Goal: Task Accomplishment & Management: Manage account settings

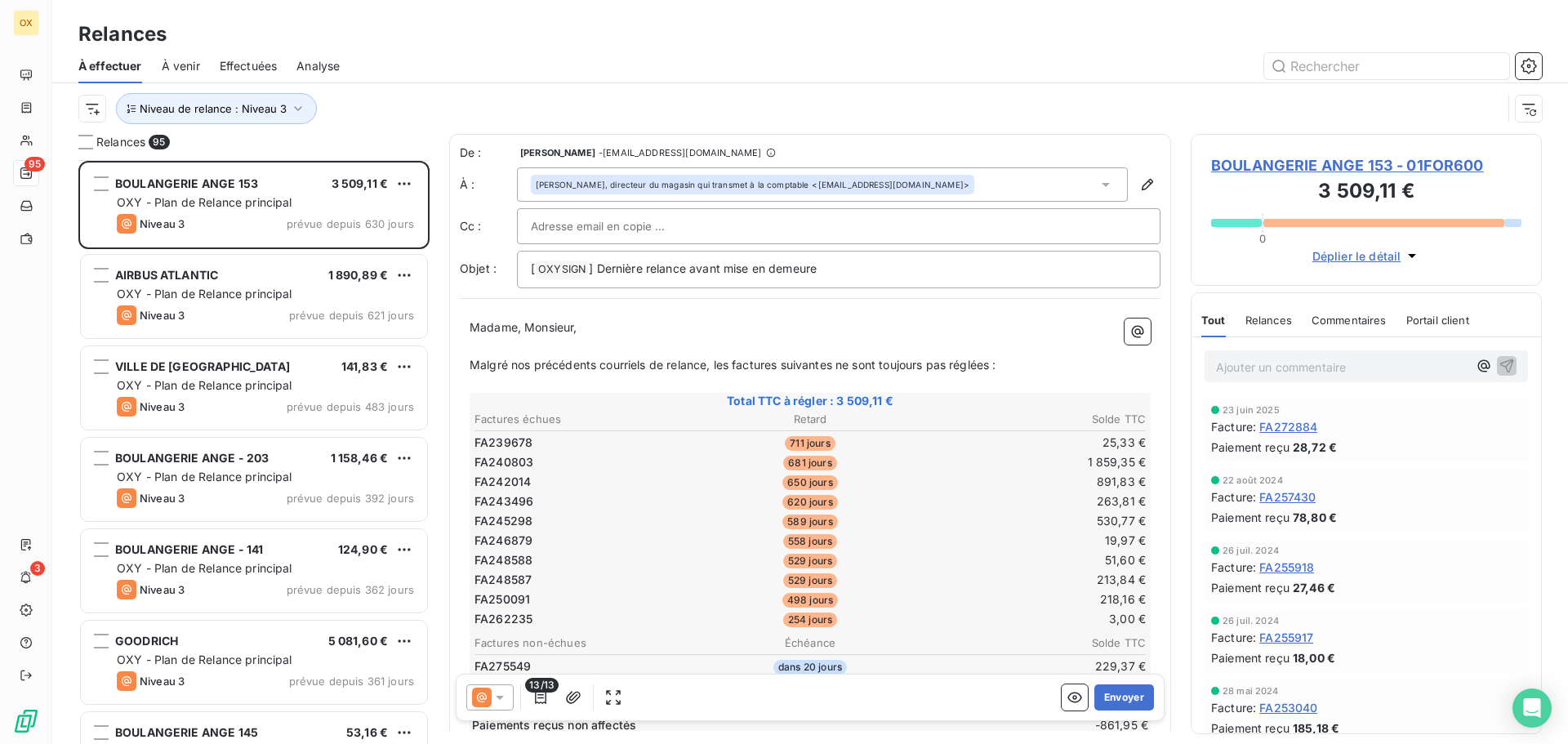
scroll to position [571, 339]
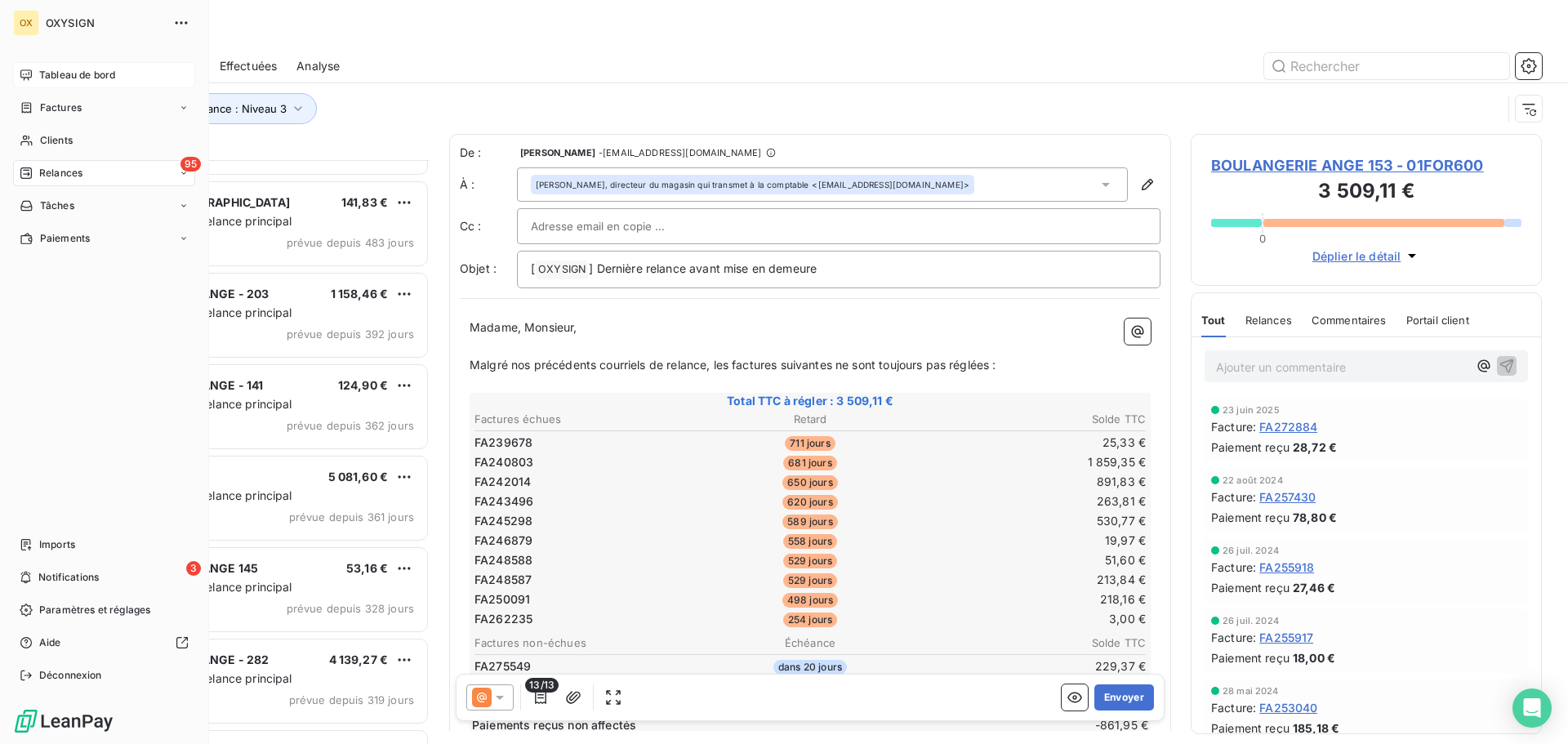
click at [49, 73] on span "Tableau de bord" at bounding box center [77, 75] width 76 height 15
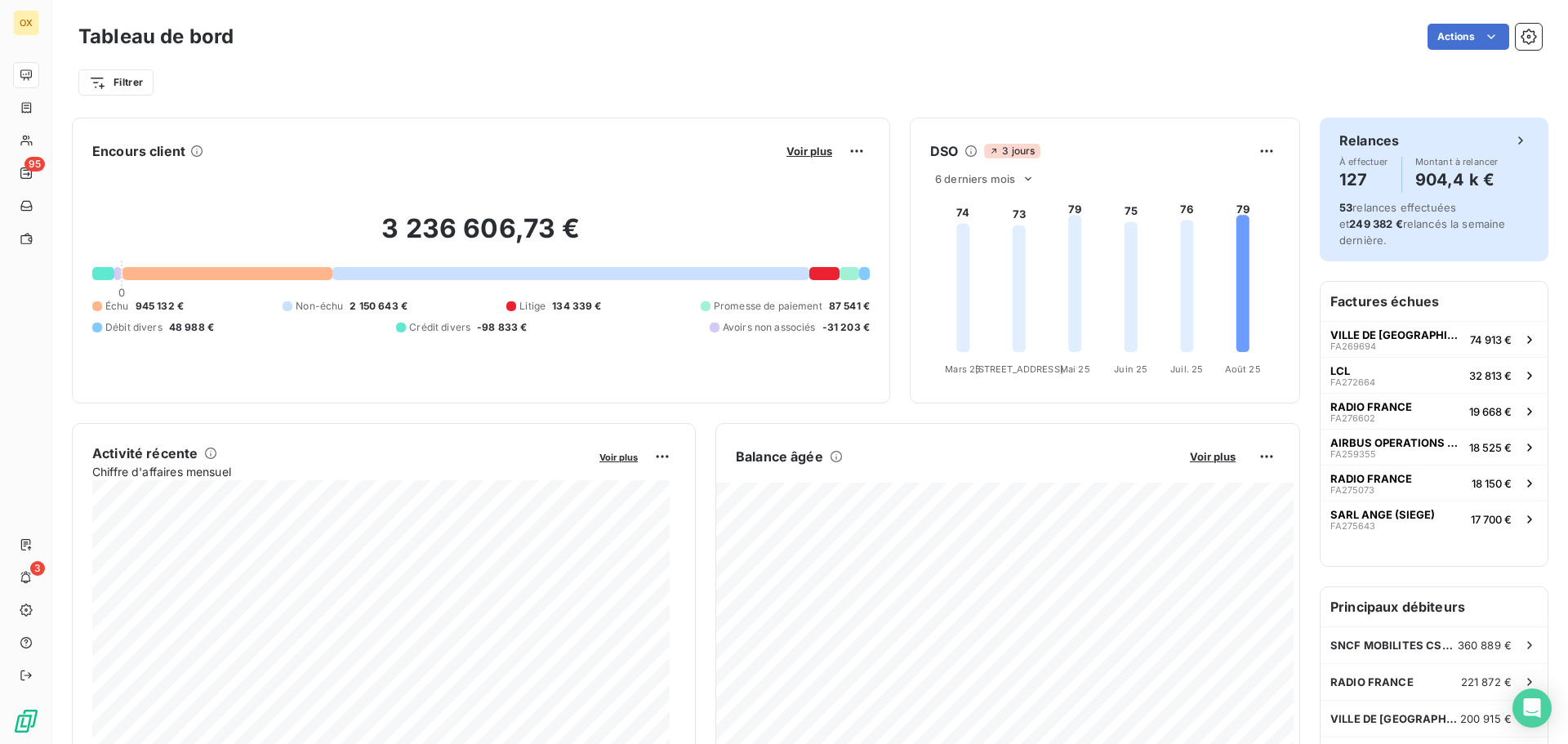
click at [1415, 177] on h4 "904,4 k €" at bounding box center [1457, 179] width 84 height 26
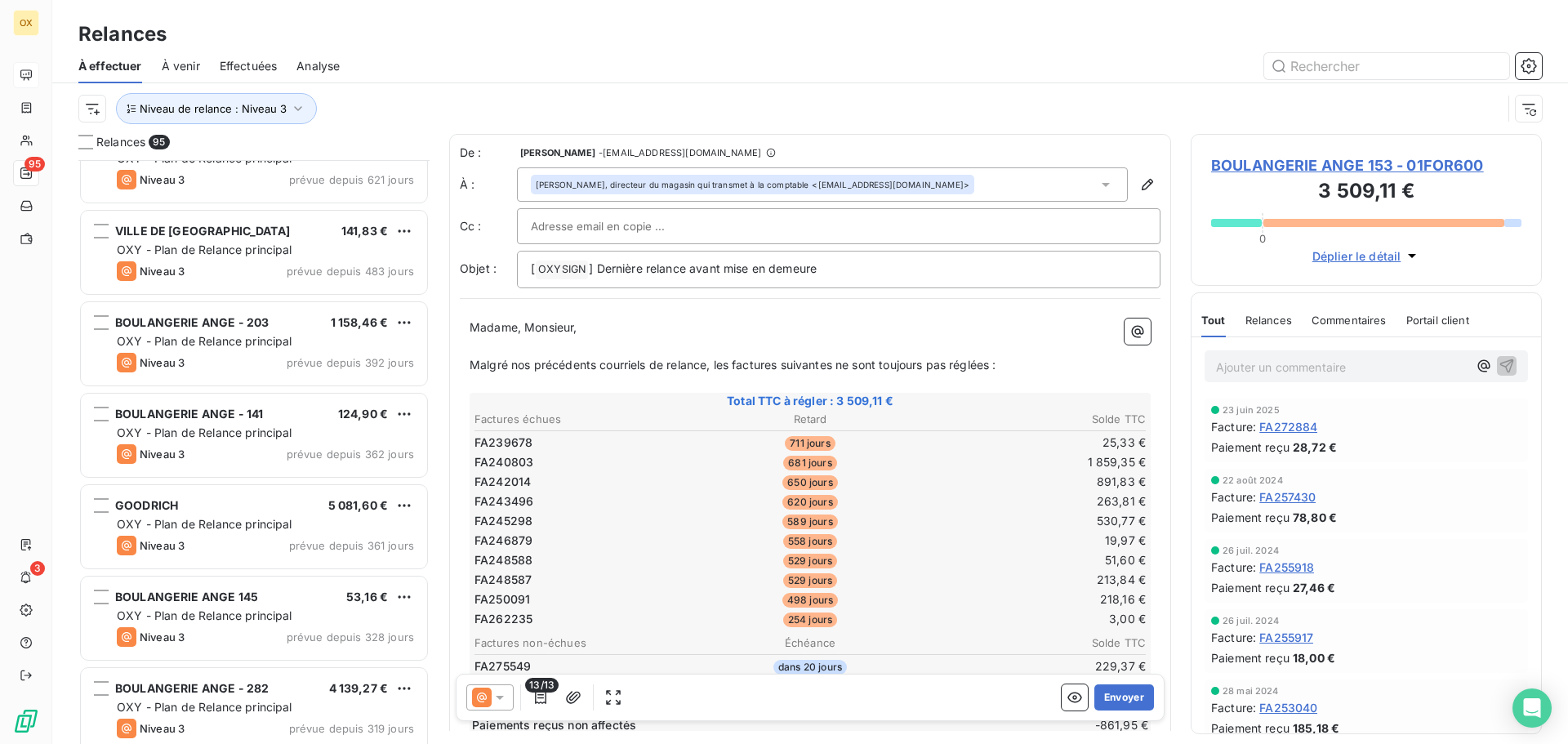
scroll to position [164, 0]
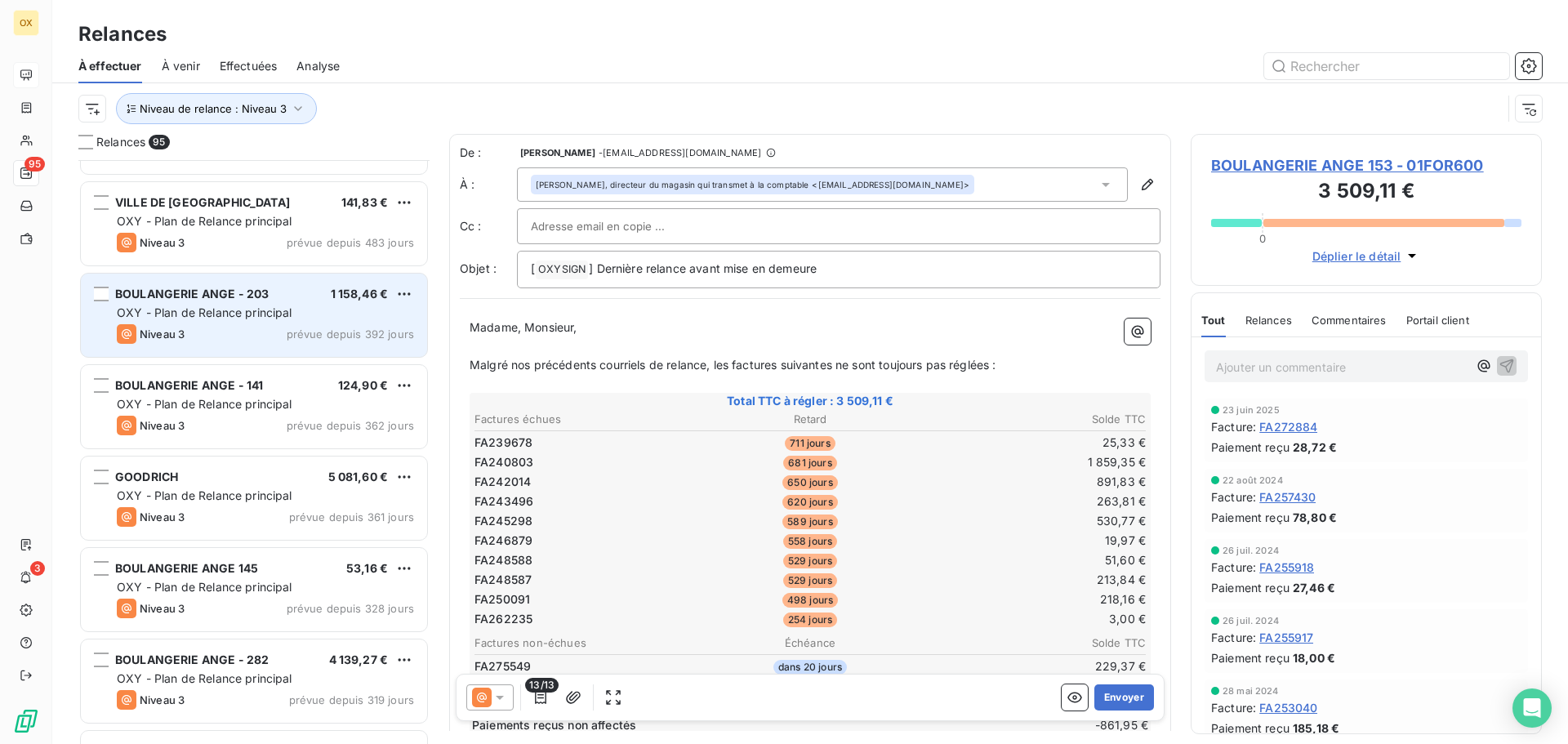
click at [254, 314] on span "OXY - Plan de Relance principal" at bounding box center [205, 312] width 176 height 14
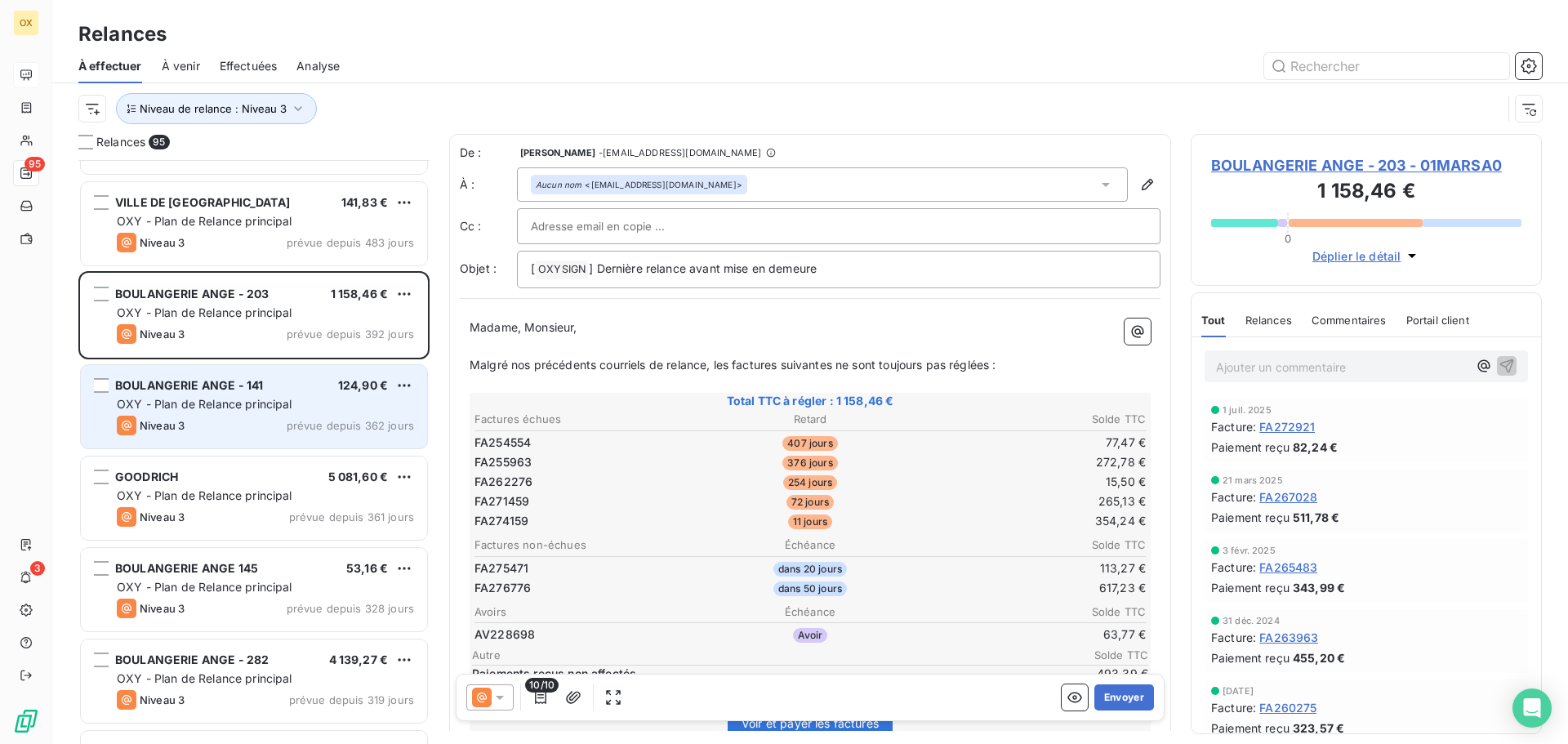
click at [247, 392] on div "BOULANGERIE ANGE - 141" at bounding box center [189, 386] width 148 height 17
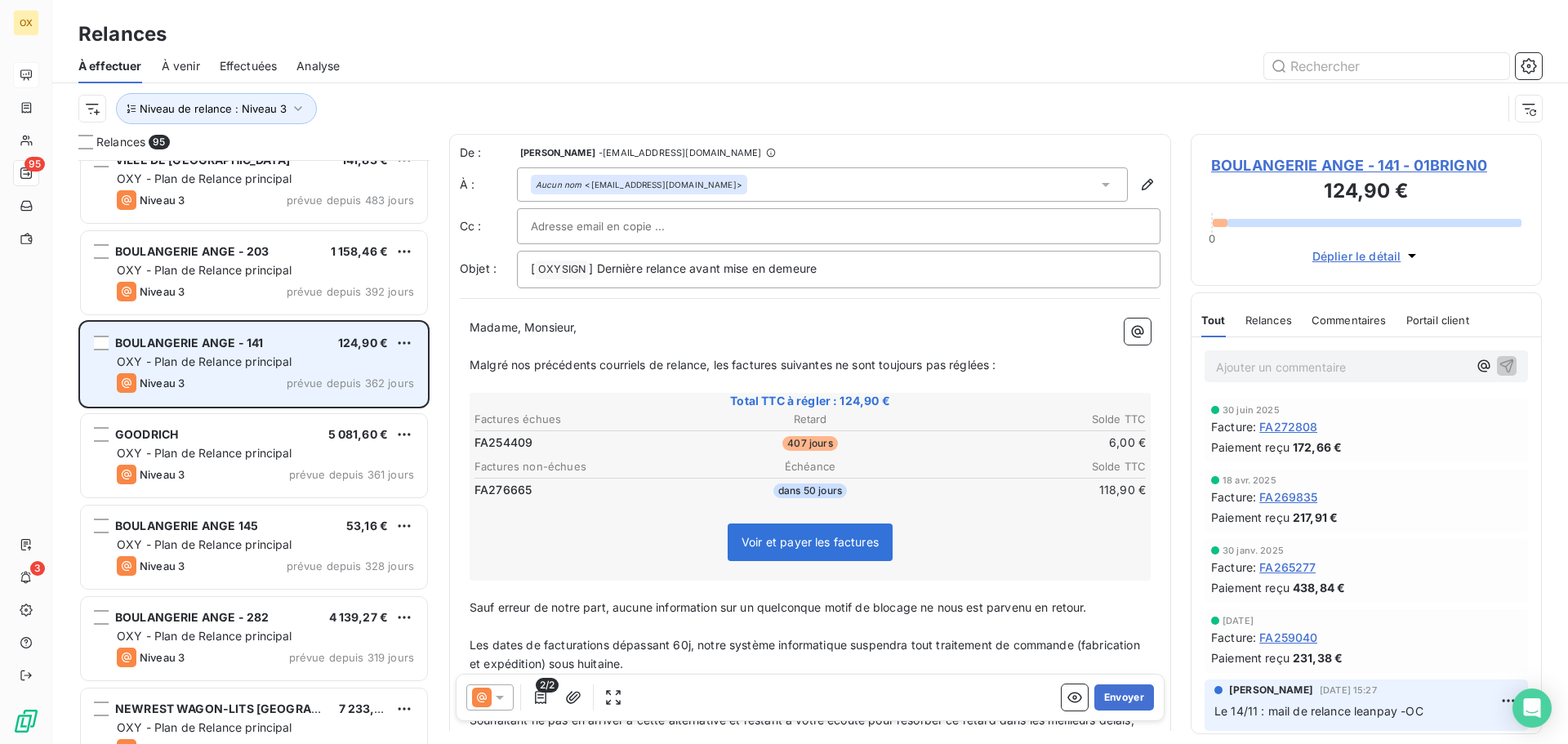
scroll to position [246, 0]
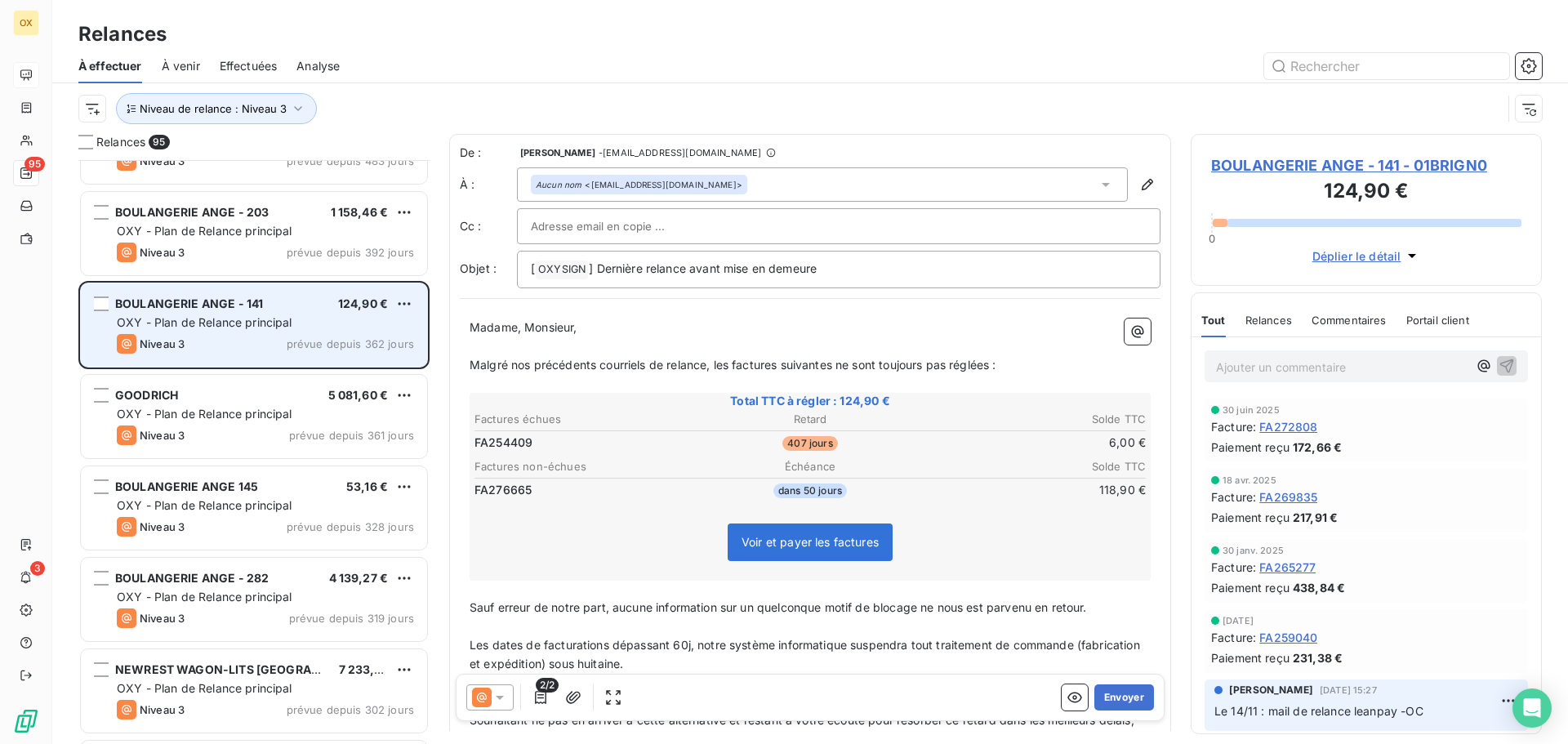
click at [247, 391] on div "GOODRICH 5 081,60 €" at bounding box center [266, 395] width 298 height 15
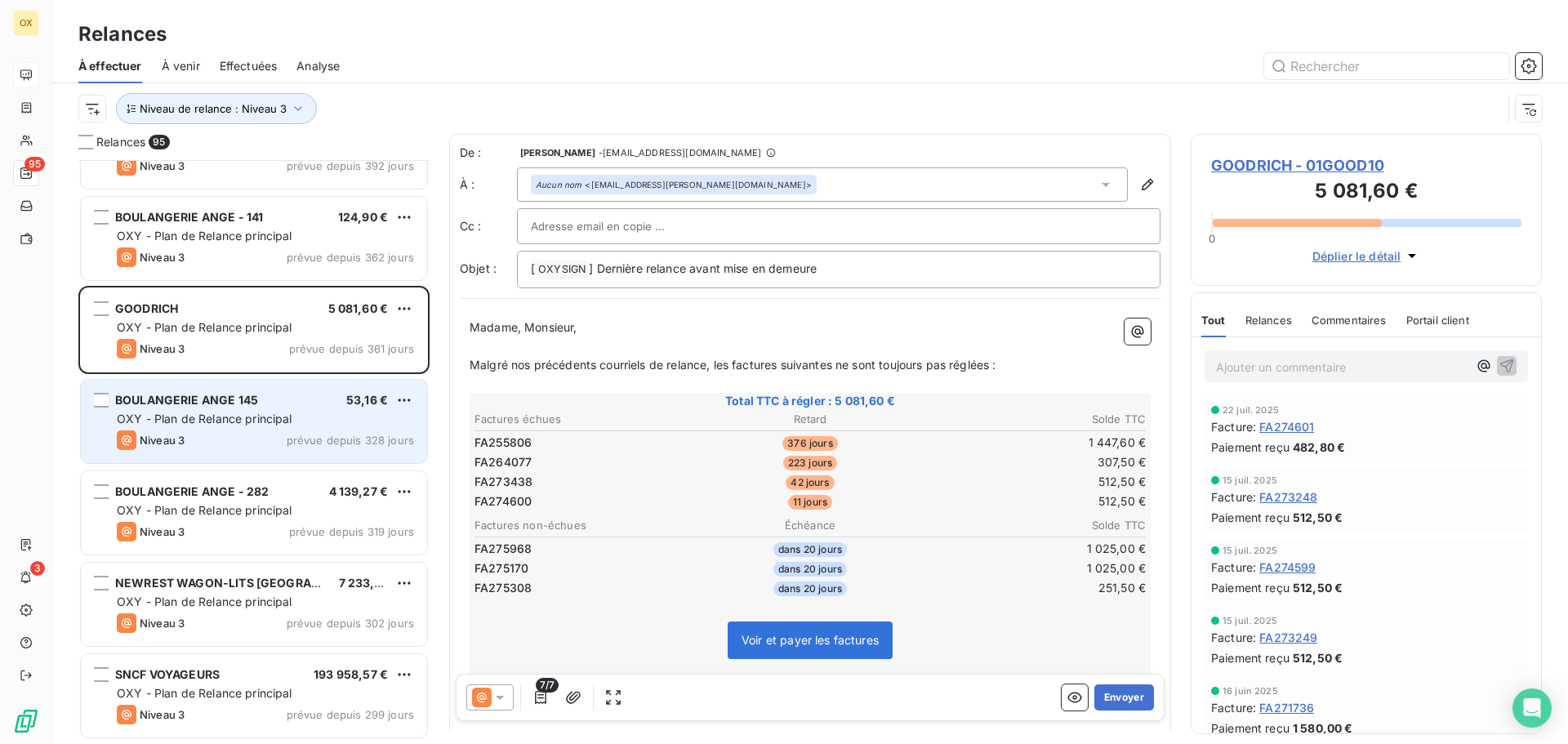
scroll to position [327, 0]
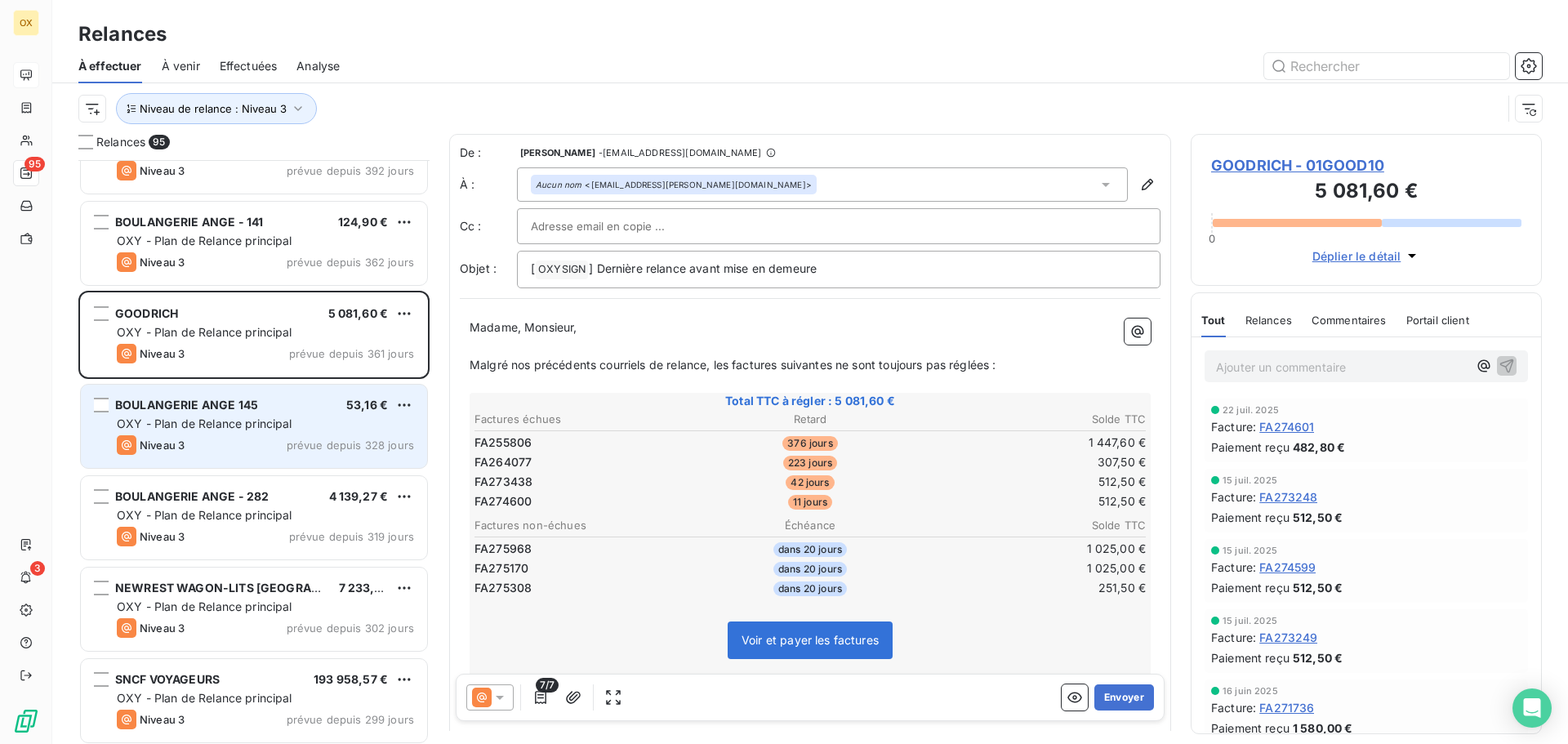
click at [238, 415] on div "BOULANGERIE ANGE 145 53,16 € OXY - Plan de Relance principal Niveau 3 prévue de…" at bounding box center [254, 426] width 346 height 84
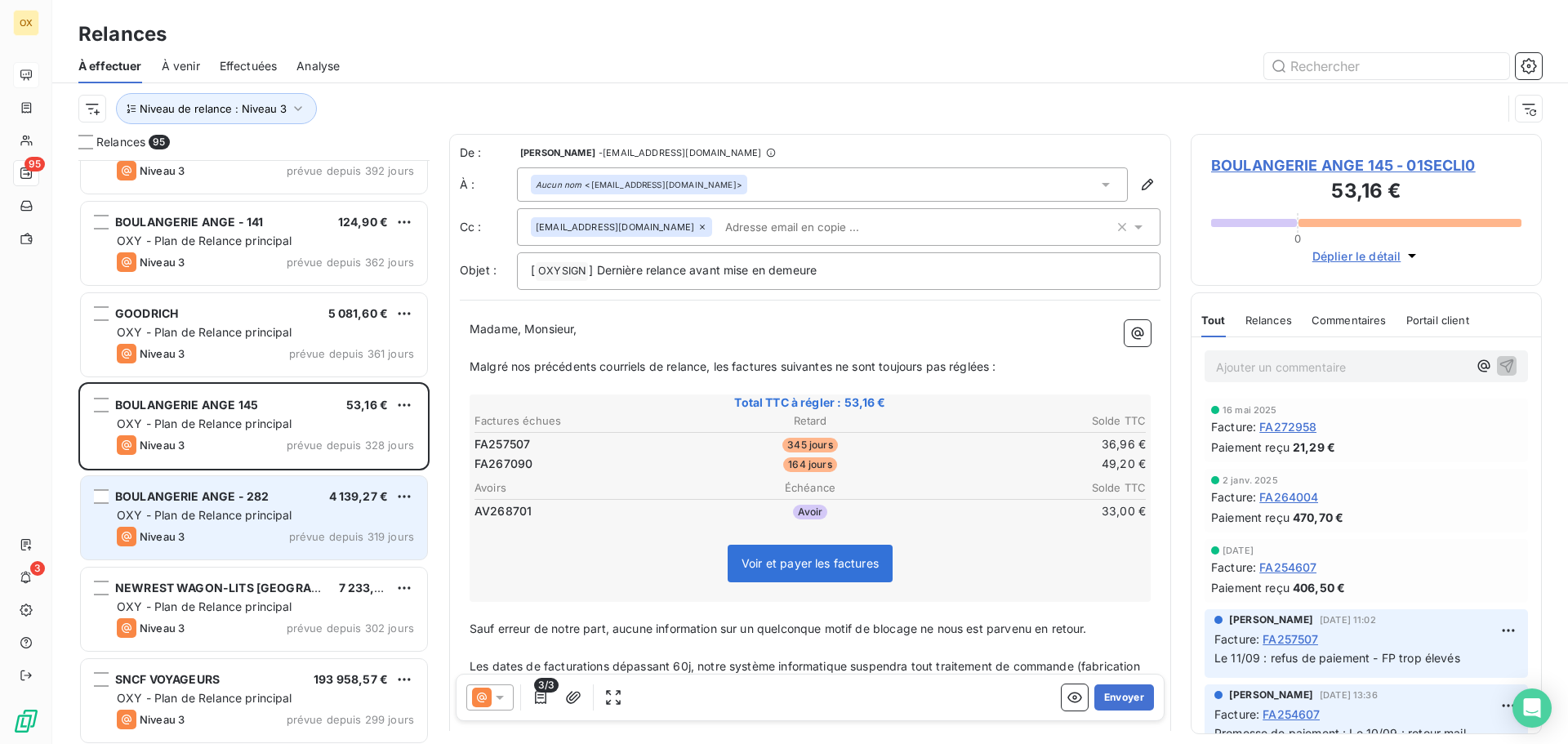
click at [260, 515] on span "OXY - Plan de Relance principal" at bounding box center [205, 514] width 176 height 14
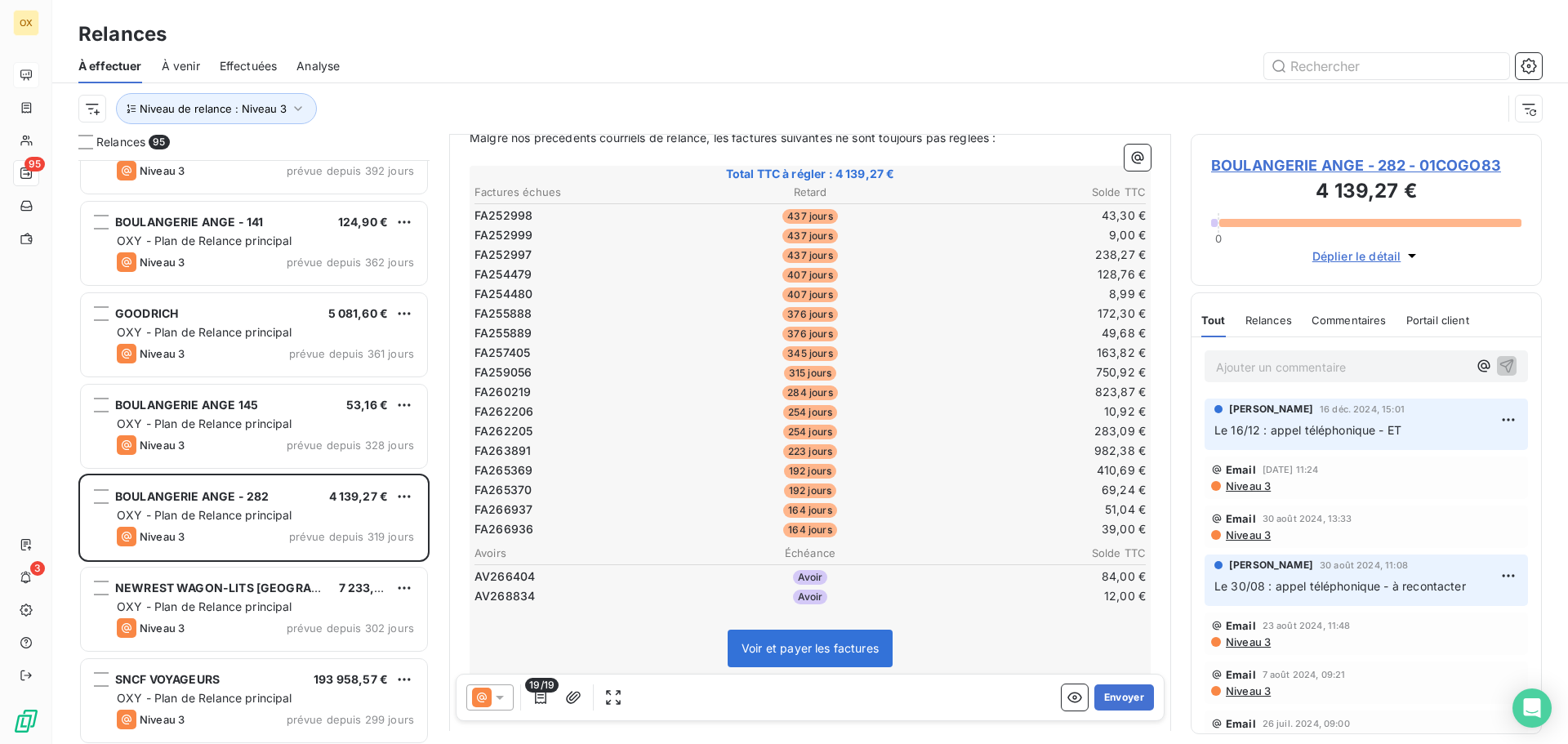
scroll to position [246, 0]
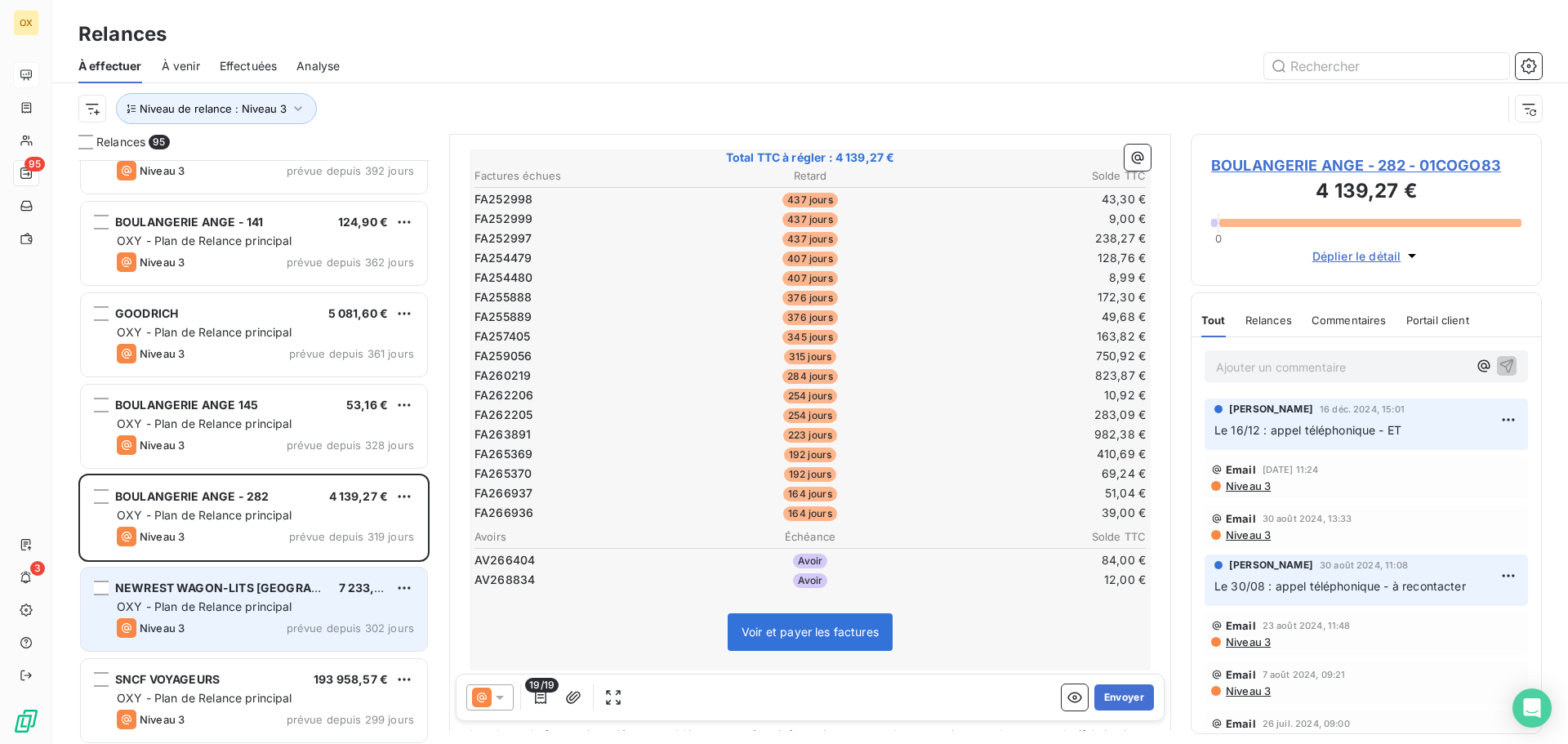
click at [168, 604] on span "OXY - Plan de Relance principal" at bounding box center [205, 605] width 176 height 14
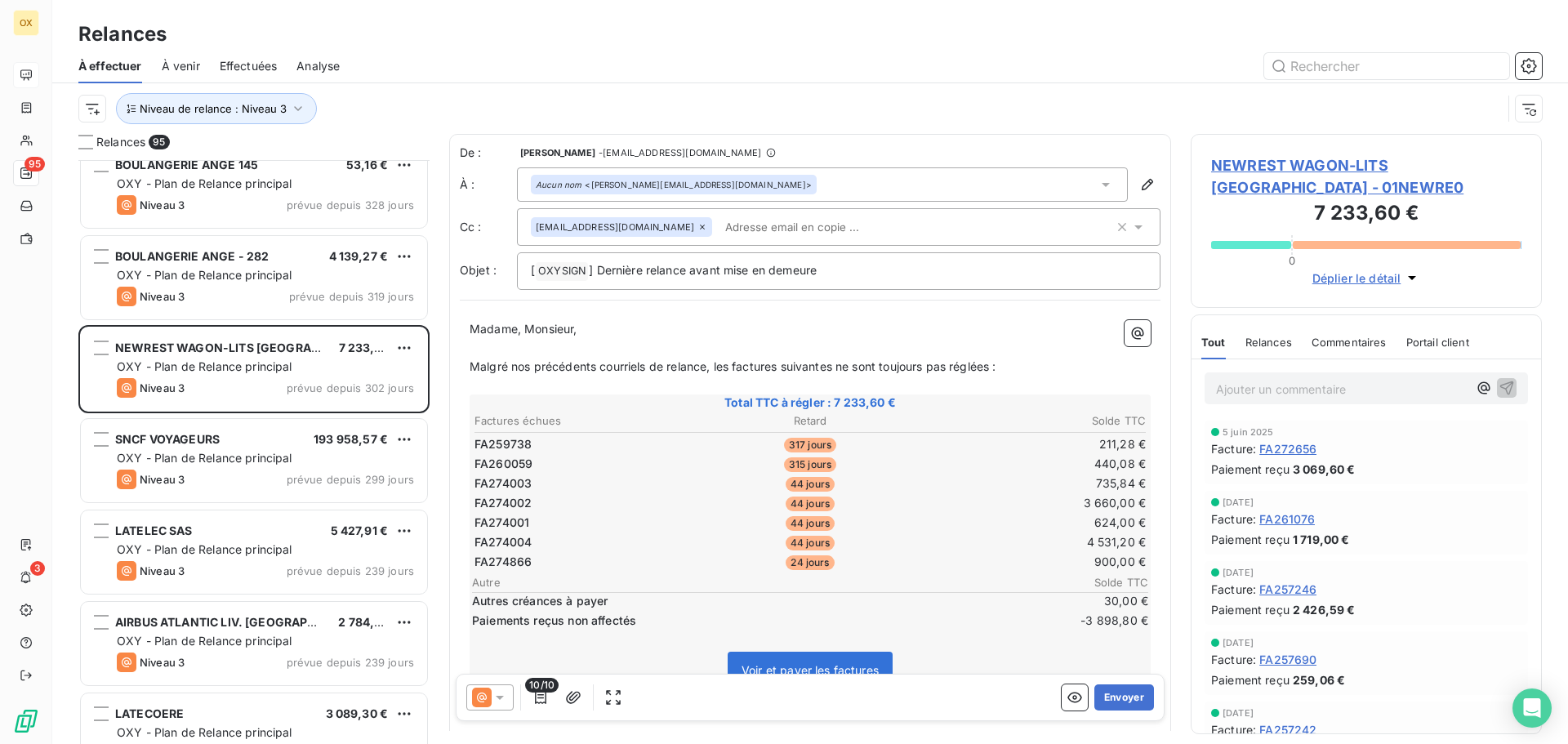
scroll to position [572, 0]
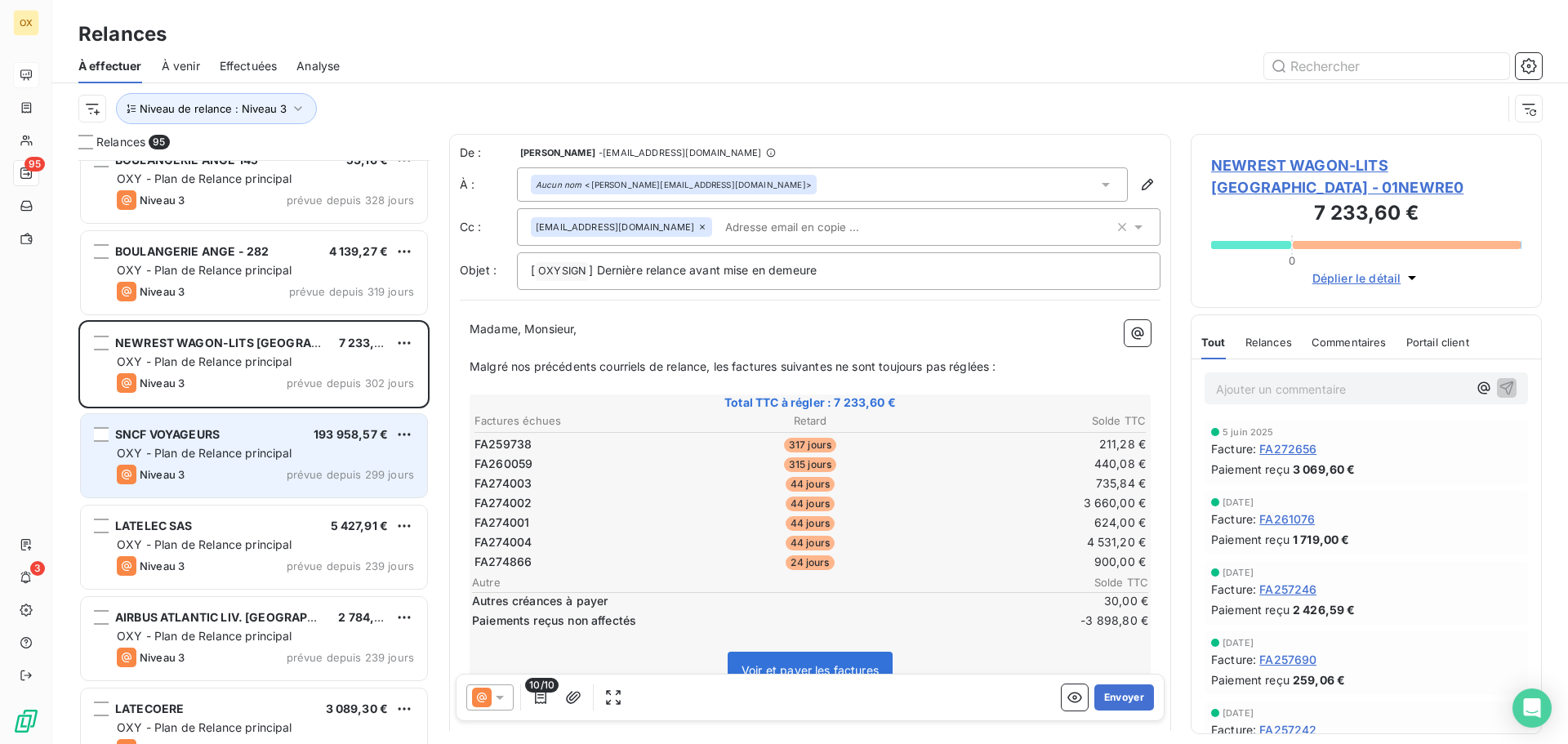
click at [264, 448] on span "OXY - Plan de Relance principal" at bounding box center [205, 452] width 176 height 14
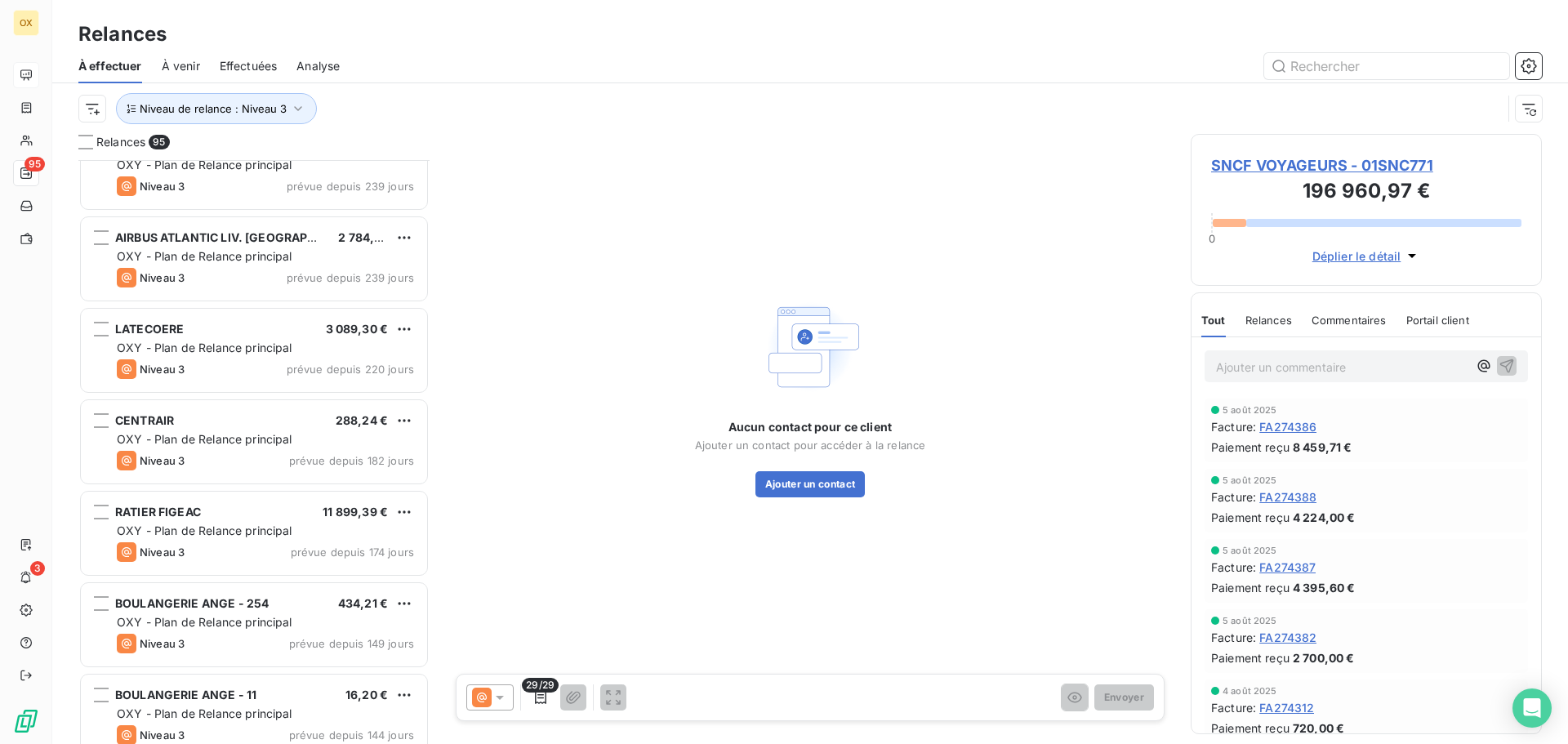
scroll to position [980, 0]
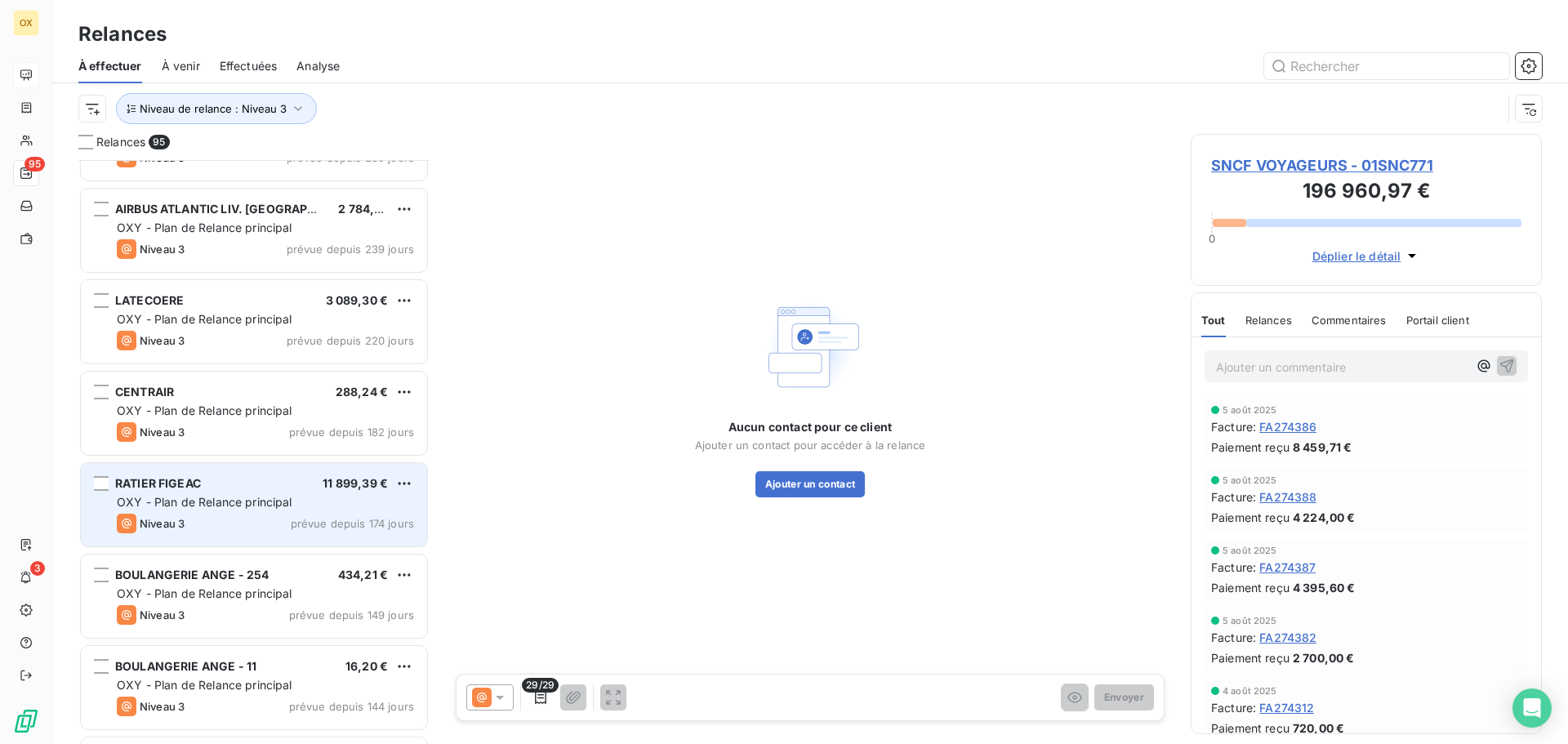
click at [246, 510] on div "OXY - Plan de Relance principal" at bounding box center [266, 502] width 298 height 17
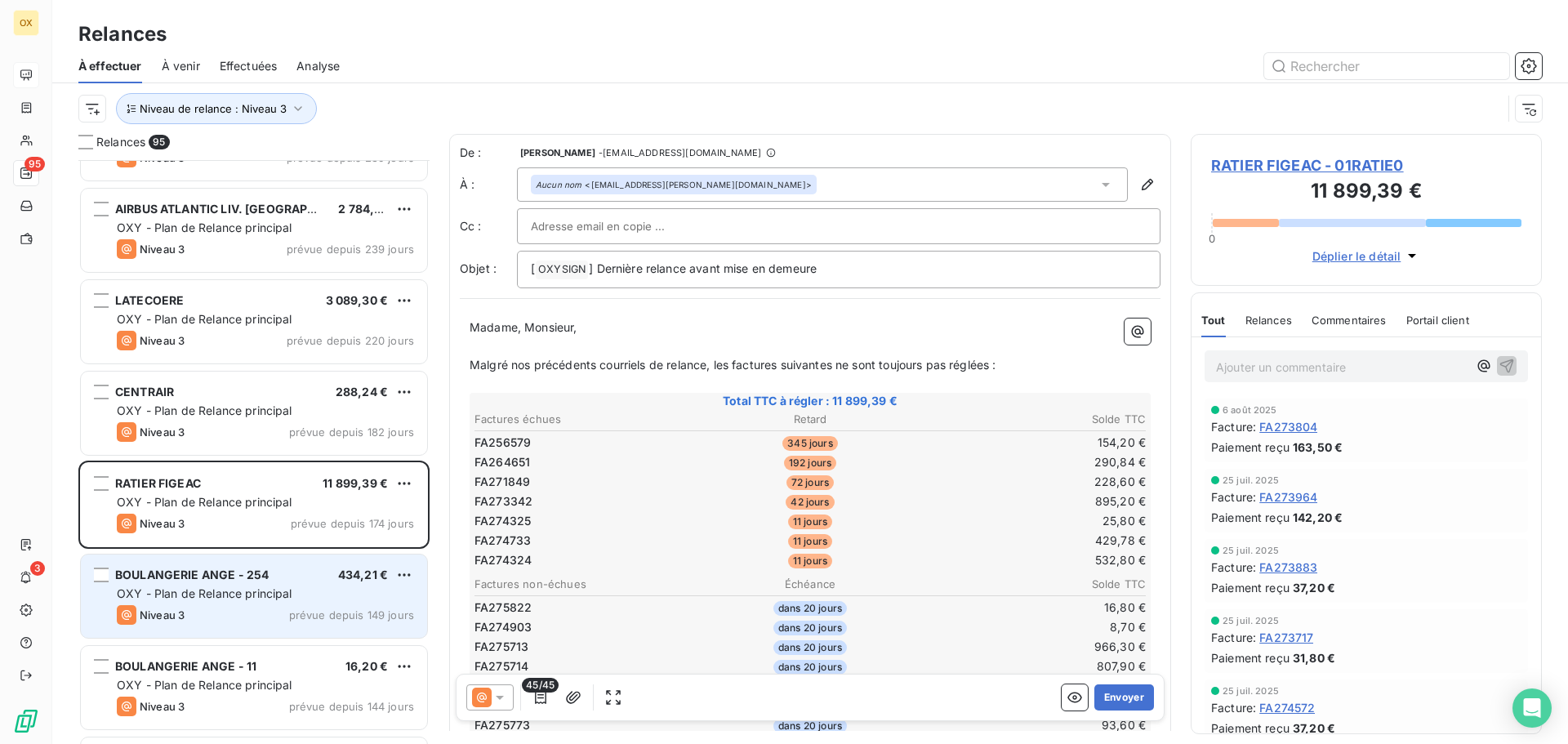
click at [293, 589] on div "OXY - Plan de Relance principal" at bounding box center [266, 593] width 298 height 17
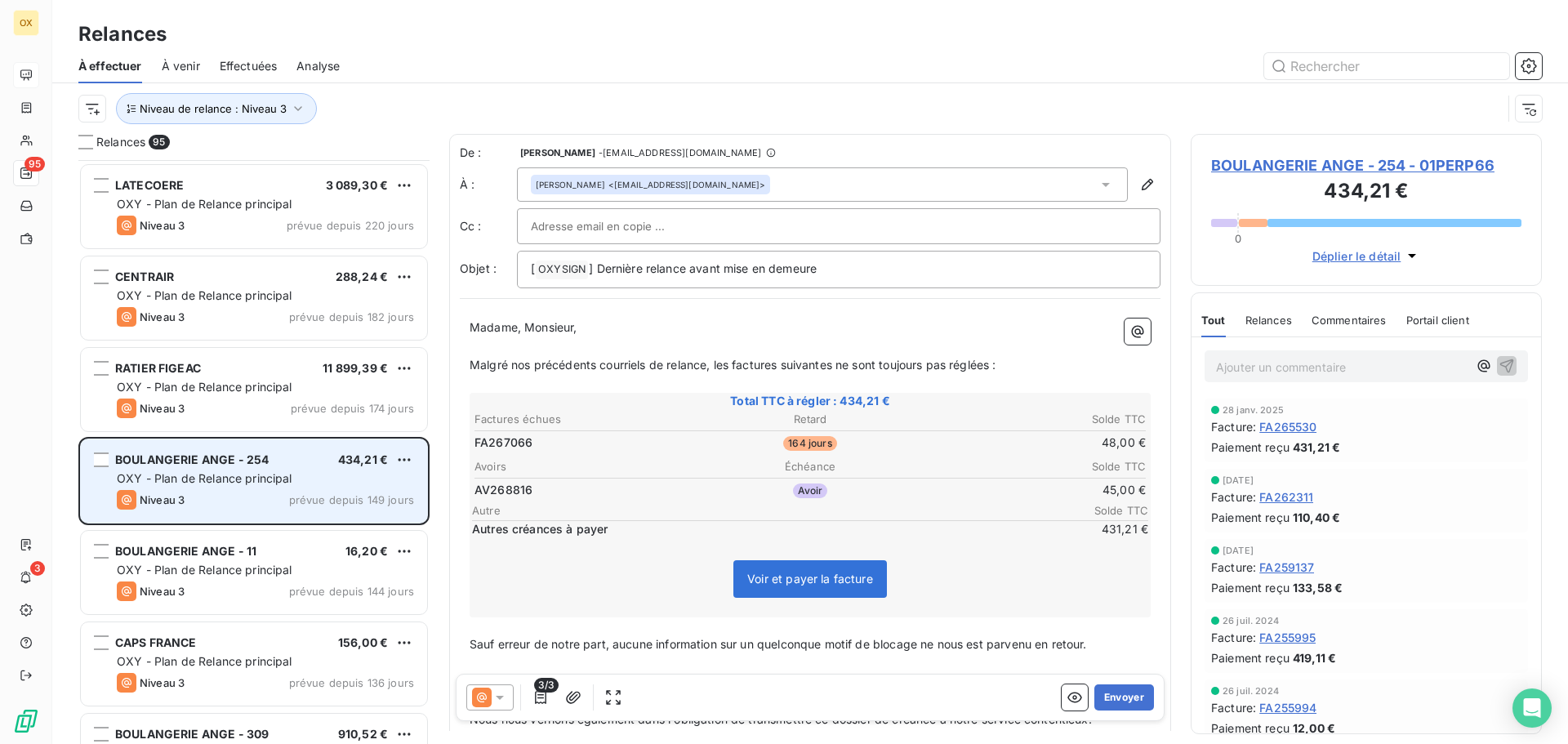
scroll to position [1144, 0]
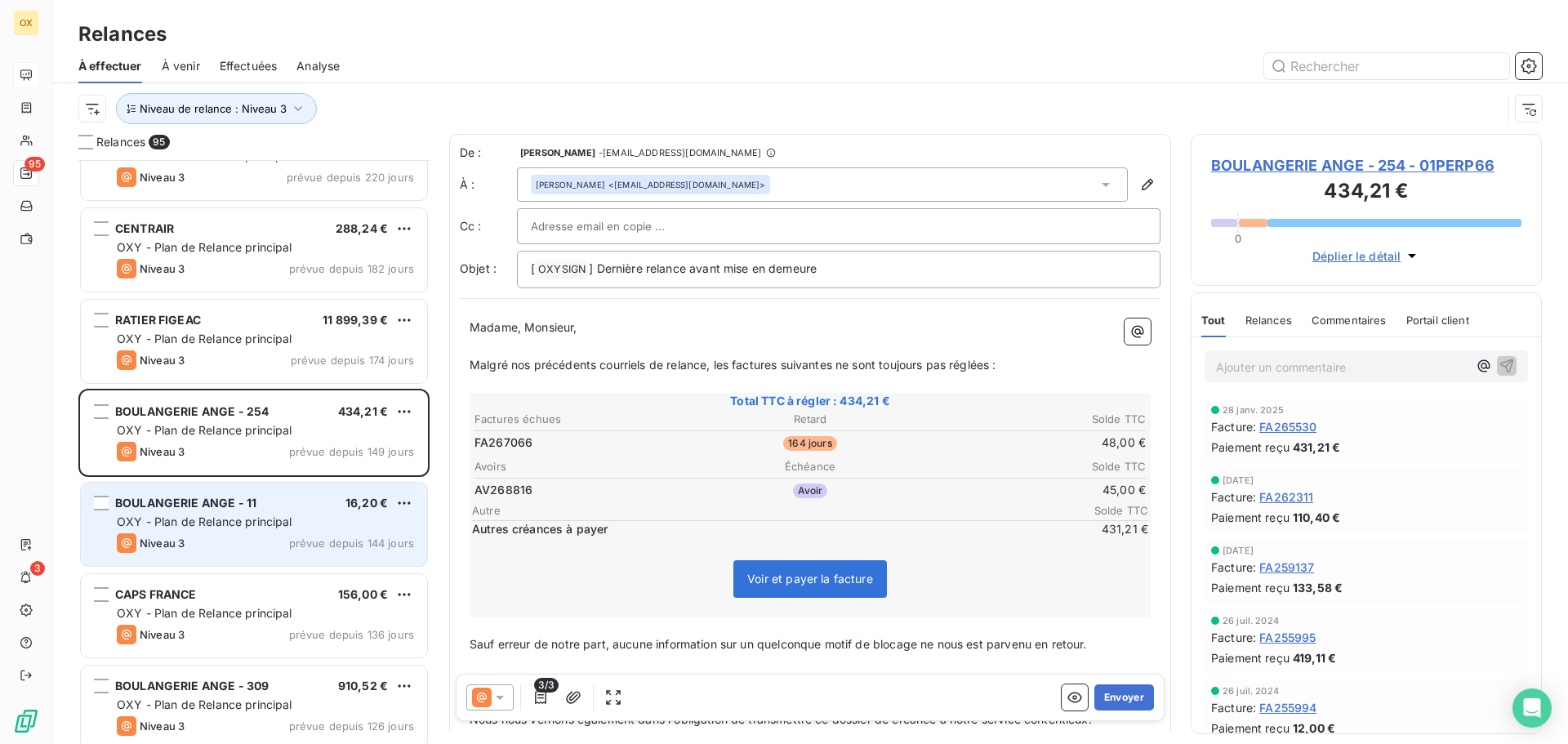
click at [274, 529] on div "OXY - Plan de Relance principal" at bounding box center [266, 522] width 298 height 17
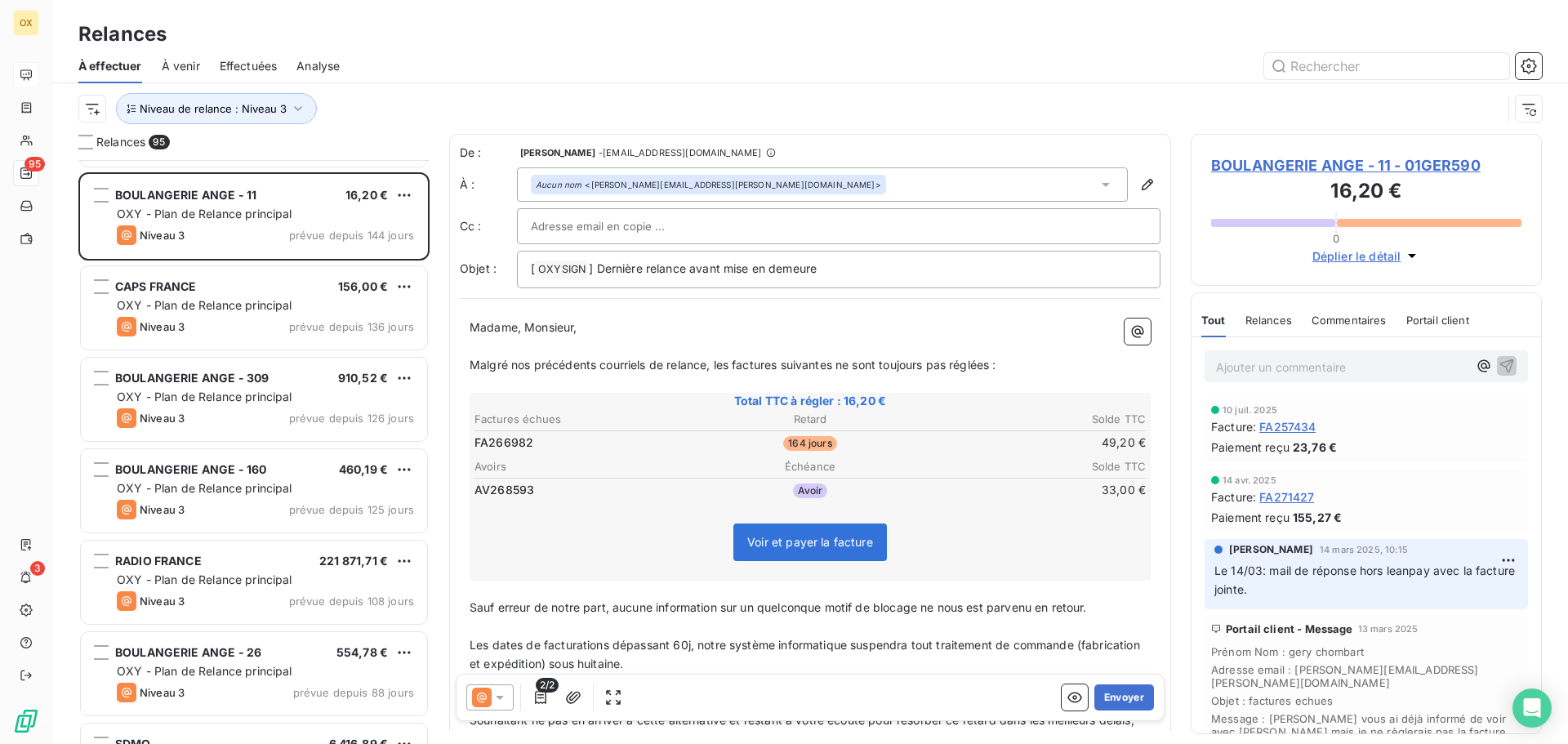
scroll to position [1470, 0]
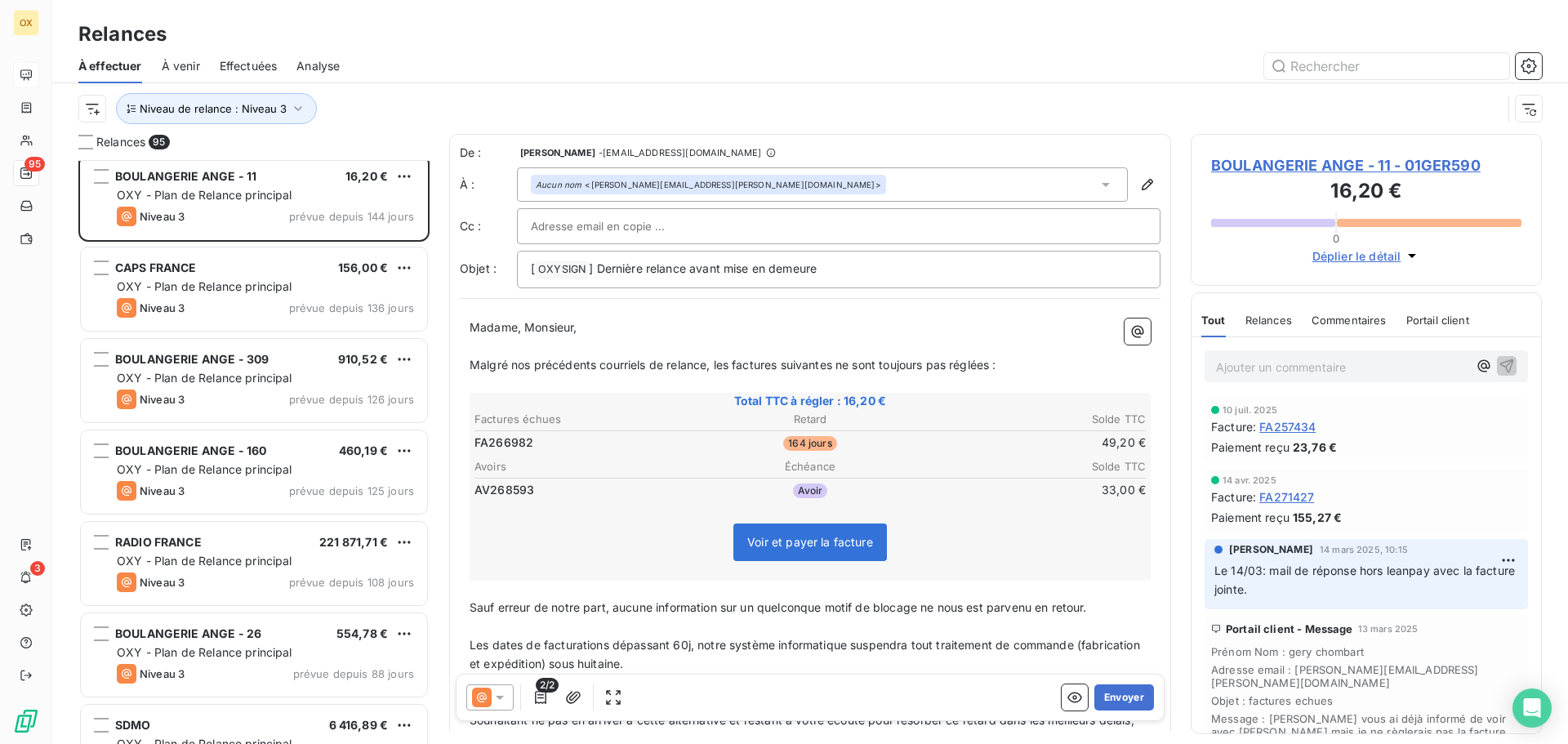
click at [279, 536] on div "RADIO FRANCE 221 871,71 €" at bounding box center [266, 542] width 298 height 15
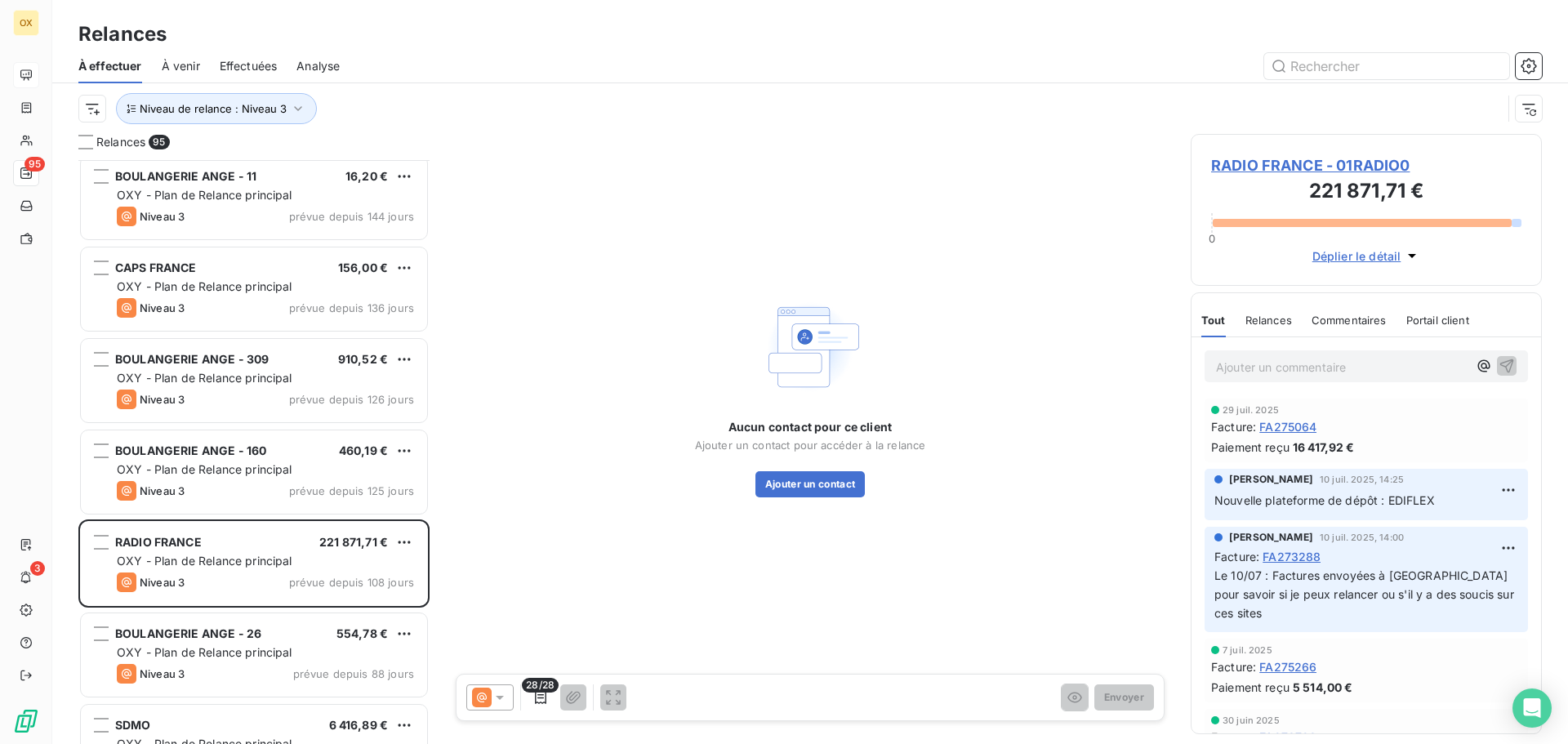
click at [1266, 168] on span "RADIO FRANCE - 01RADIO0" at bounding box center [1367, 166] width 311 height 22
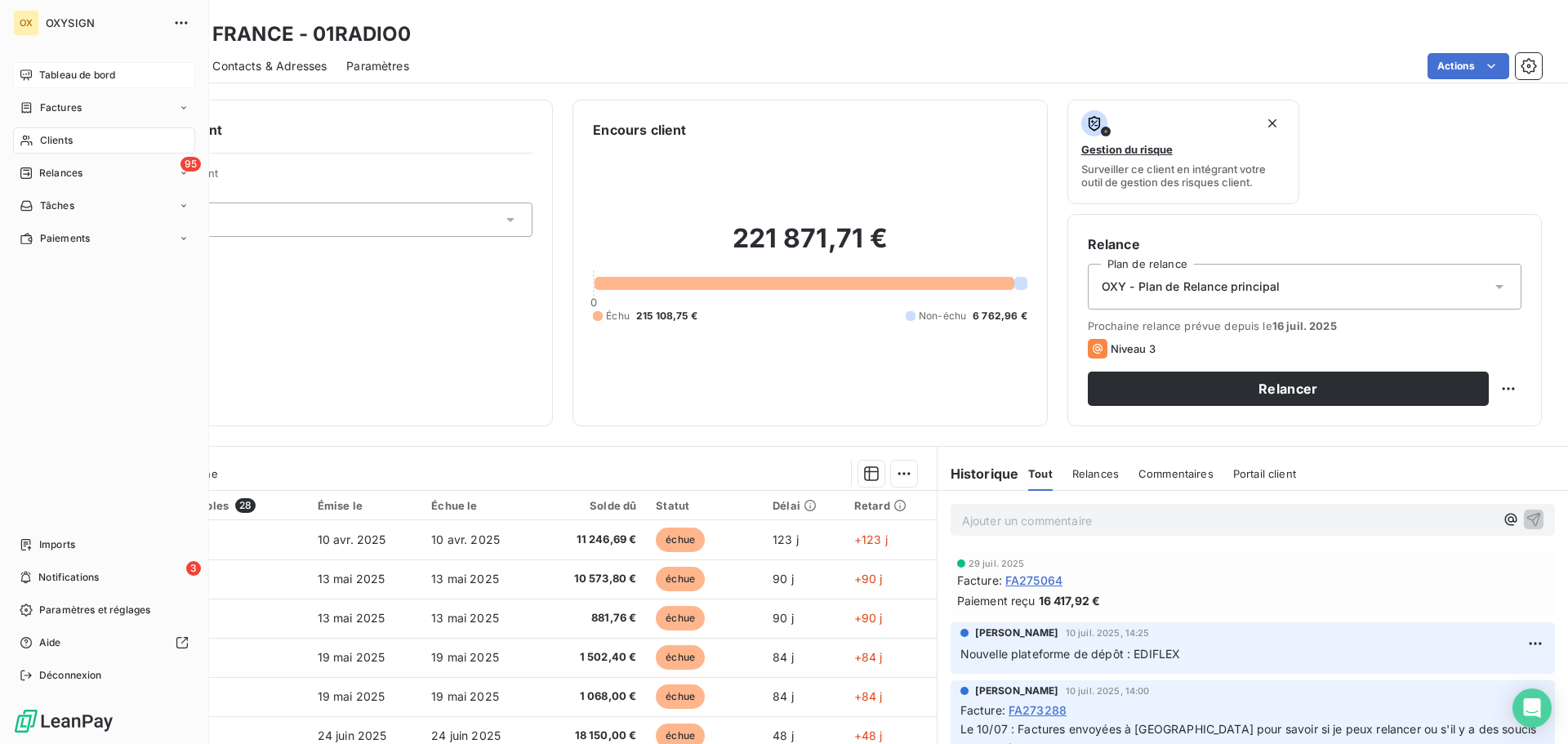
click at [65, 140] on span "Clients" at bounding box center [56, 140] width 33 height 15
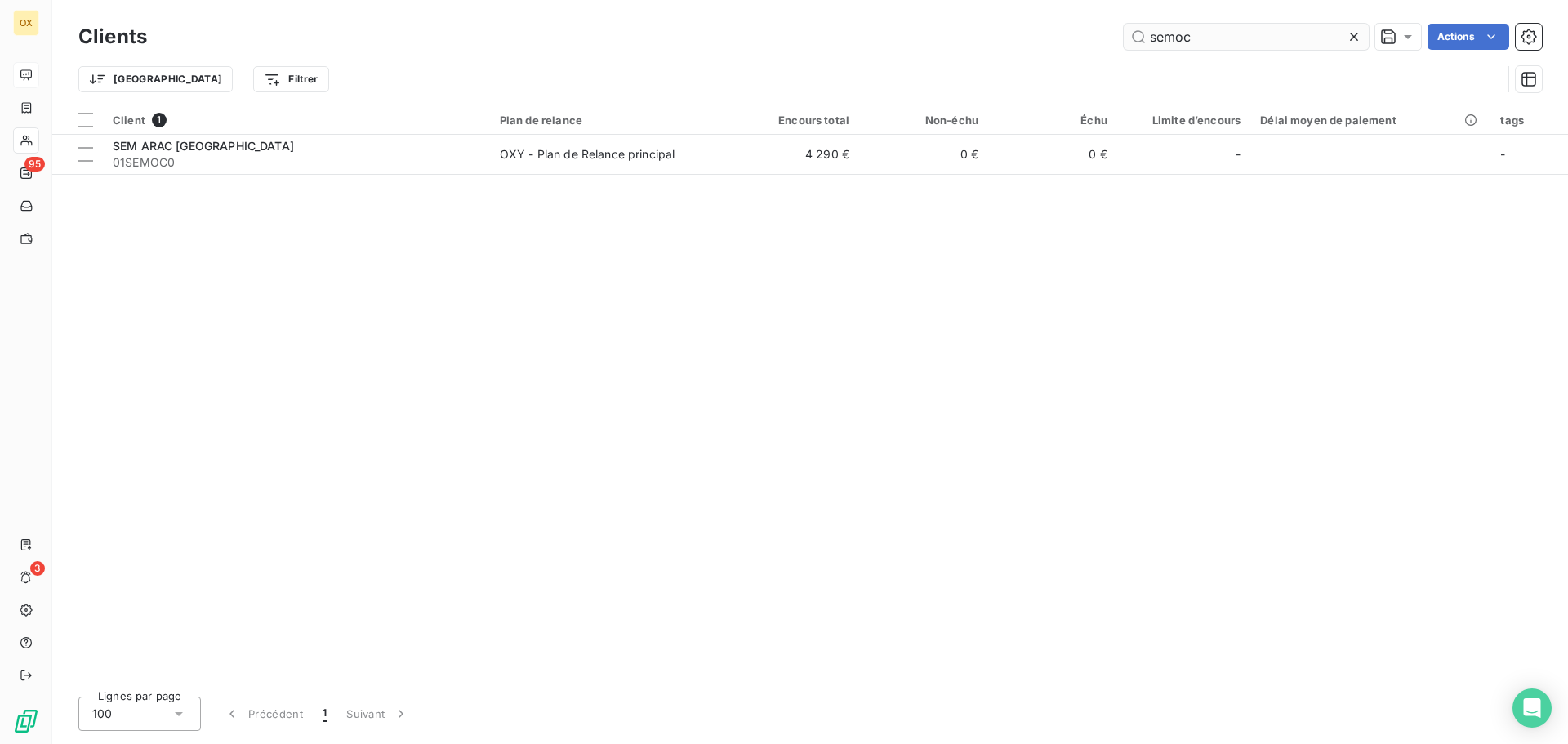
drag, startPoint x: 1266, startPoint y: 20, endPoint x: 1133, endPoint y: 44, distance: 135.1
click at [1137, 43] on div "Clients semoc Actions" at bounding box center [810, 36] width 1464 height 34
click at [1358, 36] on icon at bounding box center [1355, 37] width 17 height 17
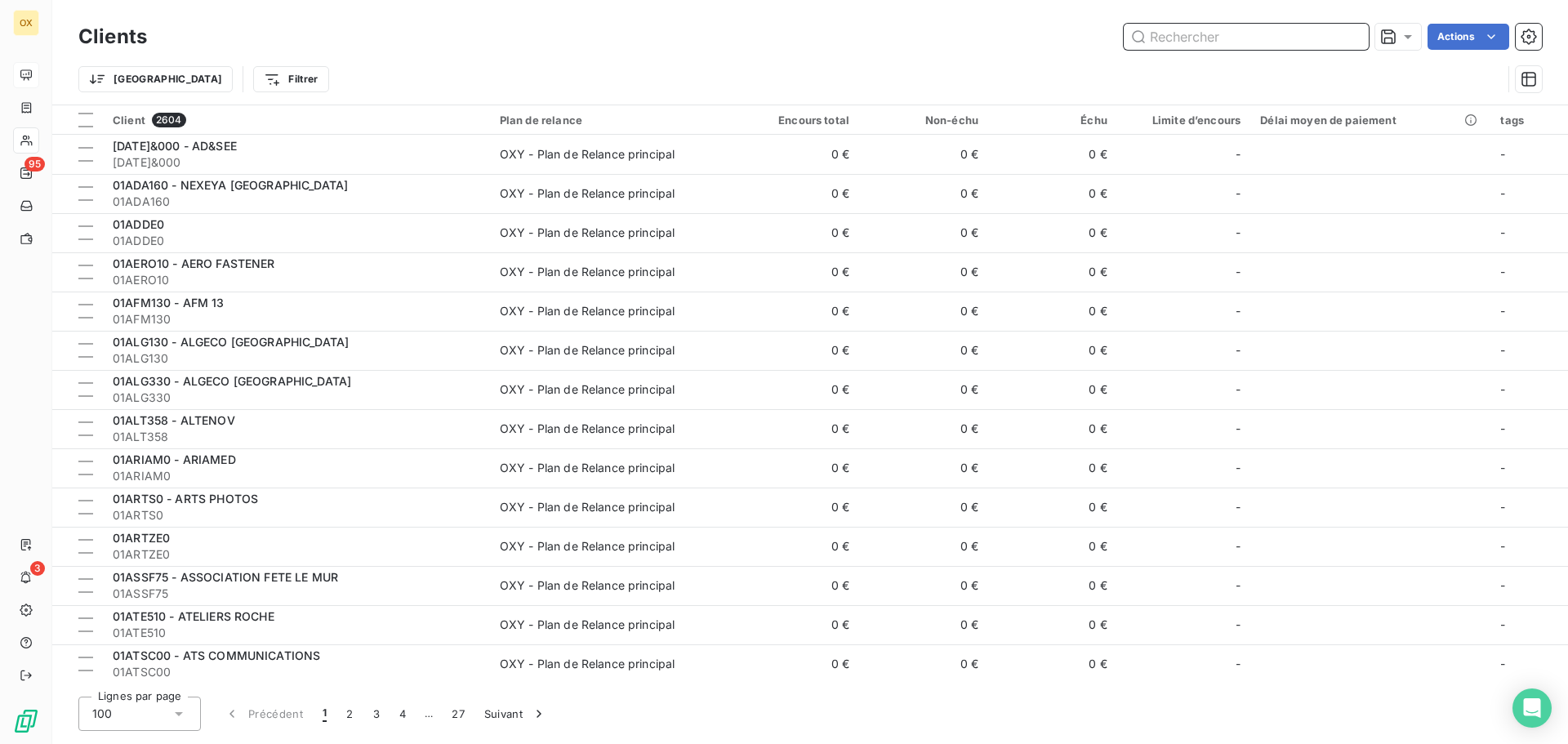
click at [1307, 34] on input "text" at bounding box center [1246, 36] width 245 height 26
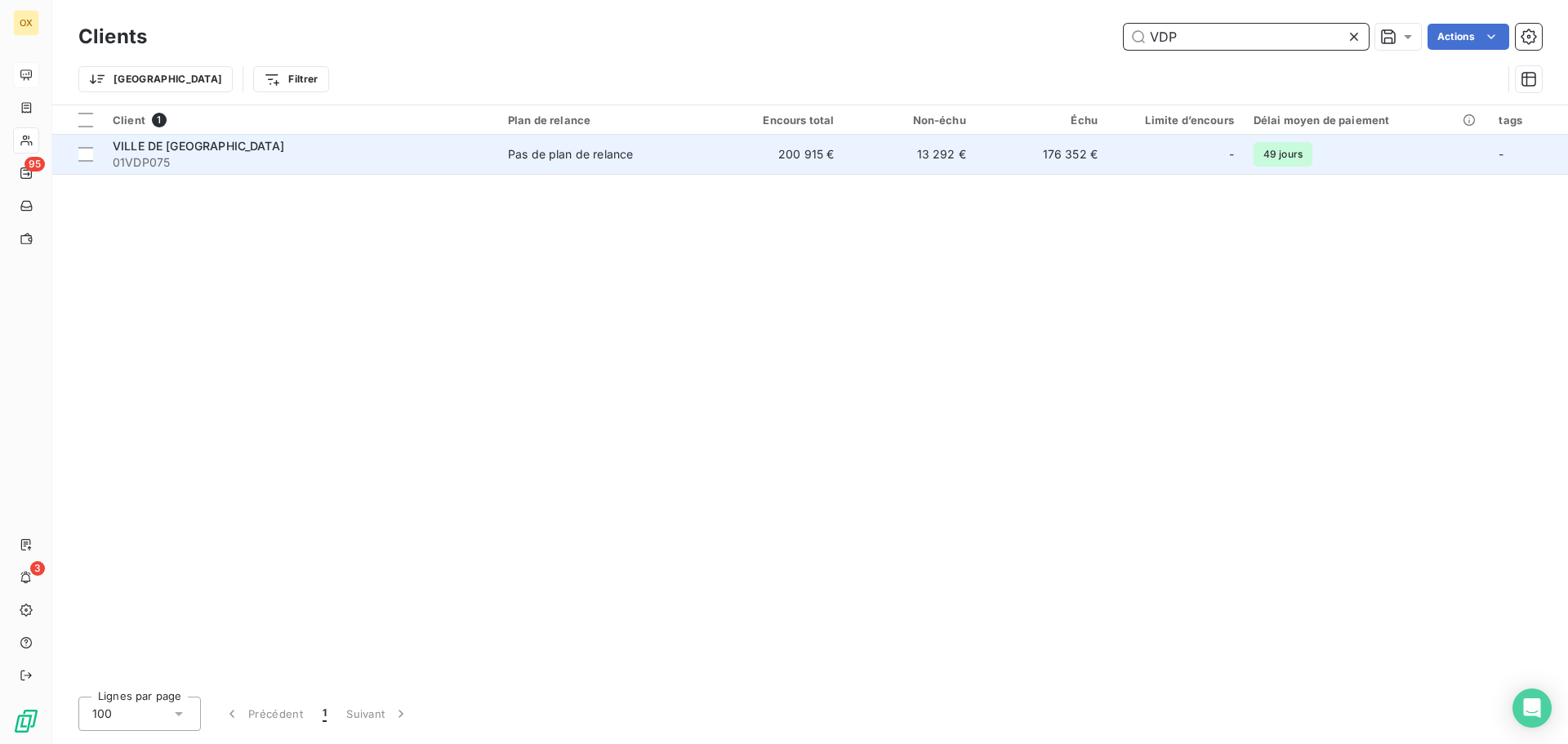
type input "VDP"
click at [276, 154] on span "01VDP075" at bounding box center [301, 163] width 376 height 17
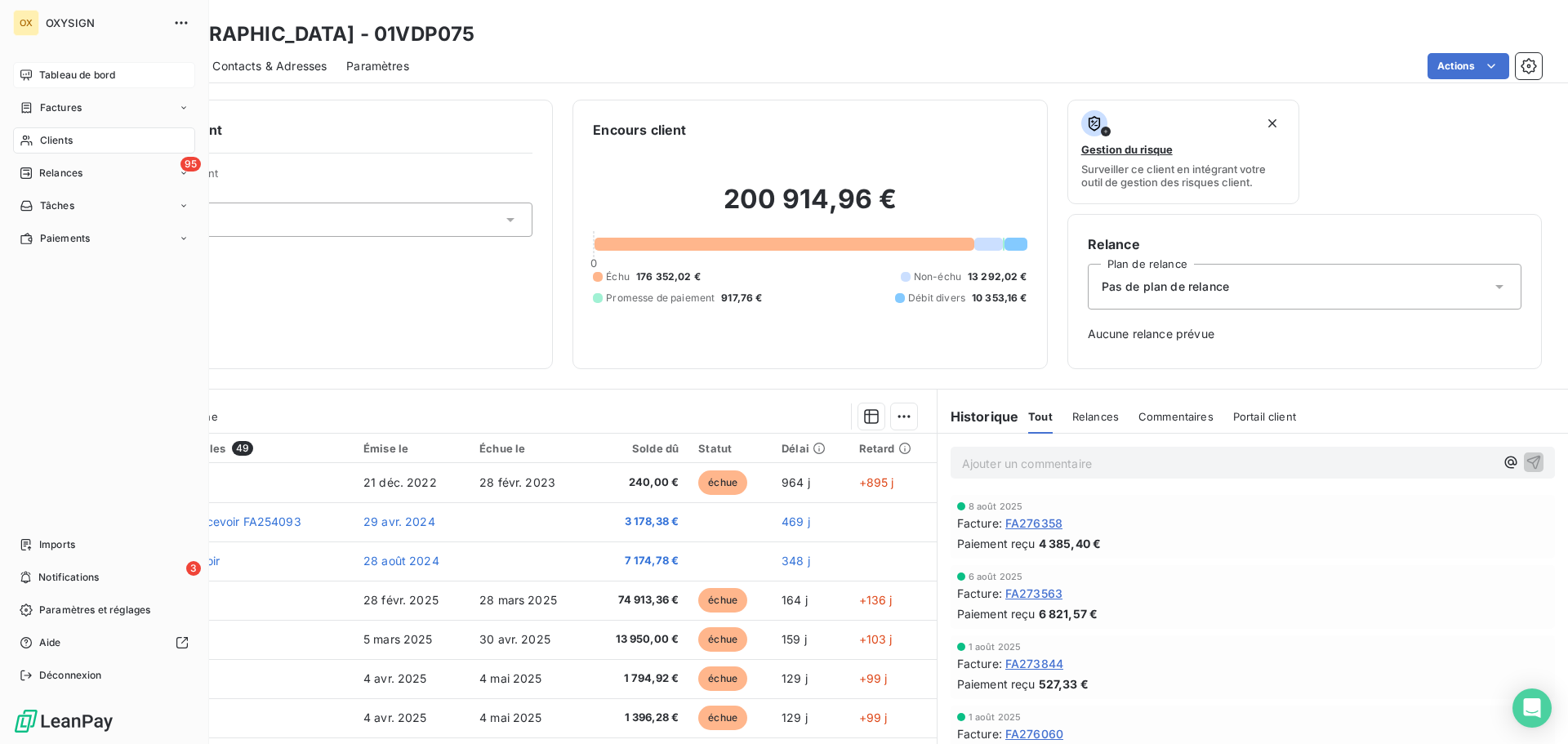
click at [45, 140] on span "Clients" at bounding box center [56, 140] width 33 height 15
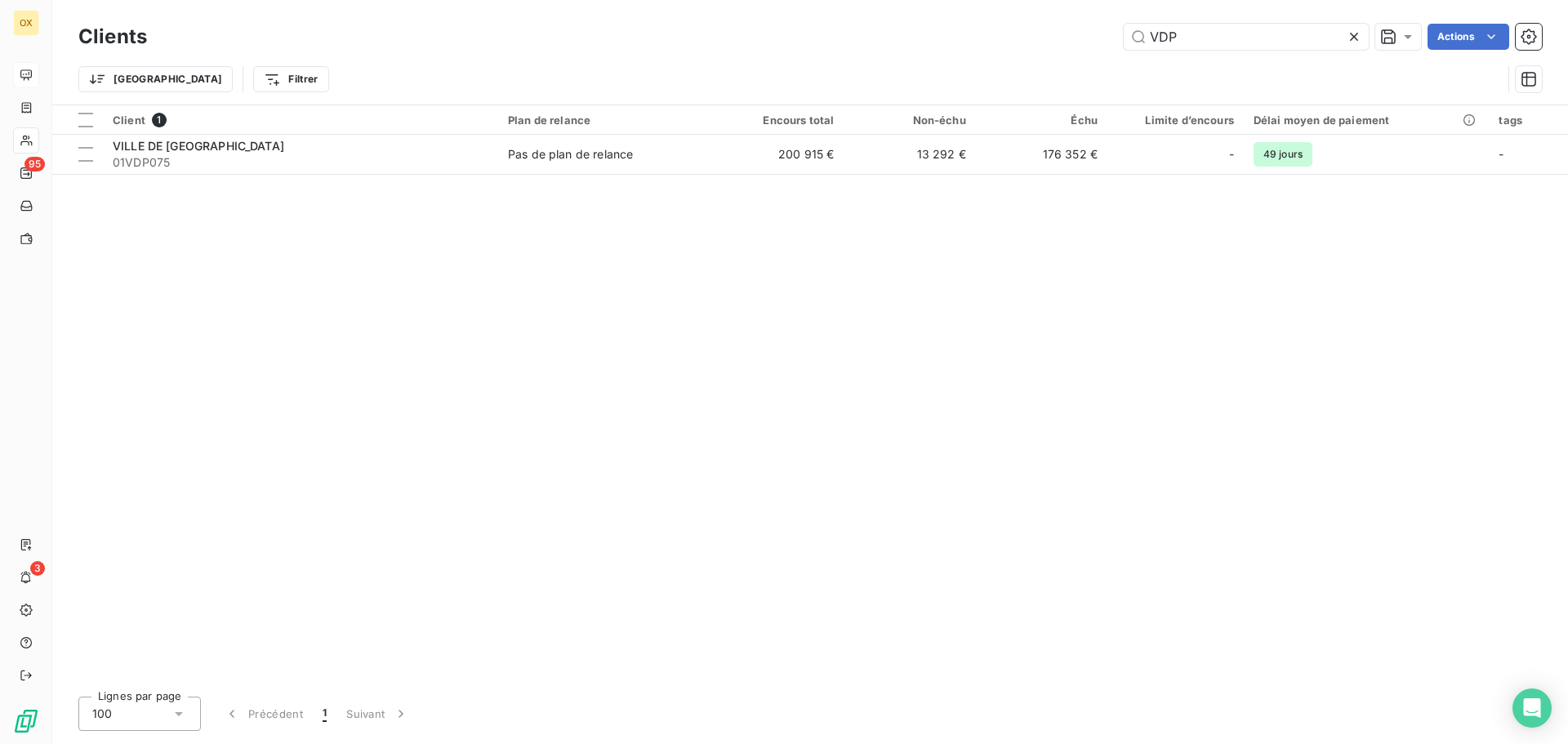
drag, startPoint x: 1212, startPoint y: 43, endPoint x: 1122, endPoint y: 50, distance: 90.3
click at [1122, 50] on div "Clients VDP Actions" at bounding box center [810, 36] width 1464 height 34
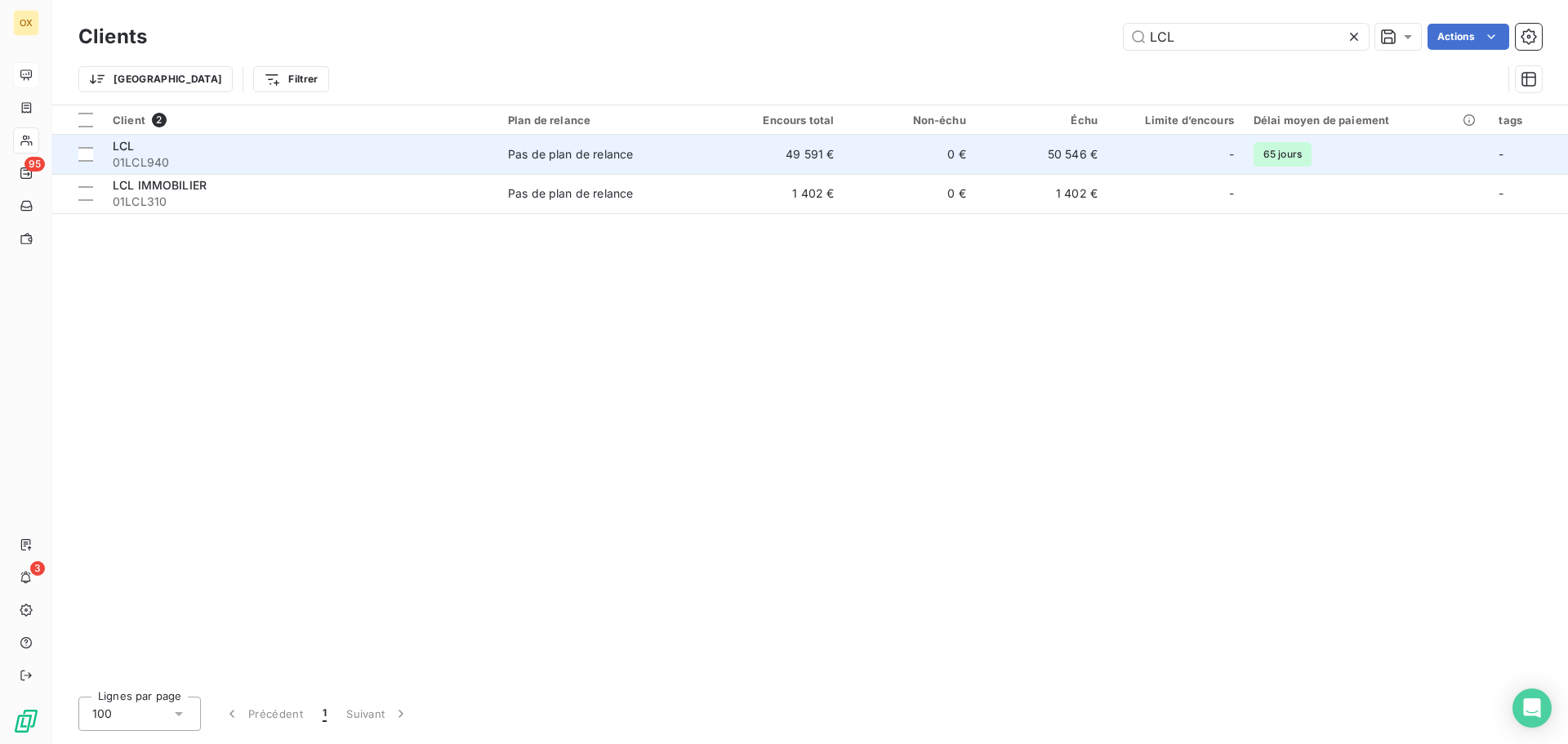
type input "LCL"
click at [899, 143] on td "0 €" at bounding box center [909, 154] width 131 height 39
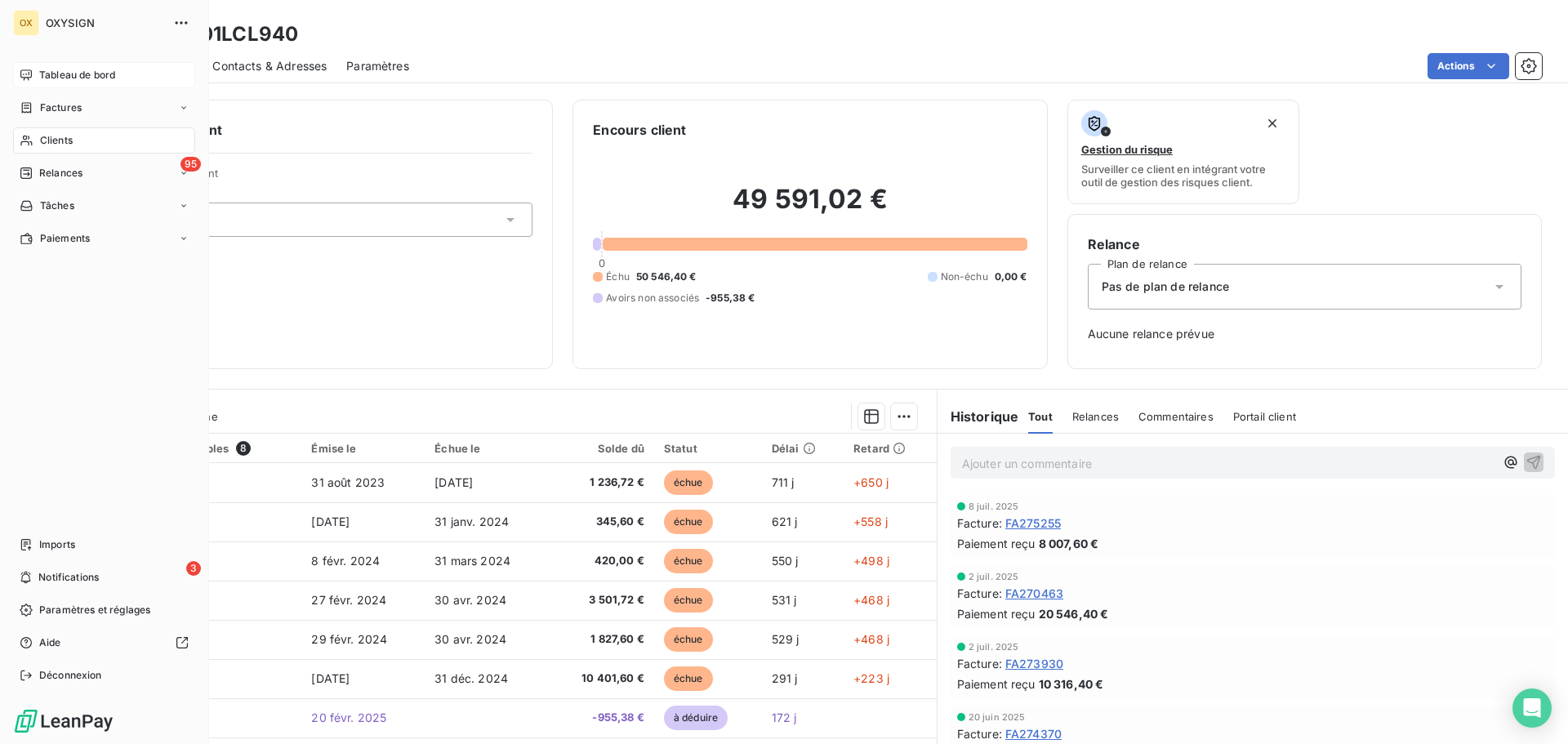
click at [48, 77] on span "Tableau de bord" at bounding box center [77, 75] width 76 height 15
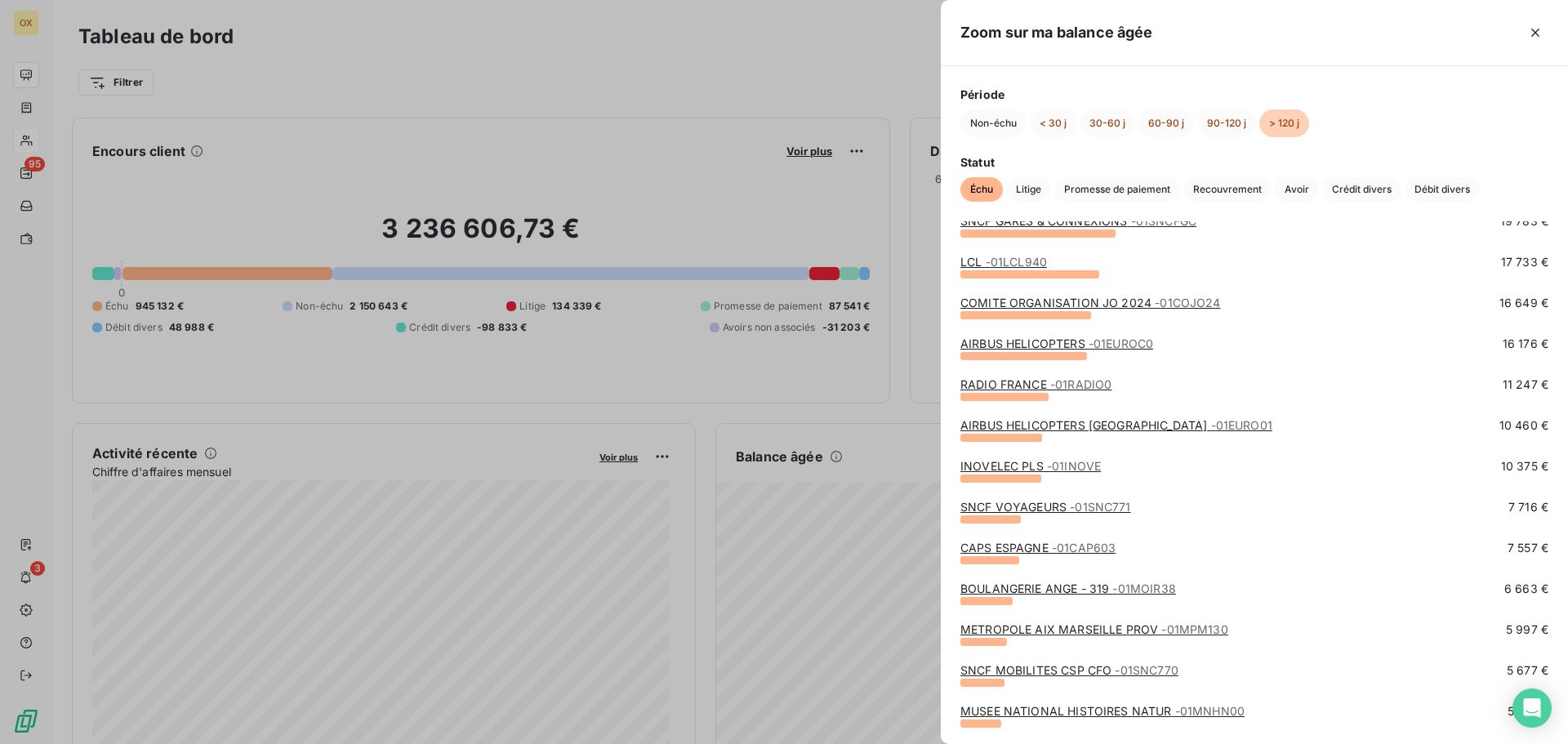
scroll to position [164, 0]
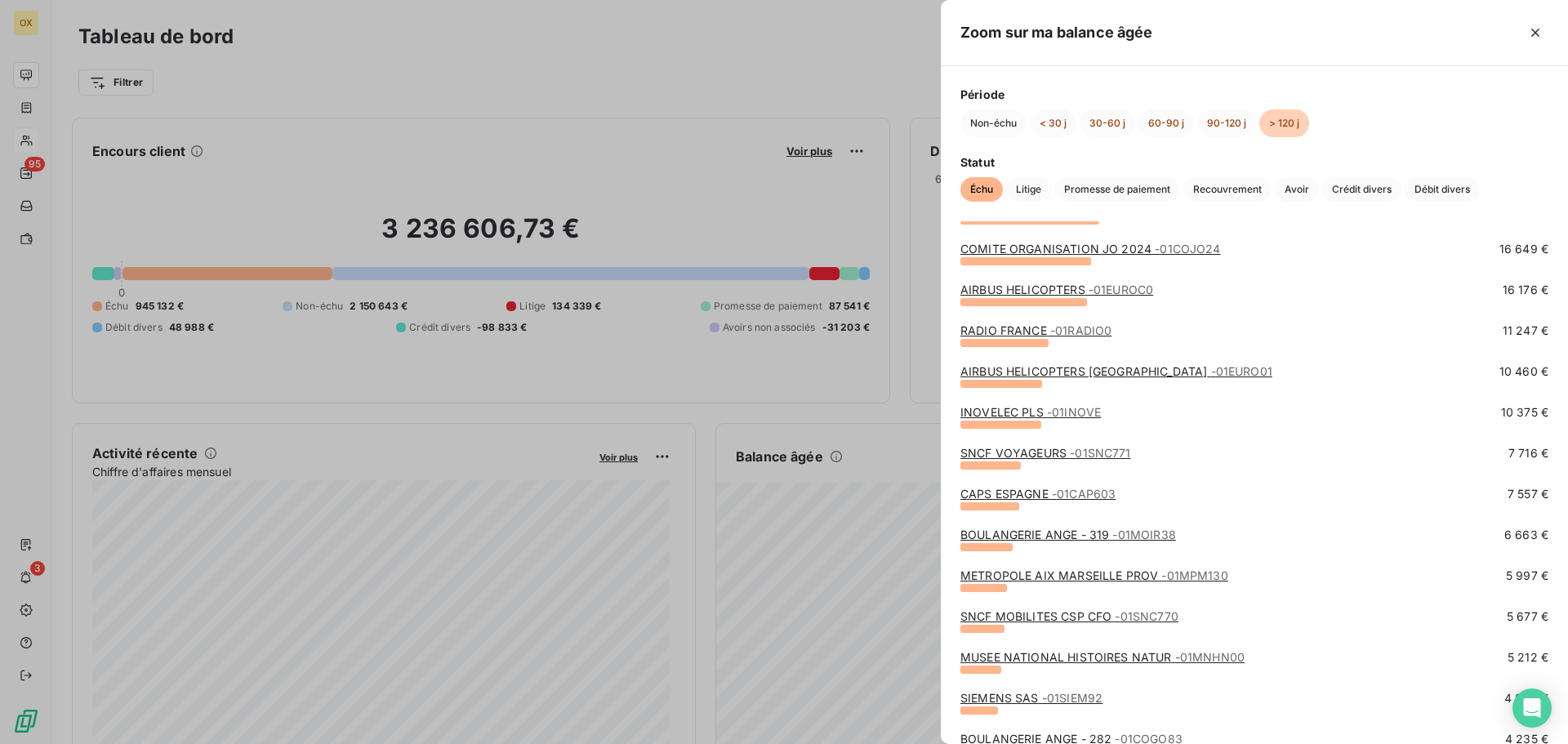
click at [1027, 408] on link "INOVELEC PLS - 01INOVE" at bounding box center [1030, 411] width 141 height 14
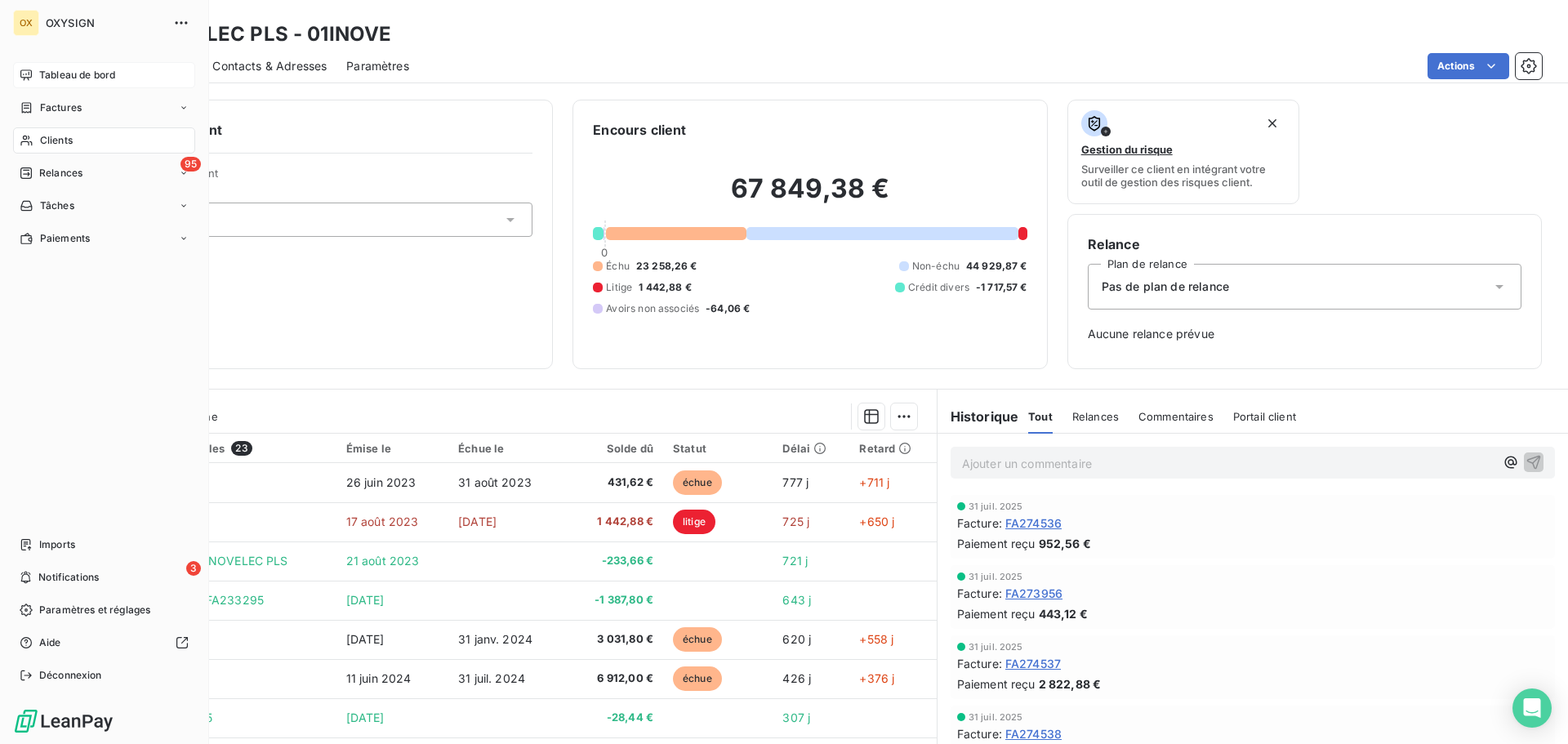
click at [48, 72] on span "Tableau de bord" at bounding box center [77, 75] width 76 height 15
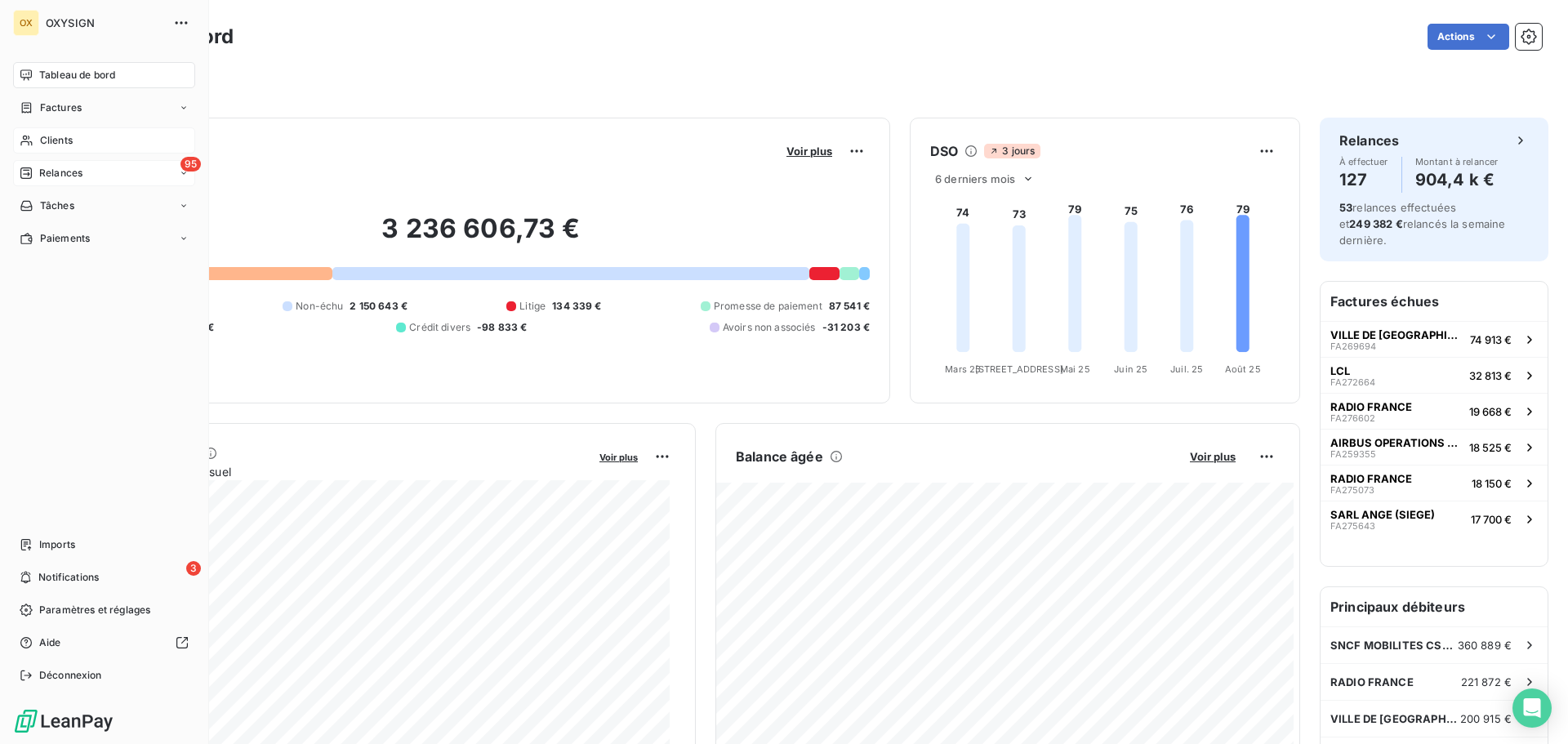
click at [54, 170] on span "Relances" at bounding box center [60, 173] width 44 height 15
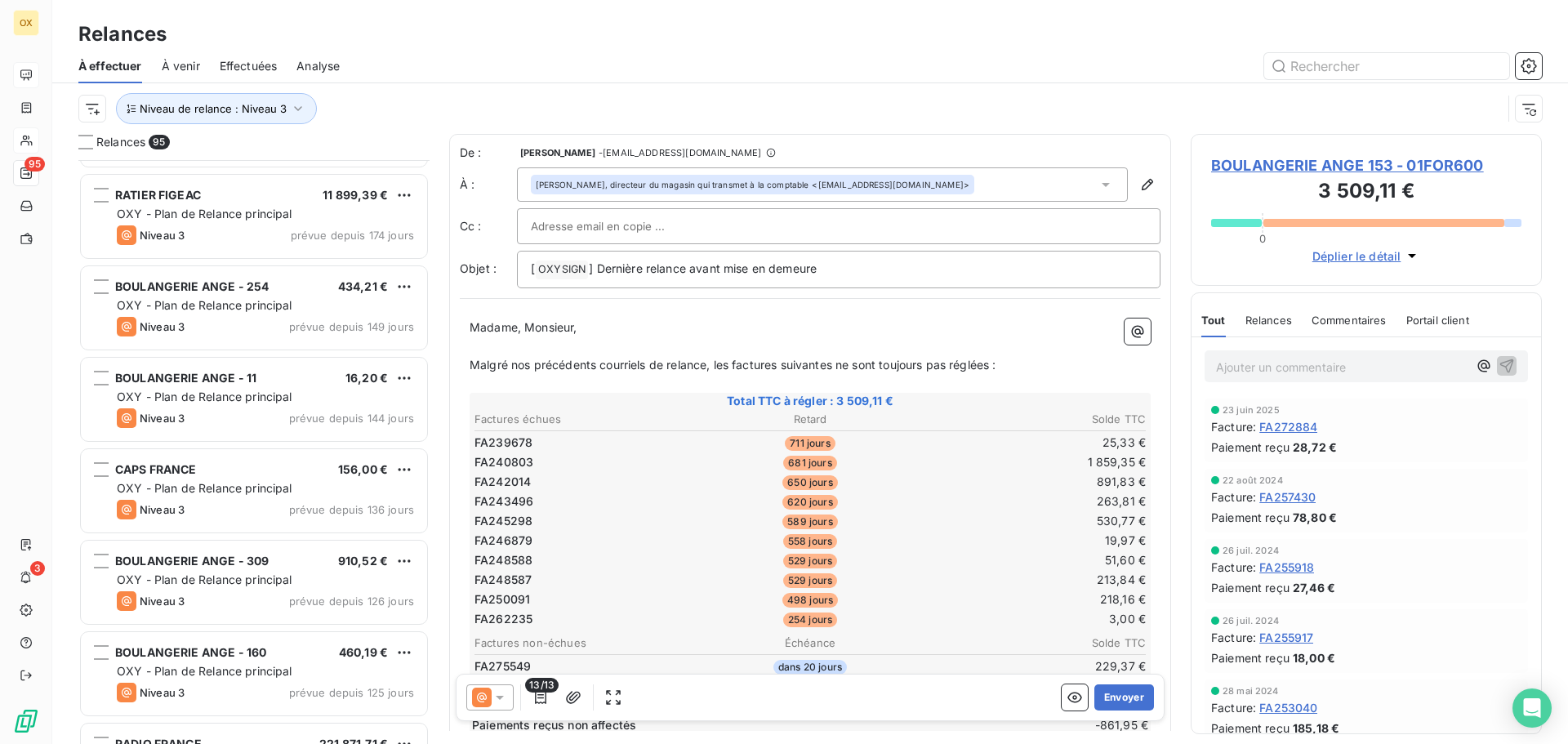
scroll to position [1307, 0]
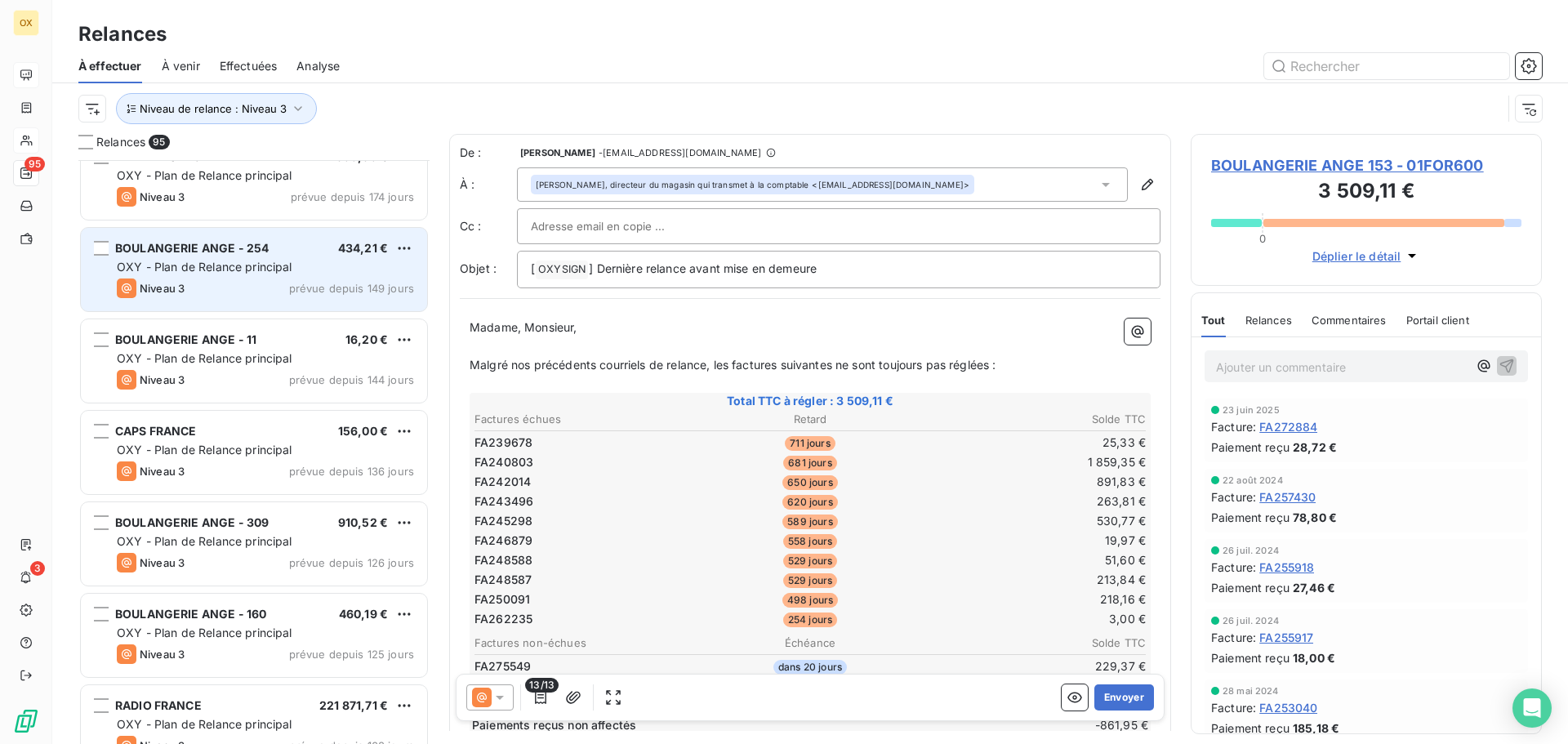
click at [253, 260] on span "OXY - Plan de Relance principal" at bounding box center [205, 266] width 176 height 14
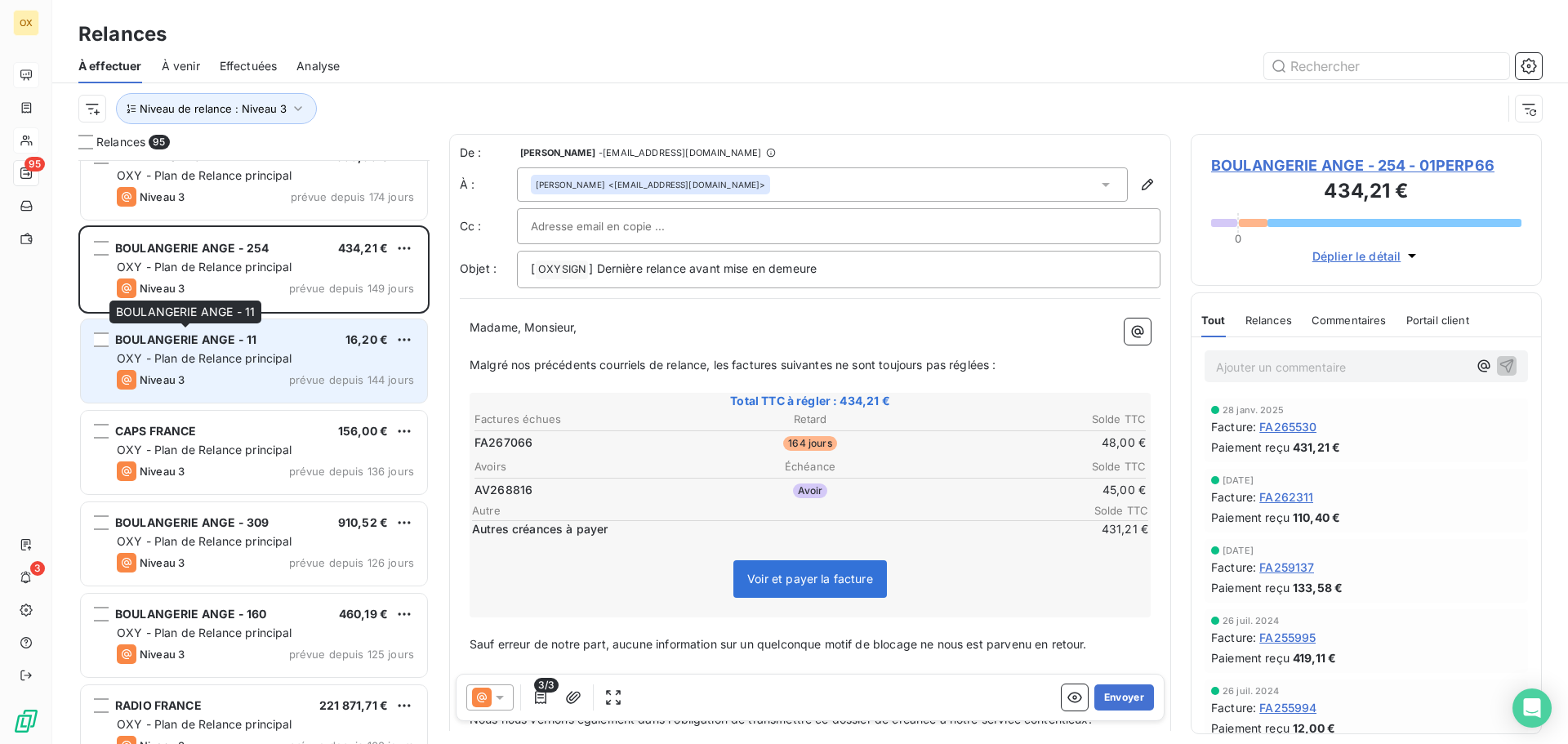
click at [250, 337] on span "BOULANGERIE ANGE - 11" at bounding box center [186, 339] width 141 height 14
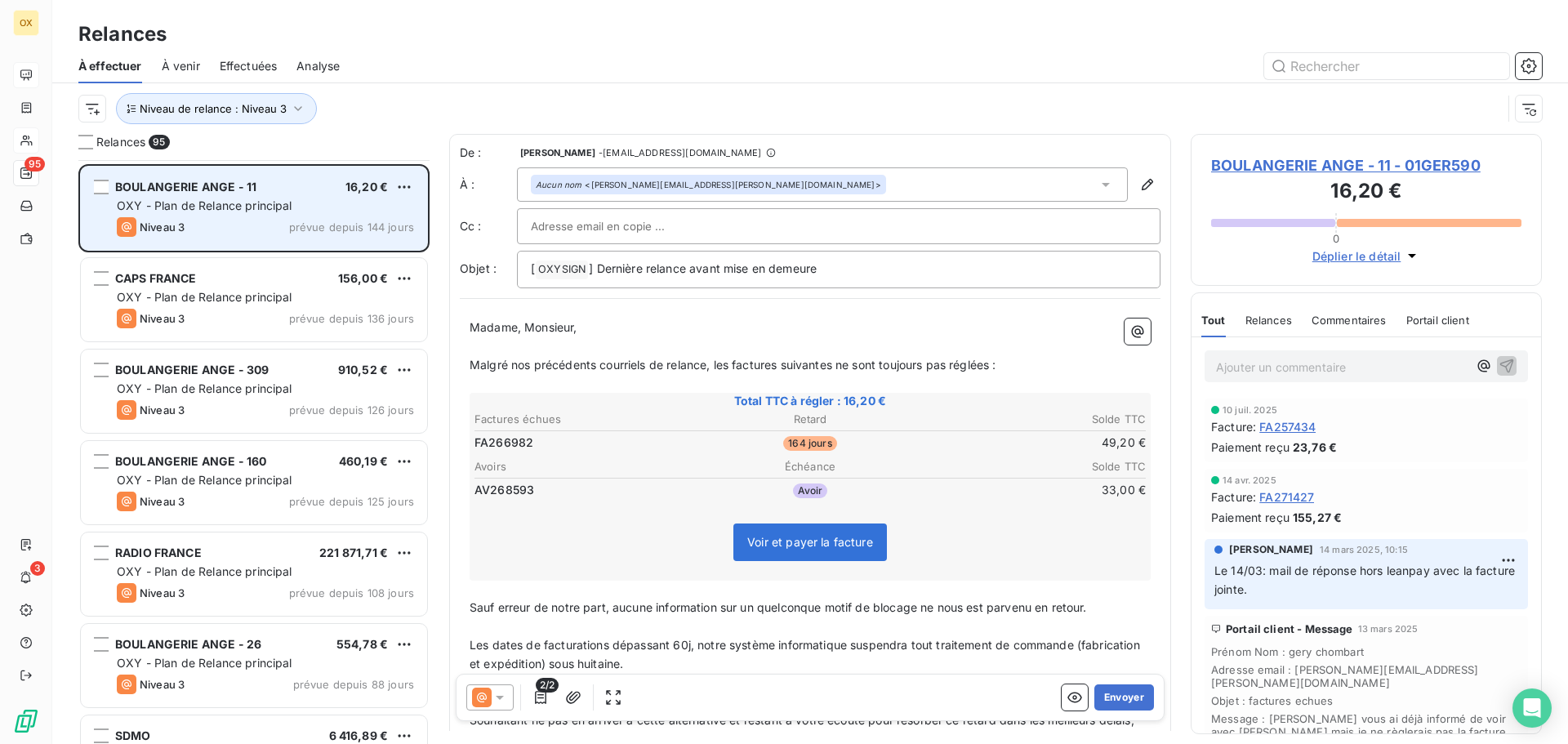
scroll to position [1552, 0]
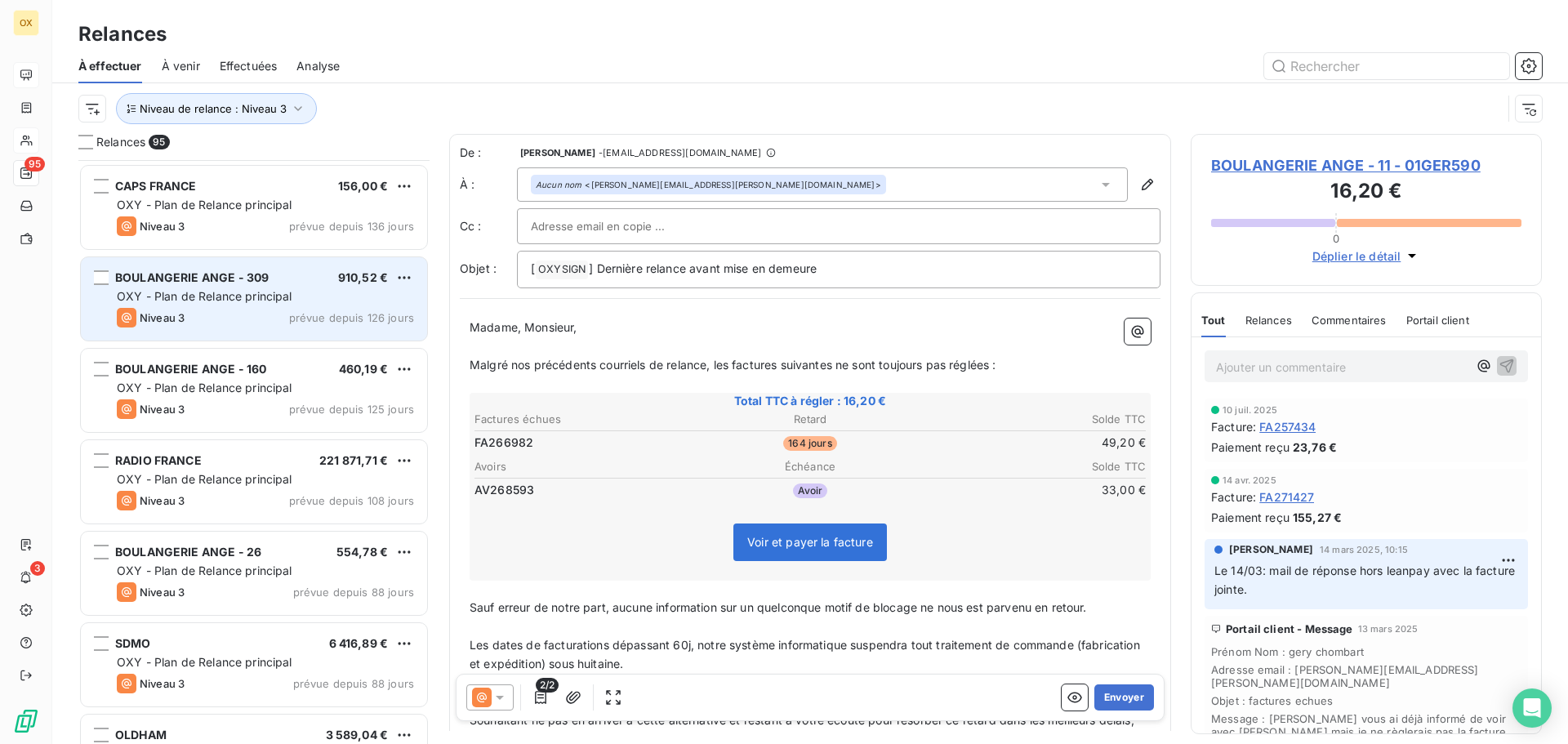
click at [252, 316] on div "Niveau 3 prévue depuis 126 jours" at bounding box center [266, 317] width 298 height 20
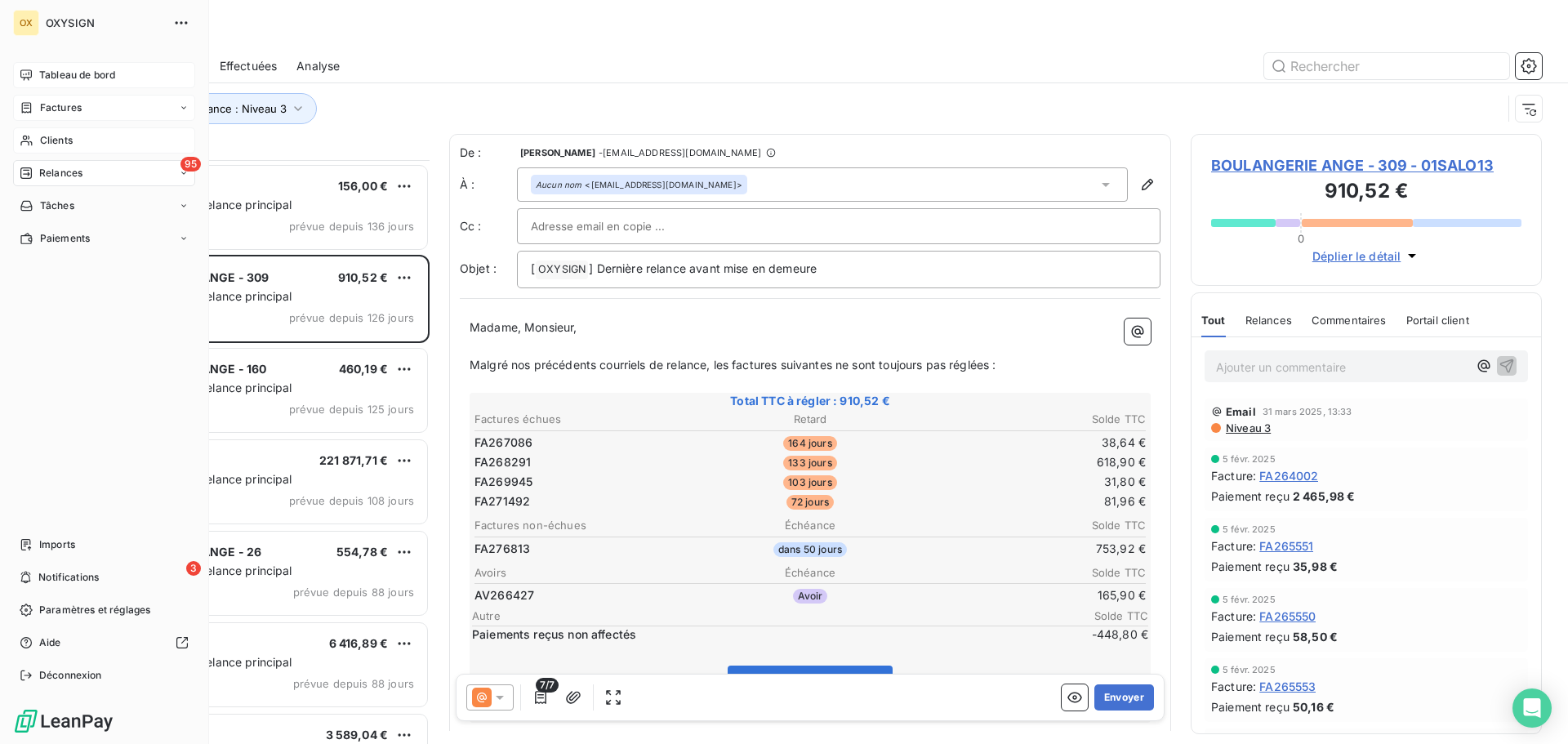
click at [40, 104] on span "Factures" at bounding box center [60, 108] width 42 height 15
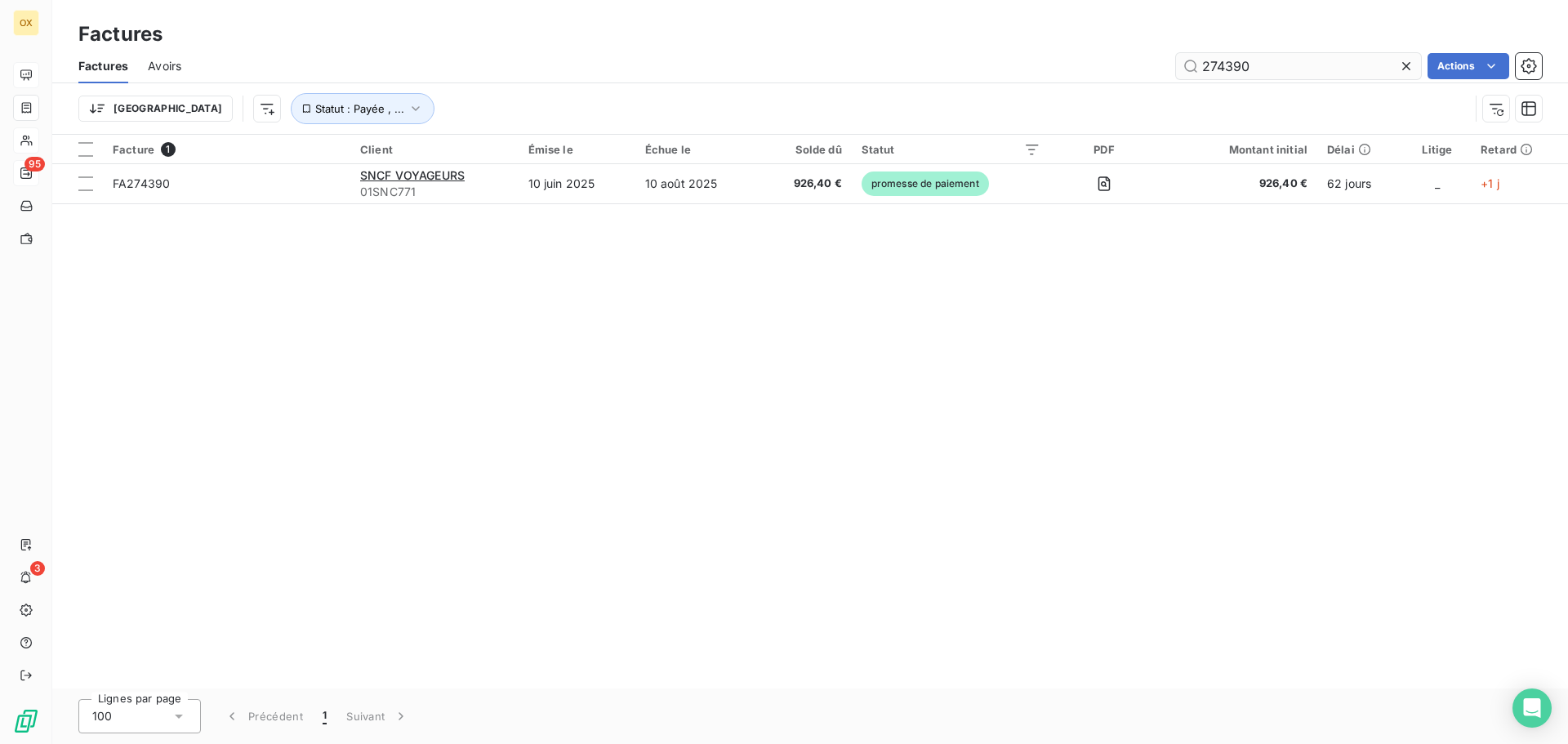
drag, startPoint x: 1282, startPoint y: 63, endPoint x: 1200, endPoint y: 68, distance: 82.2
click at [1200, 68] on input "274390" at bounding box center [1298, 66] width 245 height 26
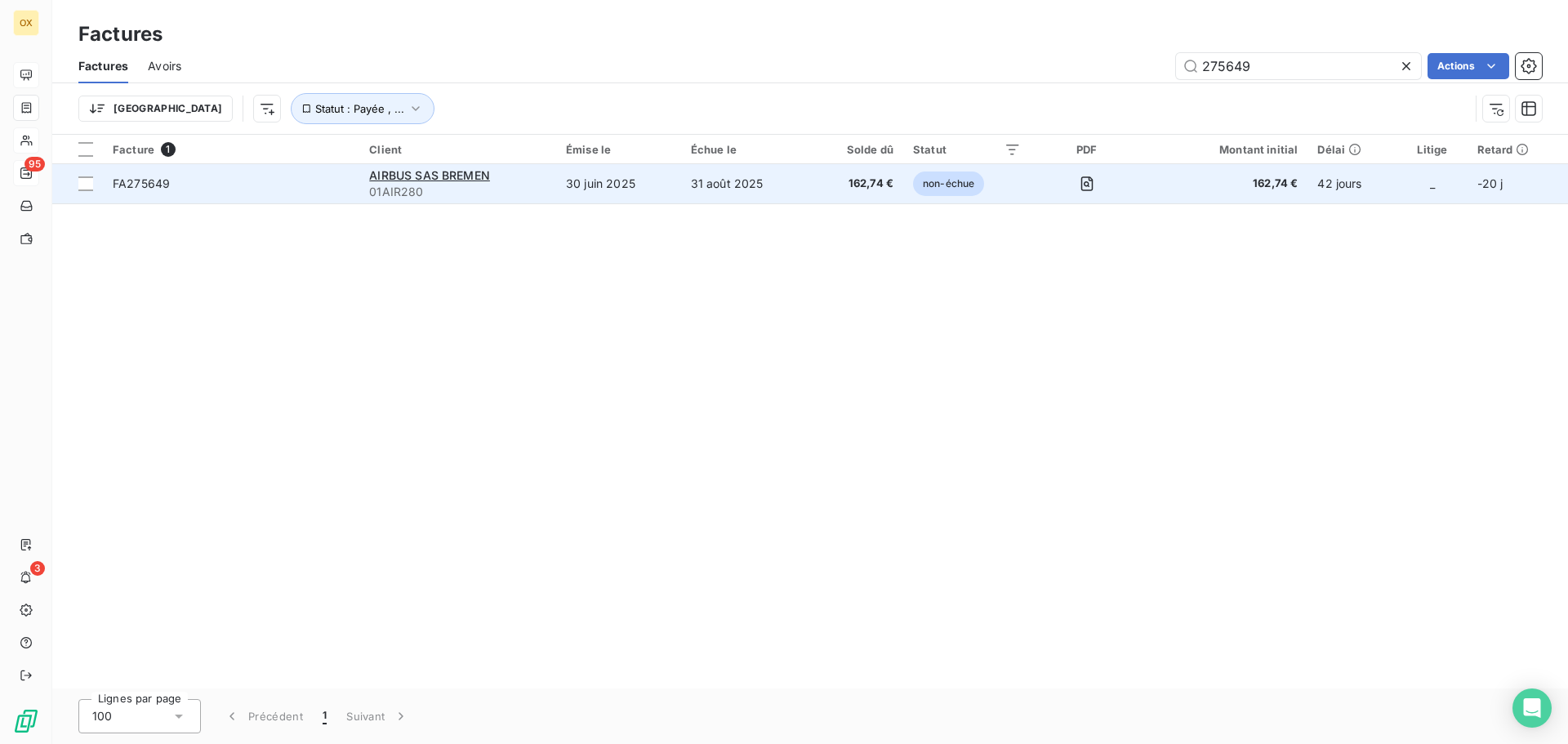
type input "275649"
click at [197, 179] on span "FA275649" at bounding box center [231, 184] width 237 height 17
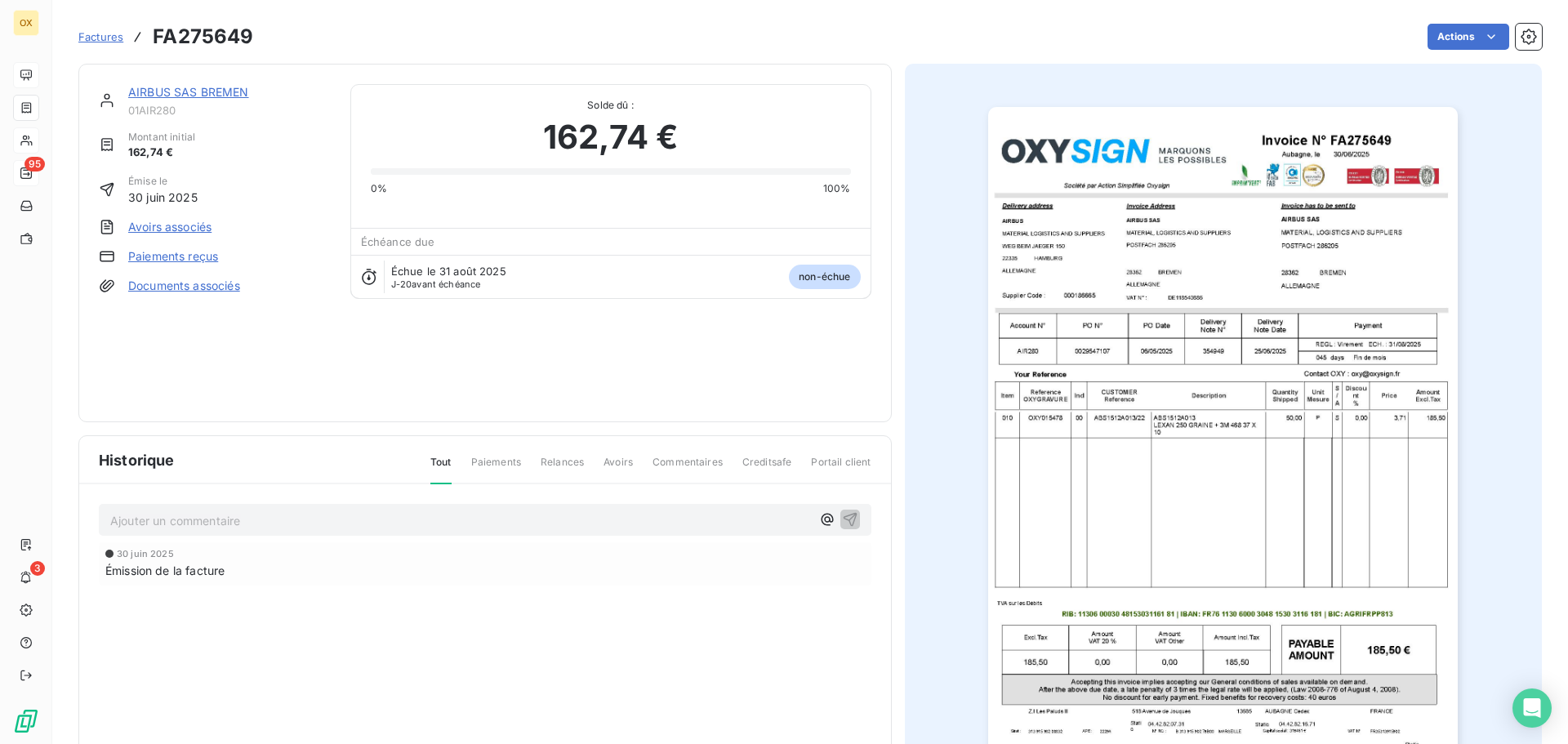
click at [996, 292] on img "button" at bounding box center [1223, 439] width 470 height 665
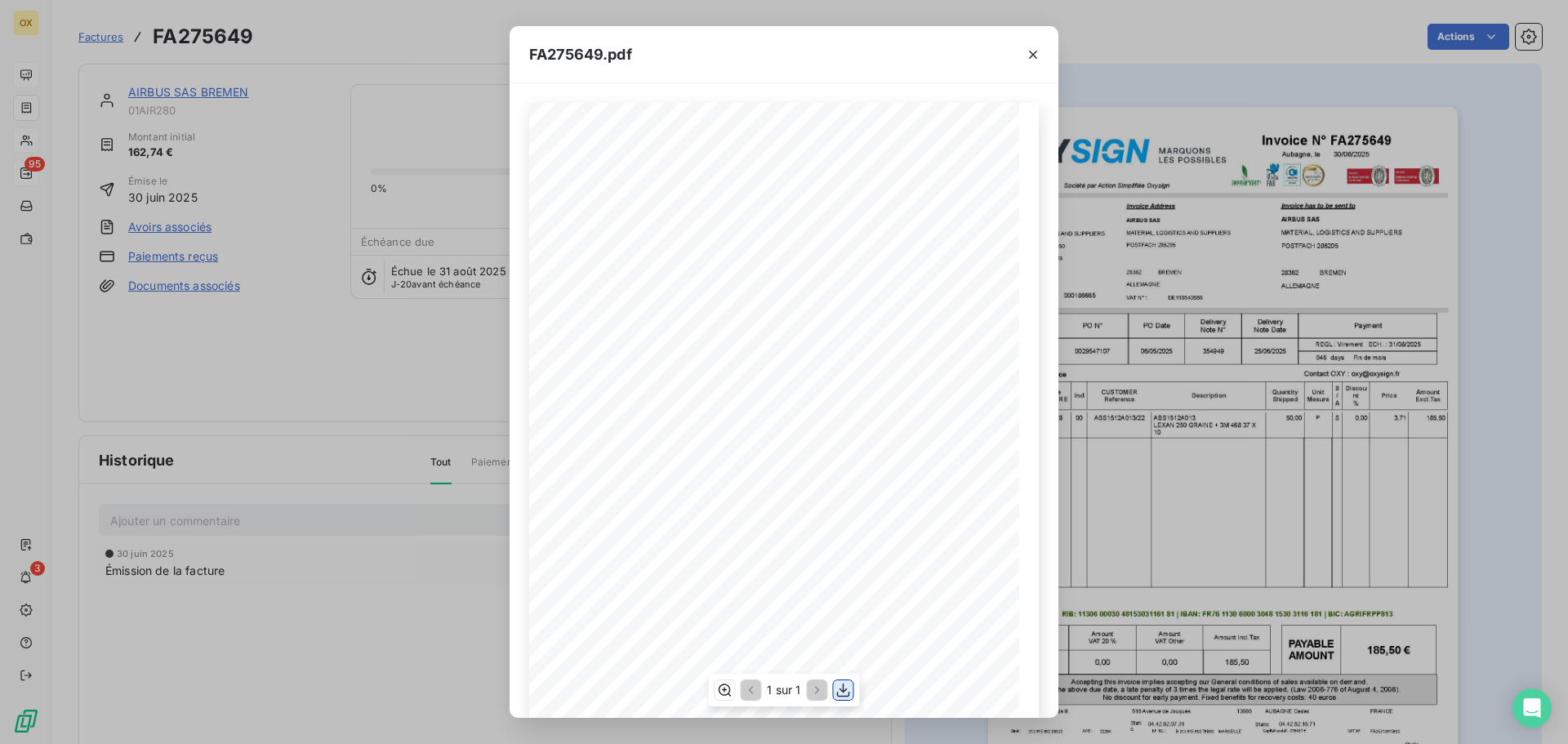
click at [847, 686] on icon "button" at bounding box center [844, 690] width 17 height 17
drag, startPoint x: 839, startPoint y: 694, endPoint x: 851, endPoint y: 678, distance: 20.0
click at [840, 690] on icon "button" at bounding box center [844, 690] width 17 height 17
click at [1033, 52] on icon "button" at bounding box center [1034, 55] width 17 height 17
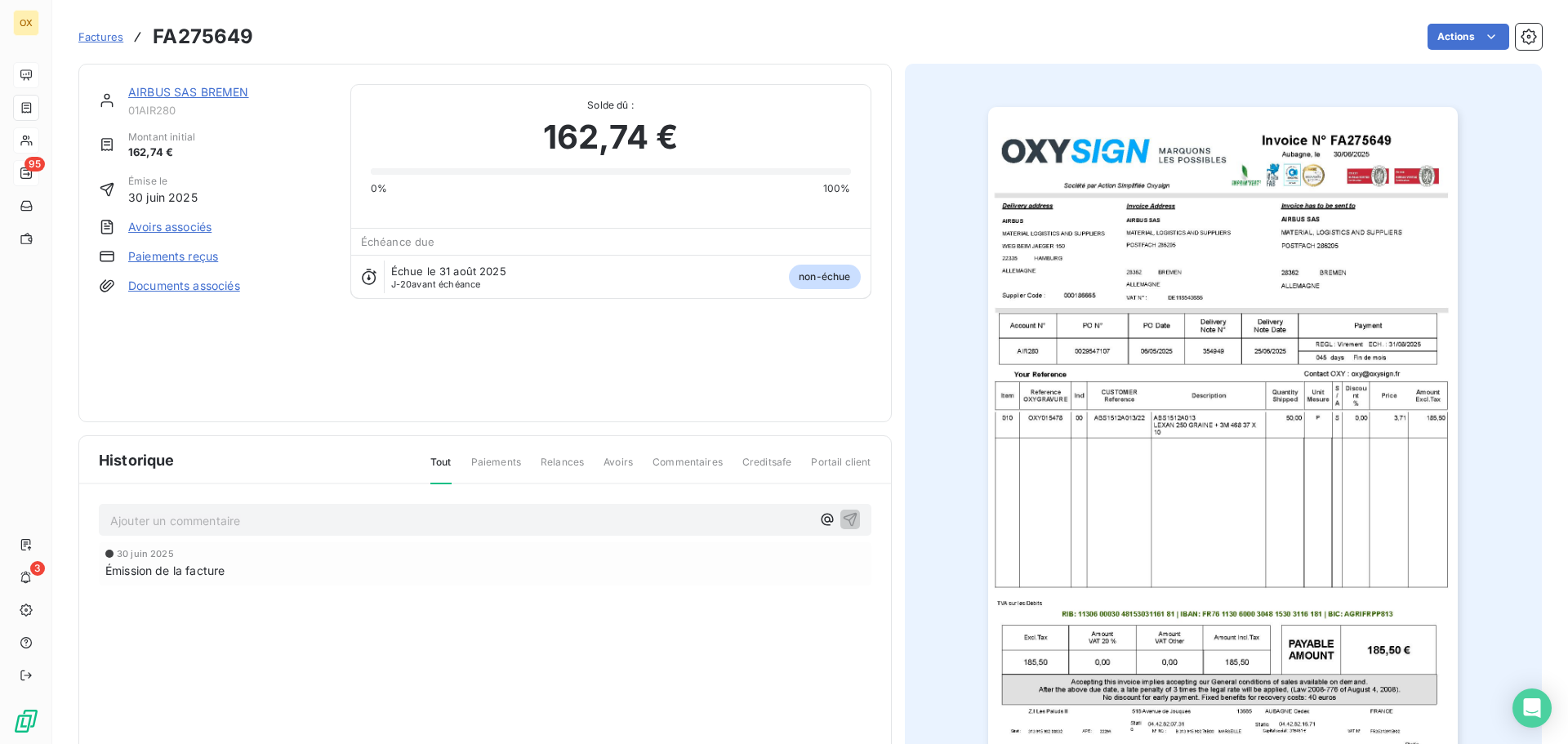
click at [162, 96] on link "AIRBUS SAS BREMEN" at bounding box center [189, 91] width 121 height 14
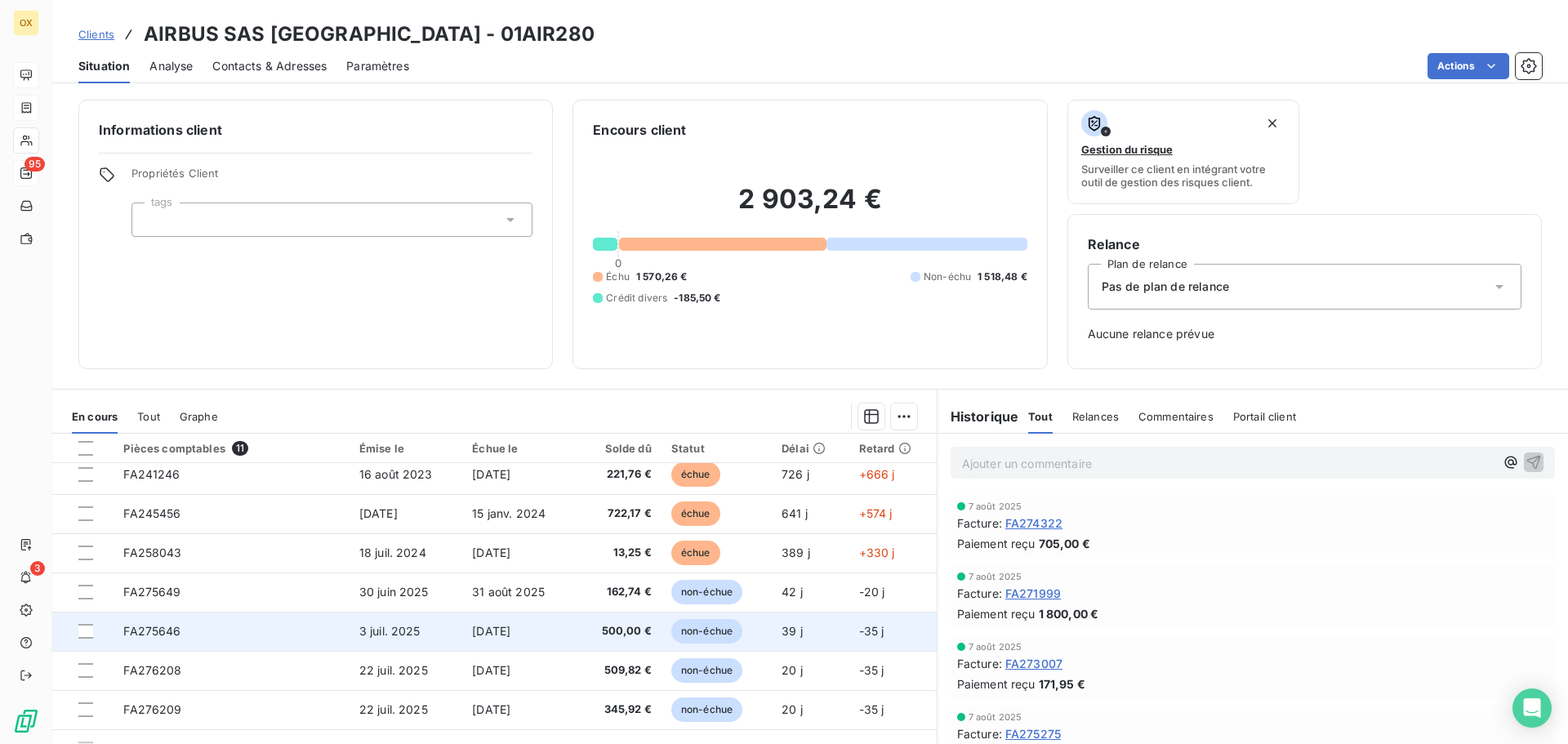
scroll to position [147, 0]
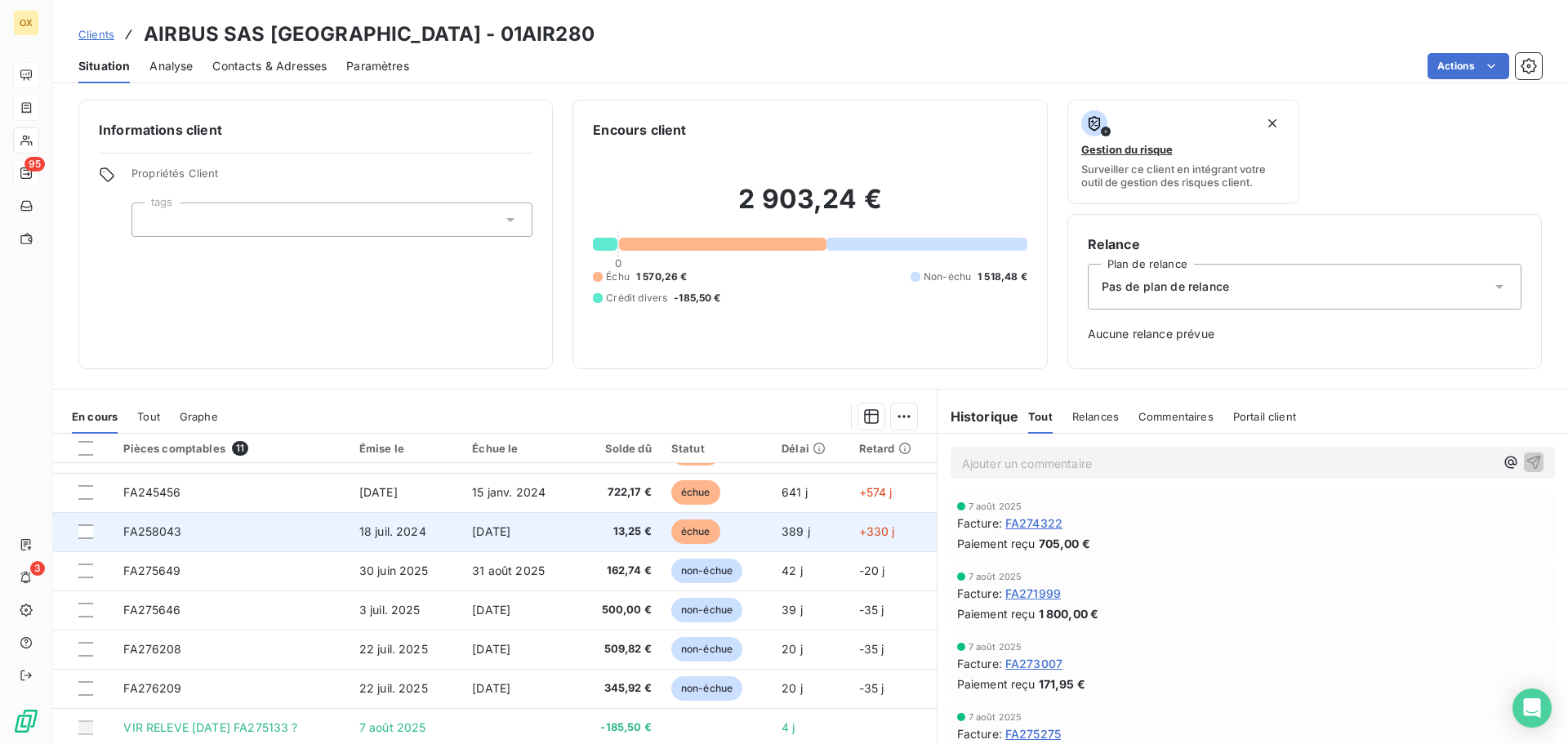
click at [574, 547] on td "[DATE]" at bounding box center [519, 531] width 114 height 39
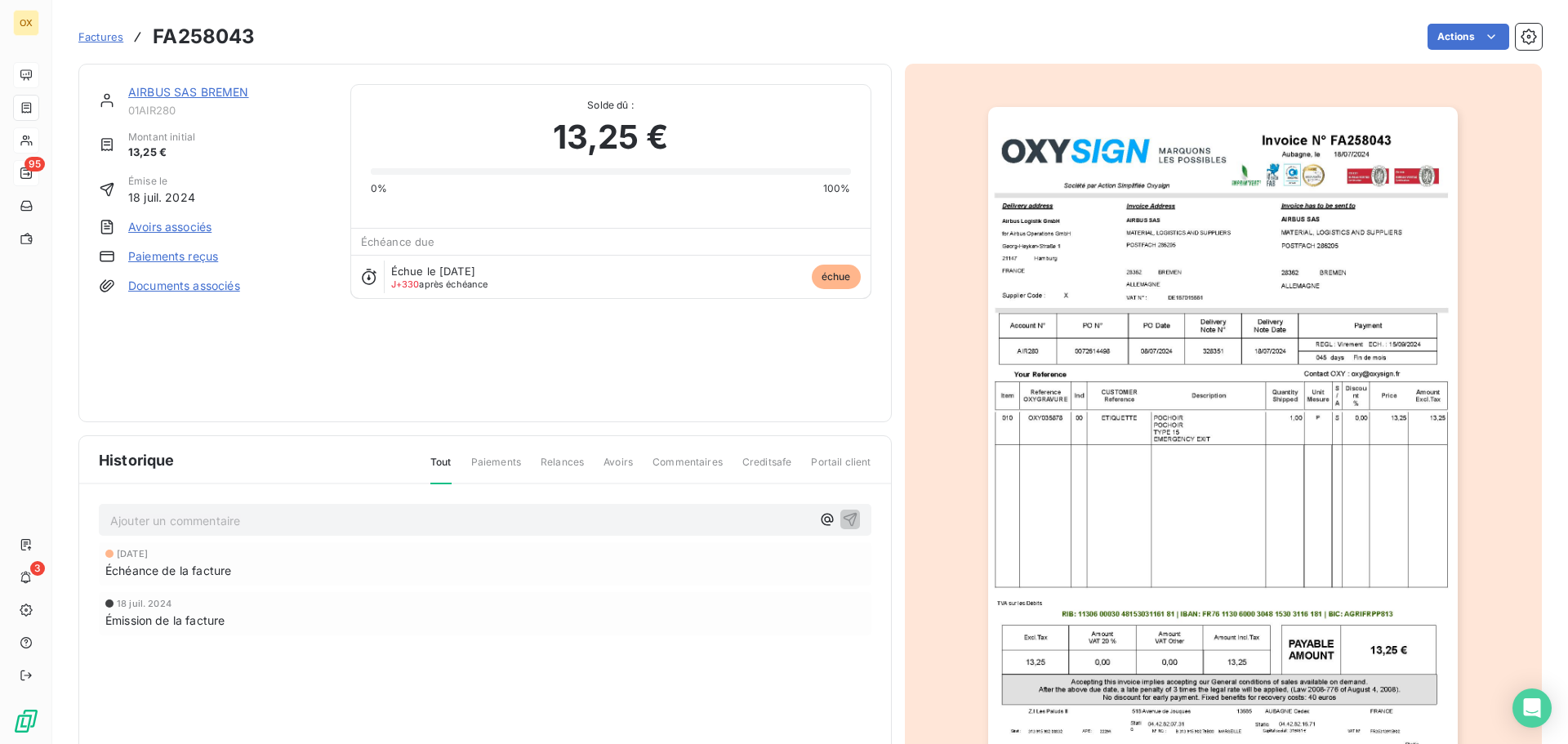
click at [1382, 368] on img "button" at bounding box center [1223, 439] width 470 height 665
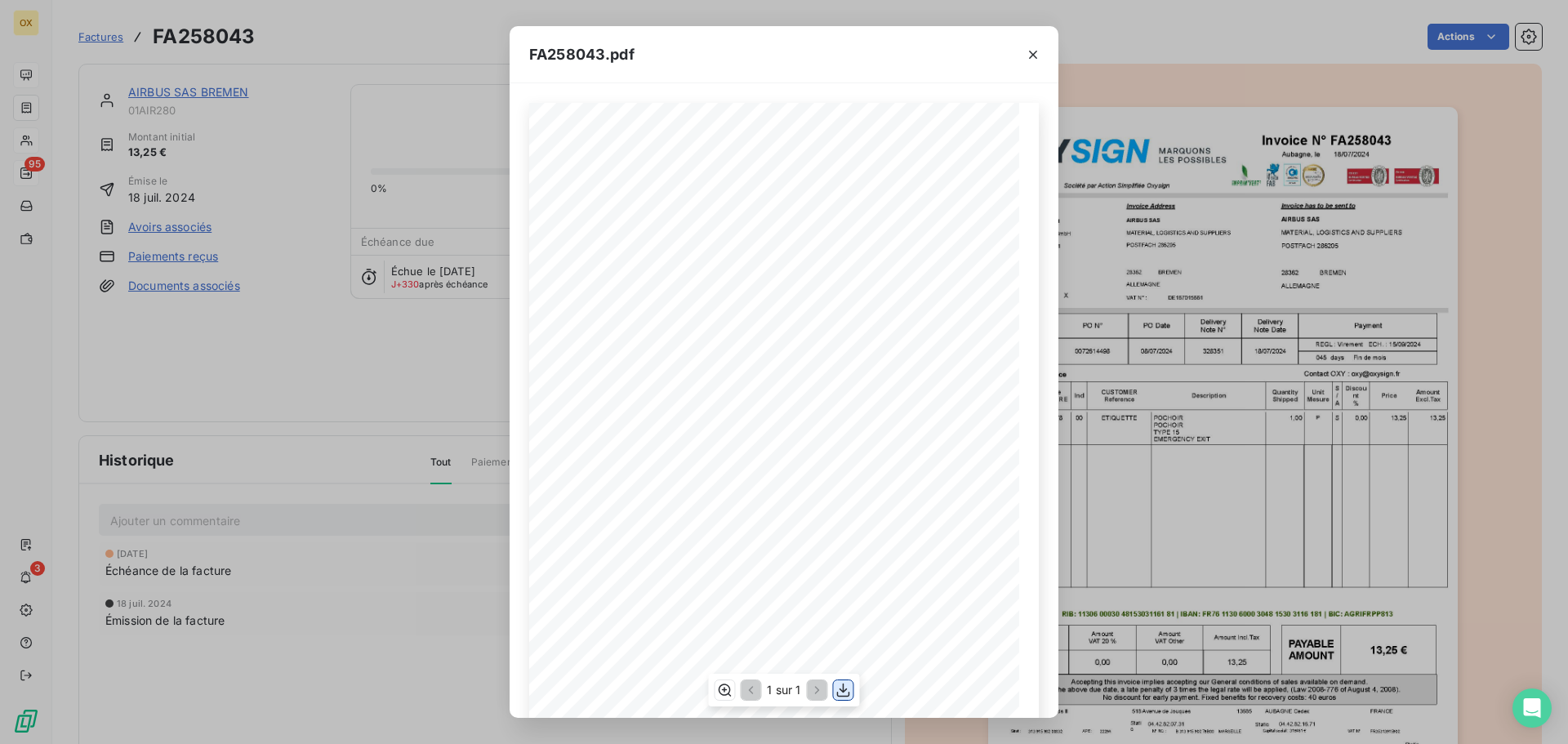
click at [844, 688] on icon "button" at bounding box center [844, 690] width 17 height 17
drag, startPoint x: 1036, startPoint y: 57, endPoint x: 303, endPoint y: 97, distance: 734.1
click at [1035, 56] on icon "button" at bounding box center [1033, 54] width 8 height 8
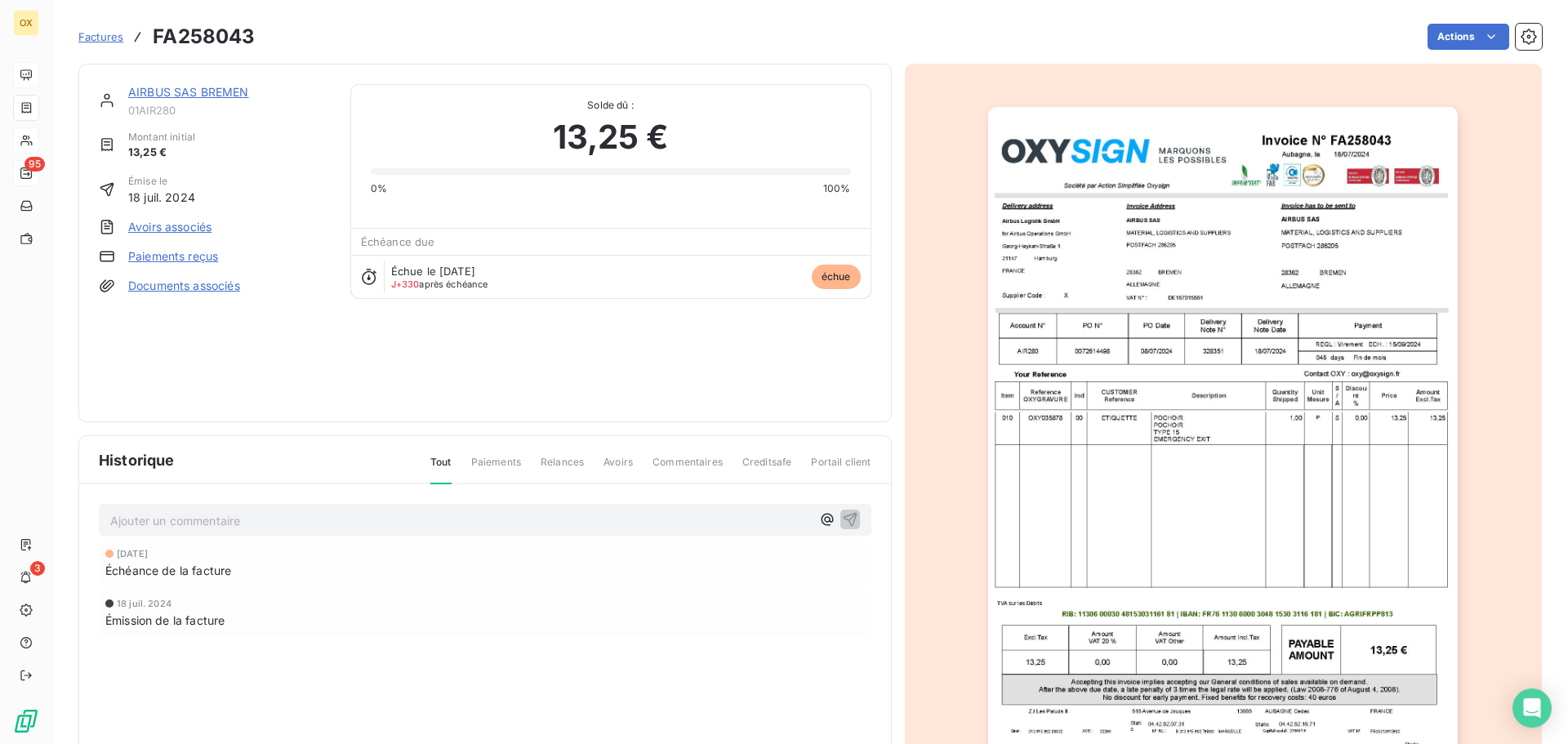
click at [215, 93] on link "AIRBUS SAS BREMEN" at bounding box center [189, 91] width 121 height 14
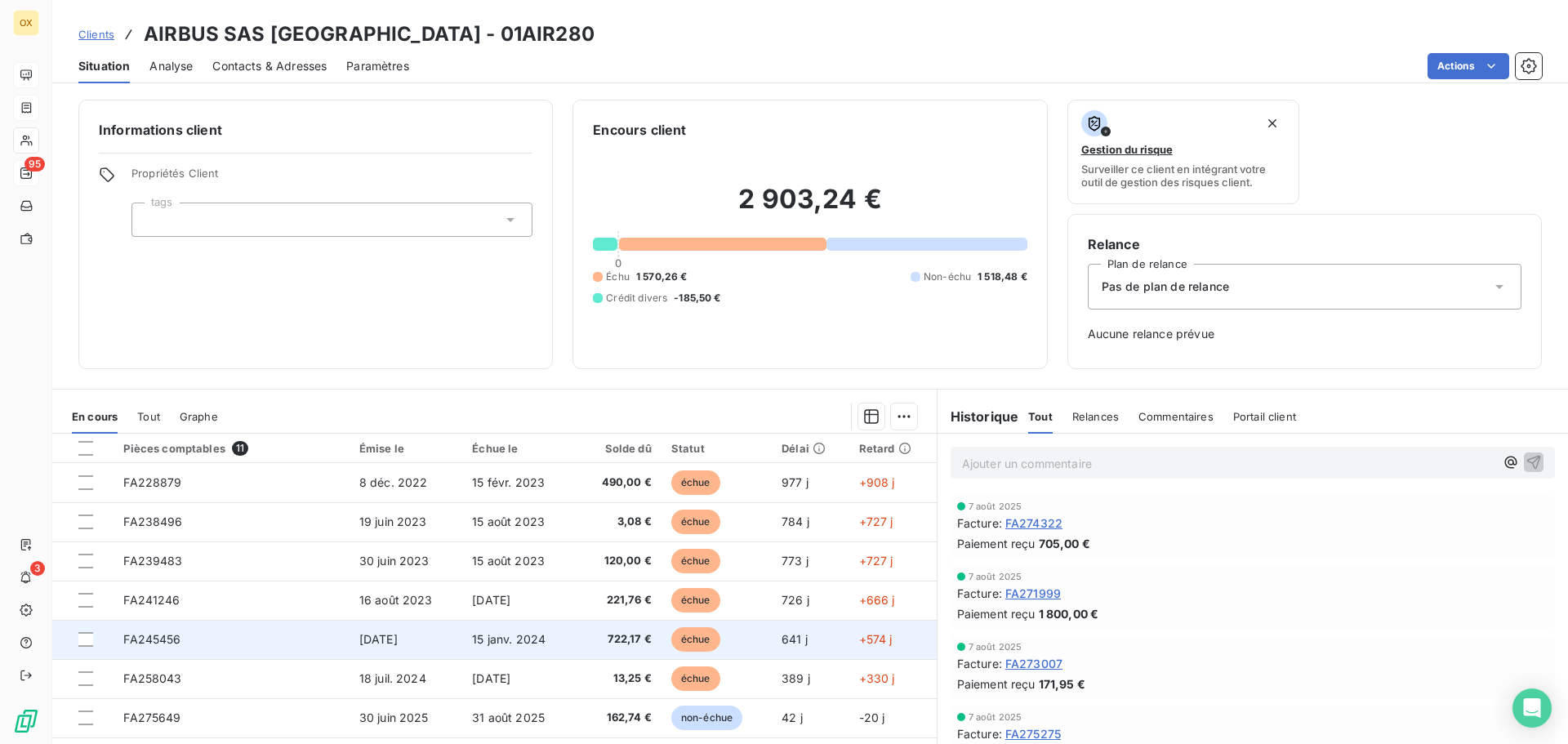
click at [651, 644] on span "722,17 €" at bounding box center [618, 640] width 66 height 17
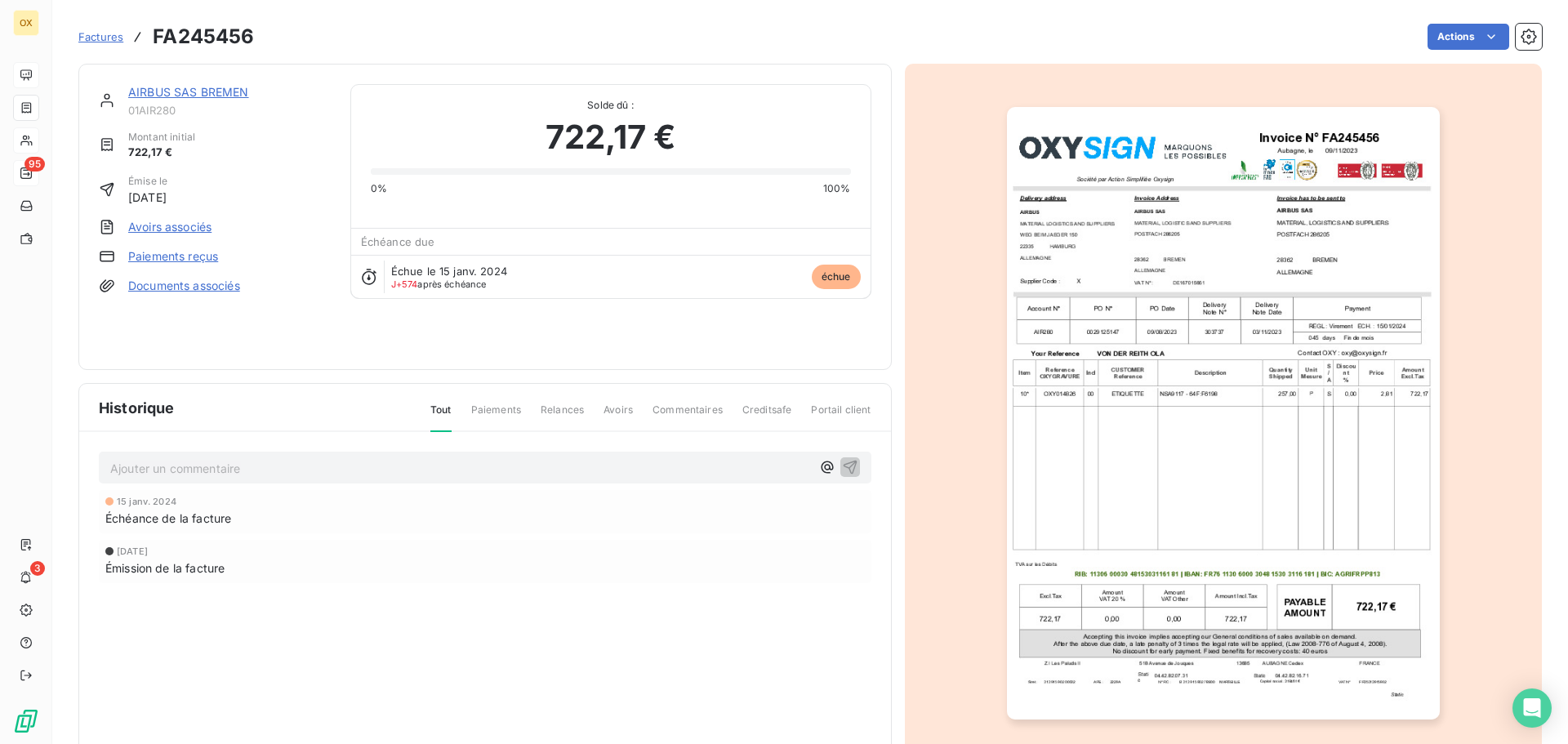
click at [1112, 258] on img "button" at bounding box center [1223, 413] width 433 height 612
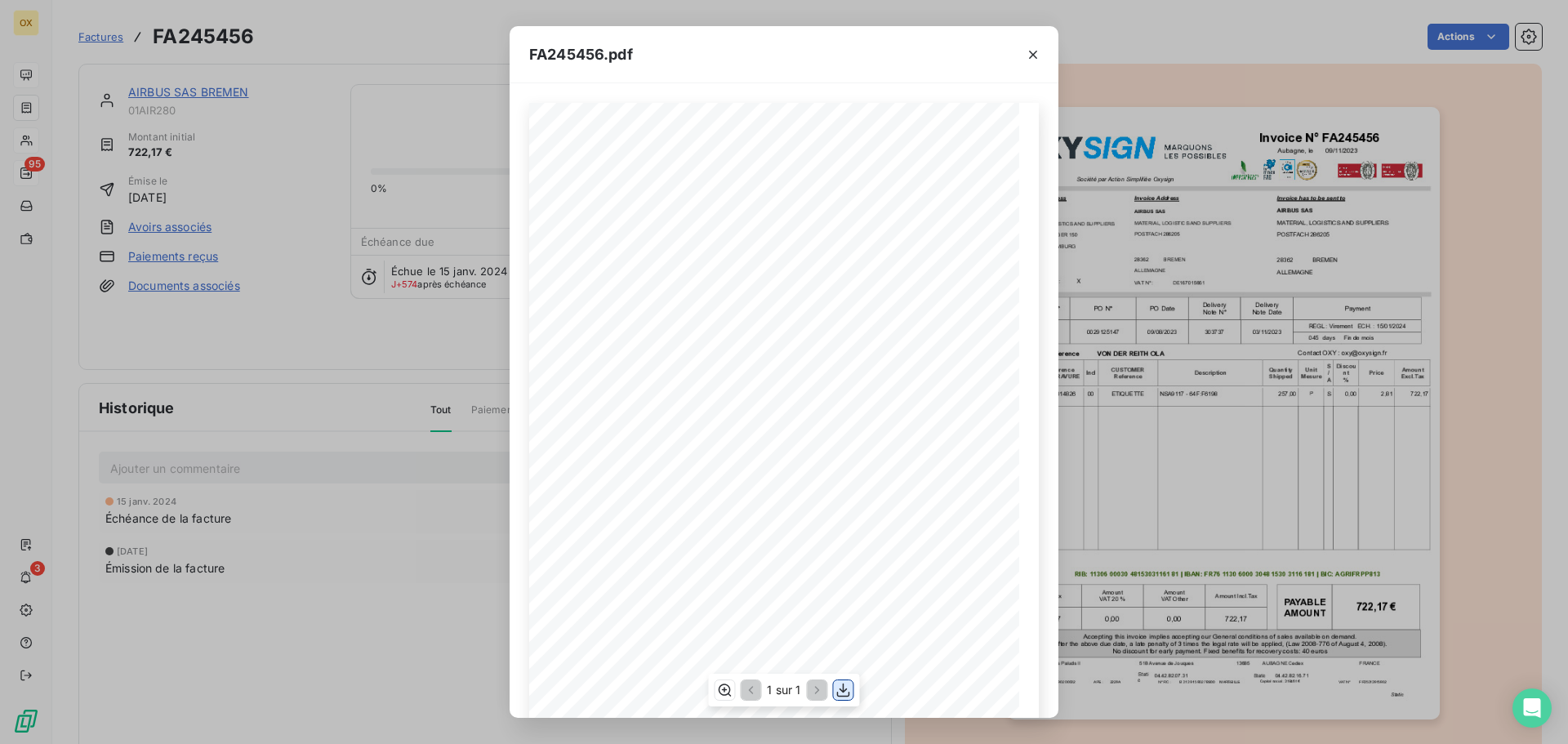
click at [849, 691] on icon "button" at bounding box center [844, 690] width 17 height 17
drag, startPoint x: 1033, startPoint y: 58, endPoint x: 197, endPoint y: 52, distance: 836.0
click at [1033, 58] on icon "button" at bounding box center [1034, 55] width 17 height 17
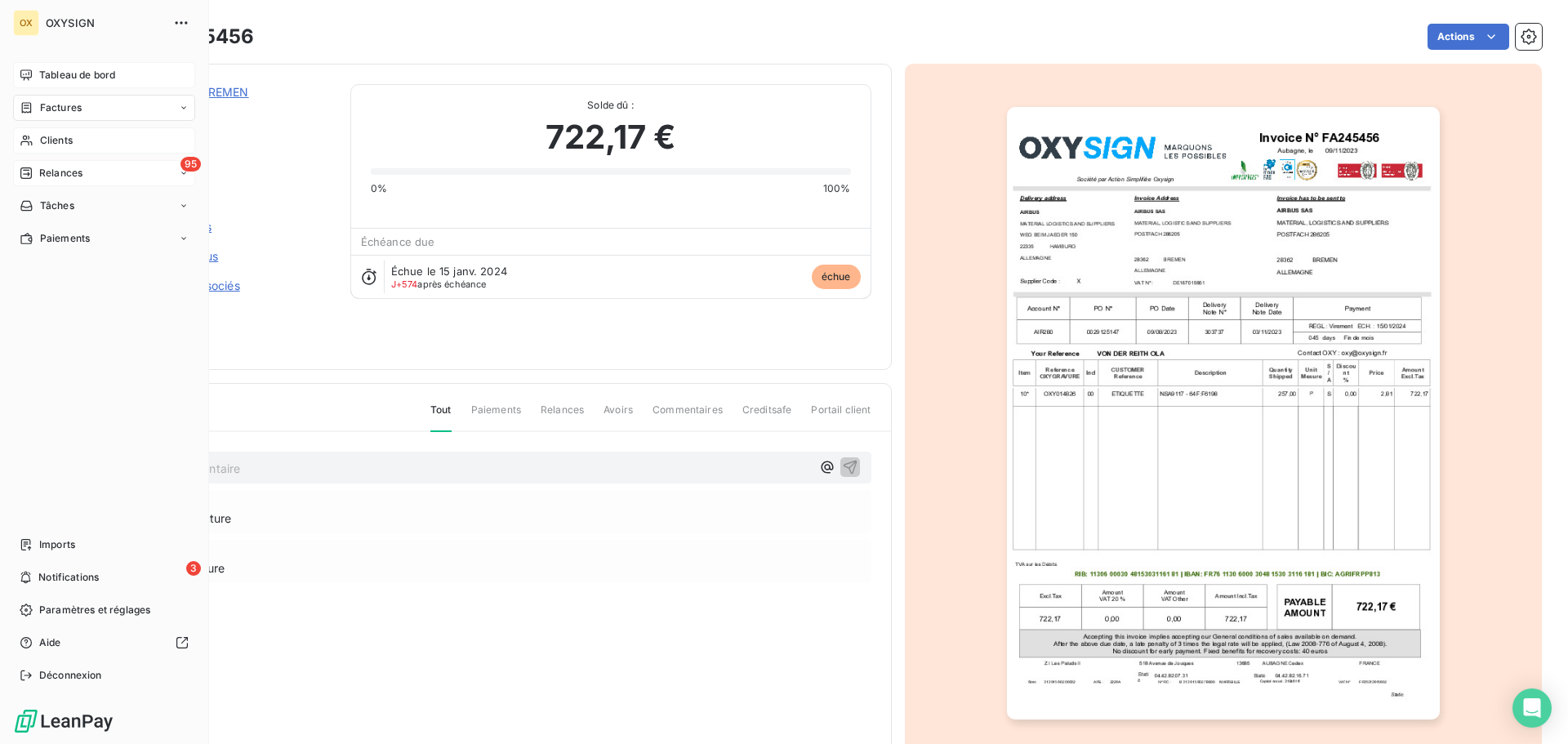
click at [38, 104] on div "Factures" at bounding box center [50, 108] width 62 height 15
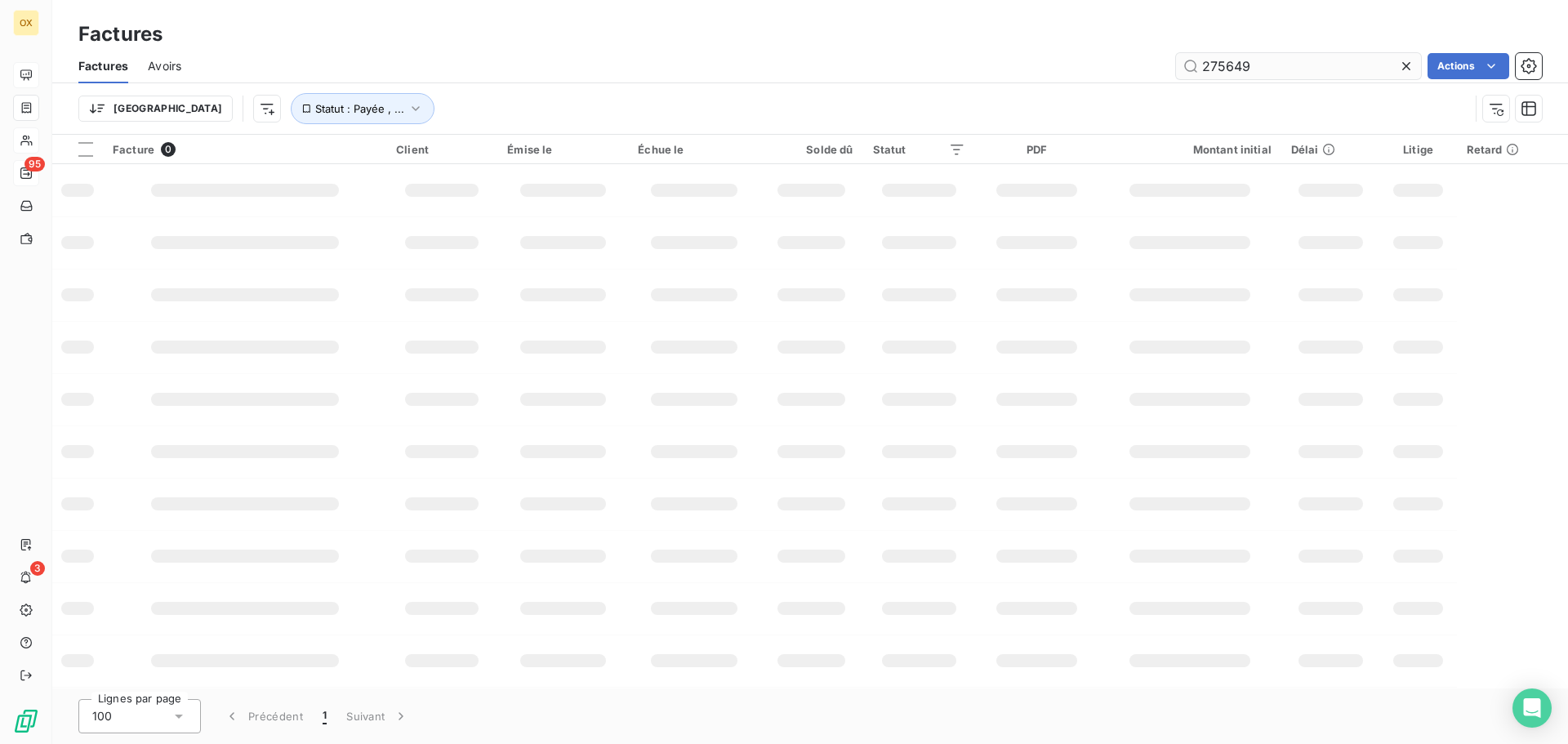
drag, startPoint x: 1301, startPoint y: 59, endPoint x: 1193, endPoint y: 63, distance: 108.1
click at [1202, 63] on input "275649" at bounding box center [1298, 66] width 245 height 26
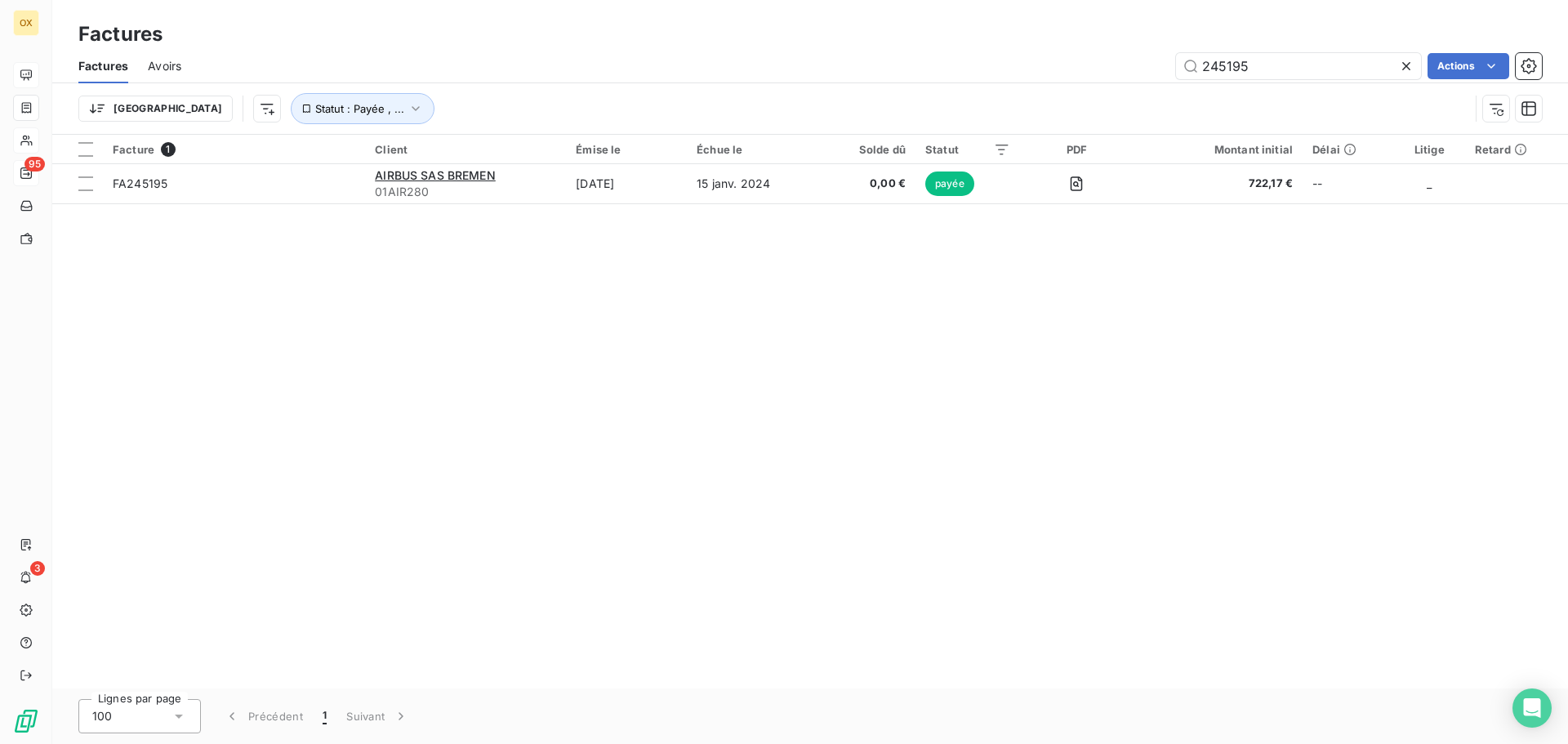
type input "245195"
click at [1406, 66] on icon at bounding box center [1406, 66] width 8 height 8
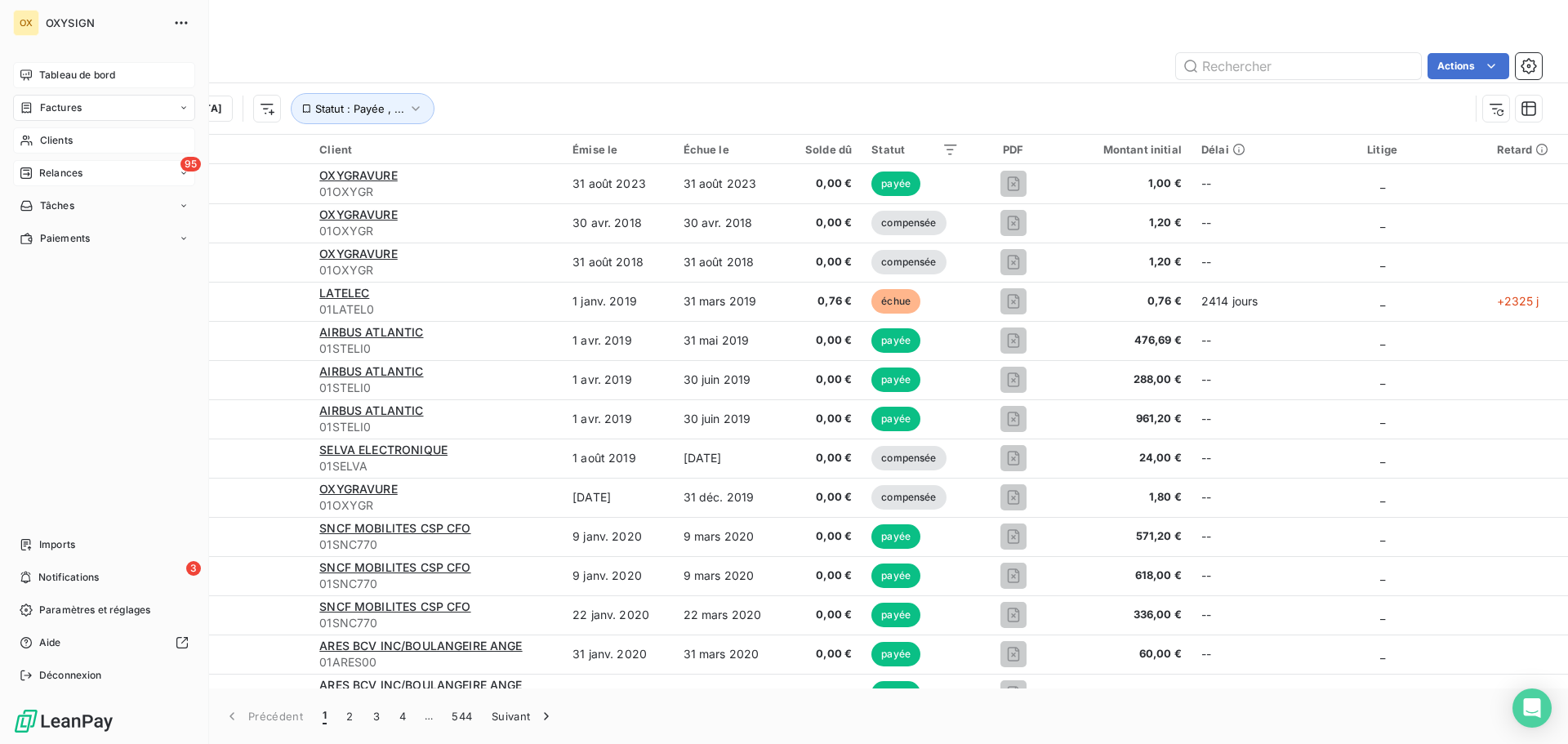
click at [39, 68] on span "Tableau de bord" at bounding box center [77, 75] width 76 height 15
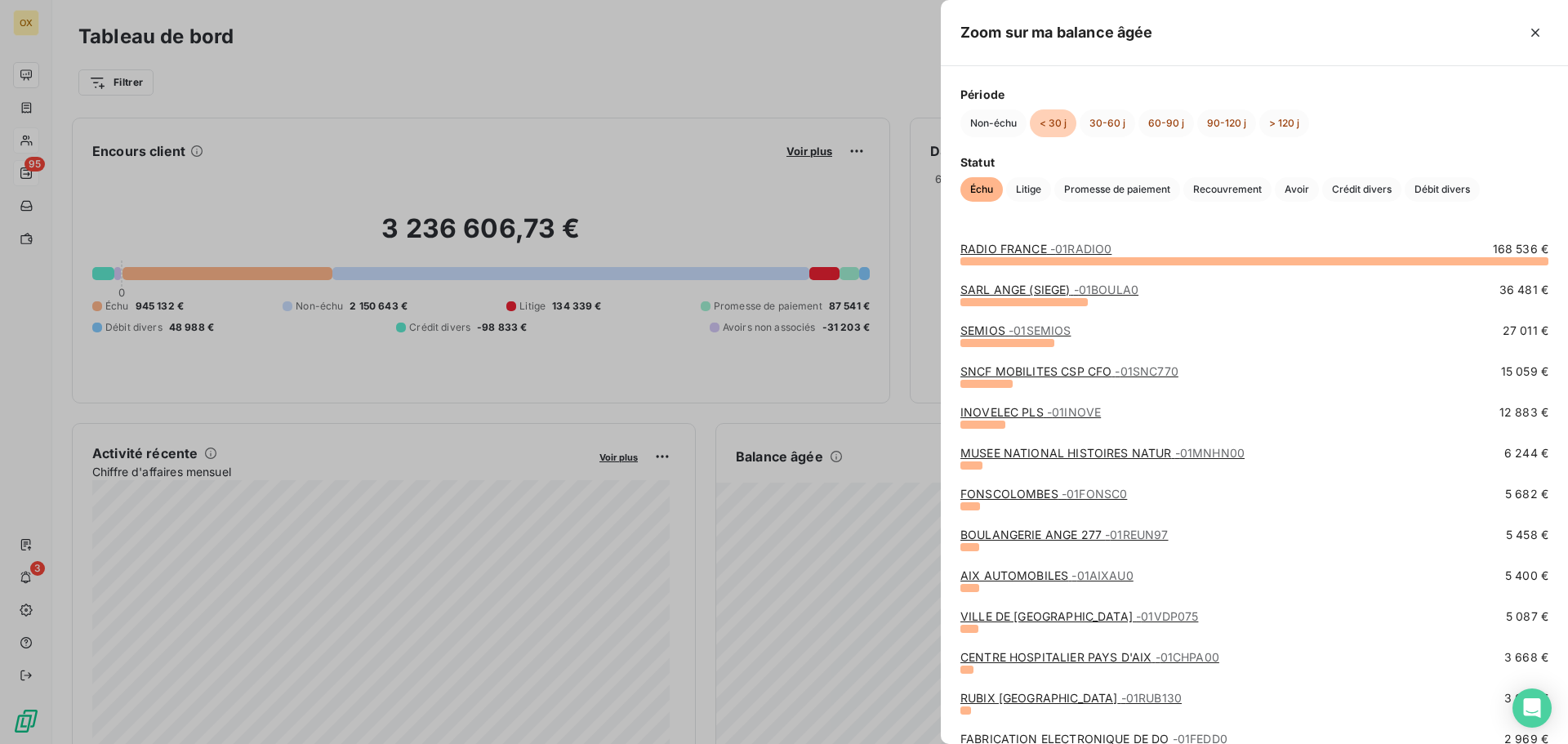
click at [1039, 451] on link "MUSEE NATIONAL HISTOIRES NATUR - 01MNHN00" at bounding box center [1102, 452] width 284 height 14
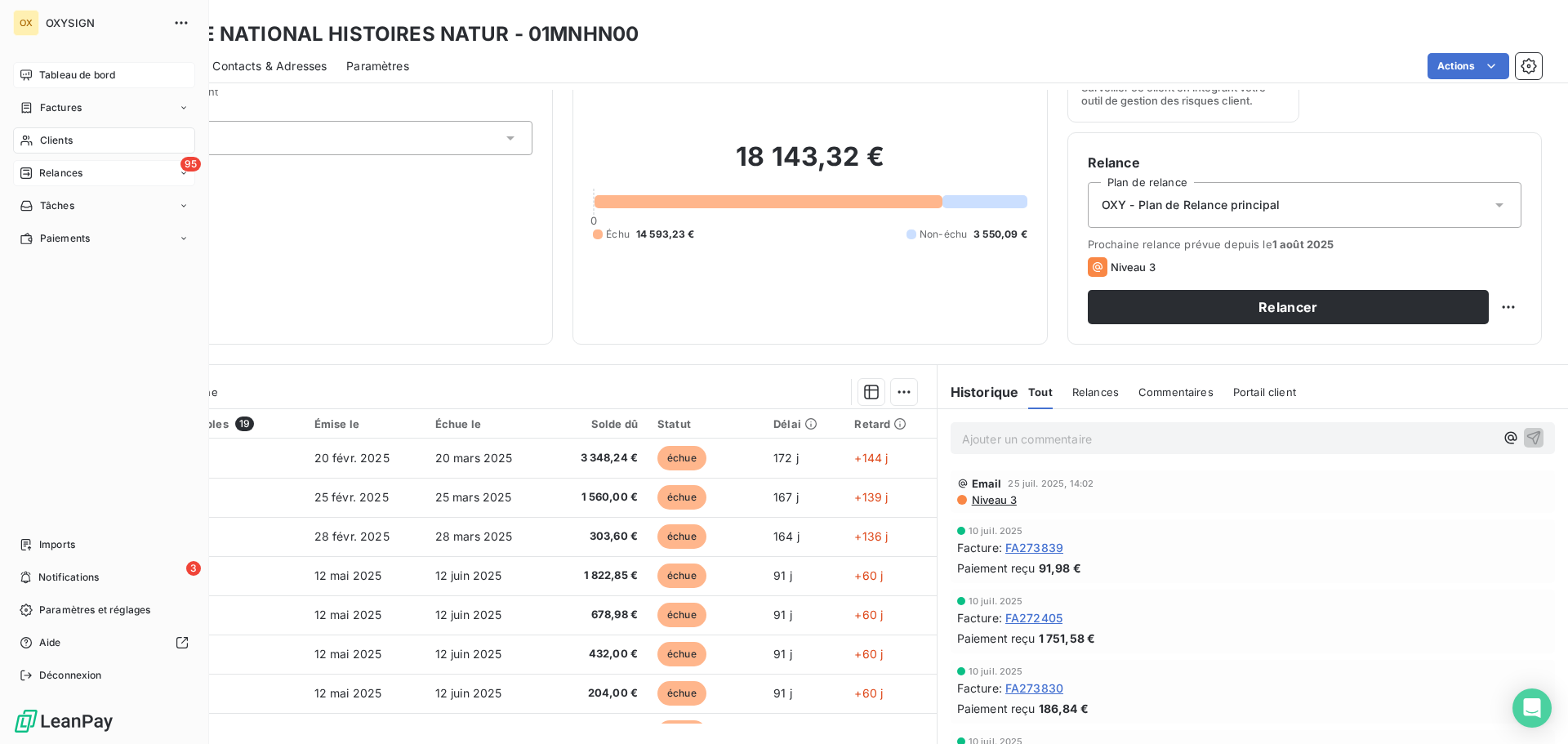
click at [63, 137] on span "Clients" at bounding box center [56, 140] width 33 height 15
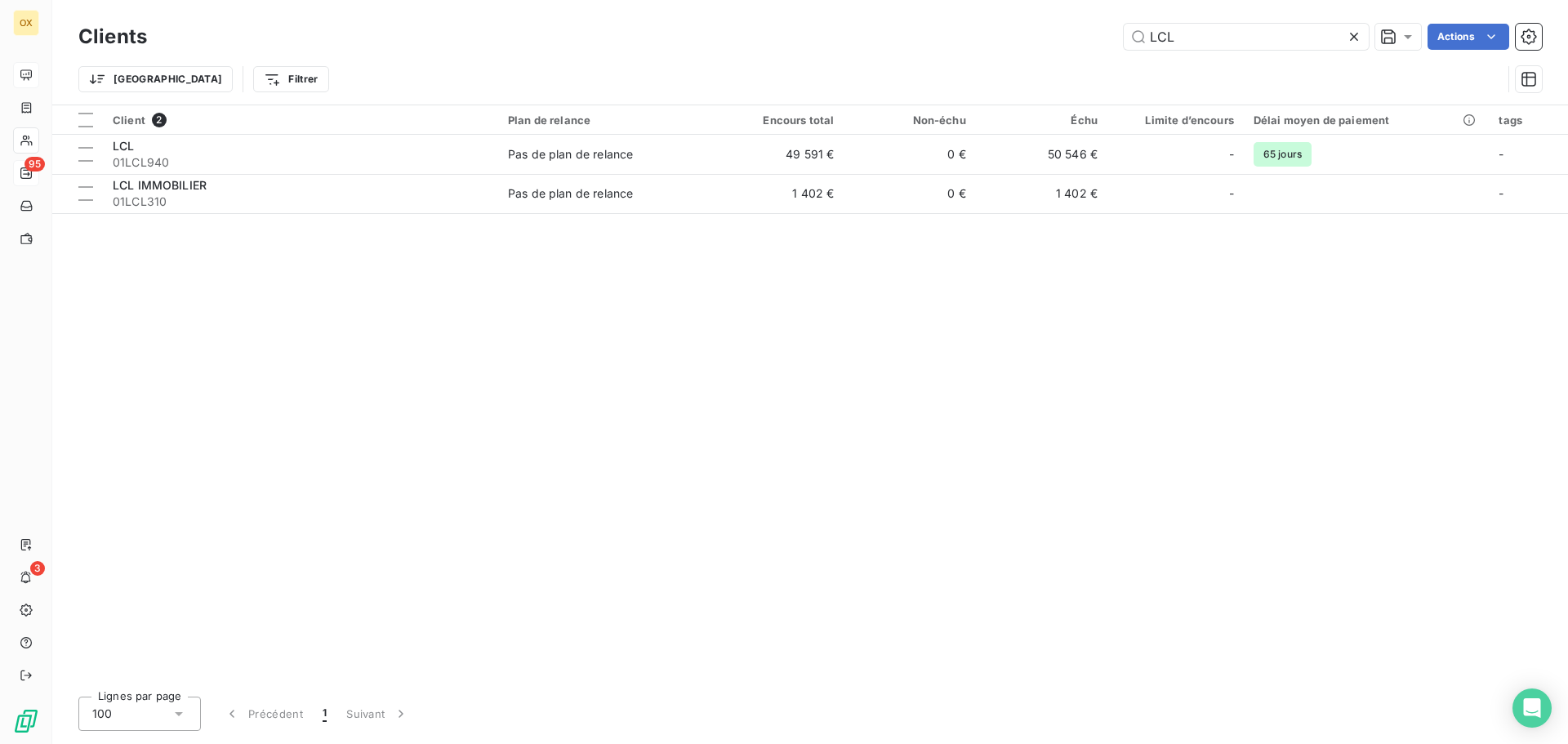
click at [1354, 35] on icon at bounding box center [1355, 37] width 17 height 17
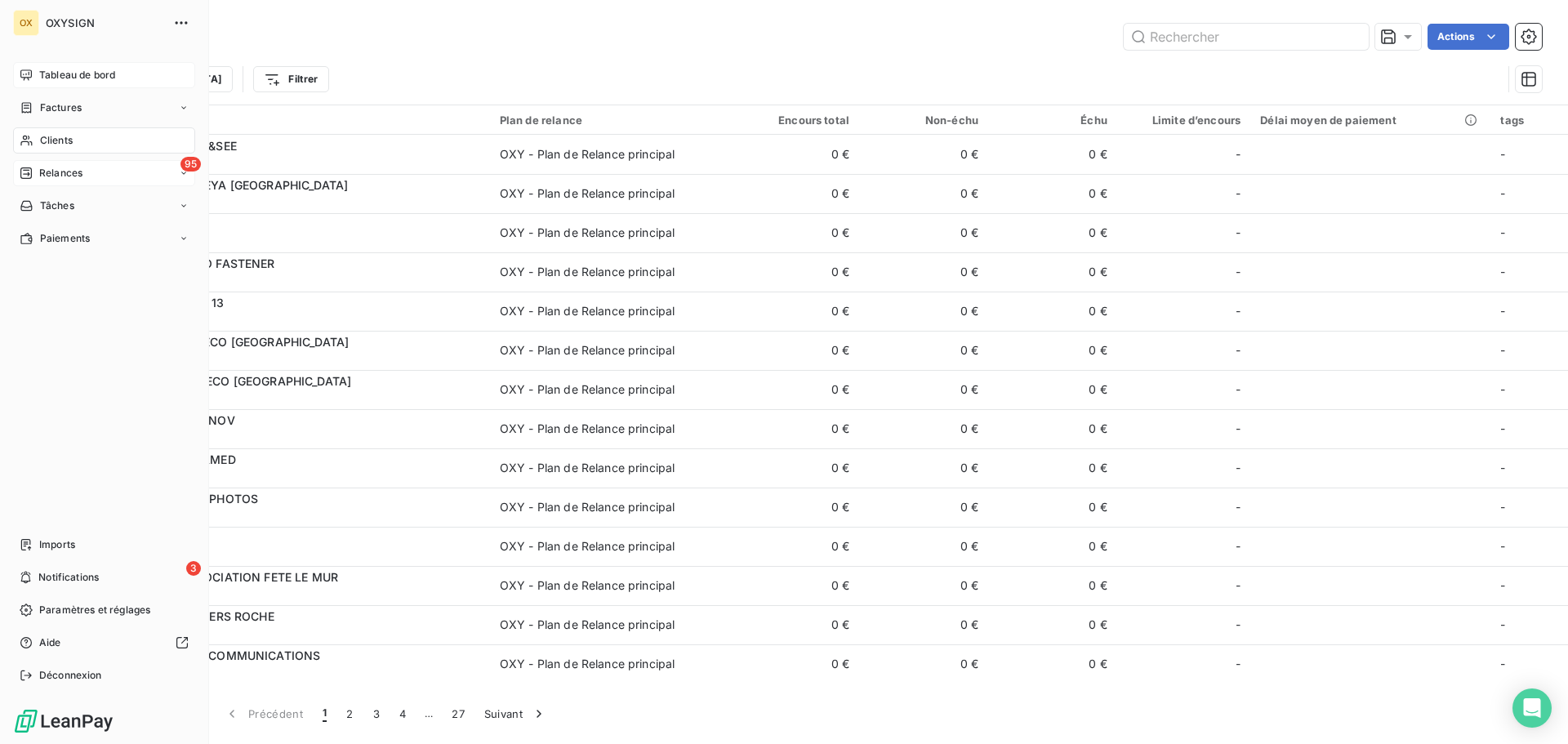
click at [47, 176] on span "Relances" at bounding box center [60, 173] width 44 height 15
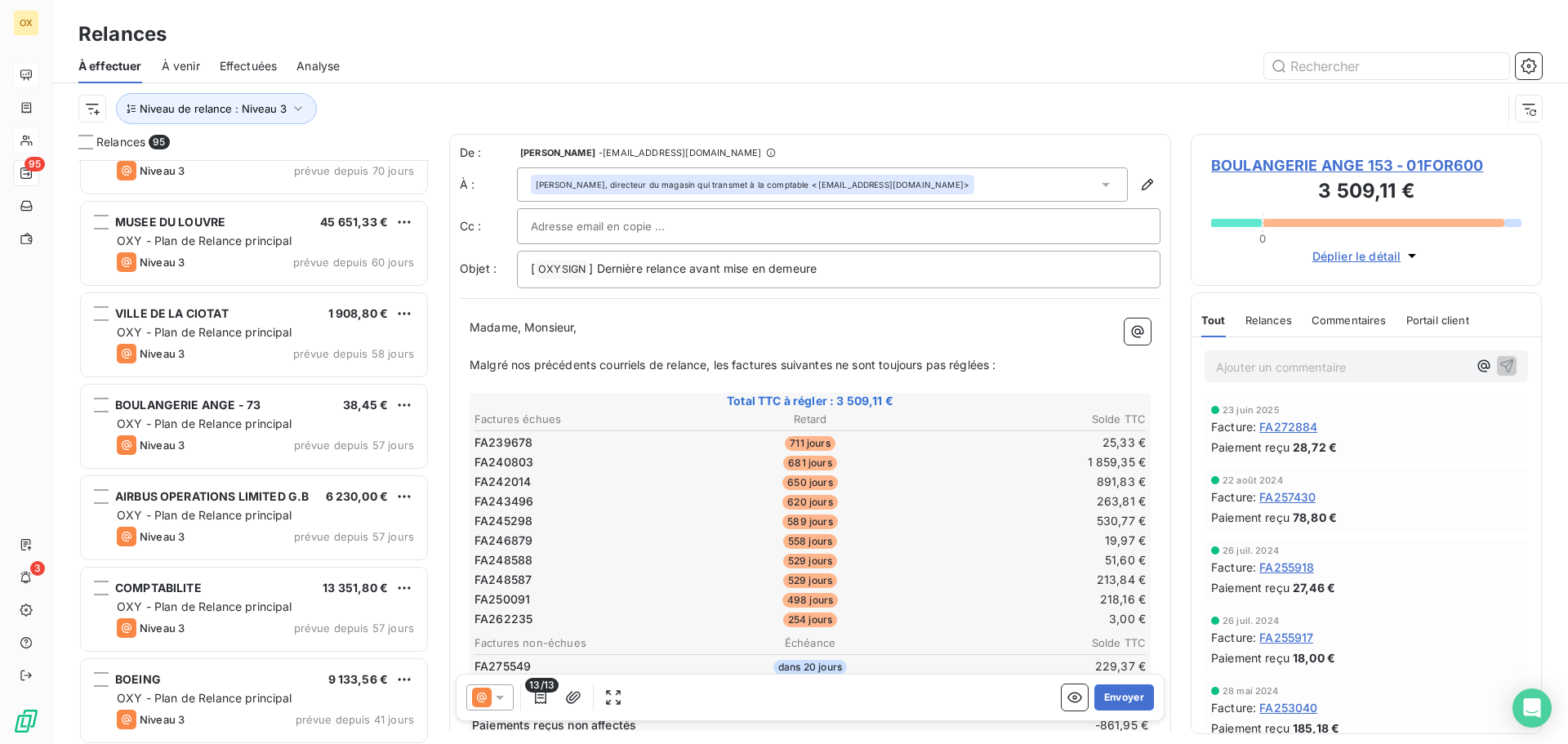
scroll to position [2205, 0]
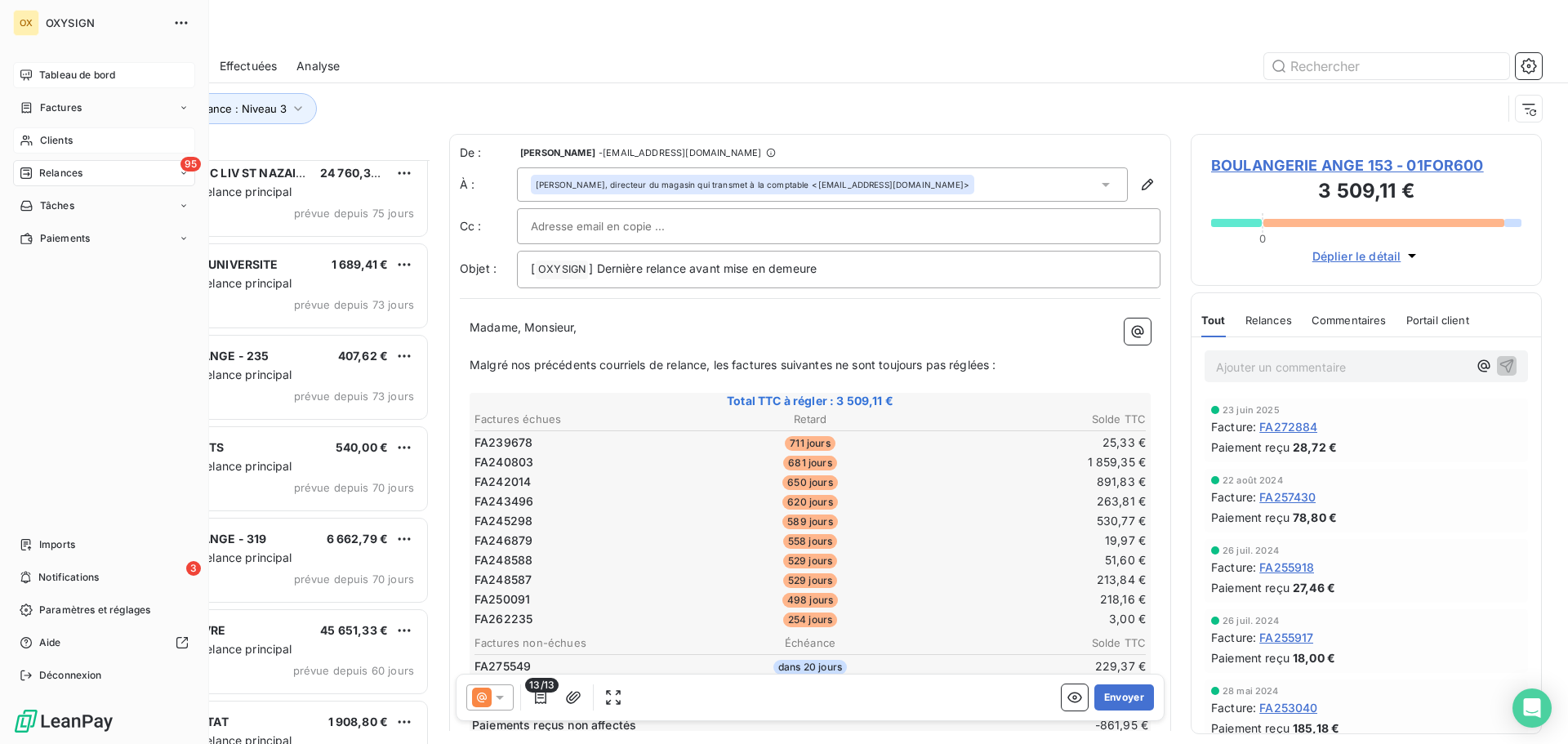
drag, startPoint x: 38, startPoint y: 71, endPoint x: 81, endPoint y: 75, distance: 43.2
click at [38, 70] on div "Tableau de bord" at bounding box center [104, 75] width 182 height 26
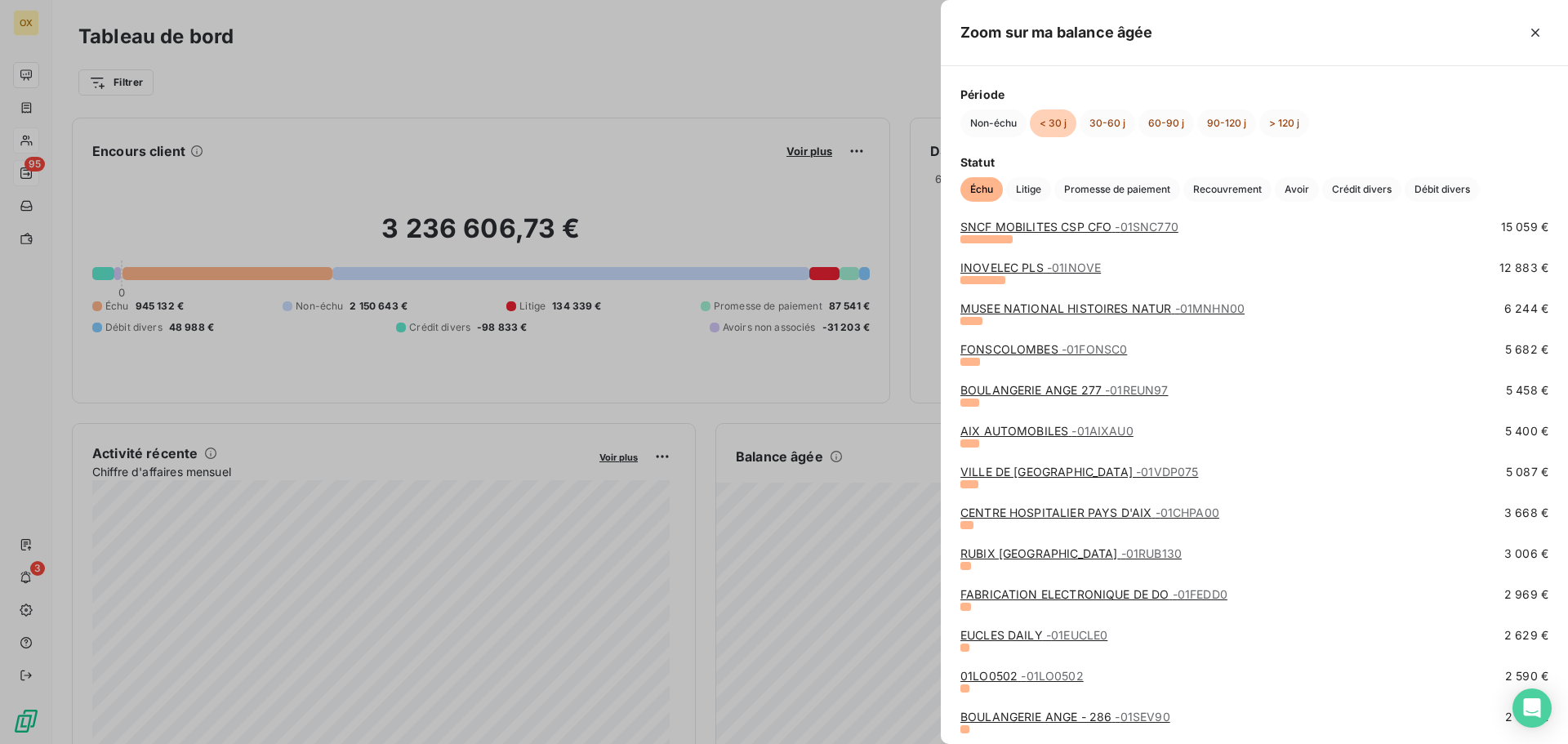
scroll to position [245, 0]
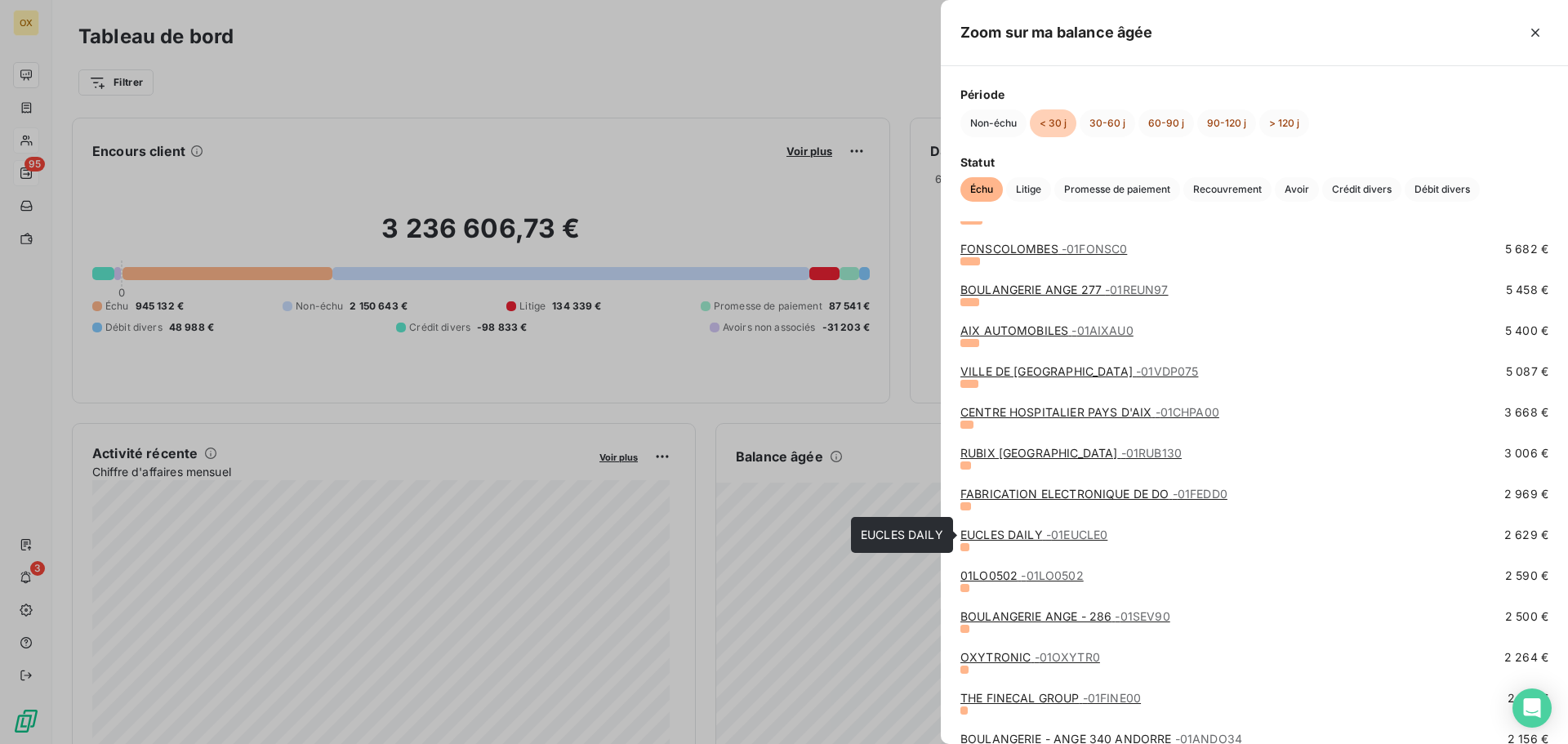
click at [1033, 535] on link "EUCLES DAILY - 01EUCLE0" at bounding box center [1034, 534] width 147 height 14
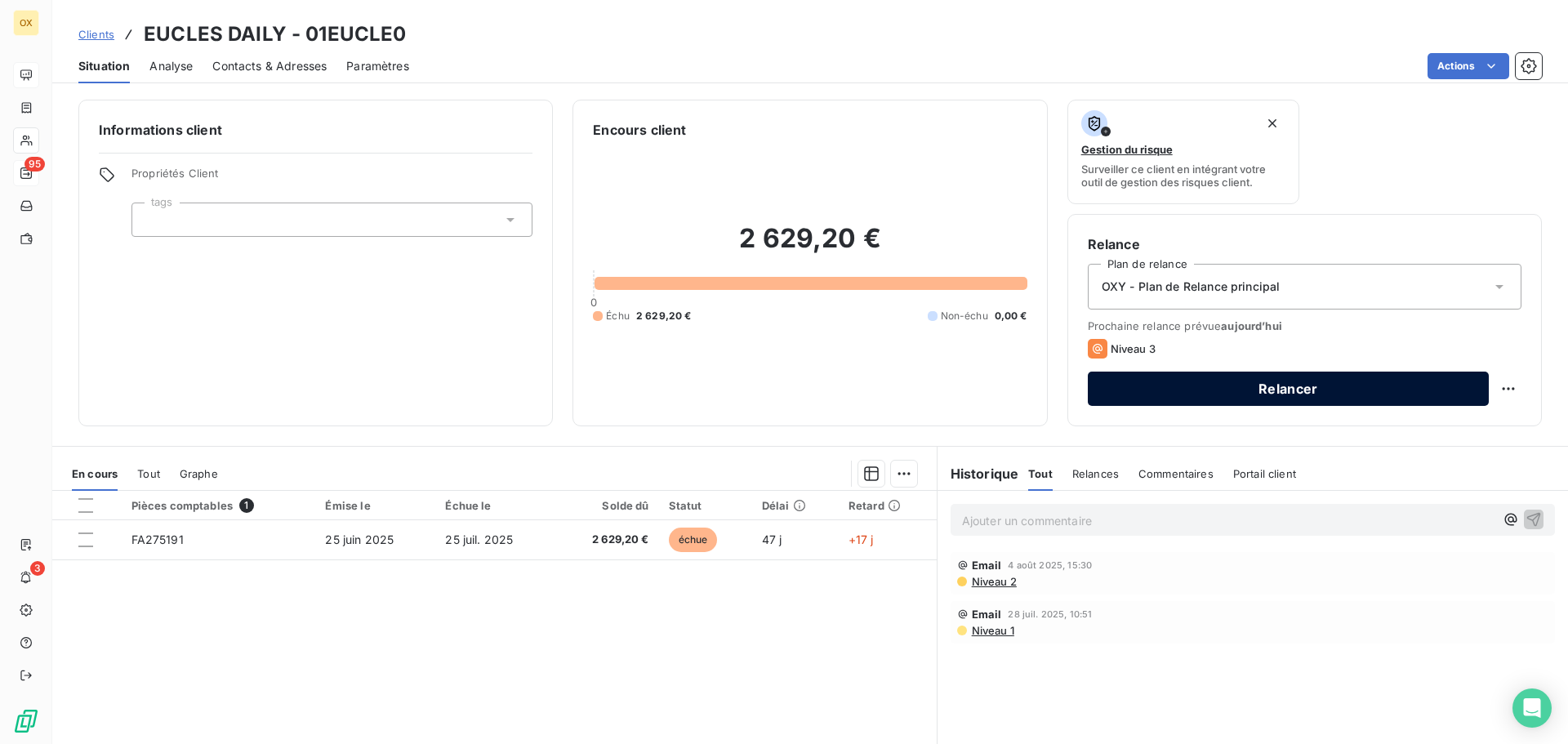
click at [1288, 378] on button "Relancer" at bounding box center [1288, 388] width 401 height 34
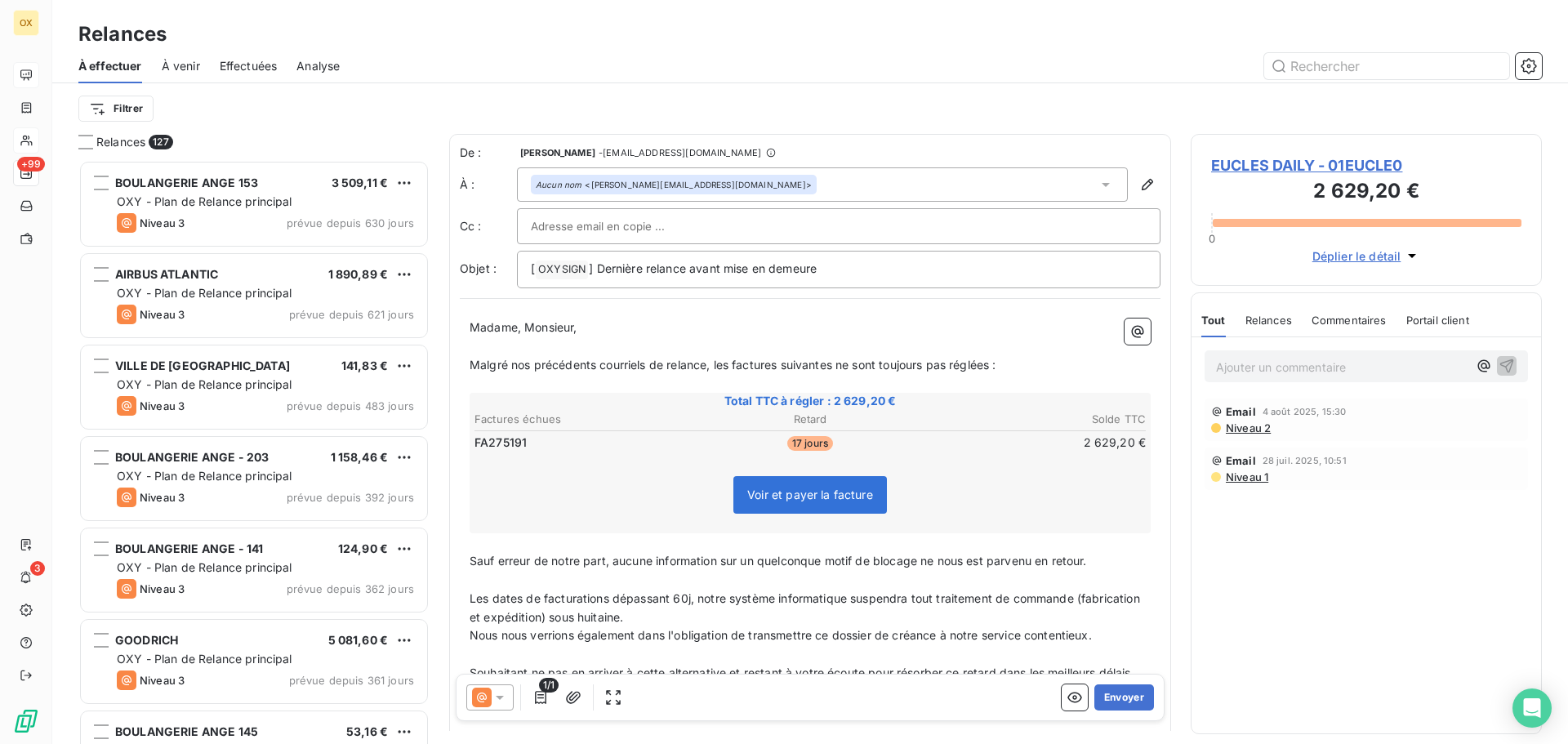
scroll to position [571, 339]
click at [488, 692] on icon at bounding box center [481, 697] width 20 height 20
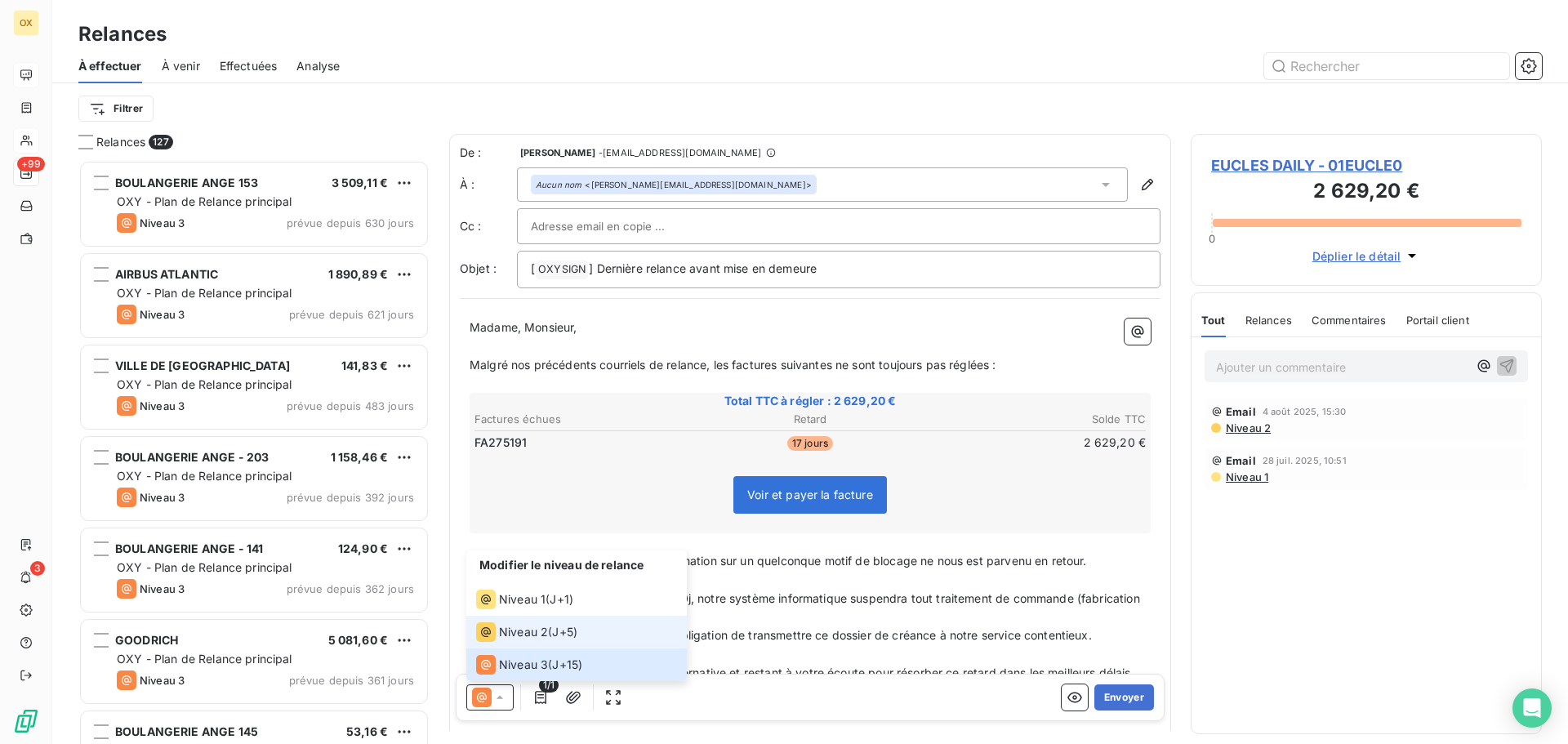
click at [498, 632] on div "Niveau 2" at bounding box center [512, 631] width 72 height 20
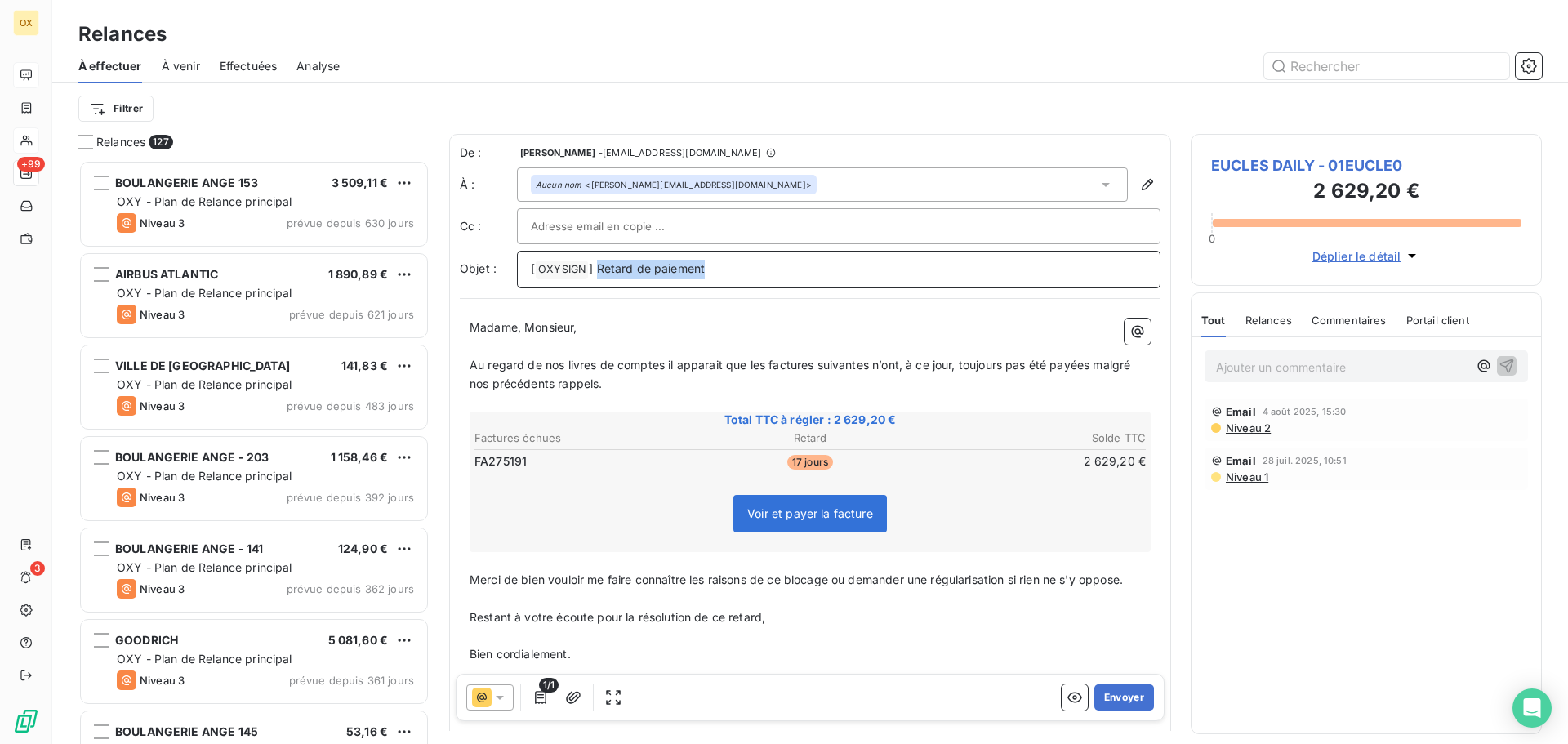
drag, startPoint x: 729, startPoint y: 272, endPoint x: 599, endPoint y: 264, distance: 130.2
click at [599, 264] on p "[ OXYSIGN ﻿ ] Retard de paiement" at bounding box center [839, 269] width 616 height 20
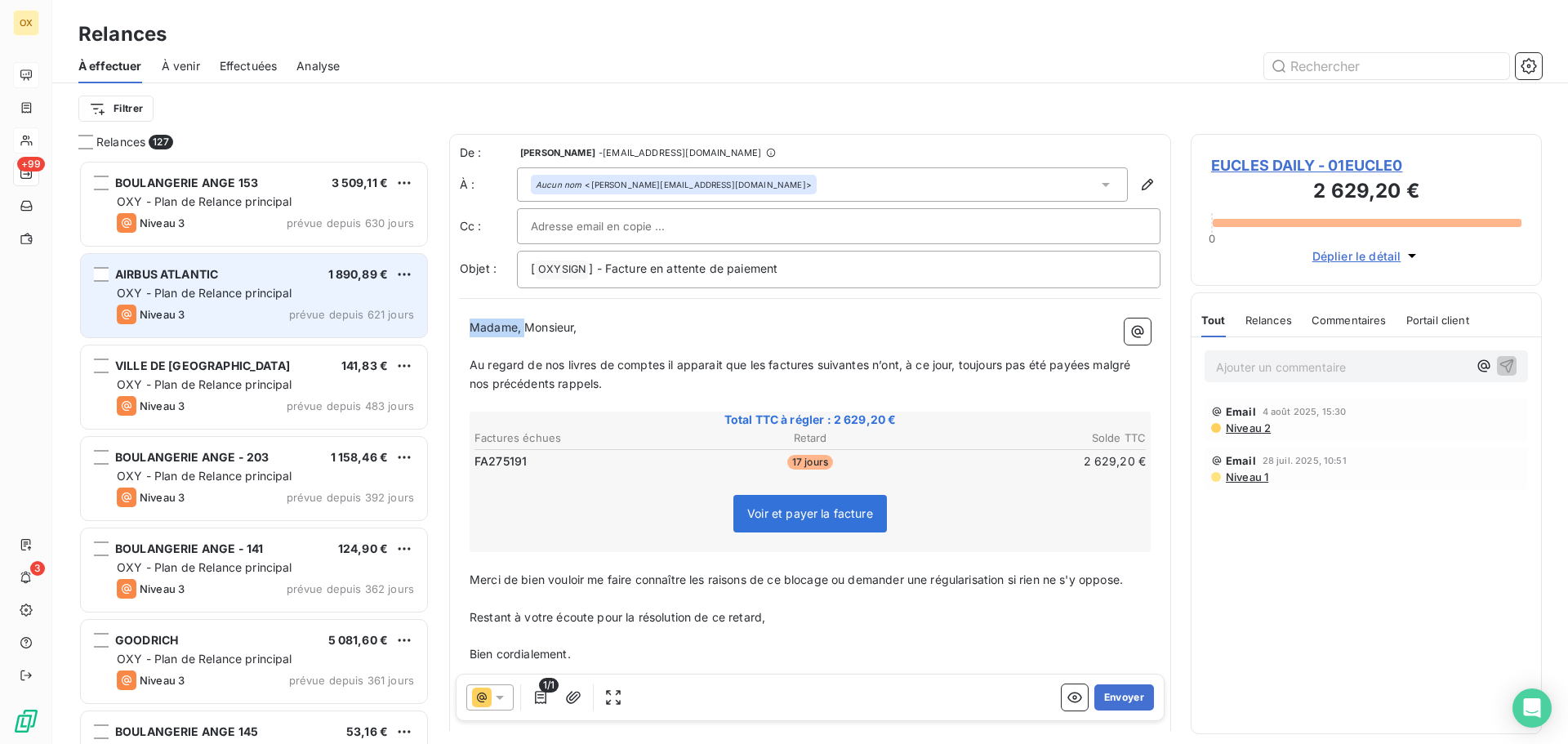
drag, startPoint x: 525, startPoint y: 319, endPoint x: 415, endPoint y: 329, distance: 110.5
click at [415, 329] on div "Relances 127 BOULANGERIE ANGE 153 3 509,11 € OXY - Plan de Relance principal Ni…" at bounding box center [810, 439] width 1516 height 610
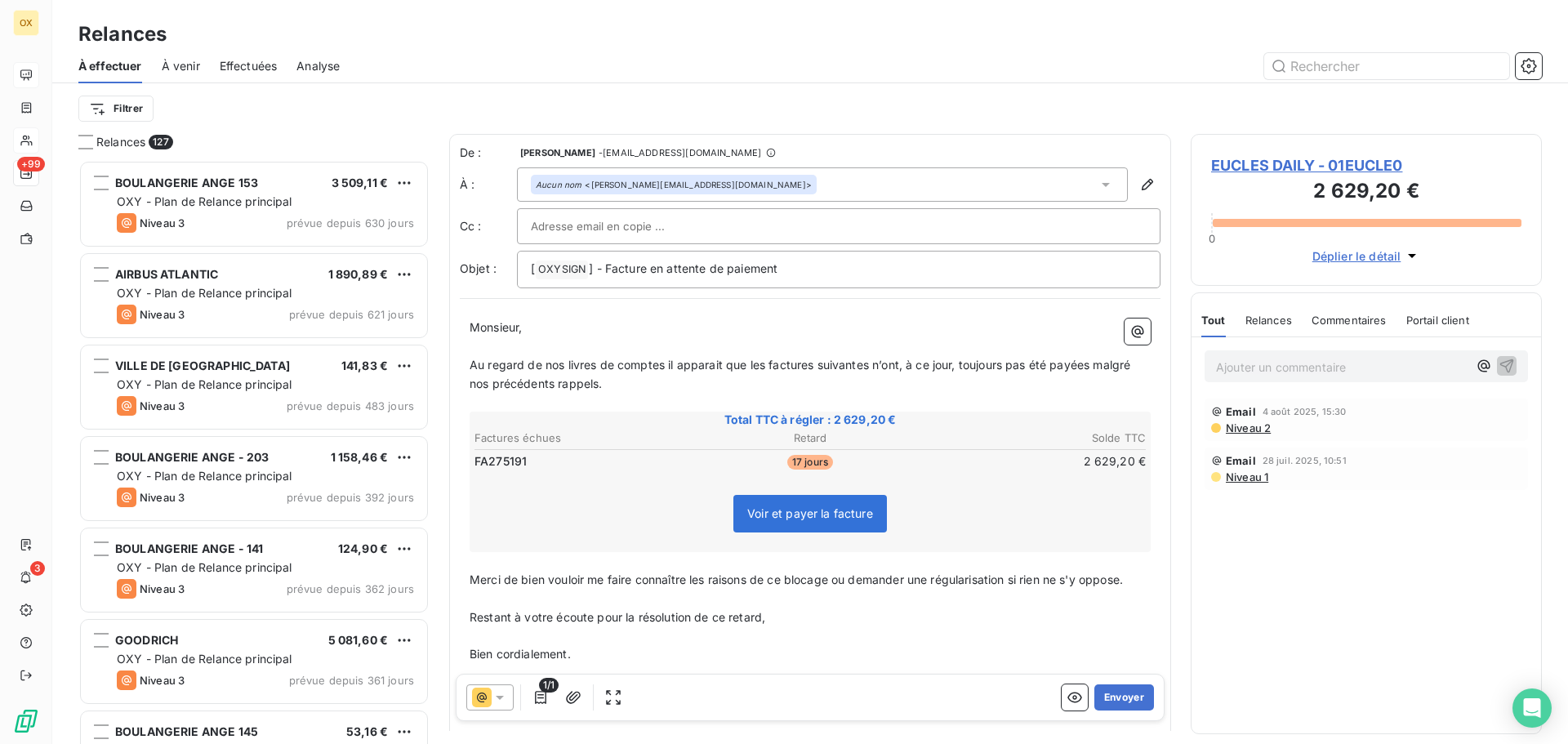
click at [767, 370] on span "Au regard de nos livres de comptes il apparait que les factures suivantes n’ont…" at bounding box center [802, 373] width 664 height 33
click at [807, 363] on span "Au regard de nos livres de comptes il apparait que la factures suivantes n’ont,…" at bounding box center [811, 373] width 681 height 33
click at [857, 363] on span "Au regard de nos livres de comptes il apparait que la facture suivantes n’ont, …" at bounding box center [808, 373] width 676 height 33
click at [882, 365] on span "Au regard de nos livres de comptes il apparait que la facture suivante n’ont, à…" at bounding box center [805, 373] width 670 height 33
click at [1062, 366] on span "Au regard de nos livres de comptes il apparait que la facture suivante n’a, à c…" at bounding box center [799, 373] width 659 height 33
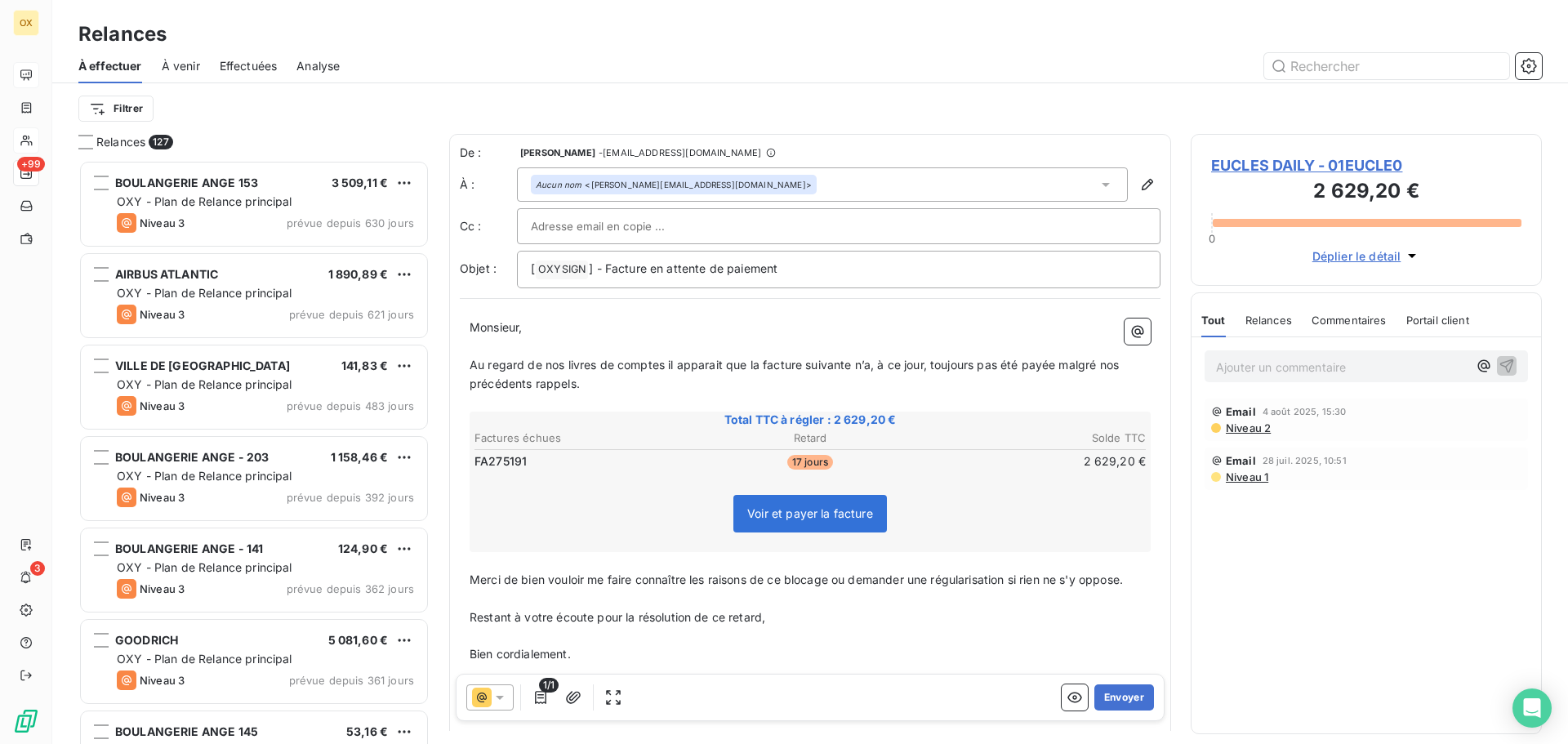
drag, startPoint x: 1117, startPoint y: 704, endPoint x: 1182, endPoint y: 660, distance: 78.5
click at [1117, 703] on button "Envoyer" at bounding box center [1124, 698] width 60 height 26
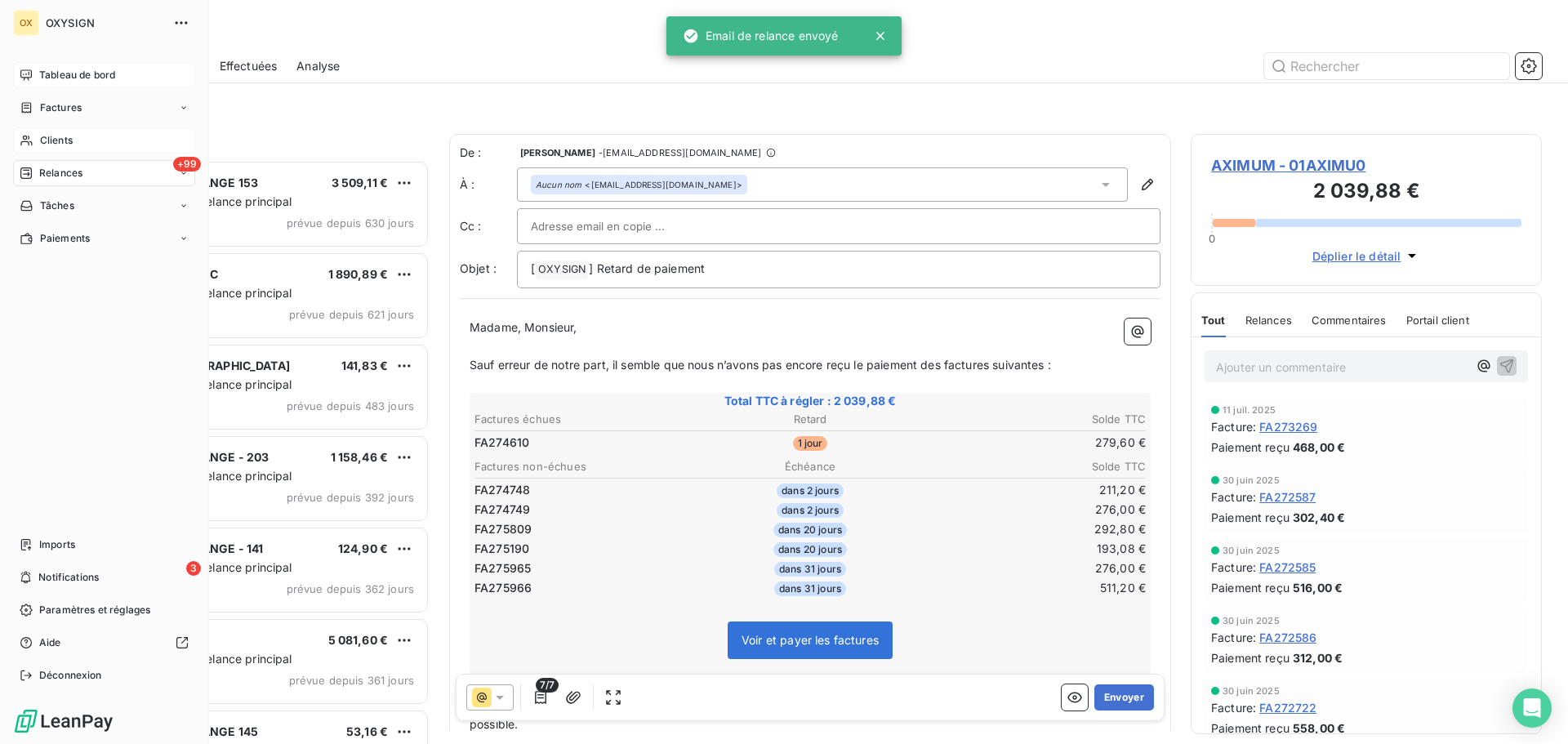
click at [31, 73] on icon at bounding box center [26, 74] width 11 height 10
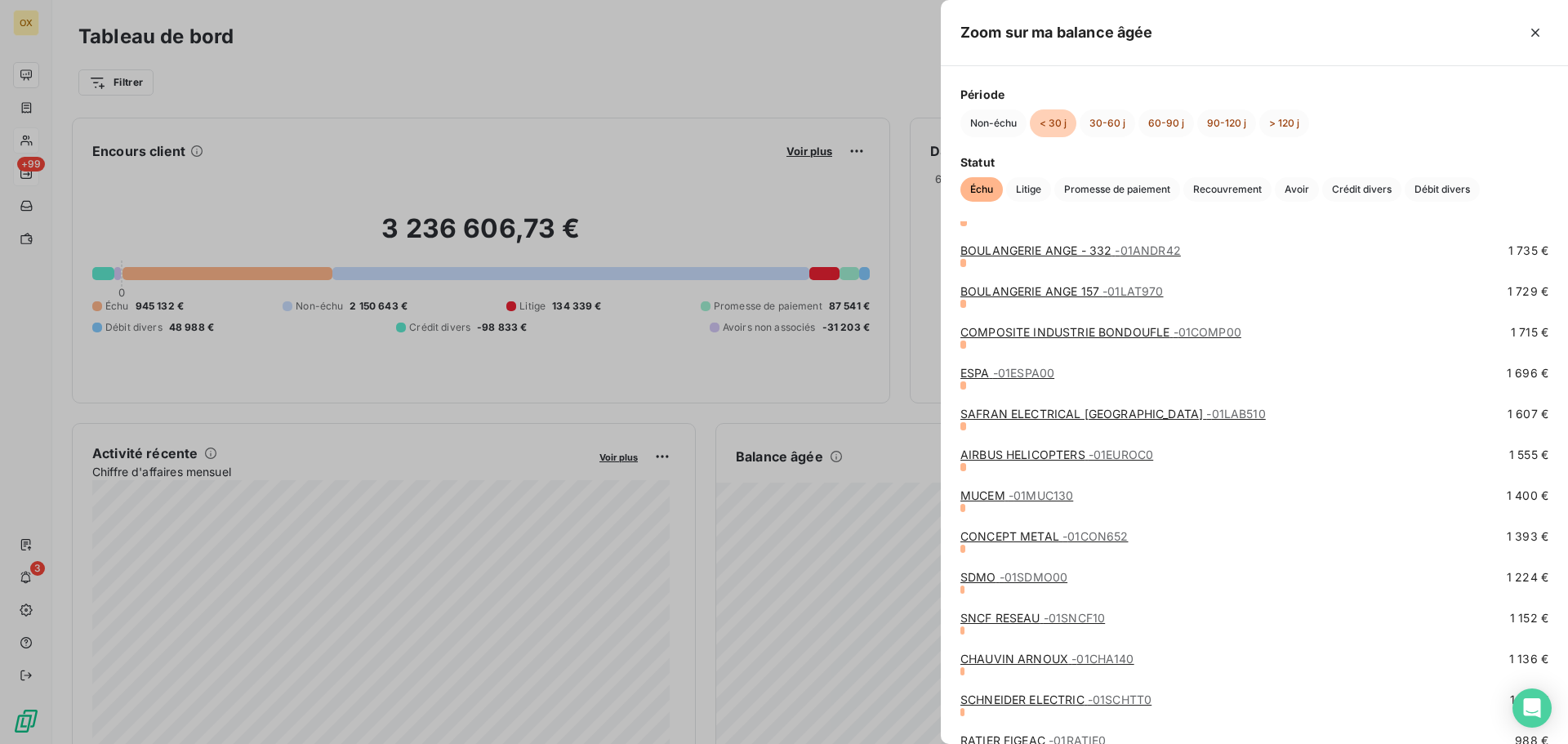
scroll to position [817, 0]
click at [1035, 534] on link "CONCEPT METAL - 01CON652" at bounding box center [1044, 534] width 168 height 14
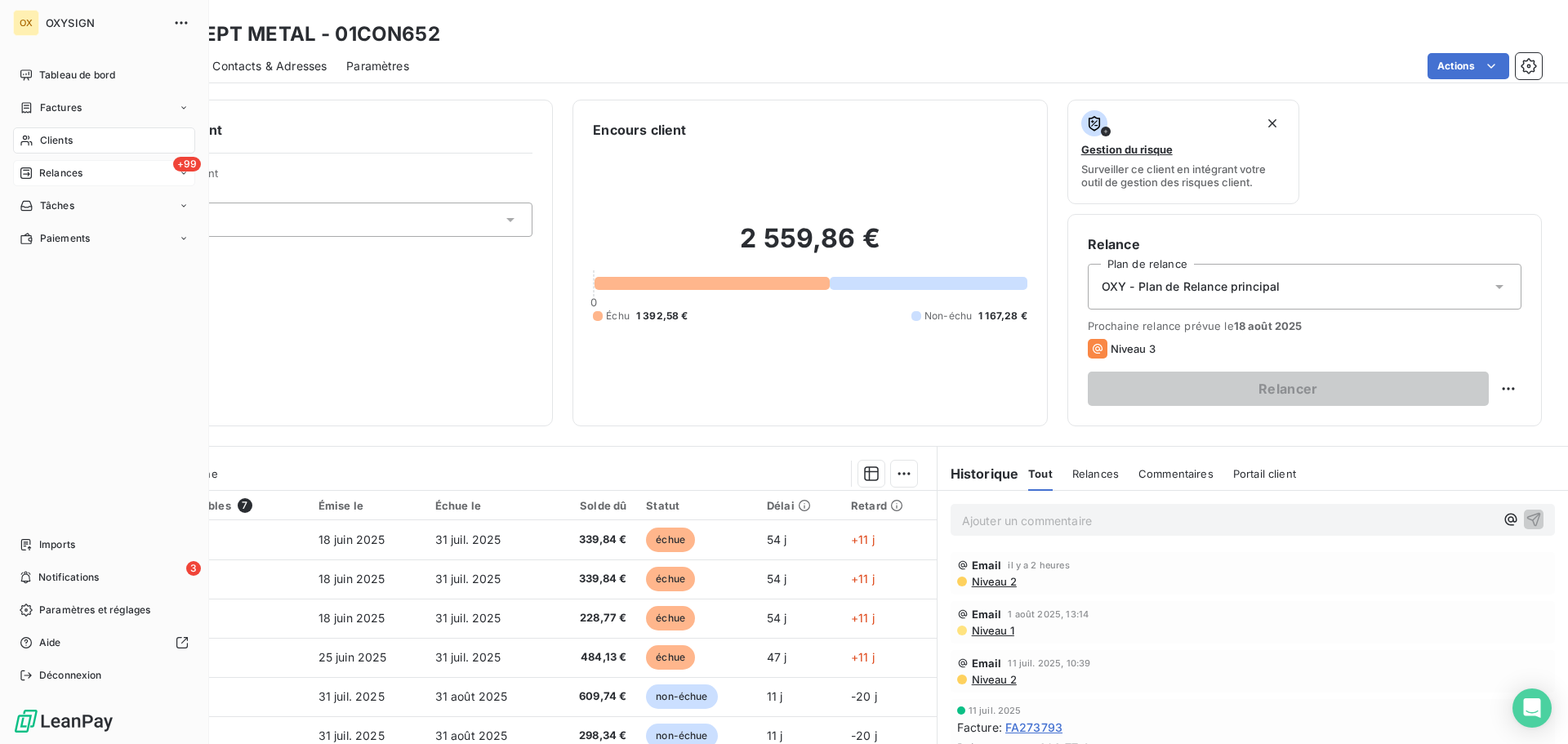
click at [44, 69] on span "Tableau de bord" at bounding box center [77, 75] width 76 height 15
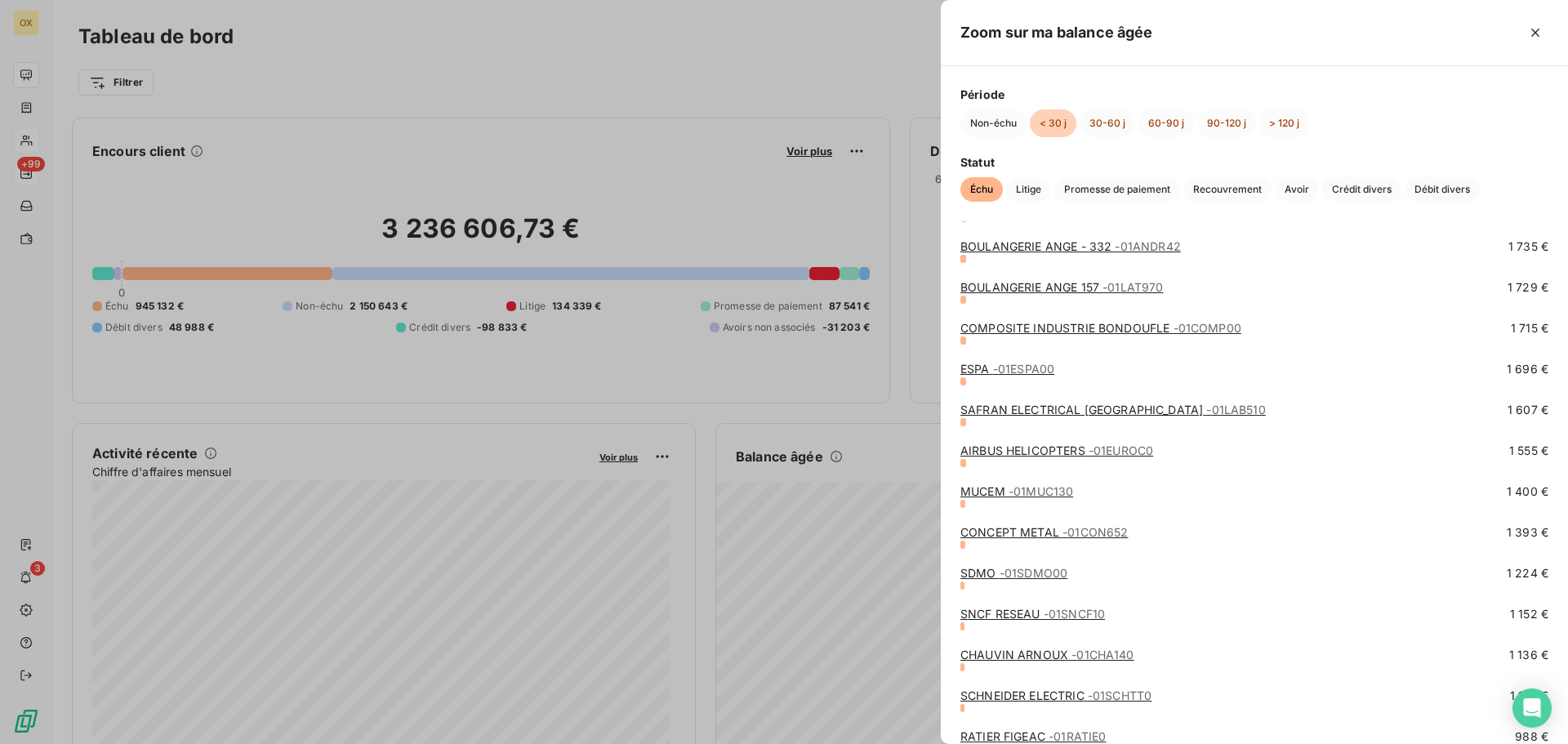
scroll to position [898, 0]
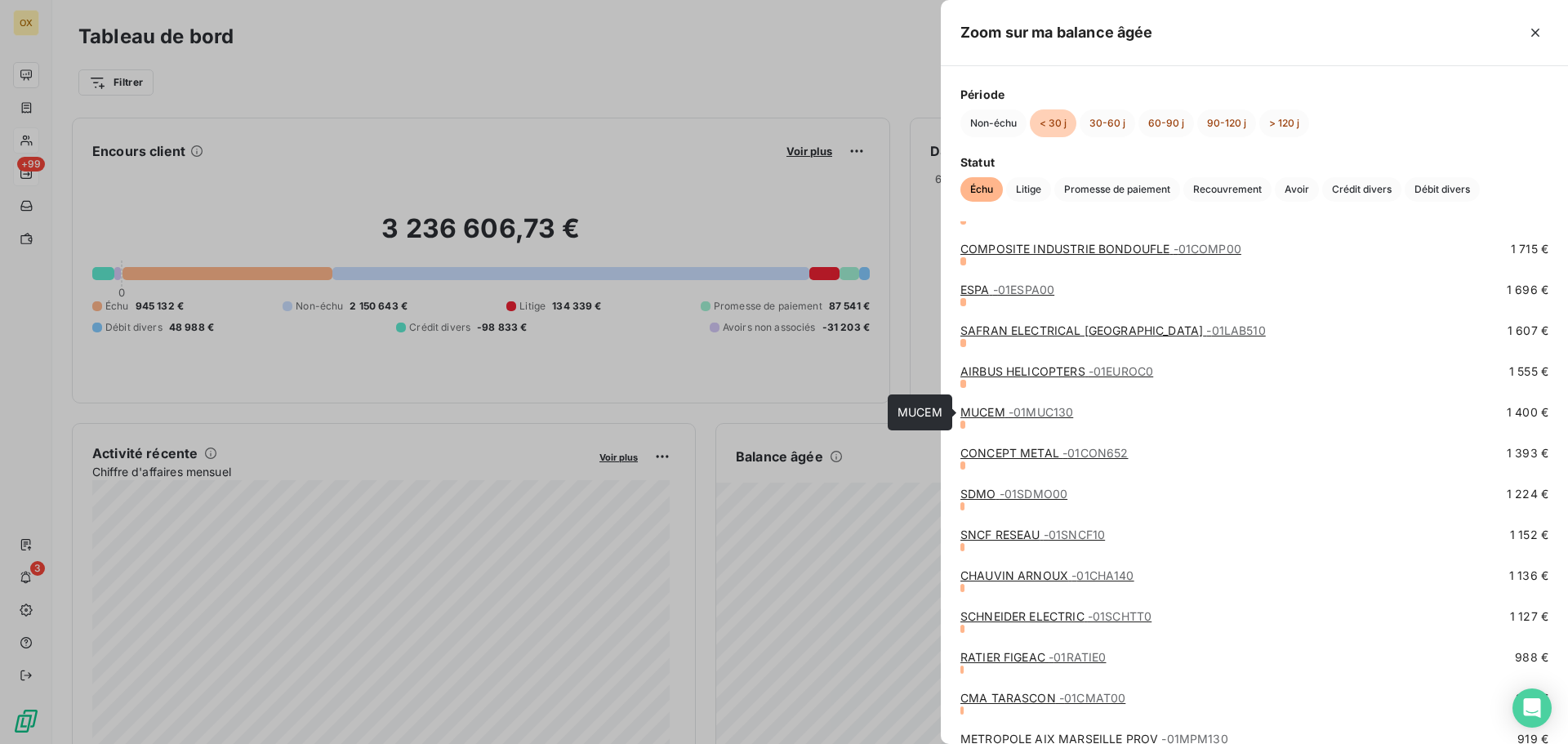
click at [977, 413] on link "MUCEM - 01MUC130" at bounding box center [1016, 411] width 113 height 14
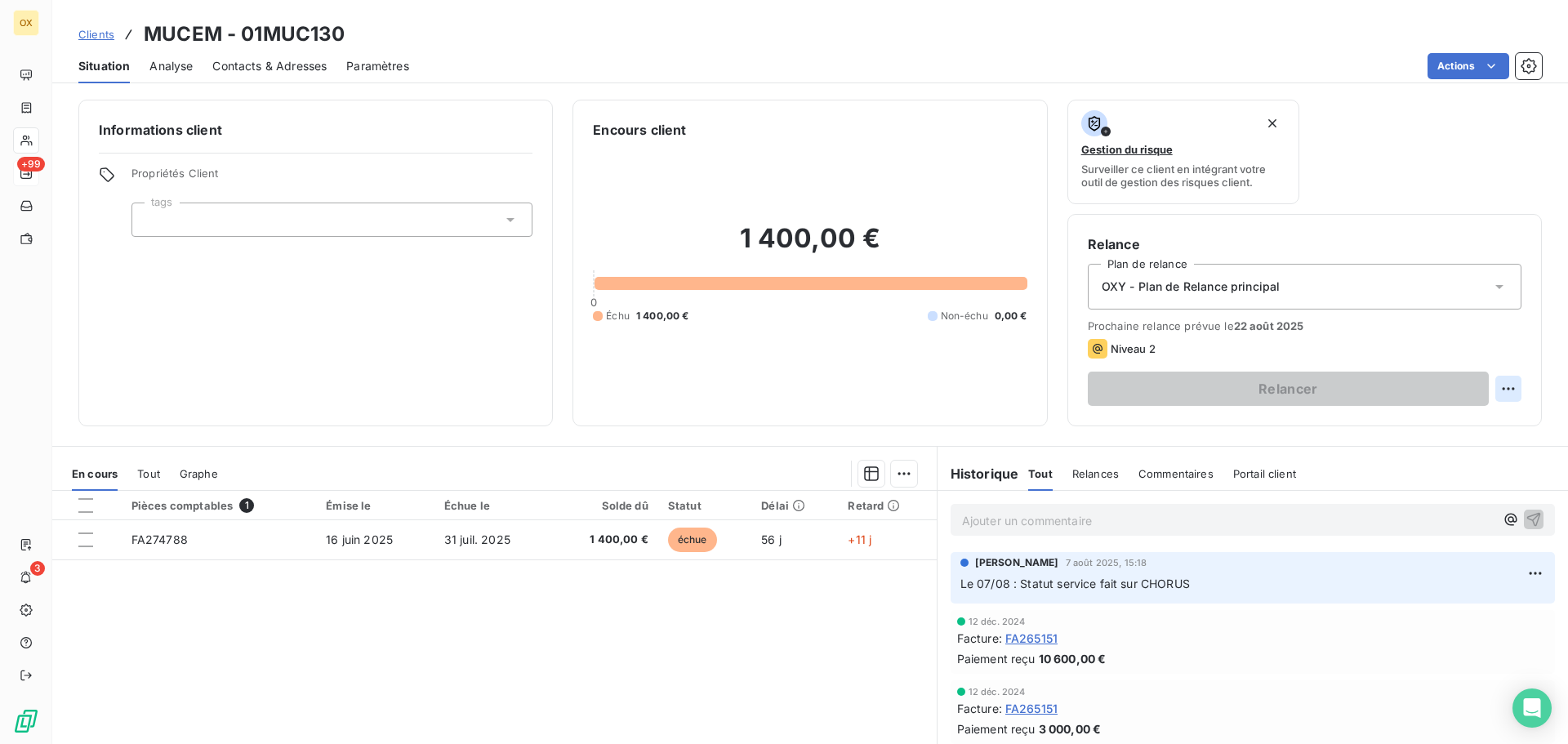
click at [1505, 388] on html "OX +99 3 Clients MUCEM - 01MUC130 Situation Analyse Contacts & Adresses Paramèt…" at bounding box center [784, 372] width 1568 height 744
click at [1438, 431] on div "Replanifier cette action" at bounding box center [1428, 424] width 146 height 26
select select "7"
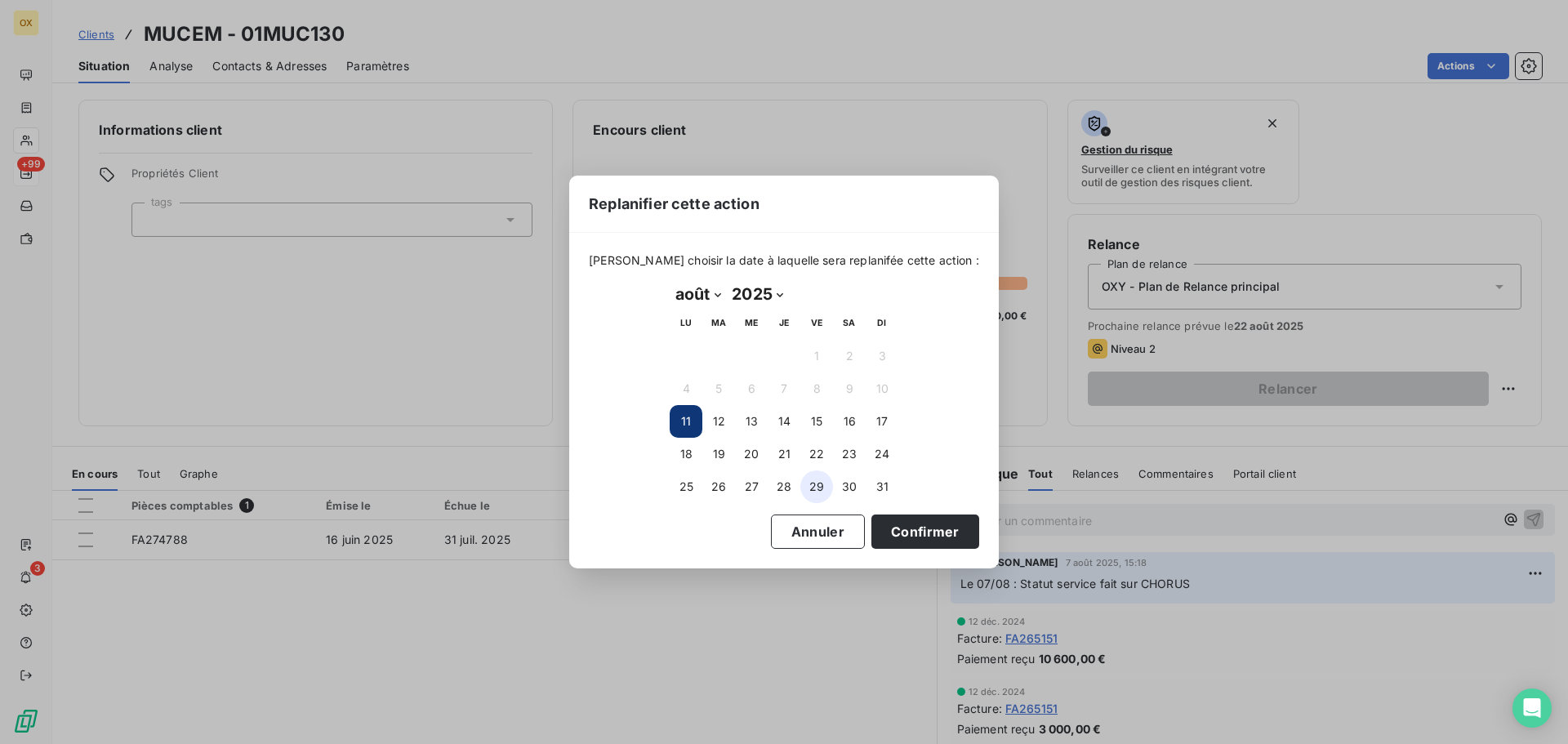
click at [821, 484] on button "29" at bounding box center [816, 486] width 33 height 33
click at [881, 524] on button "Confirmer" at bounding box center [926, 531] width 108 height 34
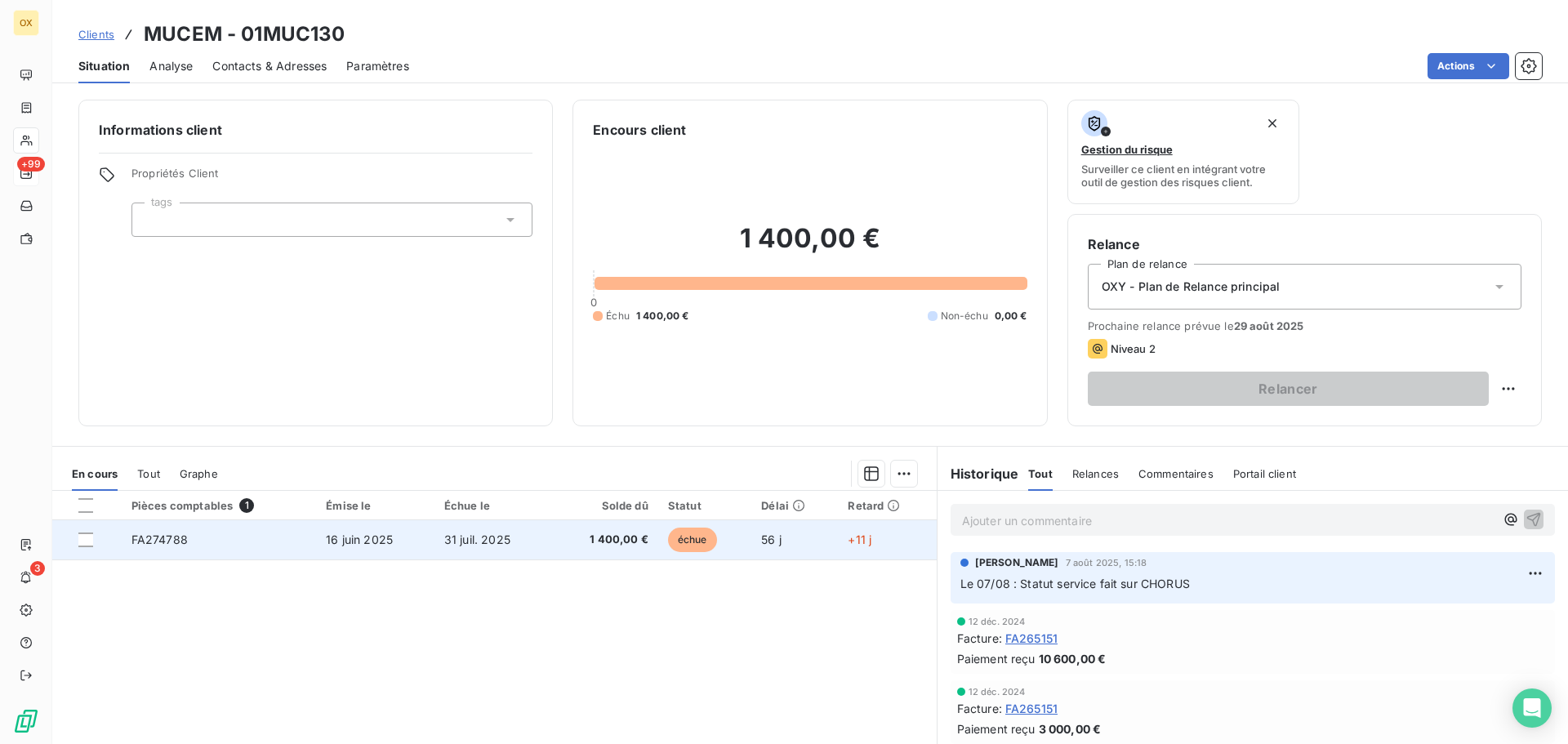
drag, startPoint x: 464, startPoint y: 536, endPoint x: 472, endPoint y: 531, distance: 9.4
click at [472, 532] on span "31 juil. 2025" at bounding box center [477, 538] width 66 height 14
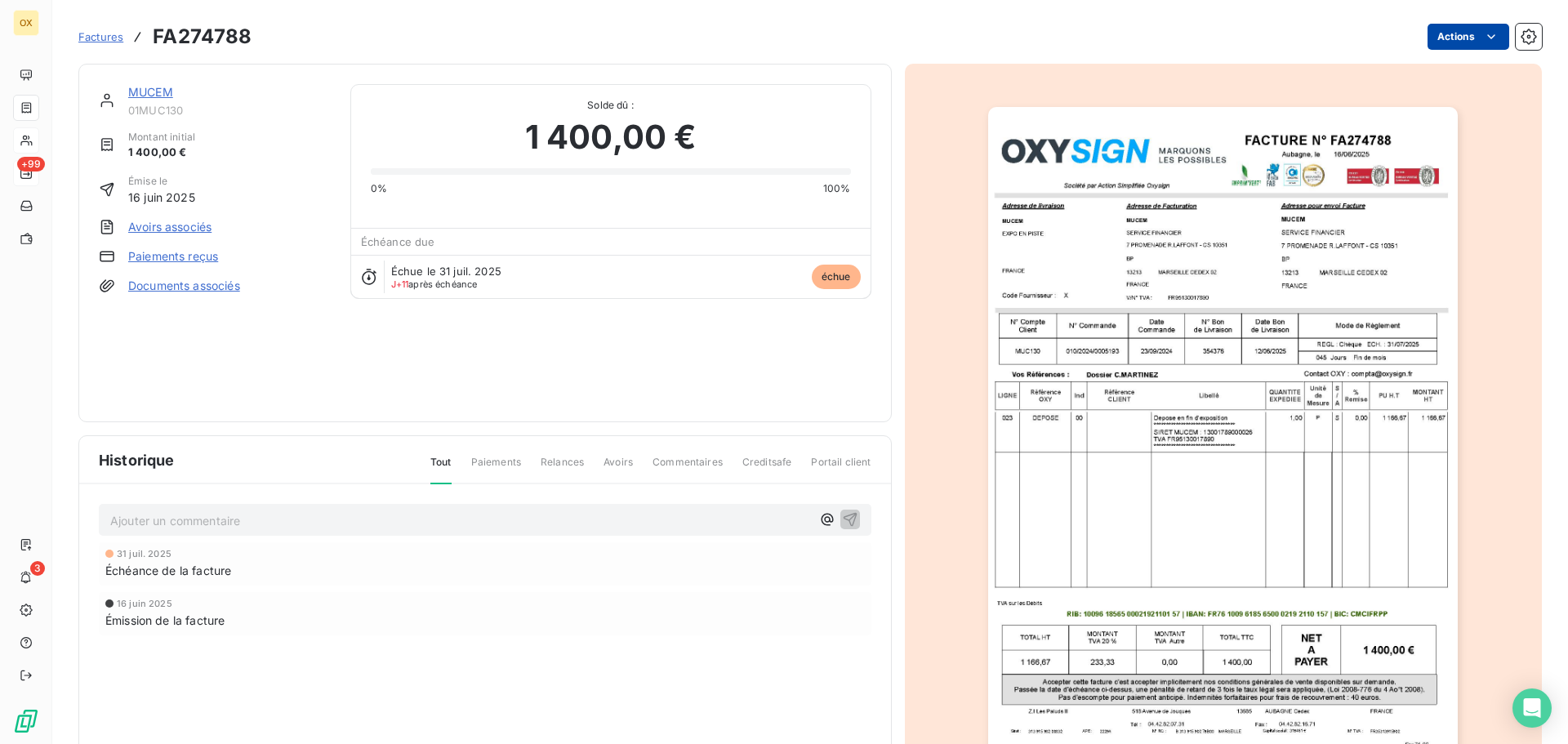
click at [1443, 36] on html "OX +99 3 Factures FA274788 Actions MUCEM 01MUC130 Montant initial 1 400,00 € Ém…" at bounding box center [784, 372] width 1568 height 744
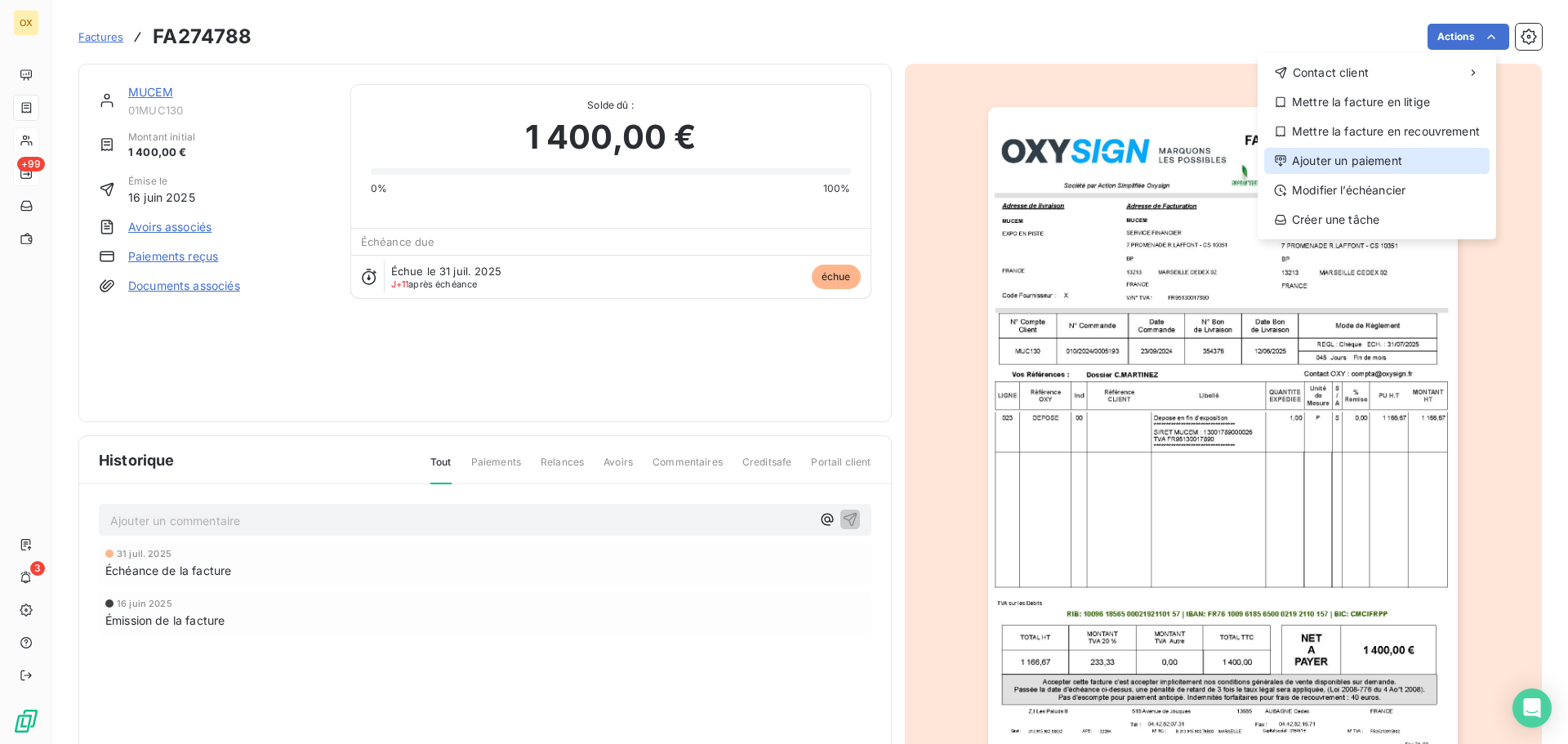
click at [1370, 159] on div "Ajouter un paiement" at bounding box center [1377, 161] width 225 height 26
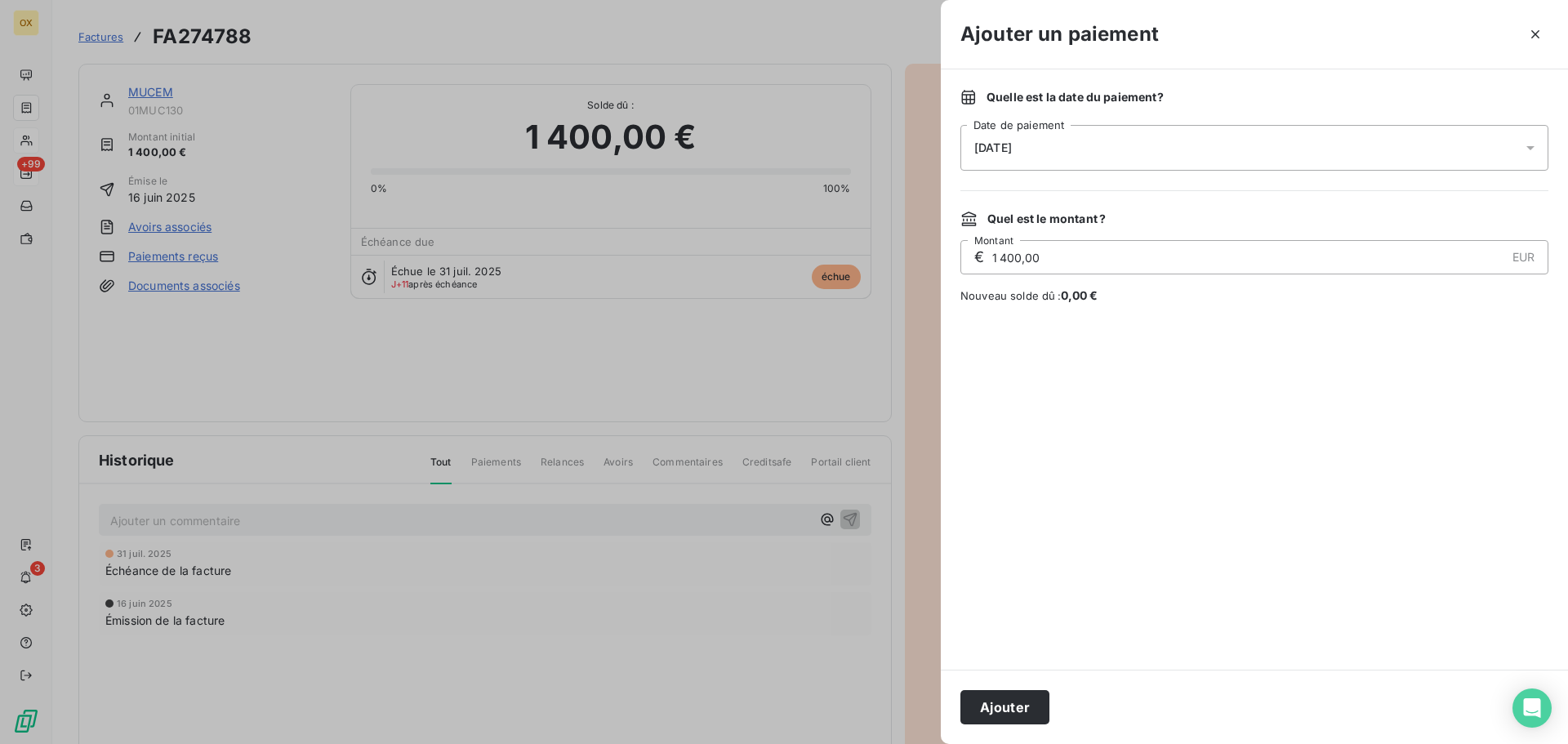
click at [1001, 153] on span "[DATE]" at bounding box center [993, 148] width 37 height 13
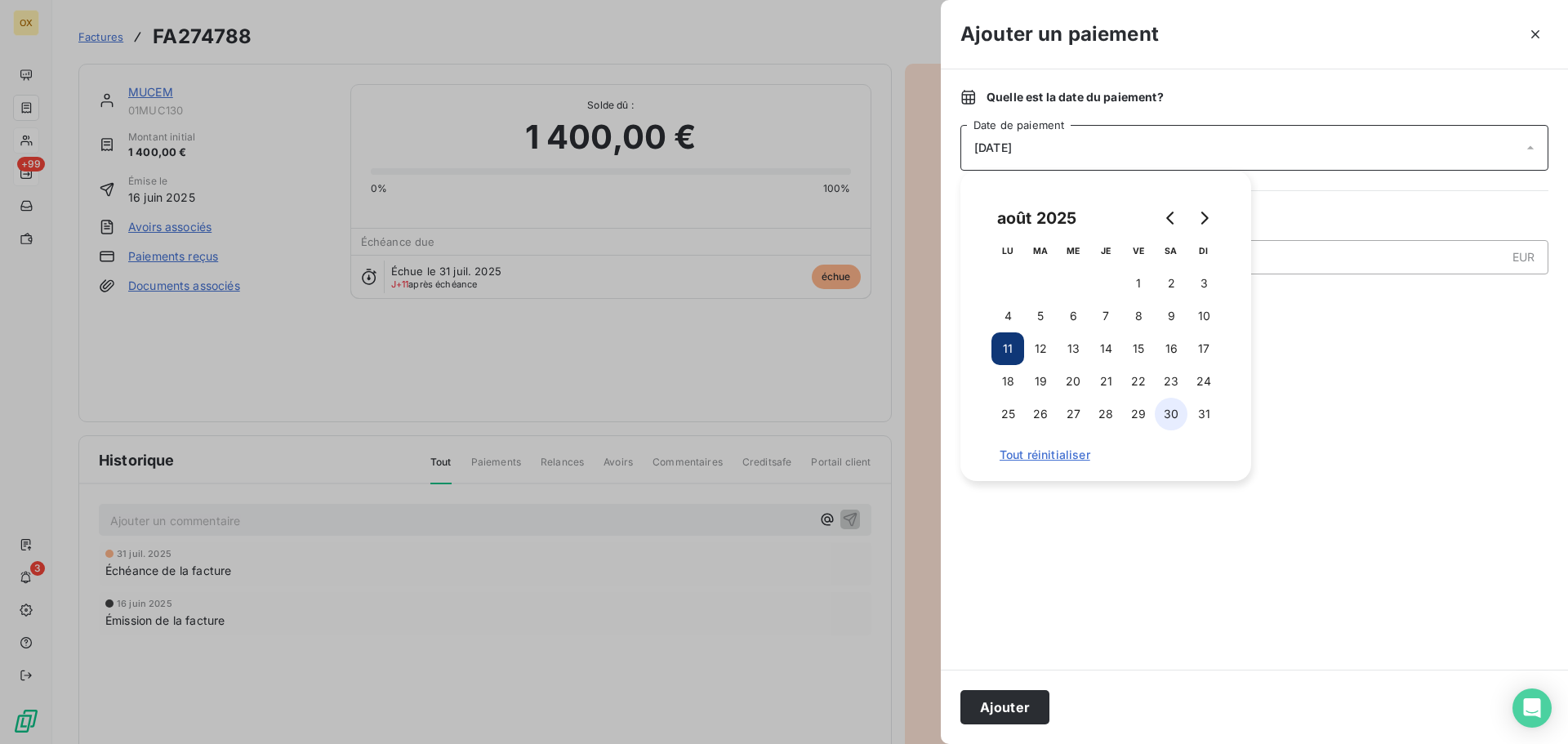
click at [1179, 413] on button "30" at bounding box center [1171, 413] width 33 height 33
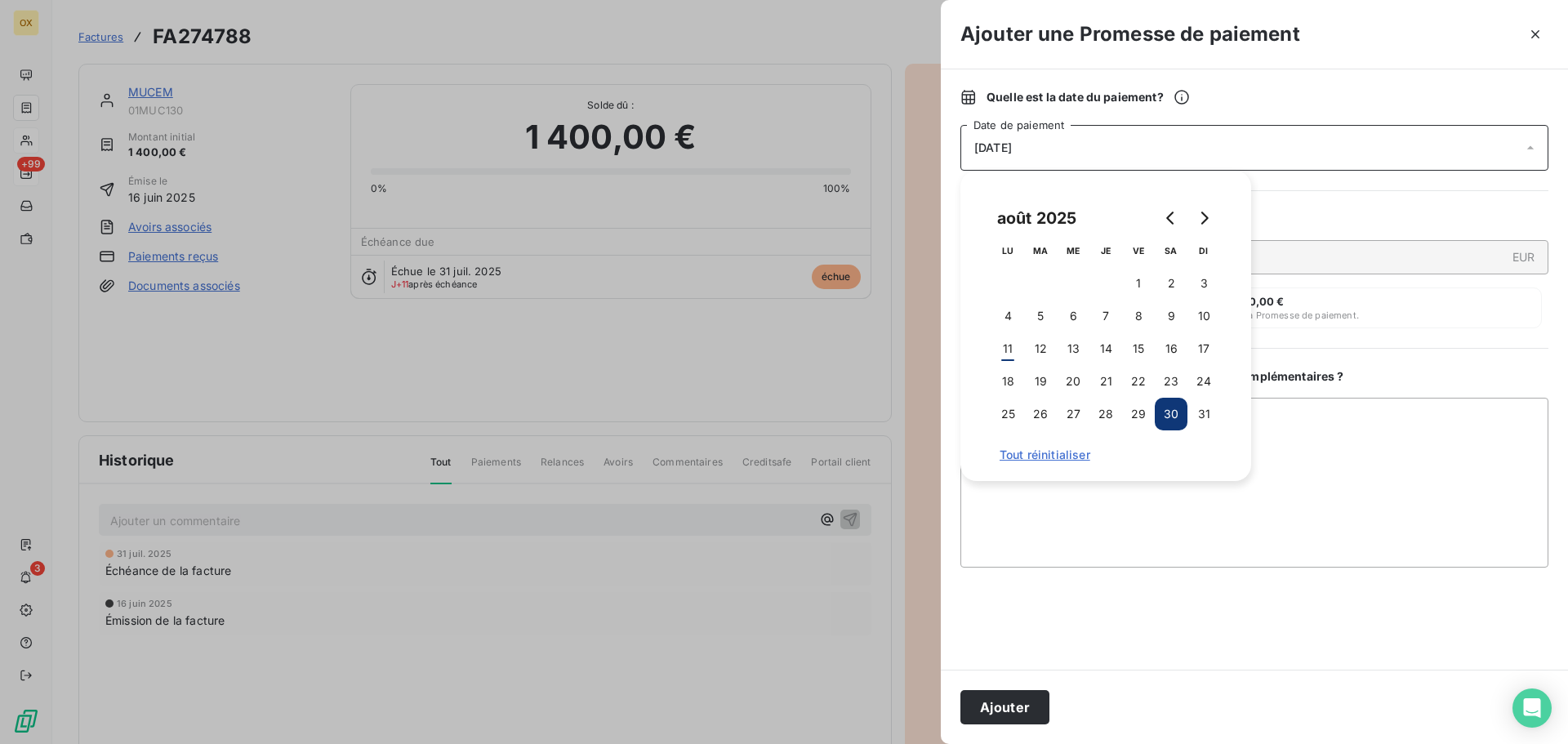
click at [1001, 710] on button "Ajouter" at bounding box center [1005, 707] width 89 height 34
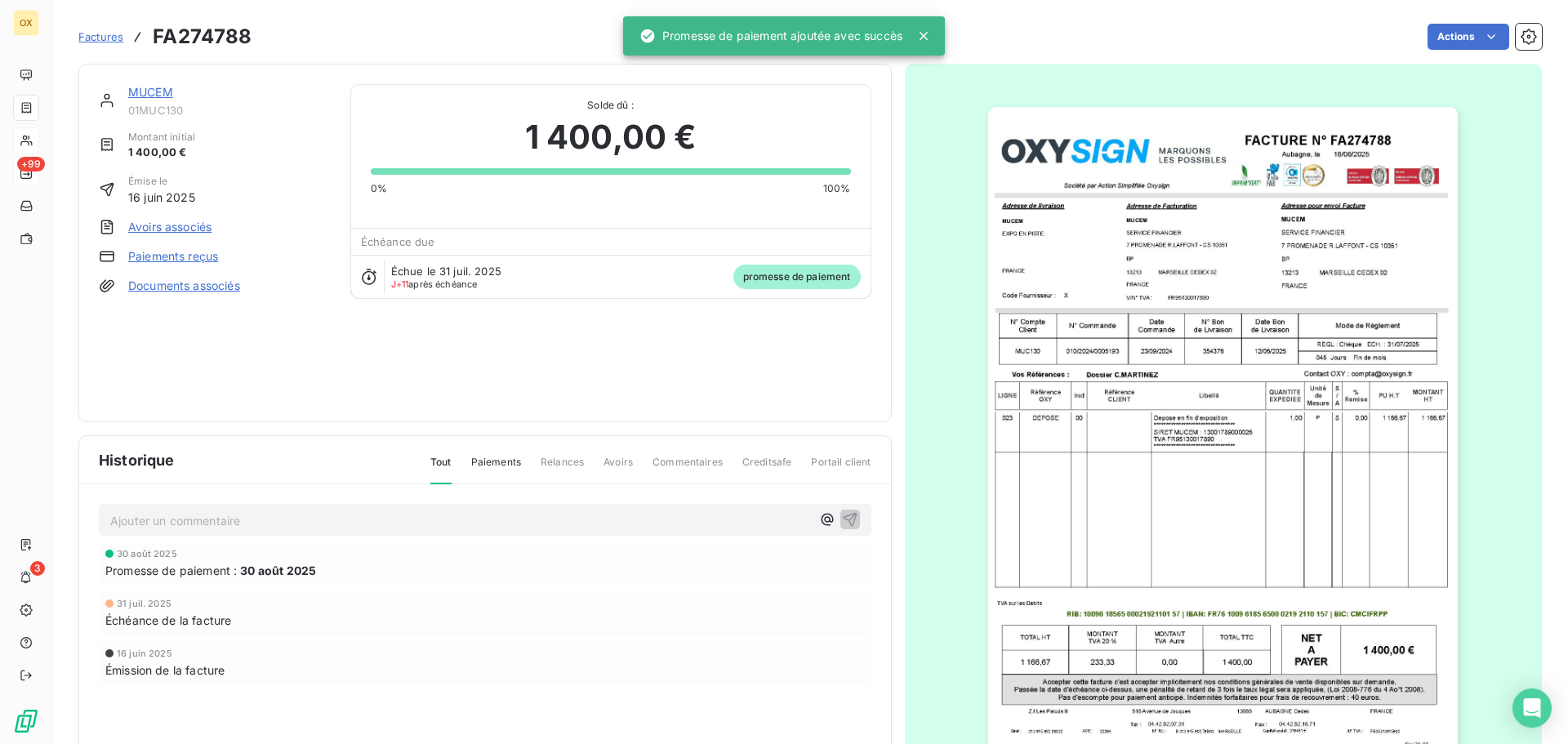
click at [143, 90] on link "MUCEM" at bounding box center [151, 91] width 45 height 14
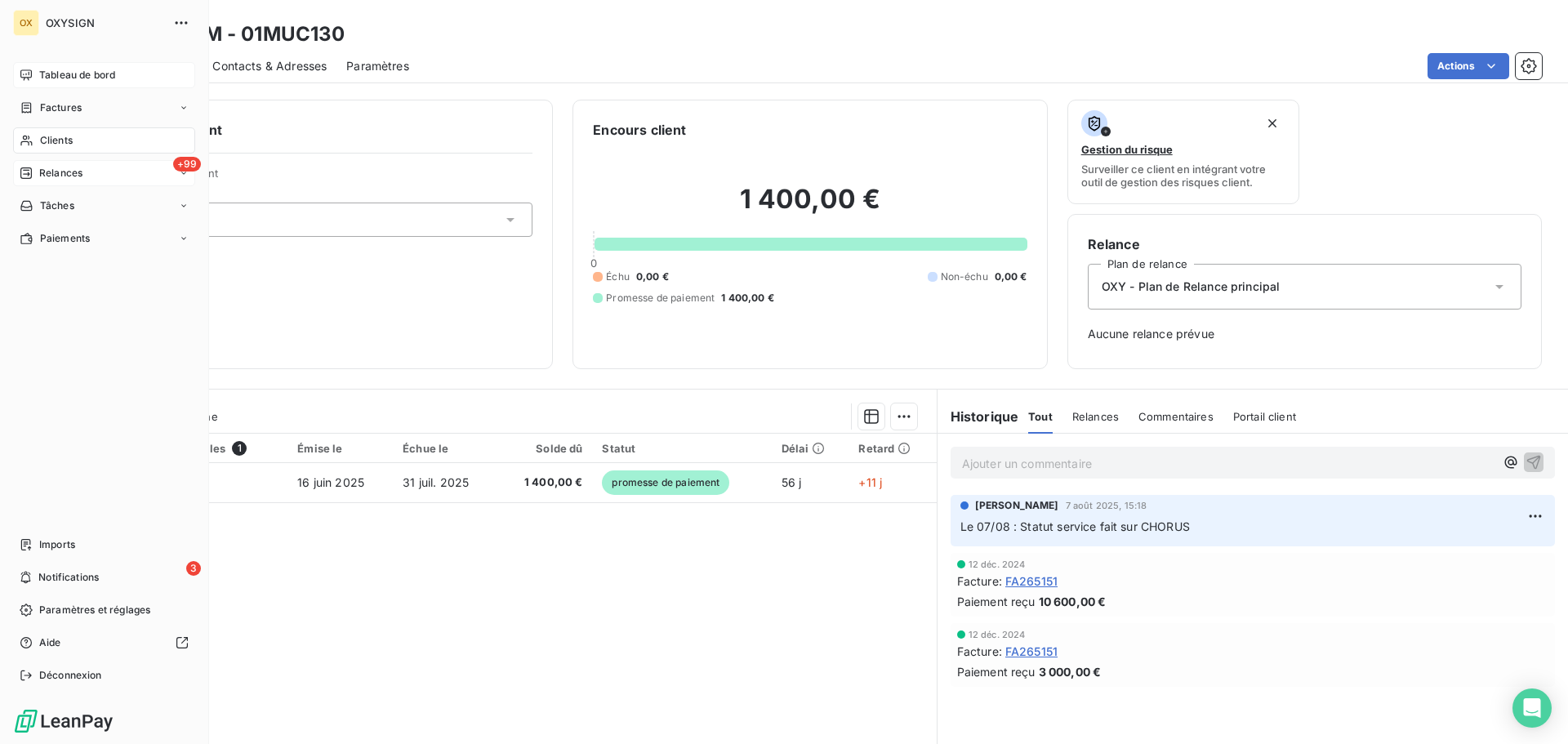
click at [40, 74] on span "Tableau de bord" at bounding box center [77, 75] width 76 height 15
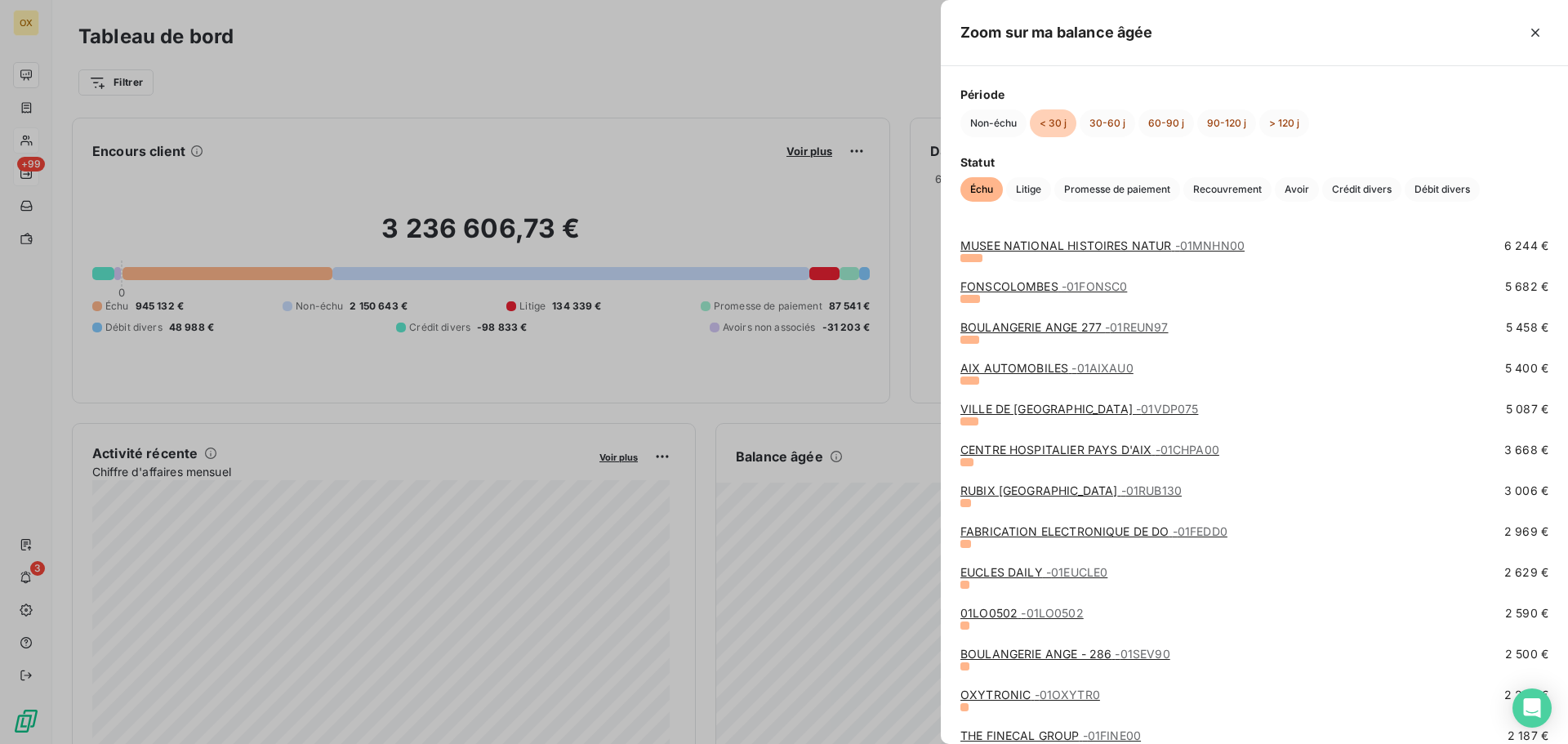
scroll to position [245, 0]
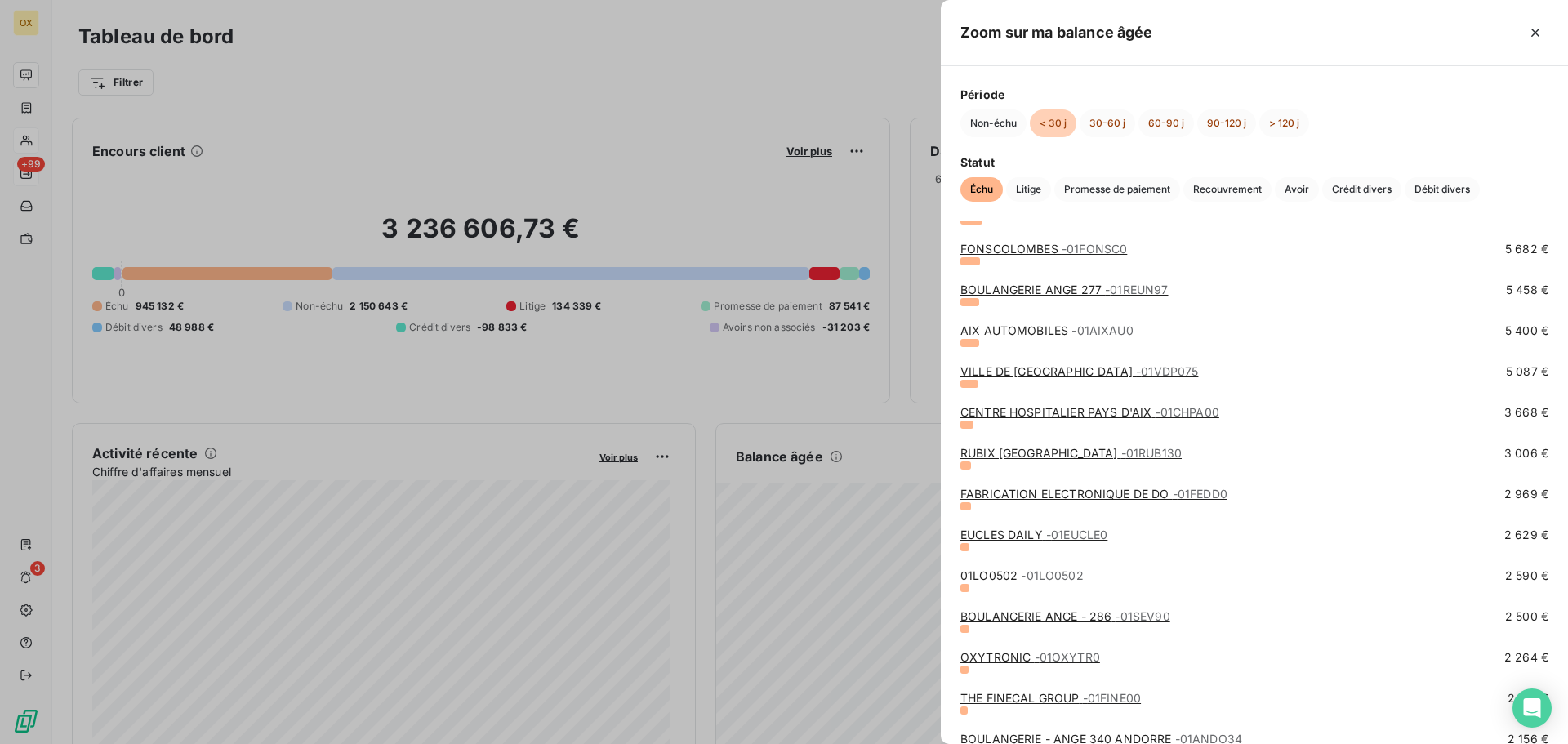
click at [1016, 451] on link "RUBIX [GEOGRAPHIC_DATA] - 01RUB130" at bounding box center [1071, 452] width 221 height 14
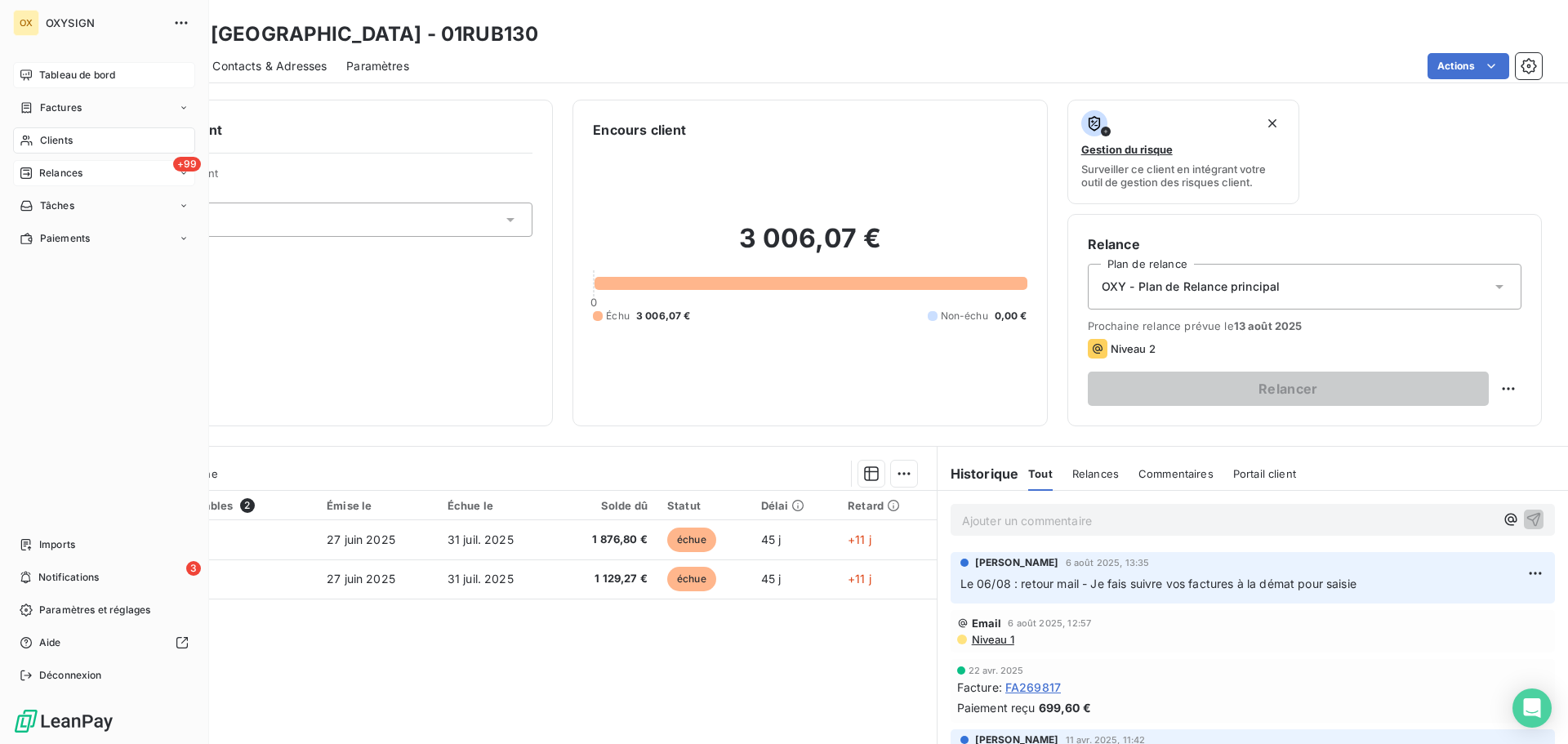
click at [50, 77] on span "Tableau de bord" at bounding box center [77, 75] width 76 height 15
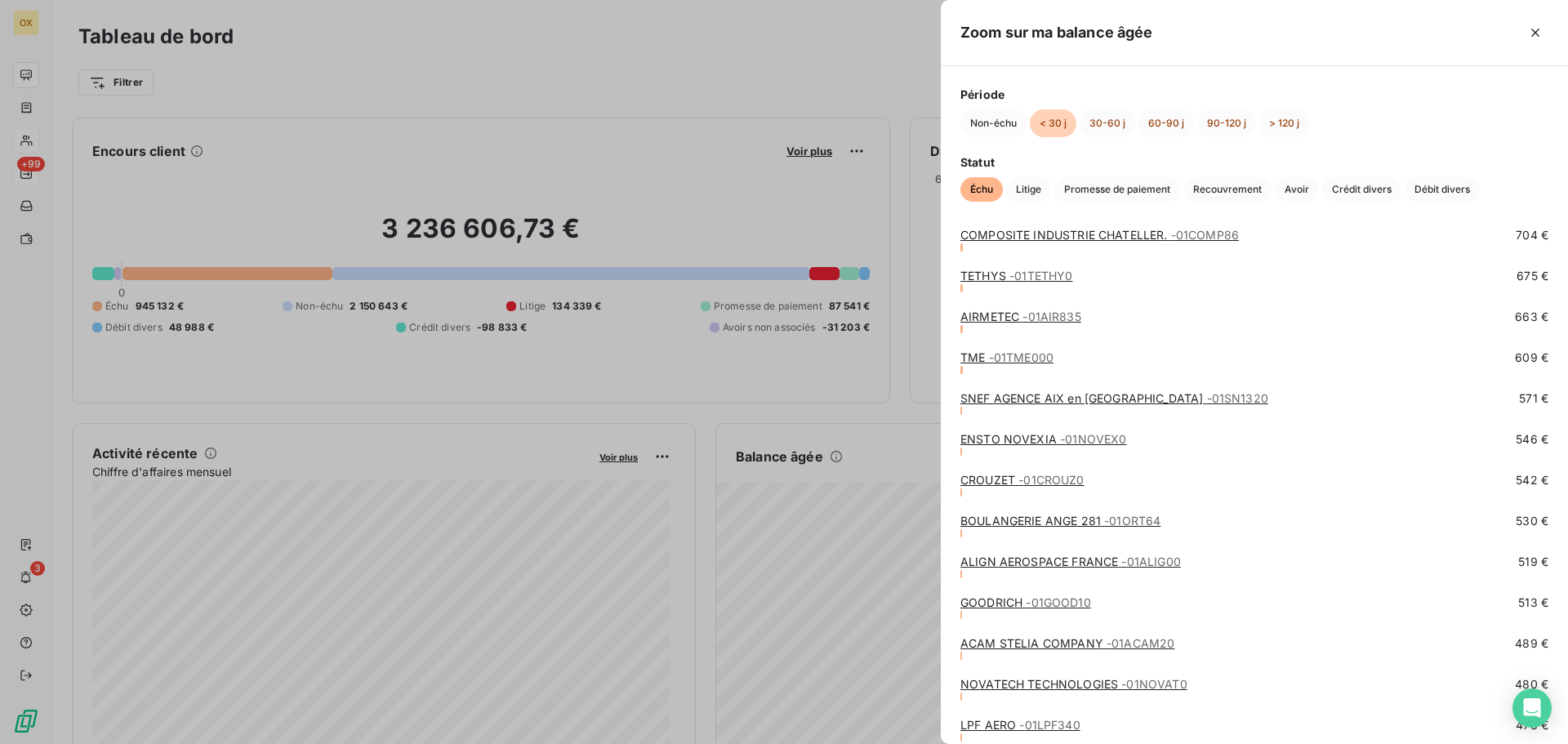
scroll to position [1714, 0]
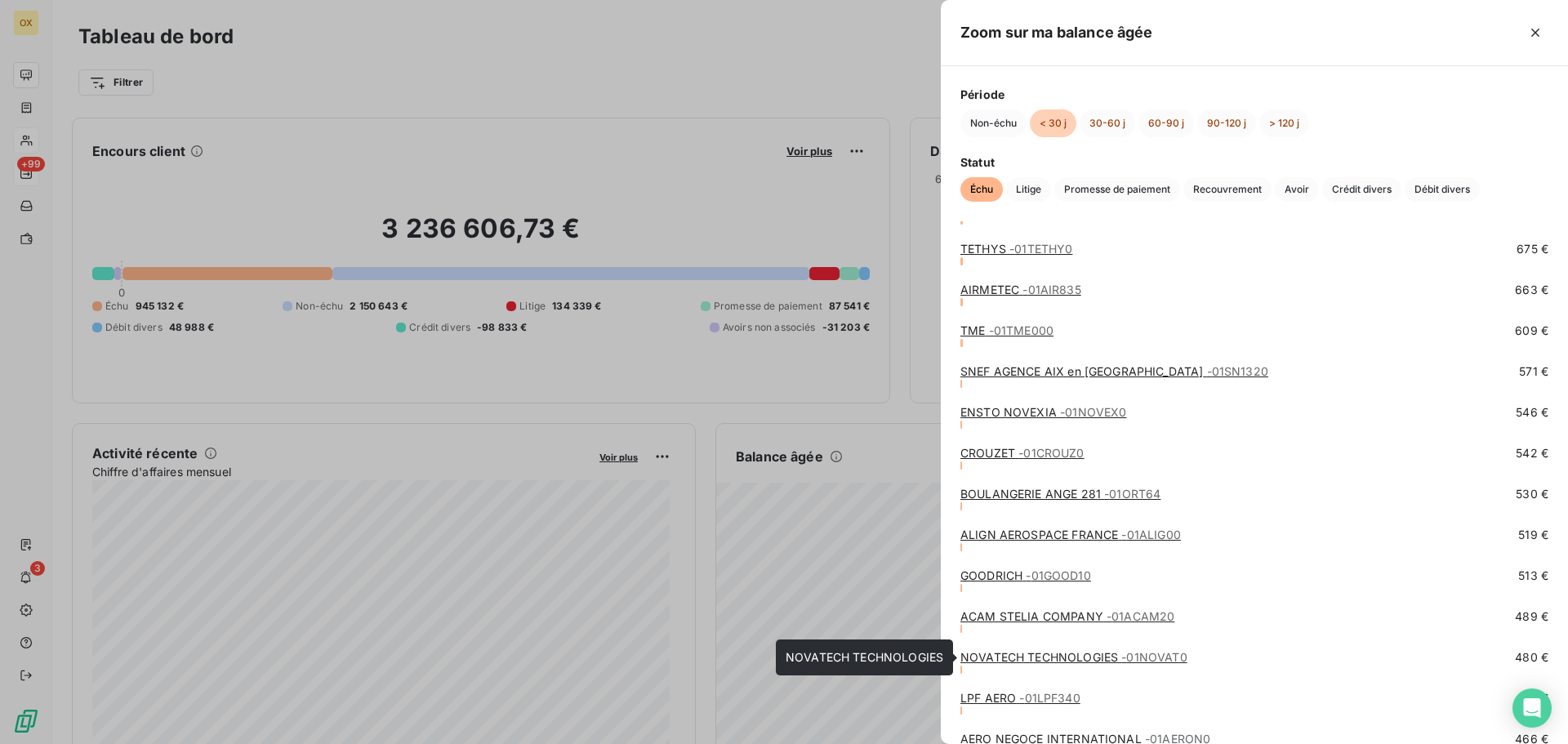
click at [1014, 655] on link "NOVATECH TECHNOLOGIES - 01NOVAT0" at bounding box center [1074, 657] width 227 height 14
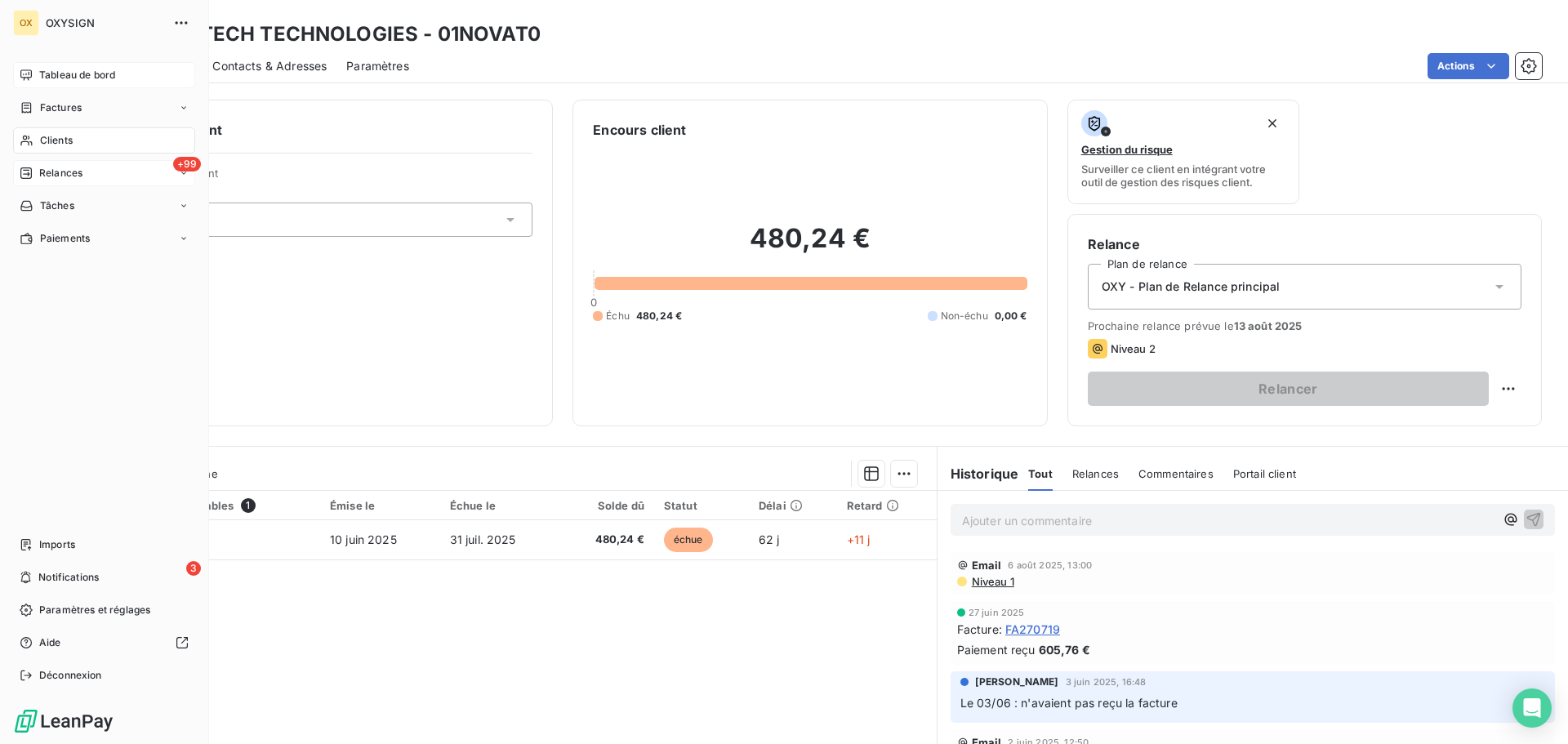
click at [41, 73] on span "Tableau de bord" at bounding box center [77, 75] width 76 height 15
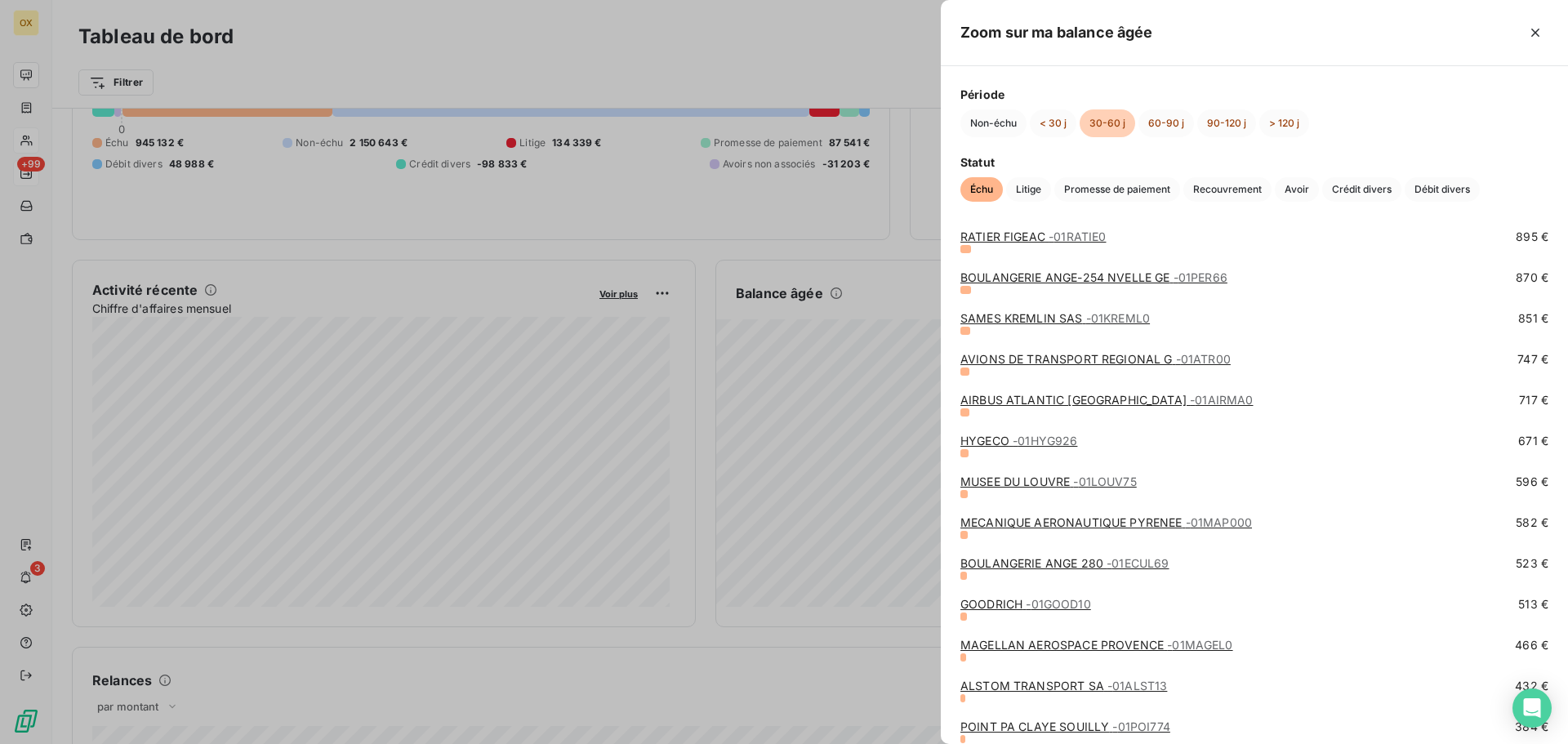
scroll to position [571, 0]
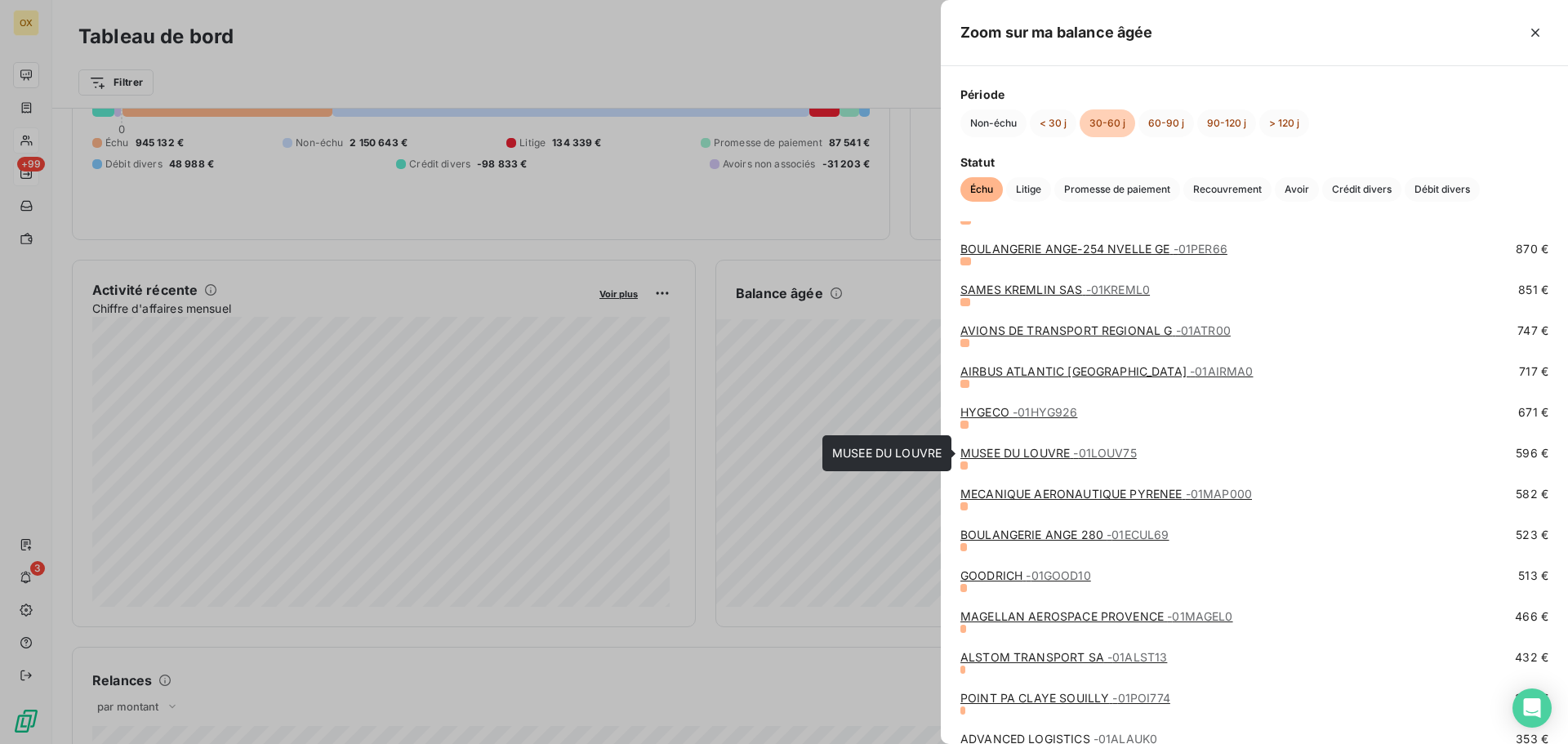
click at [1058, 450] on link "MUSEE DU LOUVRE - 01LOUV75" at bounding box center [1049, 452] width 177 height 14
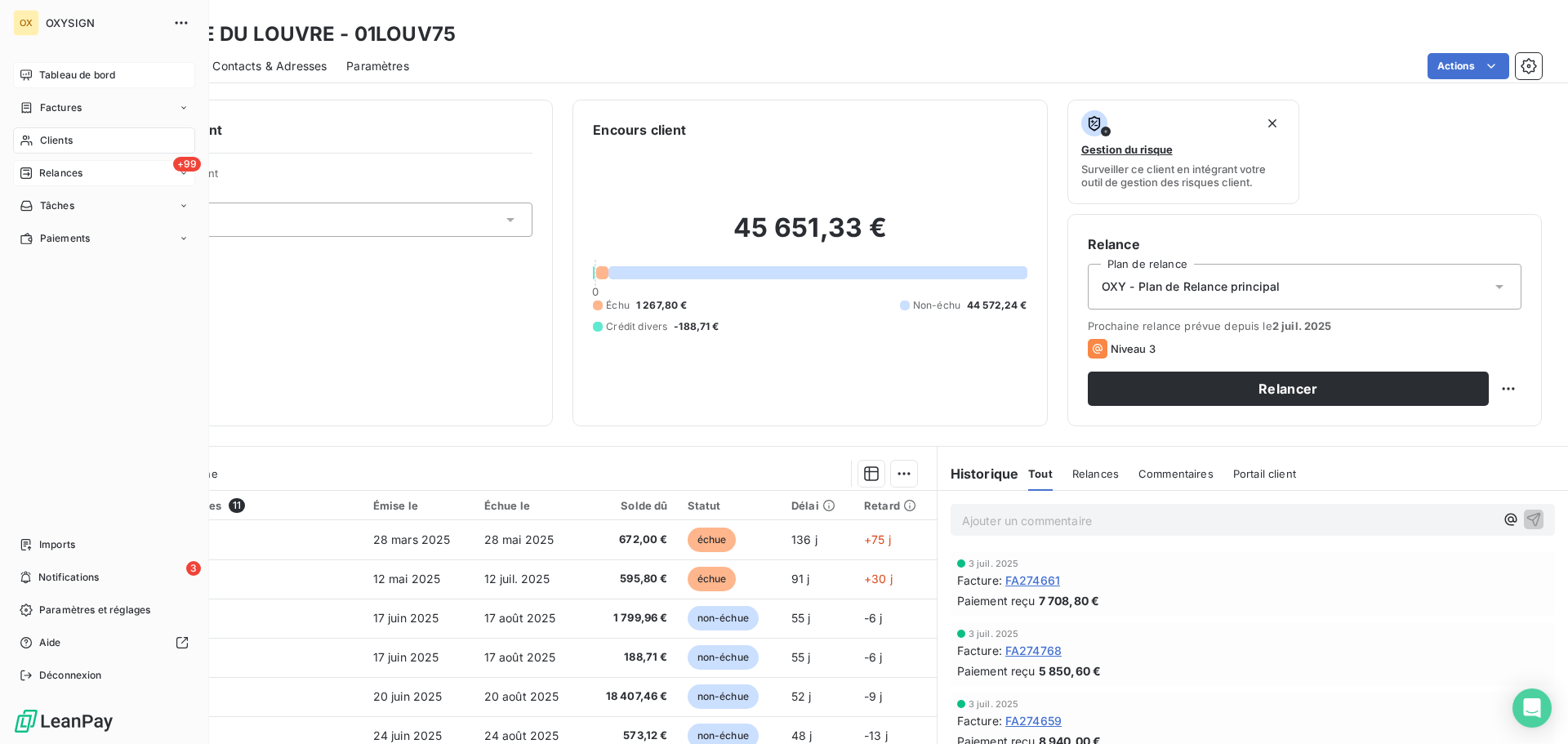
click at [60, 170] on span "Relances" at bounding box center [60, 173] width 44 height 15
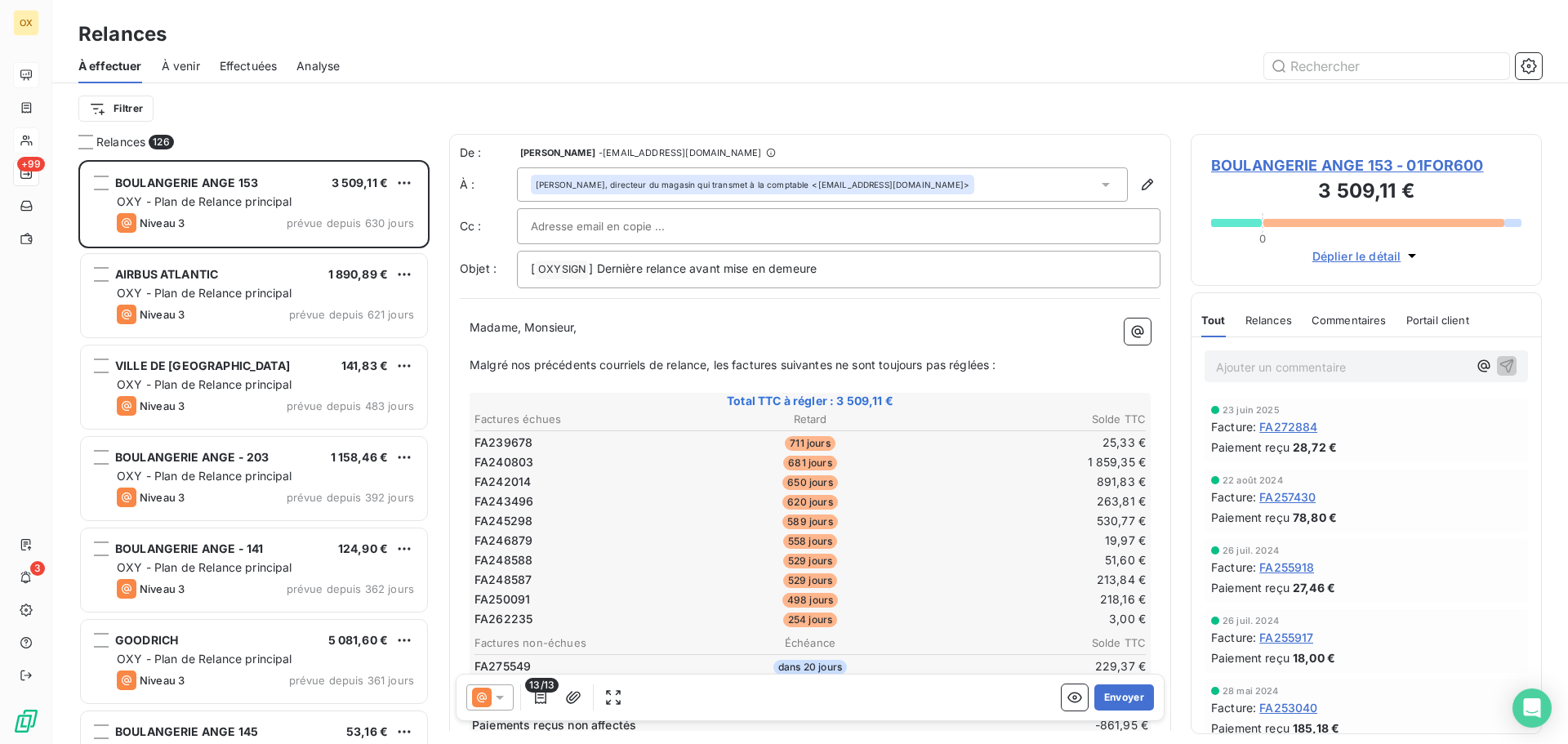
scroll to position [571, 339]
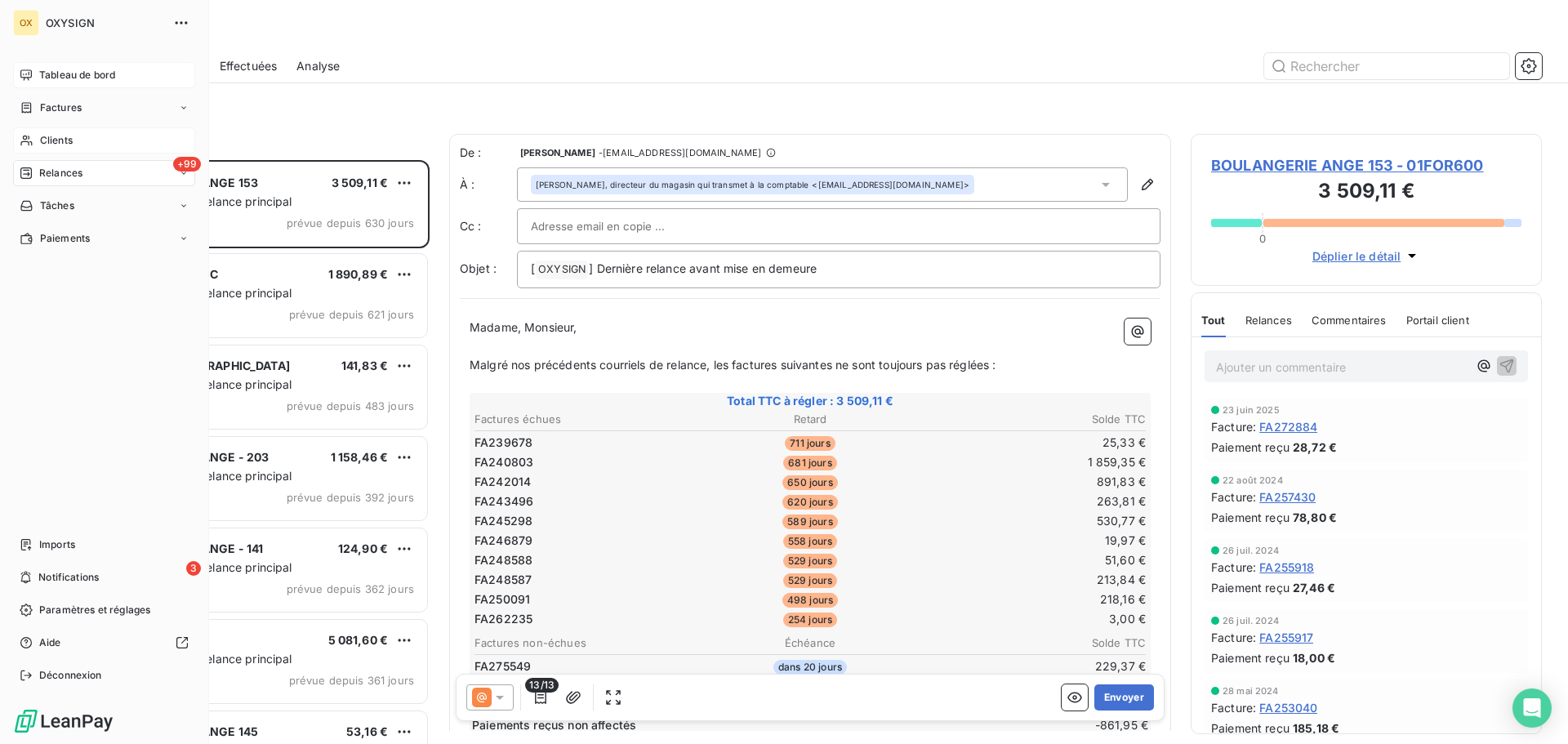
click at [41, 73] on span "Tableau de bord" at bounding box center [77, 75] width 76 height 15
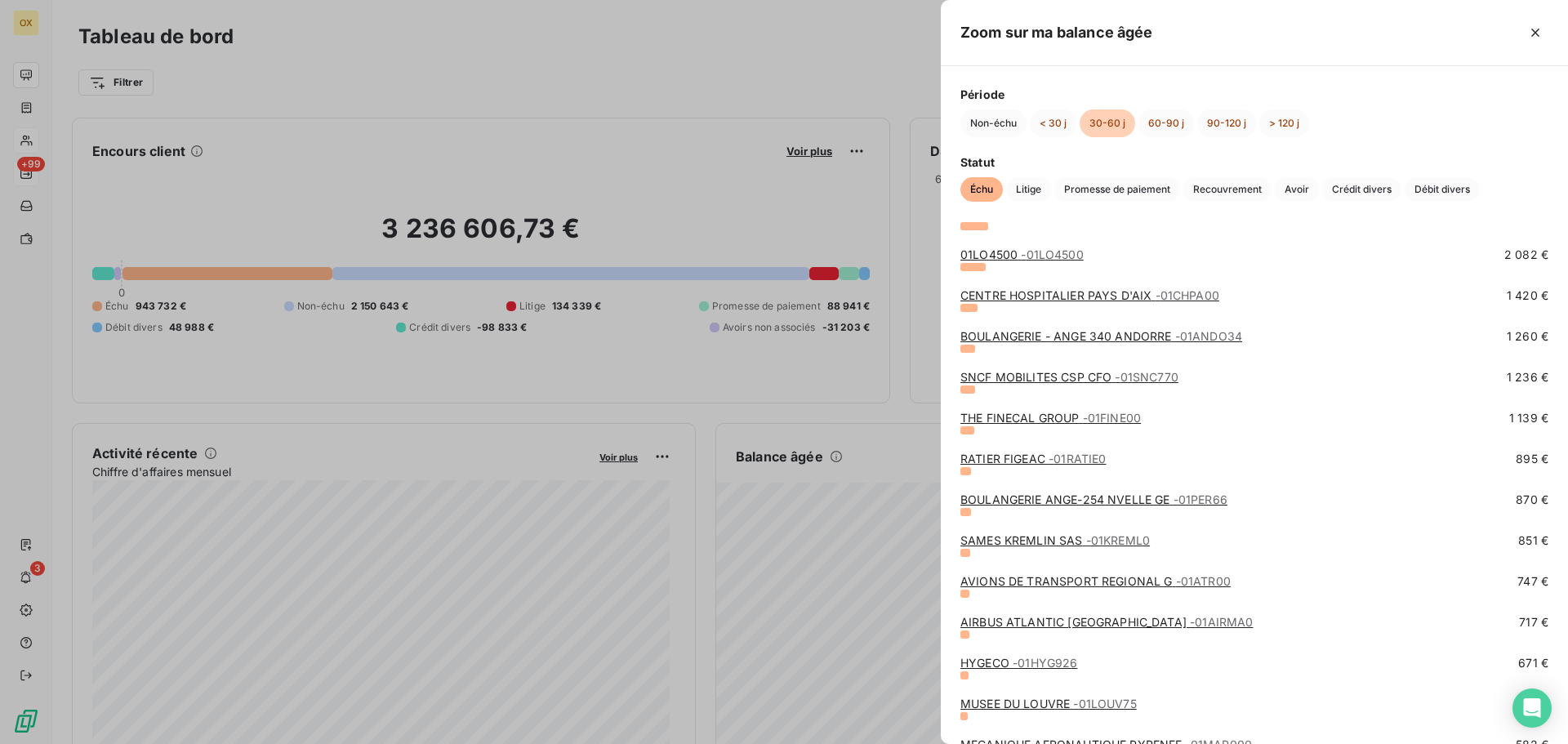
scroll to position [326, 0]
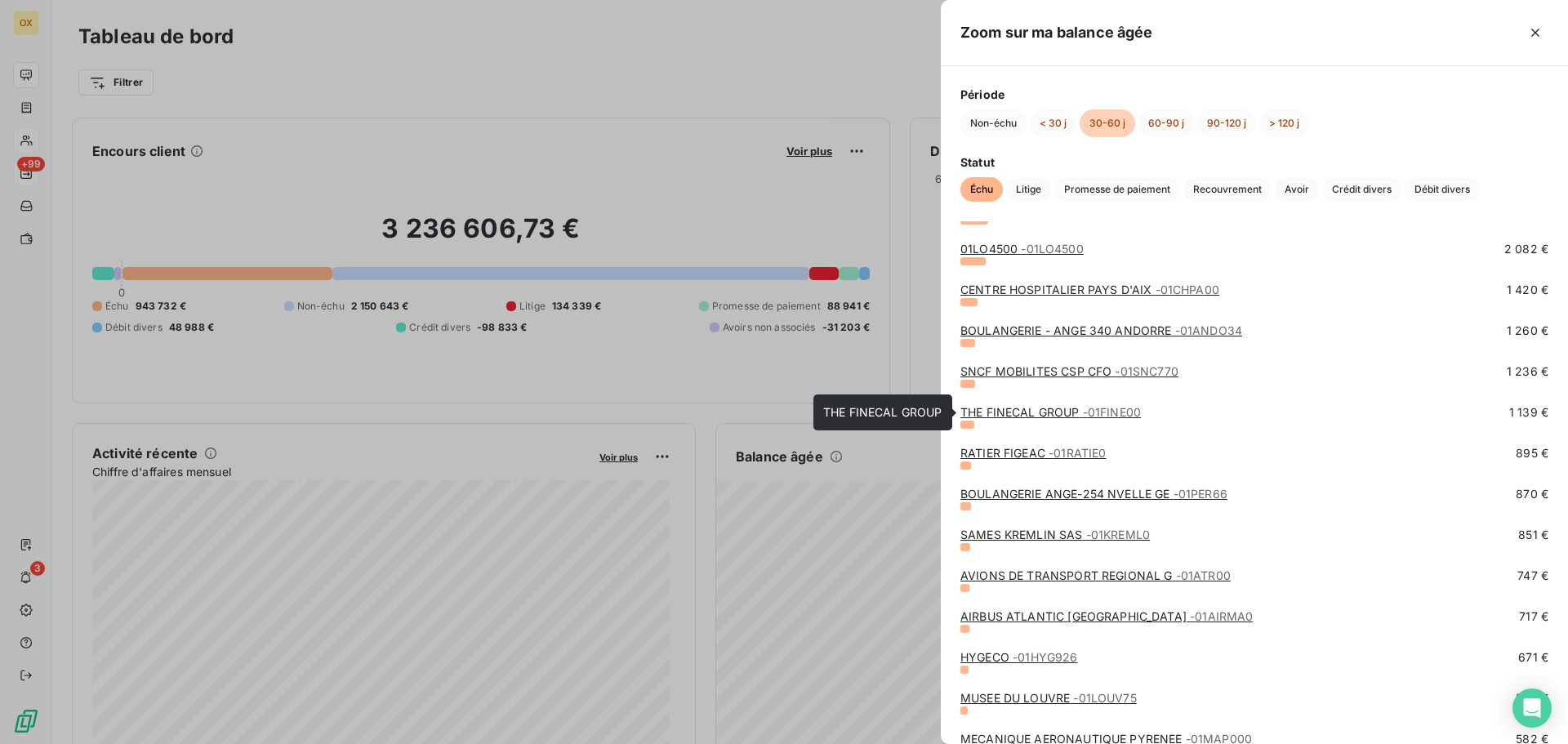
click at [1062, 408] on link "THE FINECAL GROUP - 01FINE00" at bounding box center [1051, 411] width 181 height 14
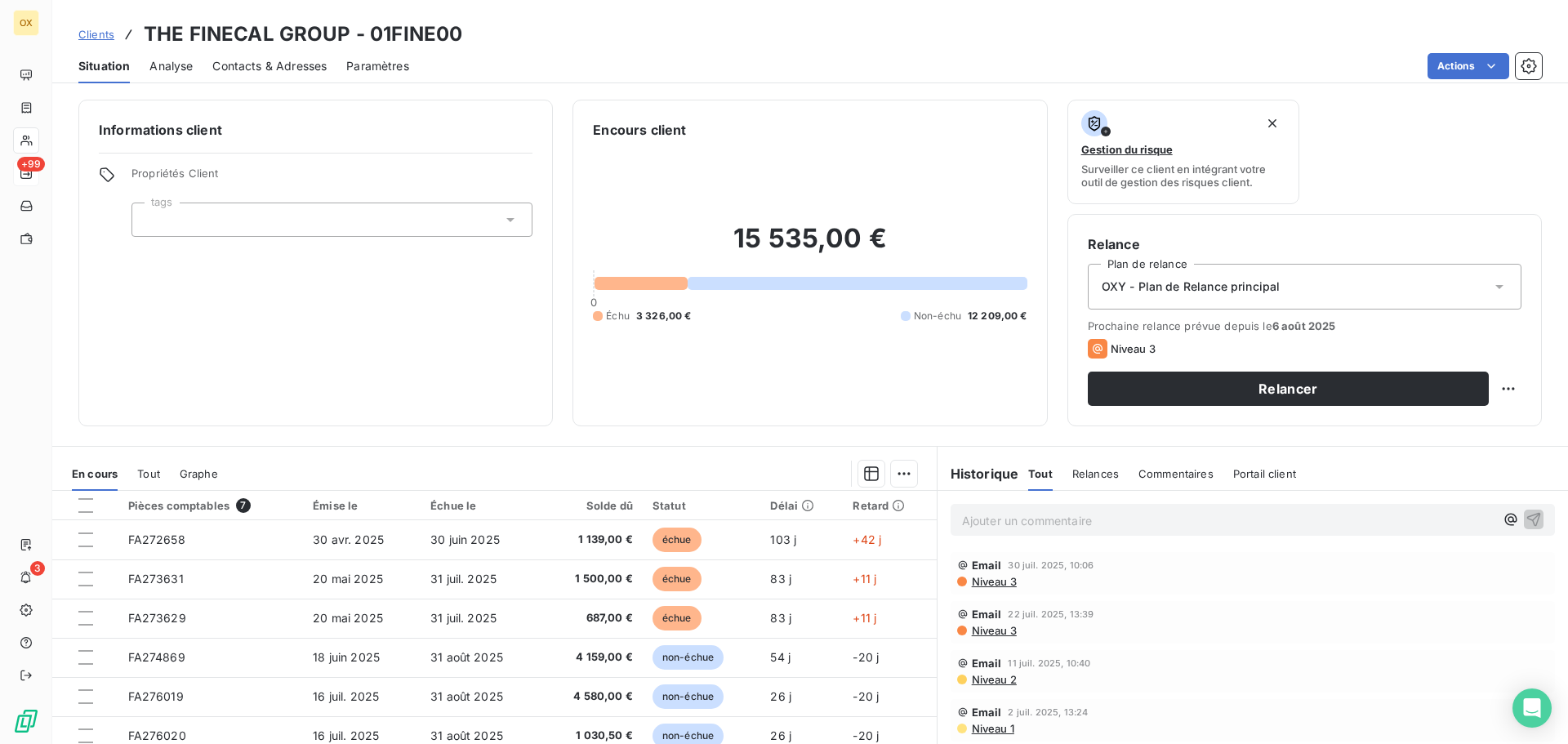
click at [247, 64] on span "Contacts & Adresses" at bounding box center [269, 66] width 114 height 17
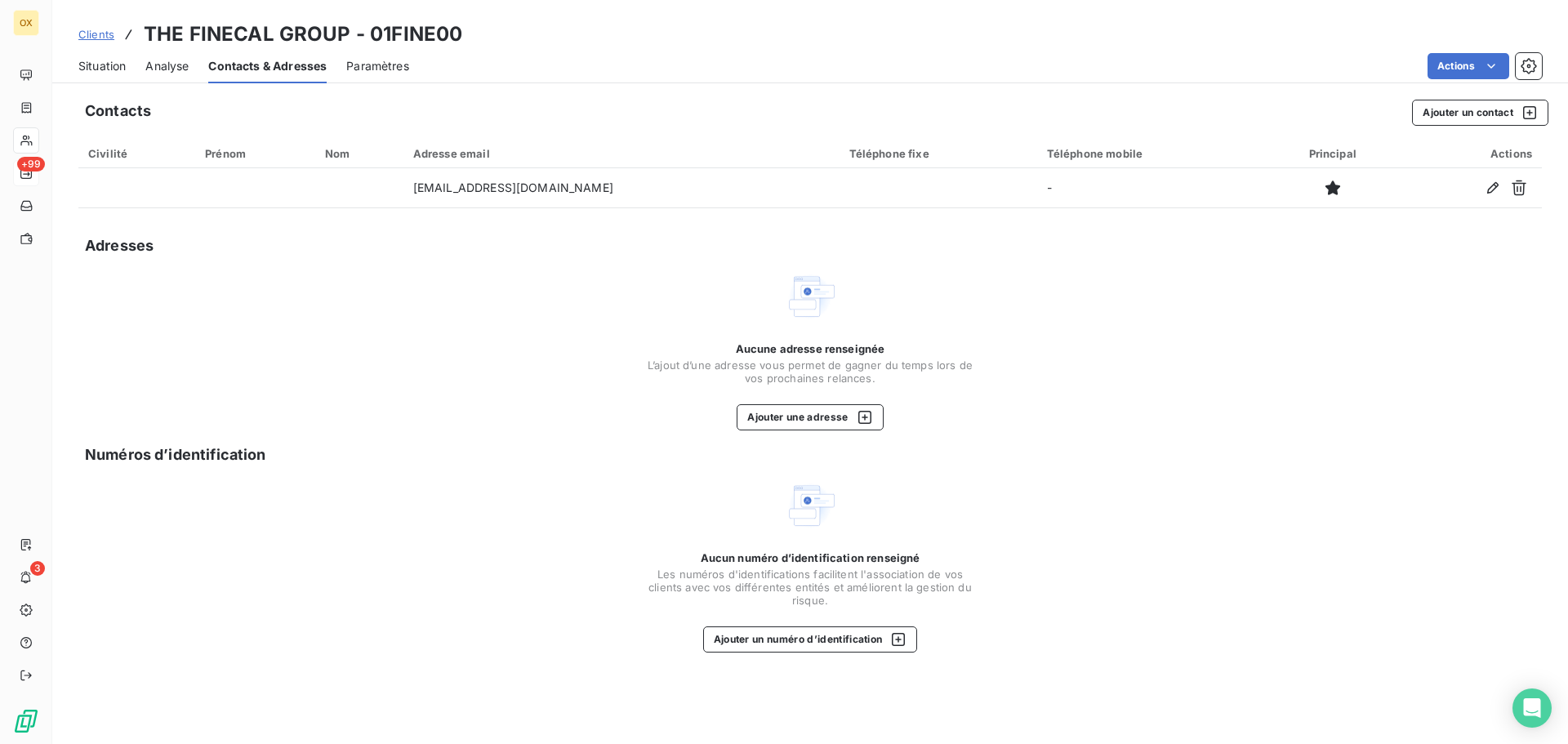
click at [98, 63] on span "Situation" at bounding box center [101, 66] width 47 height 17
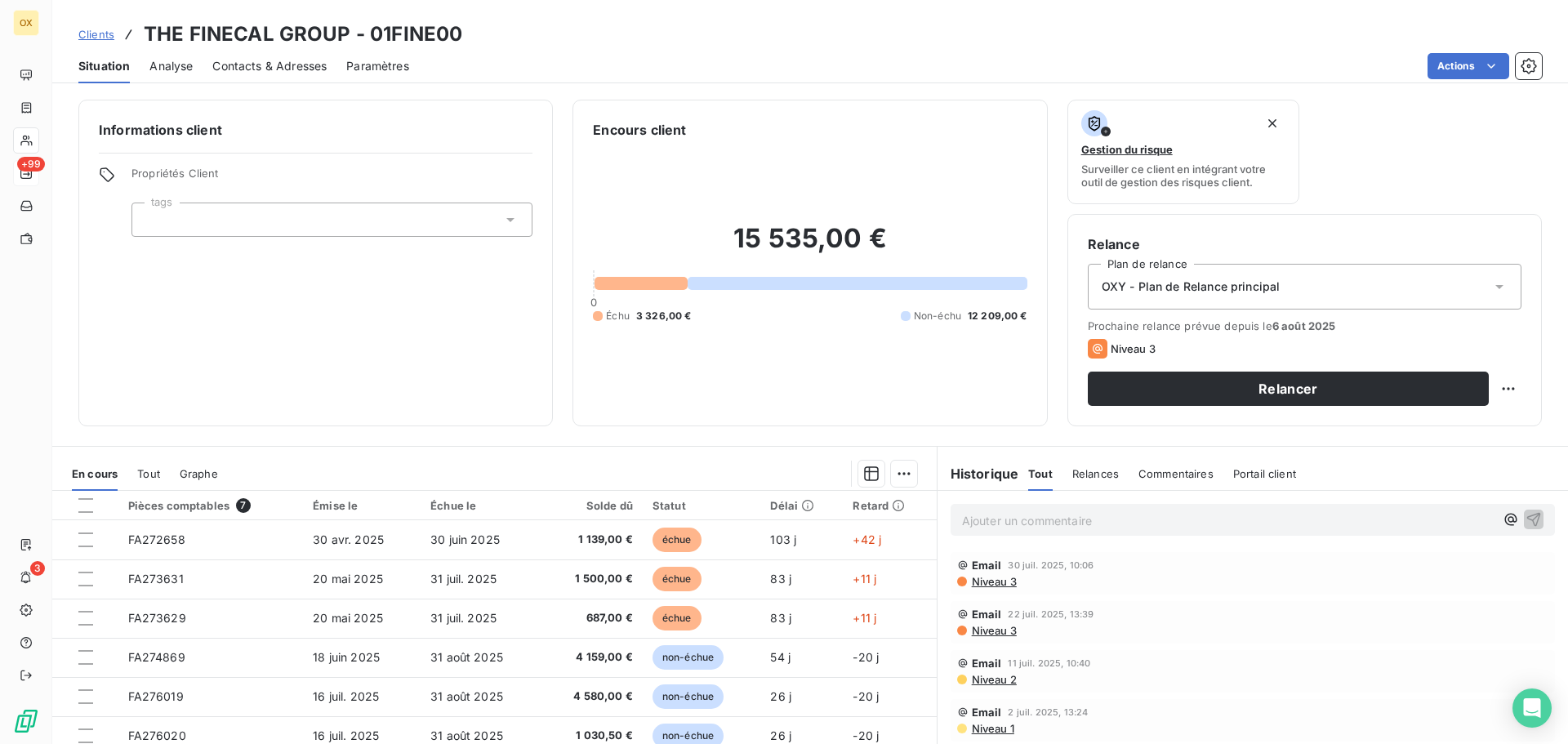
click at [986, 632] on span "Niveau 3" at bounding box center [994, 631] width 47 height 13
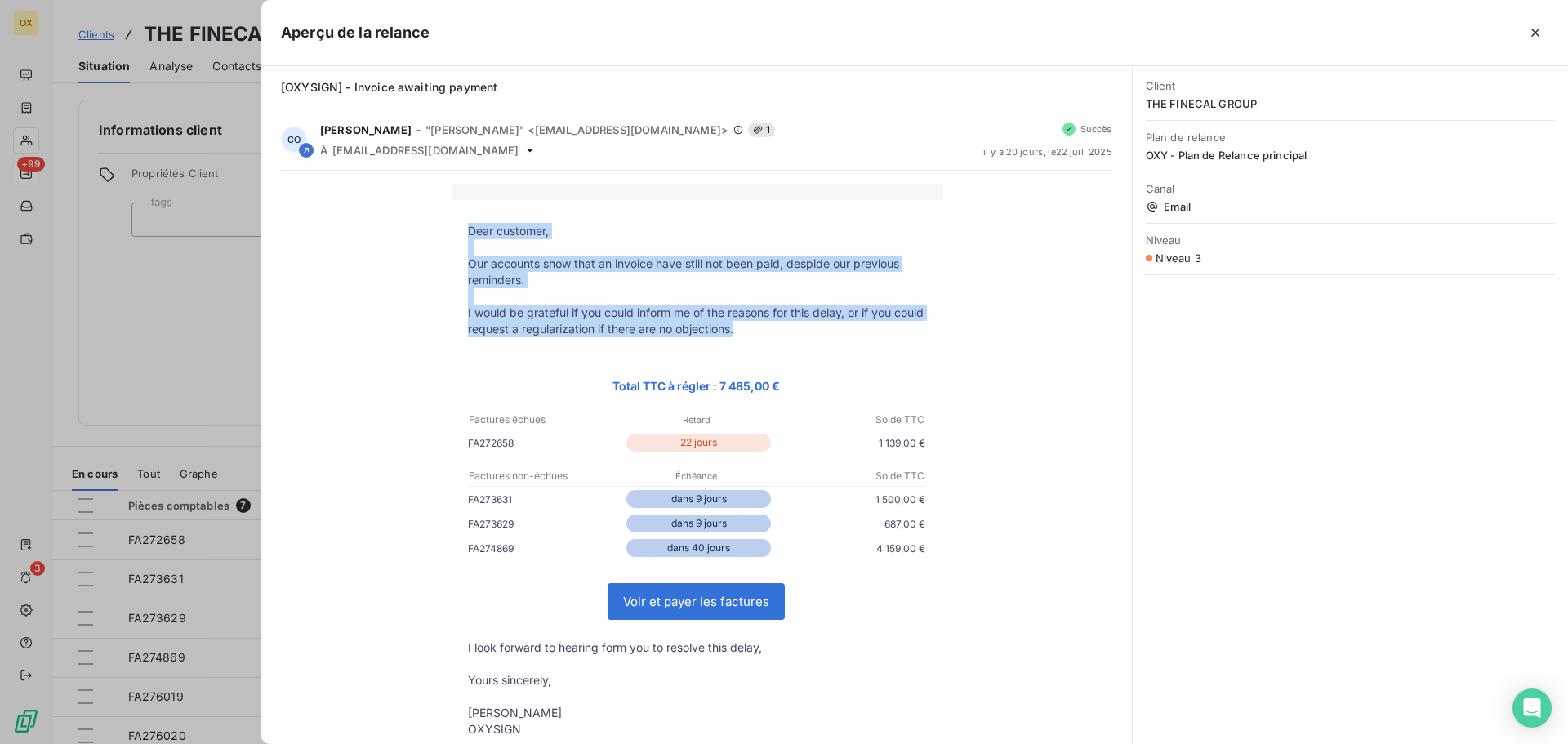
drag, startPoint x: 462, startPoint y: 225, endPoint x: 798, endPoint y: 324, distance: 350.3
click at [798, 324] on tbody "Dear customer, Our accounts show that an invoice have still not been paid, desp…" at bounding box center [696, 480] width 490 height 514
copy tbody "Dear customer, Our accounts show that an invoice have still not been paid, desp…"
click at [1531, 32] on icon "button" at bounding box center [1536, 33] width 17 height 17
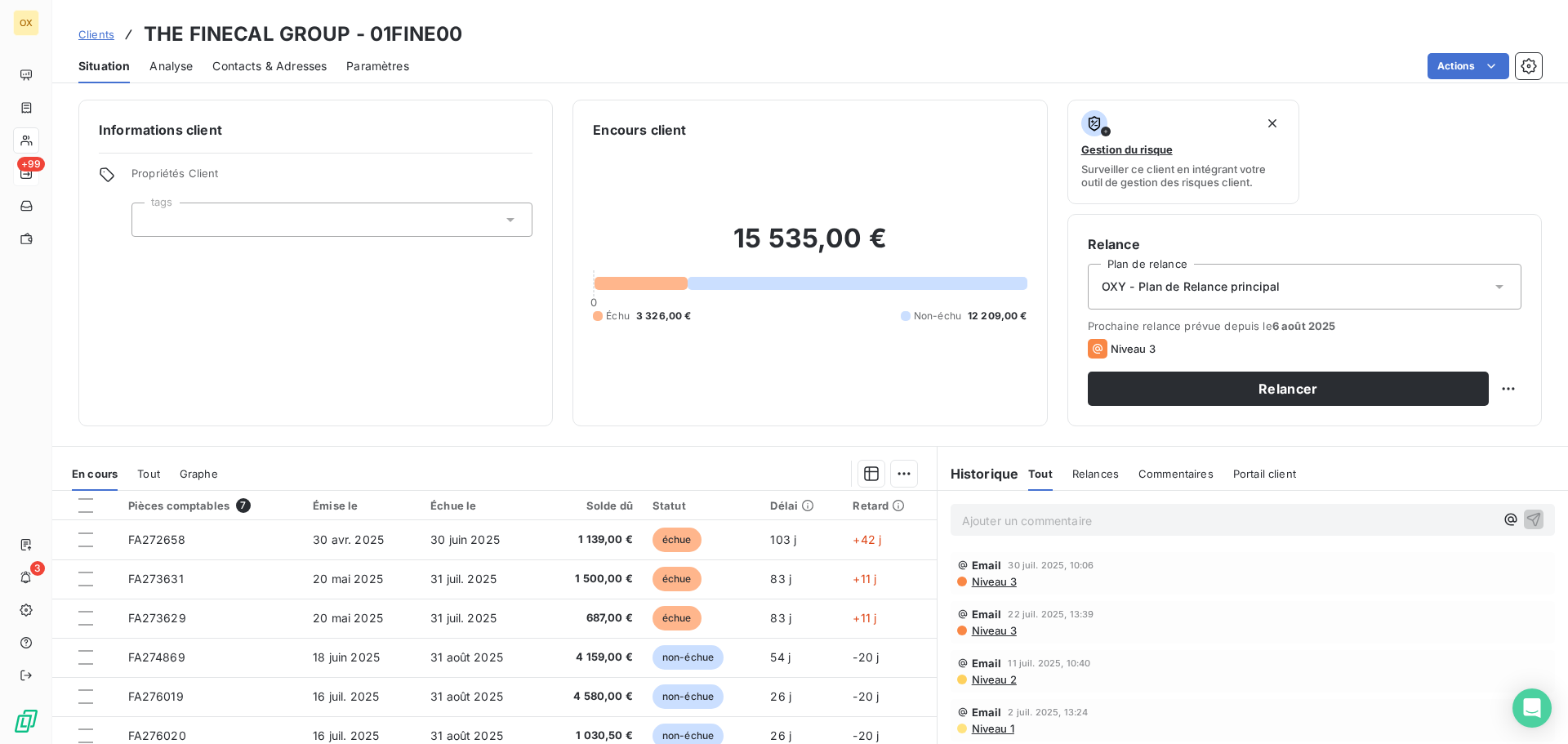
click at [698, 437] on div "Informations client Propriétés Client tags Encours client 15 535,00 € 0 Échu 3 …" at bounding box center [810, 417] width 1516 height 654
click at [245, 65] on span "Contacts & Adresses" at bounding box center [269, 66] width 114 height 17
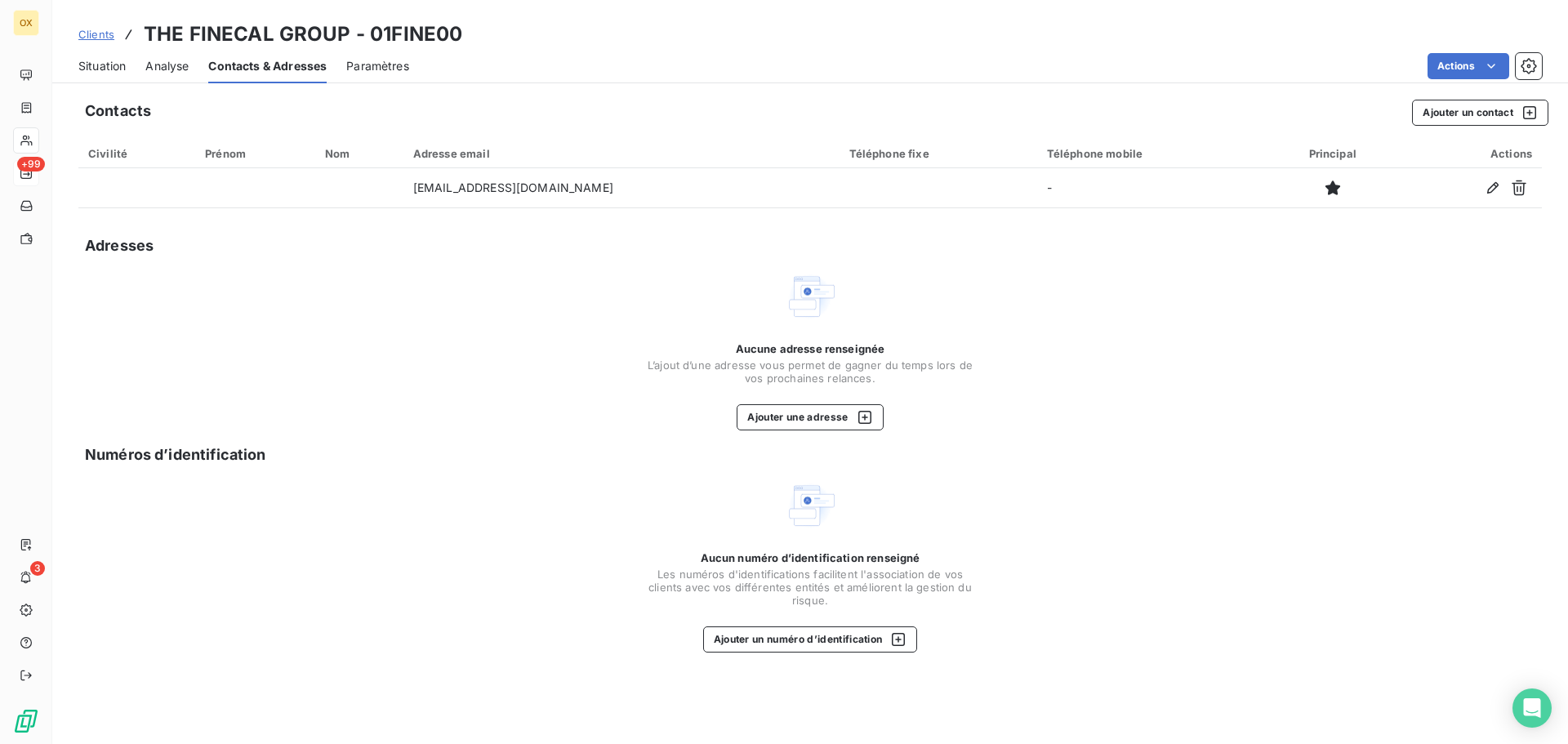
click at [97, 61] on span "Situation" at bounding box center [101, 66] width 47 height 17
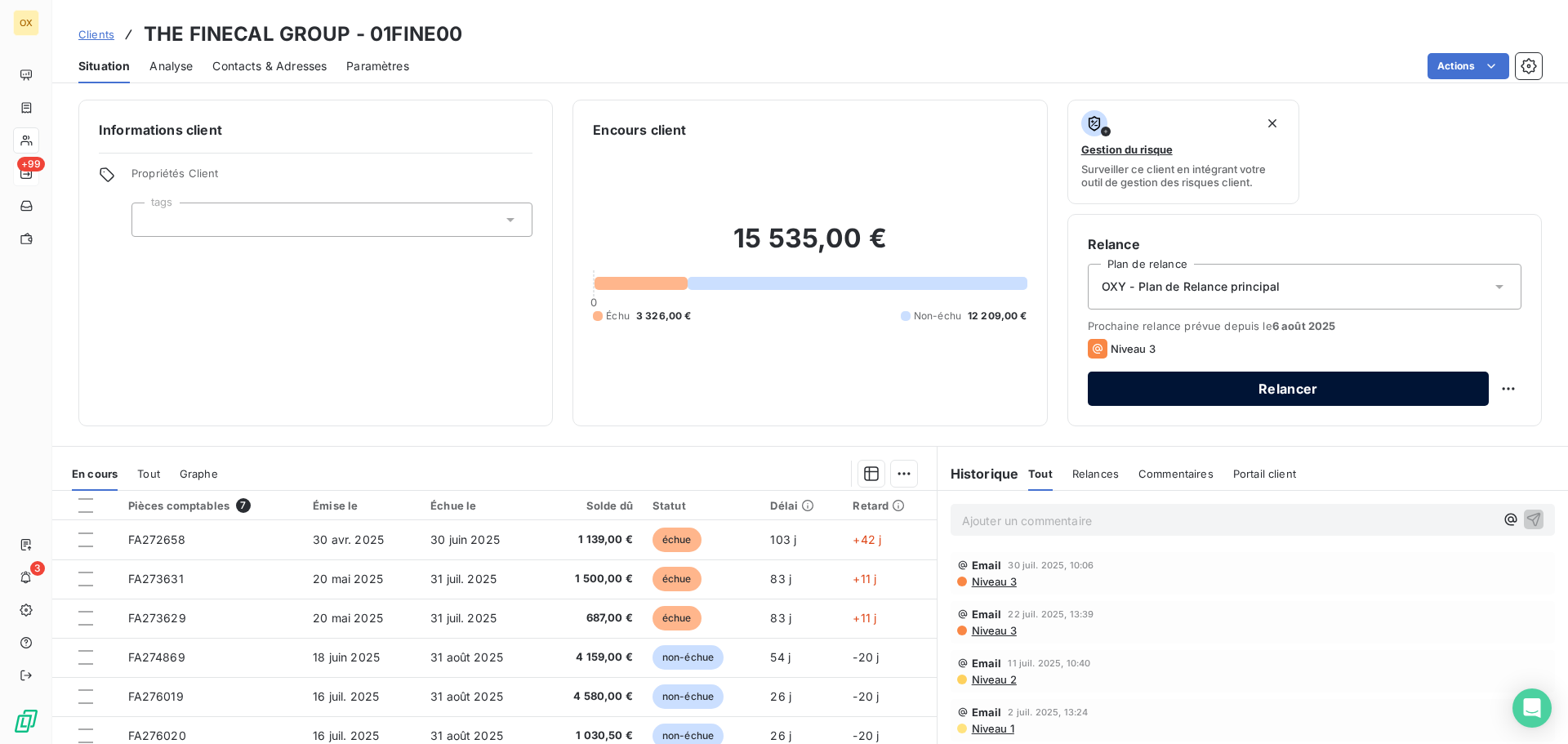
click at [1207, 392] on button "Relancer" at bounding box center [1288, 388] width 401 height 34
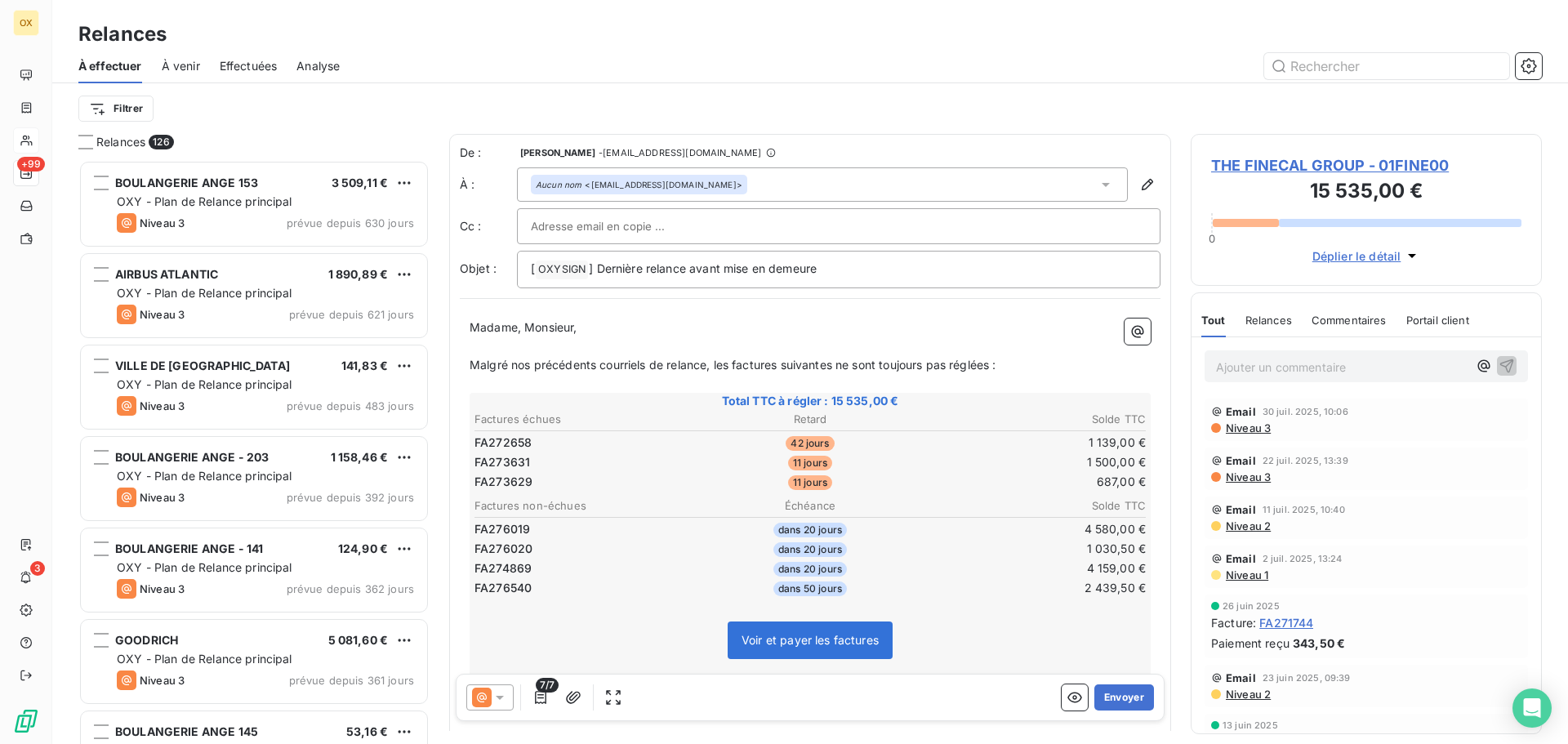
scroll to position [571, 339]
drag, startPoint x: 763, startPoint y: 322, endPoint x: 924, endPoint y: 376, distance: 169.8
click at [763, 322] on p "Madame, Monsieur," at bounding box center [811, 327] width 681 height 19
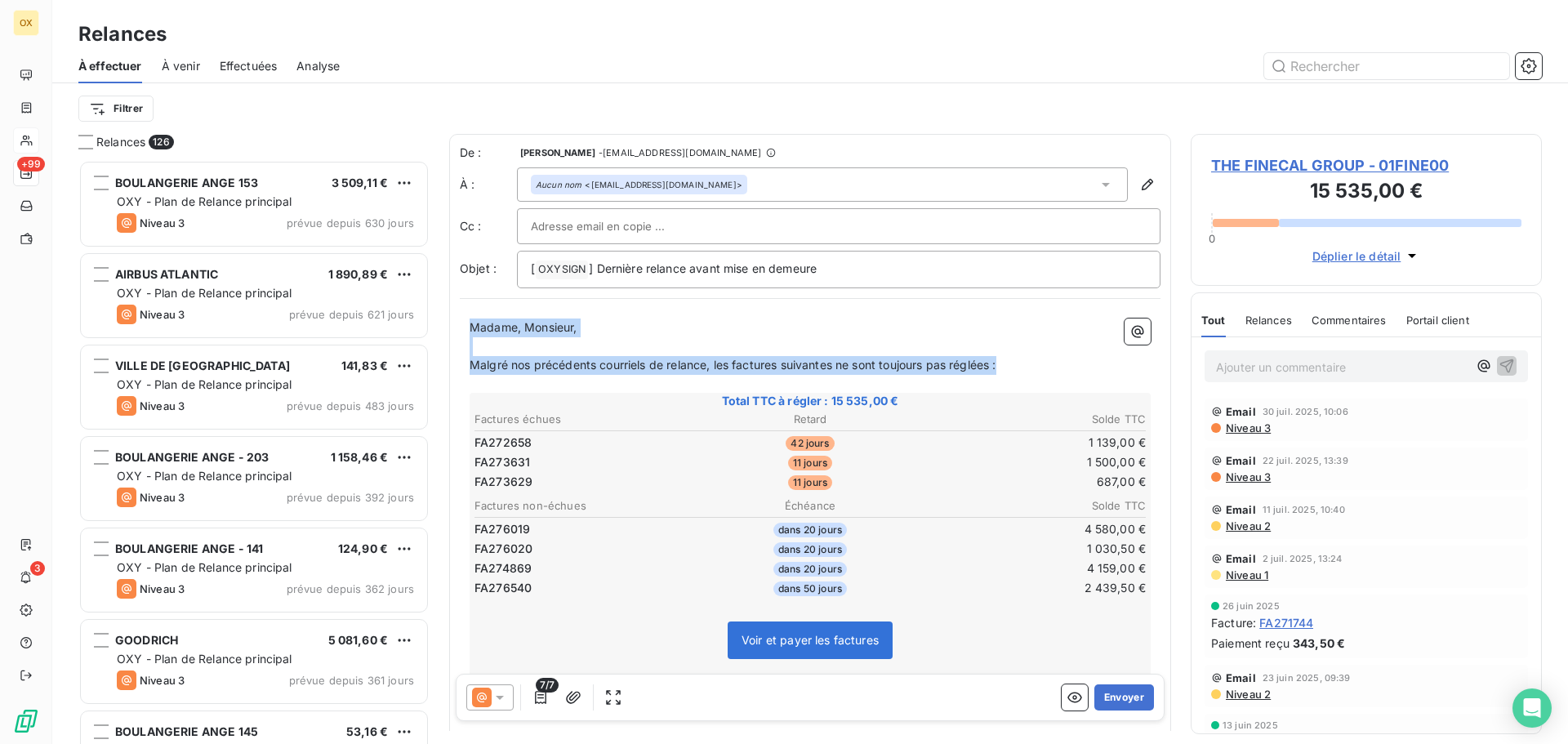
drag, startPoint x: 1009, startPoint y: 366, endPoint x: 466, endPoint y: 318, distance: 545.1
click at [466, 314] on div "Madame, Monsieur, ﻿ Malgré nos précédents courriels de relance, les factures su…" at bounding box center [810, 618] width 701 height 620
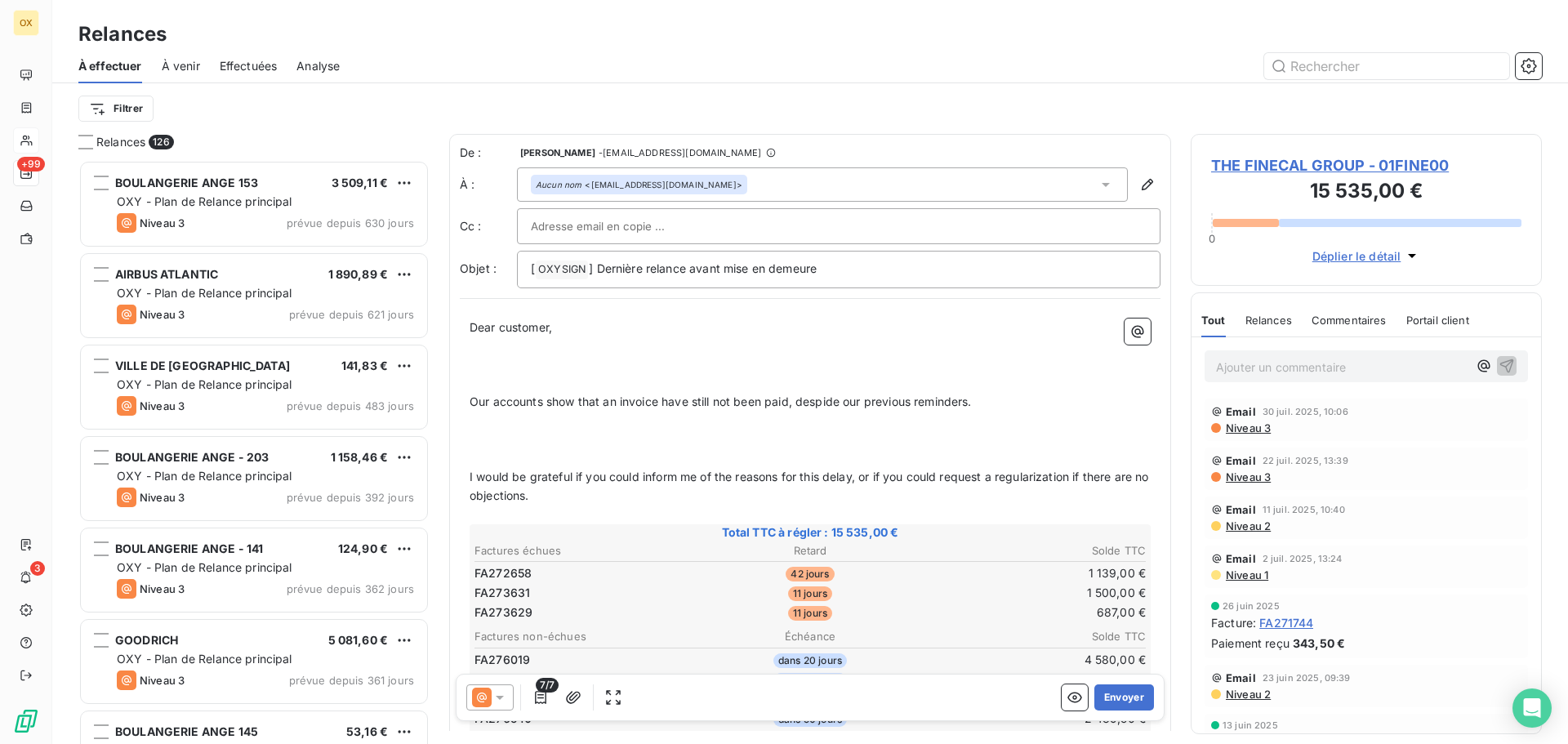
drag, startPoint x: 477, startPoint y: 347, endPoint x: 502, endPoint y: 346, distance: 25.0
click at [477, 347] on p "﻿" at bounding box center [811, 347] width 681 height 19
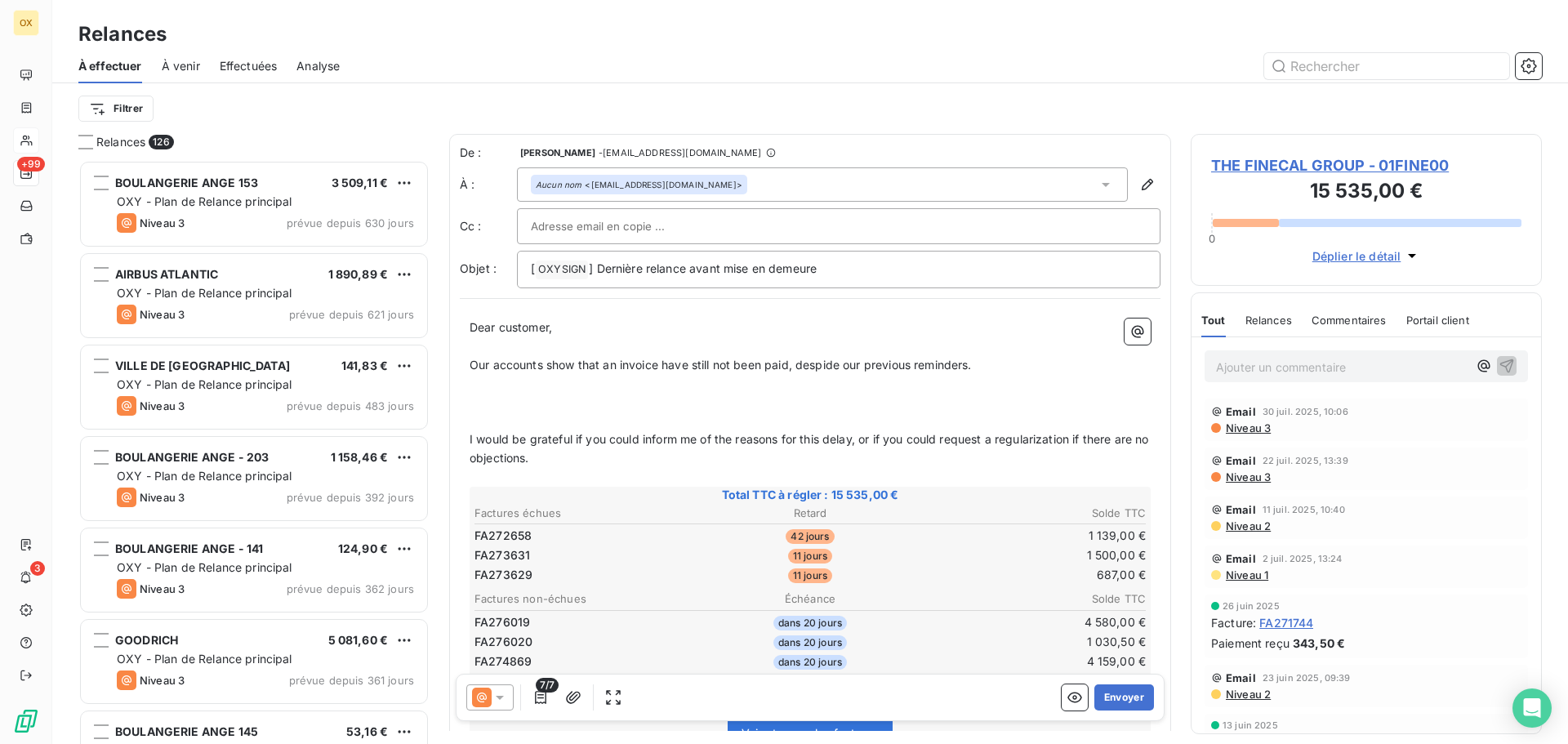
drag, startPoint x: 486, startPoint y: 391, endPoint x: 504, endPoint y: 385, distance: 19.0
click at [486, 391] on p "﻿" at bounding box center [811, 384] width 681 height 19
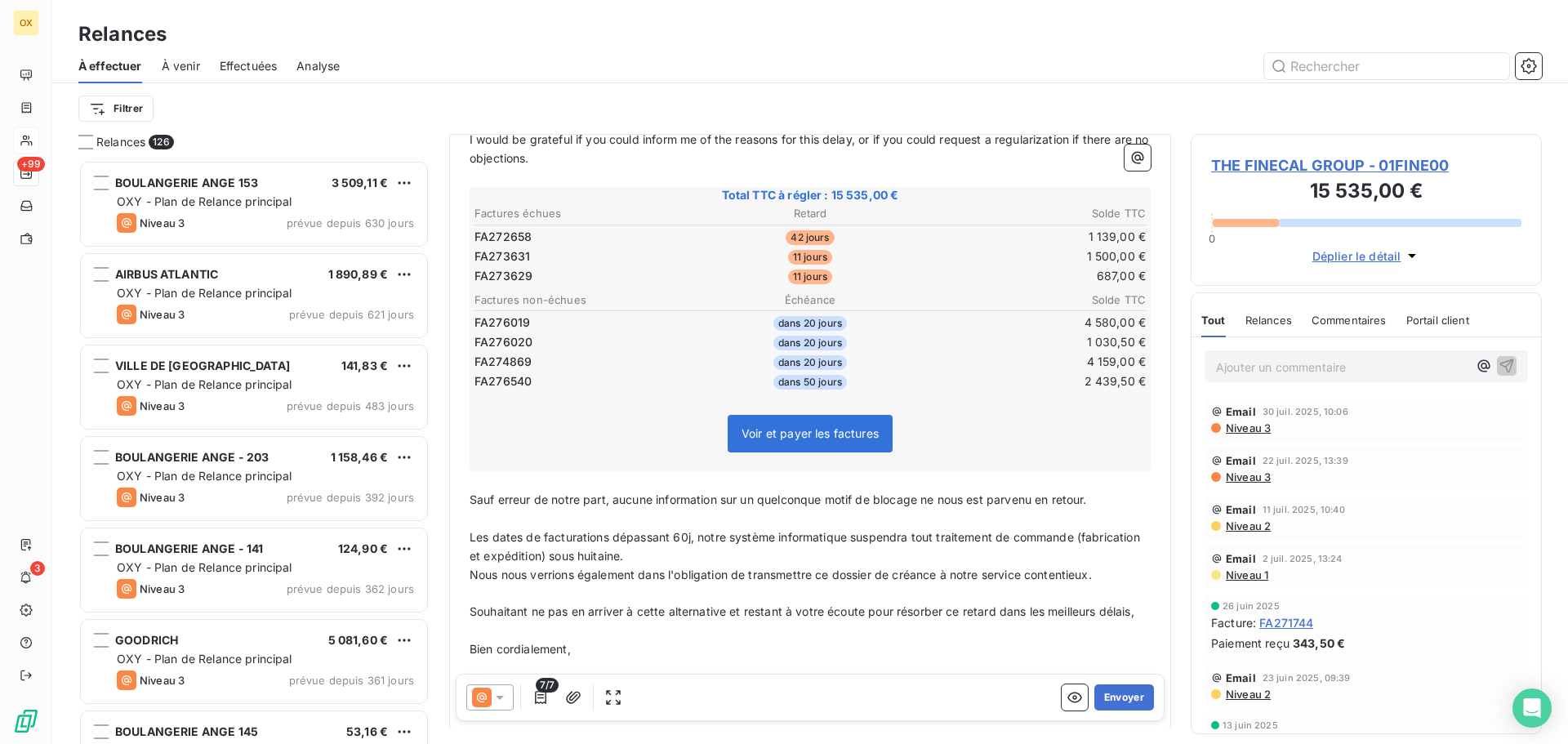
scroll to position [328, 0]
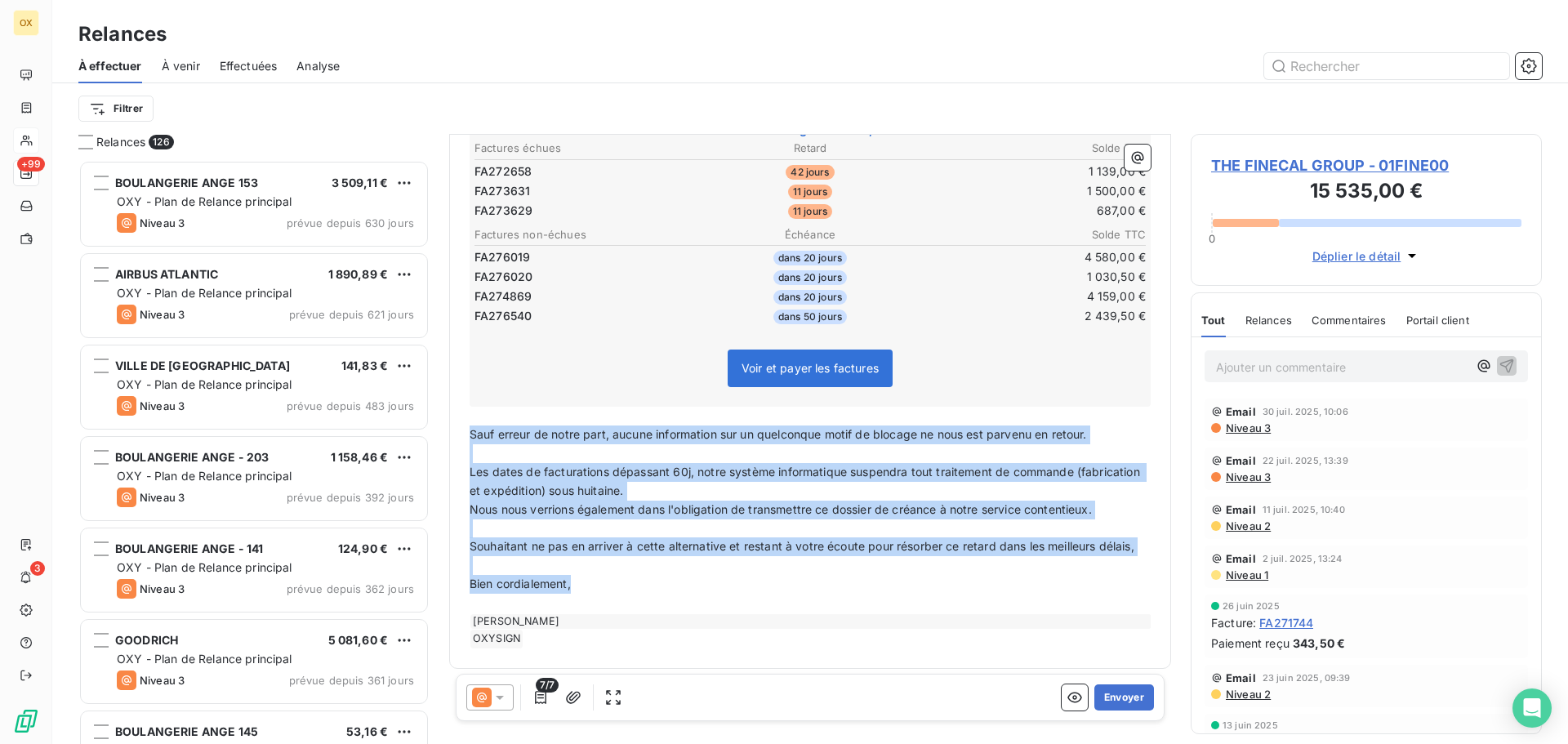
drag, startPoint x: 571, startPoint y: 605, endPoint x: 552, endPoint y: 438, distance: 168.1
click at [427, 433] on div "Relances 126 BOULANGERIE ANGE 153 3 509,11 € OXY - Plan de Relance principal Ni…" at bounding box center [810, 439] width 1516 height 610
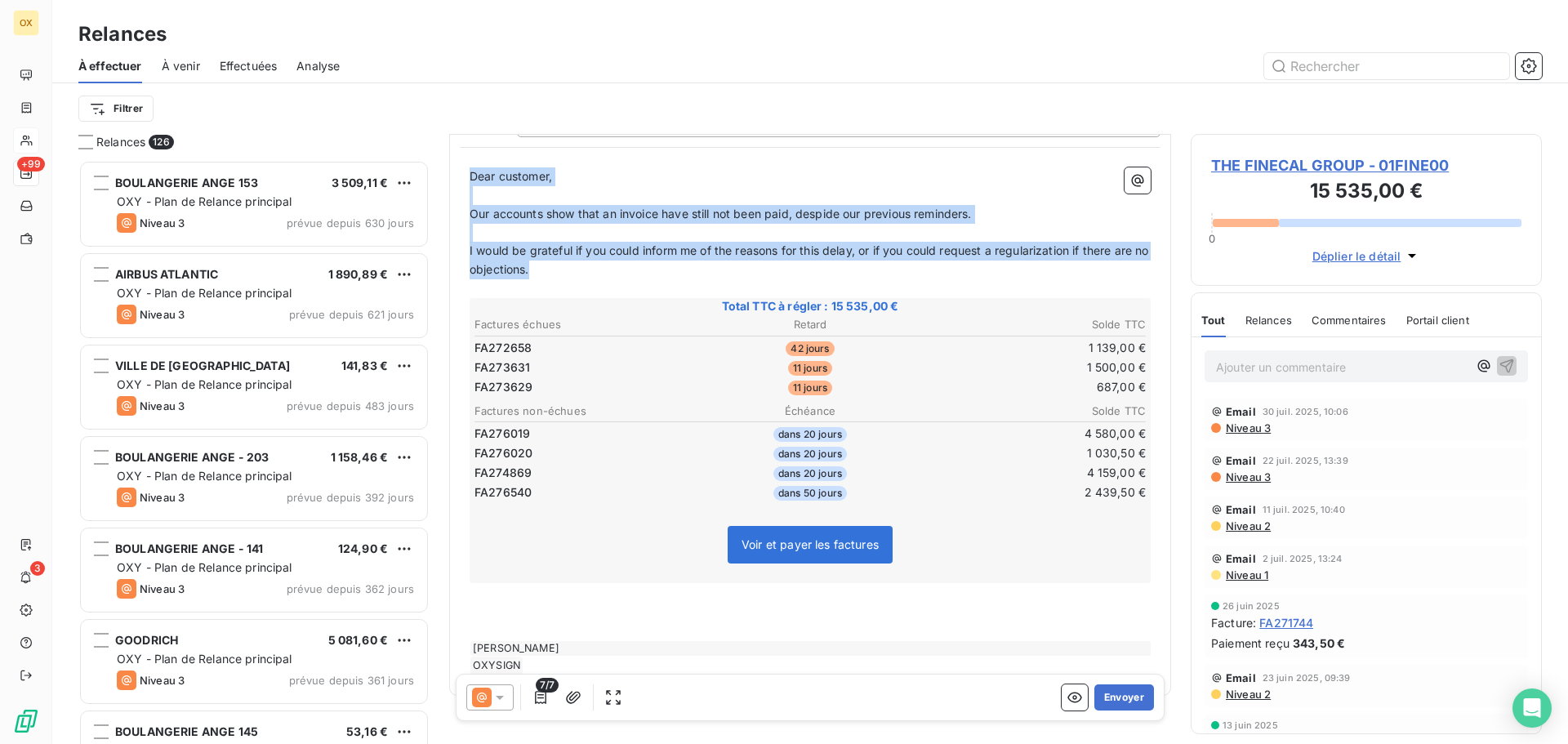
scroll to position [68, 0]
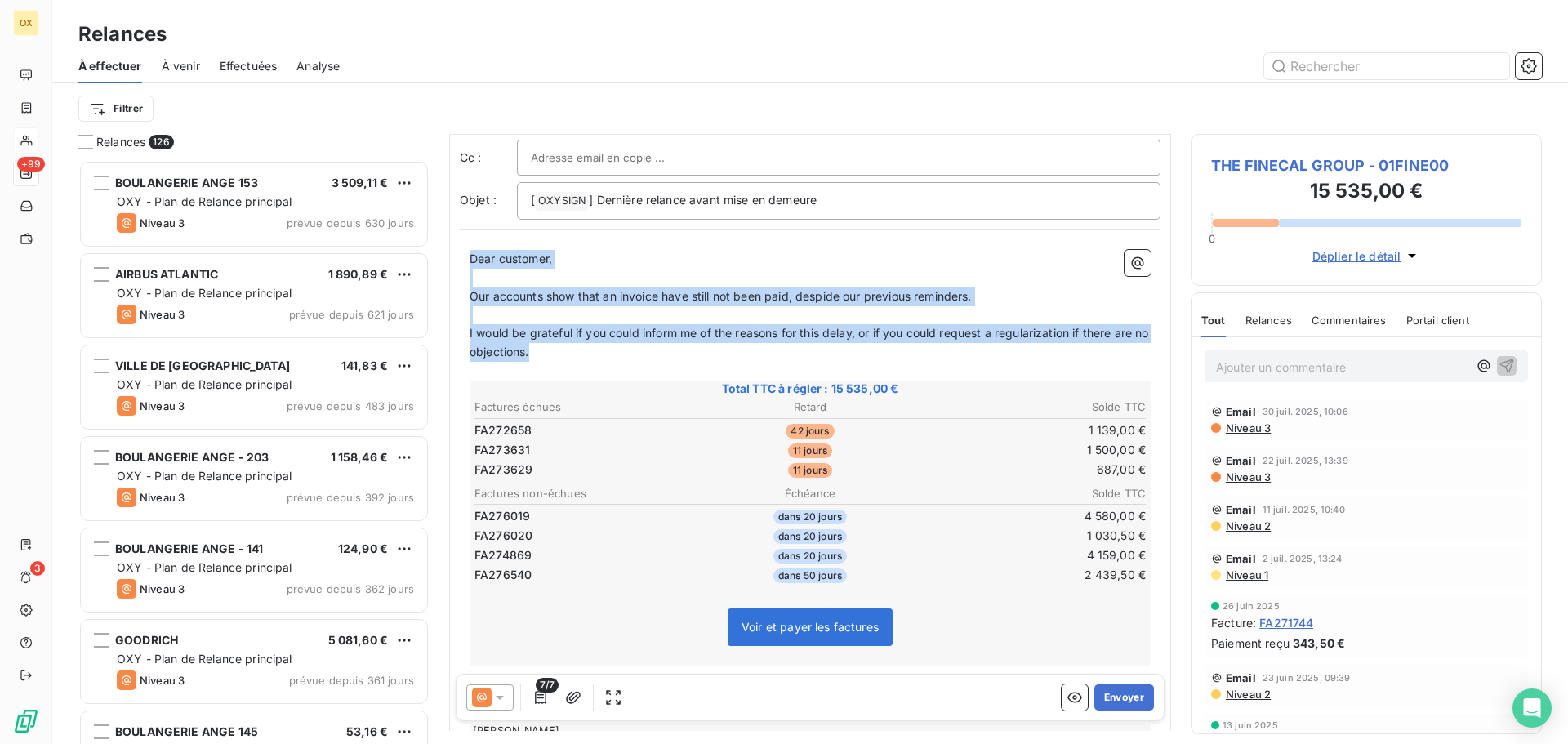
drag, startPoint x: 582, startPoint y: 240, endPoint x: 454, endPoint y: 145, distance: 159.4
click at [454, 145] on div "De : [PERSON_NAME] - [EMAIL_ADDRESS][DOMAIN_NAME] À : Aucun nom <[EMAIL_ADDRESS…" at bounding box center [811, 421] width 722 height 712
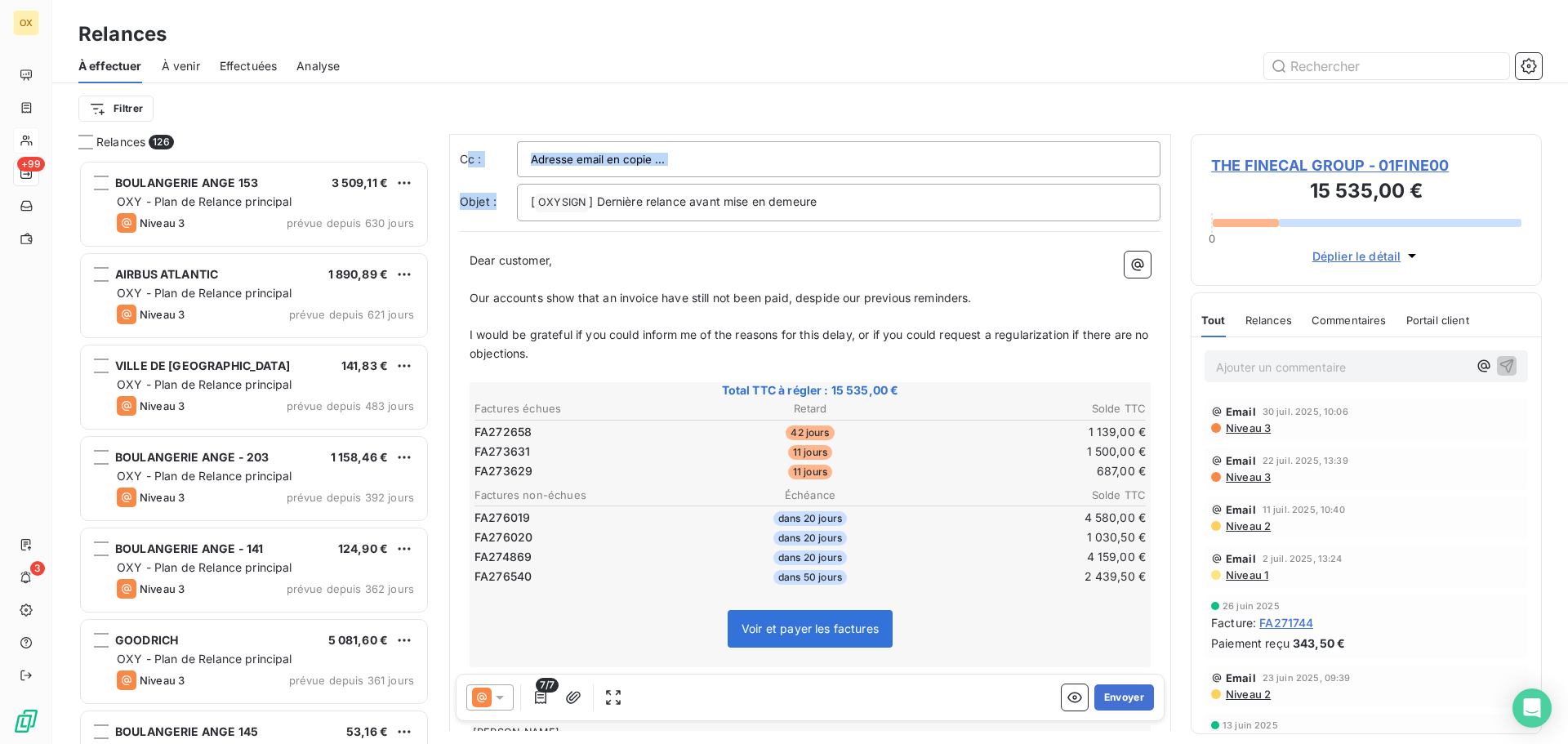
click at [504, 209] on div "De : [PERSON_NAME] - [EMAIL_ADDRESS][DOMAIN_NAME] À : Aucun nom <[EMAIL_ADDRESS…" at bounding box center [810, 149] width 701 height 143
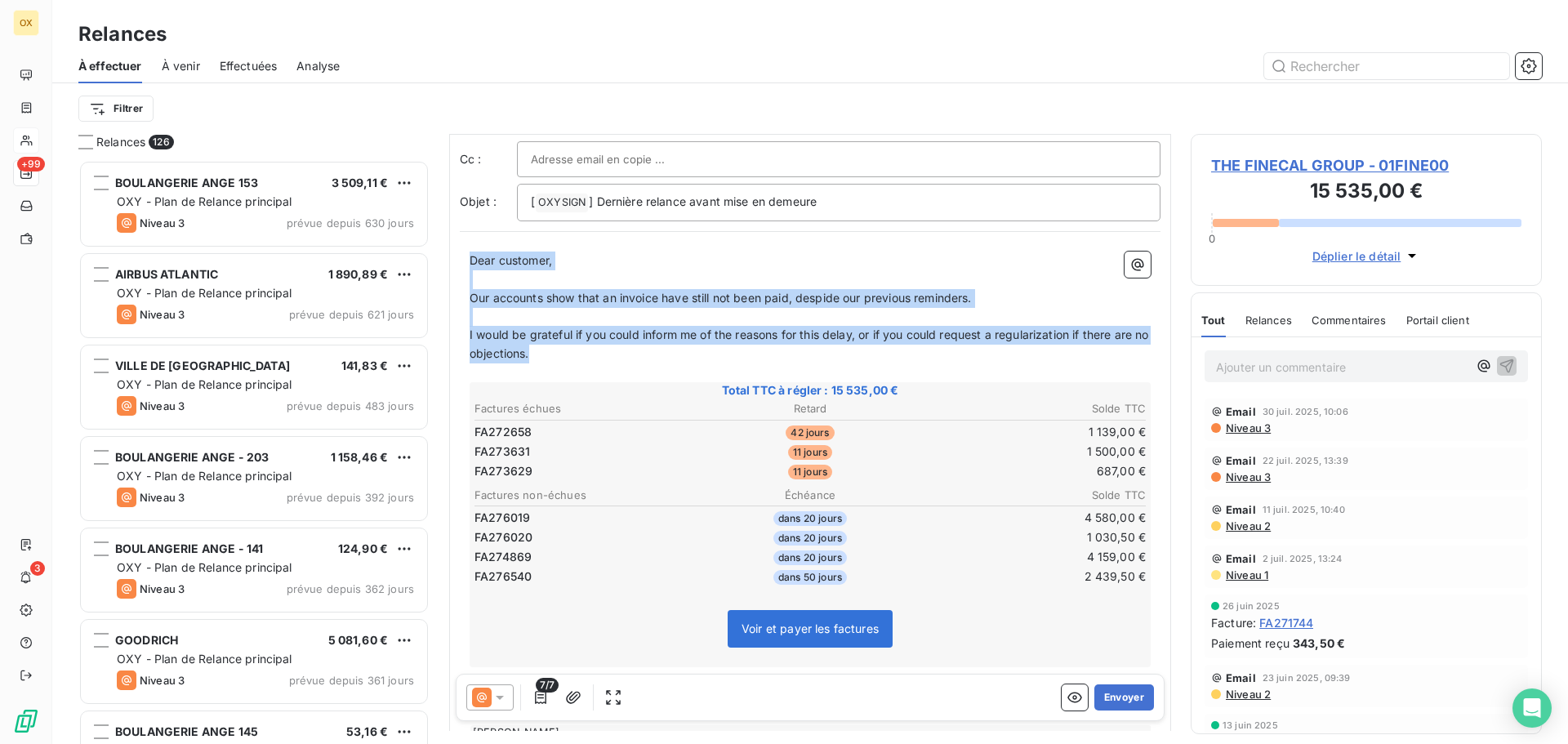
drag, startPoint x: 568, startPoint y: 359, endPoint x: 477, endPoint y: 254, distance: 138.9
click at [460, 253] on div "Dear customer, ﻿ Our accounts show that an invoice have still not been paid, de…" at bounding box center [810, 505] width 701 height 527
copy div "Dear customer, ﻿ Our accounts show that an invoice have still not been paid, de…"
click at [990, 277] on p "﻿" at bounding box center [811, 280] width 681 height 19
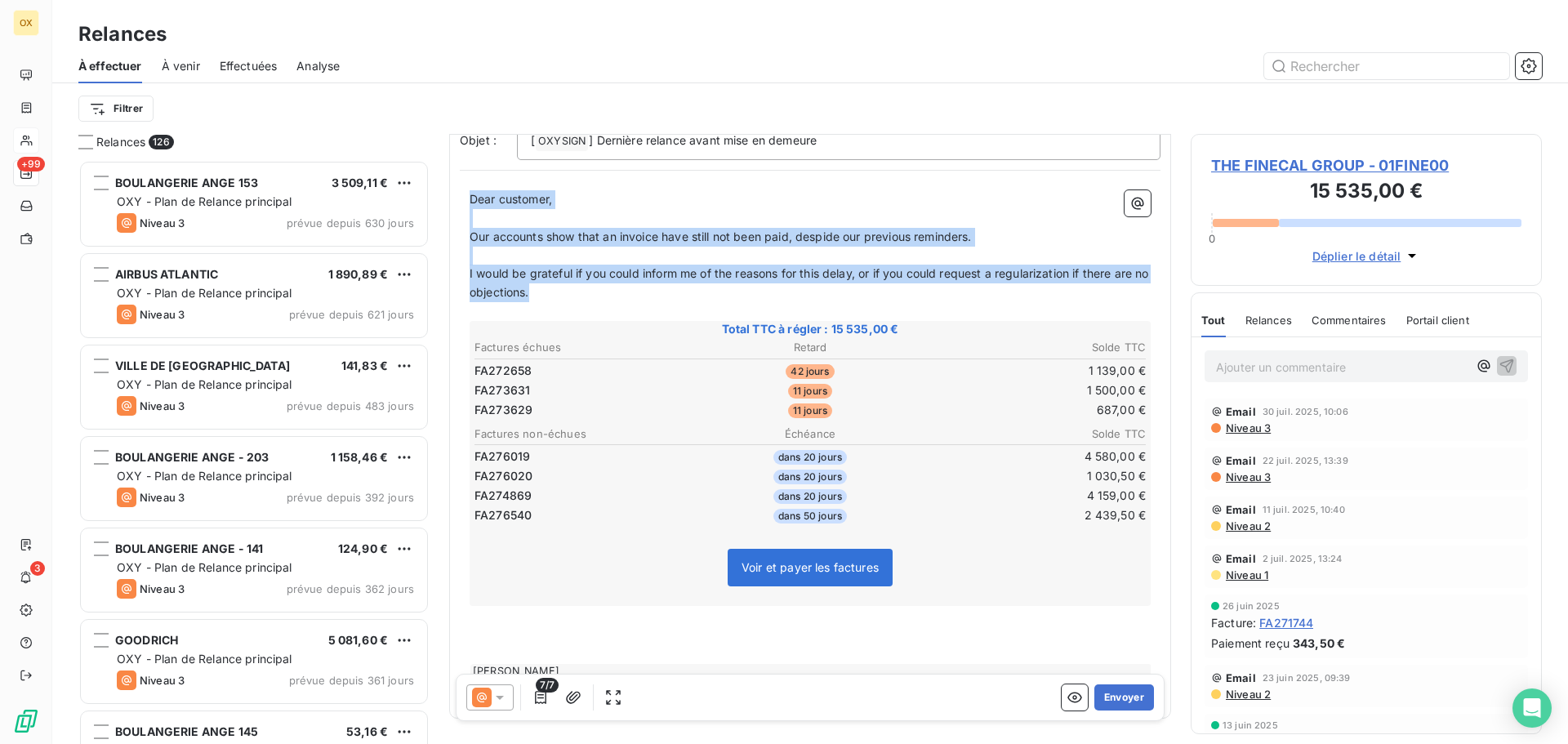
scroll to position [184, 0]
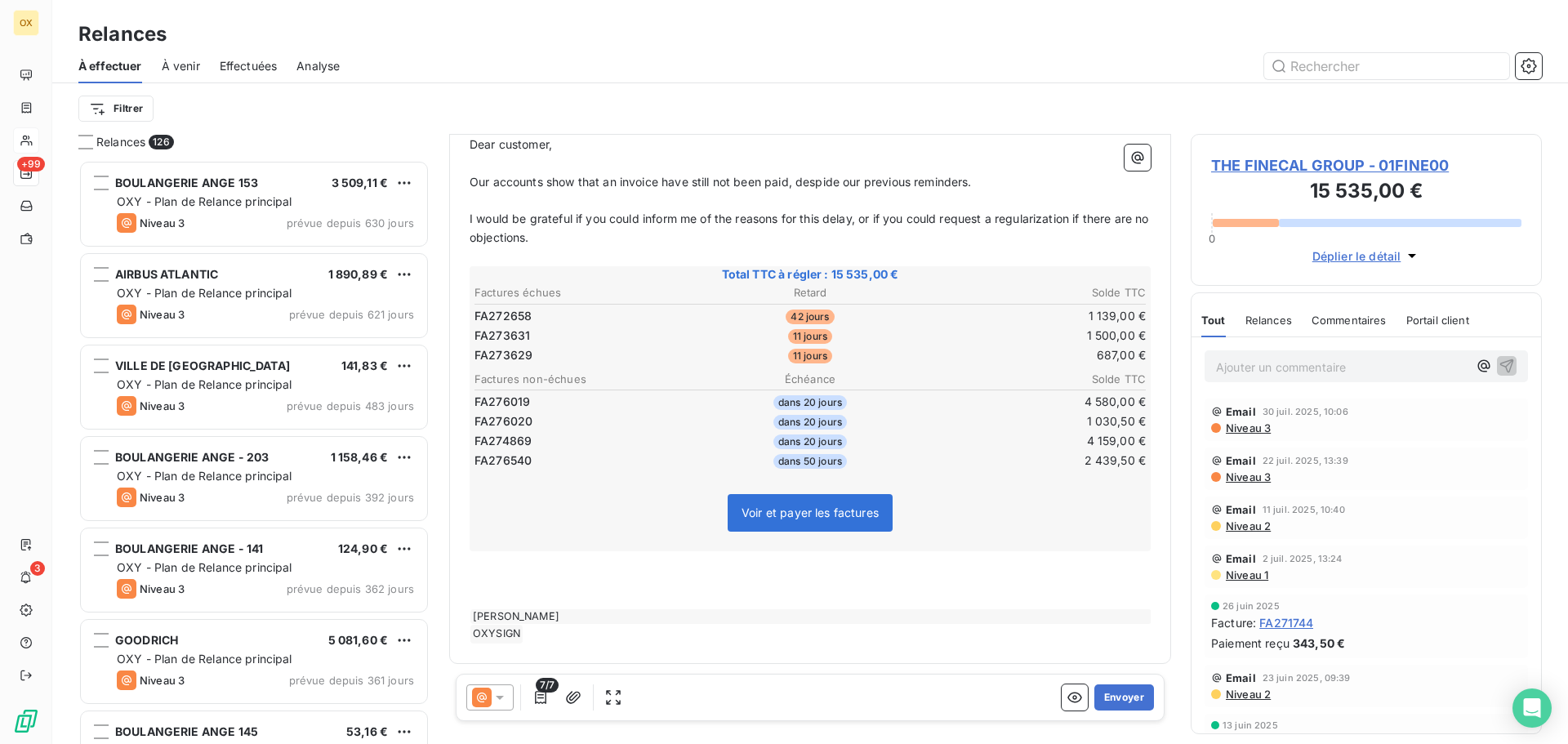
click at [592, 572] on p "﻿" at bounding box center [811, 579] width 681 height 19
click at [1117, 700] on button "Envoyer" at bounding box center [1124, 698] width 60 height 26
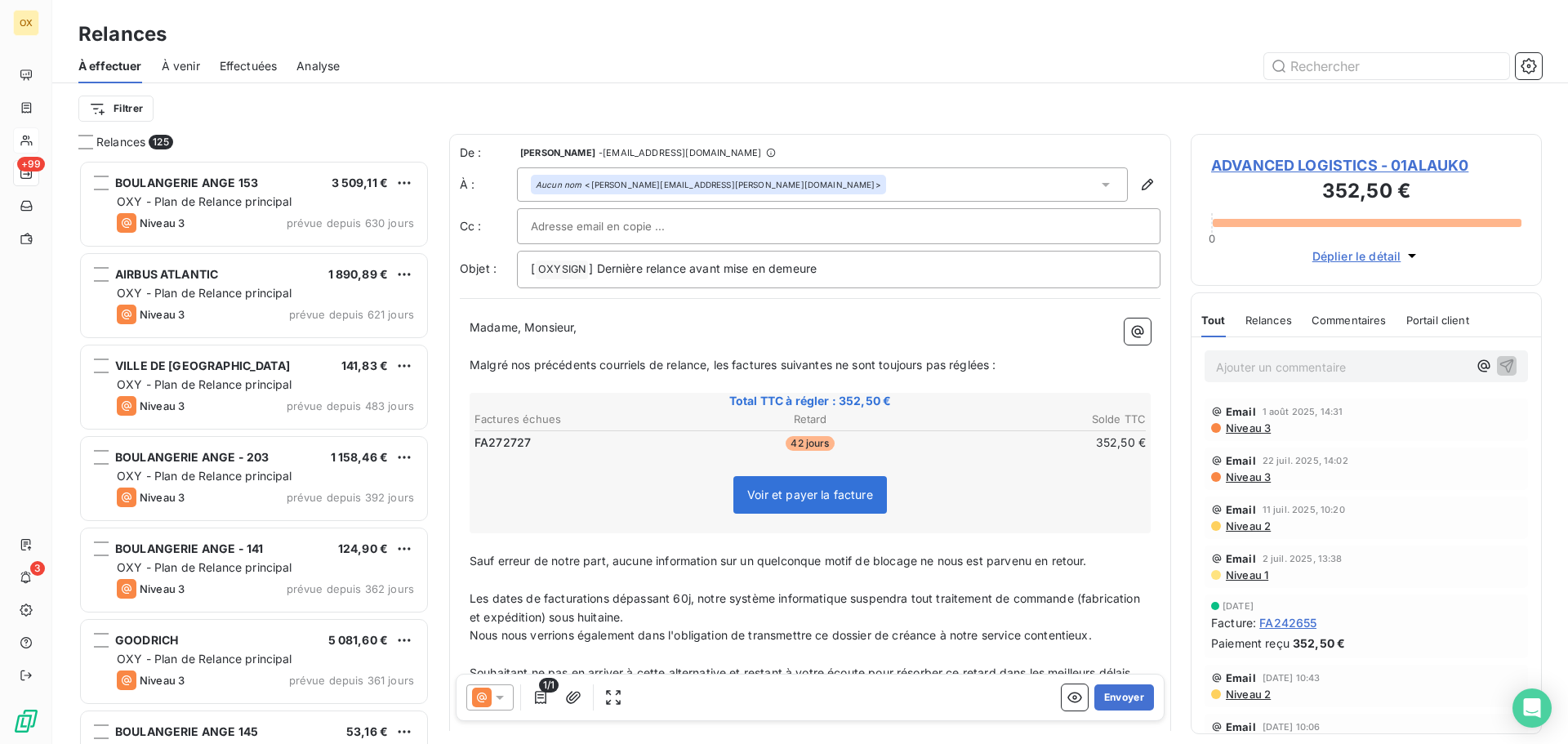
click at [1231, 165] on span "ADVANCED LOGISTICS - 01ALAUK0" at bounding box center [1367, 166] width 311 height 22
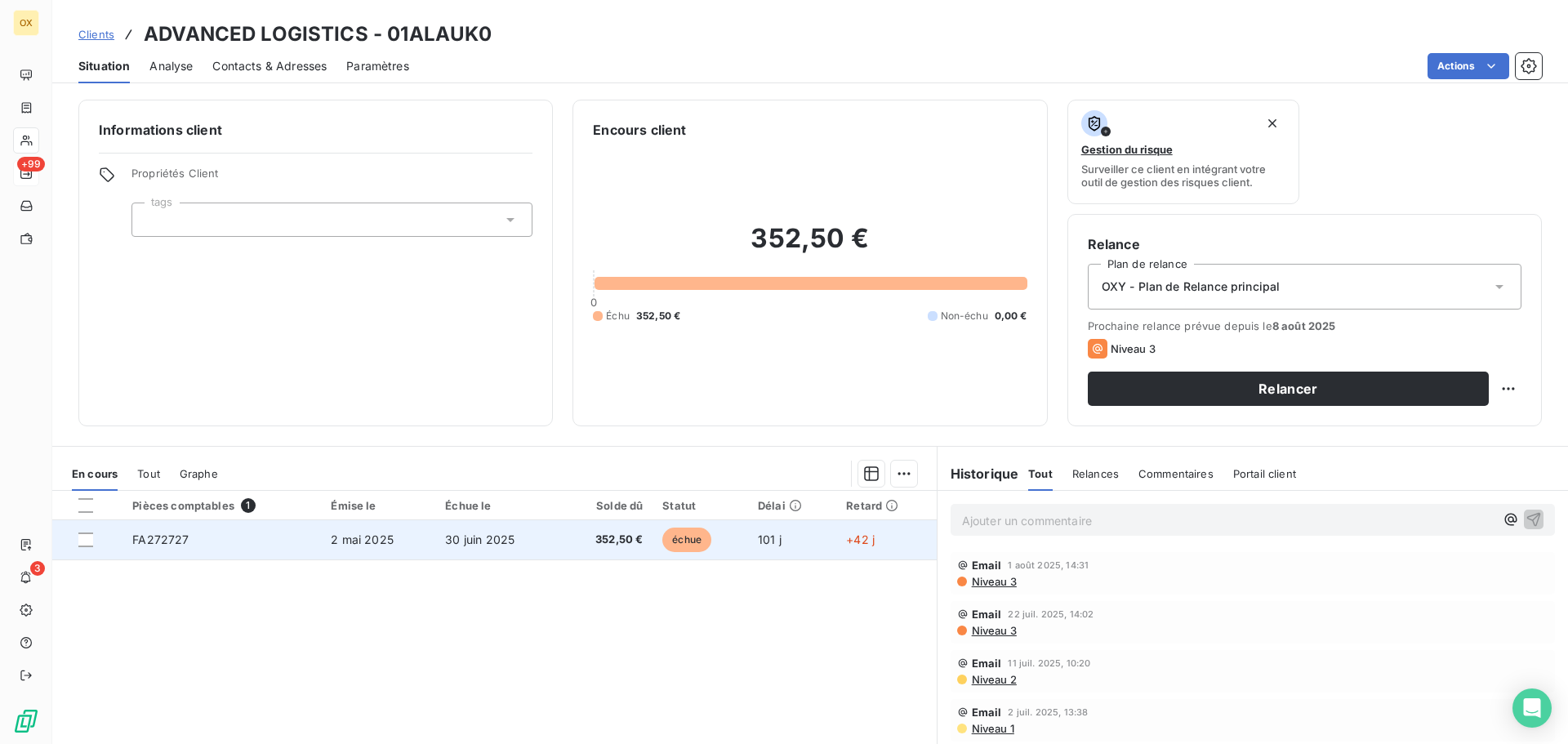
click at [664, 538] on span "échue" at bounding box center [687, 539] width 49 height 24
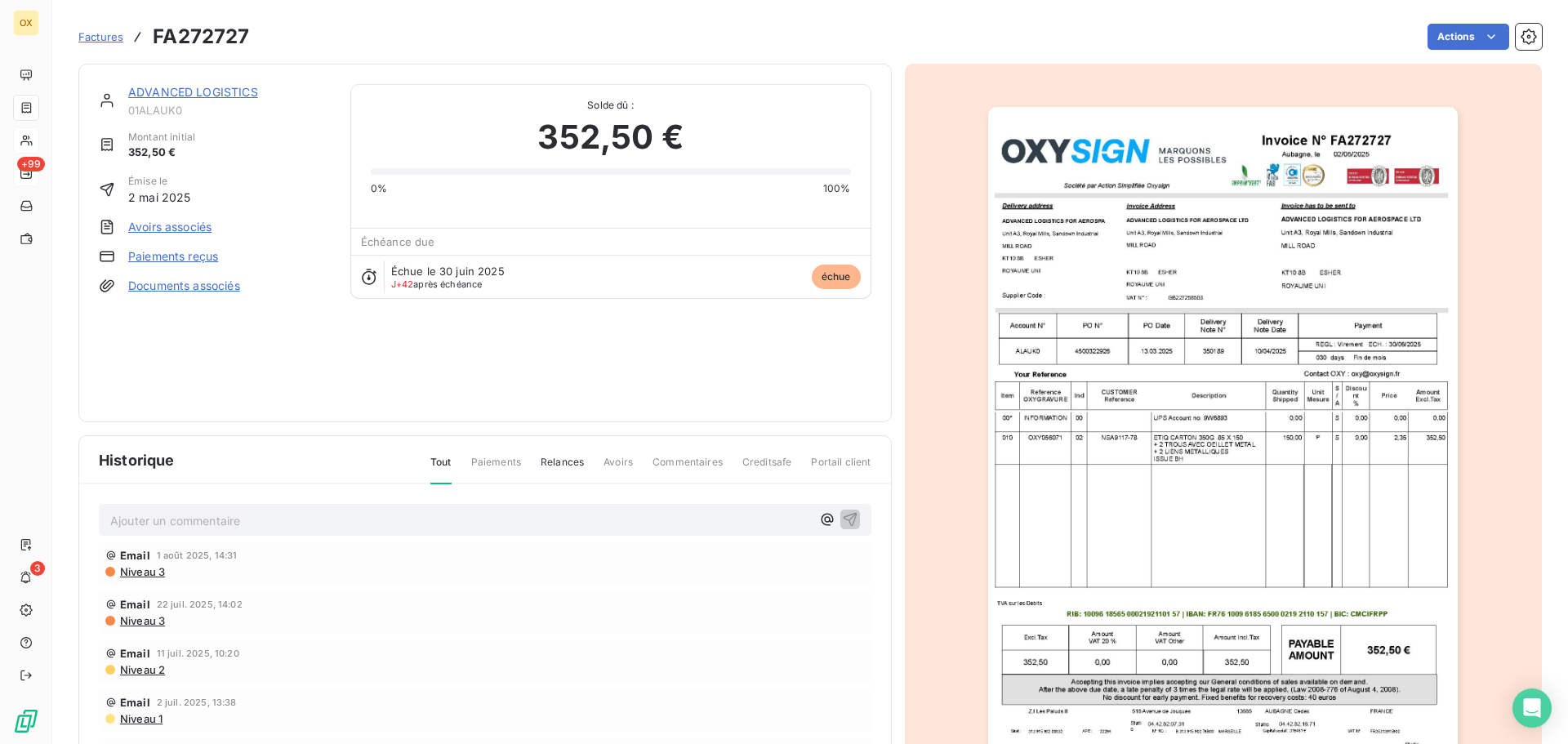
click at [1096, 339] on img "button" at bounding box center [1223, 439] width 470 height 665
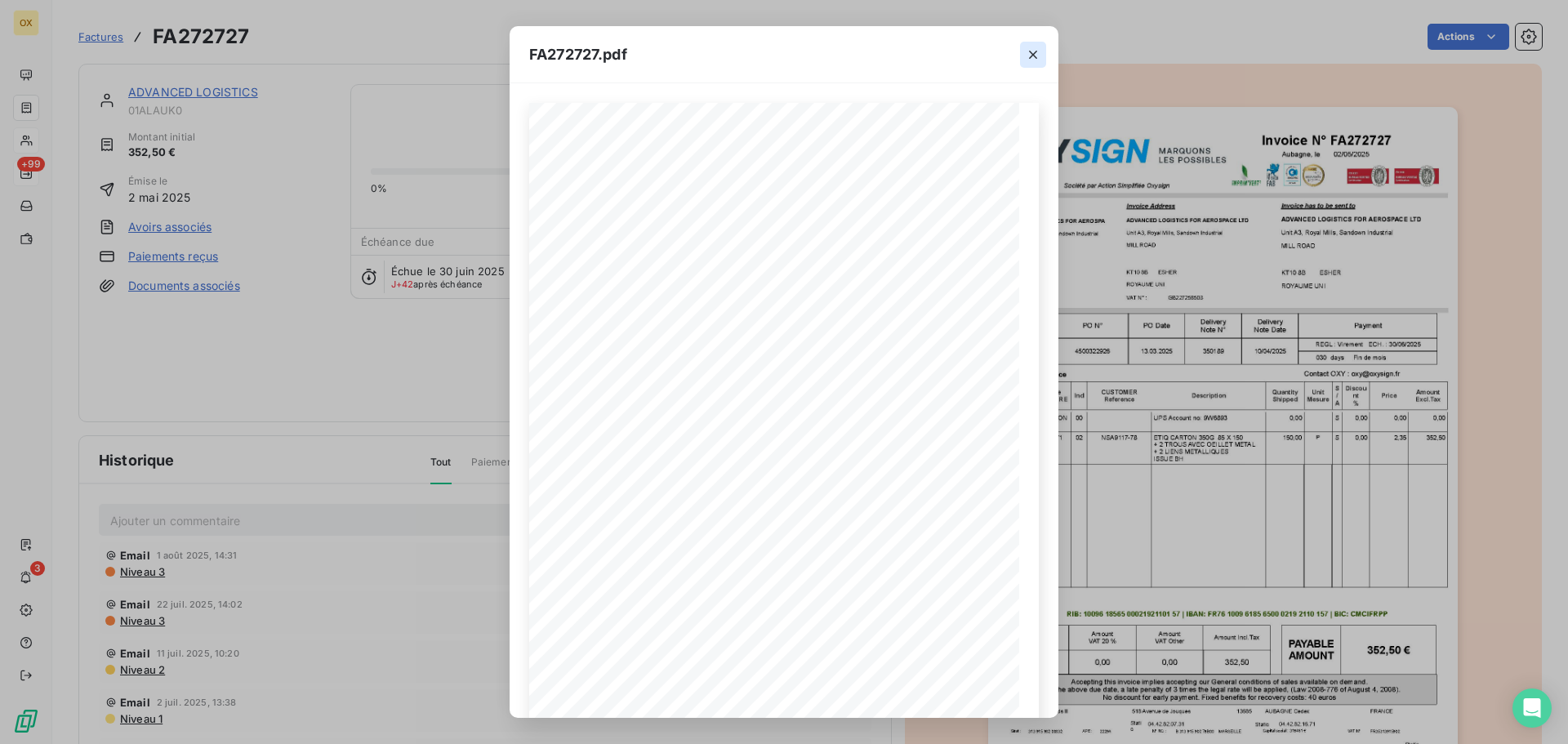
click at [1036, 56] on icon "button" at bounding box center [1034, 55] width 17 height 17
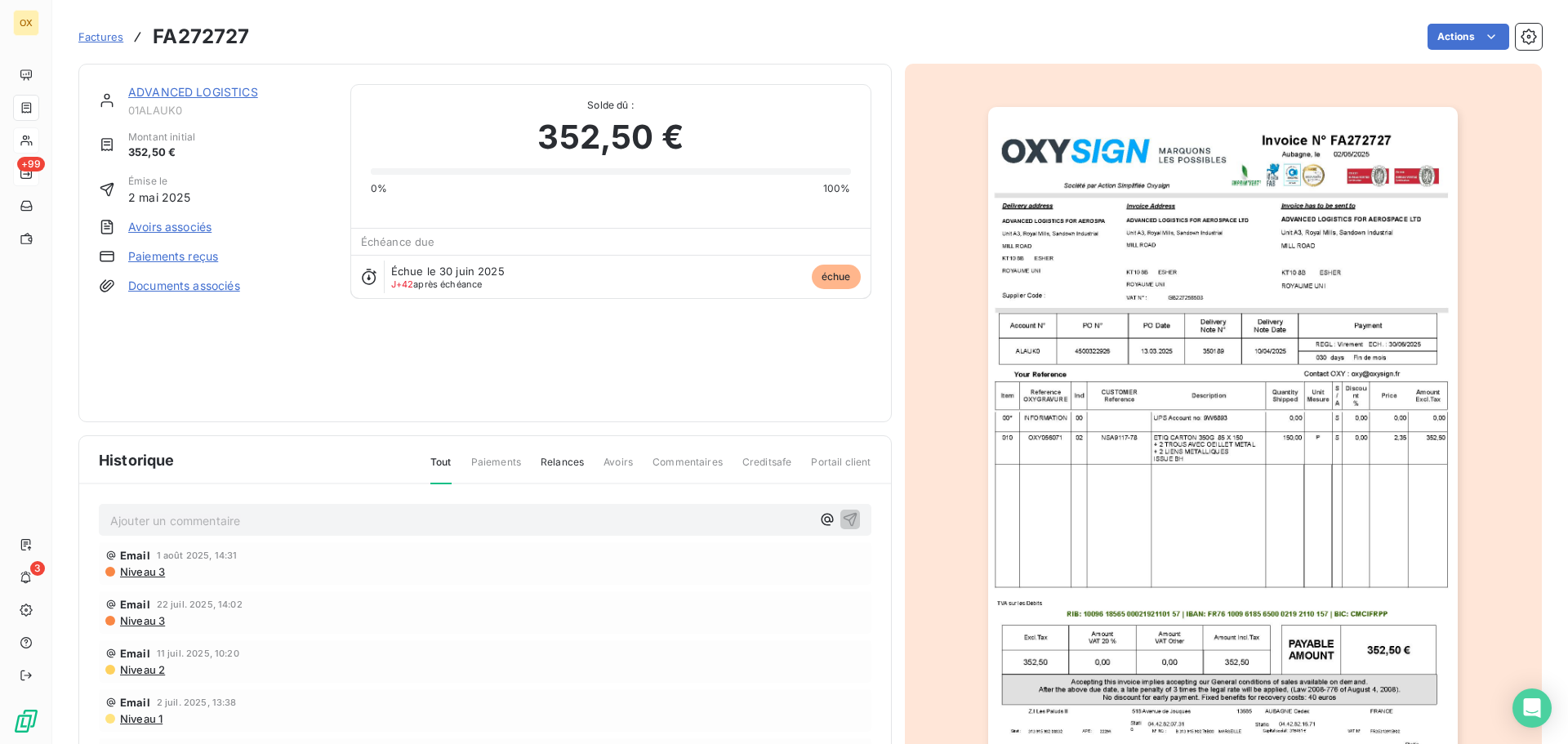
click at [212, 90] on link "ADVANCED LOGISTICS" at bounding box center [194, 91] width 130 height 14
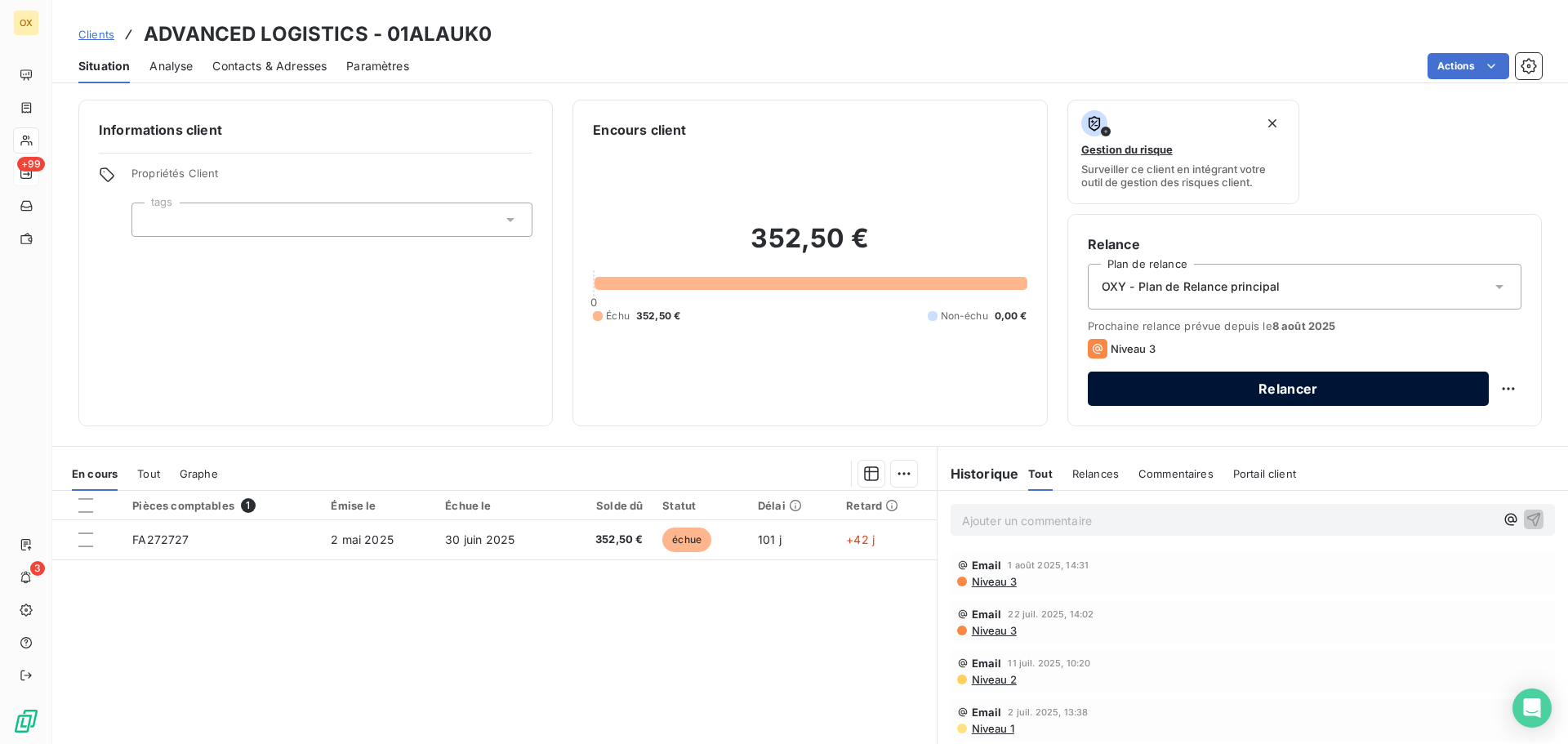
click at [1215, 384] on button "Relancer" at bounding box center [1288, 388] width 401 height 34
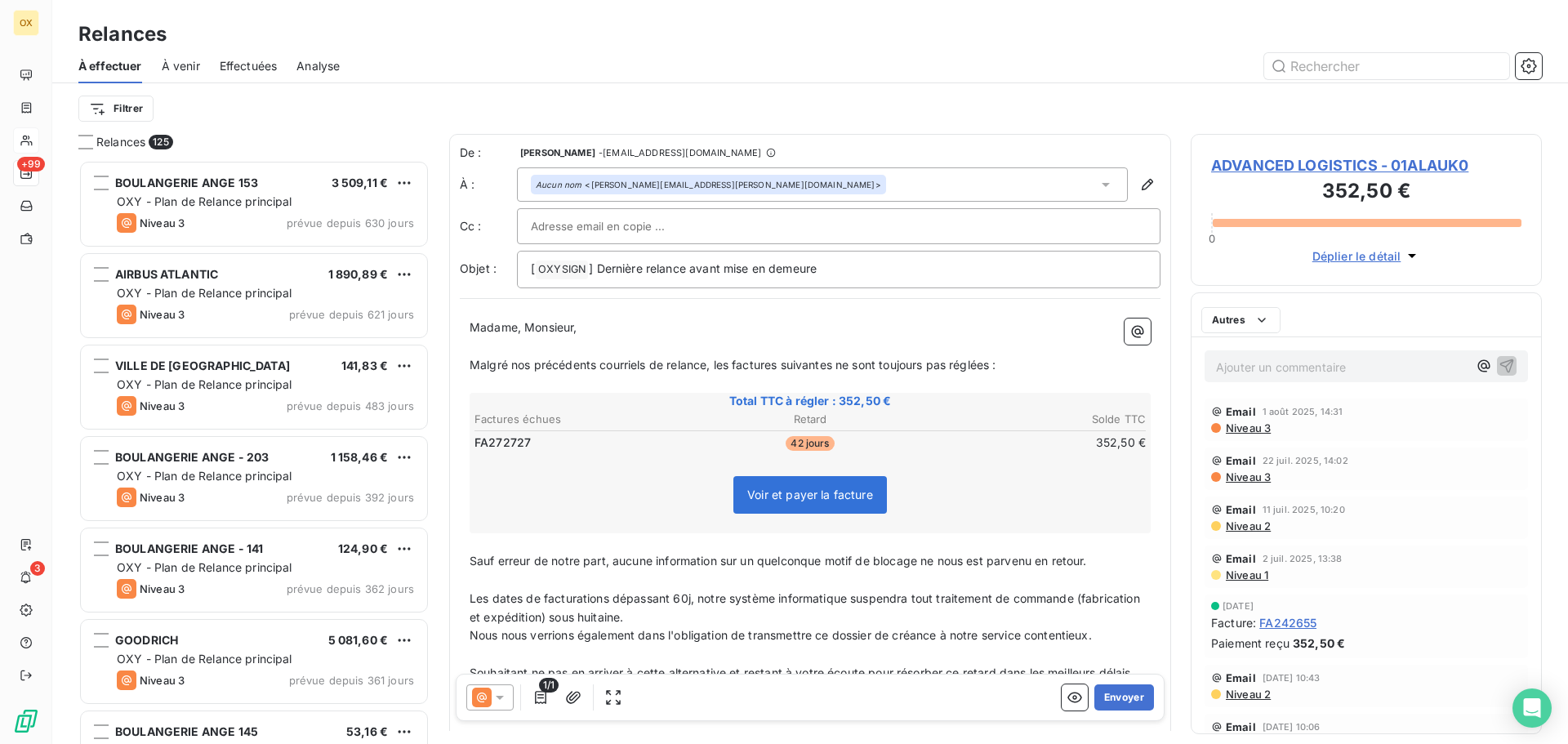
scroll to position [571, 339]
click at [754, 316] on div "Madame, Monsieur, ﻿ Malgré nos précédents courriels de relance, les factures su…" at bounding box center [810, 547] width 701 height 476
drag, startPoint x: 846, startPoint y: 271, endPoint x: 597, endPoint y: 281, distance: 249.2
click at [597, 280] on div "[ OXYSIGN ﻿ ] Dernière relance avant mise en demeure" at bounding box center [839, 269] width 644 height 37
click at [703, 315] on div "Madame, Monsieur, ﻿ Malgré nos précédents courriels de relance, les factures su…" at bounding box center [810, 547] width 701 height 476
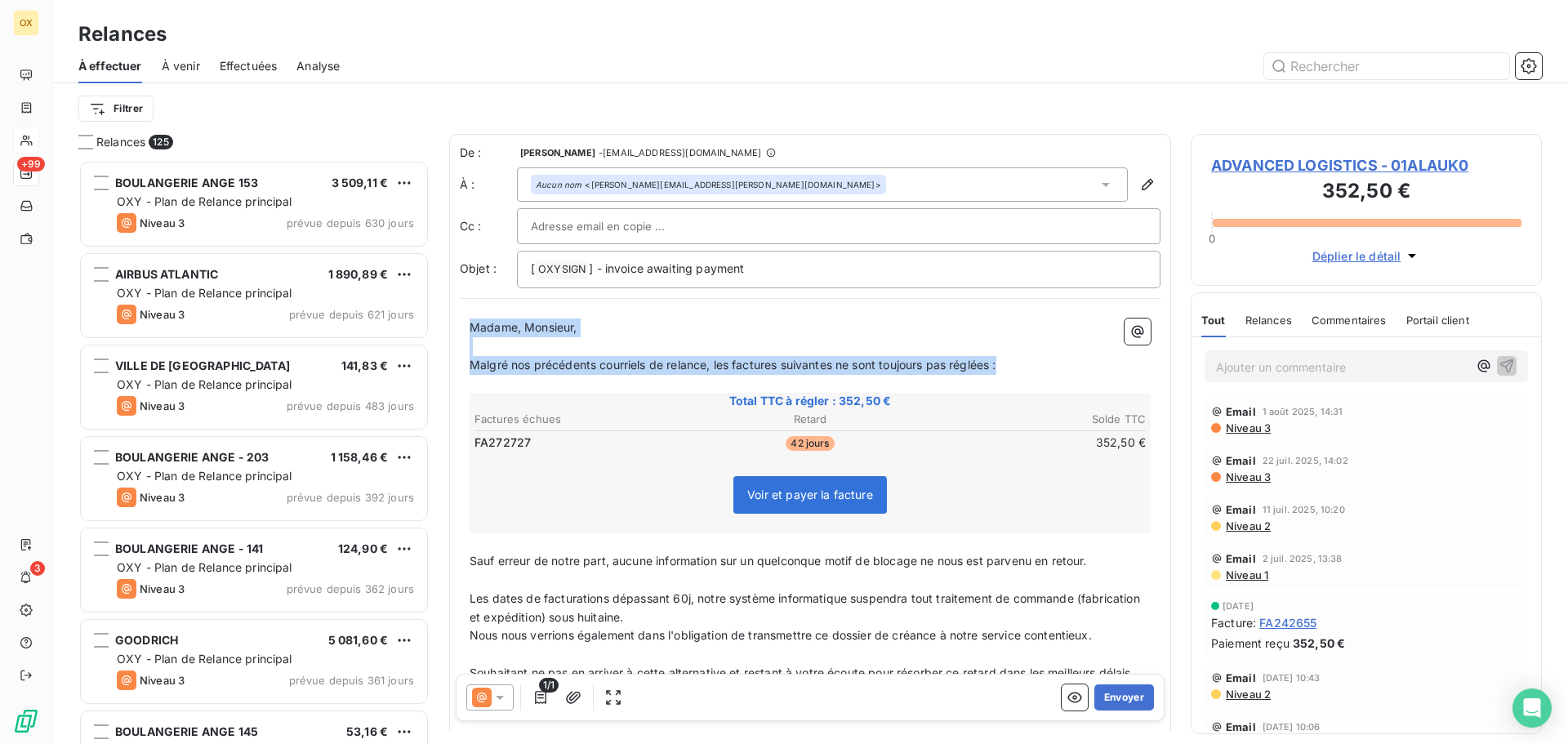
drag, startPoint x: 1008, startPoint y: 365, endPoint x: 464, endPoint y: 305, distance: 547.3
click at [464, 305] on div "De : [PERSON_NAME] - [EMAIL_ADDRESS][DOMAIN_NAME] À : Aucun nom <[PERSON_NAME][…" at bounding box center [811, 464] width 722 height 661
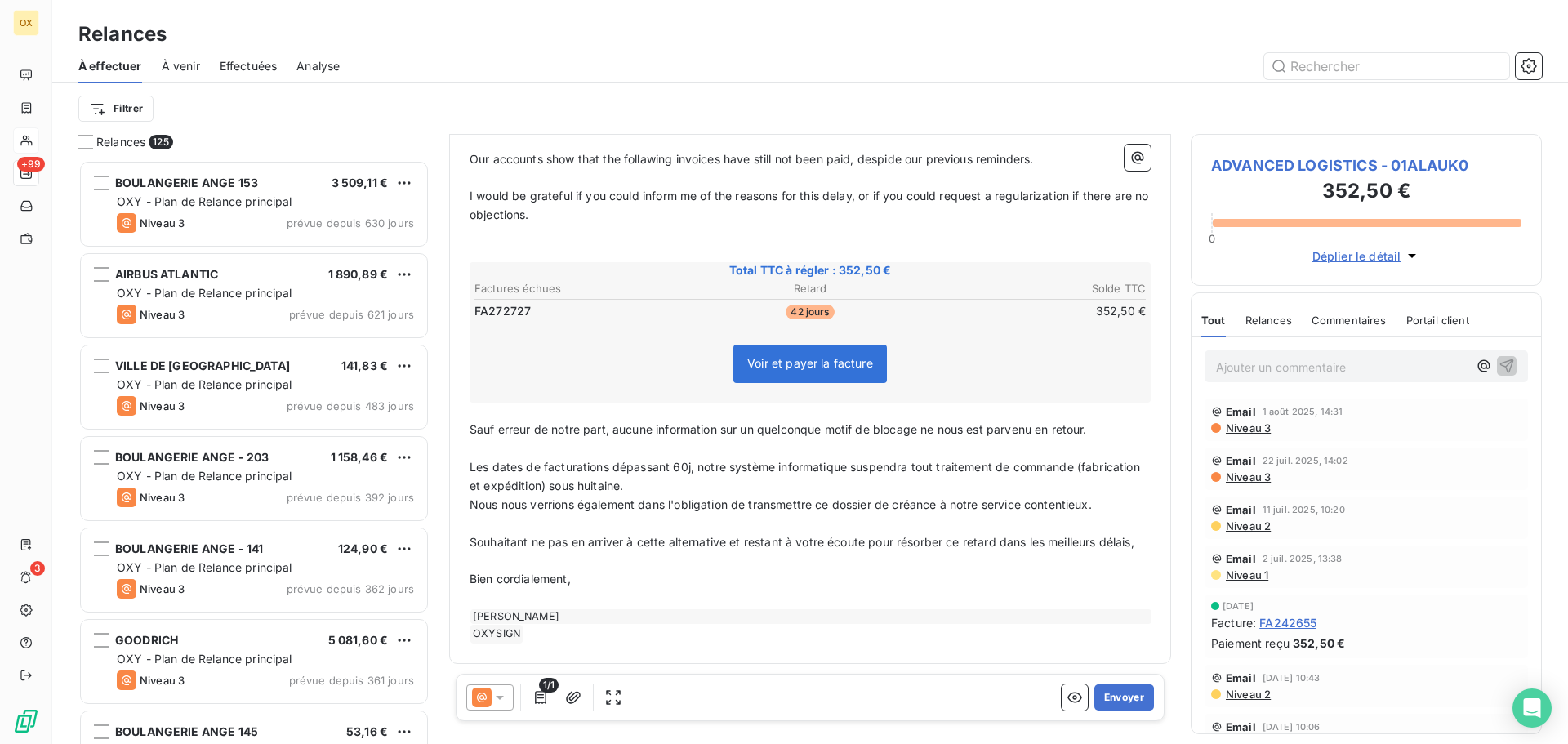
scroll to position [225, 0]
drag, startPoint x: 561, startPoint y: 575, endPoint x: 556, endPoint y: 561, distance: 14.9
click at [558, 575] on span "Bien cordialement," at bounding box center [520, 578] width 101 height 14
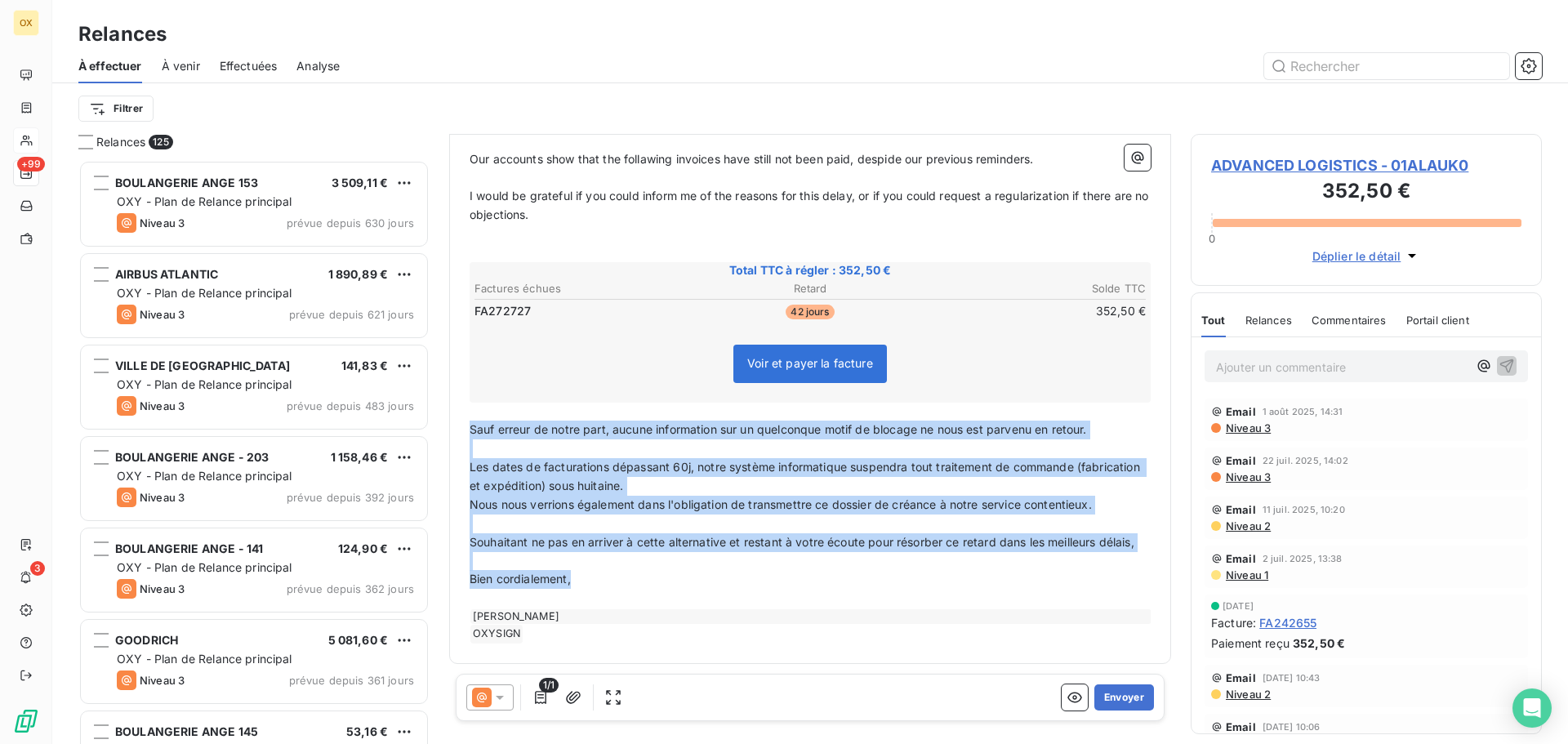
drag, startPoint x: 588, startPoint y: 587, endPoint x: 467, endPoint y: 416, distance: 209.5
click at [467, 416] on div "Dear customer, ﻿ Our accounts show that the follawing invoices have still not b…" at bounding box center [810, 379] width 701 height 551
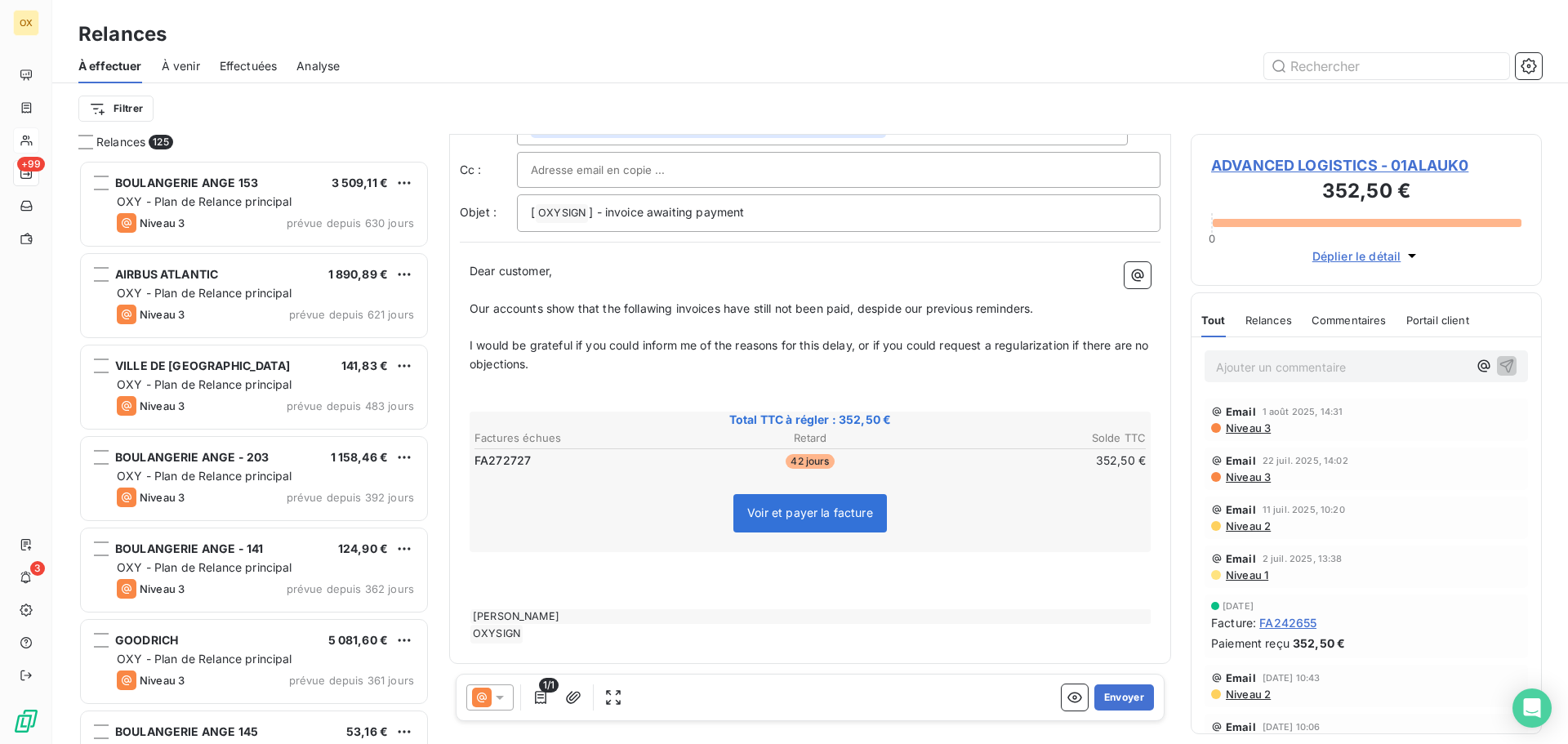
scroll to position [57, 0]
drag, startPoint x: 537, startPoint y: 590, endPoint x: 623, endPoint y: 554, distance: 93.2
click at [537, 590] on p "﻿" at bounding box center [811, 598] width 681 height 19
drag, startPoint x: 486, startPoint y: 565, endPoint x: 531, endPoint y: 569, distance: 45.2
click at [486, 565] on p "﻿" at bounding box center [811, 561] width 681 height 19
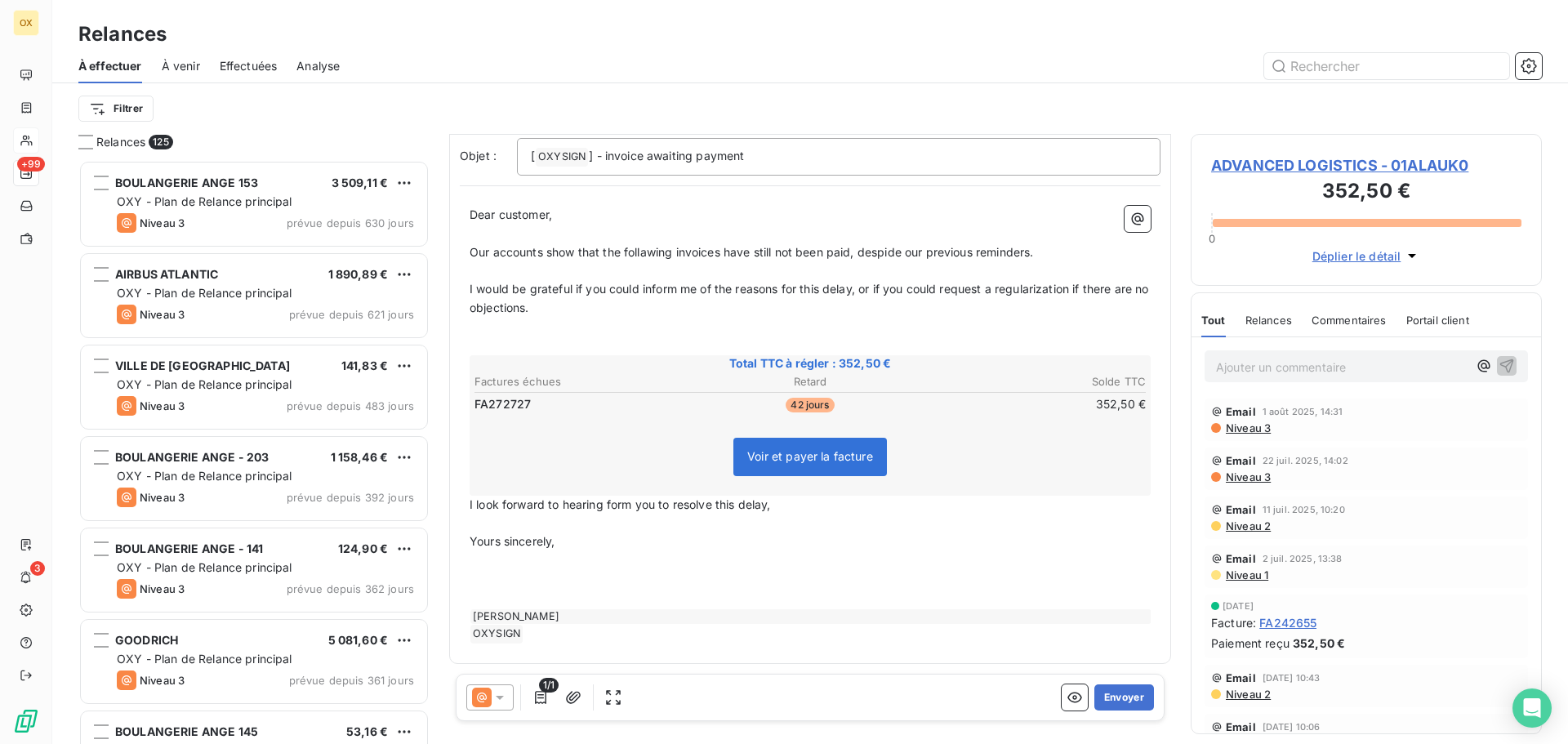
scroll to position [95, 0]
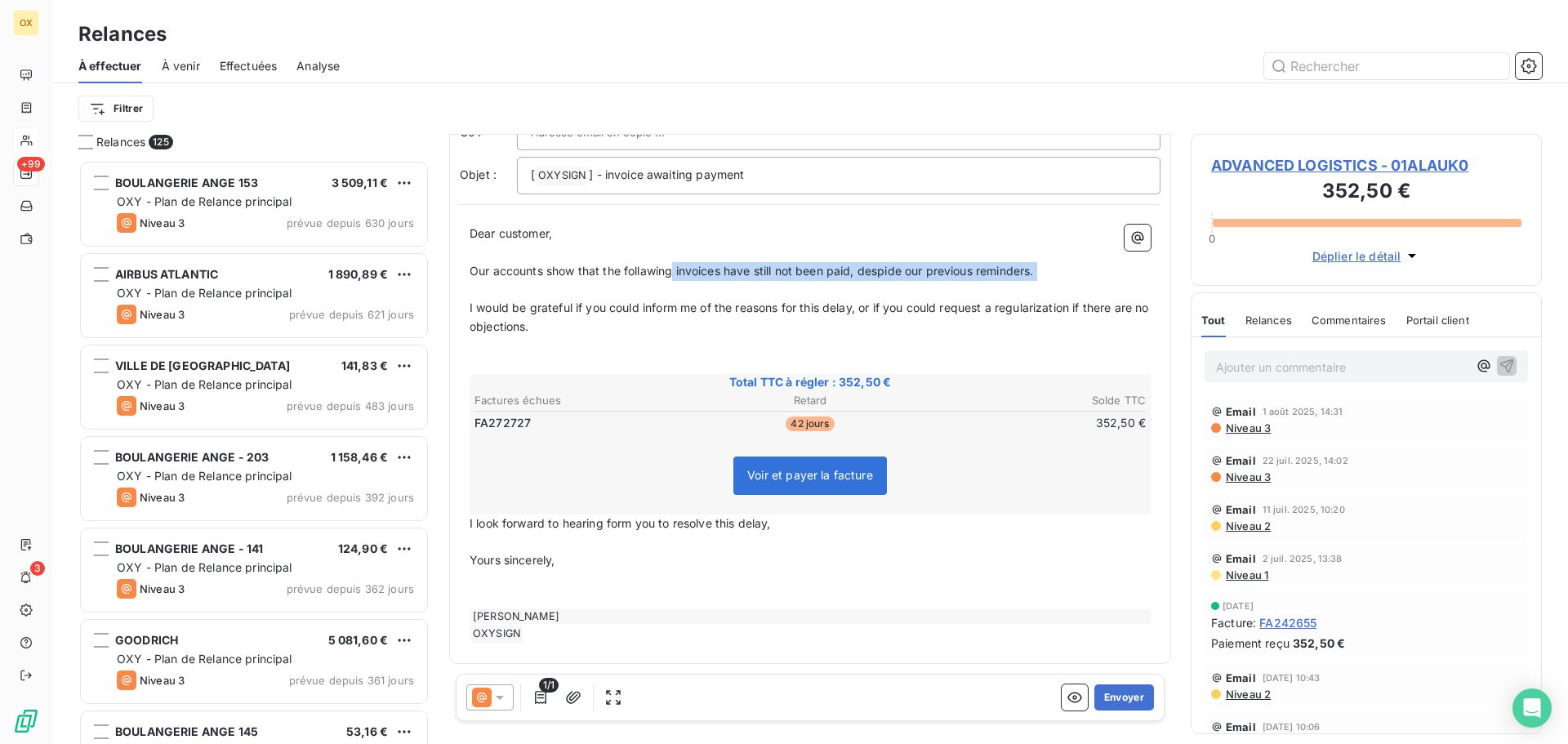
drag, startPoint x: 675, startPoint y: 269, endPoint x: 610, endPoint y: 284, distance: 66.7
click at [607, 282] on div "Dear customer, ﻿ Our accounts show that the follawing invoices have still not b…" at bounding box center [811, 433] width 681 height 418
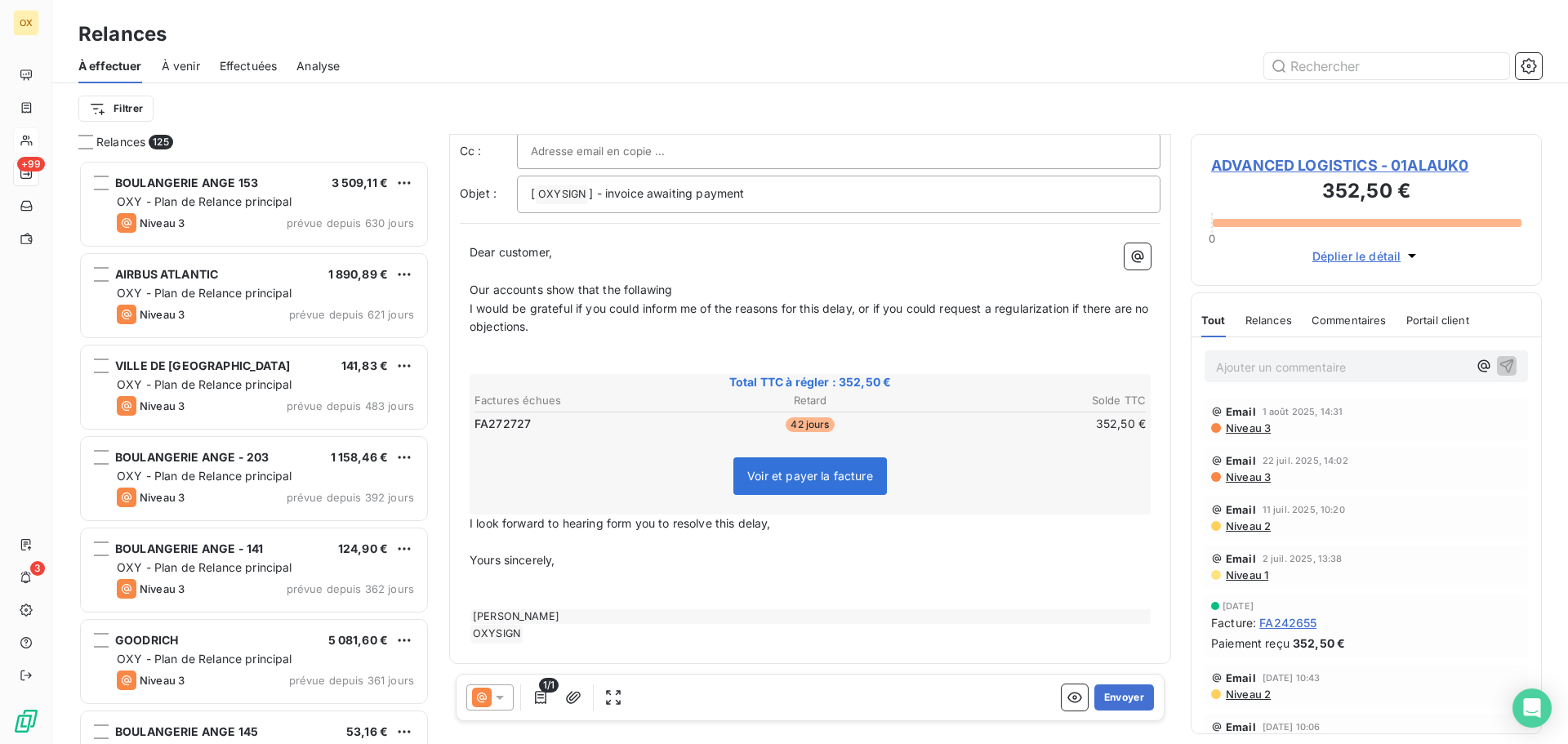
scroll to position [76, 0]
drag, startPoint x: 678, startPoint y: 288, endPoint x: 632, endPoint y: 289, distance: 46.0
click at [626, 289] on p "Our accounts show that the follawing" at bounding box center [811, 290] width 681 height 19
drag, startPoint x: 708, startPoint y: 297, endPoint x: 665, endPoint y: 299, distance: 43.0
click at [707, 296] on p "Our accounts show that the follawing" at bounding box center [811, 290] width 681 height 19
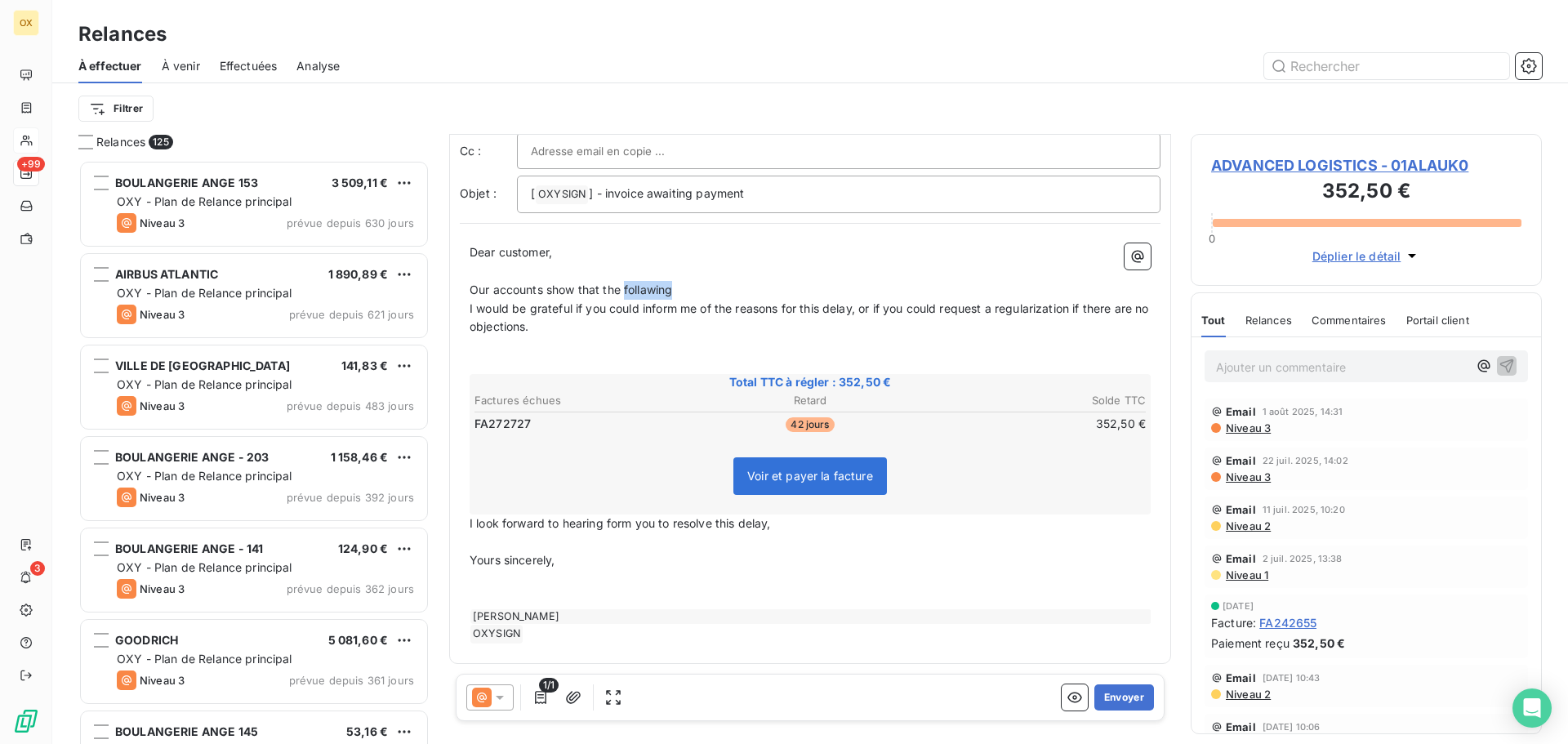
click at [694, 288] on p "Our accounts show that the follawing" at bounding box center [811, 290] width 681 height 19
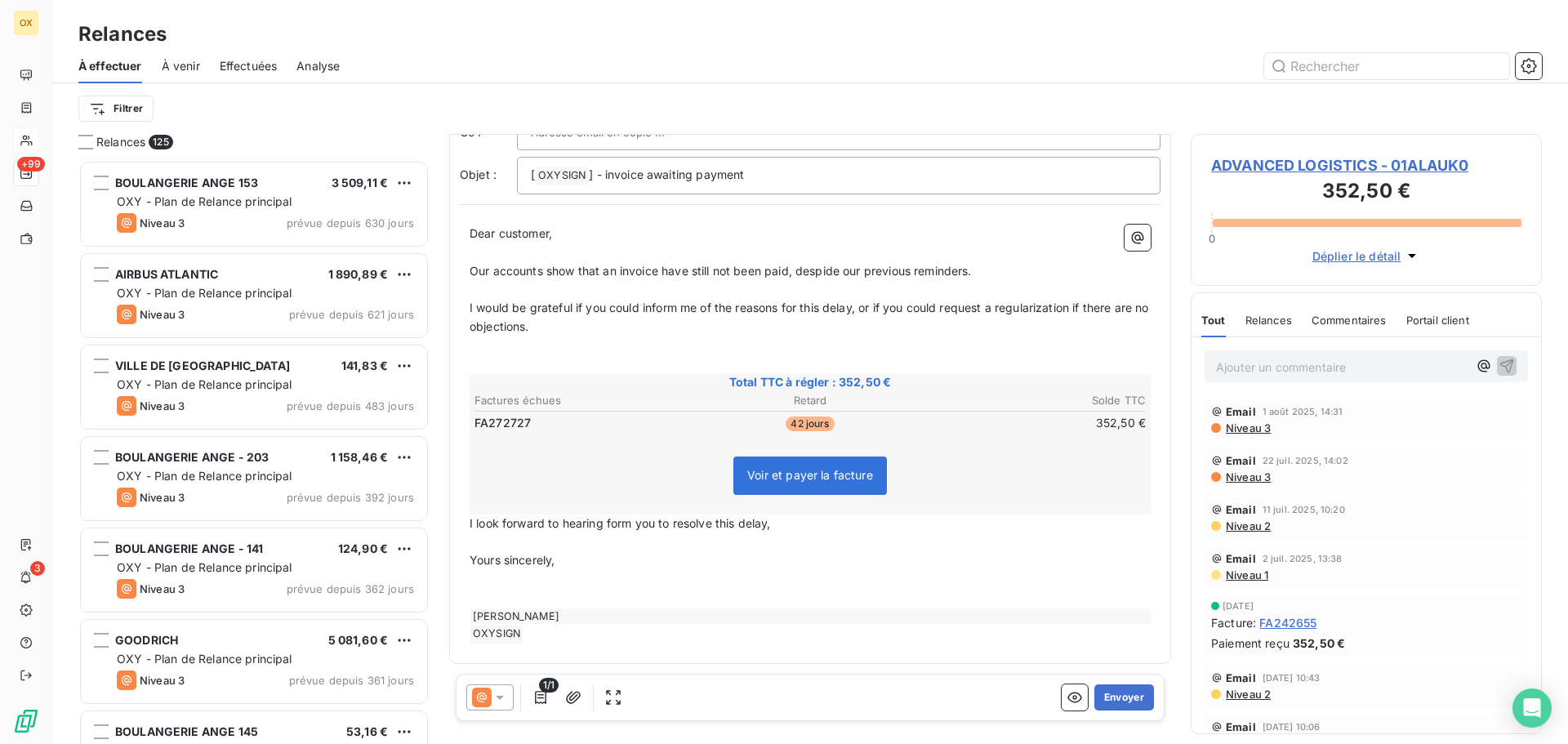
drag, startPoint x: 479, startPoint y: 348, endPoint x: 576, endPoint y: 355, distance: 97.3
click at [479, 348] on p "﻿" at bounding box center [811, 346] width 681 height 19
click at [1118, 691] on button "Envoyer" at bounding box center [1124, 698] width 60 height 26
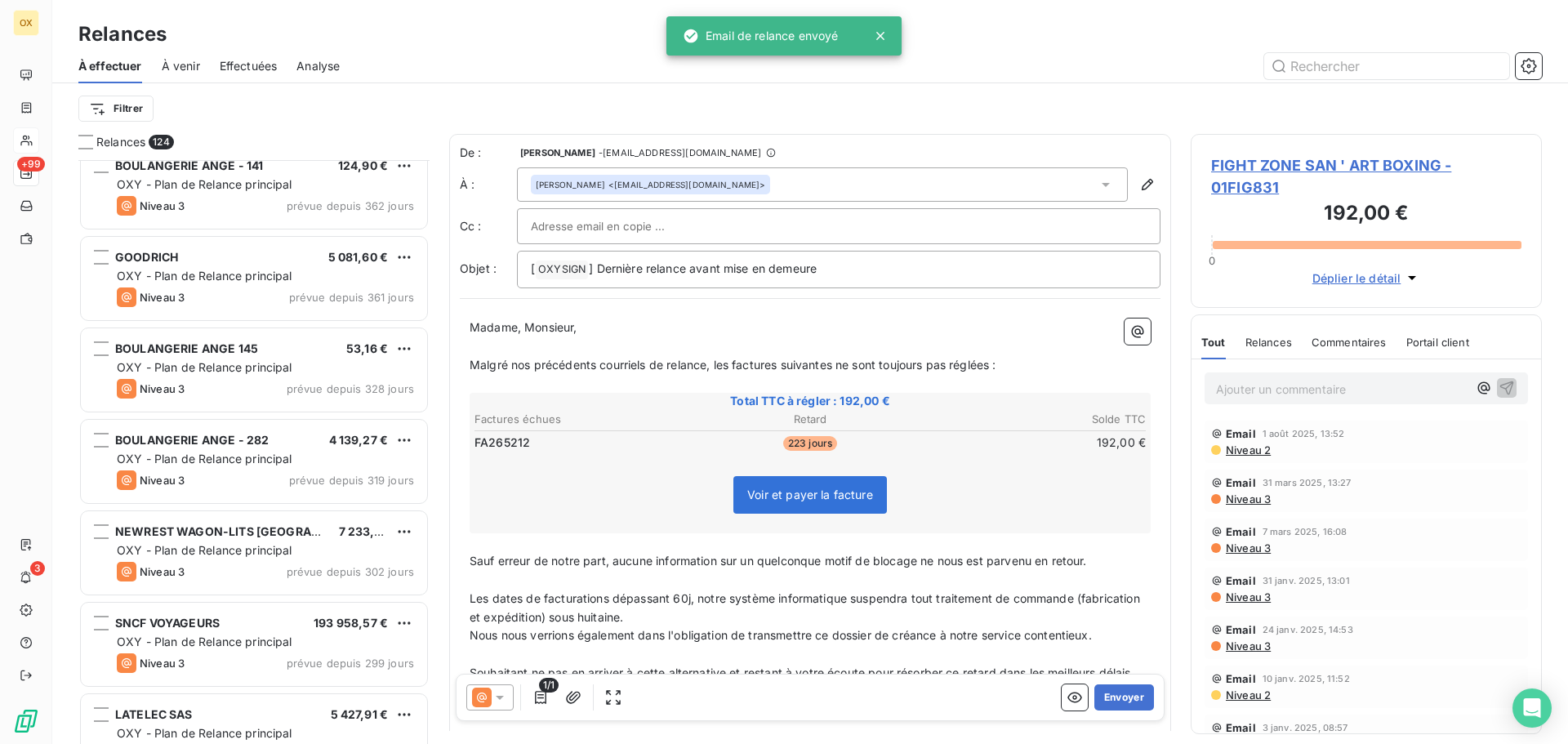
scroll to position [409, 0]
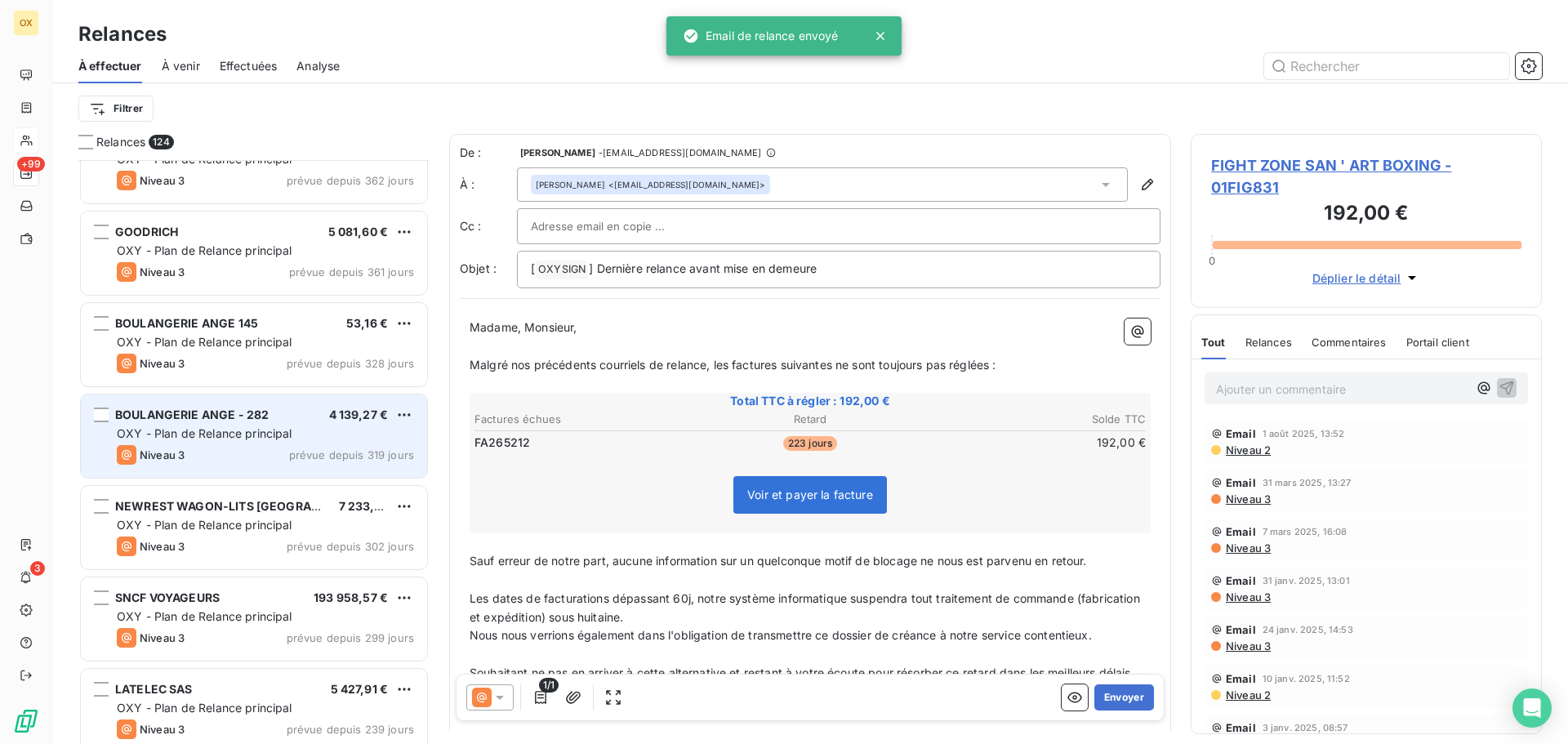
click at [250, 407] on span "BOULANGERIE ANGE - 282" at bounding box center [192, 414] width 154 height 14
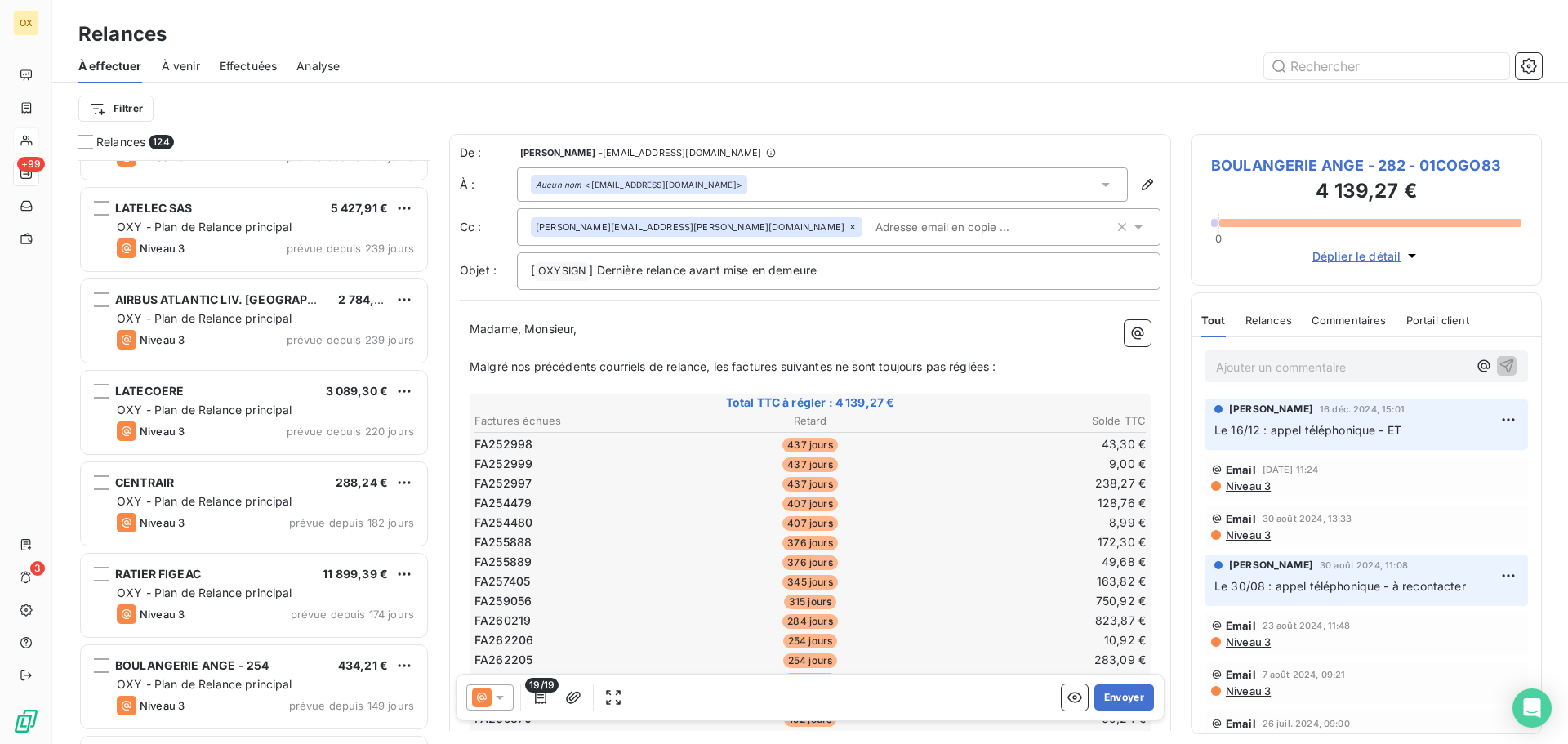
scroll to position [898, 0]
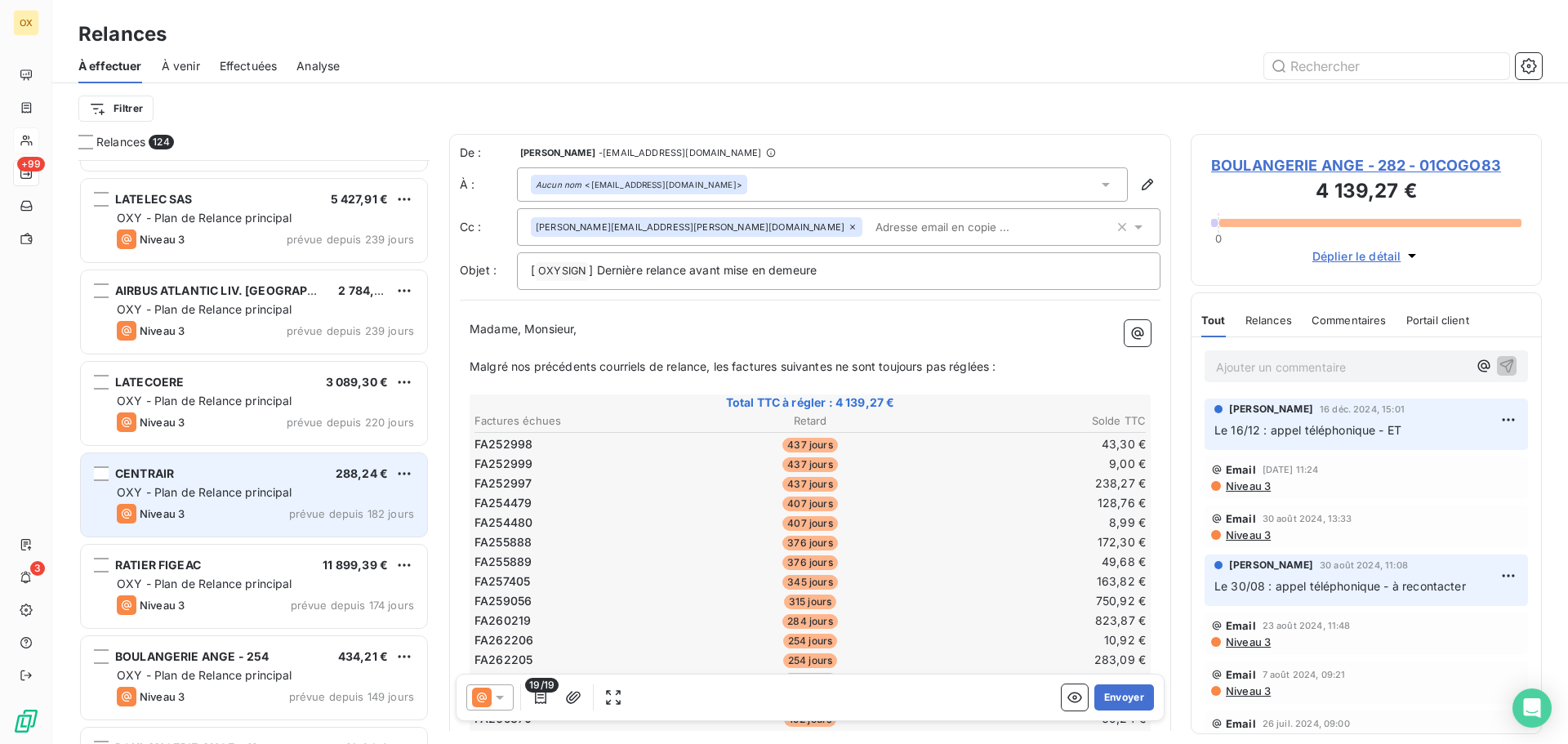
click at [227, 490] on span "OXY - Plan de Relance principal" at bounding box center [205, 491] width 176 height 14
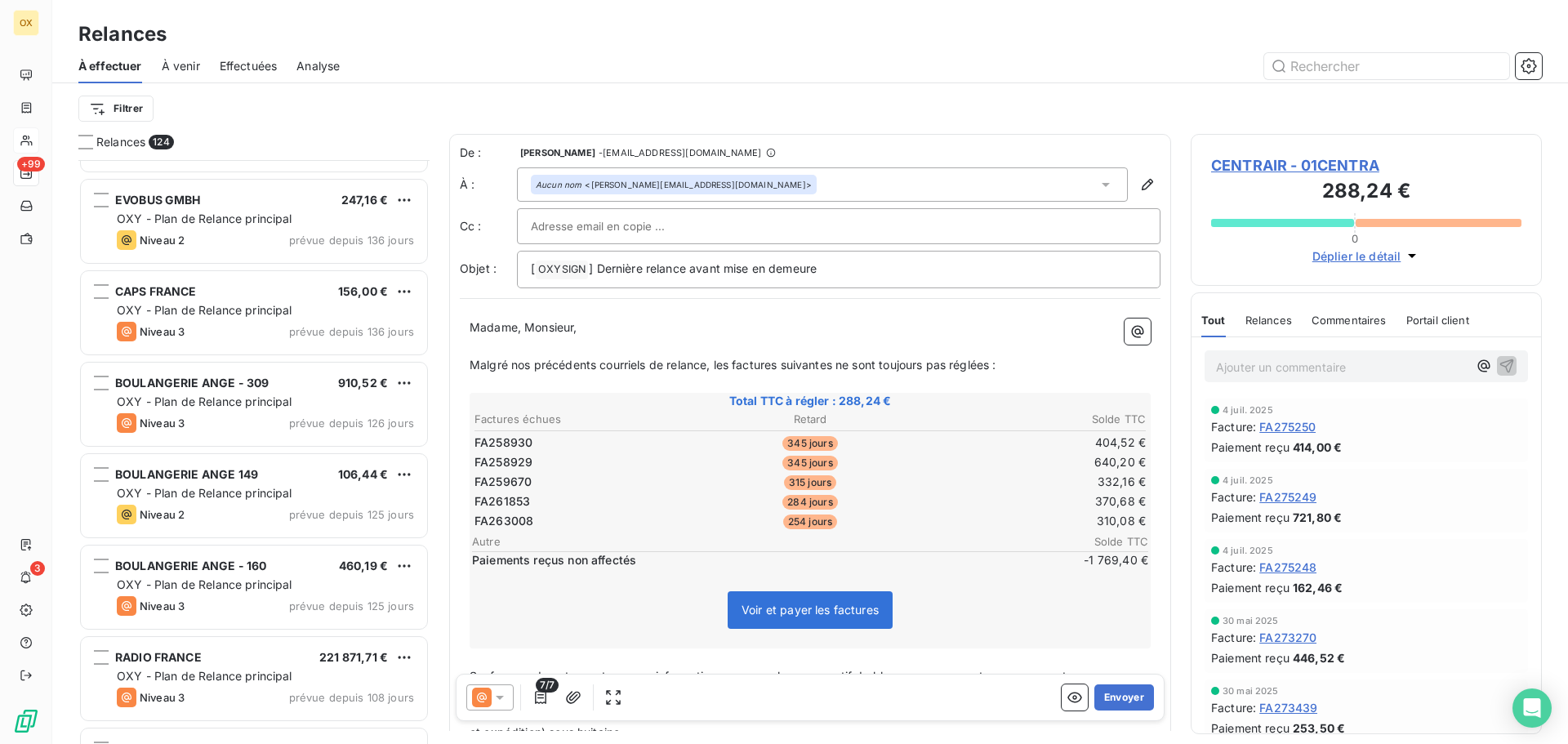
scroll to position [1634, 0]
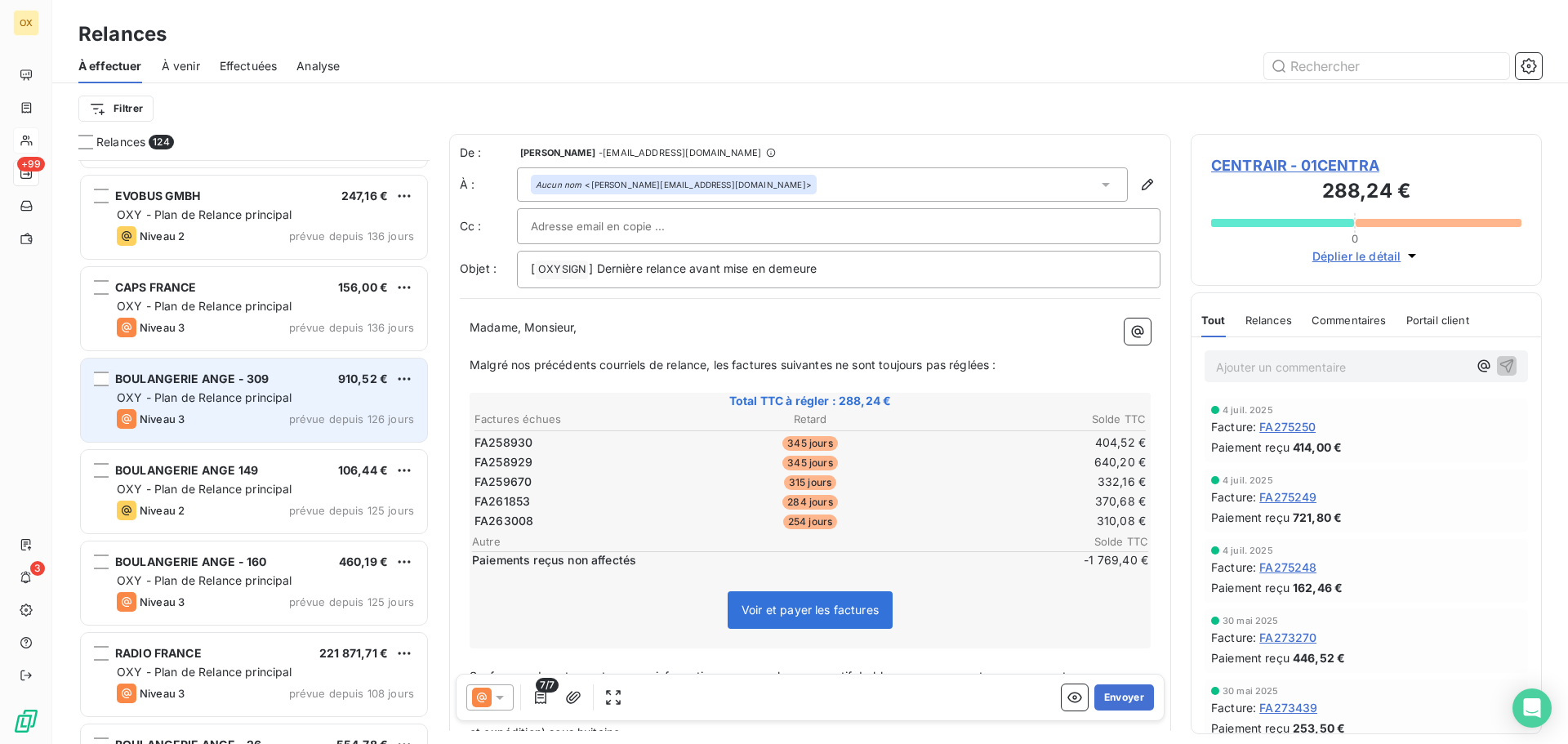
click at [245, 413] on div "Niveau 3 prévue depuis 126 jours" at bounding box center [266, 418] width 298 height 20
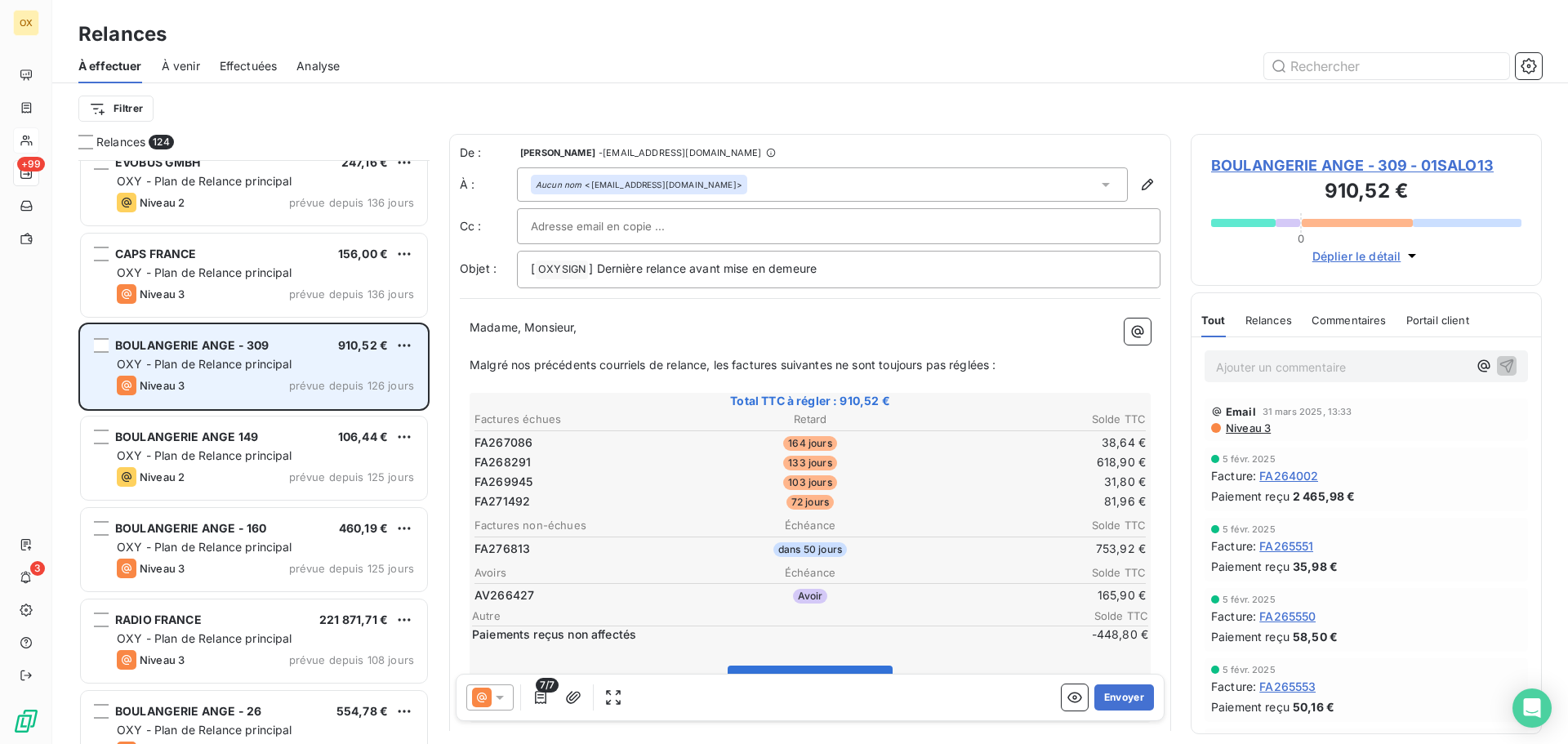
scroll to position [1715, 0]
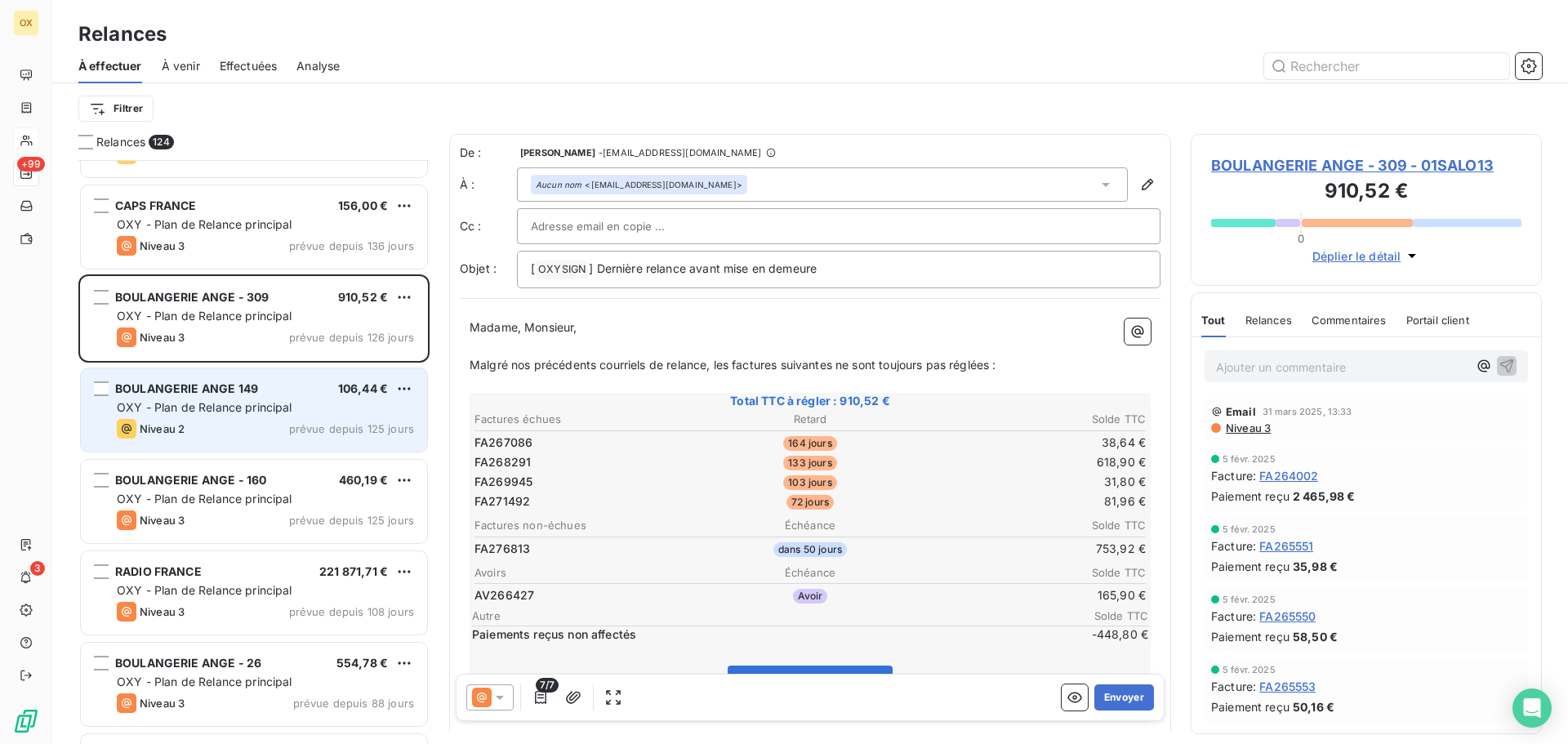
click at [245, 386] on span "BOULANGERIE ANGE 149" at bounding box center [187, 388] width 143 height 14
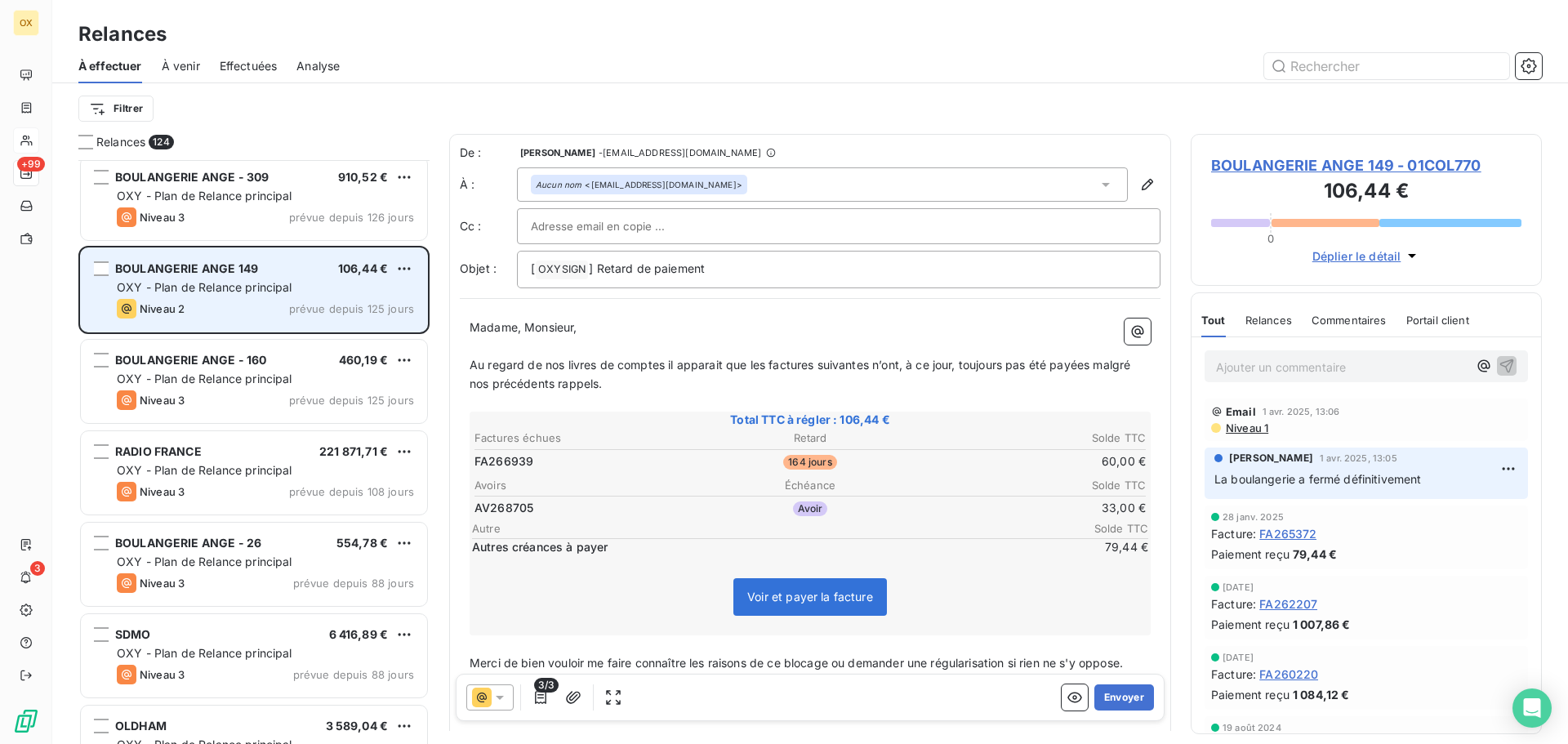
scroll to position [1879, 0]
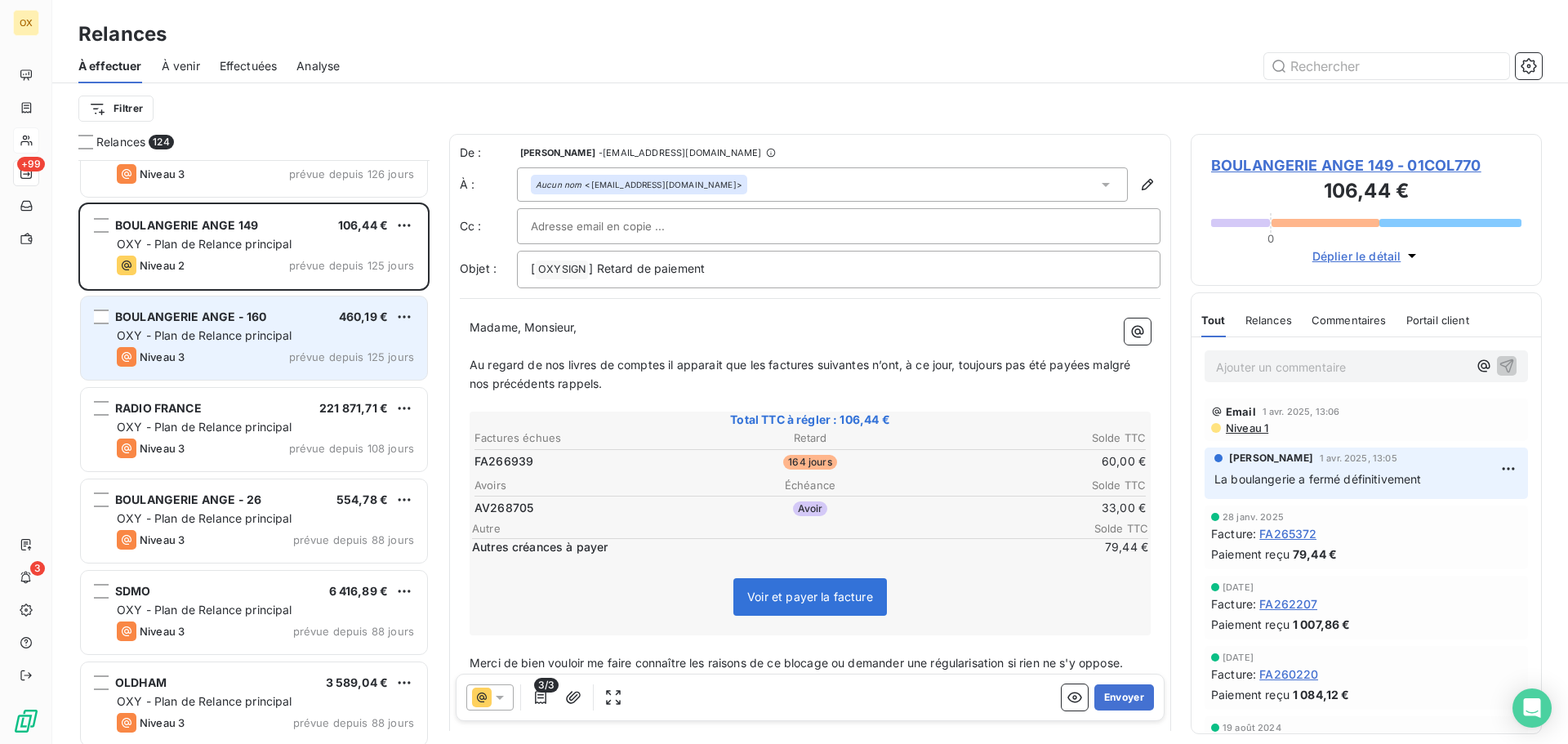
click at [250, 341] on span "OXY - Plan de Relance principal" at bounding box center [205, 335] width 176 height 14
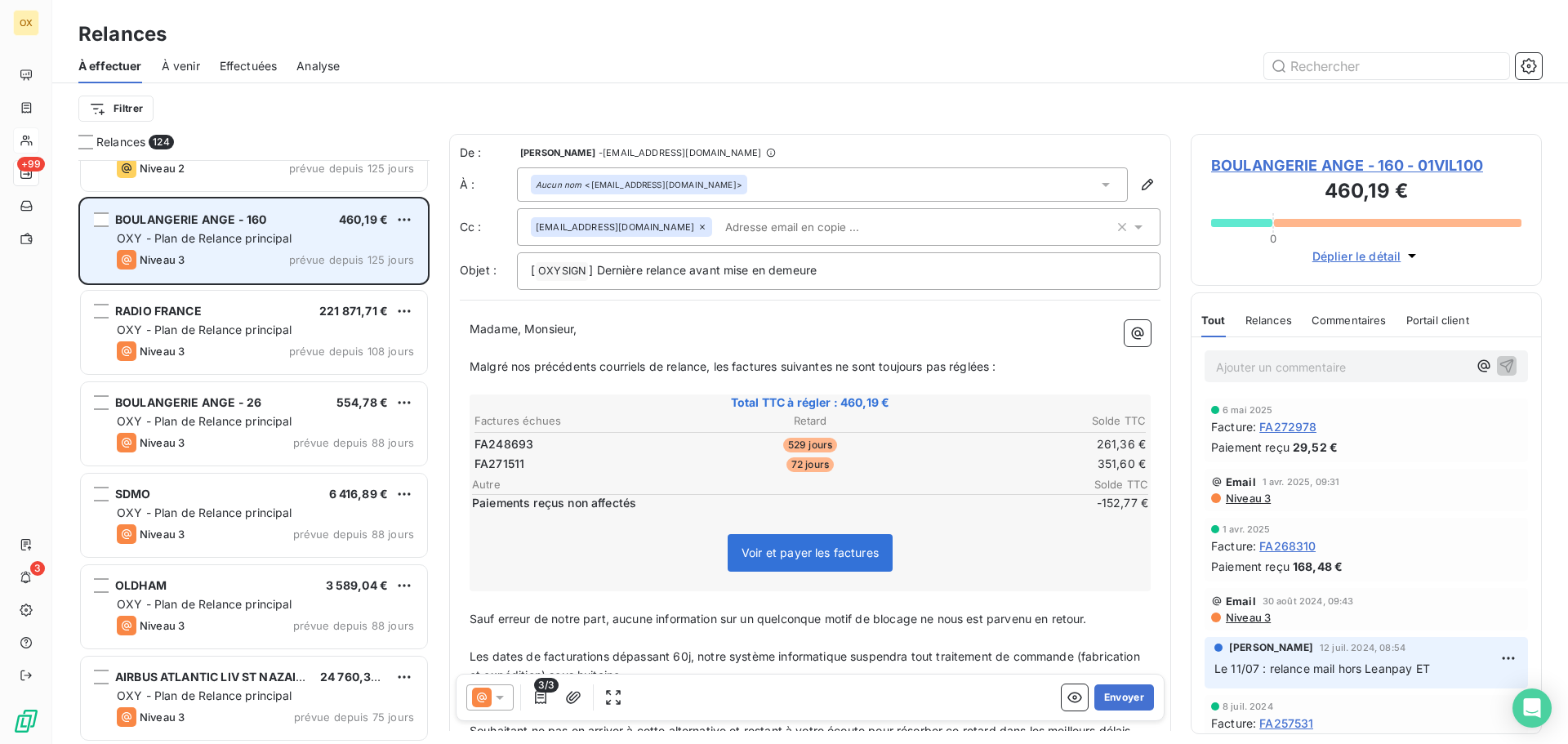
scroll to position [2041, 0]
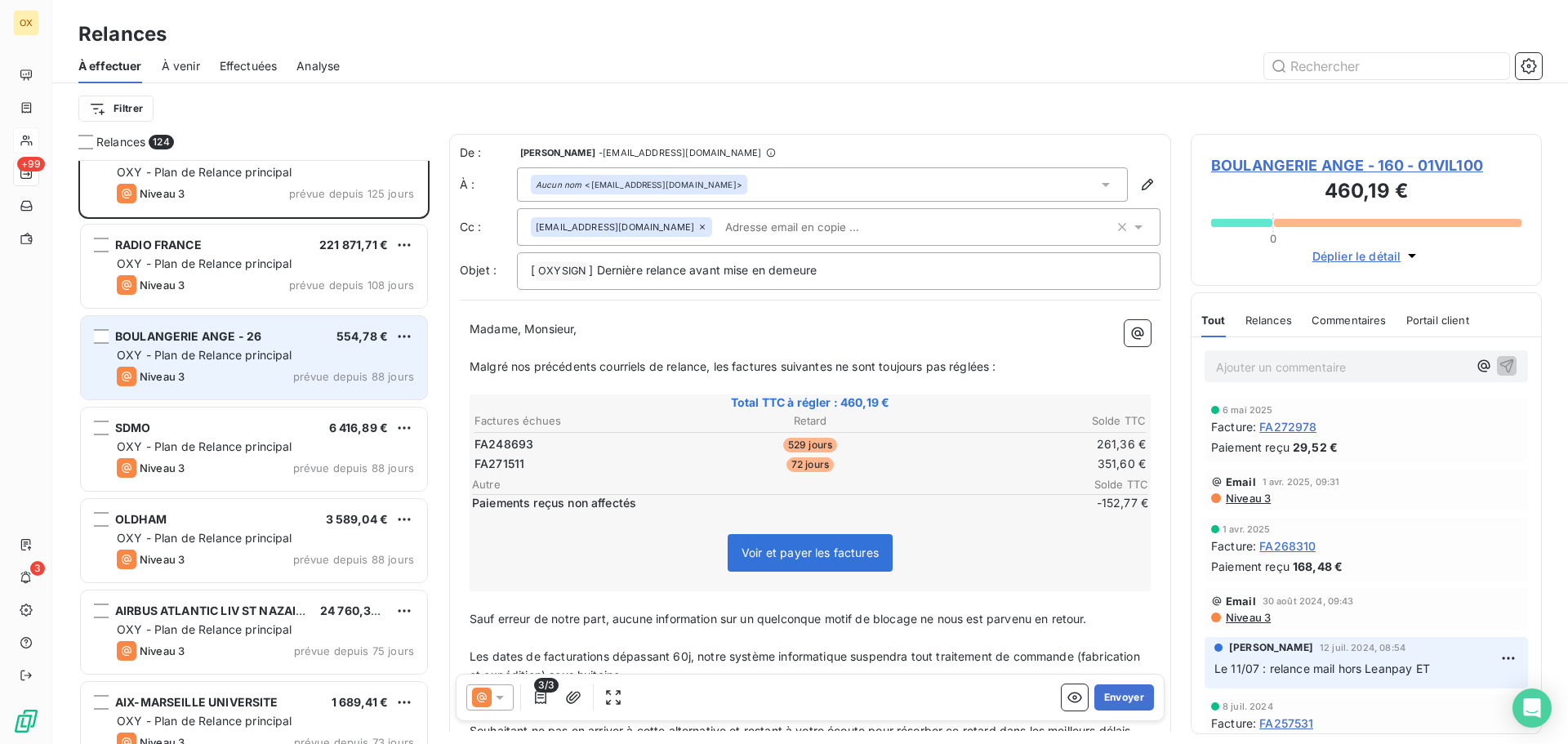
click at [250, 341] on span "BOULANGERIE ANGE - 26" at bounding box center [188, 336] width 146 height 14
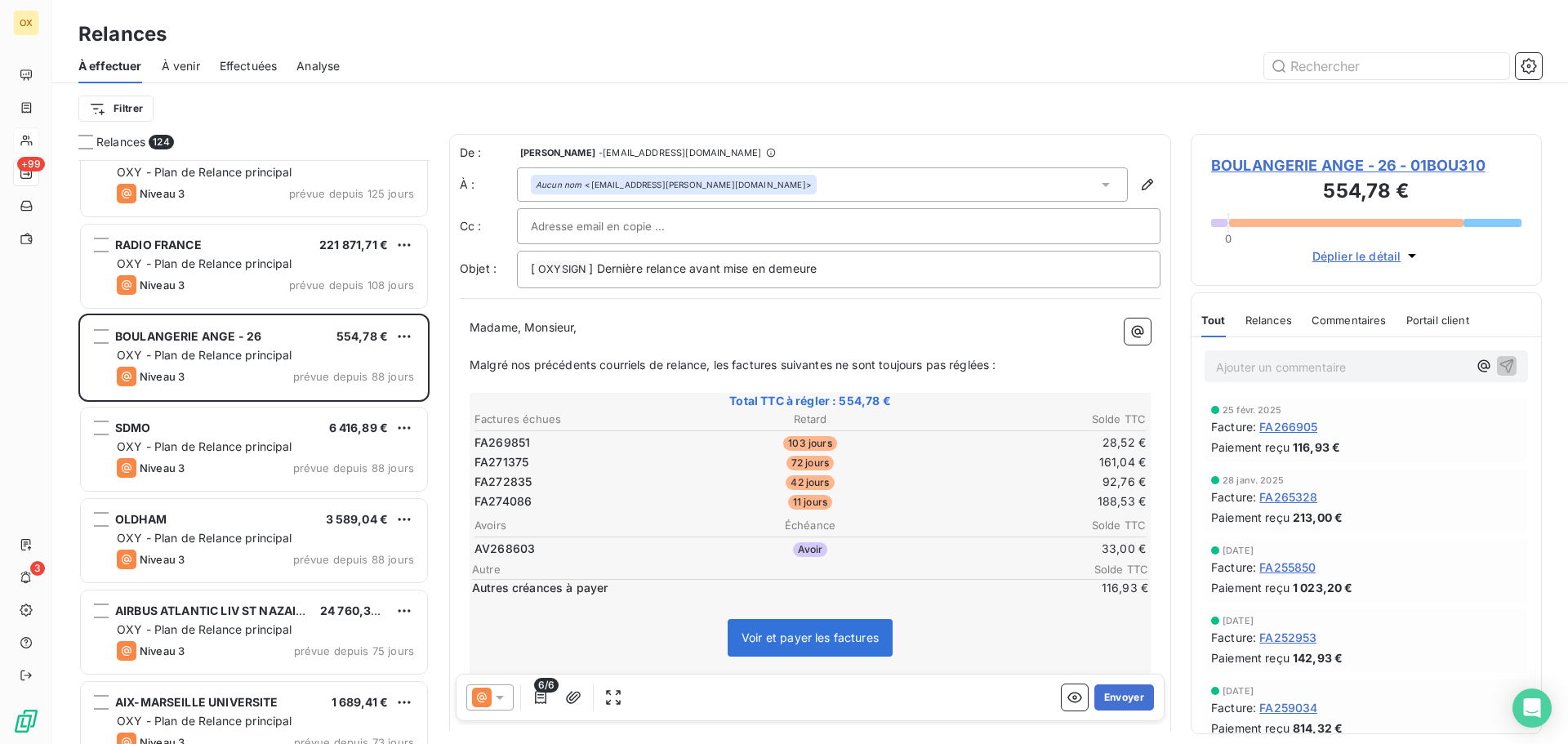
click at [786, 325] on p "Madame, Monsieur," at bounding box center [811, 327] width 681 height 19
drag, startPoint x: 853, startPoint y: 277, endPoint x: 598, endPoint y: 304, distance: 256.4
click at [598, 306] on div "De : [PERSON_NAME] - [EMAIL_ADDRESS][DOMAIN_NAME] À : Aucun nom <[EMAIL_ADDRESS…" at bounding box center [811, 536] width 722 height 804
drag, startPoint x: 1249, startPoint y: 354, endPoint x: 1253, endPoint y: 369, distance: 15.5
click at [1249, 353] on div "Ajouter un commentaire ﻿" at bounding box center [1367, 366] width 324 height 32
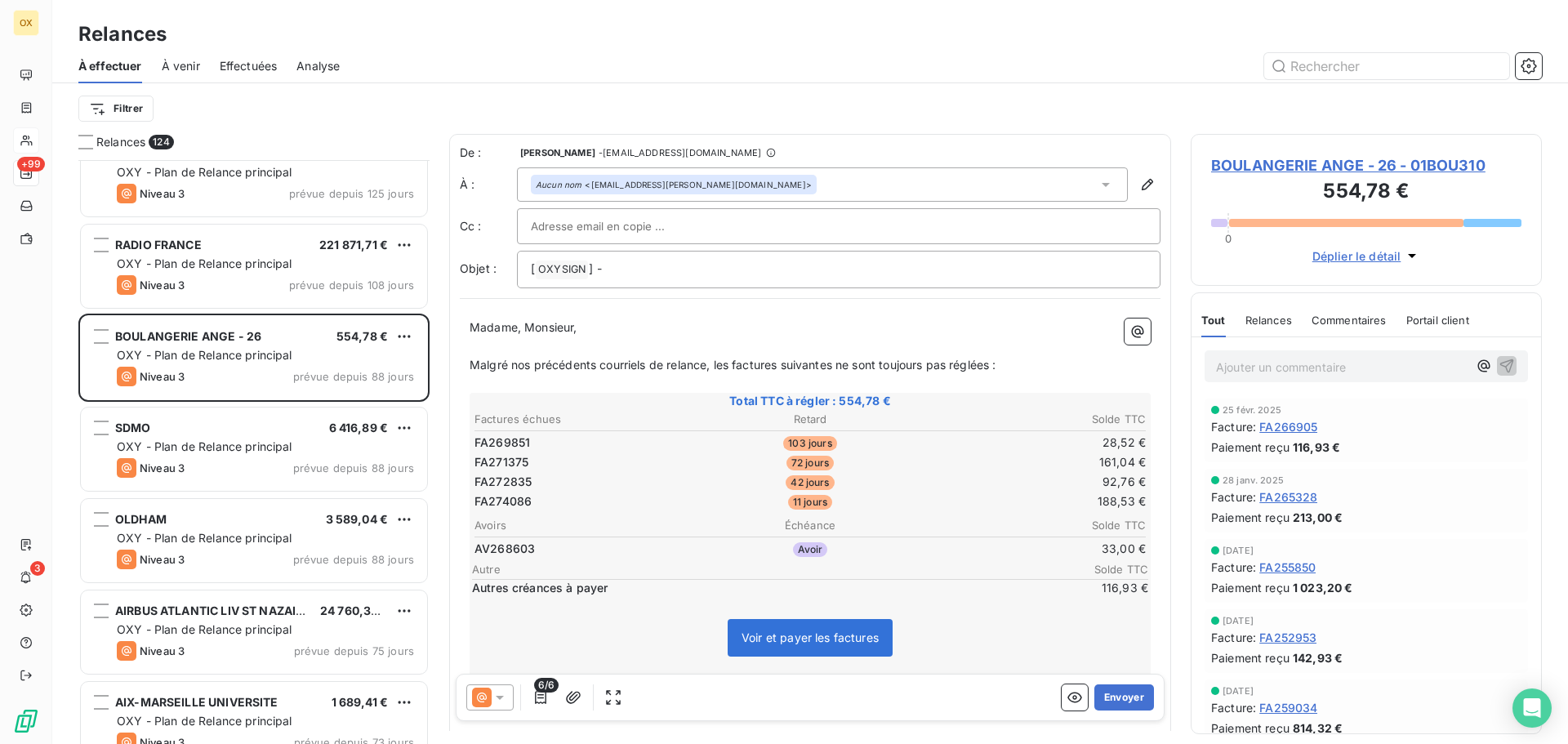
click at [1253, 370] on p "Ajouter un commentaire ﻿" at bounding box center [1342, 367] width 251 height 20
click at [1501, 360] on icon "button" at bounding box center [1508, 365] width 14 height 14
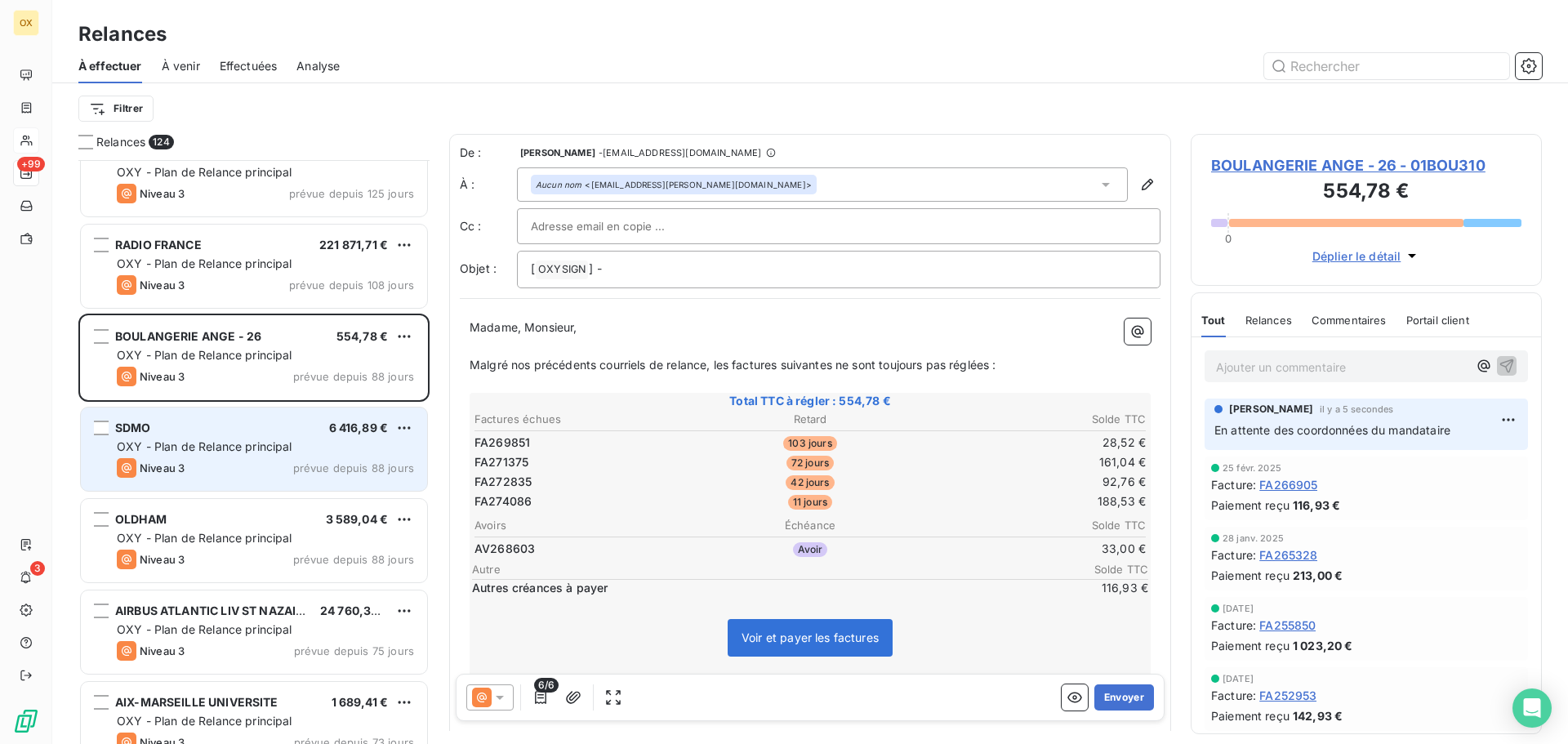
click at [289, 454] on div "OXY - Plan de Relance principal" at bounding box center [266, 446] width 298 height 17
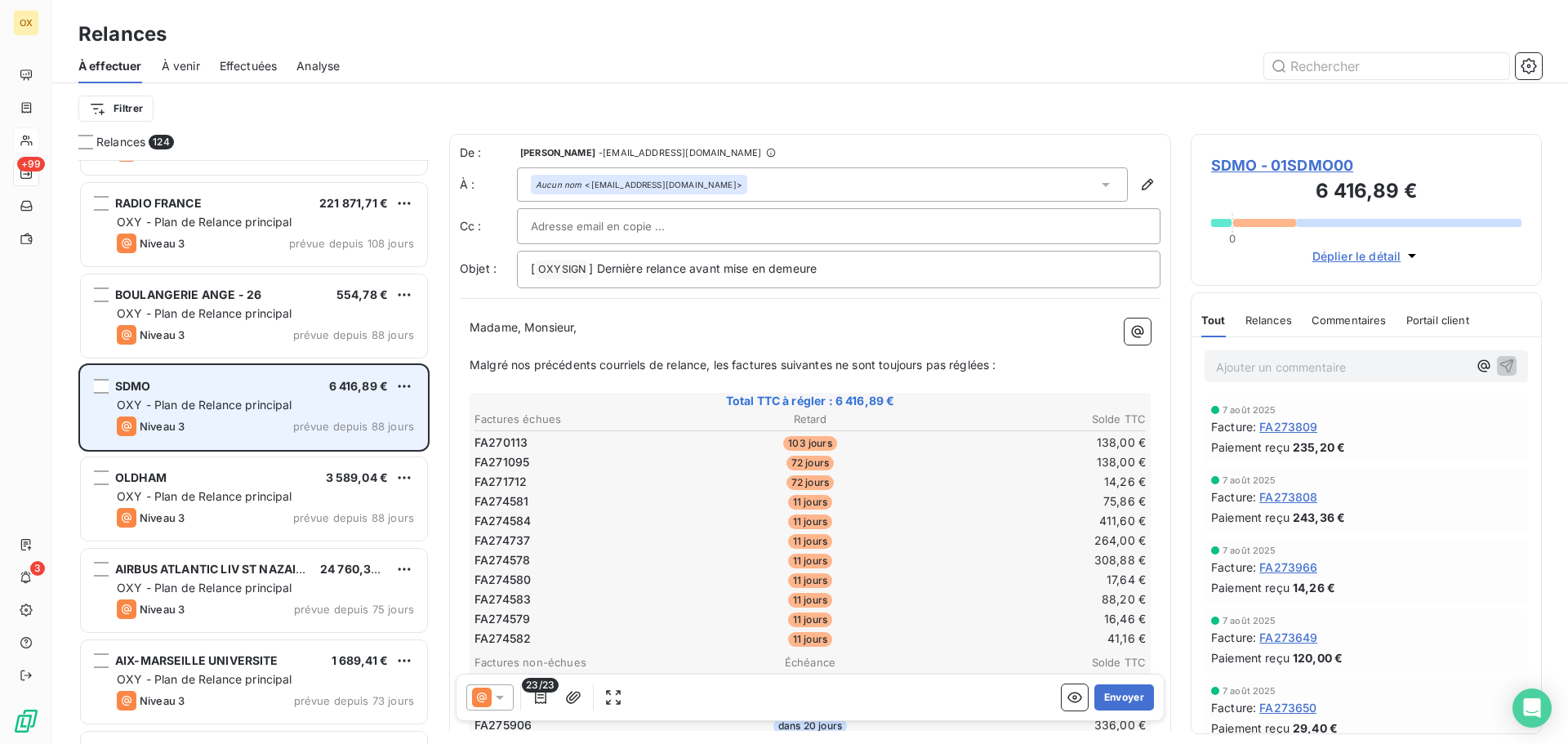
scroll to position [2123, 0]
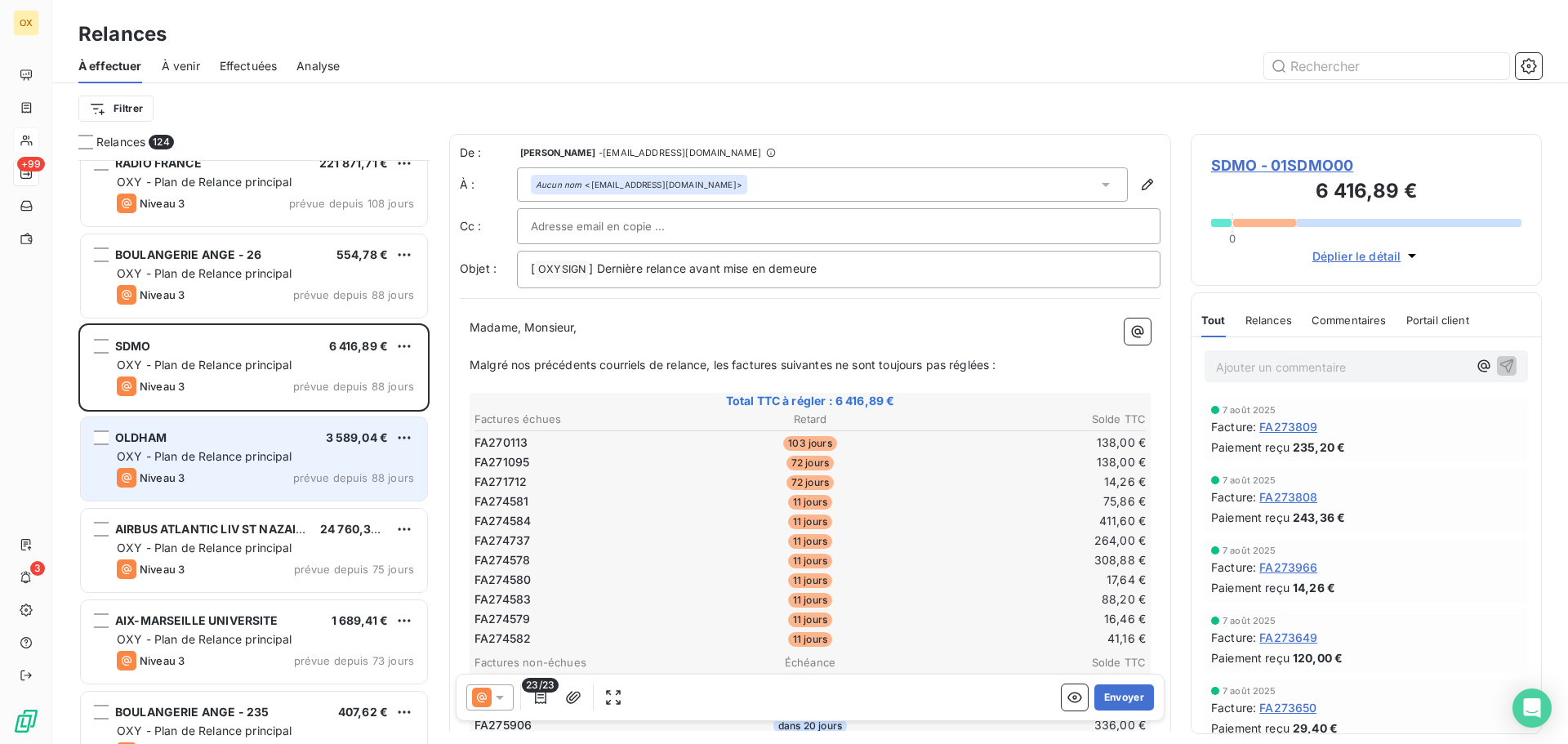
click at [292, 466] on div "OLDHAM 3 589,04 € OXY - Plan de Relance principal Niveau 3 prévue depuis 88 jou…" at bounding box center [254, 459] width 346 height 84
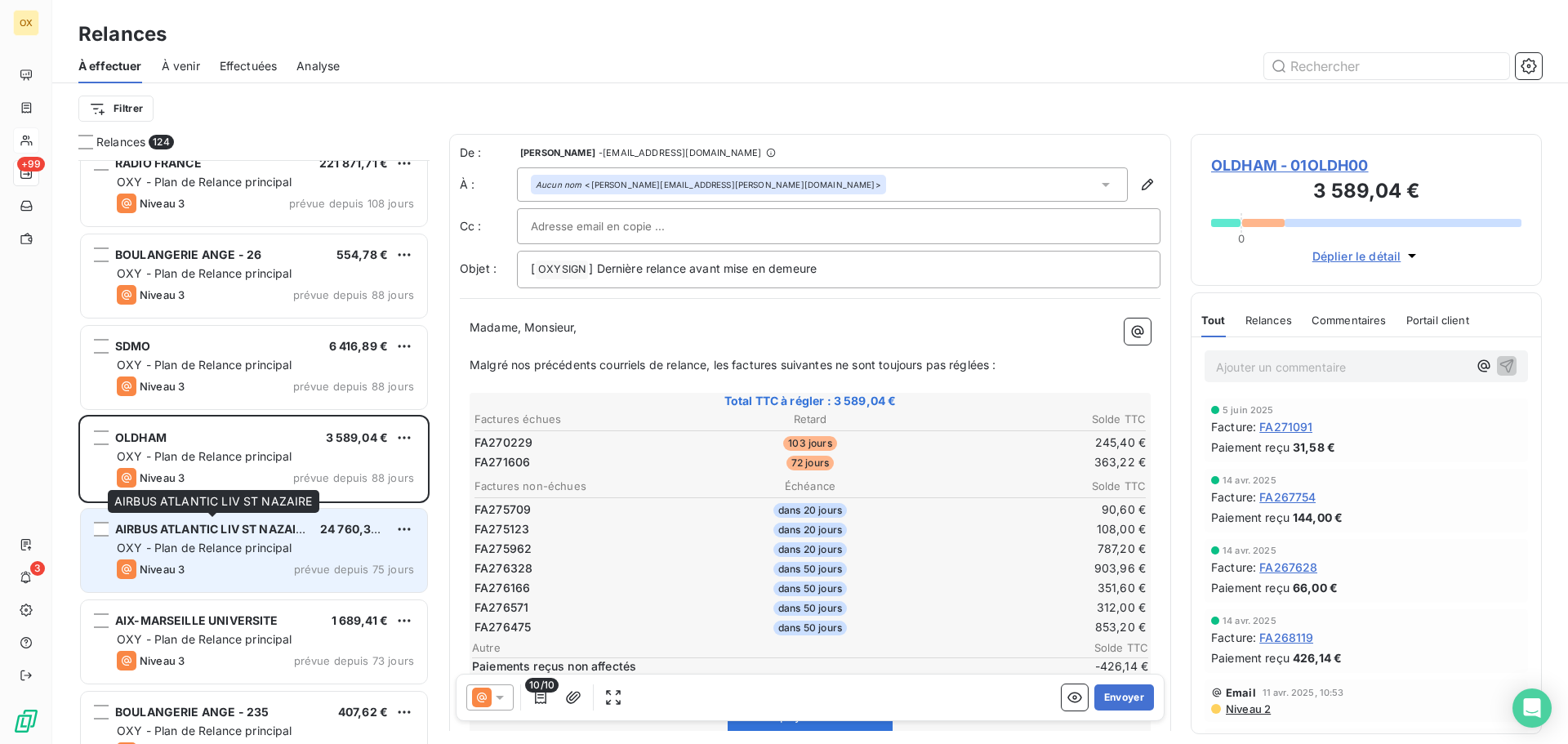
click at [277, 531] on span "AIRBUS ATLANTIC LIV ST NAZAIRE" at bounding box center [213, 528] width 196 height 14
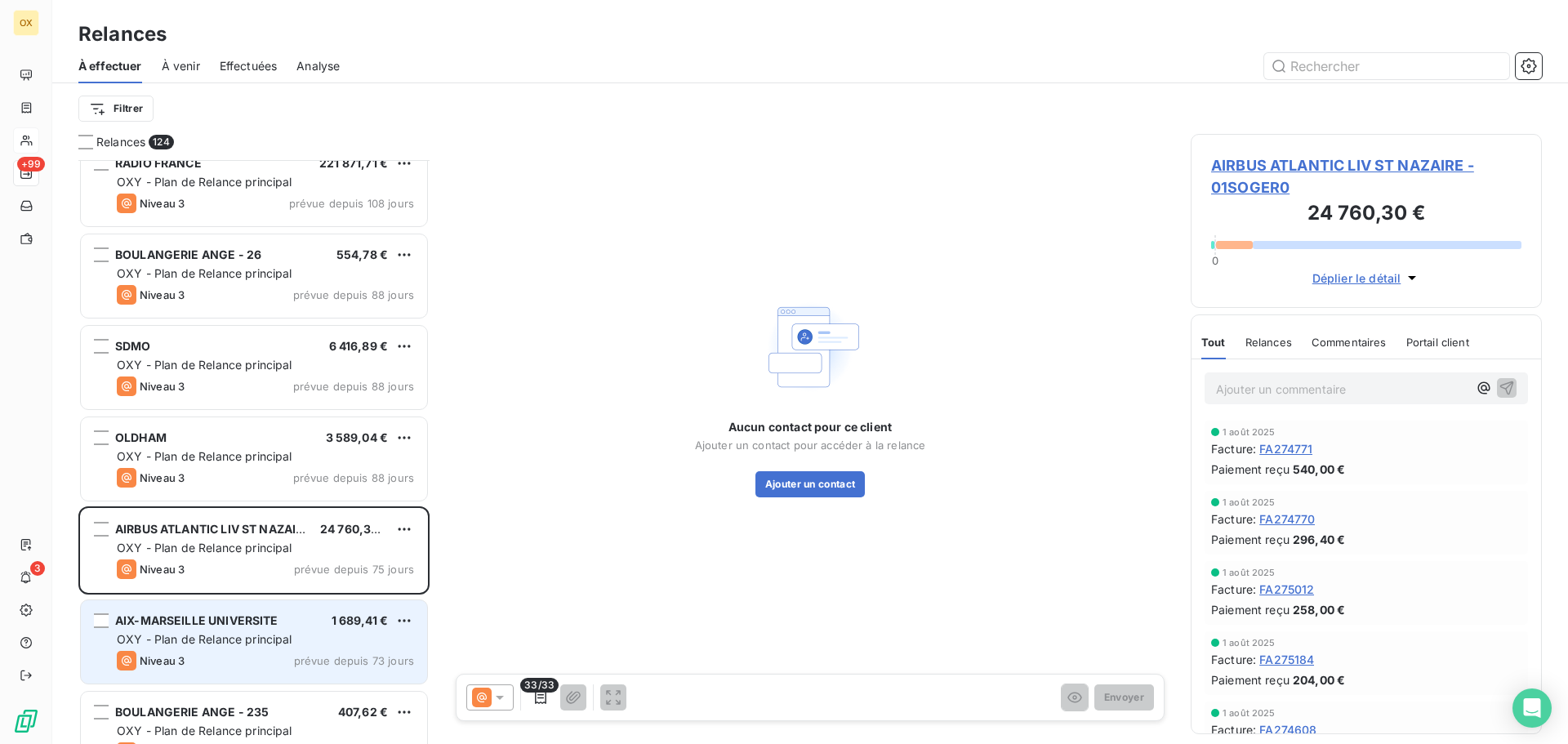
click at [264, 636] on span "OXY - Plan de Relance principal" at bounding box center [205, 638] width 176 height 14
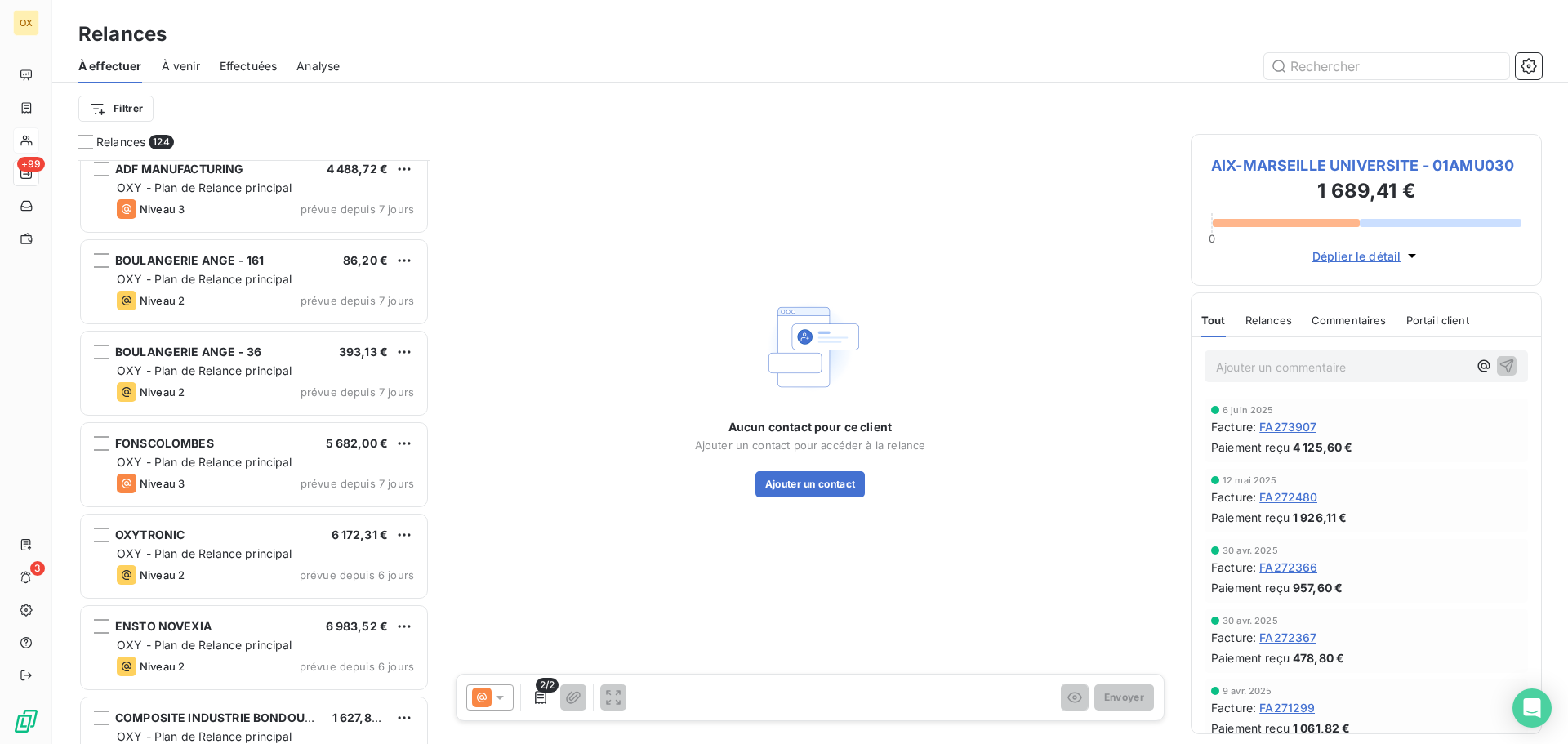
scroll to position [8328, 0]
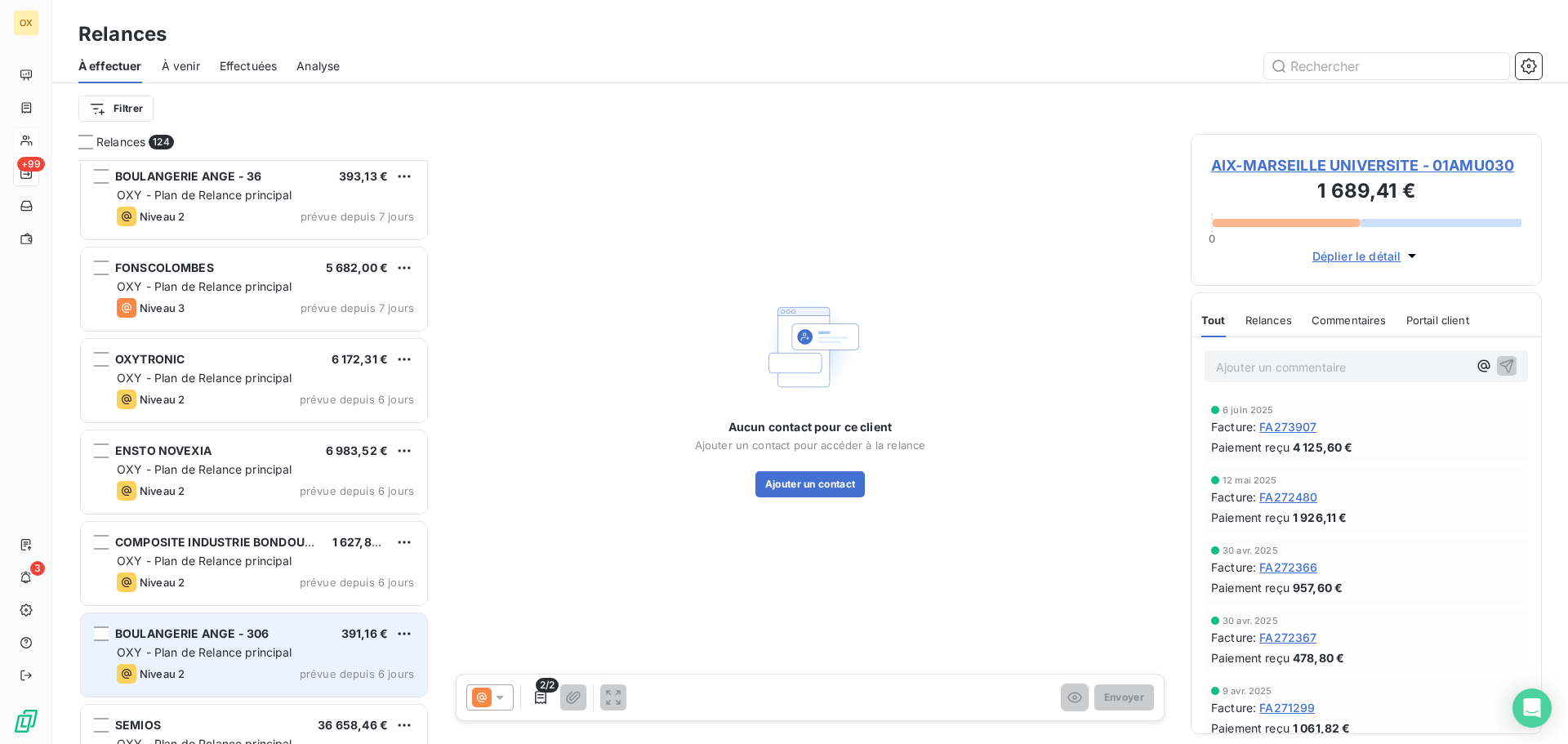
click at [235, 644] on div "BOULANGERIE ANGE - 306 391,16 € OXY - Plan de Relance principal Niveau 2 prévue…" at bounding box center [254, 655] width 346 height 84
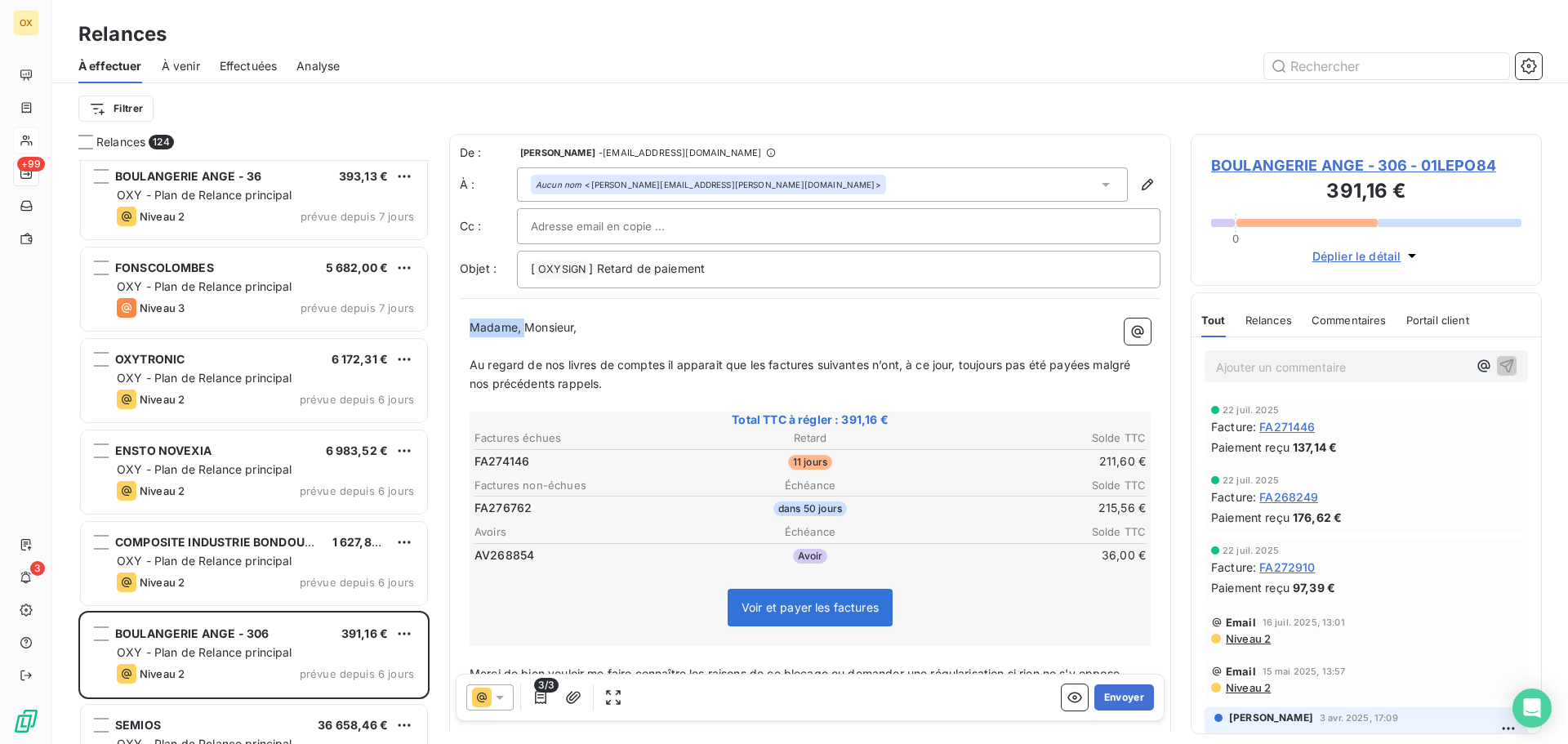
drag, startPoint x: 525, startPoint y: 325, endPoint x: 432, endPoint y: 325, distance: 93.0
click at [434, 325] on div "Relances 124 BOULANGERIE ANGE - 161 86,20 € OXY - Plan de Relance principal Niv…" at bounding box center [810, 439] width 1516 height 610
click at [767, 361] on span "Au regard de nos livres de comptes il apparait que les factures suivantes n’ont…" at bounding box center [802, 373] width 664 height 33
drag, startPoint x: 765, startPoint y: 365, endPoint x: 800, endPoint y: 357, distance: 35.9
click at [765, 365] on span "Au regard de nos livres de comptes il apparait que les factures suivantes n’ont…" at bounding box center [802, 373] width 664 height 33
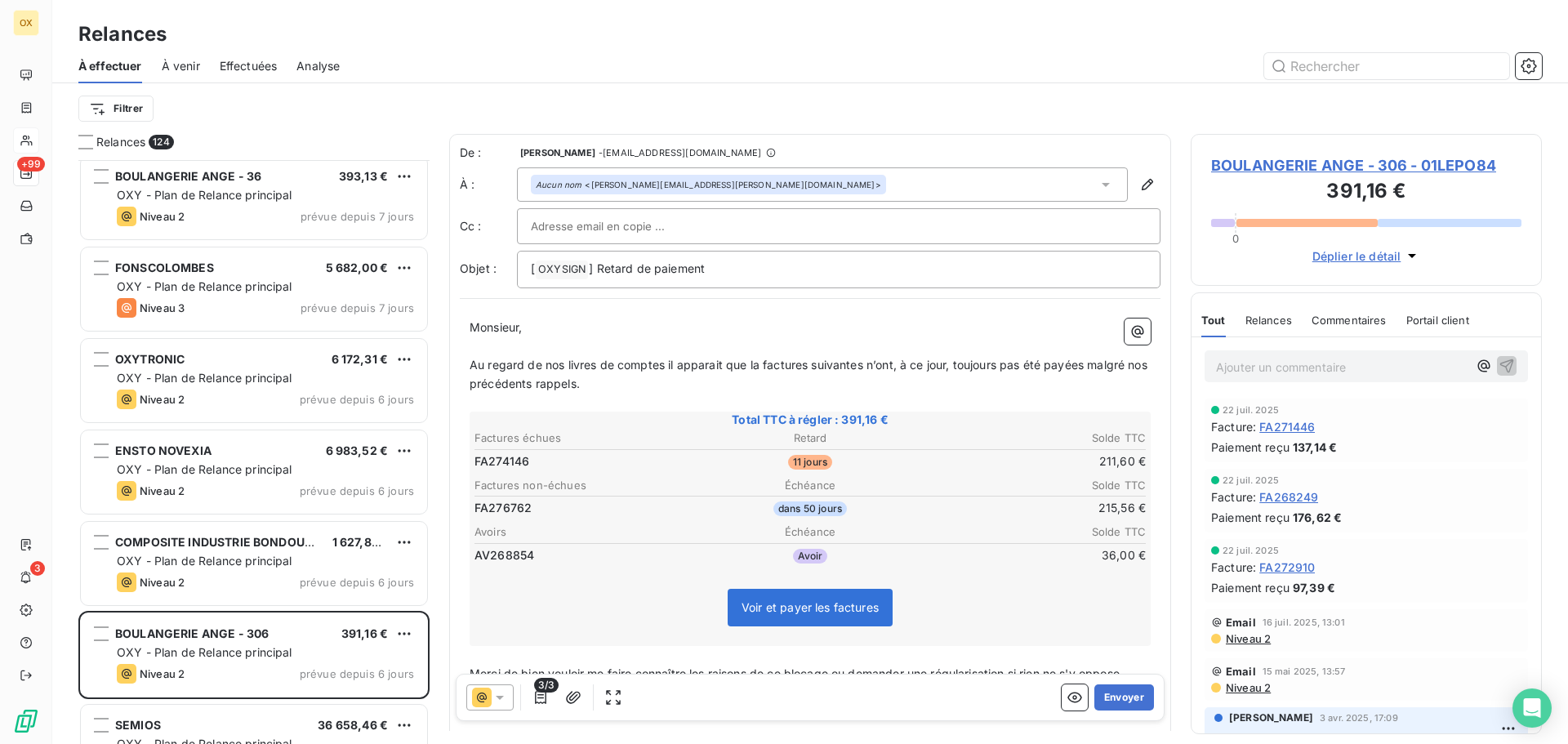
click at [806, 360] on span "Au regard de nos livres de comptes il apparait que la factures suivantes n’ont,…" at bounding box center [811, 373] width 681 height 33
click at [809, 358] on span "Au regard de nos livres de comptes il apparait que la factures suivantes n’ont,…" at bounding box center [811, 373] width 681 height 33
drag, startPoint x: 858, startPoint y: 365, endPoint x: 899, endPoint y: 370, distance: 41.3
click at [858, 365] on span "Au regard de nos livres de comptes il apparait que la facture suivantes n’ont, …" at bounding box center [808, 373] width 676 height 33
click at [882, 362] on span "Au regard de nos livres de comptes il apparait que la facture suivante n’ont, à…" at bounding box center [805, 373] width 670 height 33
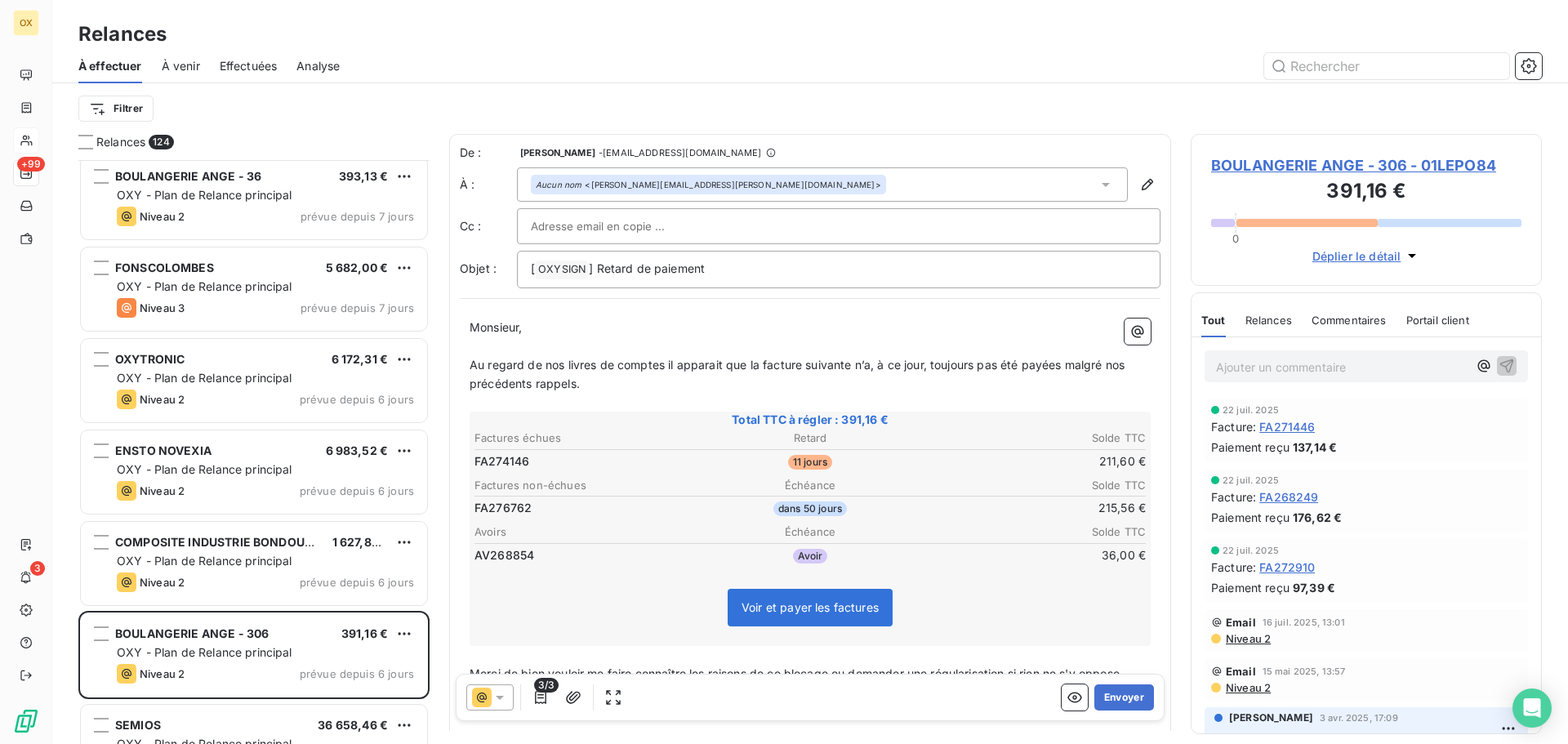
drag, startPoint x: 1061, startPoint y: 365, endPoint x: 1123, endPoint y: 355, distance: 62.8
click at [1061, 365] on span "Au regard de nos livres de comptes il apparait que la facture suivante n’a, à c…" at bounding box center [799, 373] width 659 height 33
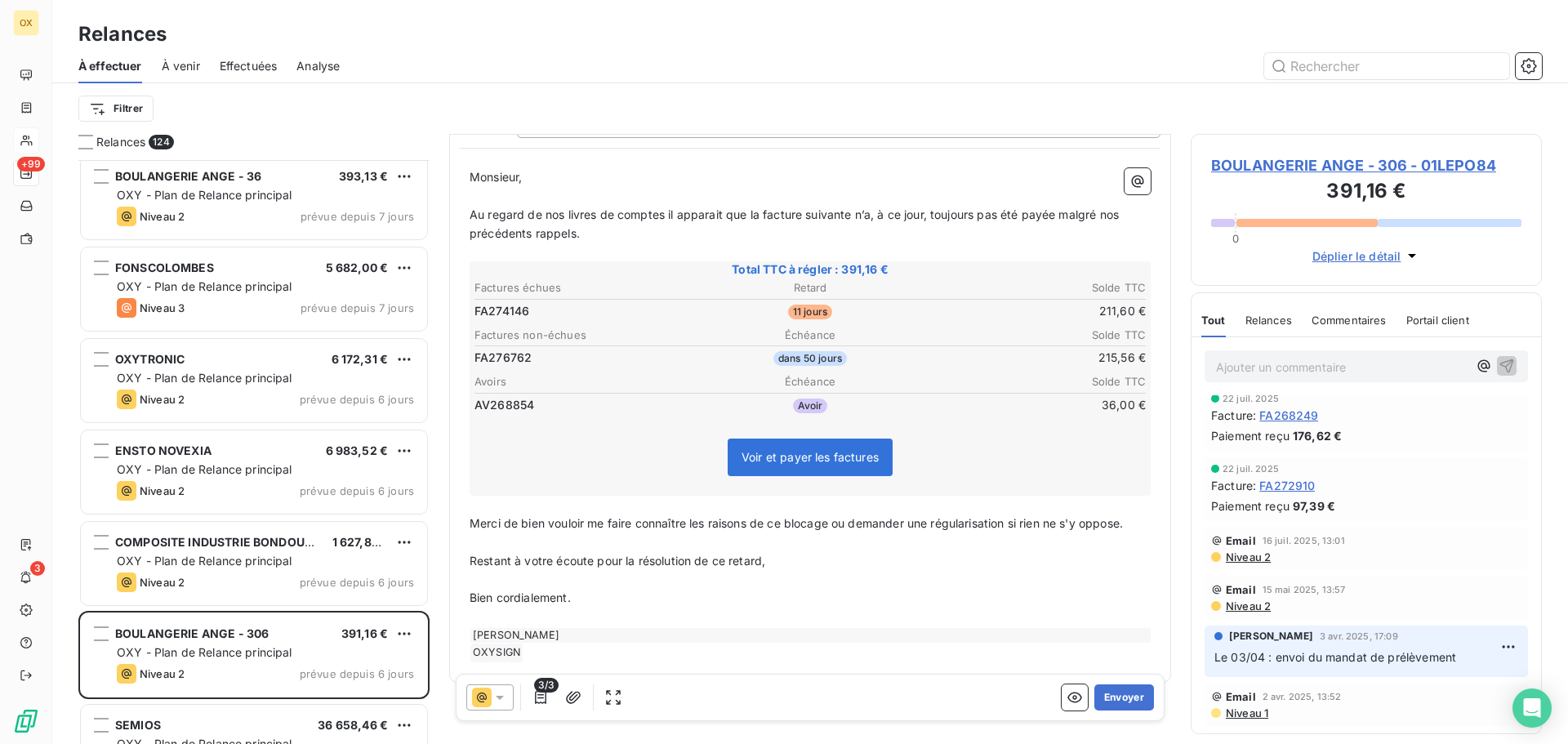
scroll to position [165, 0]
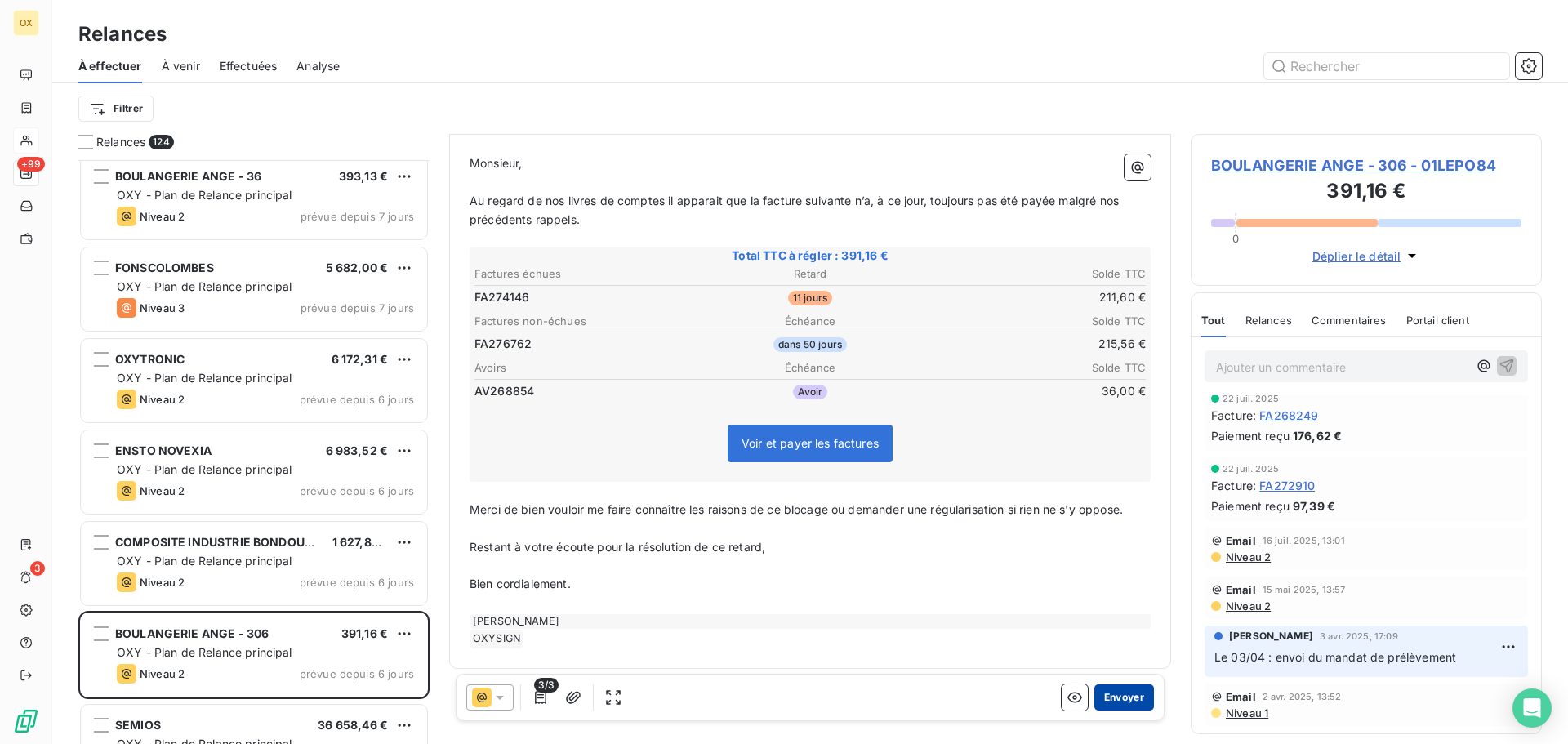
click at [1106, 699] on button "Envoyer" at bounding box center [1124, 698] width 60 height 26
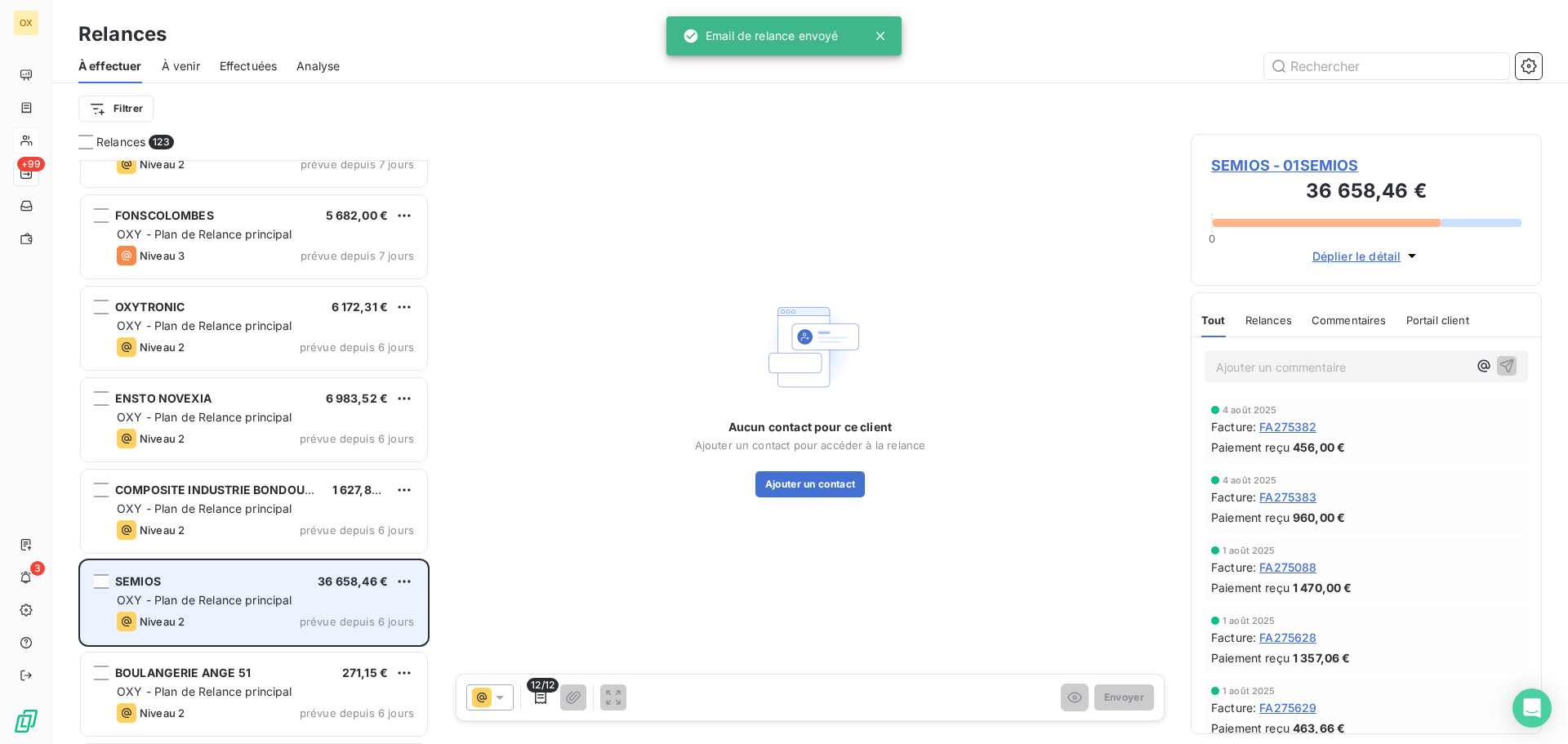
scroll to position [8409, 0]
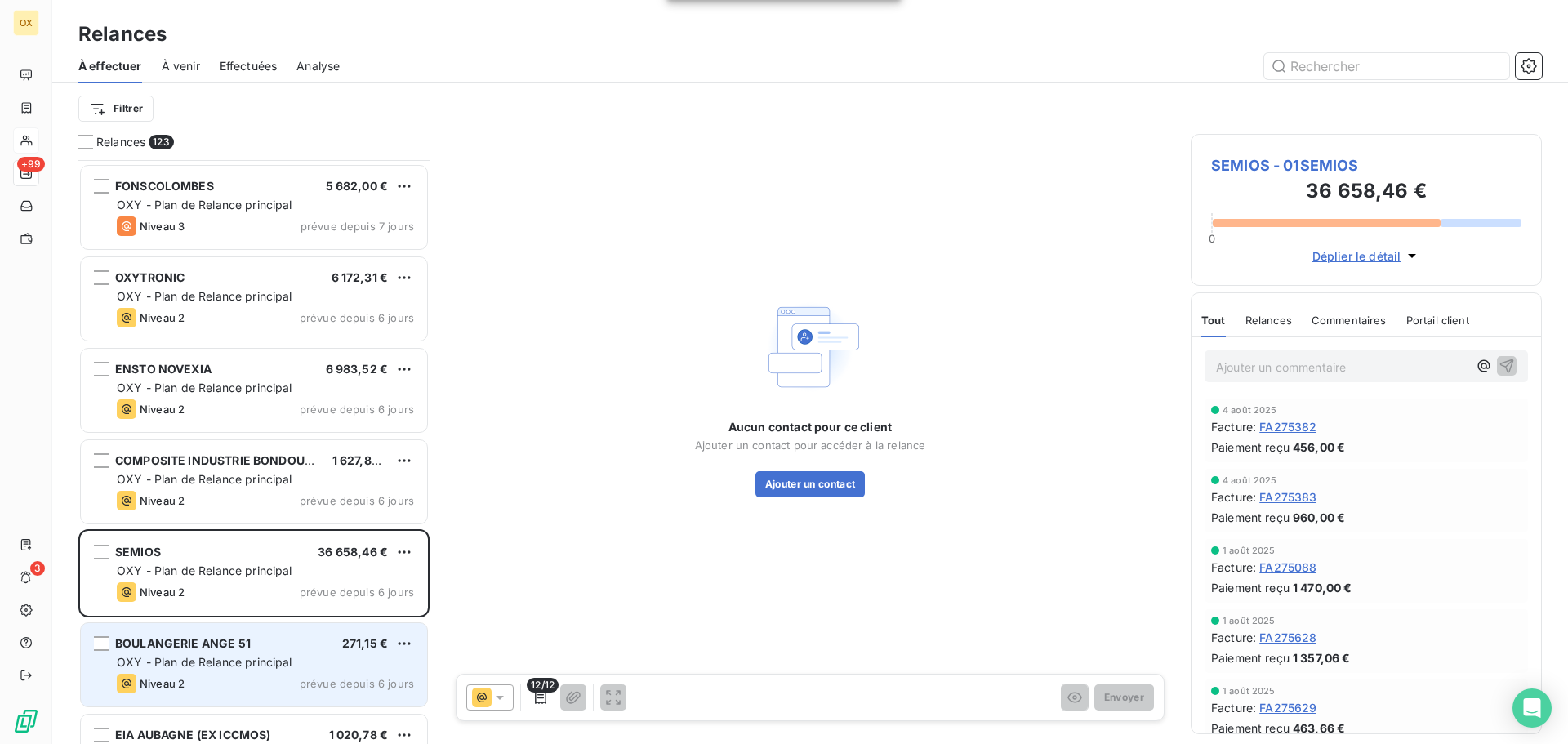
click at [294, 649] on div "BOULANGERIE ANGE 51 271,15 €" at bounding box center [266, 644] width 298 height 15
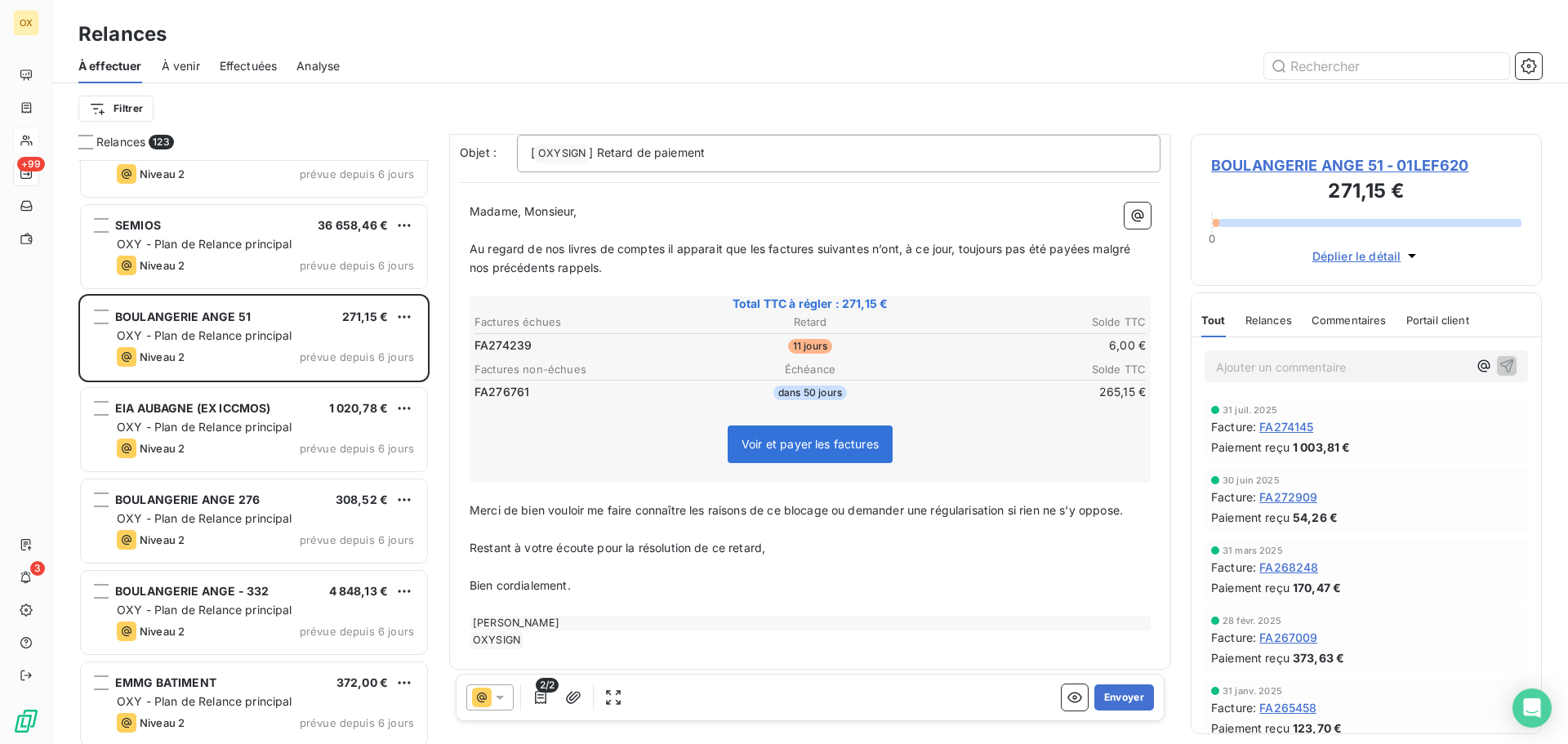
scroll to position [123, 0]
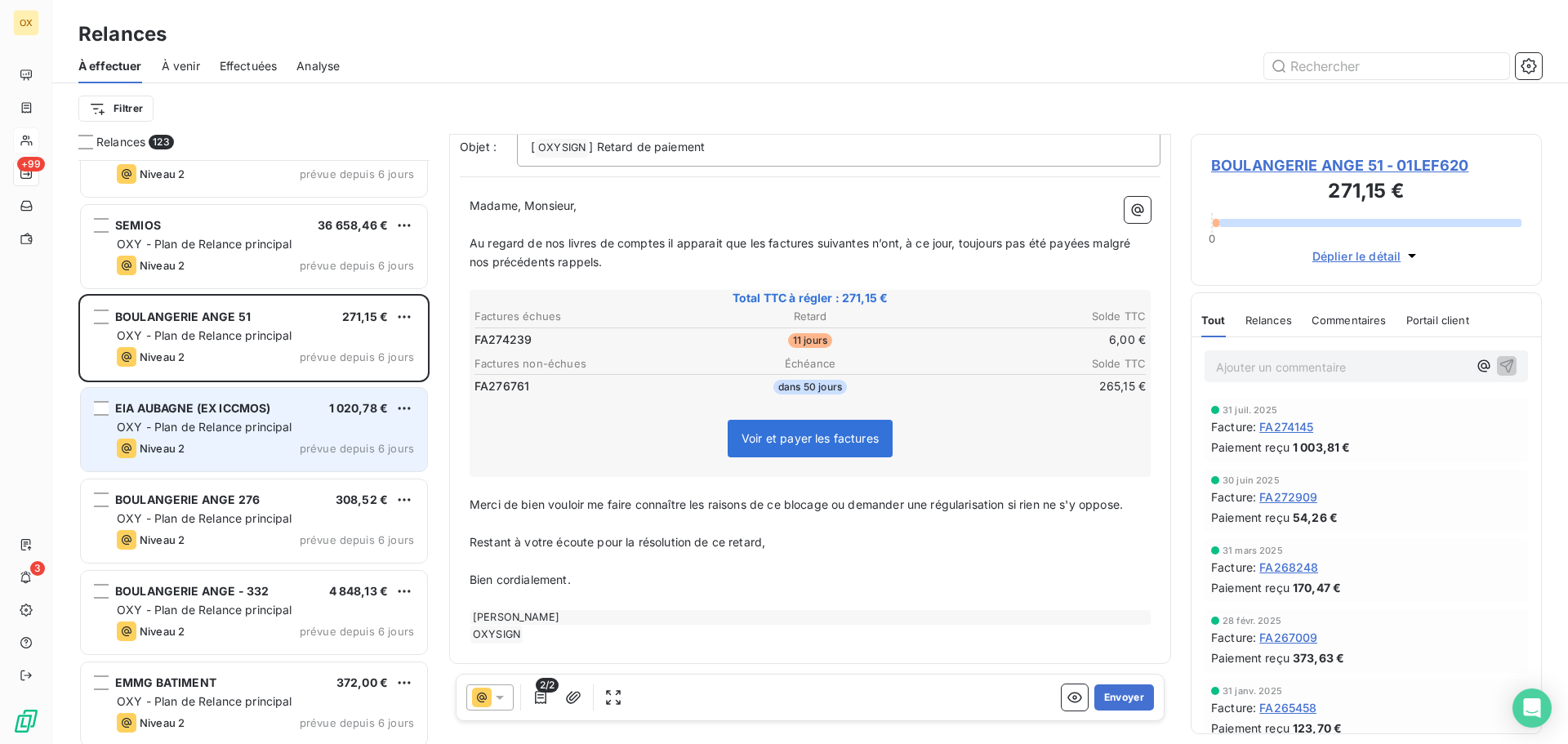
click at [301, 419] on div "OXY - Plan de Relance principal" at bounding box center [266, 427] width 298 height 17
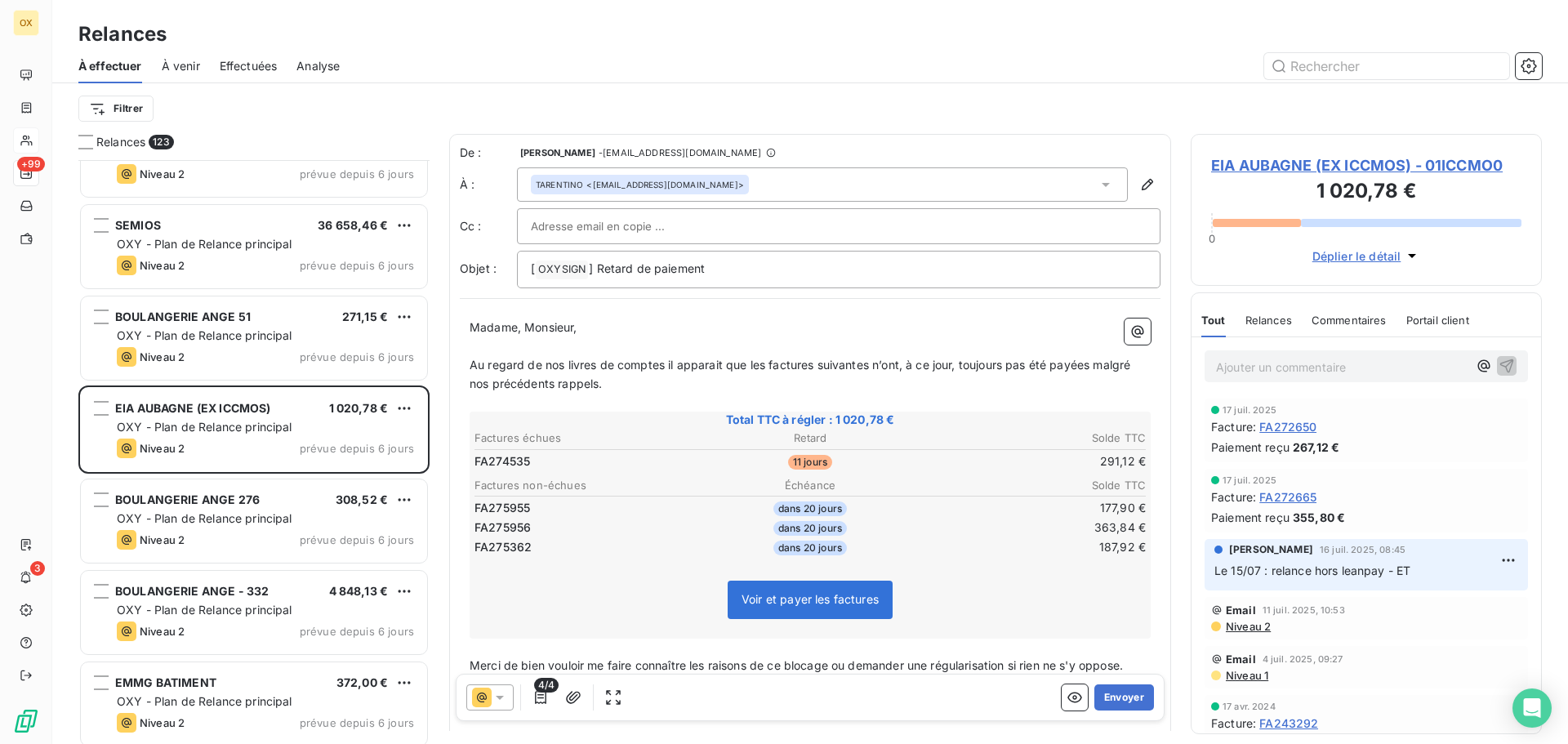
click at [611, 336] on p "Madame, Monsieur," at bounding box center [811, 327] width 681 height 19
drag, startPoint x: 632, startPoint y: 270, endPoint x: 597, endPoint y: 267, distance: 35.1
click at [597, 267] on span "] Retard de paiement" at bounding box center [647, 268] width 116 height 14
click at [765, 362] on span "Au regard de nos livres de comptes il apparait que les factures suivantes n’ont…" at bounding box center [802, 373] width 664 height 33
click at [808, 367] on span "Au regard de nos livres de comptes il apparait que la factures suivantes n’ont,…" at bounding box center [811, 373] width 681 height 33
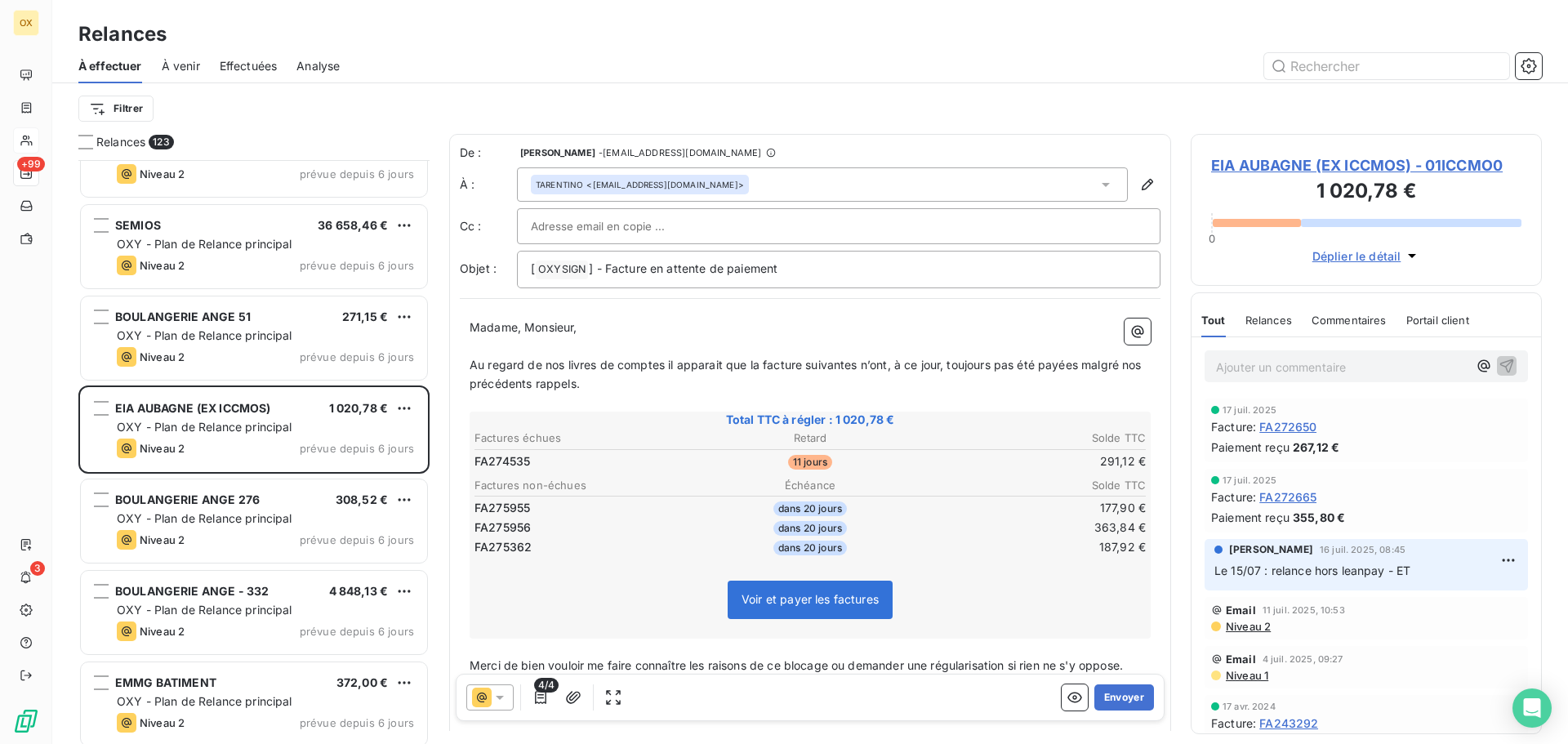
click at [859, 365] on span "Au regard de nos livres de comptes il apparait que la facture suivantes n’ont, …" at bounding box center [808, 373] width 676 height 33
click at [882, 365] on span "Au regard de nos livres de comptes il apparait que la facture suivante n’ont, à…" at bounding box center [805, 373] width 670 height 33
click at [1063, 359] on span "Au regard de nos livres de comptes il apparait que la facture suivante n’a, à c…" at bounding box center [799, 373] width 659 height 33
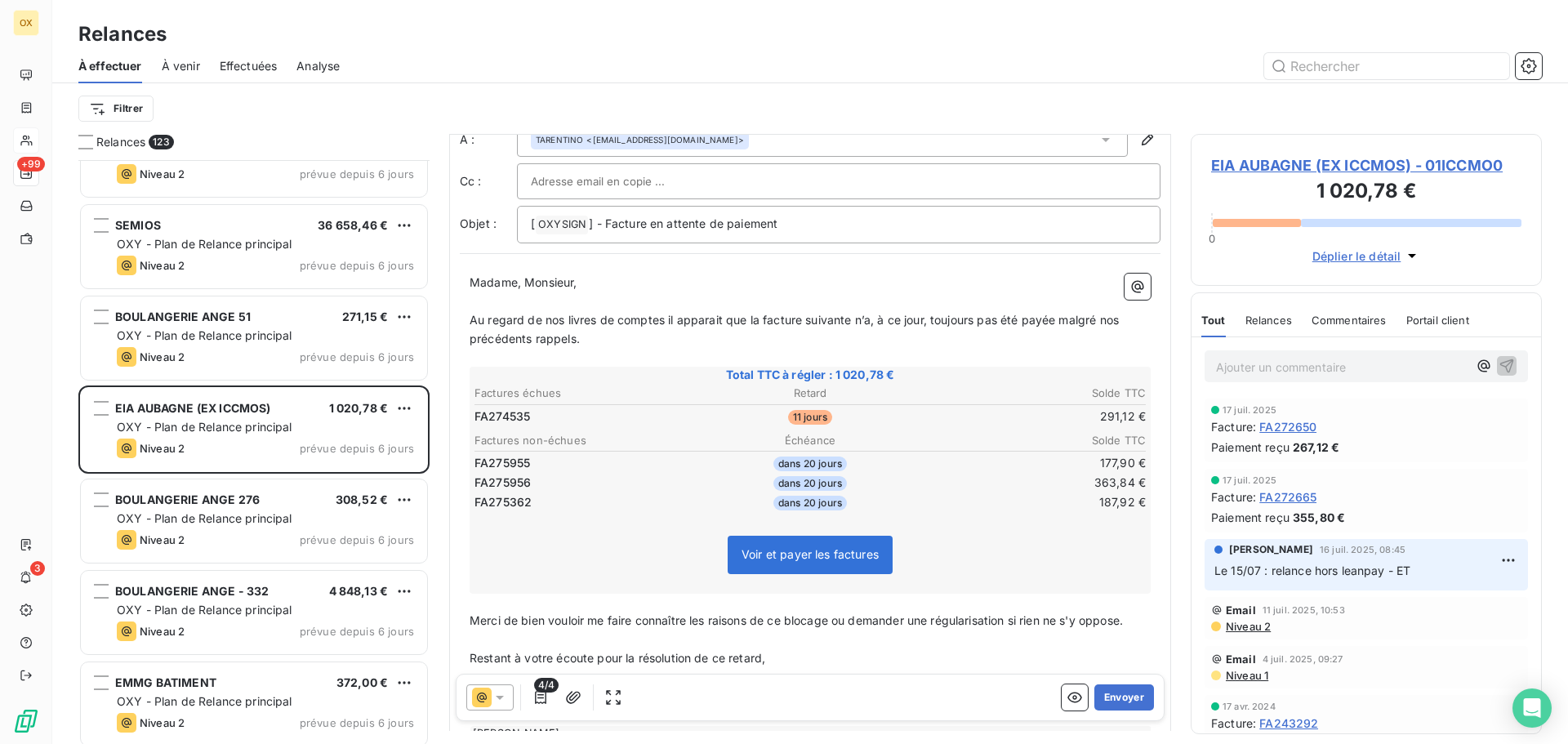
scroll to position [163, 0]
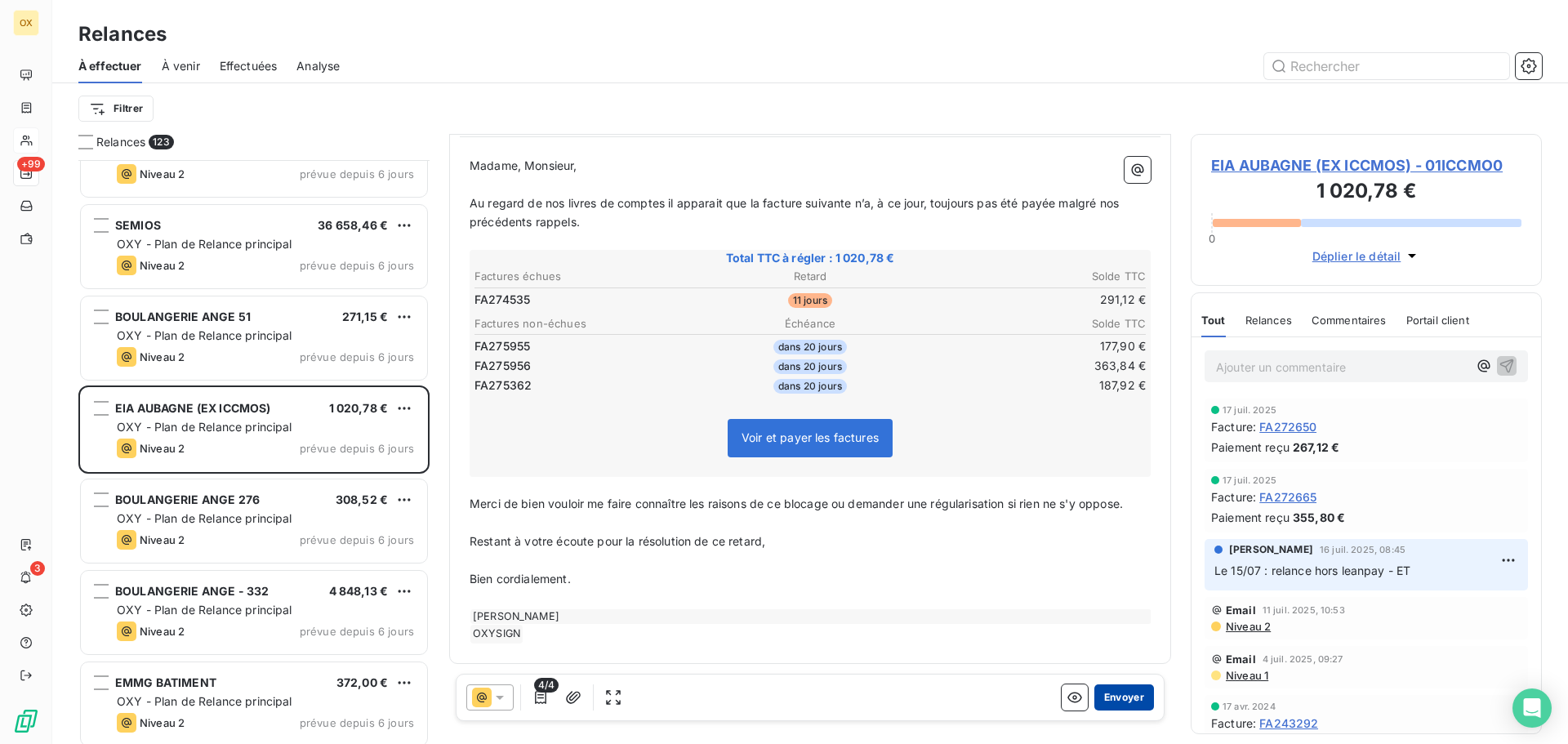
click at [1113, 692] on button "Envoyer" at bounding box center [1124, 698] width 60 height 26
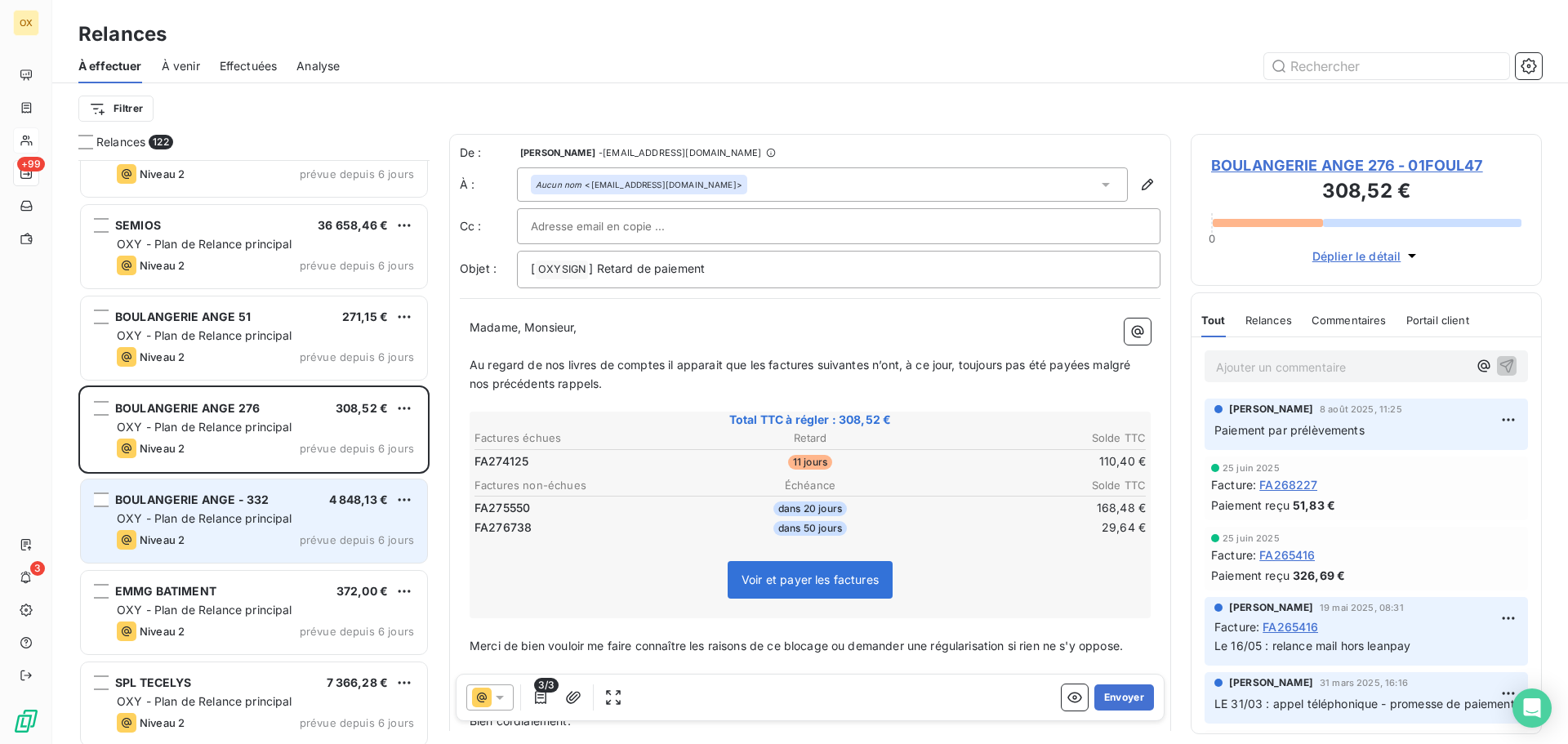
click at [293, 526] on div "BOULANGERIE ANGE - 332 4 848,13 € OXY - Plan de Relance principal Niveau 2 prév…" at bounding box center [254, 521] width 346 height 84
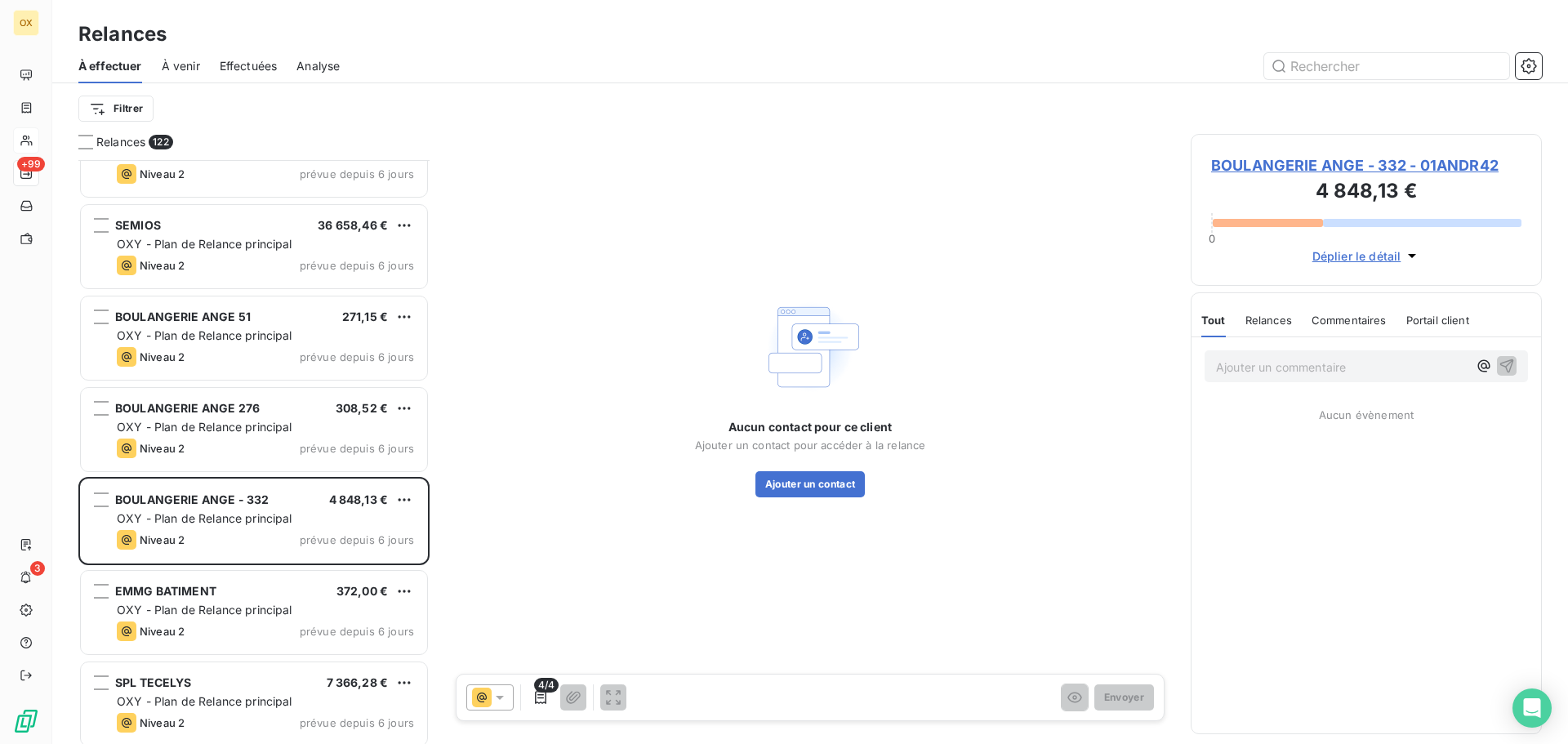
click at [1308, 159] on span "BOULANGERIE ANGE - 332 - 01ANDR42" at bounding box center [1367, 166] width 311 height 22
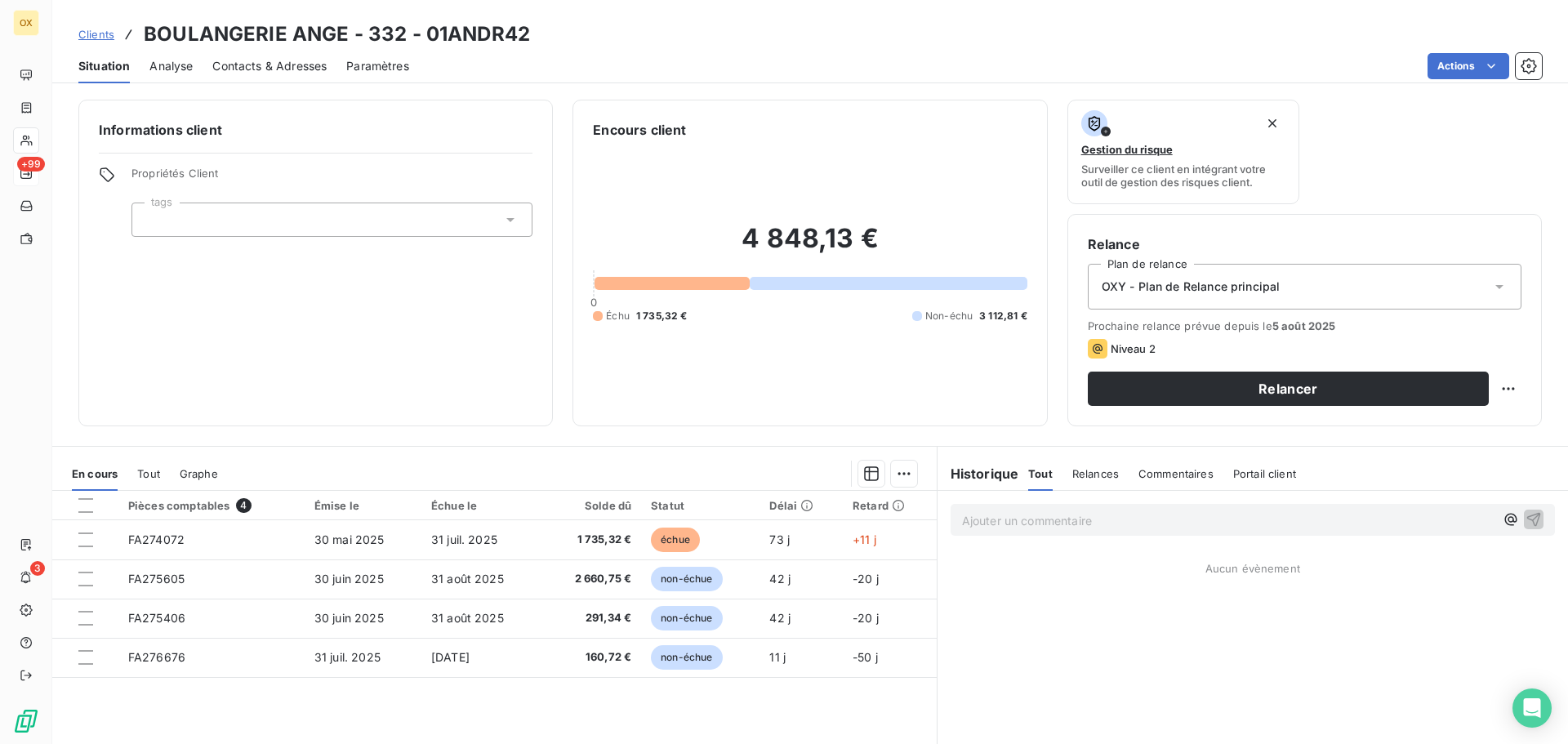
click at [264, 70] on span "Contacts & Adresses" at bounding box center [269, 66] width 114 height 17
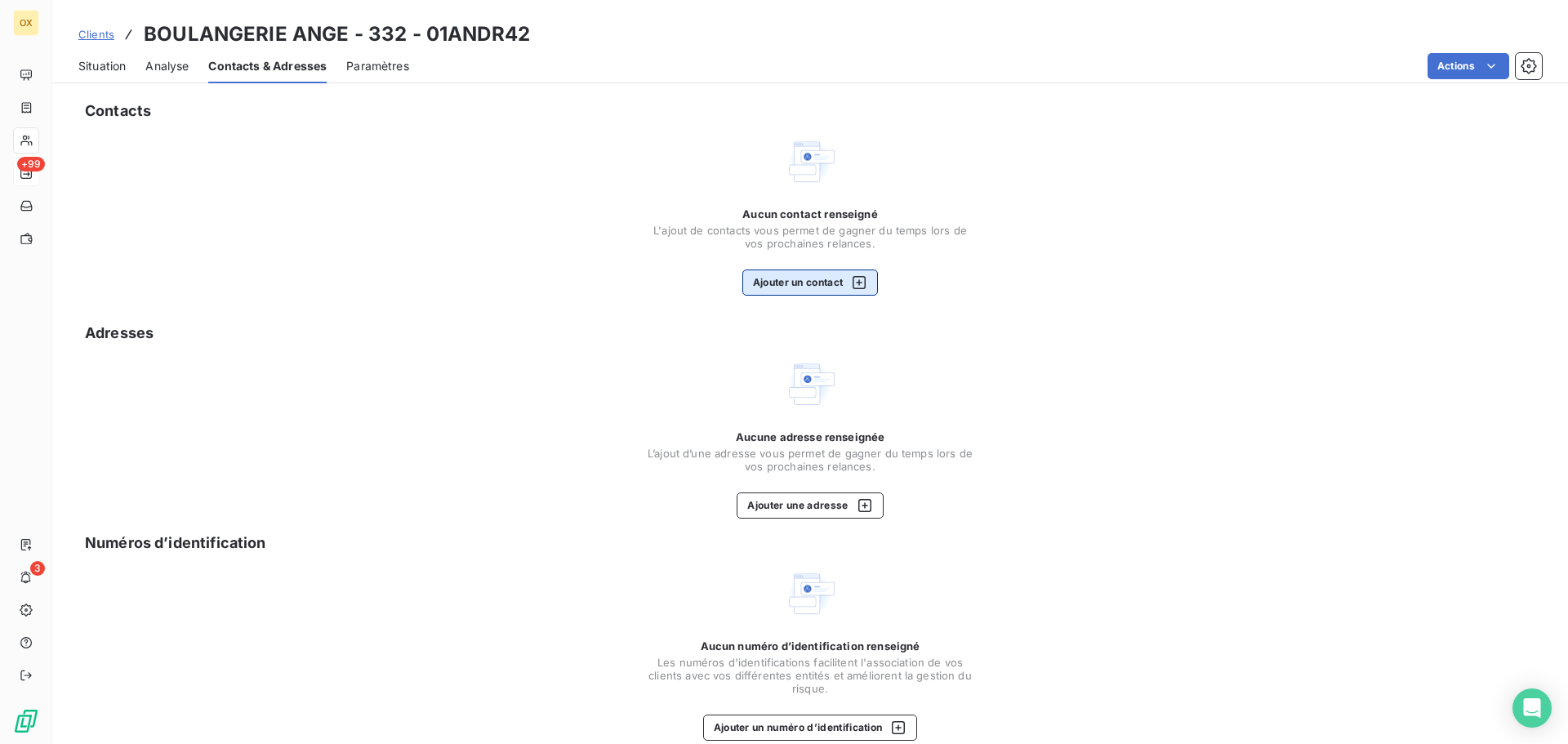
click at [828, 275] on button "Ajouter un contact" at bounding box center [811, 283] width 137 height 26
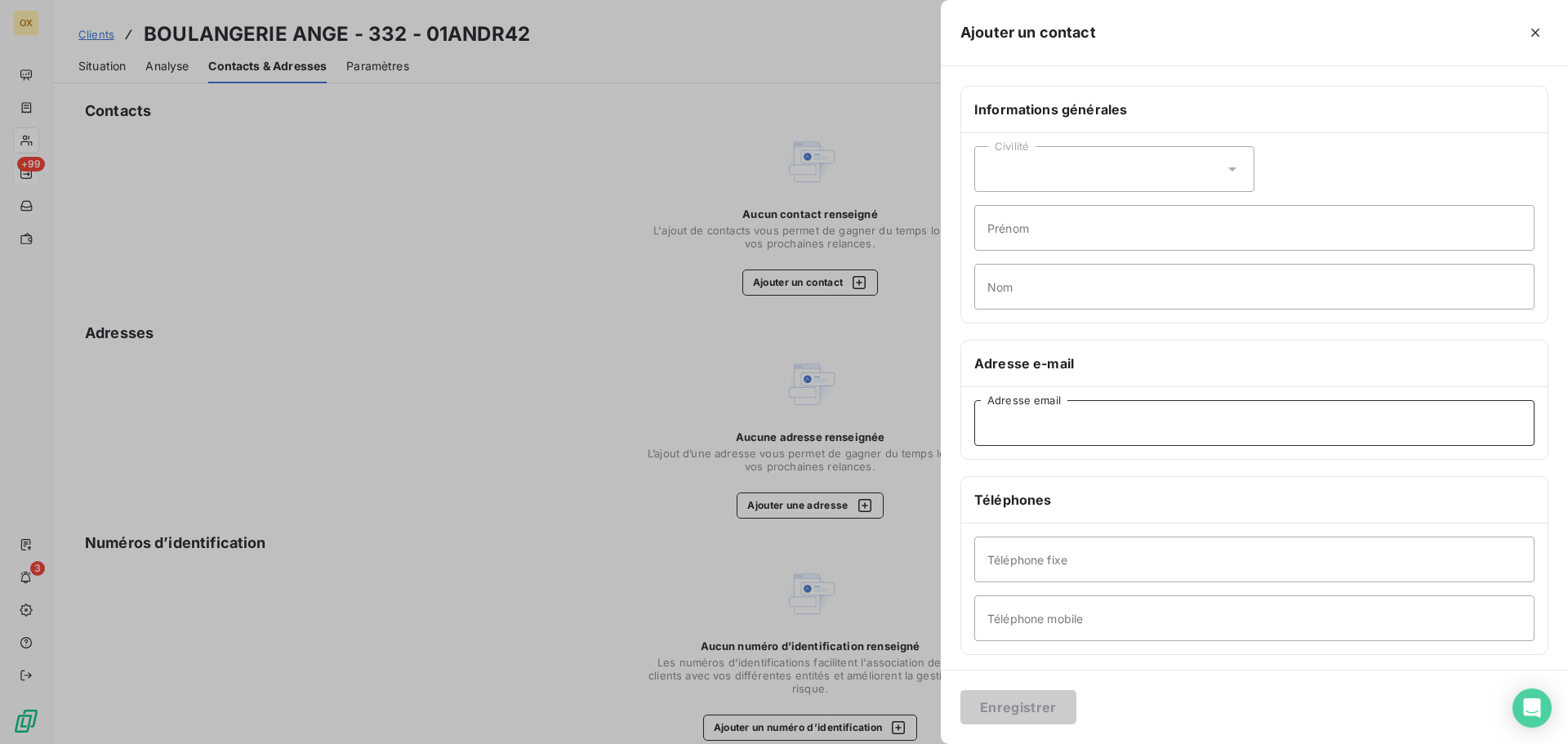
click at [1079, 424] on input "Adresse email" at bounding box center [1254, 422] width 560 height 46
paste input "[EMAIL_ADDRESS][DOMAIN_NAME]"
type input "[EMAIL_ADDRESS][DOMAIN_NAME]"
click at [1029, 707] on button "Enregistrer" at bounding box center [1018, 707] width 116 height 34
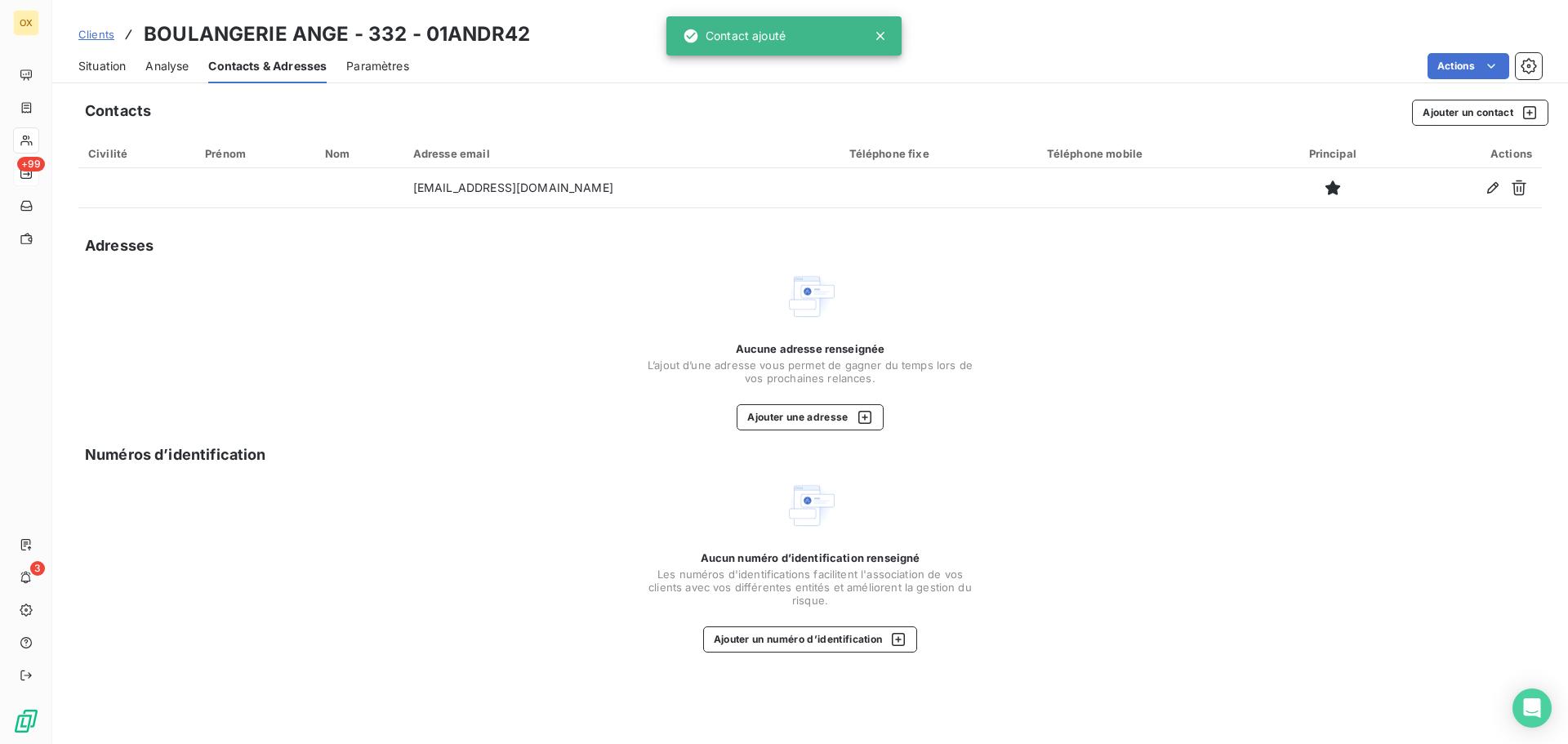
click at [114, 68] on span "Situation" at bounding box center [101, 66] width 47 height 17
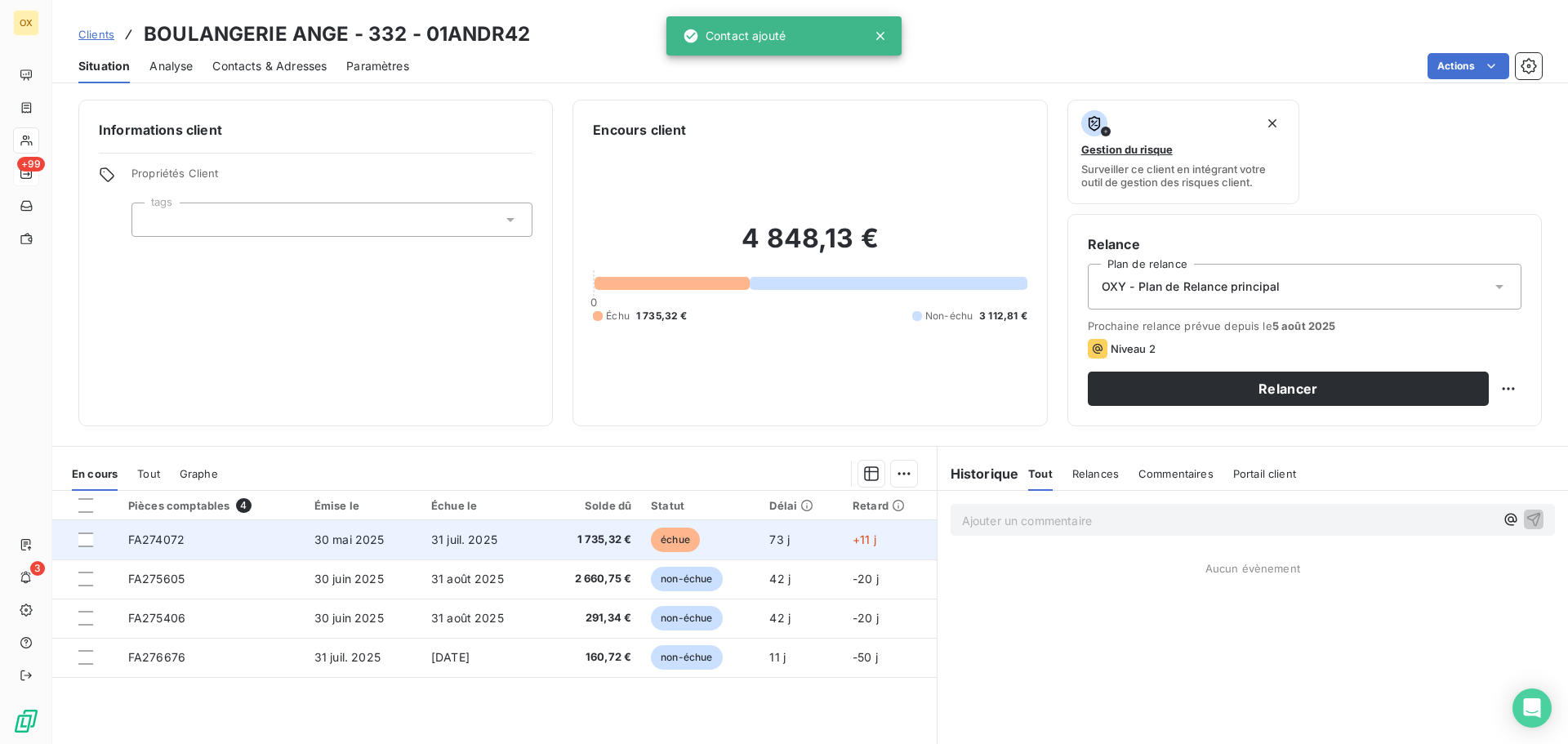
click at [629, 543] on span "1 735,32 €" at bounding box center [592, 539] width 80 height 17
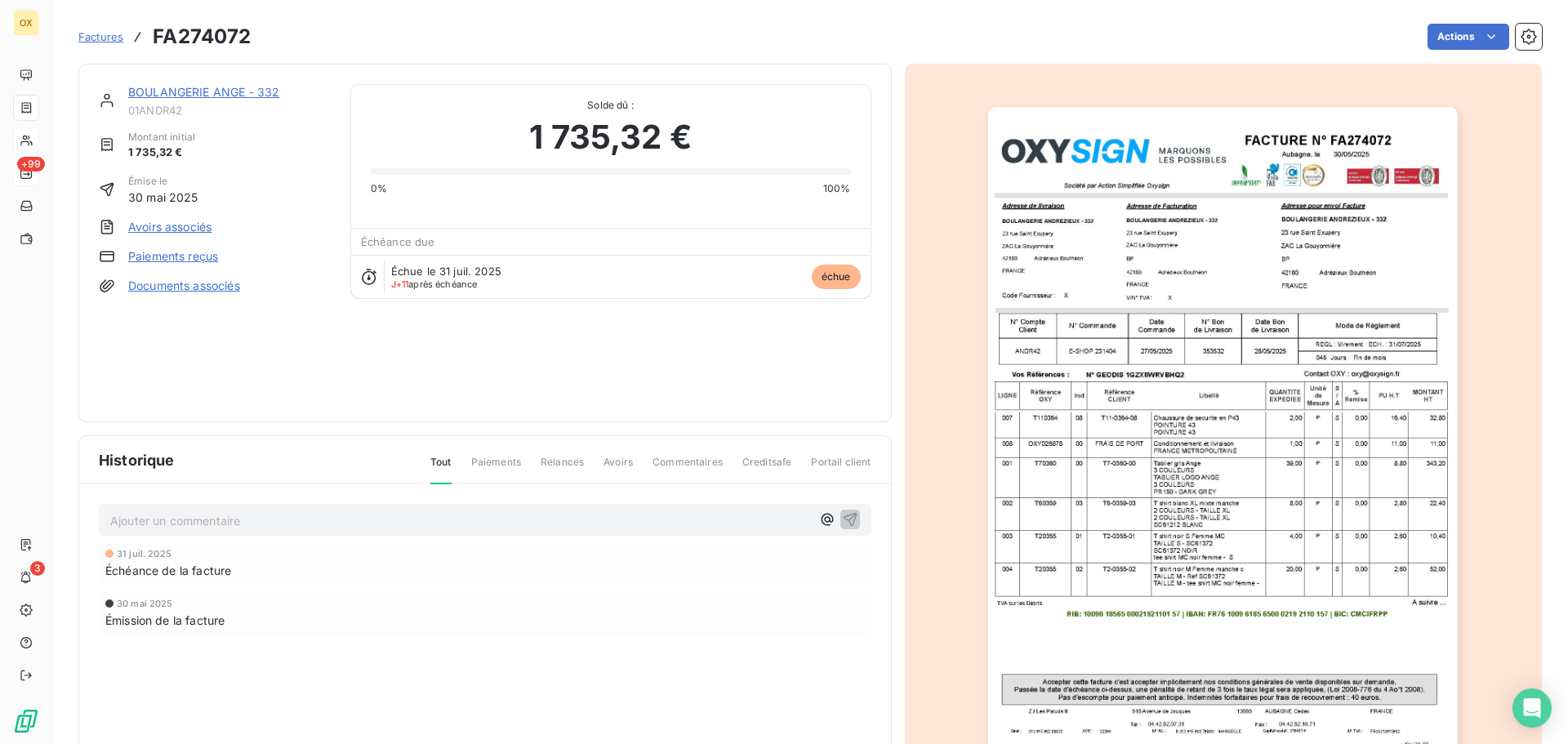
click at [222, 91] on link "BOULANGERIE ANGE - 332" at bounding box center [204, 91] width 151 height 14
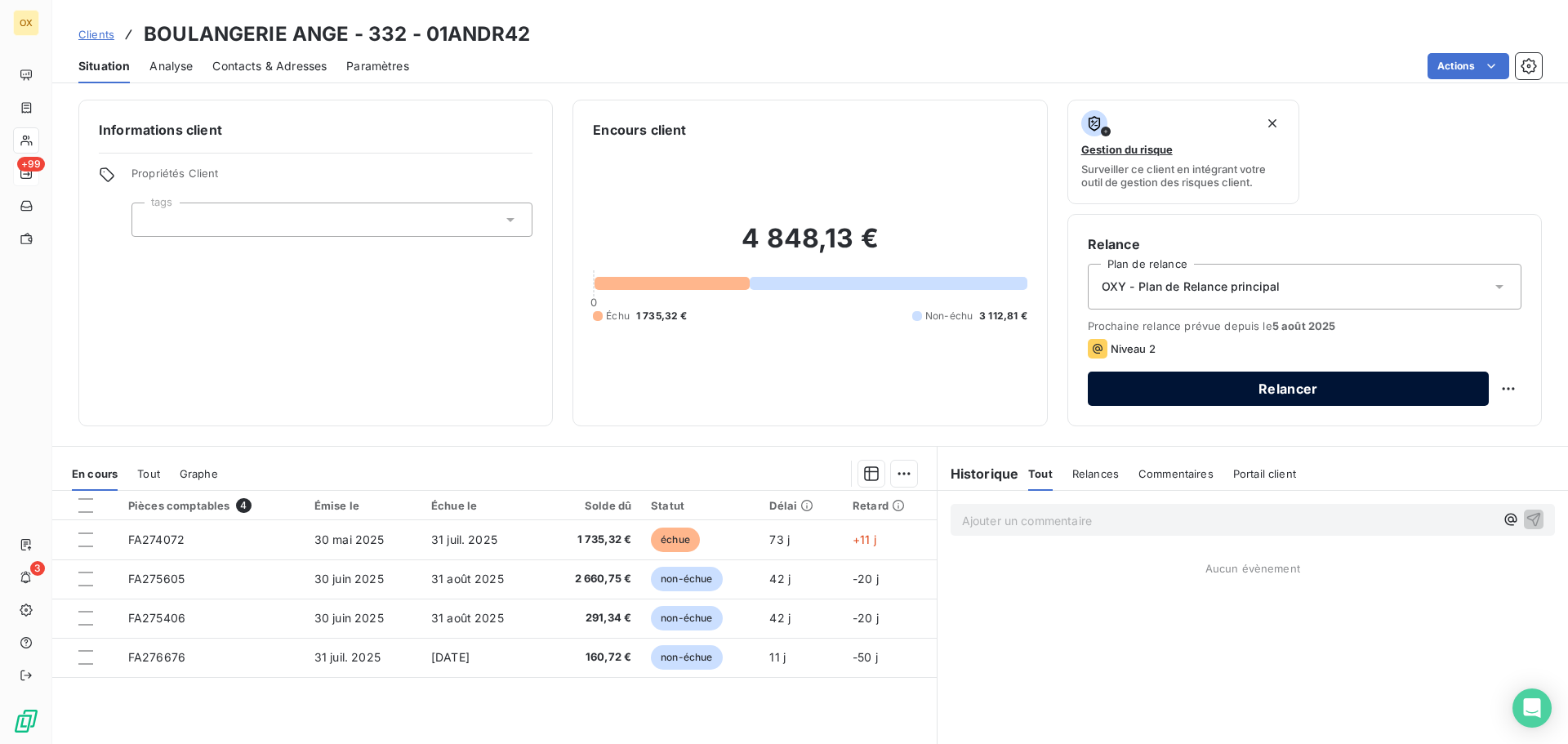
click at [1226, 395] on button "Relancer" at bounding box center [1288, 388] width 401 height 34
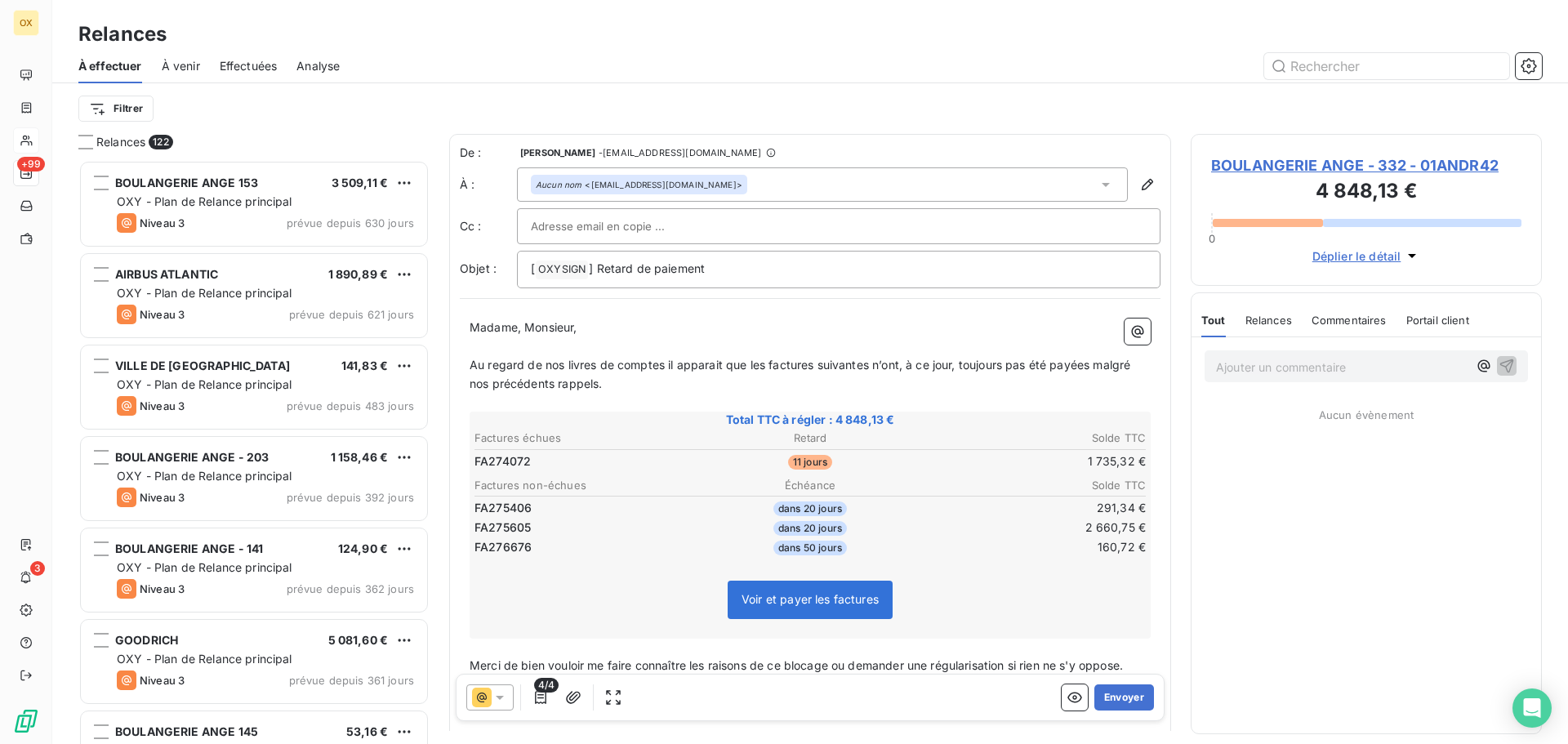
scroll to position [571, 339]
drag, startPoint x: 632, startPoint y: 272, endPoint x: 596, endPoint y: 272, distance: 36.0
click at [596, 272] on span "] Retard de paiement" at bounding box center [647, 268] width 116 height 14
drag, startPoint x: 527, startPoint y: 332, endPoint x: 474, endPoint y: 334, distance: 53.0
click at [474, 334] on p "Madame, Monsieur," at bounding box center [811, 327] width 681 height 19
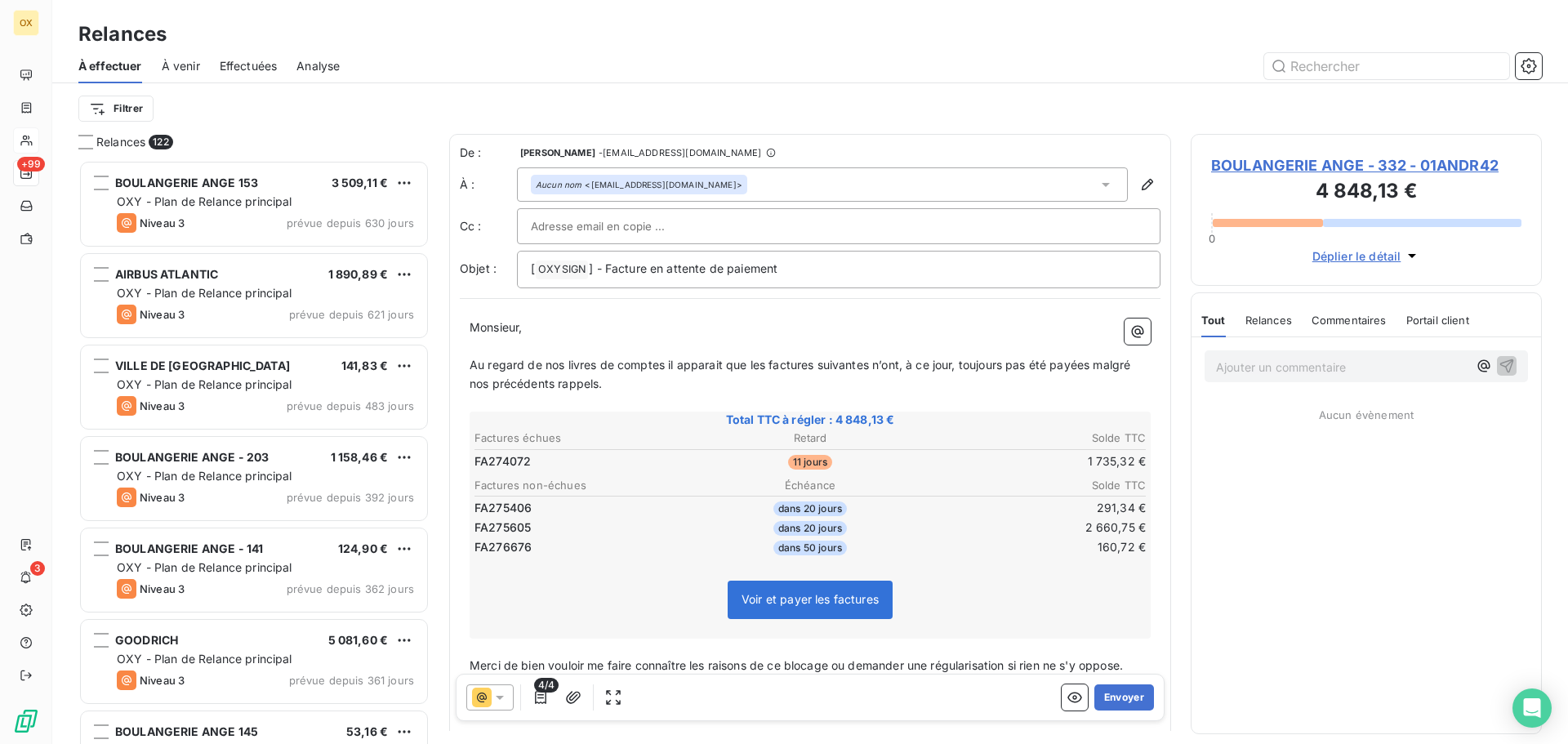
click at [520, 326] on span "Monsieur," at bounding box center [496, 326] width 52 height 14
click at [769, 367] on span "Au regard de nos livres de comptes il apparait que les factures suivantes n’ont…" at bounding box center [802, 373] width 664 height 33
drag, startPoint x: 764, startPoint y: 369, endPoint x: 825, endPoint y: 350, distance: 63.9
click at [764, 368] on span "Au regard de nos livres de comptes il apparait que les factures suivantes n’ont…" at bounding box center [802, 373] width 664 height 33
click at [807, 361] on span "Au regard de nos livres de comptes il apparait que la factures suivantes n’ont,…" at bounding box center [811, 373] width 681 height 33
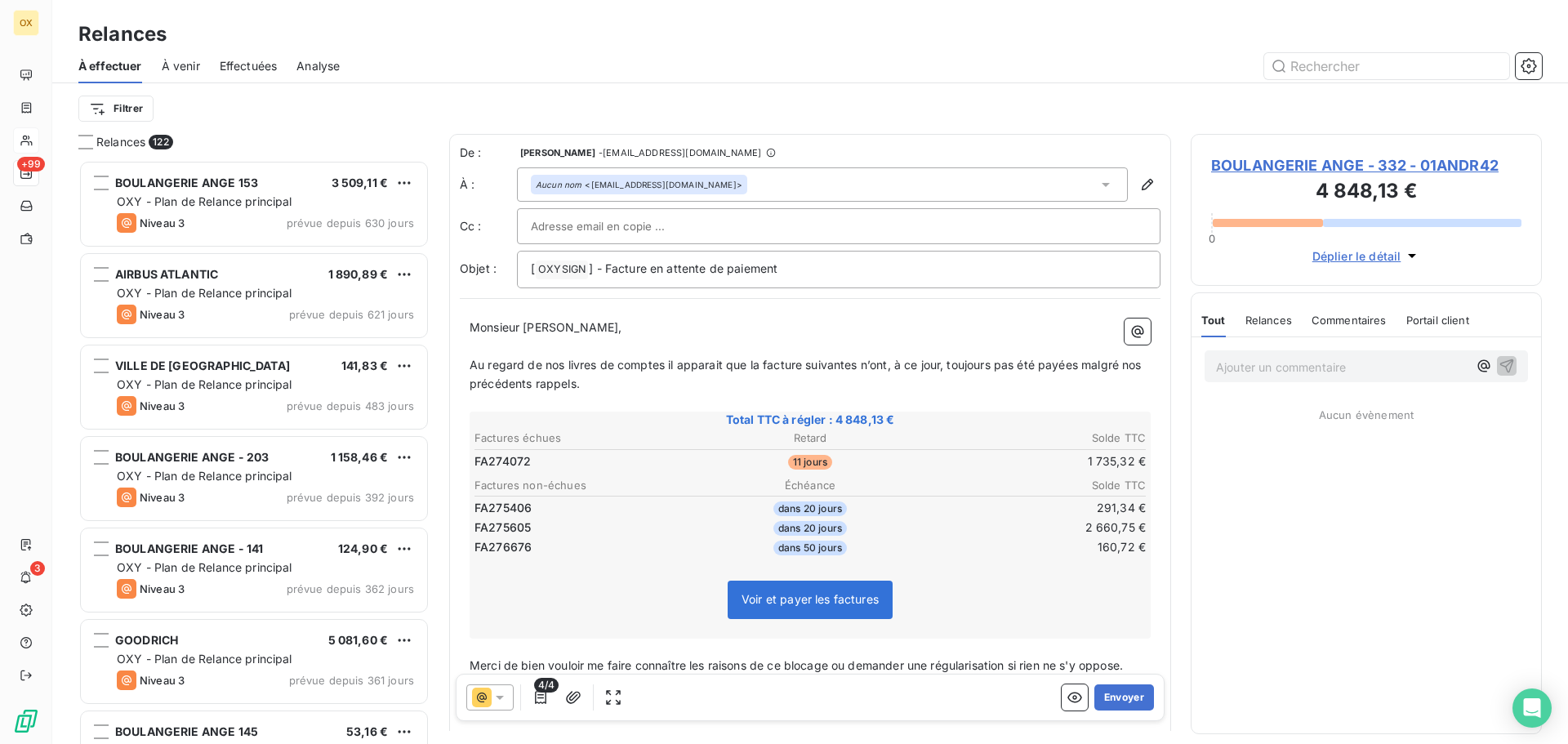
click at [859, 365] on span "Au regard de nos livres de comptes il apparait que la facture suivantes n’ont, …" at bounding box center [808, 373] width 676 height 33
click at [884, 365] on span "Au regard de nos livres de comptes il apparait que la facture suivante n’ont, à…" at bounding box center [805, 373] width 670 height 33
click at [504, 692] on icon at bounding box center [500, 698] width 17 height 17
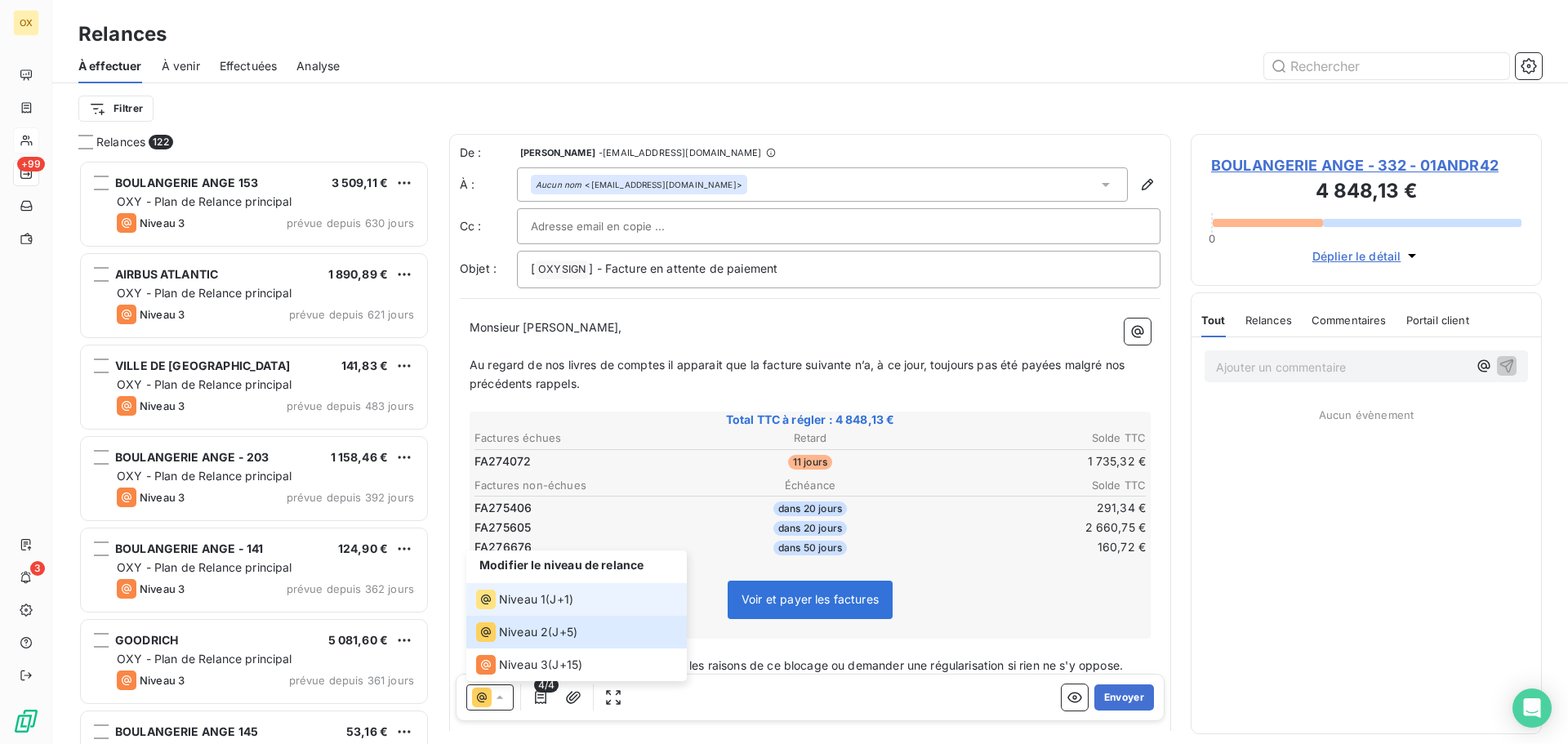
click at [525, 604] on span "Niveau 1" at bounding box center [522, 600] width 47 height 17
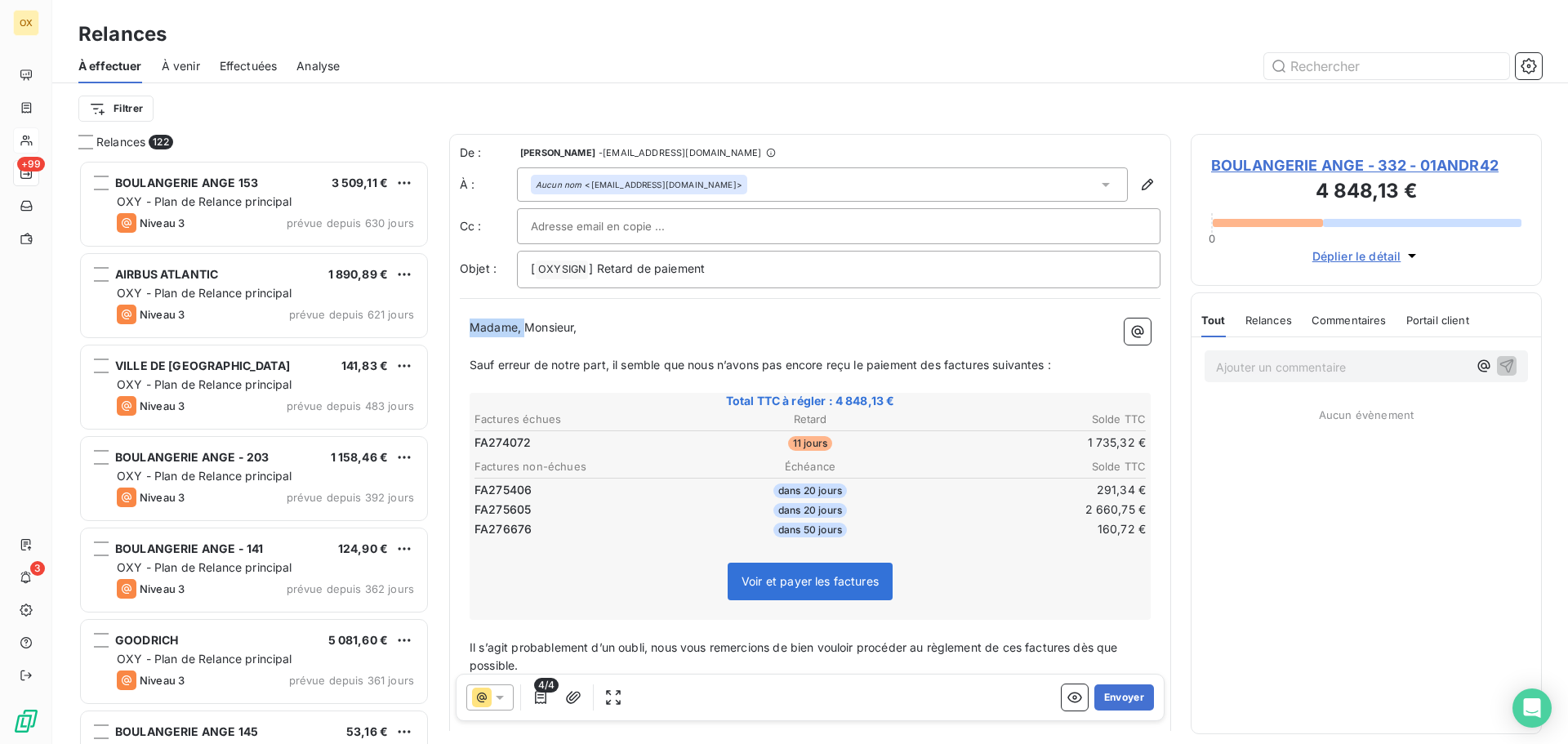
drag, startPoint x: 525, startPoint y: 326, endPoint x: 463, endPoint y: 331, distance: 62.2
click at [463, 331] on div "Madame, Monsieur, ﻿ Sauf erreur de notre part, il semble que nous n’avons pas e…" at bounding box center [810, 562] width 701 height 506
click at [520, 328] on span "Monsieur," at bounding box center [496, 326] width 52 height 14
click at [945, 370] on span "Sauf erreur de notre part, il semble que nous n’avons pas encore reçu le paieme…" at bounding box center [760, 364] width 582 height 14
click at [999, 358] on span "Sauf erreur de notre part, il semble que nous n’avons pas encore reçu le paieme…" at bounding box center [764, 364] width 588 height 14
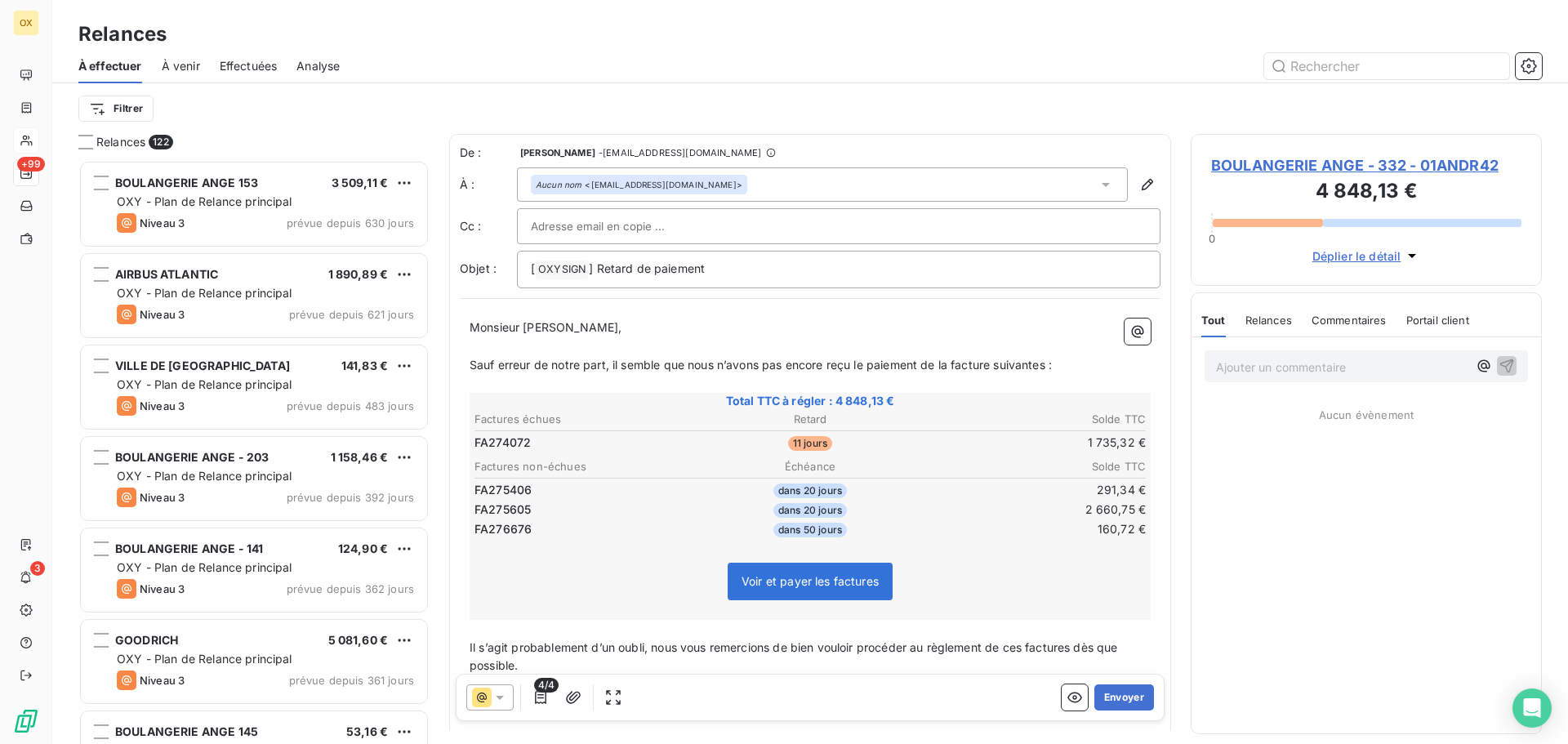
click at [1050, 359] on span "Sauf erreur de notre part, il semble que nous n’avons pas encore reçu le paieme…" at bounding box center [761, 364] width 583 height 14
click at [1078, 651] on span "Il s’agit probablement d’un oubli, nous vous remercions de bien vouloir procéde…" at bounding box center [796, 656] width 651 height 33
click at [1029, 651] on span "Il s’agit probablement d’un oubli, nous vous remercions de bien vouloir procéde…" at bounding box center [793, 656] width 646 height 33
click at [1340, 163] on span "BOULANGERIE ANGE - 332 - 01ANDR42" at bounding box center [1367, 166] width 311 height 22
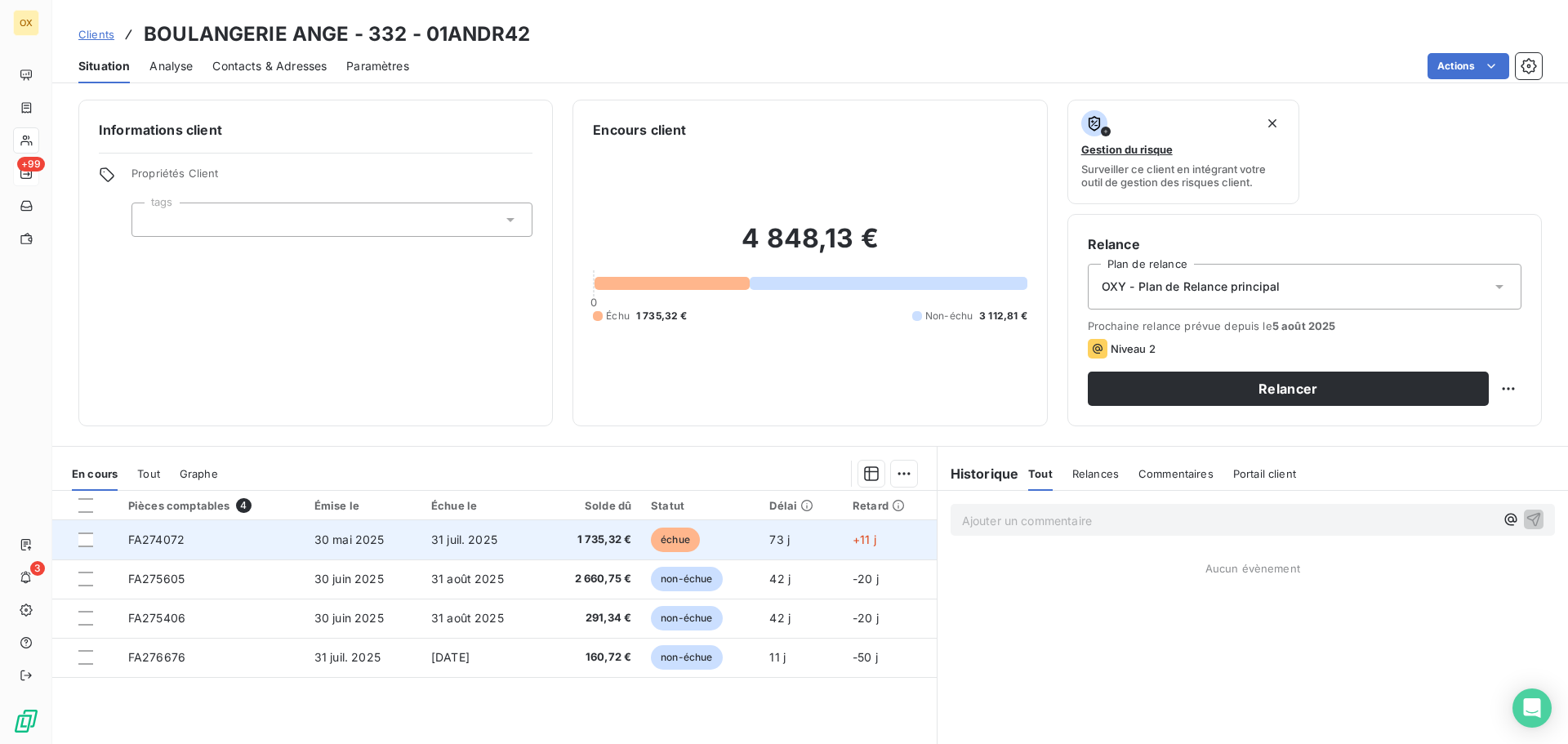
click at [610, 538] on span "1 735,32 €" at bounding box center [592, 539] width 80 height 17
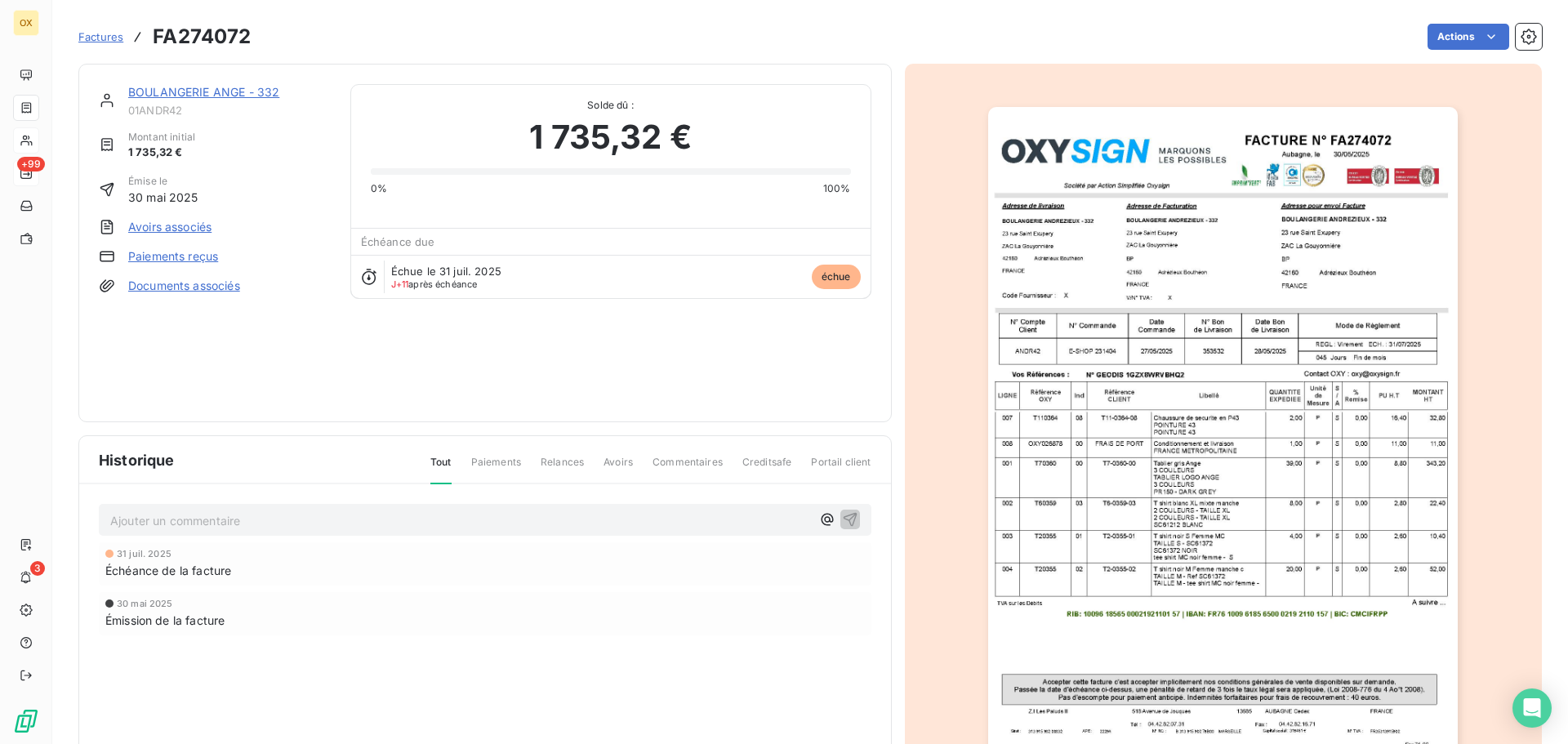
click at [249, 91] on link "BOULANGERIE ANGE - 332" at bounding box center [204, 91] width 151 height 14
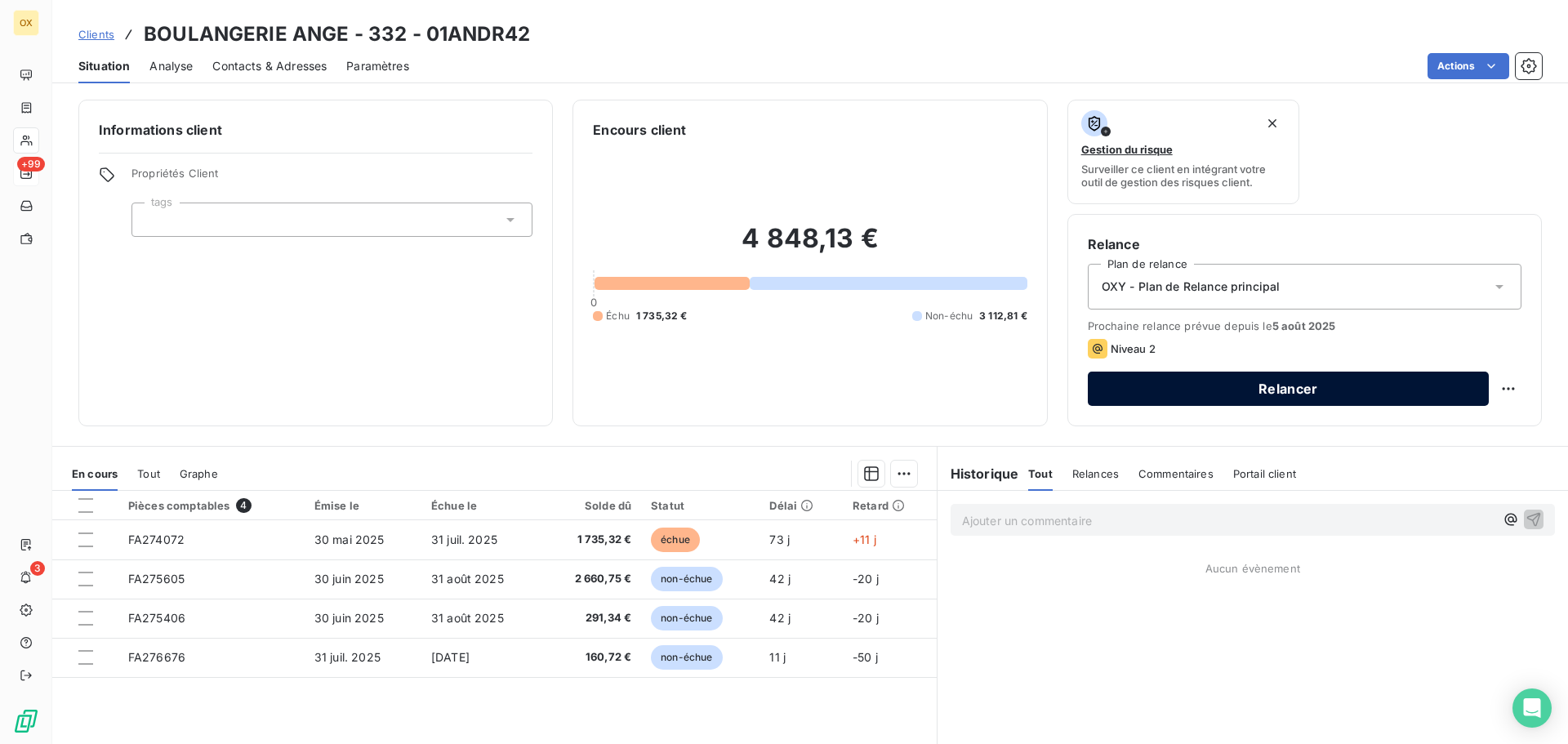
click at [1266, 396] on button "Relancer" at bounding box center [1288, 388] width 401 height 34
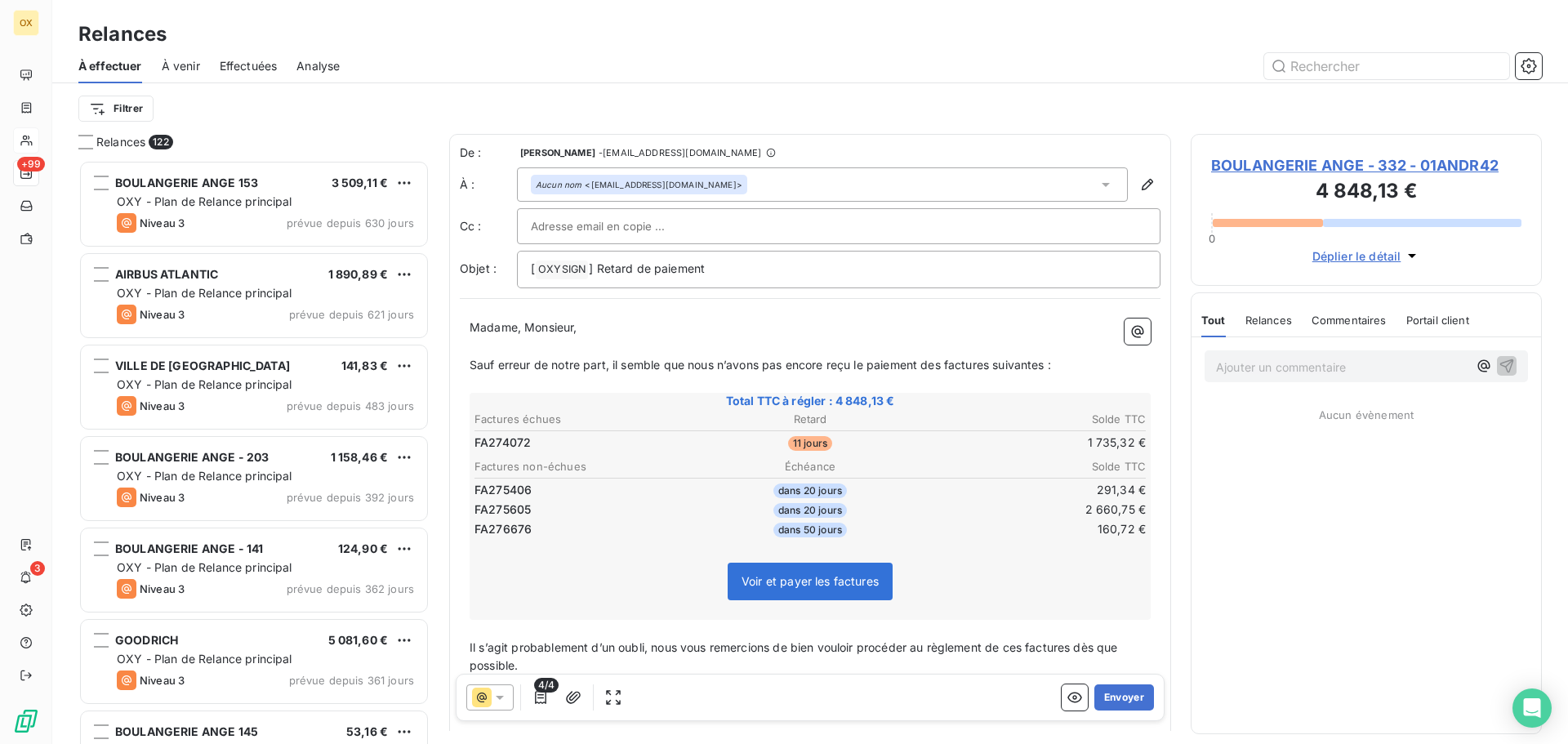
scroll to position [571, 339]
drag, startPoint x: 519, startPoint y: 324, endPoint x: 448, endPoint y: 326, distance: 71.0
click at [448, 326] on div "Relances 122 BOULANGERIE ANGE 153 3 509,11 € OXY - Plan de Relance principal Ni…" at bounding box center [810, 439] width 1516 height 610
click at [518, 332] on span "Monsieur," at bounding box center [496, 326] width 52 height 14
click at [519, 327] on span "Monsieur," at bounding box center [496, 326] width 52 height 14
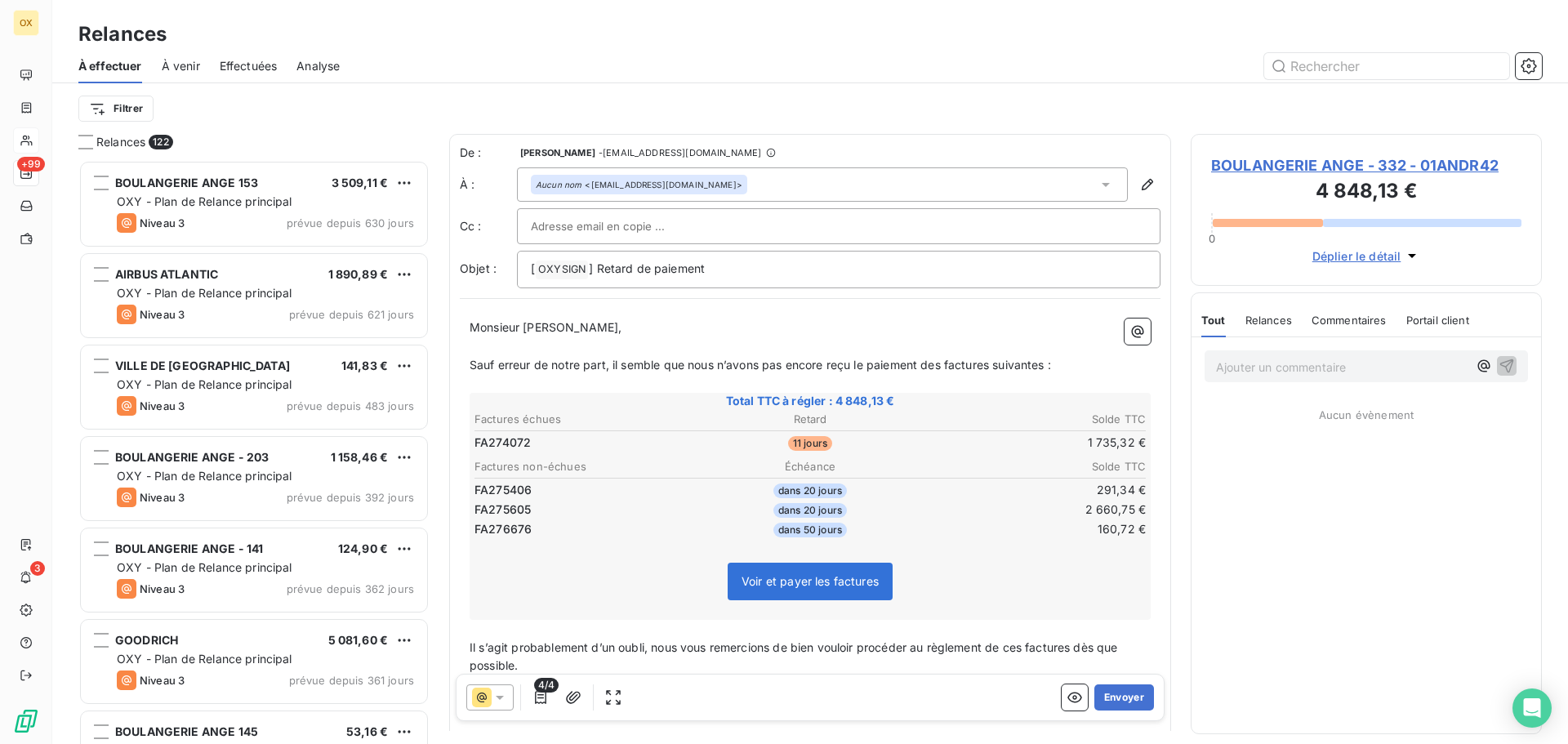
drag, startPoint x: 945, startPoint y: 361, endPoint x: 989, endPoint y: 355, distance: 44.4
click at [945, 362] on span "Sauf erreur de notre part, il semble que nous n’avons pas encore reçu le paieme…" at bounding box center [760, 364] width 582 height 14
click at [1000, 365] on span "Sauf erreur de notre part, il semble que nous n’avons pas encore reçu le paieme…" at bounding box center [764, 364] width 588 height 14
click at [1052, 365] on span "Sauf erreur de notre part, il semble que nous n’avons pas encore reçu le paieme…" at bounding box center [761, 364] width 583 height 14
click at [1025, 647] on span "Il s’agit probablement d’un oubli, nous vous remercions de bien vouloir procéde…" at bounding box center [796, 656] width 651 height 33
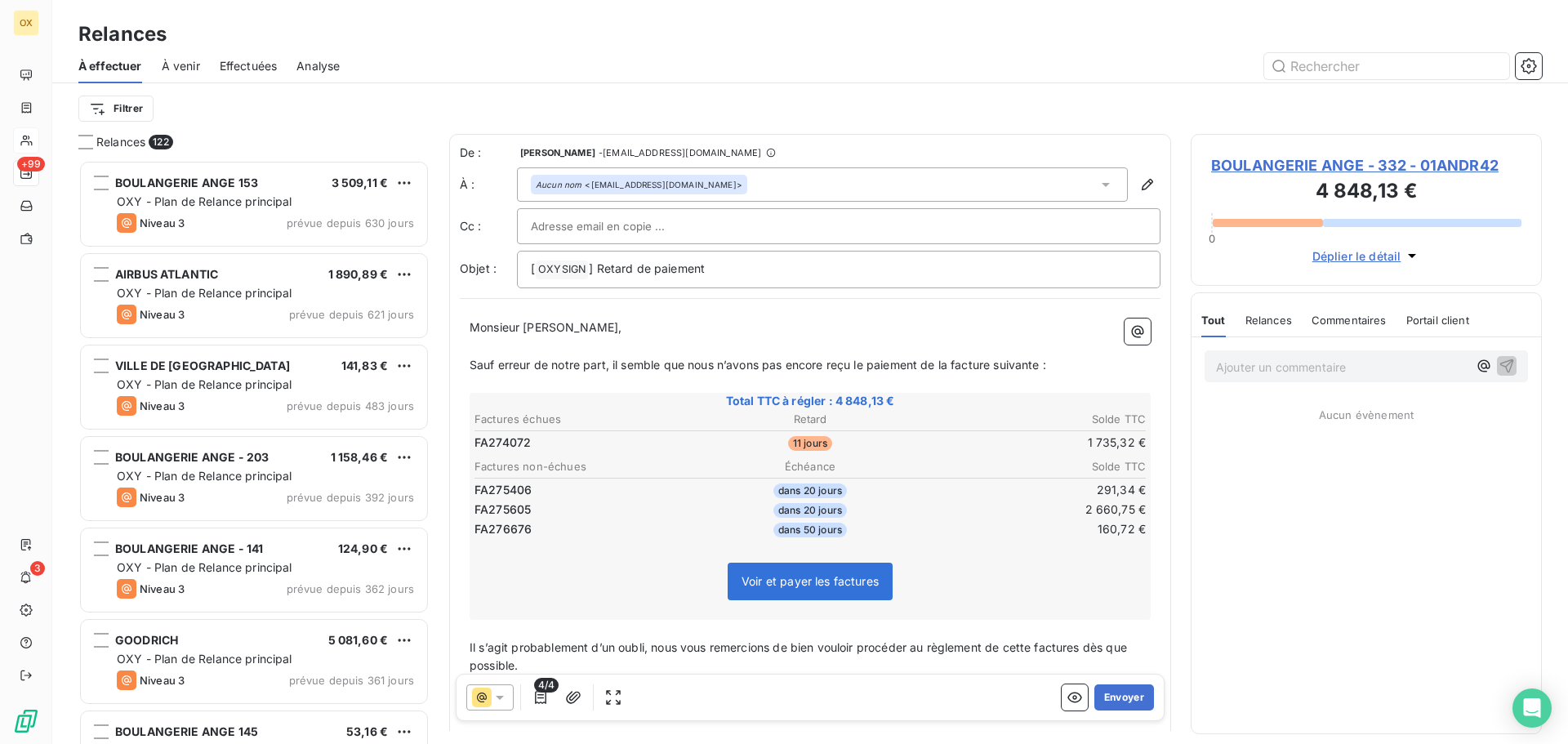
click at [1086, 644] on span "Il s’agit probablement d’un oubli, nous vous remercions de bien vouloir procéde…" at bounding box center [800, 656] width 661 height 33
click at [1127, 690] on button "Envoyer" at bounding box center [1124, 698] width 60 height 26
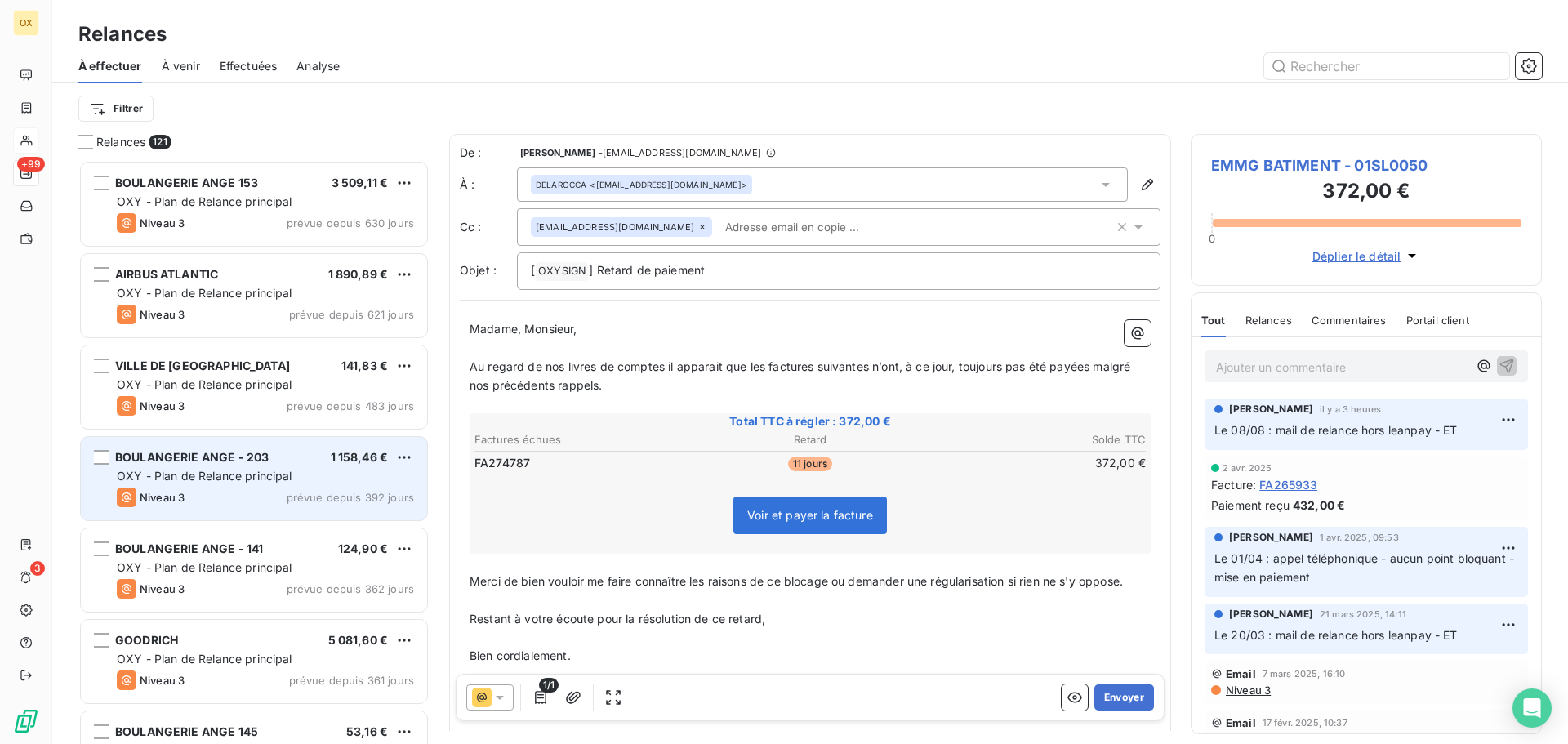
click at [329, 438] on div "BOULANGERIE ANGE - 203 1 158,46 € OXY - Plan de Relance principal Niveau 3 prév…" at bounding box center [254, 479] width 346 height 84
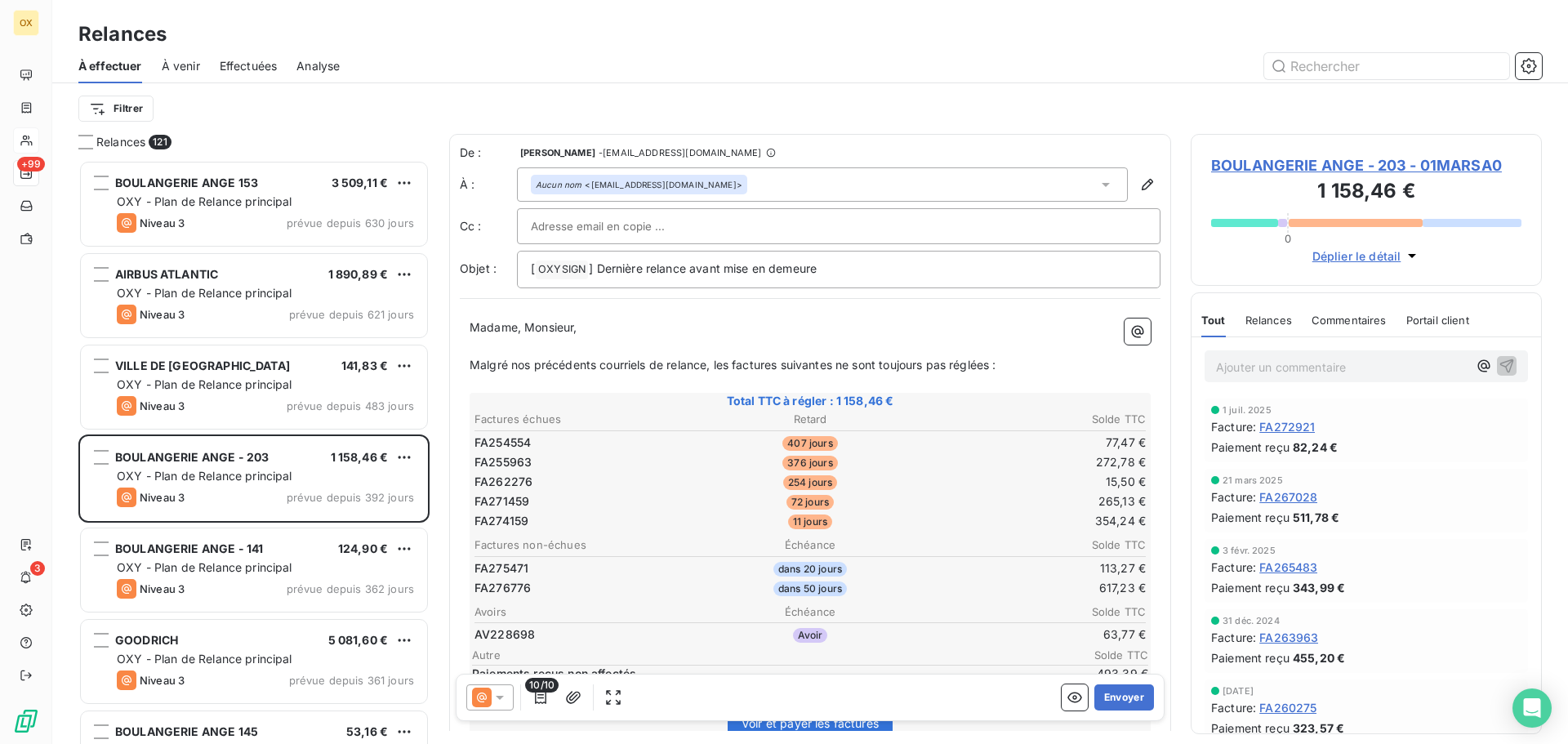
click at [1234, 164] on span "BOULANGERIE ANGE - 203 - 01MARSA0" at bounding box center [1367, 166] width 311 height 22
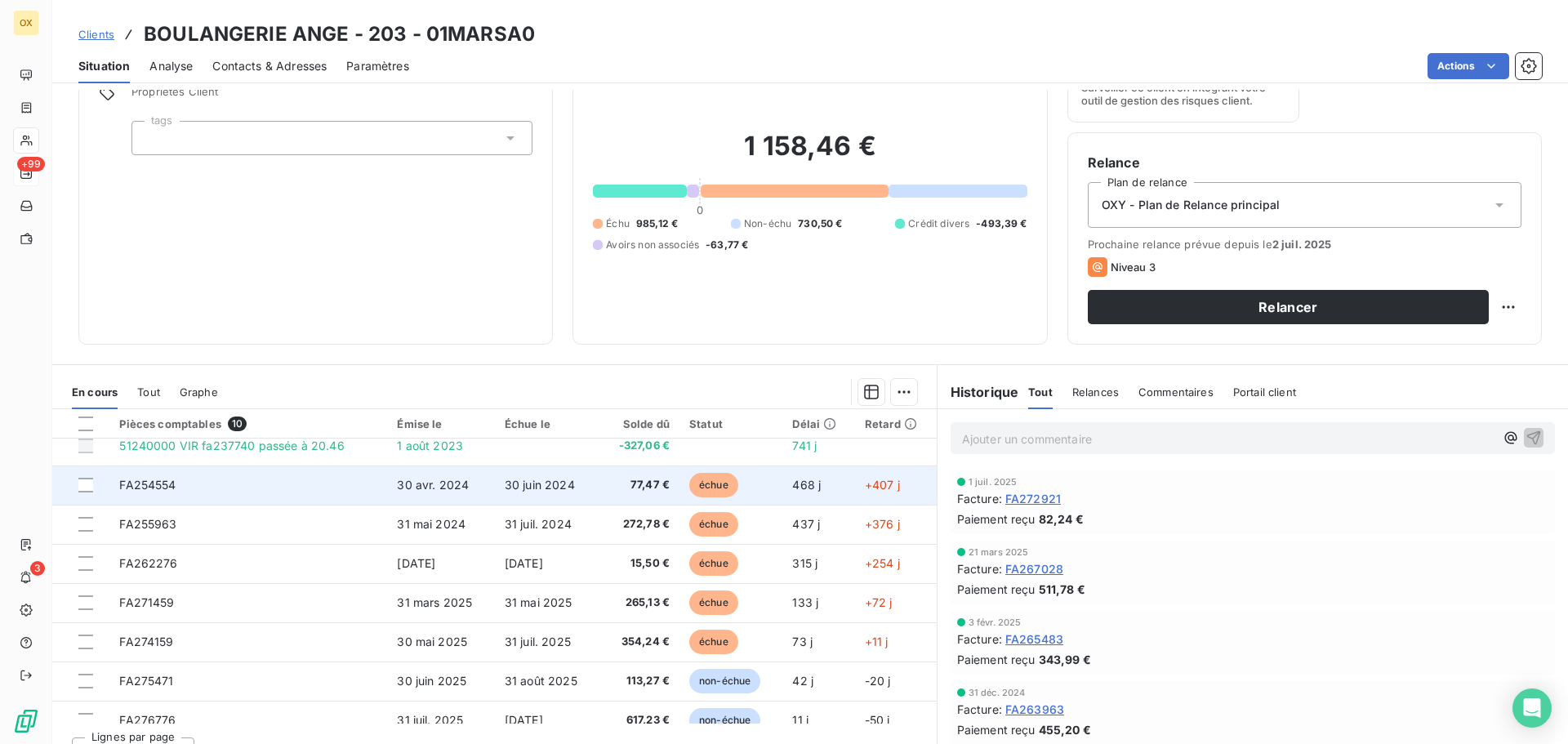
scroll to position [108, 0]
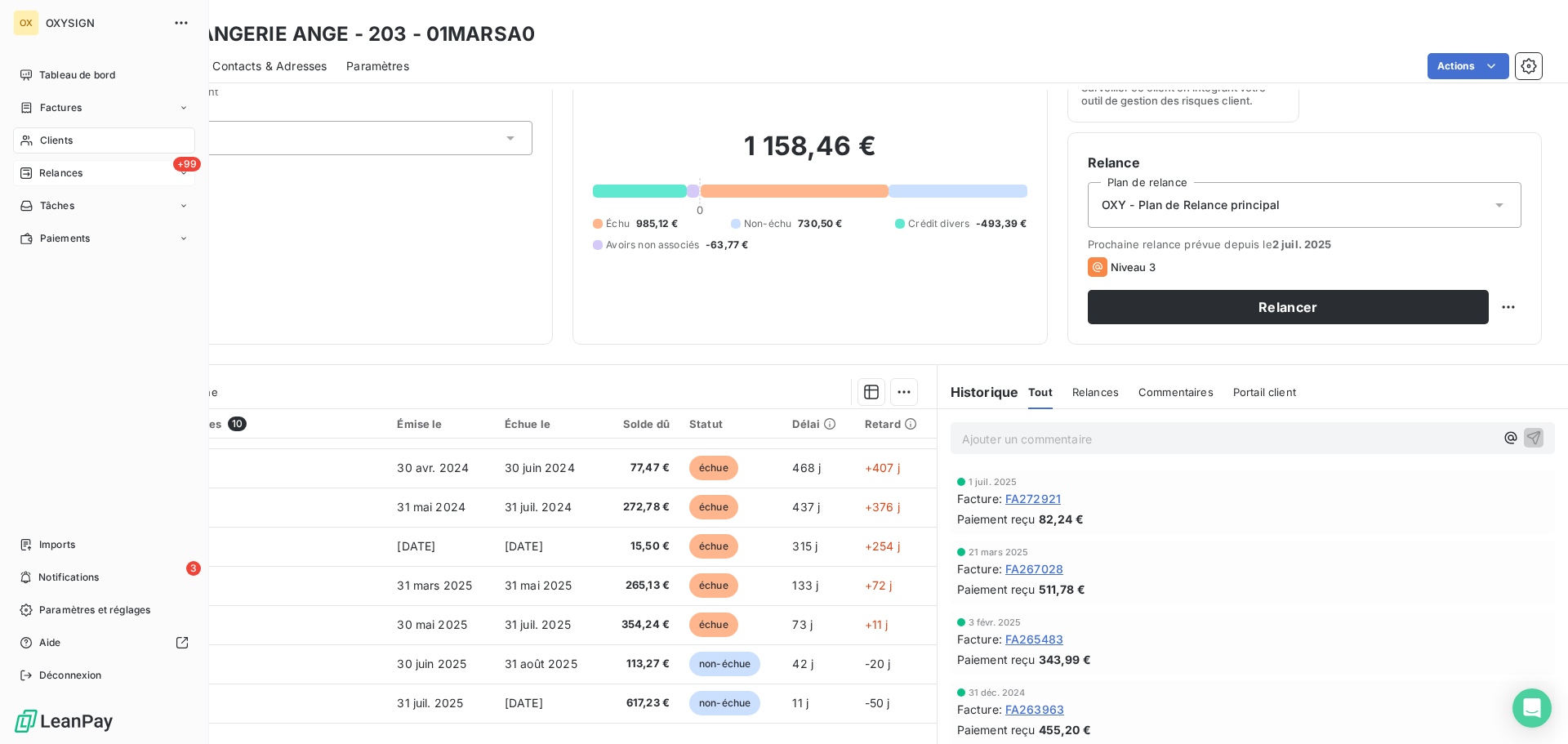
click at [35, 168] on div "Relances" at bounding box center [51, 173] width 63 height 15
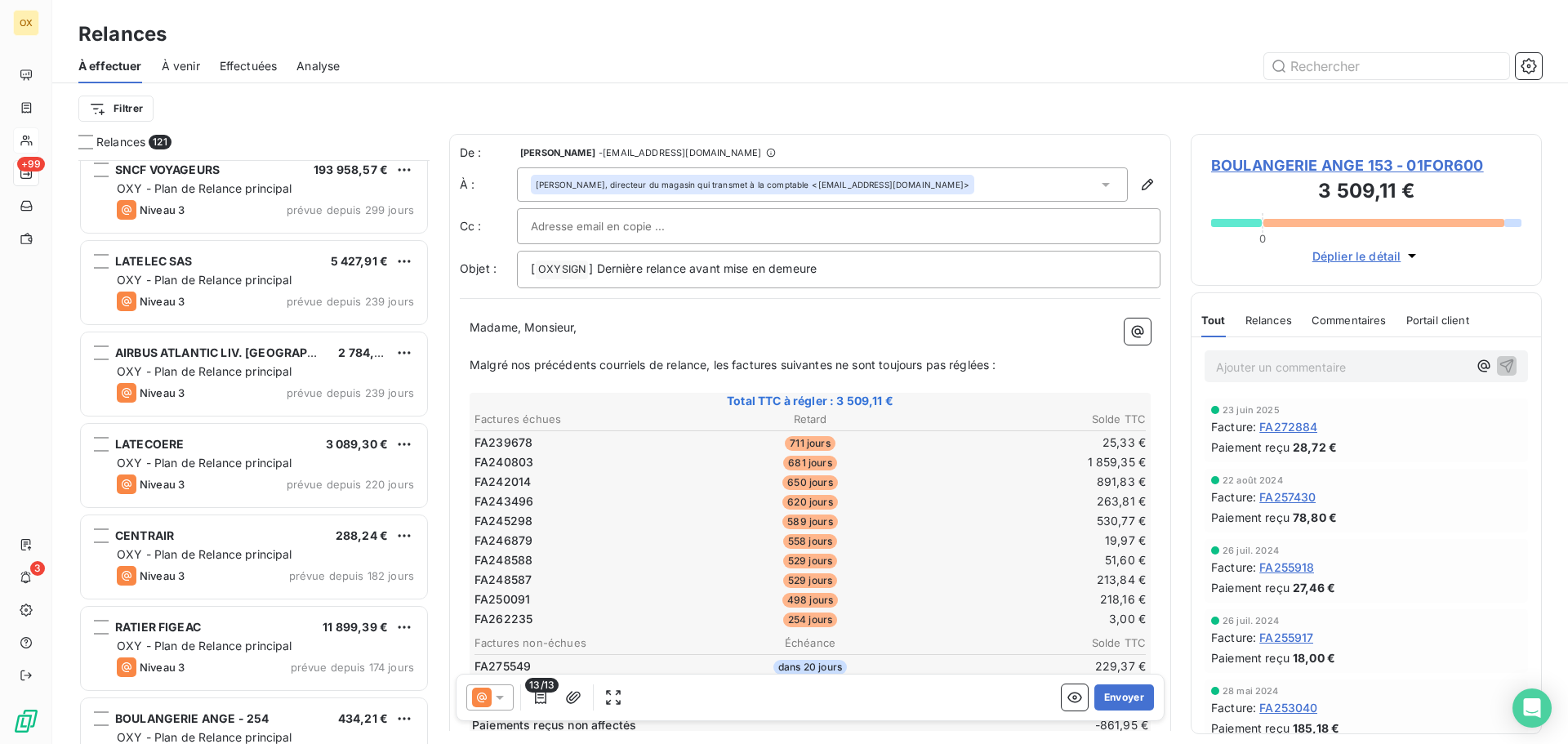
scroll to position [980, 0]
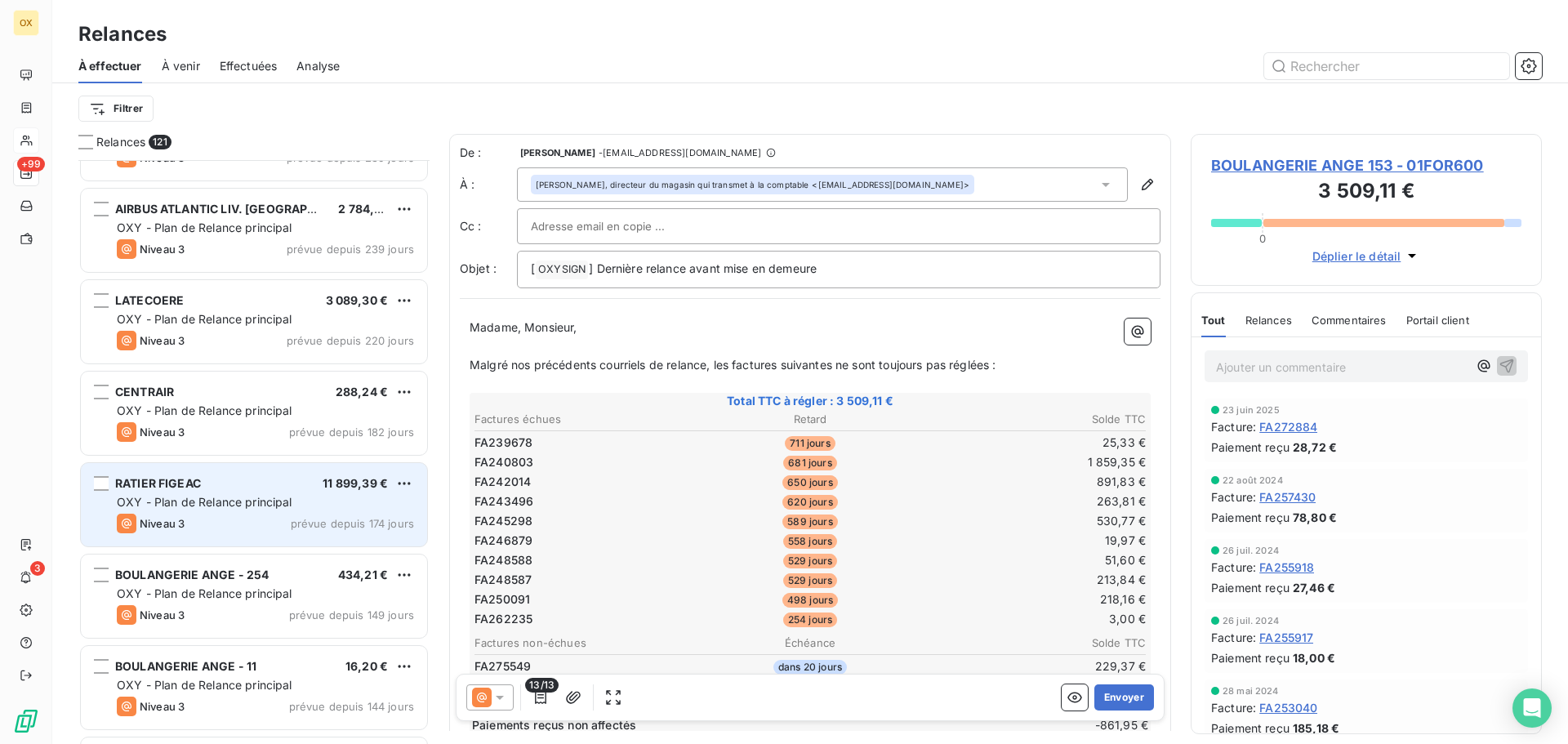
click at [267, 476] on div "RATIER FIGEAC 11 899,39 €" at bounding box center [266, 484] width 298 height 15
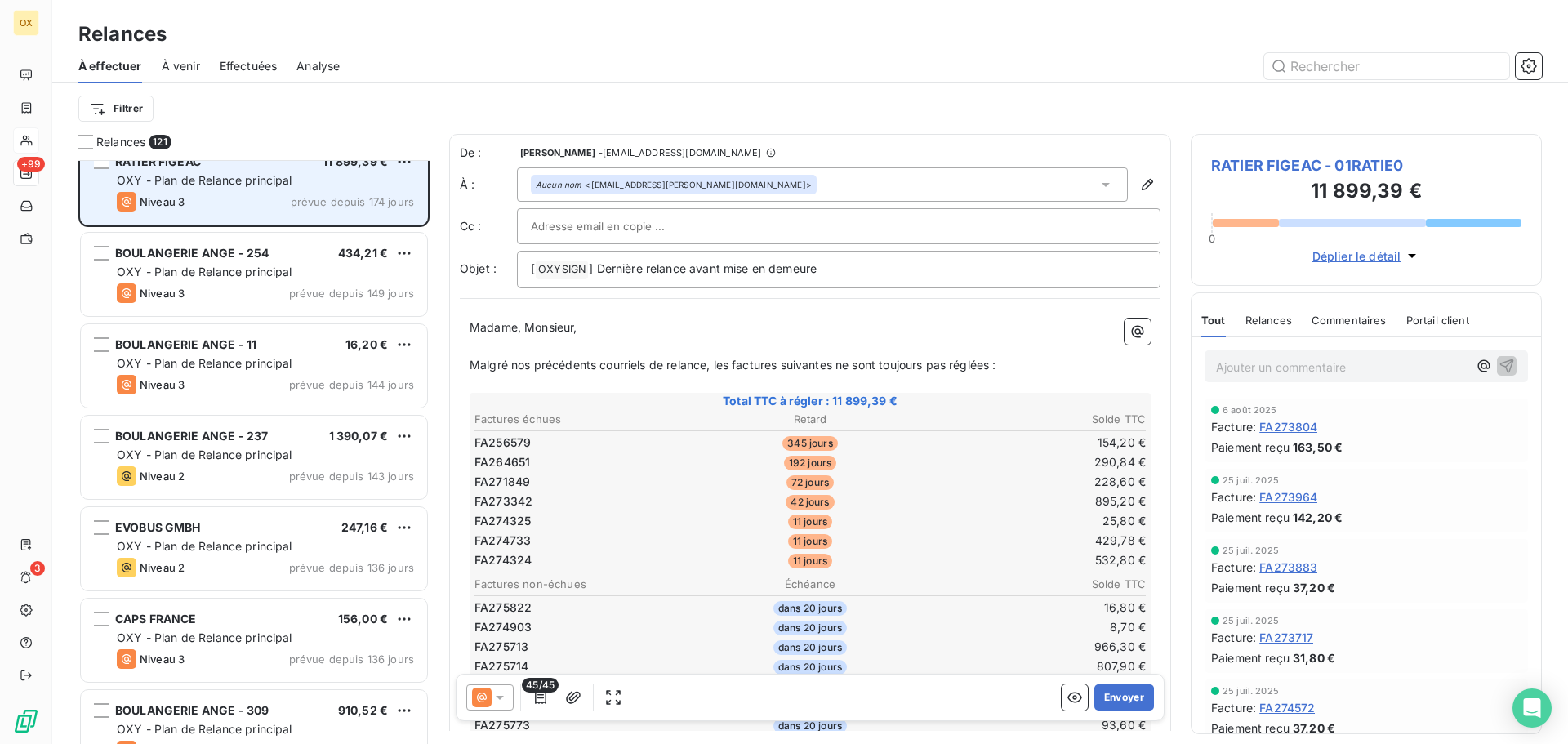
scroll to position [1388, 0]
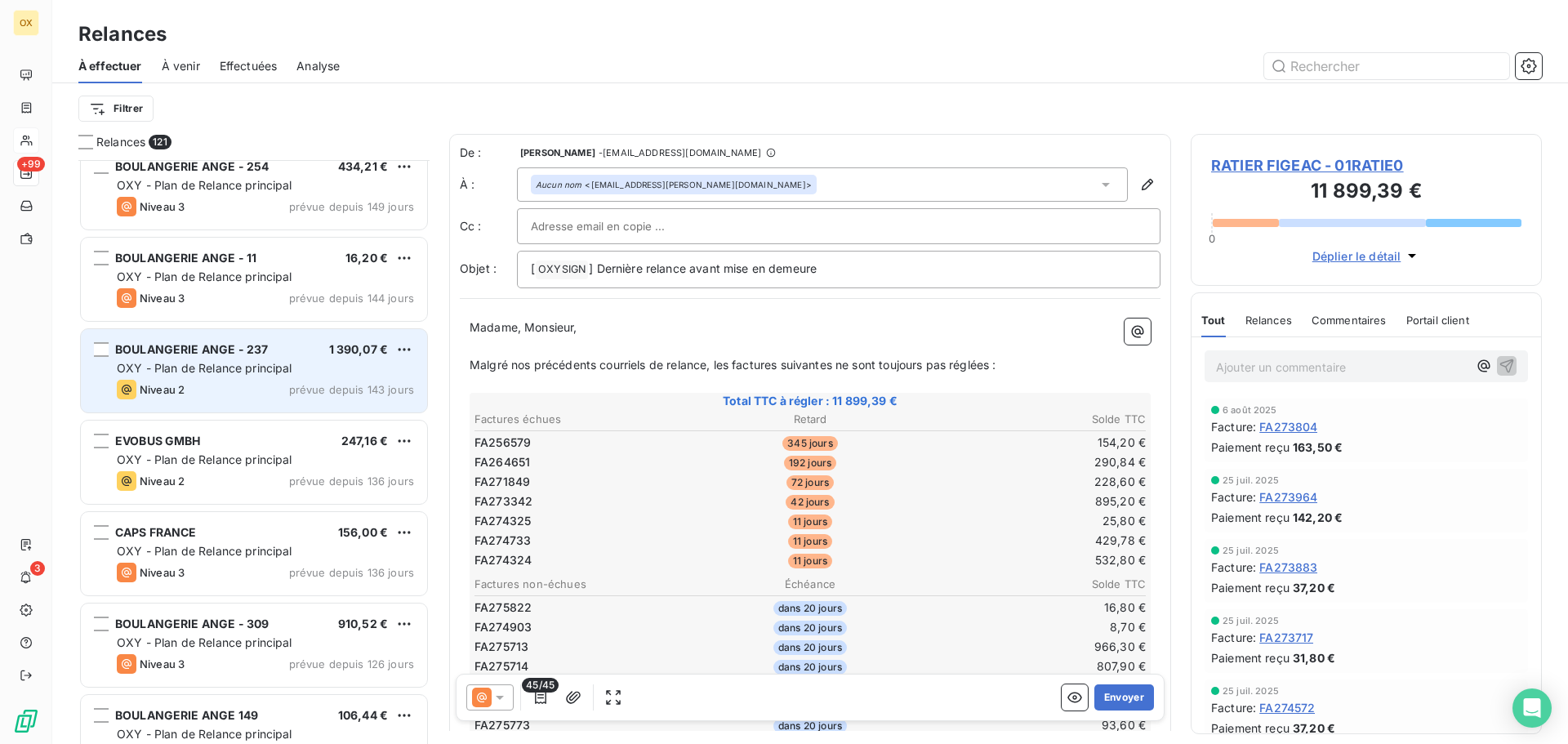
click at [213, 362] on span "OXY - Plan de Relance principal" at bounding box center [205, 367] width 176 height 14
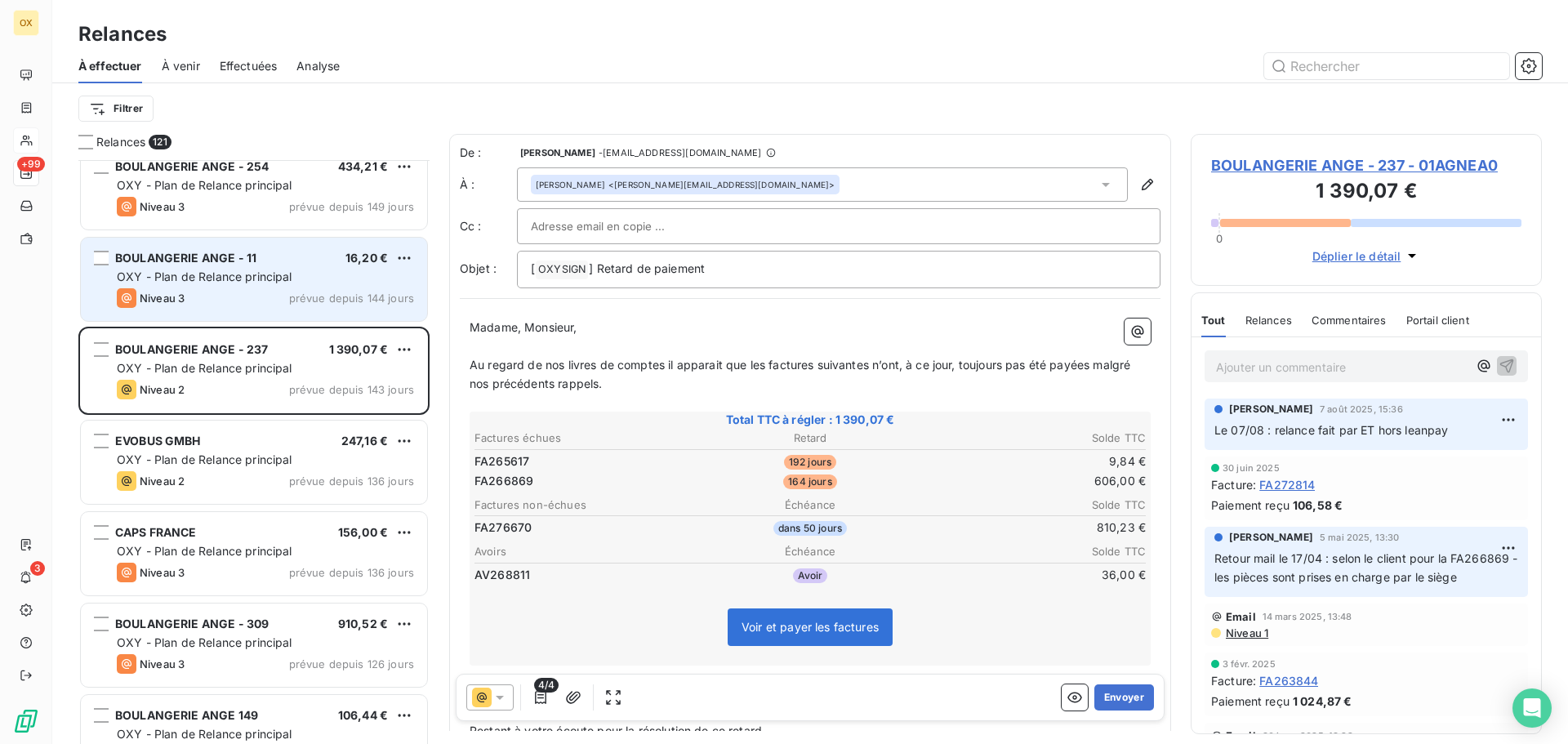
click at [174, 285] on div "BOULANGERIE ANGE - 11 16,20 € OXY - Plan de Relance principal Niveau 3 prévue d…" at bounding box center [254, 279] width 346 height 84
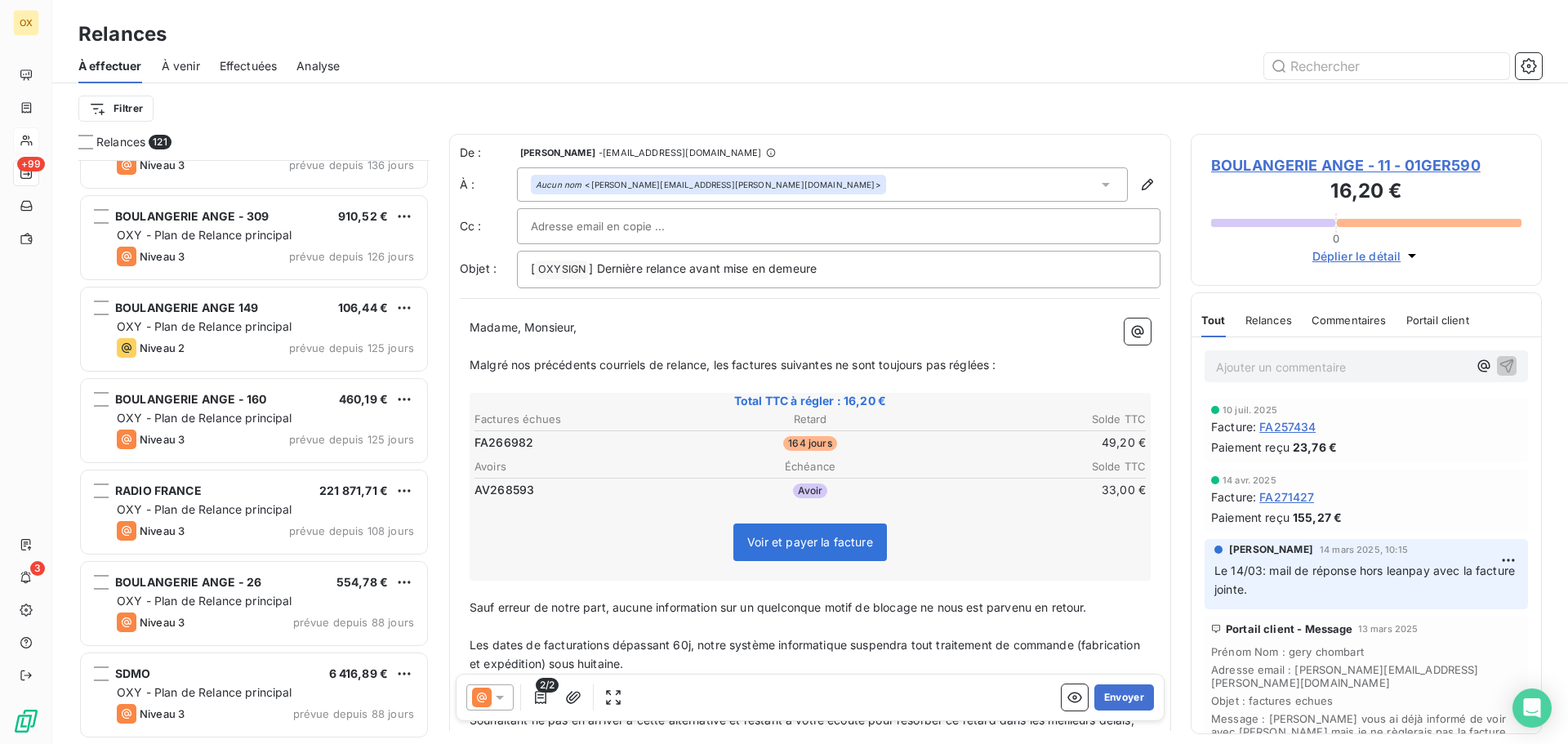
scroll to position [1797, 0]
click at [174, 286] on div "BOULANGERIE ANGE 149 106,44 € OXY - Plan de Relance principal Niveau 2 prévue d…" at bounding box center [254, 327] width 348 height 85
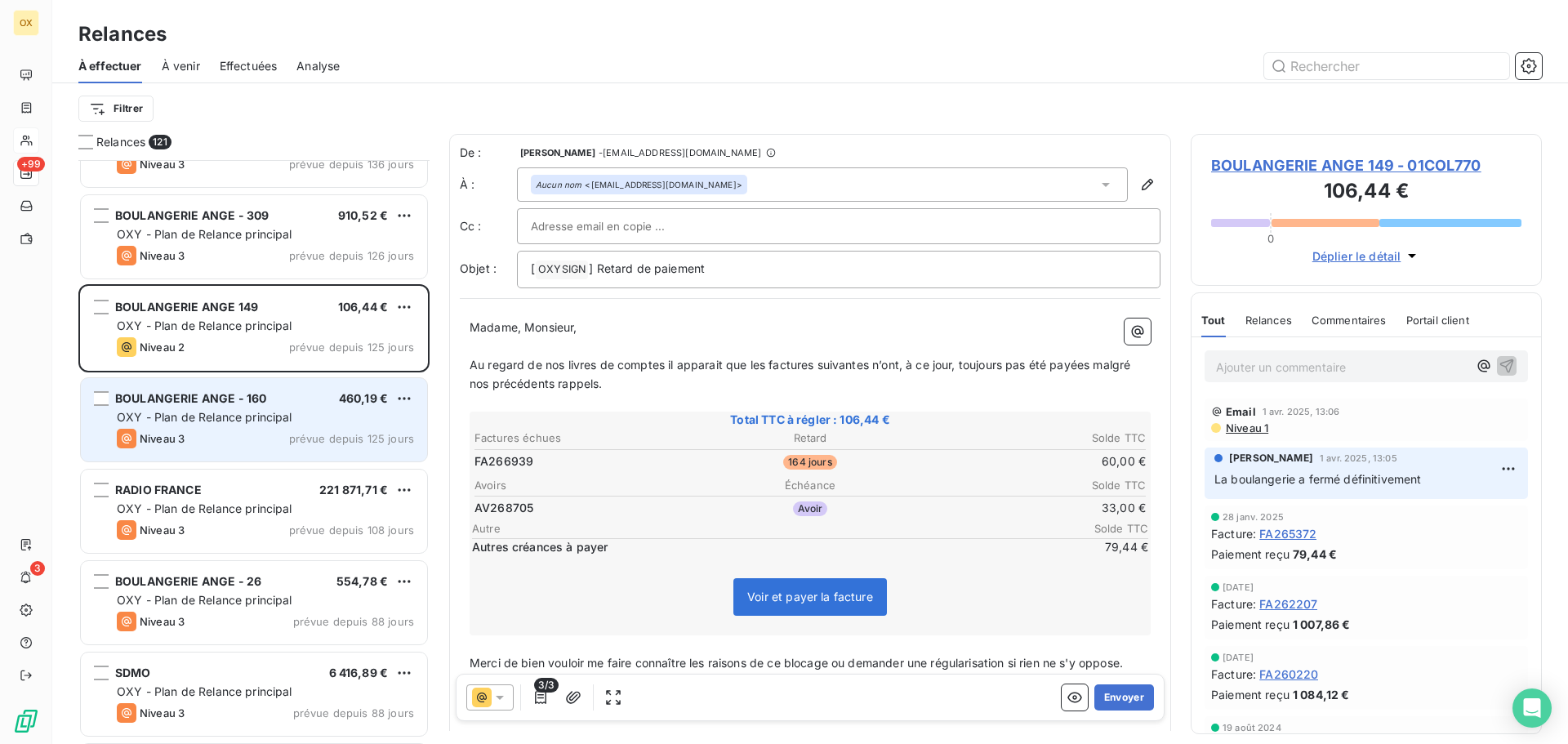
click at [192, 379] on div "BOULANGERIE ANGE - 160 460,19 € OXY - Plan de Relance principal Niveau 3 prévue…" at bounding box center [254, 419] width 346 height 84
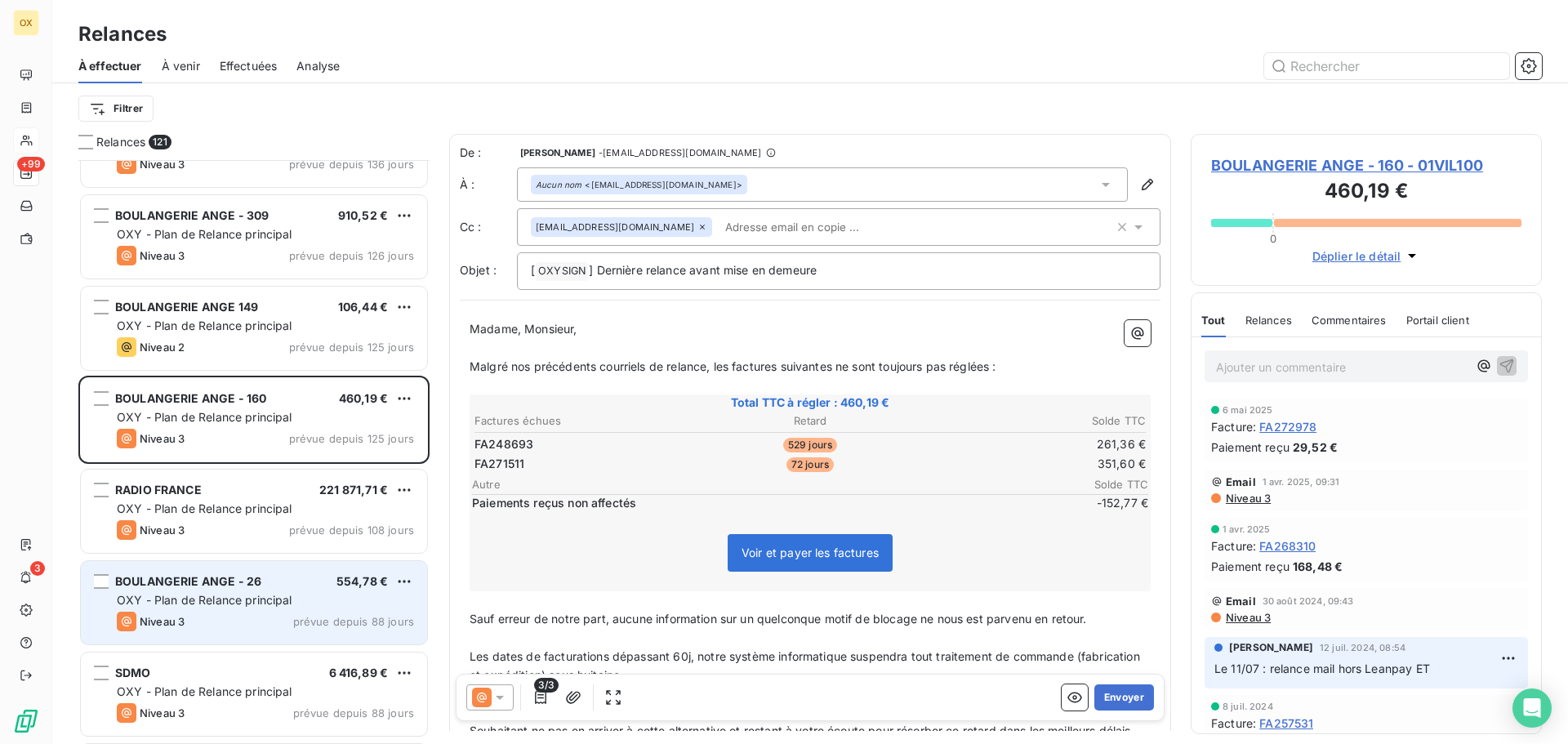
click at [233, 590] on div "BOULANGERIE ANGE - 26" at bounding box center [188, 581] width 146 height 17
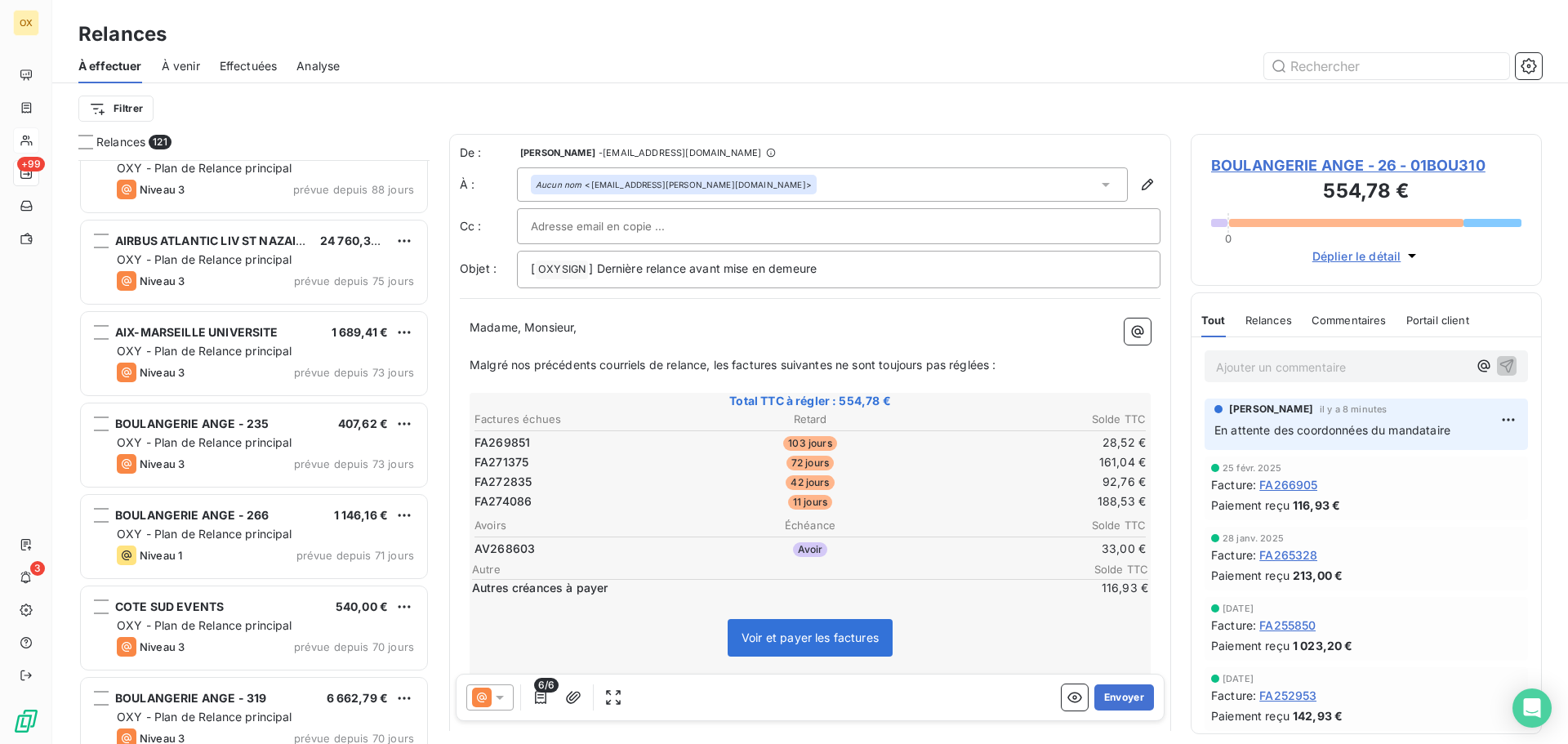
scroll to position [2450, 0]
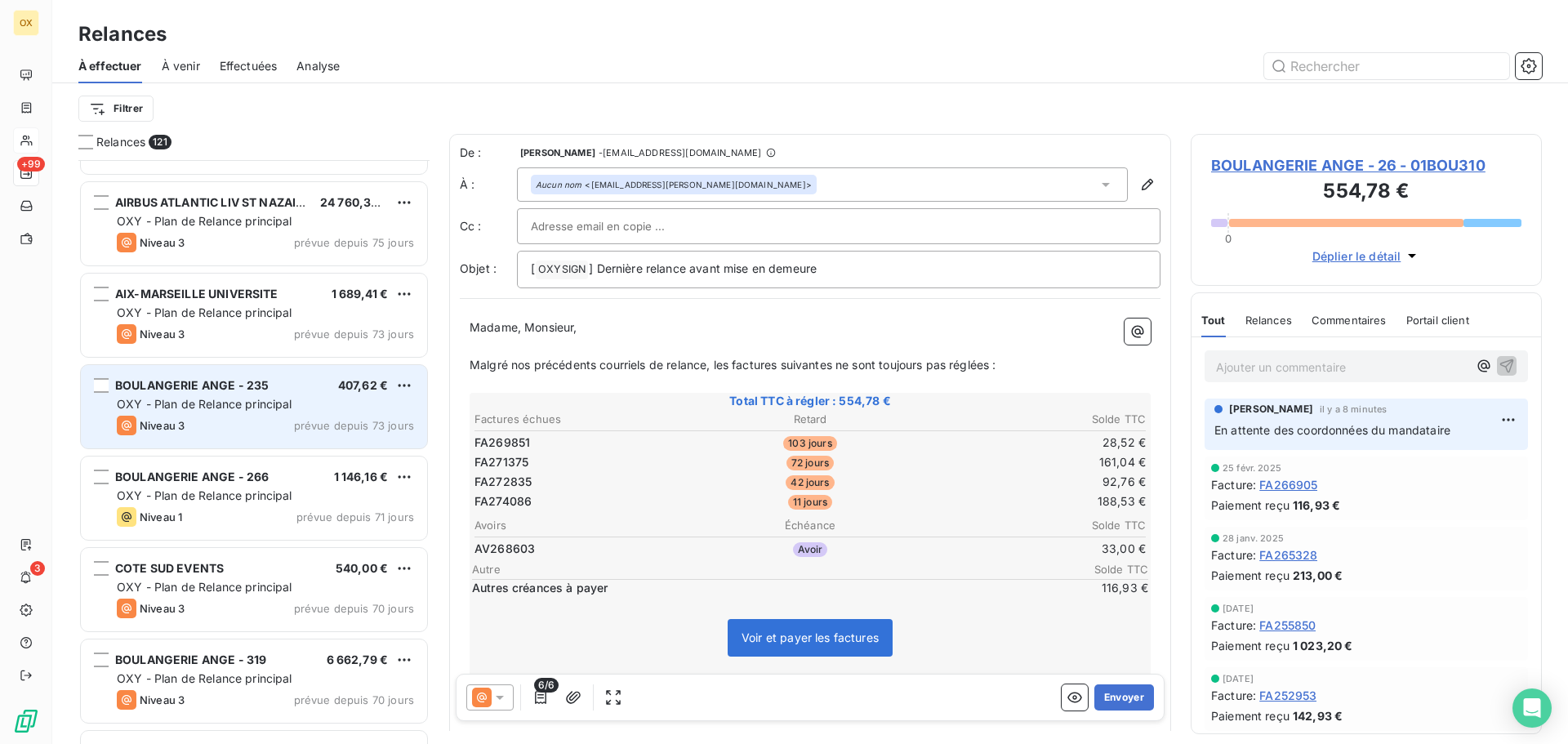
click at [231, 405] on span "OXY - Plan de Relance principal" at bounding box center [205, 404] width 176 height 14
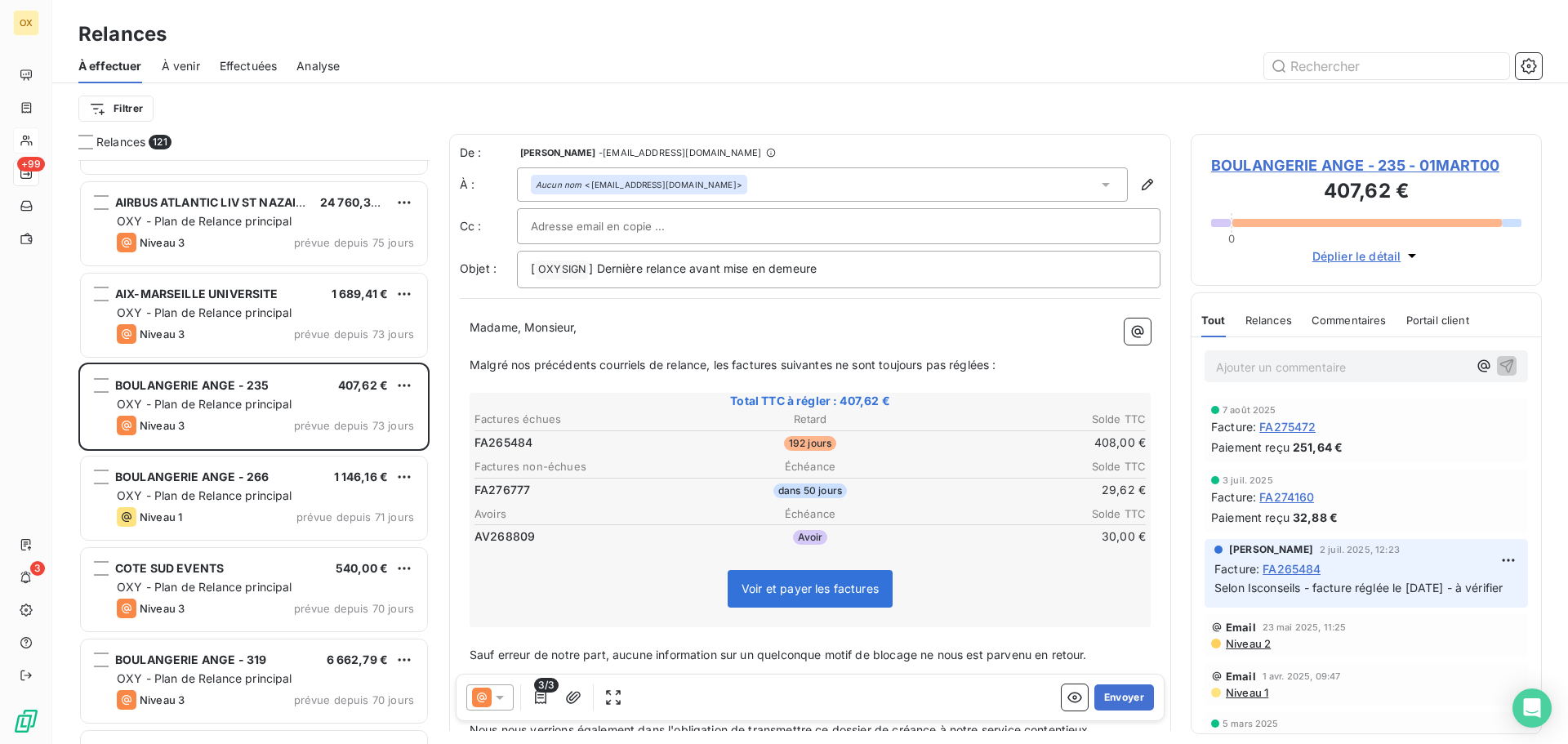
scroll to position [82, 0]
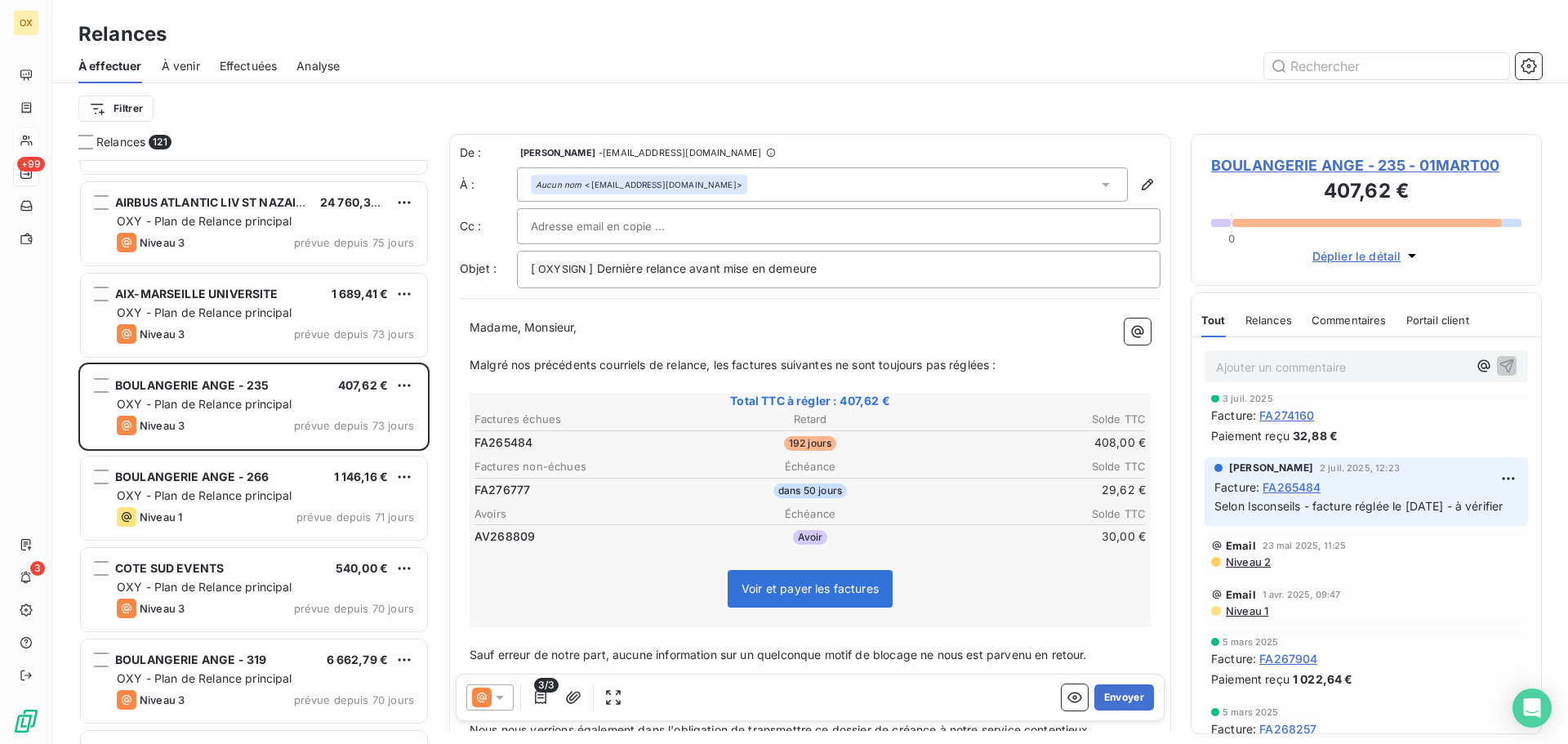
click at [1279, 166] on span "BOULANGERIE ANGE - 235 - 01MART00" at bounding box center [1367, 166] width 311 height 22
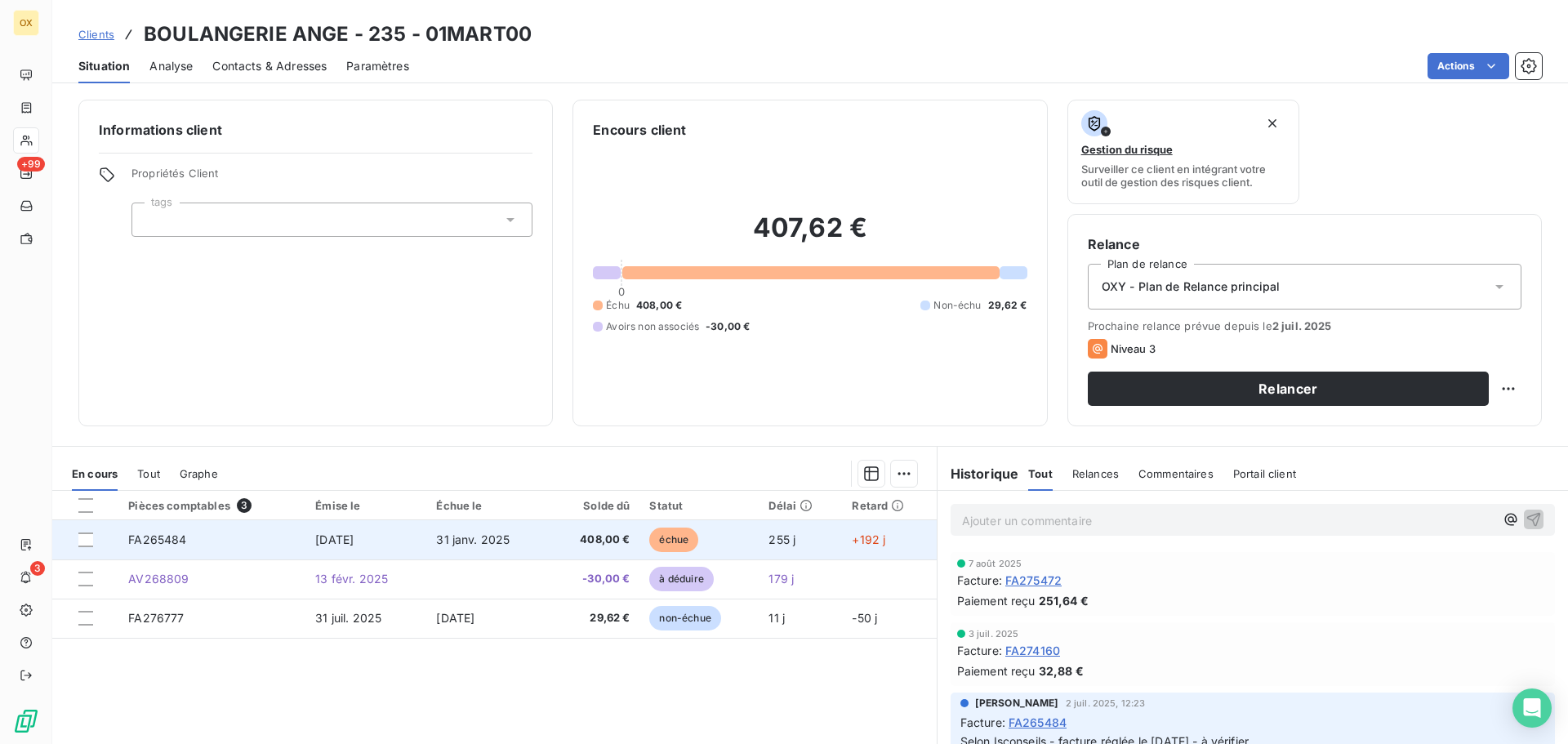
click at [417, 538] on td "[DATE]" at bounding box center [366, 539] width 121 height 39
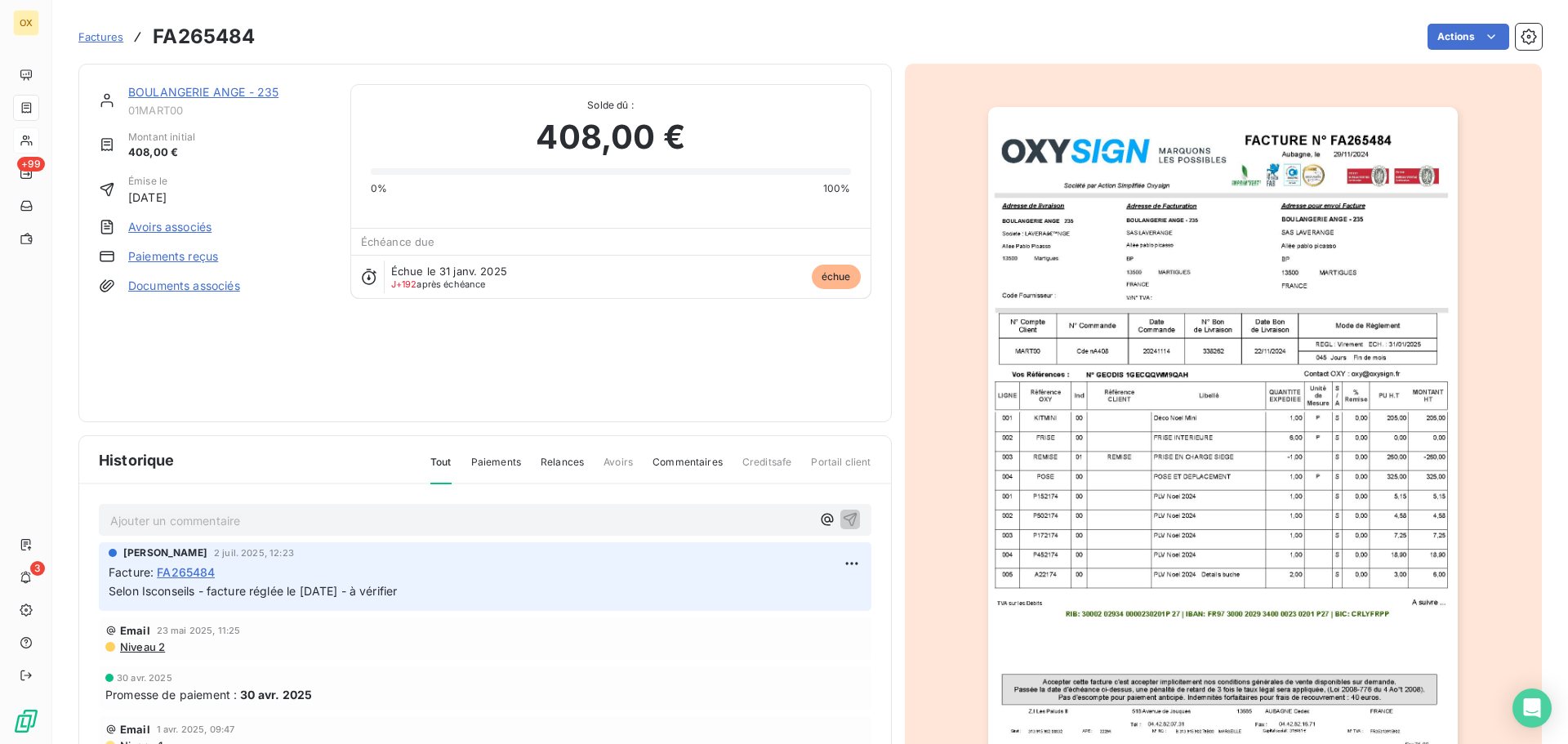
click at [300, 528] on p "Ajouter un commentaire ﻿" at bounding box center [461, 521] width 701 height 20
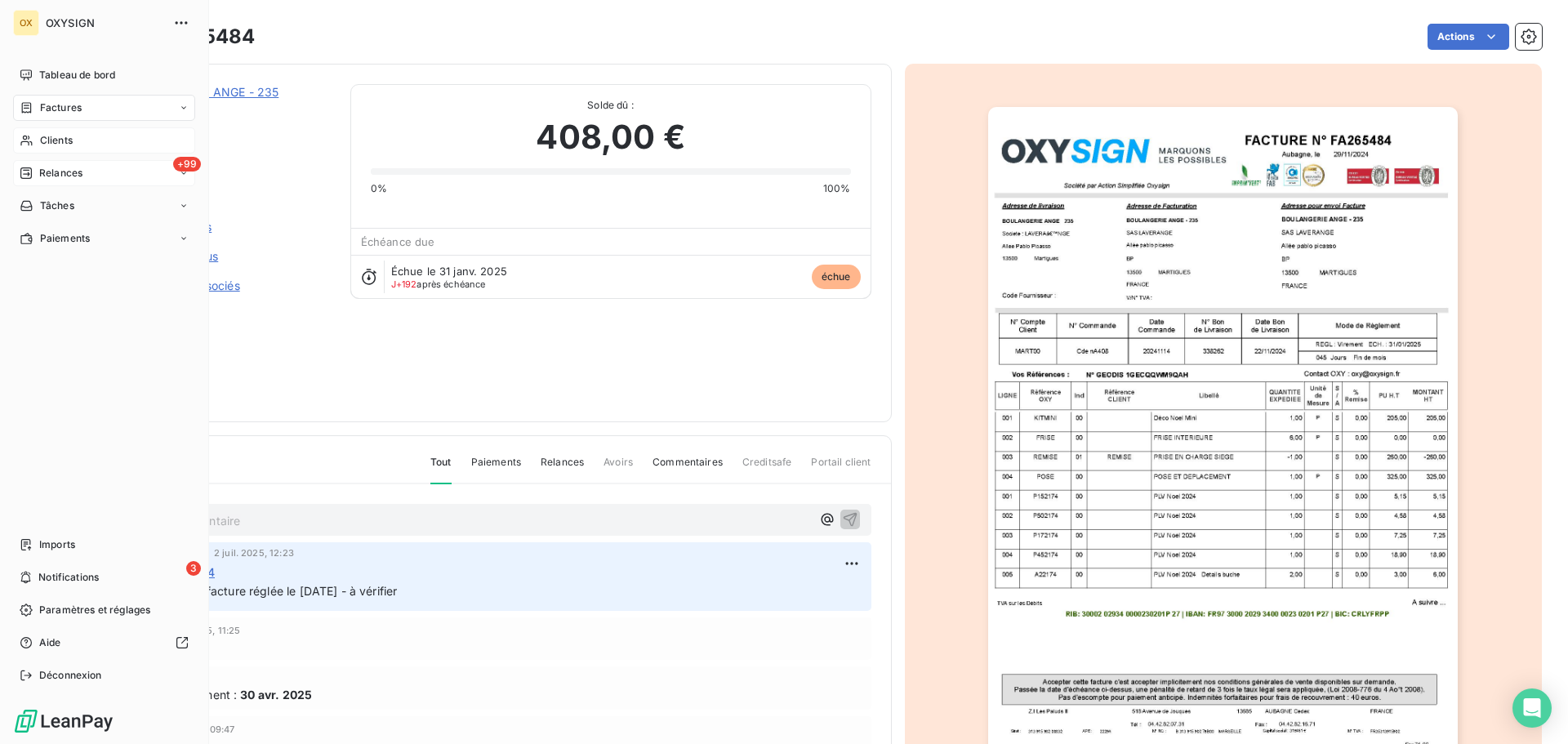
click at [63, 172] on span "Relances" at bounding box center [60, 173] width 44 height 15
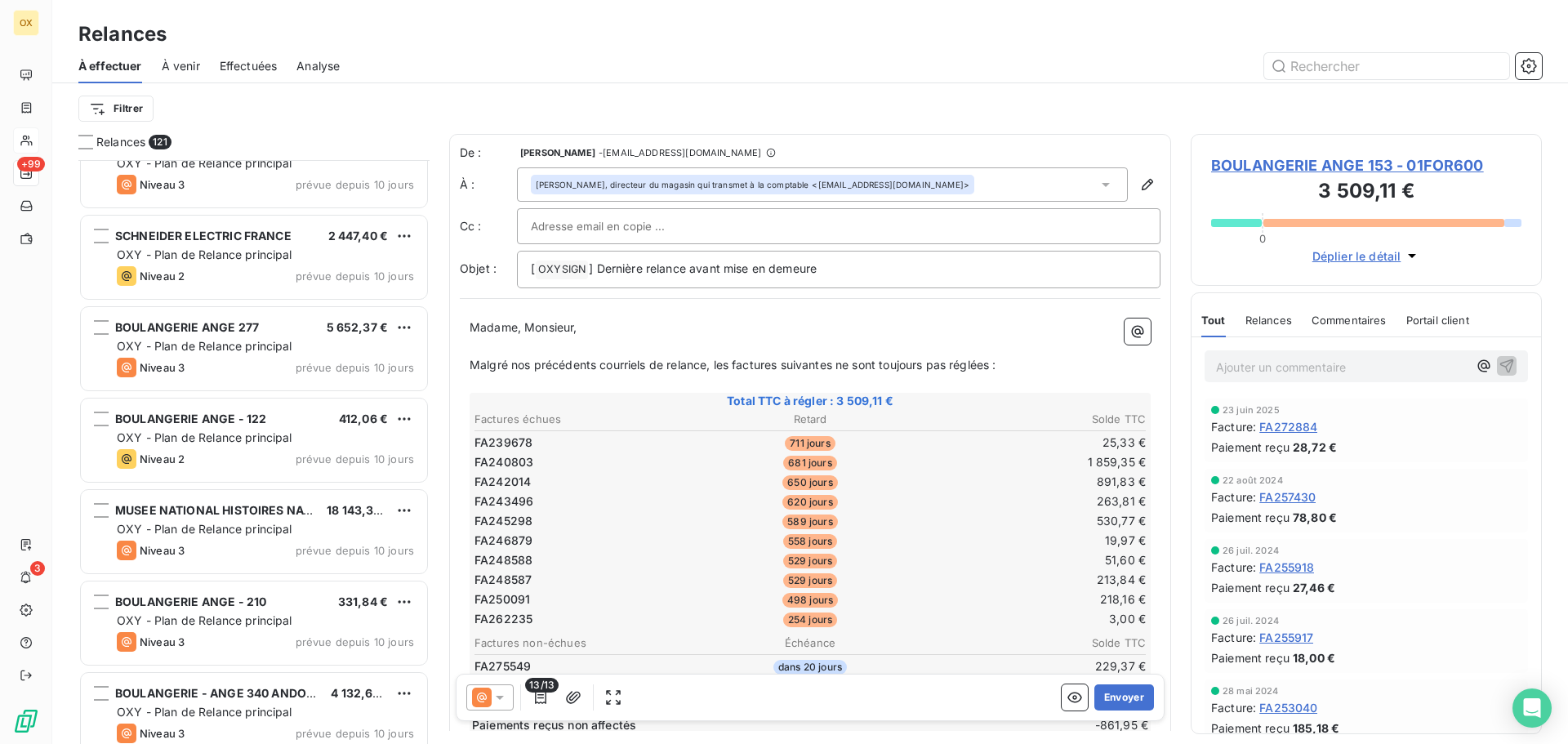
scroll to position [7022, 0]
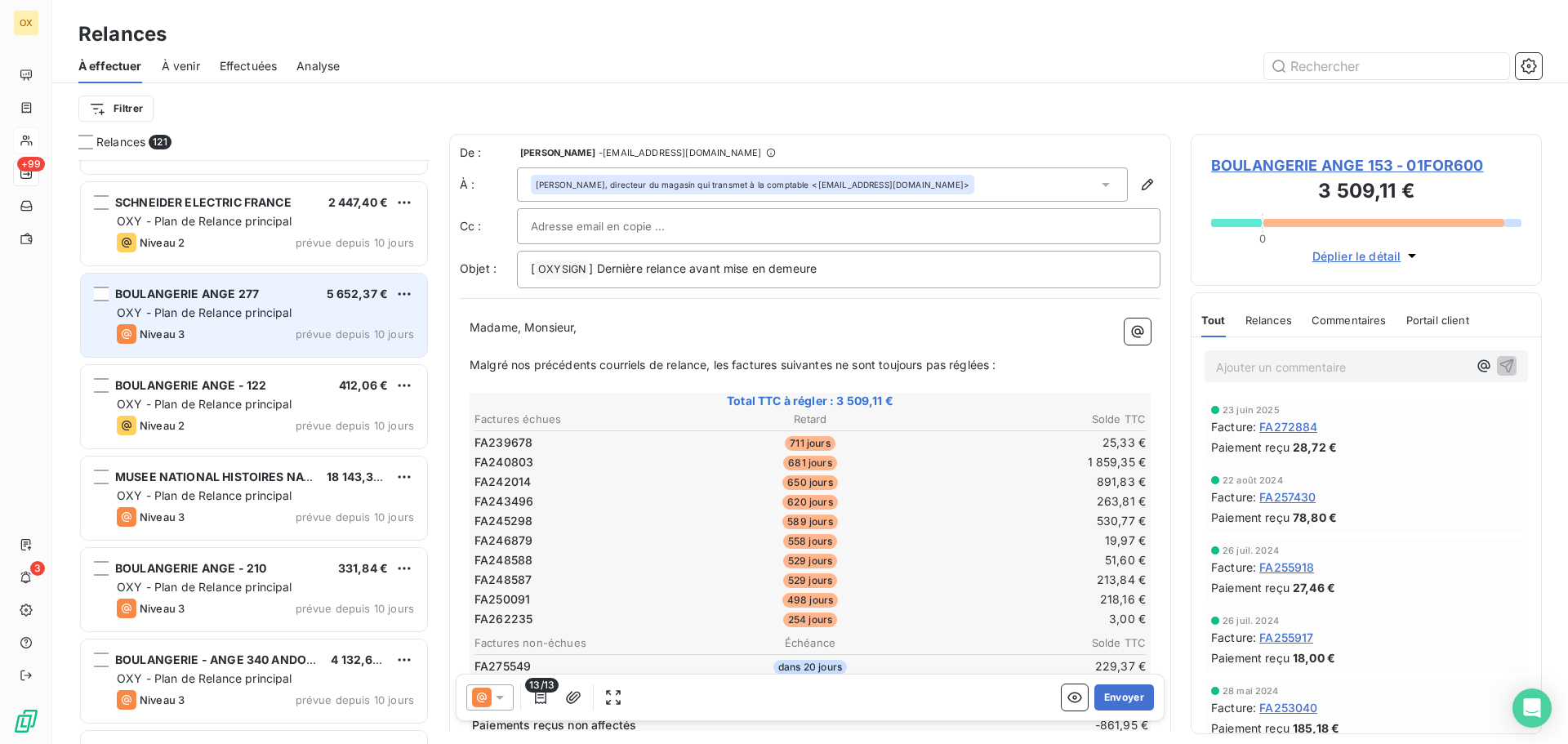
click at [266, 331] on div "Niveau 3 prévue depuis 10 jours" at bounding box center [266, 333] width 298 height 20
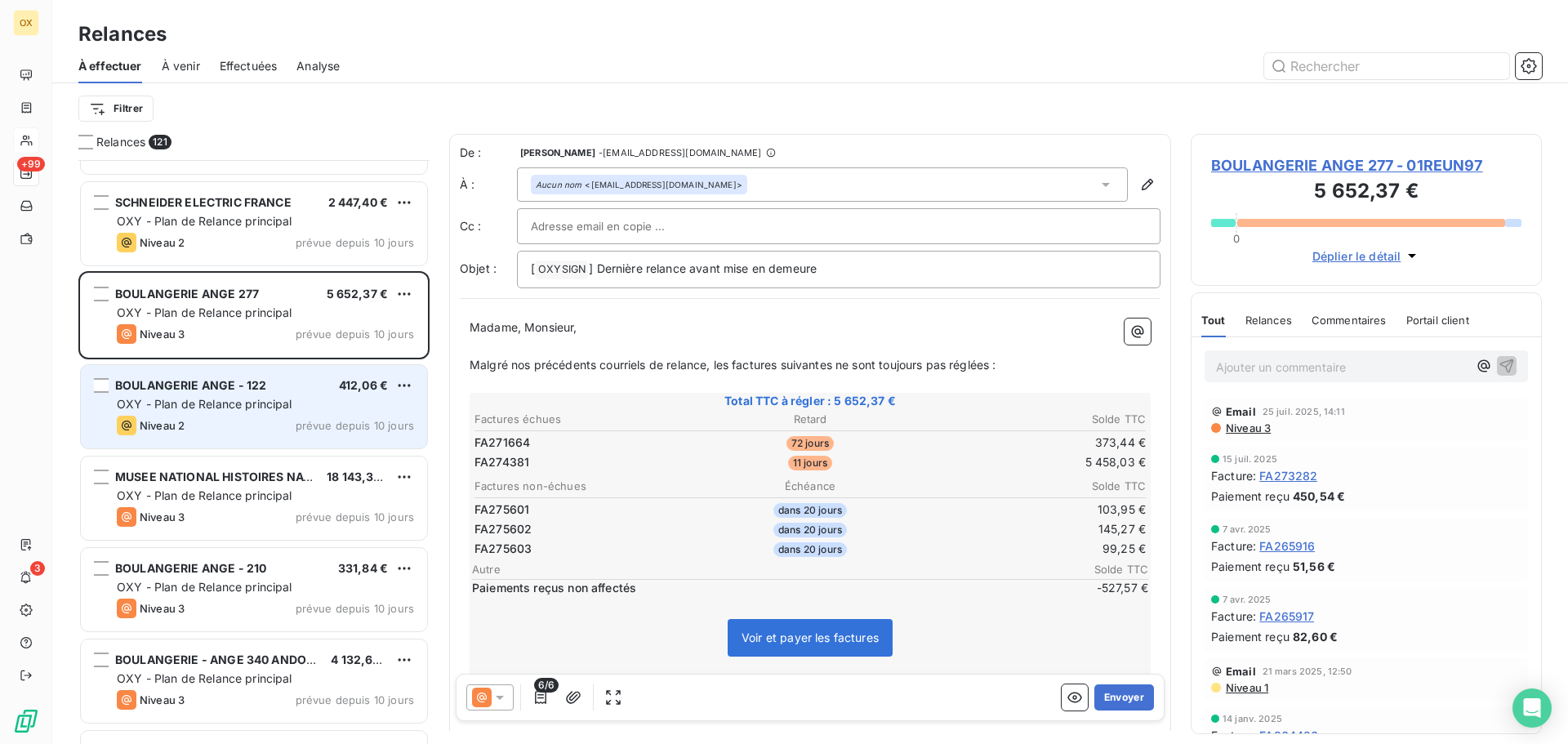
click at [271, 400] on span "OXY - Plan de Relance principal" at bounding box center [205, 404] width 176 height 14
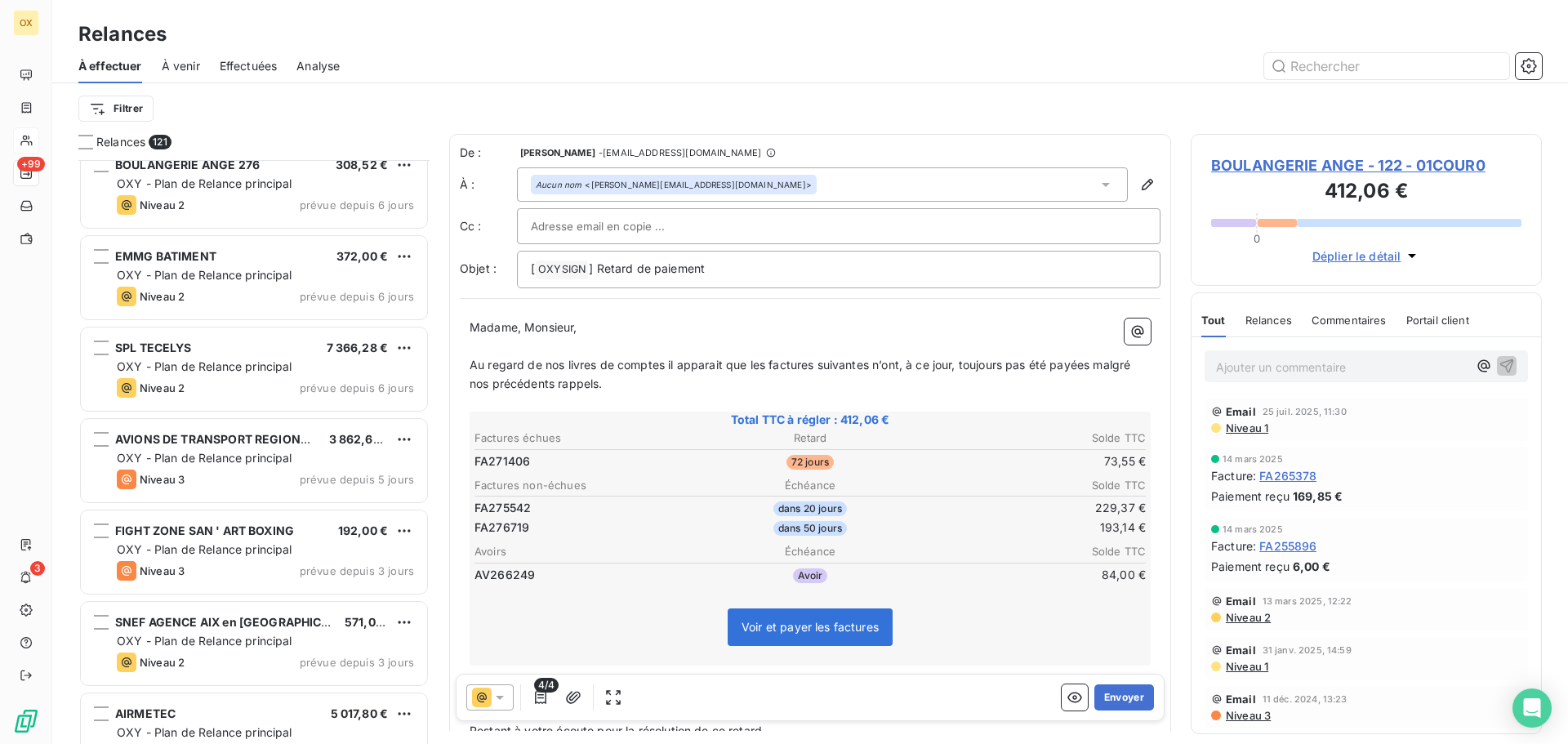
scroll to position [8981, 0]
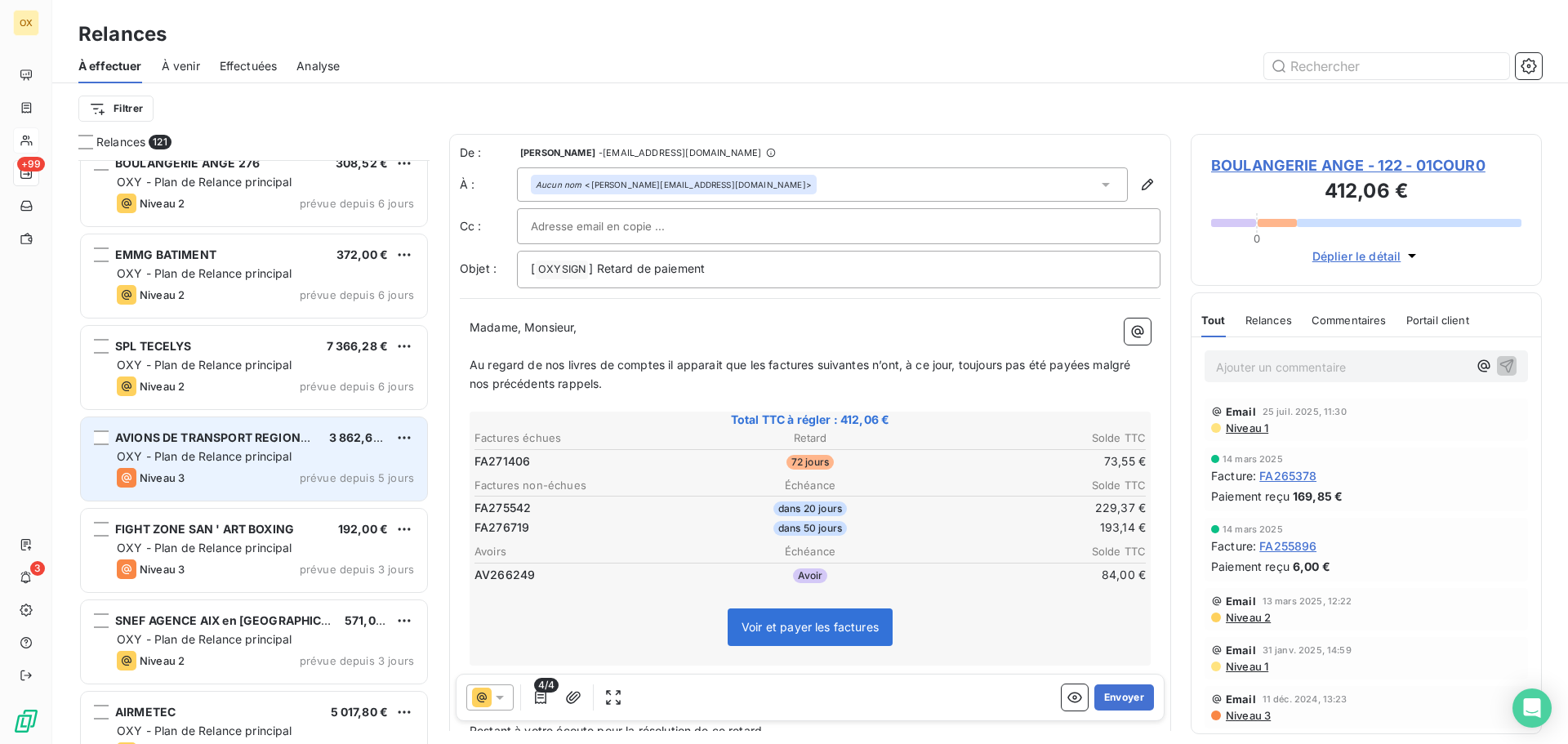
click at [227, 457] on span "OXY - Plan de Relance principal" at bounding box center [205, 456] width 176 height 14
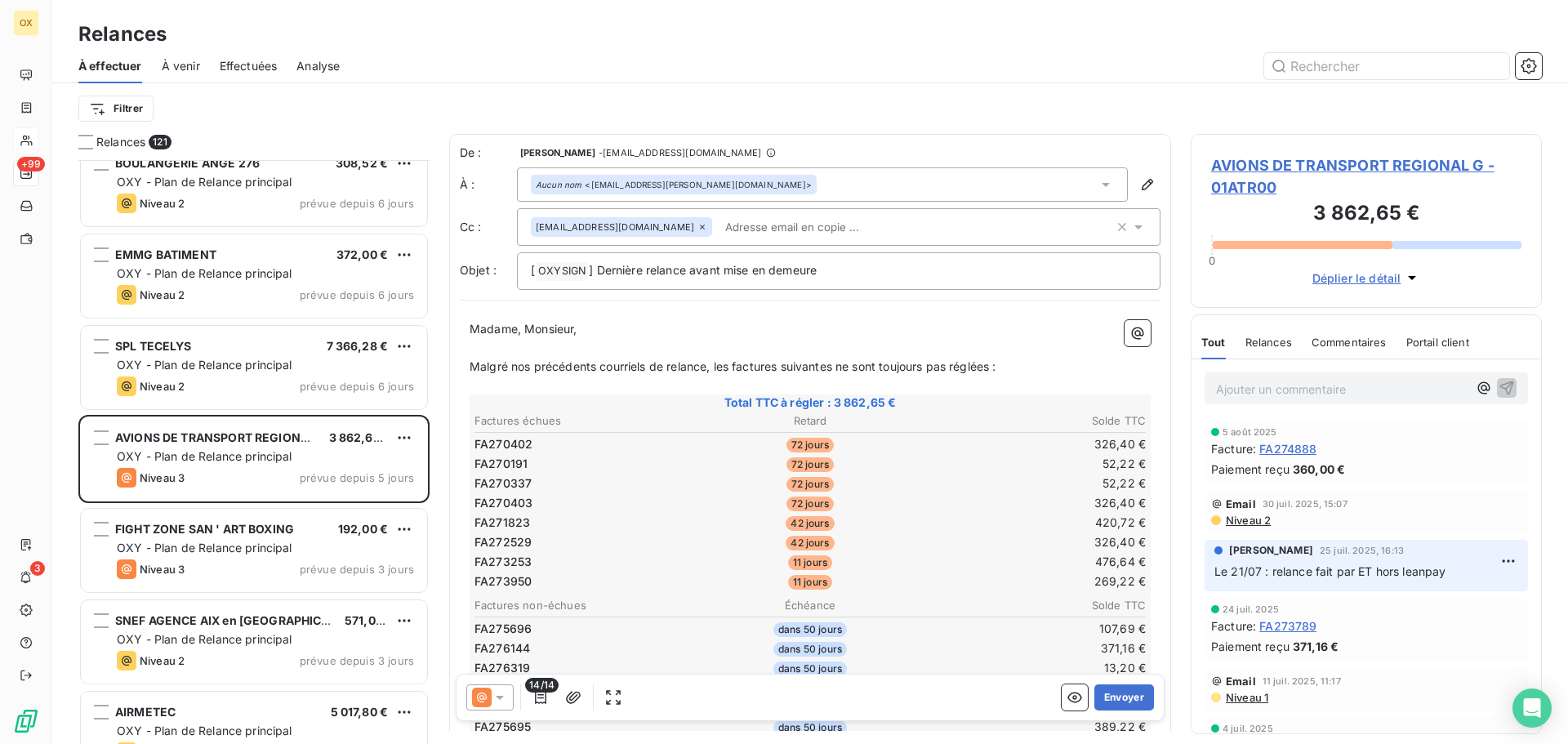
click at [1307, 166] on span "AVIONS DE TRANSPORT REGIONAL G - 01ATR00" at bounding box center [1367, 176] width 311 height 44
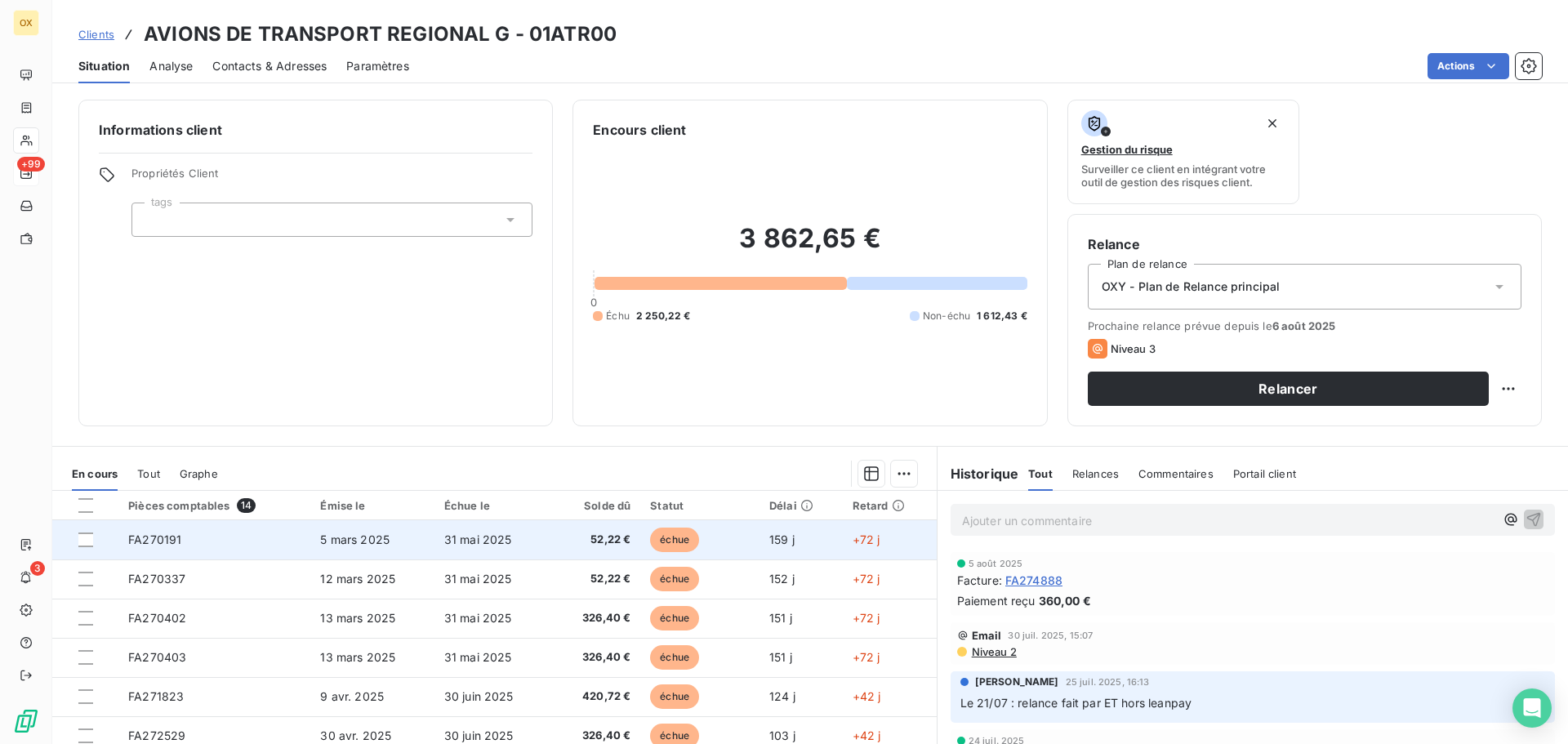
click at [650, 527] on td "échue" at bounding box center [700, 539] width 119 height 39
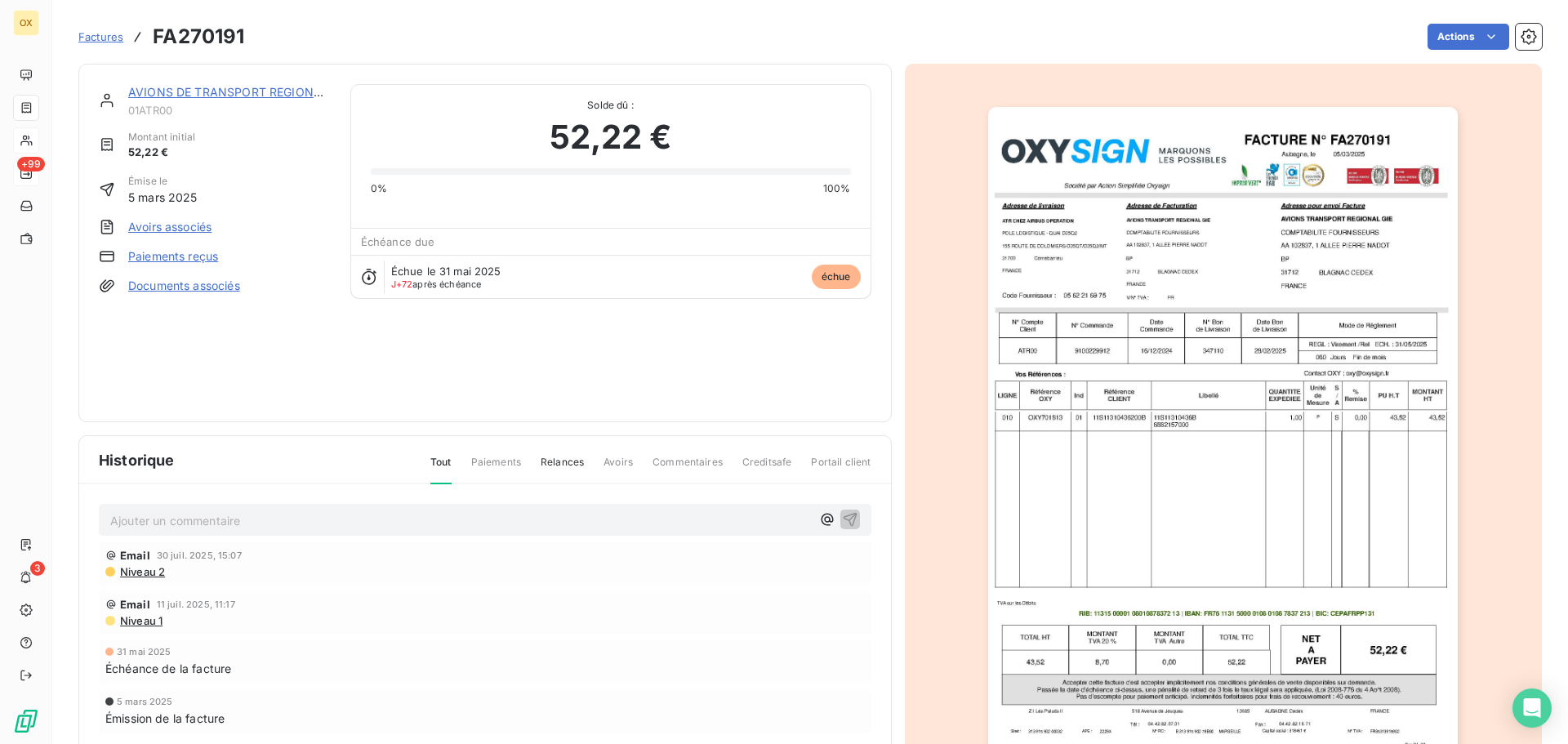
click at [234, 93] on link "AVIONS DE TRANSPORT REGIONAL G" at bounding box center [235, 91] width 212 height 14
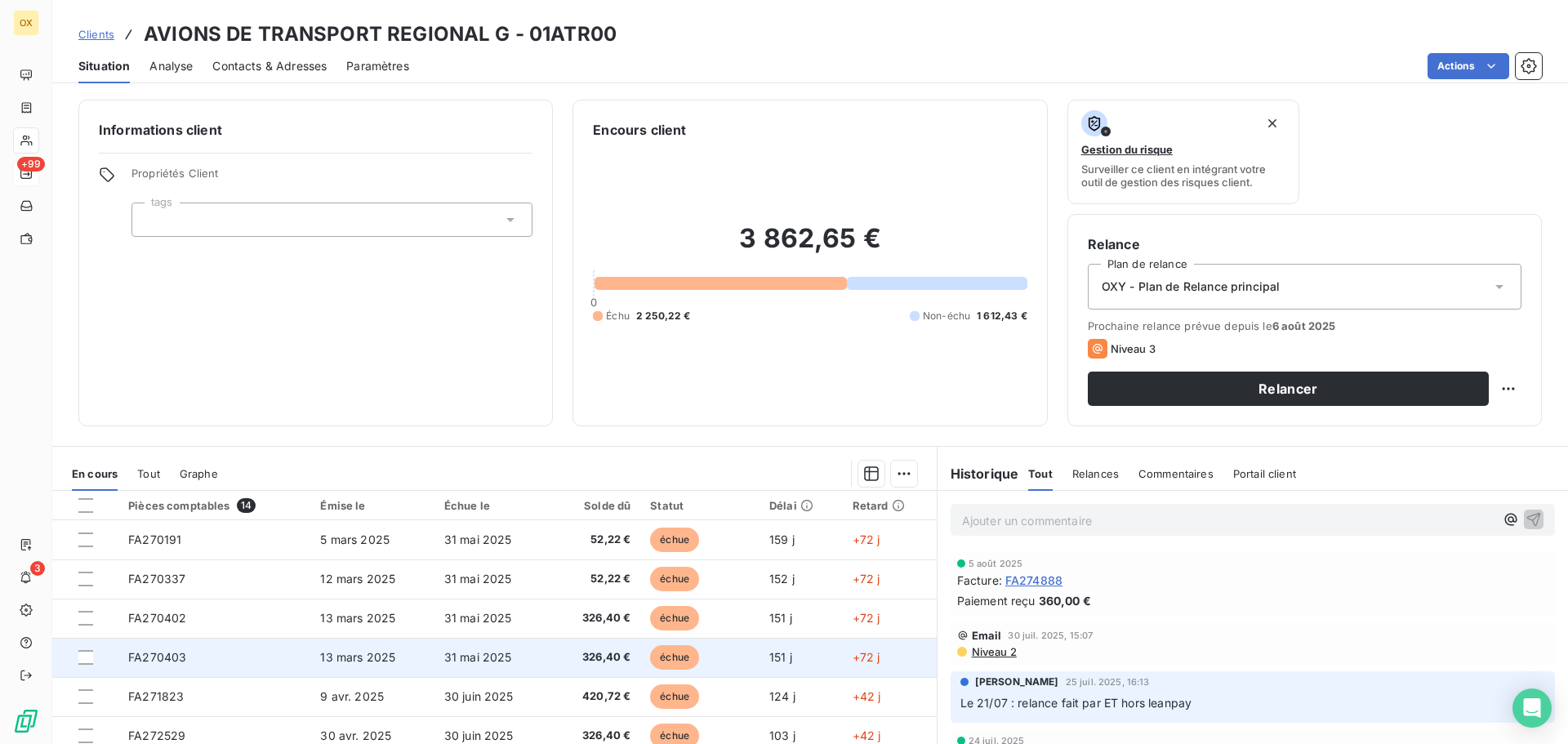
click at [560, 657] on span "326,40 €" at bounding box center [595, 658] width 70 height 17
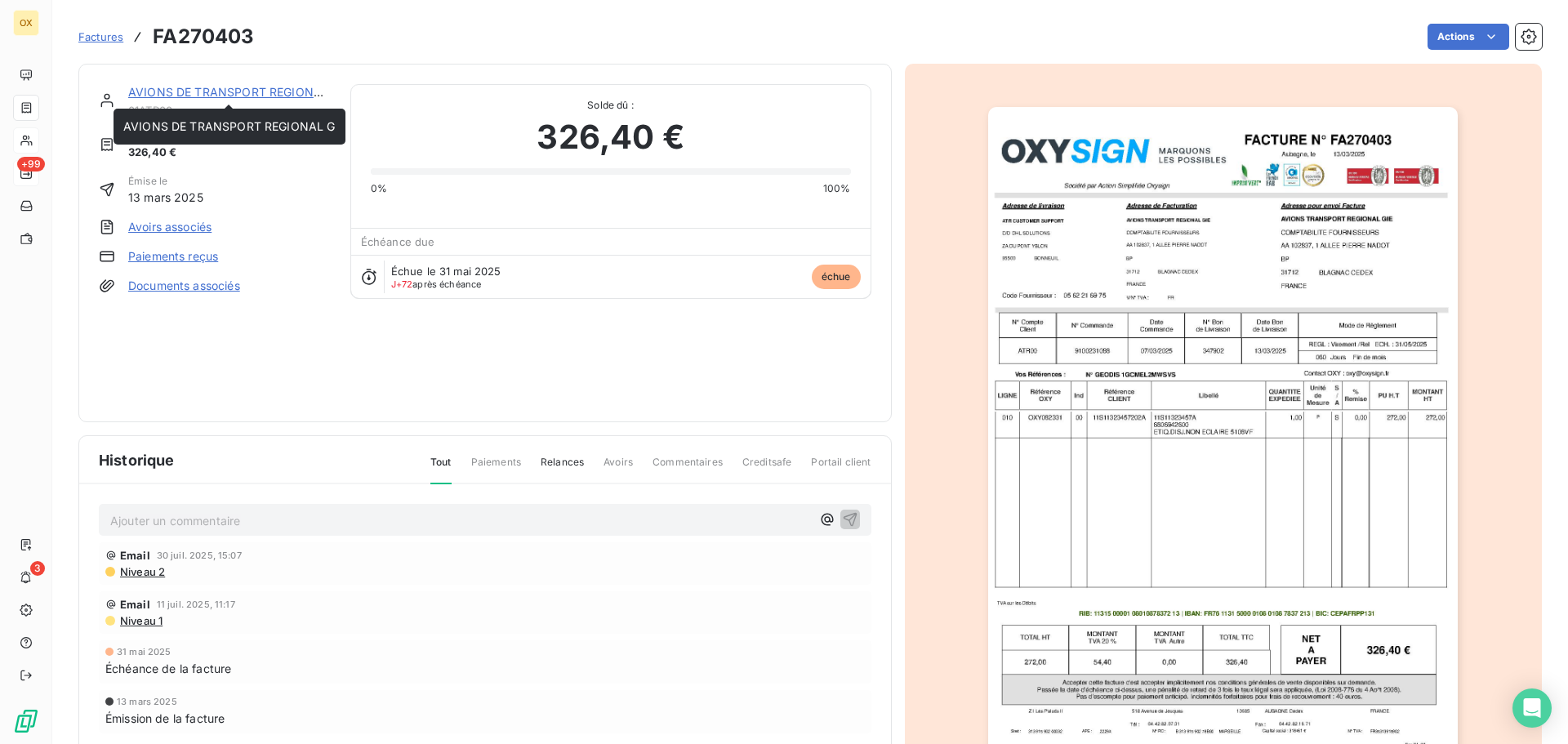
click at [219, 93] on link "AVIONS DE TRANSPORT REGIONAL G" at bounding box center [235, 91] width 212 height 14
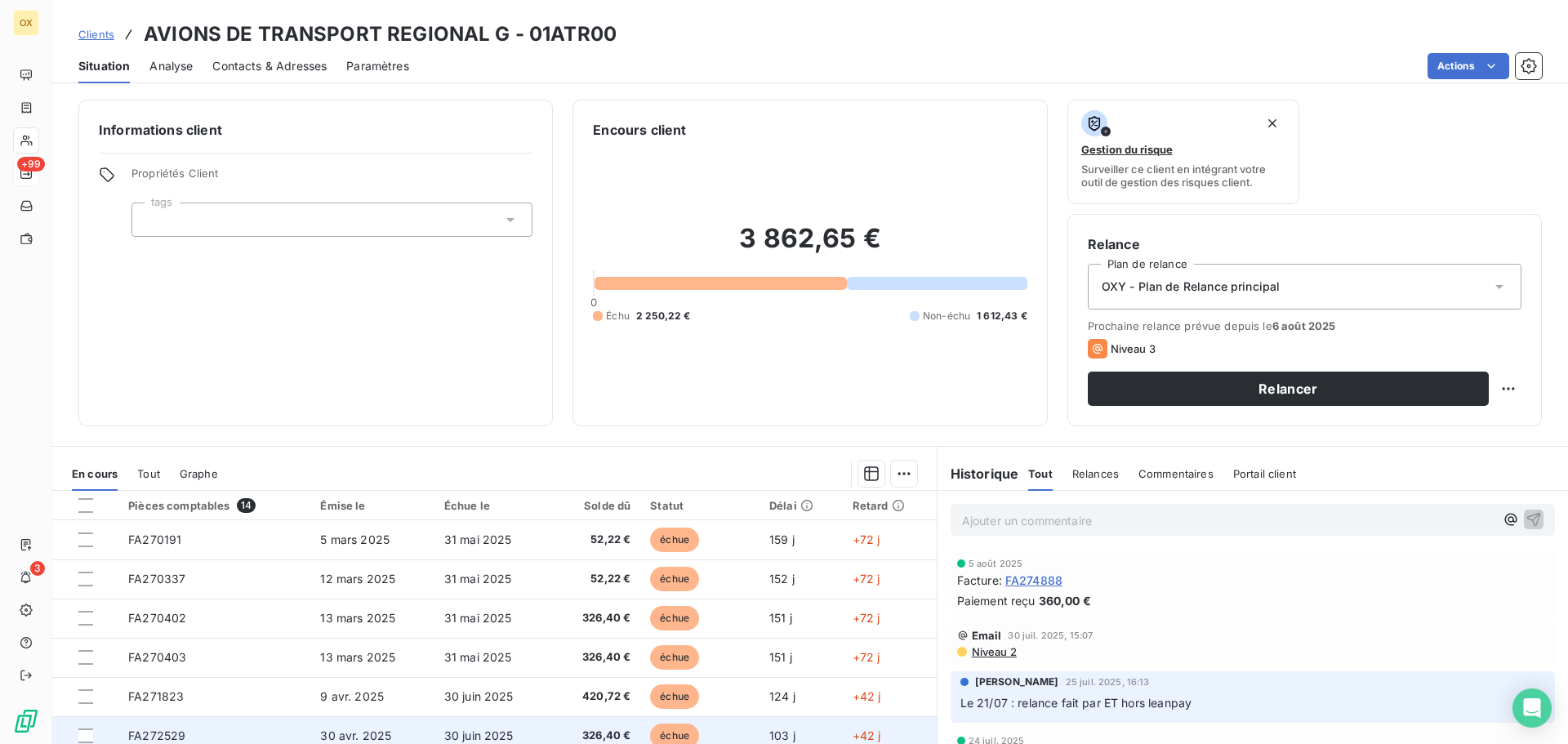
click at [609, 724] on td "326,40 €" at bounding box center [596, 736] width 90 height 39
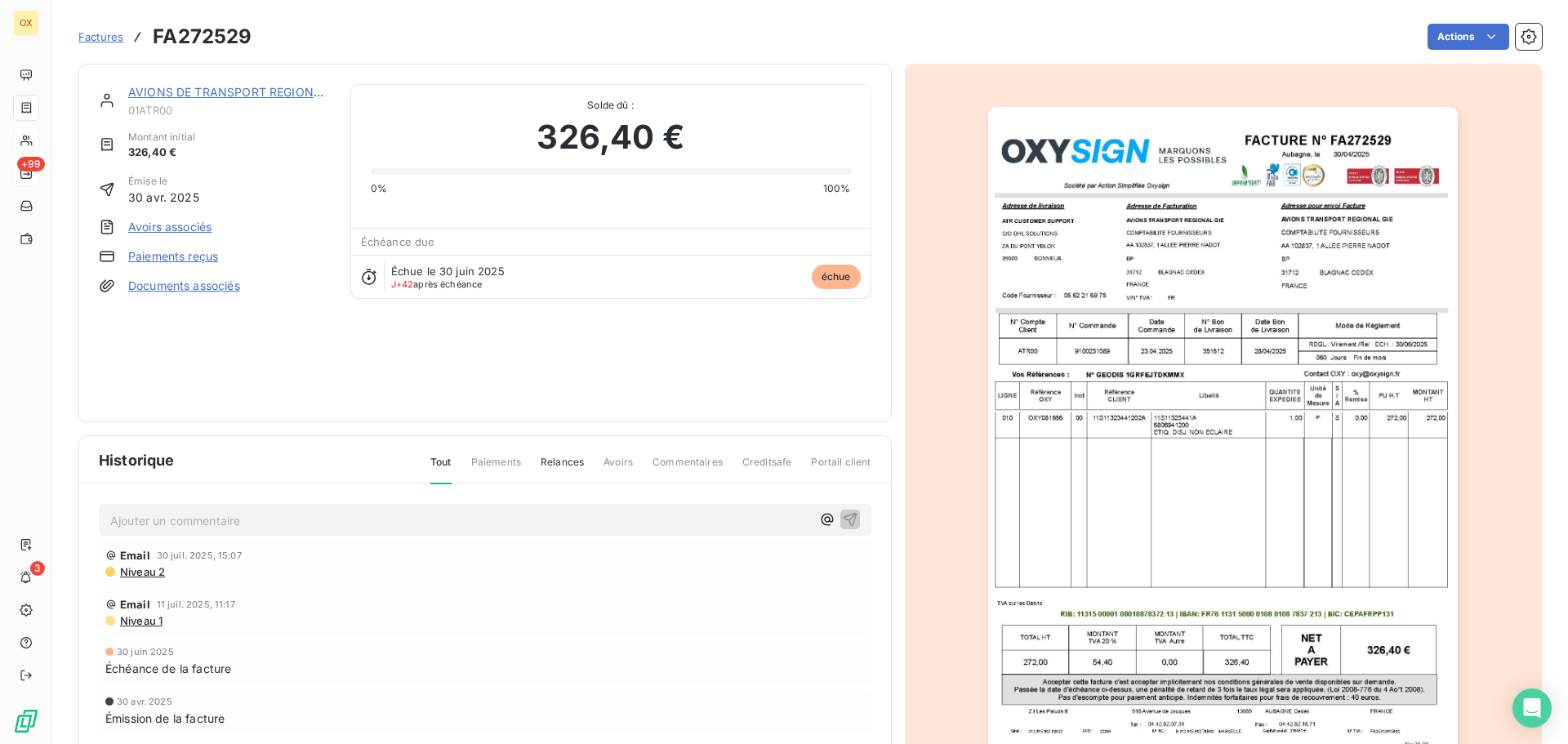
click at [199, 94] on link "AVIONS DE TRANSPORT REGIONAL G" at bounding box center [235, 91] width 212 height 14
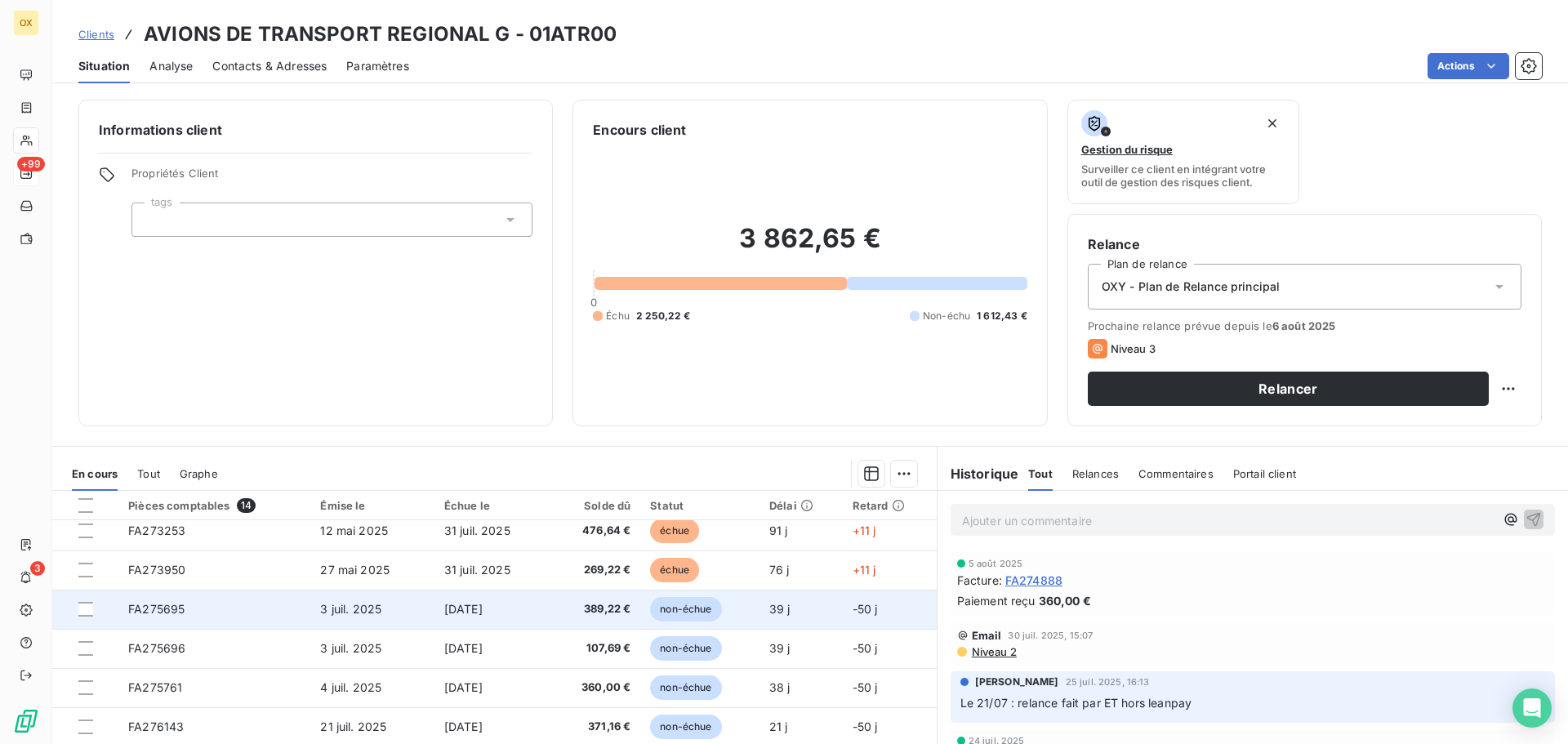
scroll to position [245, 0]
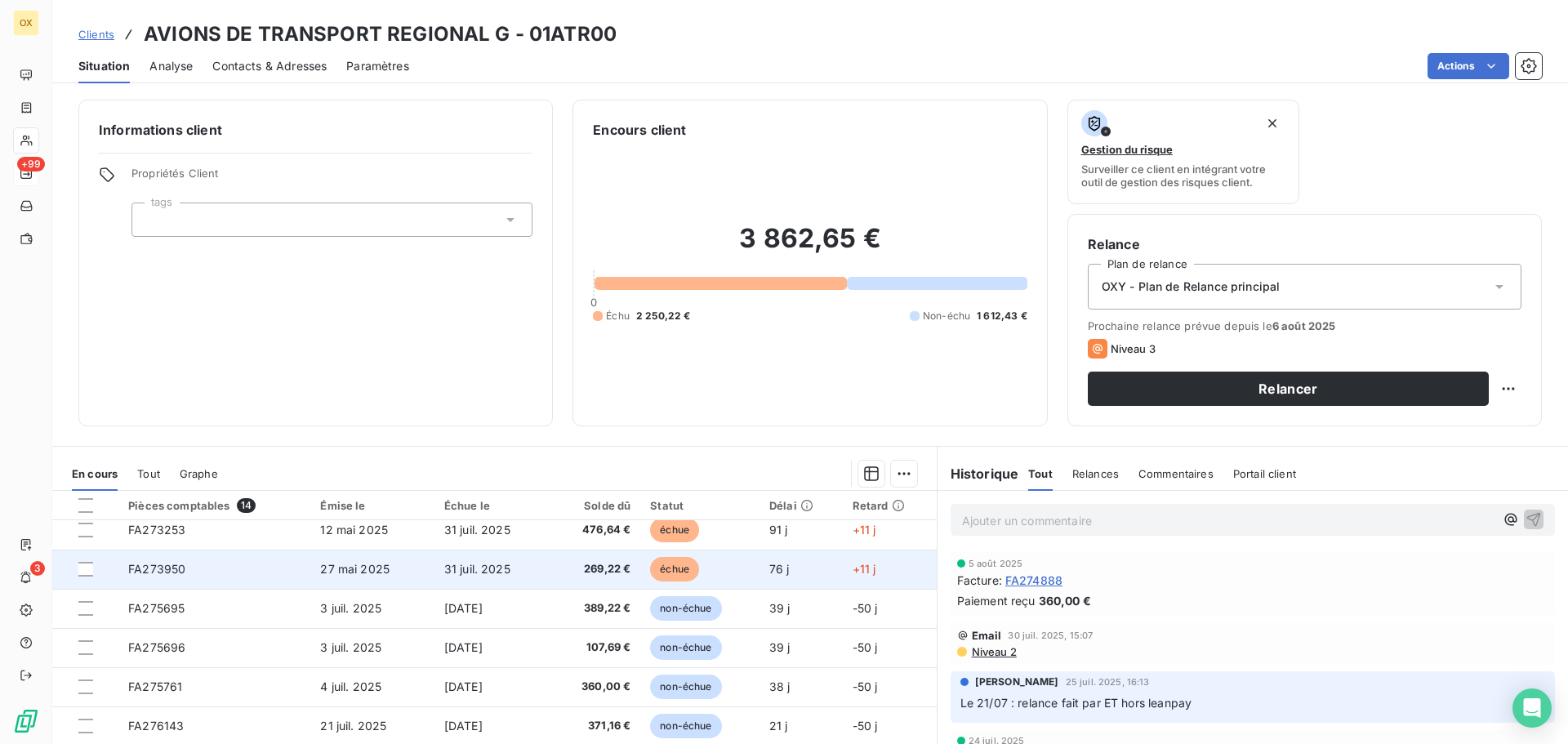
click at [586, 569] on span "269,22 €" at bounding box center [595, 569] width 70 height 17
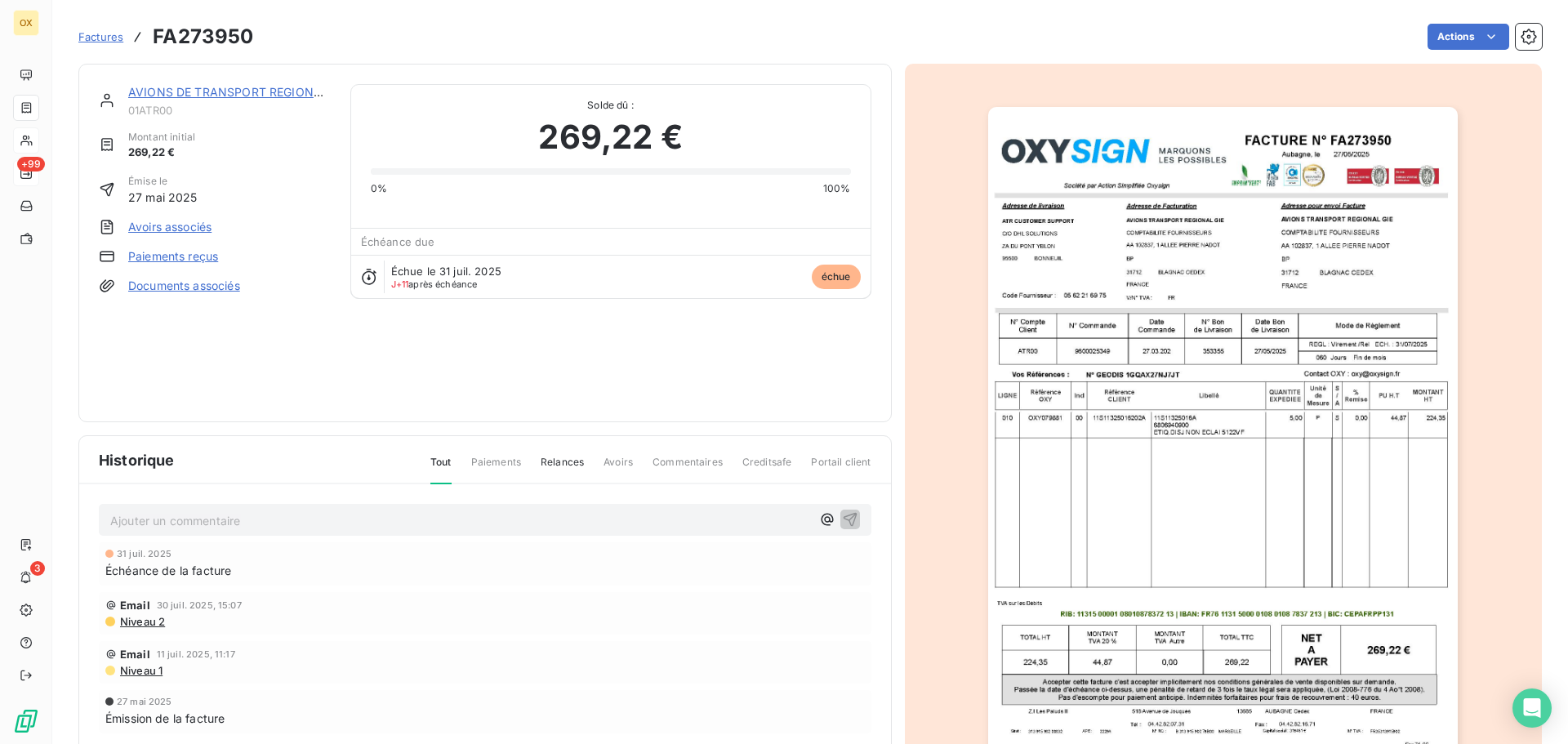
click at [212, 92] on link "AVIONS DE TRANSPORT REGIONAL G" at bounding box center [235, 91] width 212 height 14
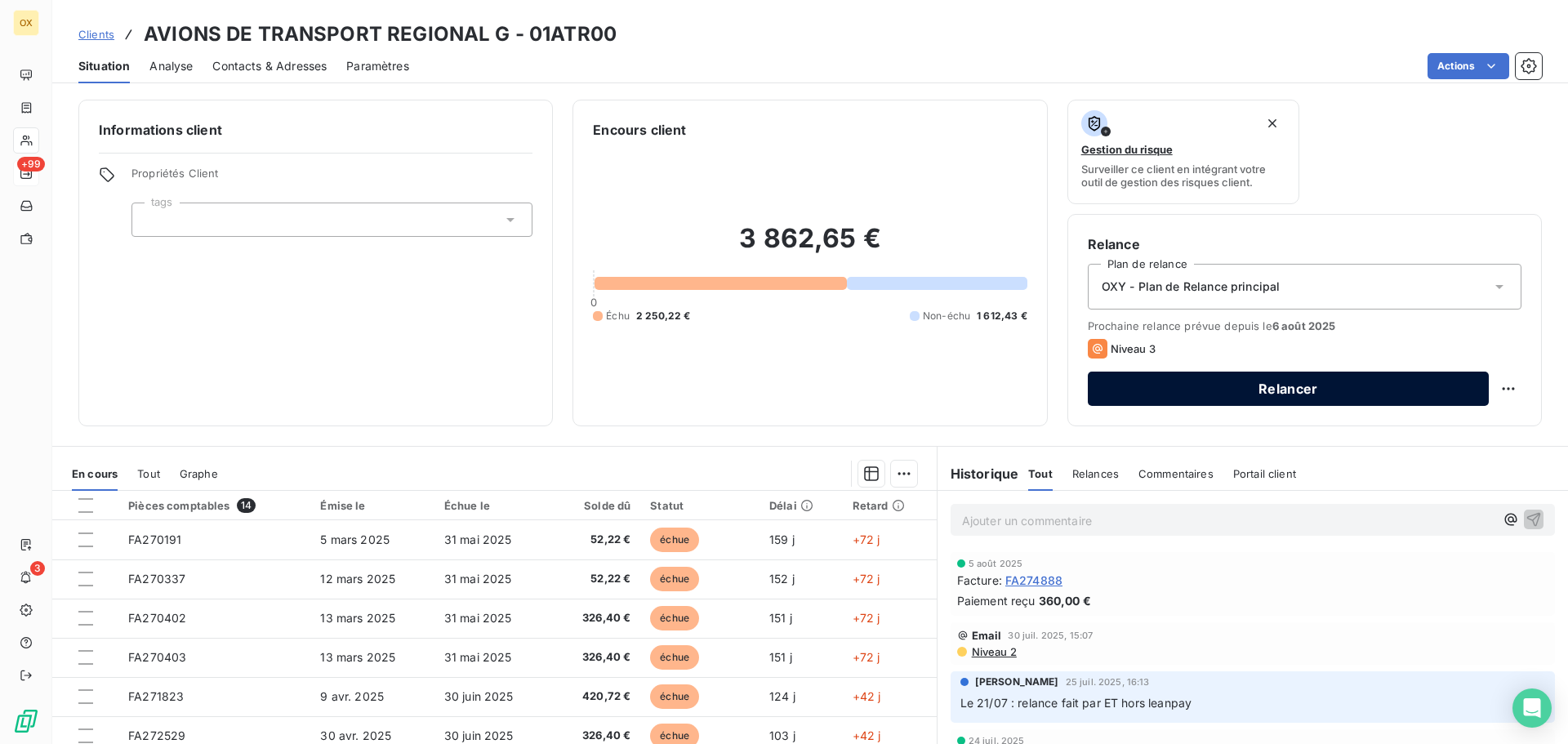
click at [1203, 393] on button "Relancer" at bounding box center [1288, 388] width 401 height 34
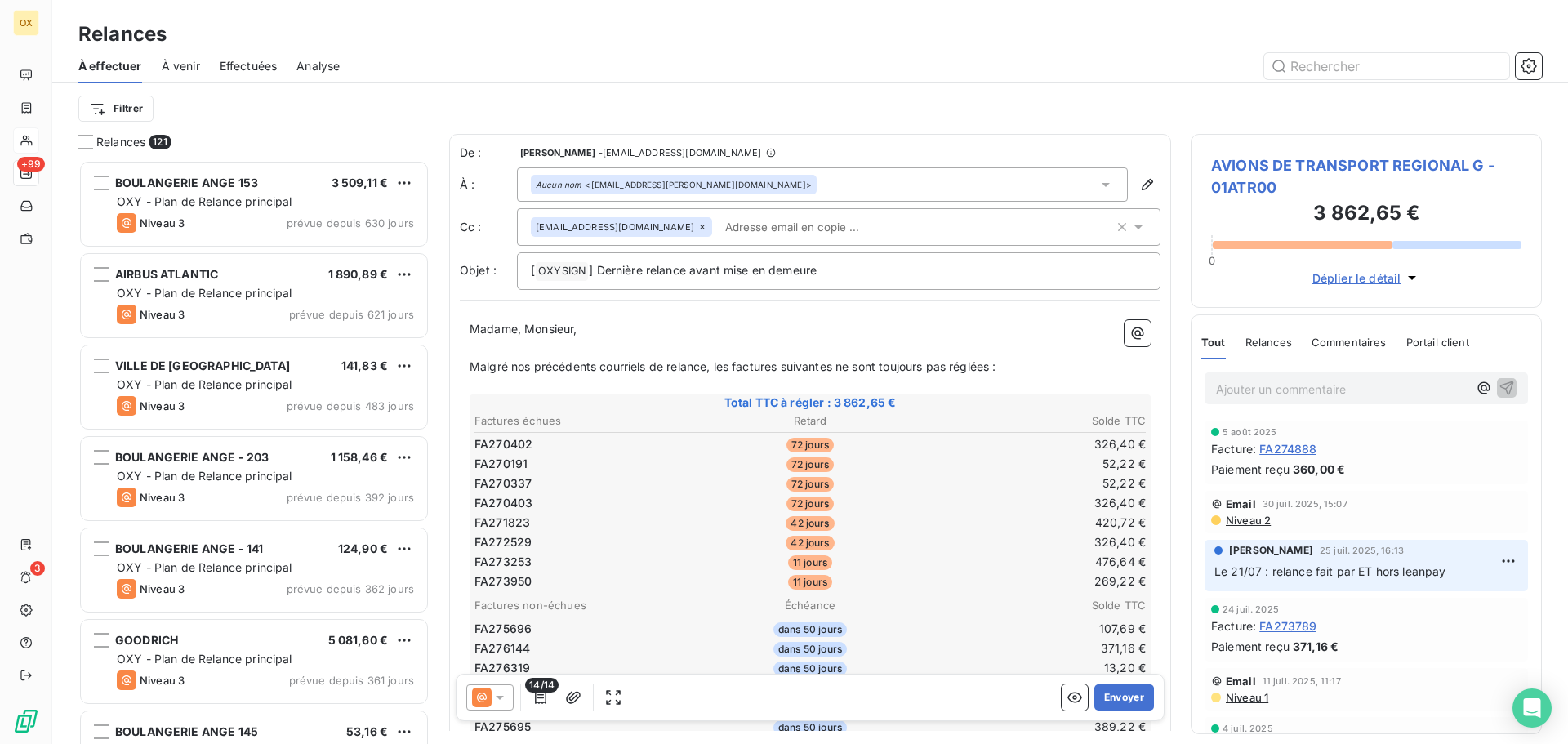
scroll to position [571, 339]
drag, startPoint x: 833, startPoint y: 269, endPoint x: 598, endPoint y: 284, distance: 235.5
click at [598, 284] on div "[ OXYSIGN ﻿ ] Dernière relance avant mise en demeure" at bounding box center [839, 271] width 644 height 37
drag, startPoint x: 529, startPoint y: 330, endPoint x: 471, endPoint y: 338, distance: 58.5
click at [471, 338] on p "Madame, Monsieur," at bounding box center [811, 329] width 681 height 19
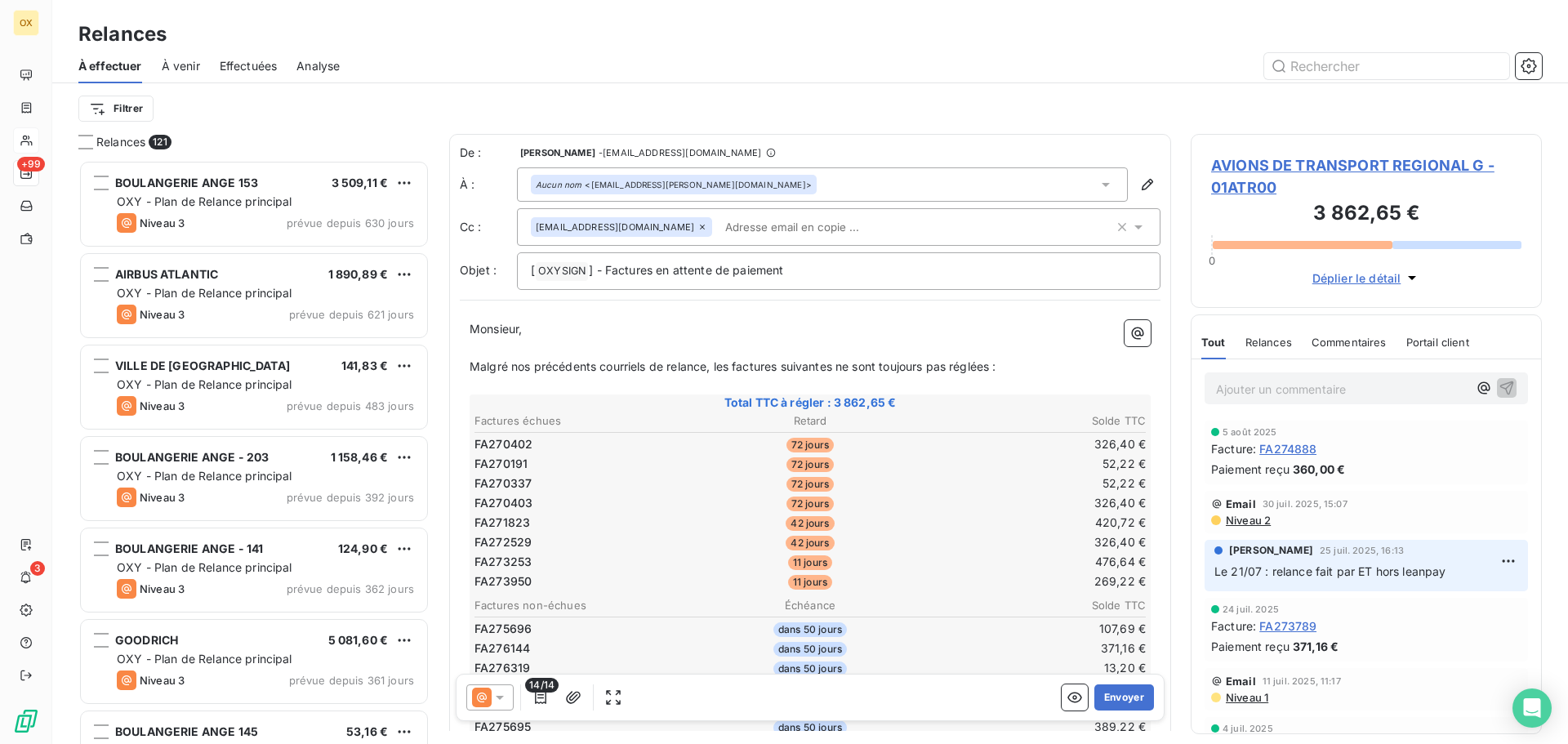
click at [520, 327] on span "Monsieur," at bounding box center [496, 328] width 52 height 14
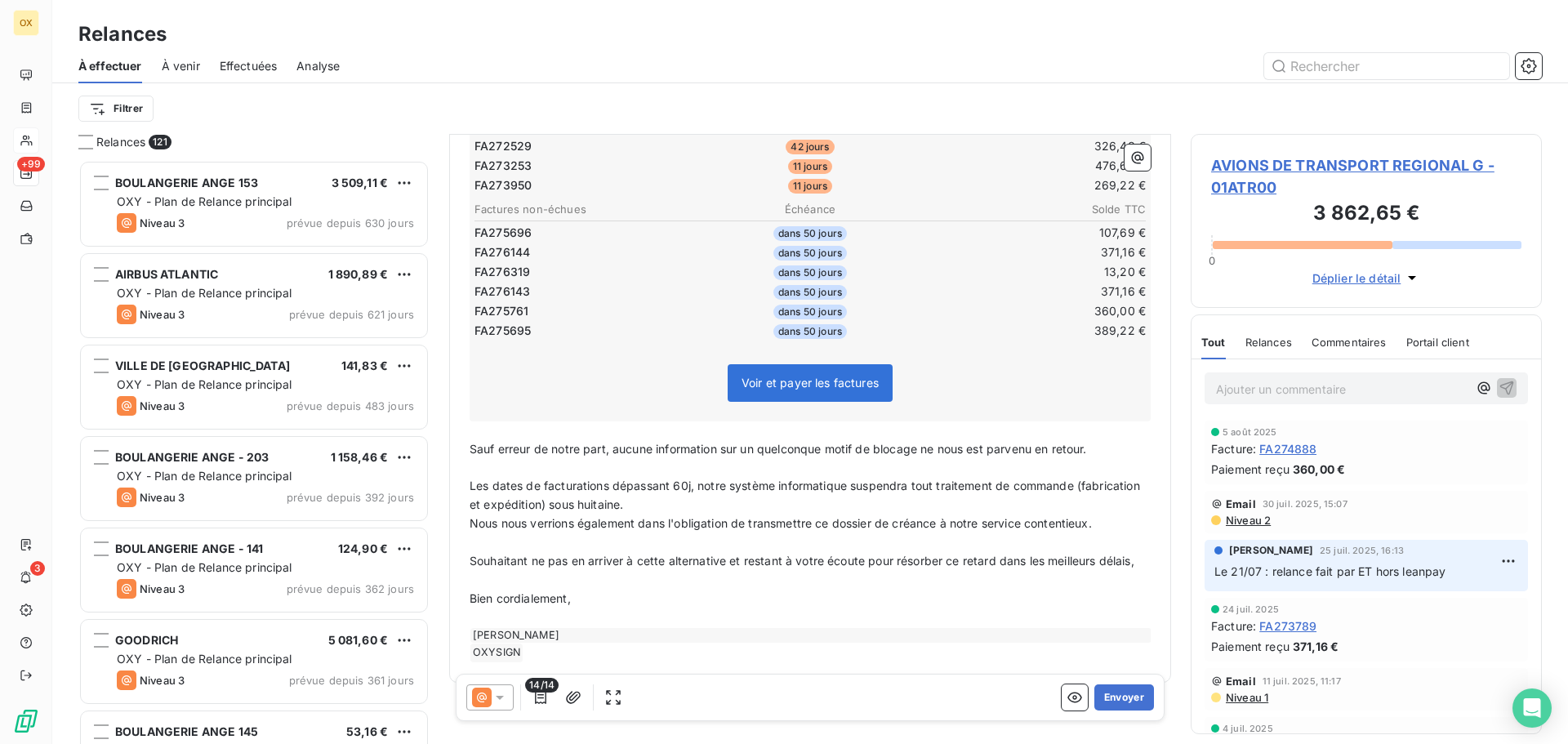
scroll to position [434, 0]
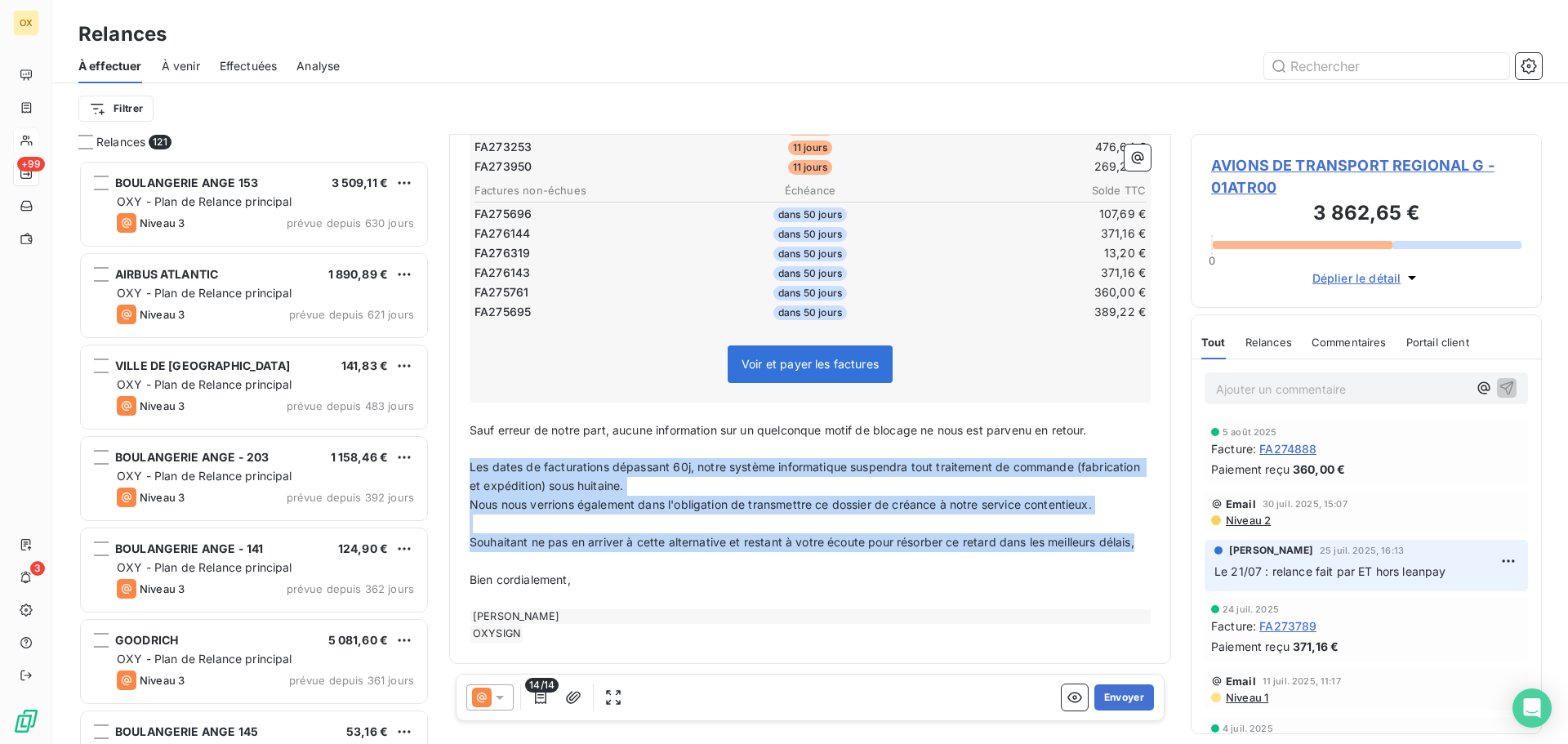
drag, startPoint x: 504, startPoint y: 546, endPoint x: 467, endPoint y: 458, distance: 95.5
click at [467, 458] on div "Monsieur [PERSON_NAME], ﻿ Malgré nos précédents courriels de relance, les factu…" at bounding box center [810, 274] width 701 height 758
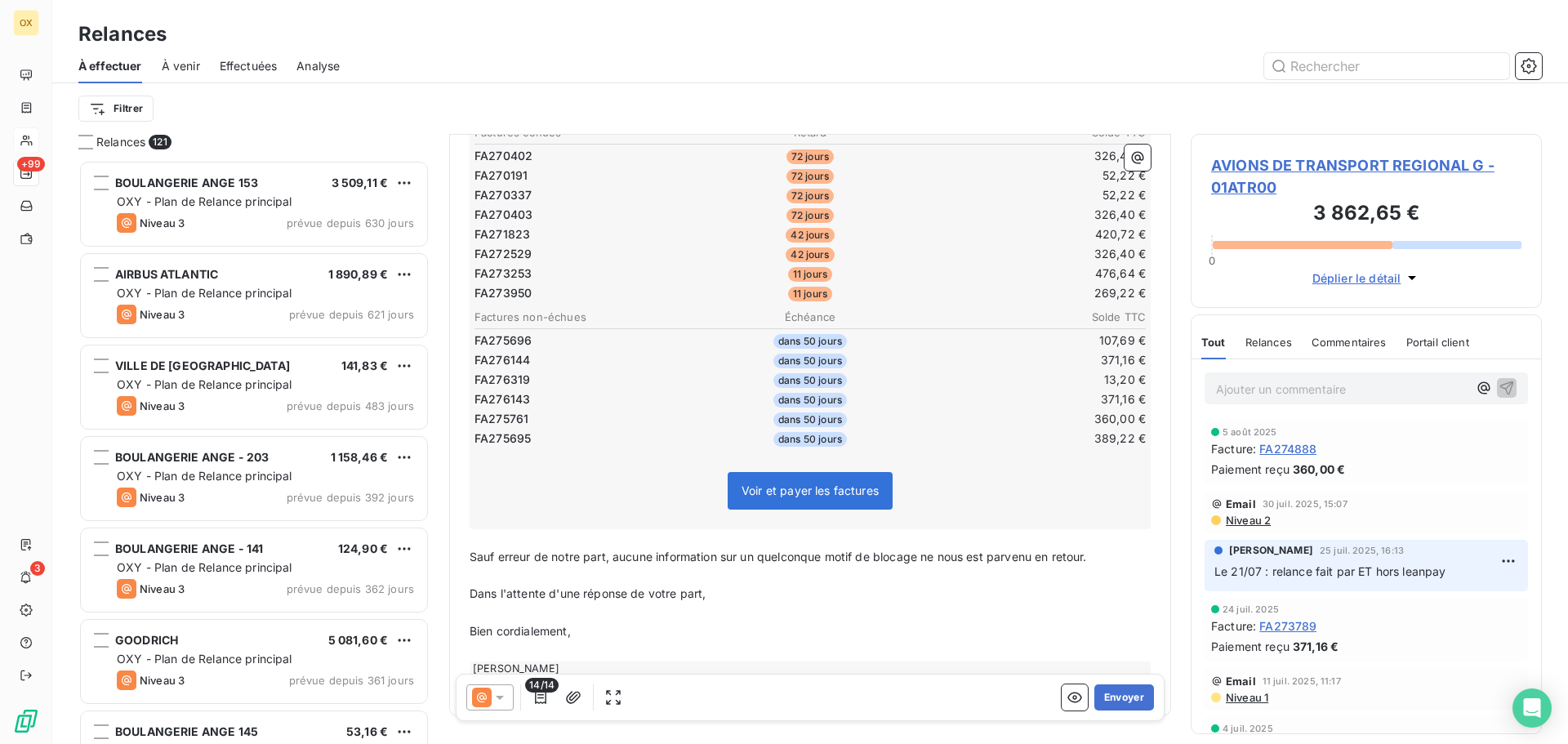
scroll to position [259, 0]
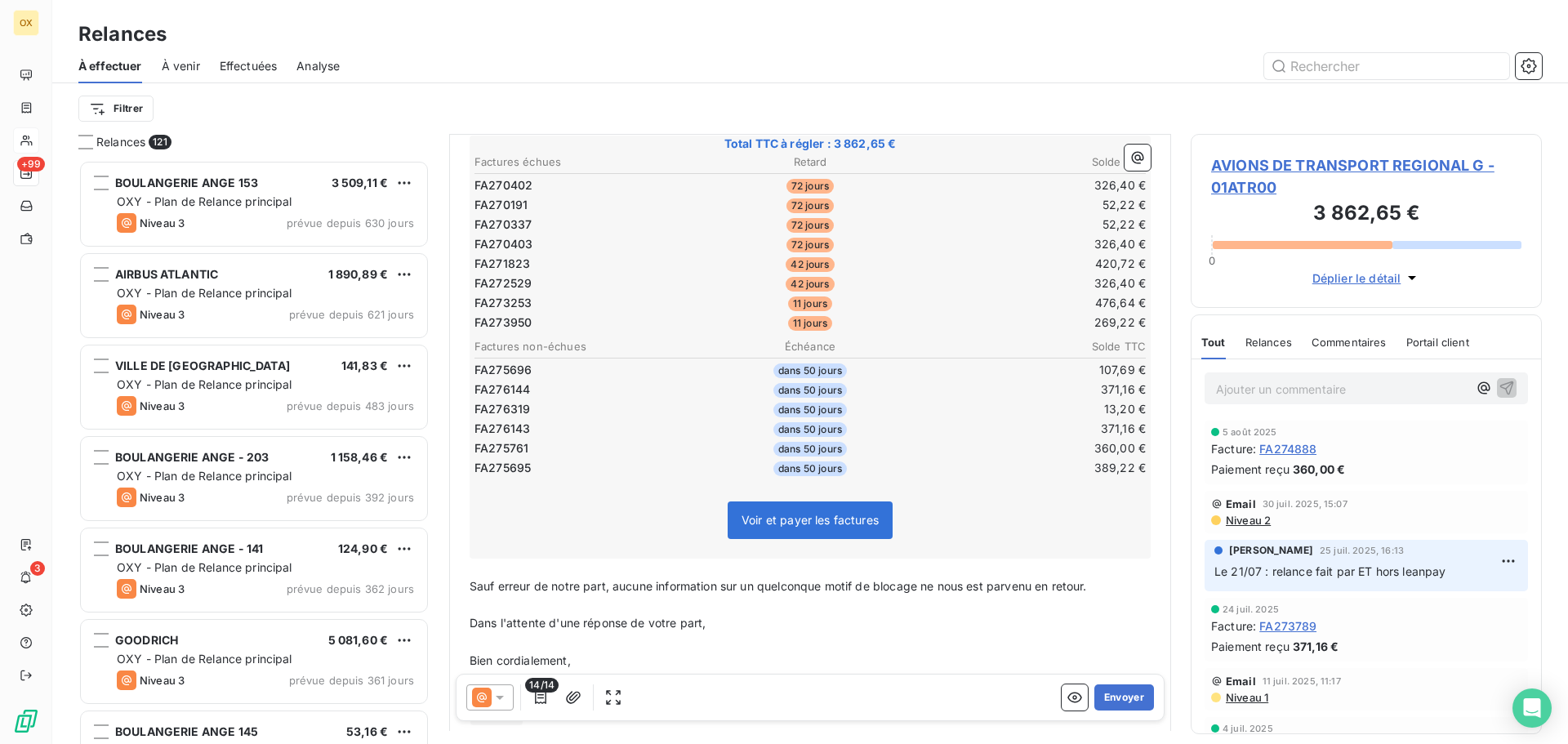
drag, startPoint x: 1110, startPoint y: 693, endPoint x: 1183, endPoint y: 660, distance: 80.1
click at [1109, 692] on button "Envoyer" at bounding box center [1124, 698] width 60 height 26
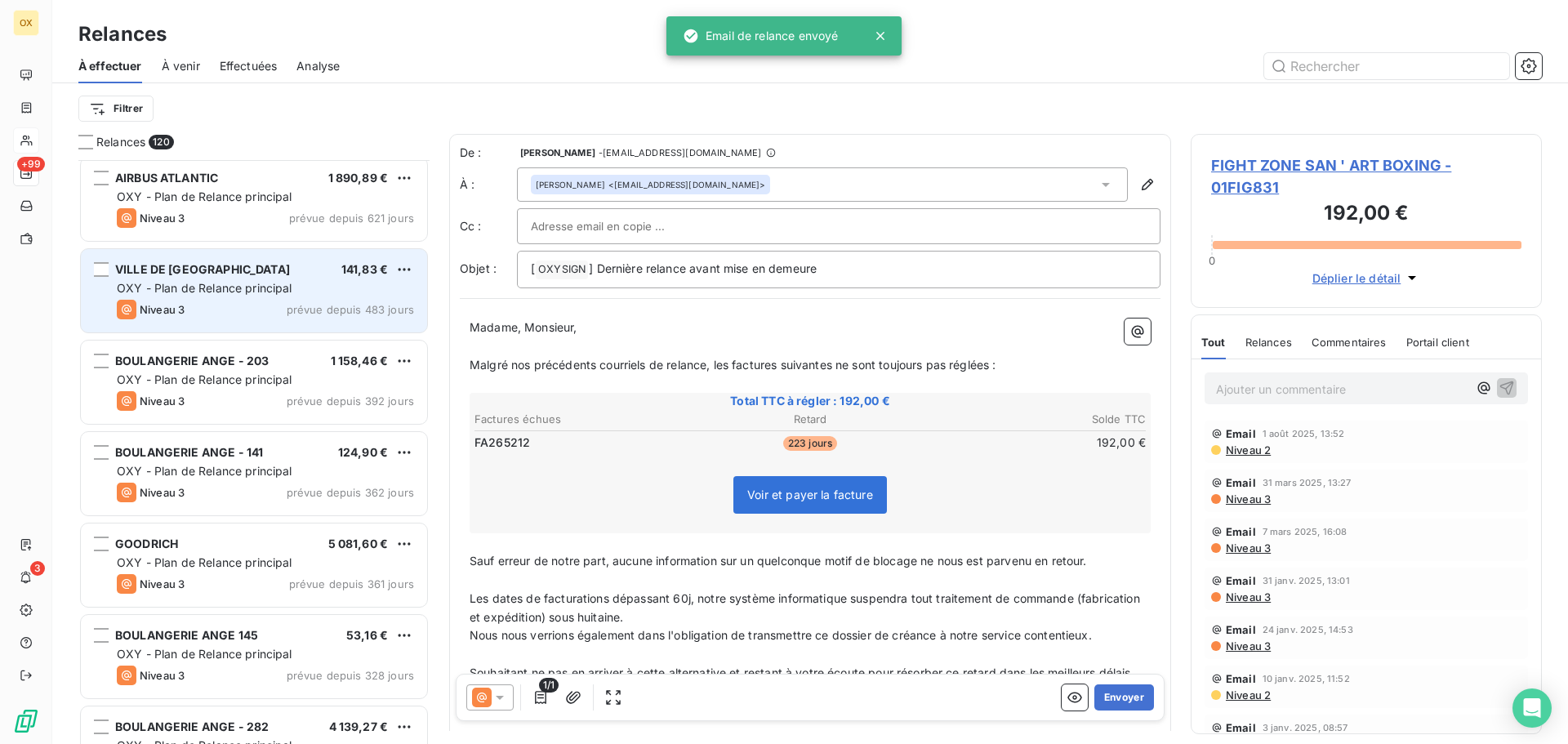
scroll to position [164, 0]
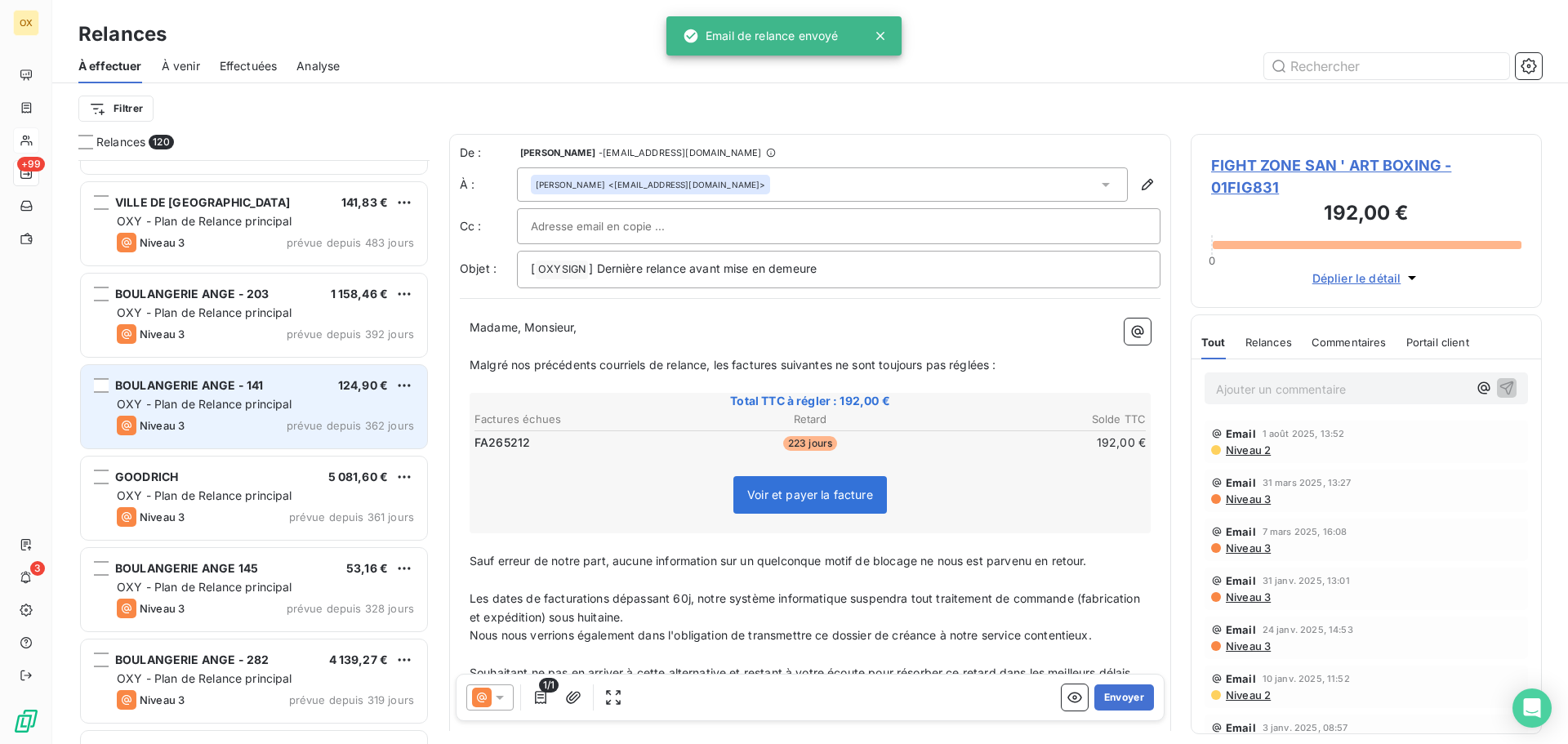
click at [288, 383] on div "BOULANGERIE ANGE - 141 124,90 €" at bounding box center [266, 385] width 298 height 15
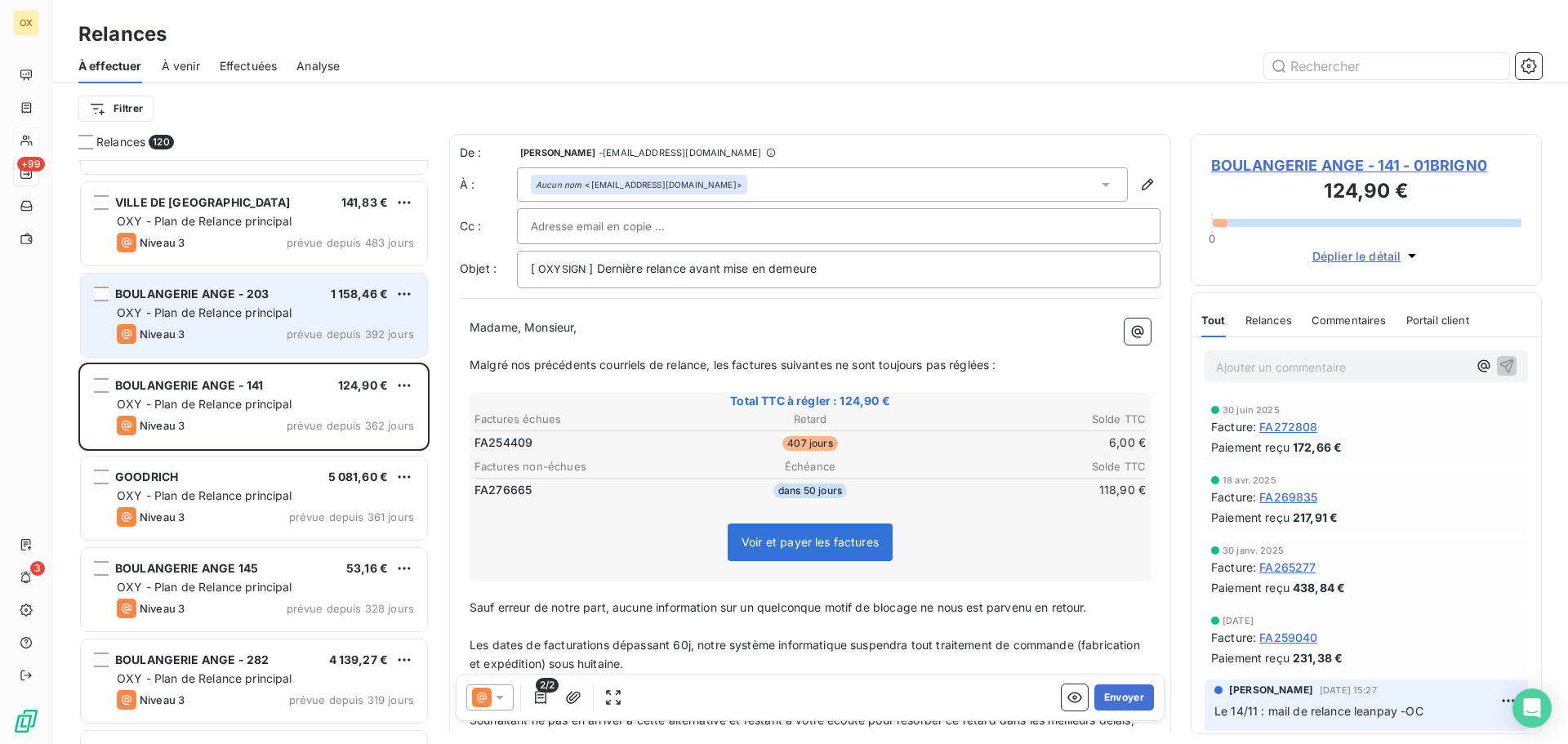
click at [266, 322] on div "BOULANGERIE ANGE - 203 1 158,46 € OXY - Plan de Relance principal Niveau 3 prév…" at bounding box center [254, 315] width 346 height 84
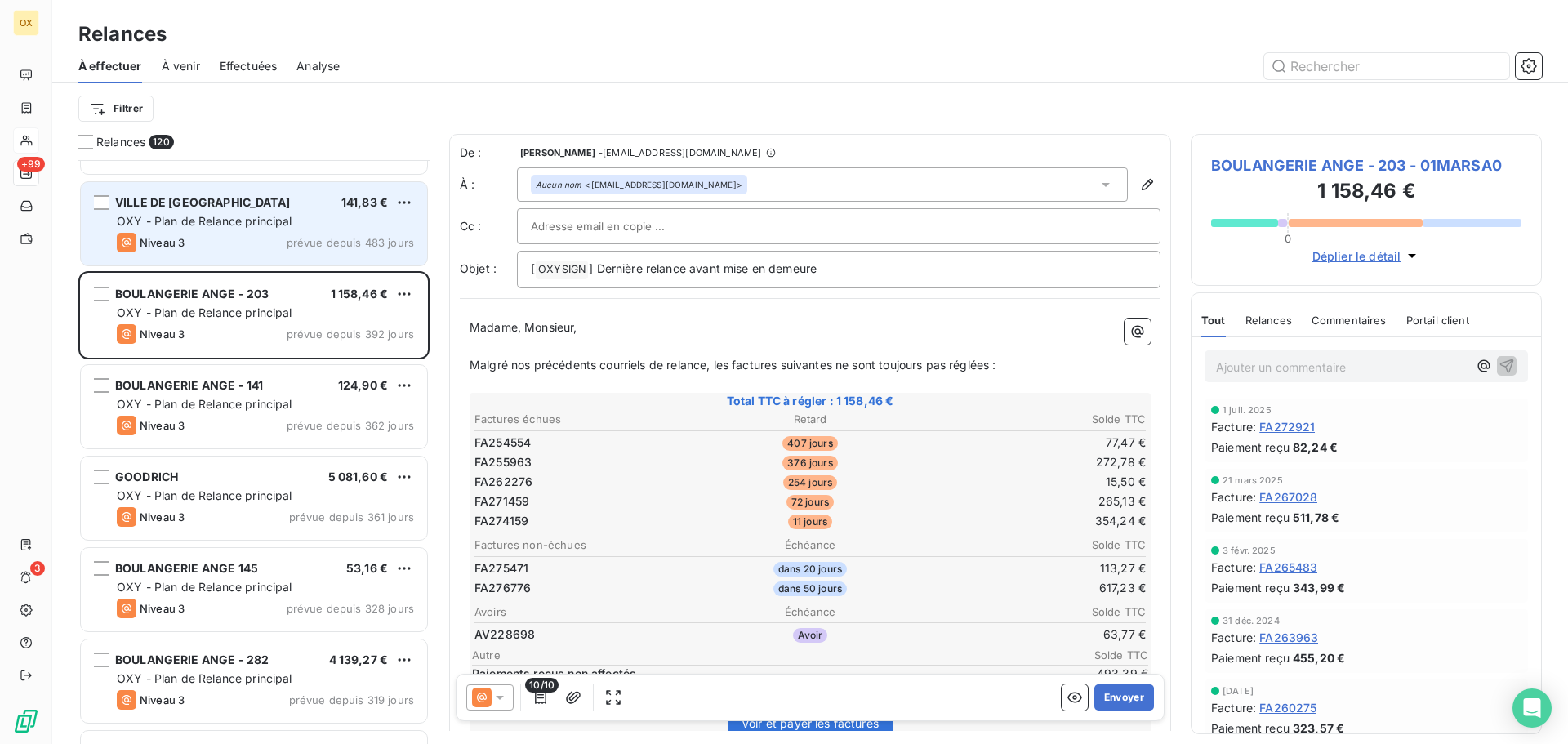
click at [262, 245] on div "Niveau 3 prévue depuis 483 jours" at bounding box center [266, 242] width 298 height 20
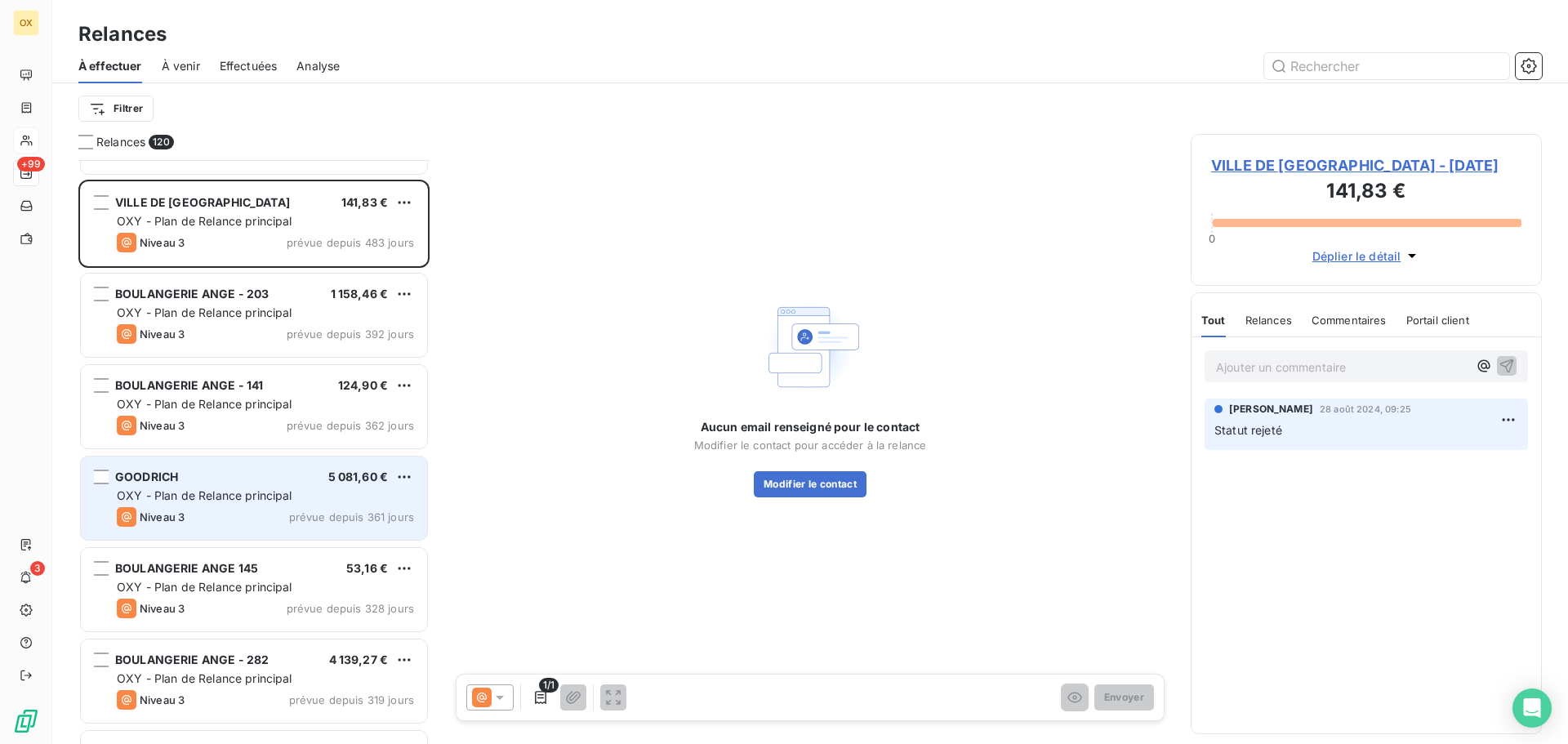
click at [273, 478] on div "GOODRICH 5 081,60 €" at bounding box center [266, 477] width 298 height 15
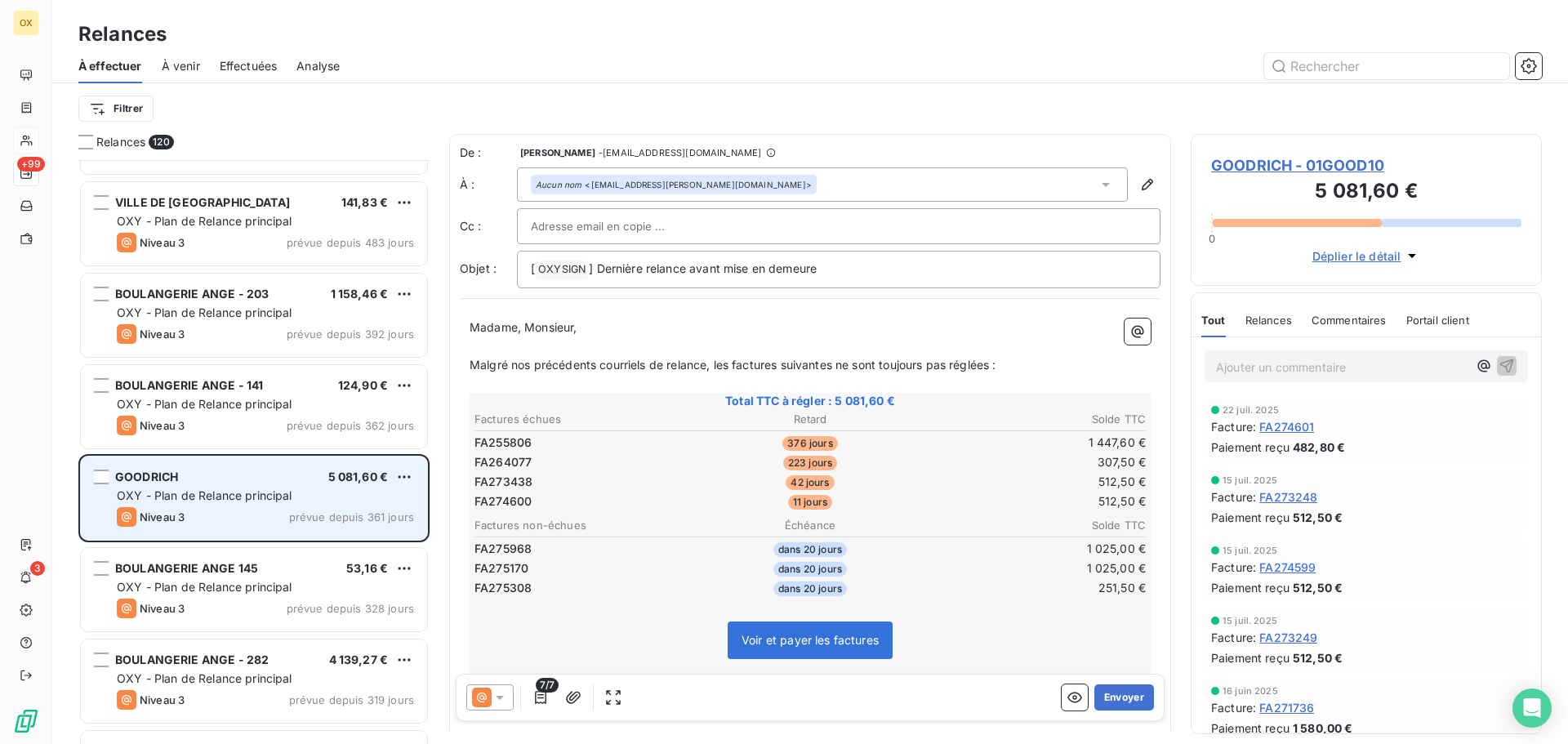
scroll to position [246, 0]
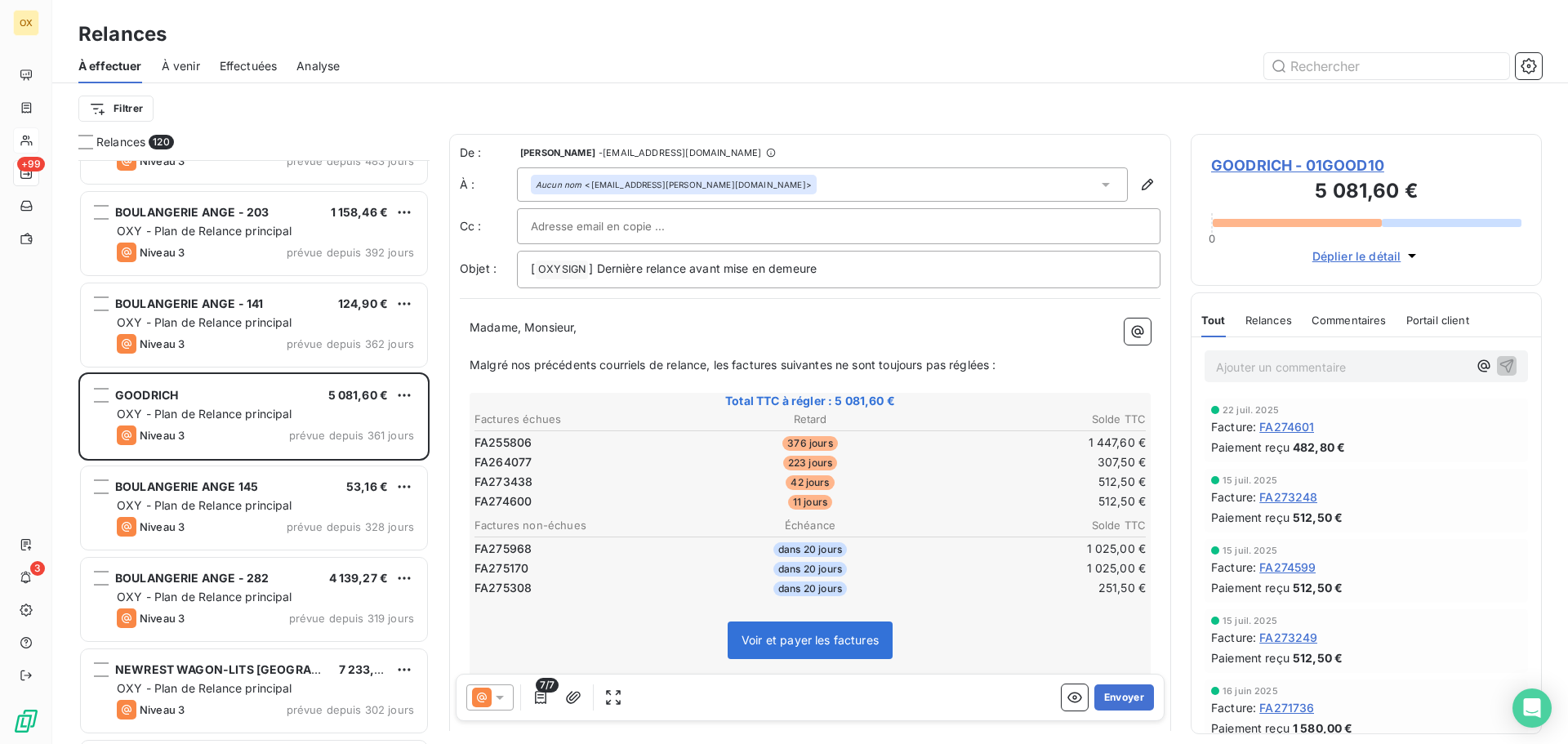
click at [266, 504] on span "OXY - Plan de Relance principal" at bounding box center [205, 504] width 176 height 14
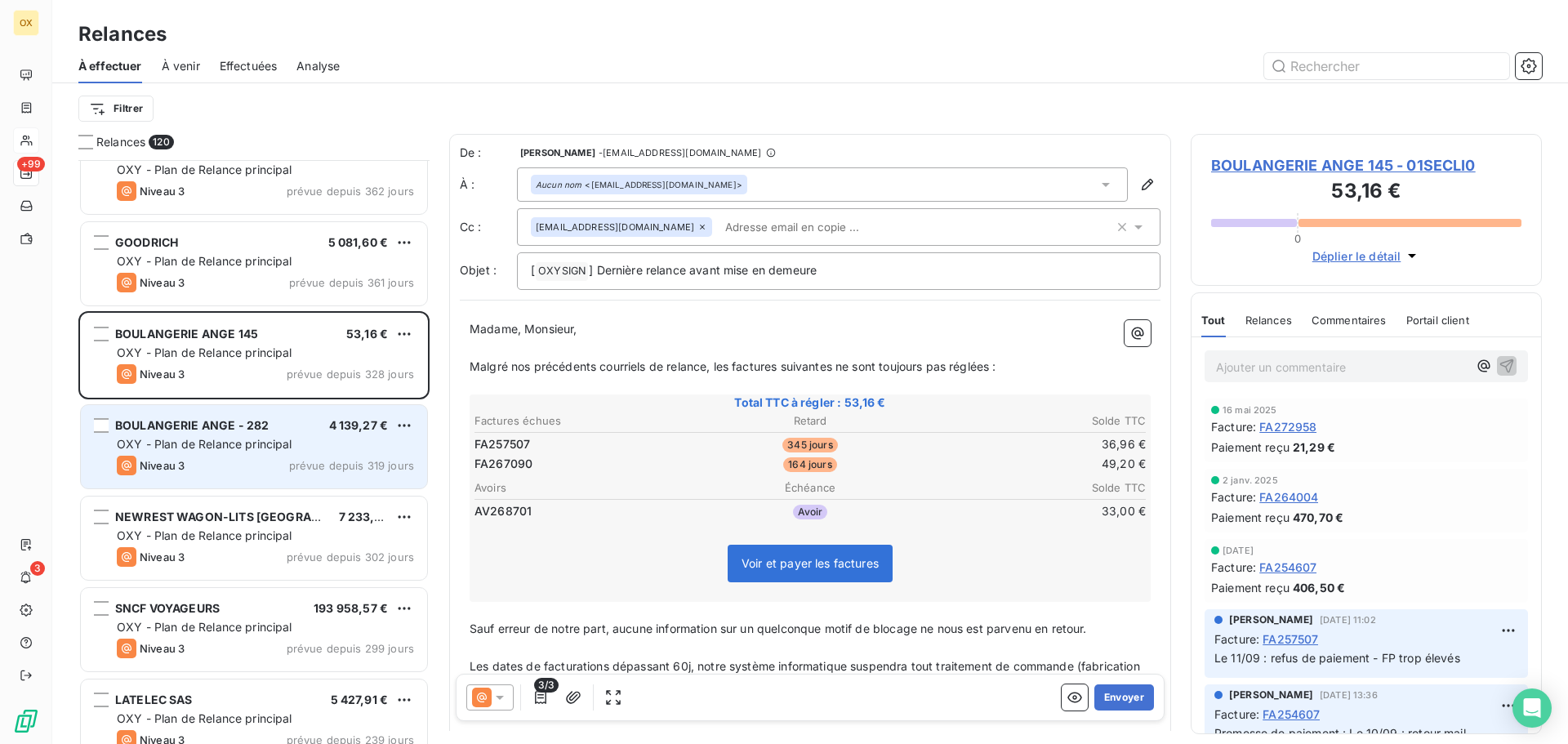
scroll to position [409, 0]
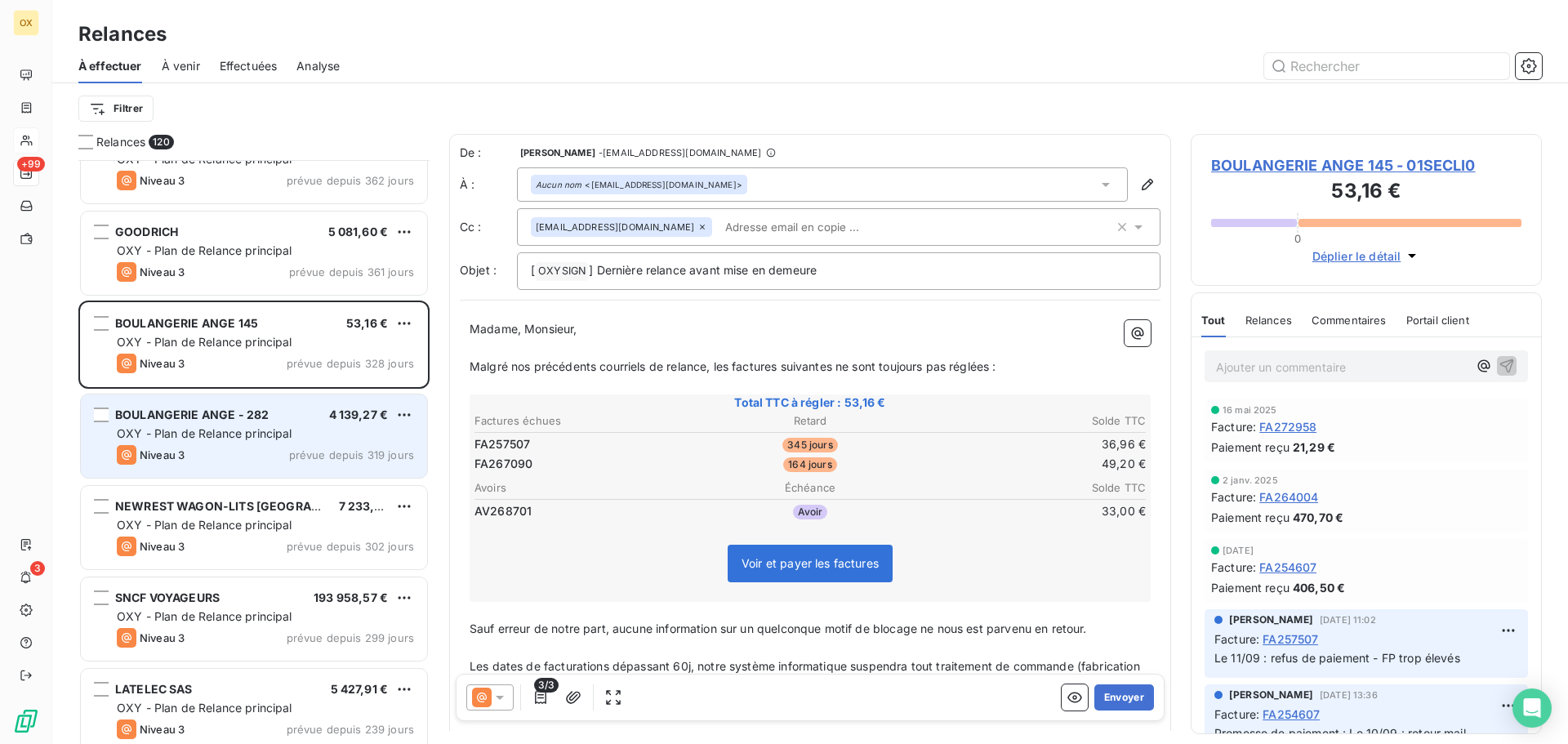
click at [250, 445] on div "Niveau 3 prévue depuis 319 jours" at bounding box center [266, 454] width 298 height 20
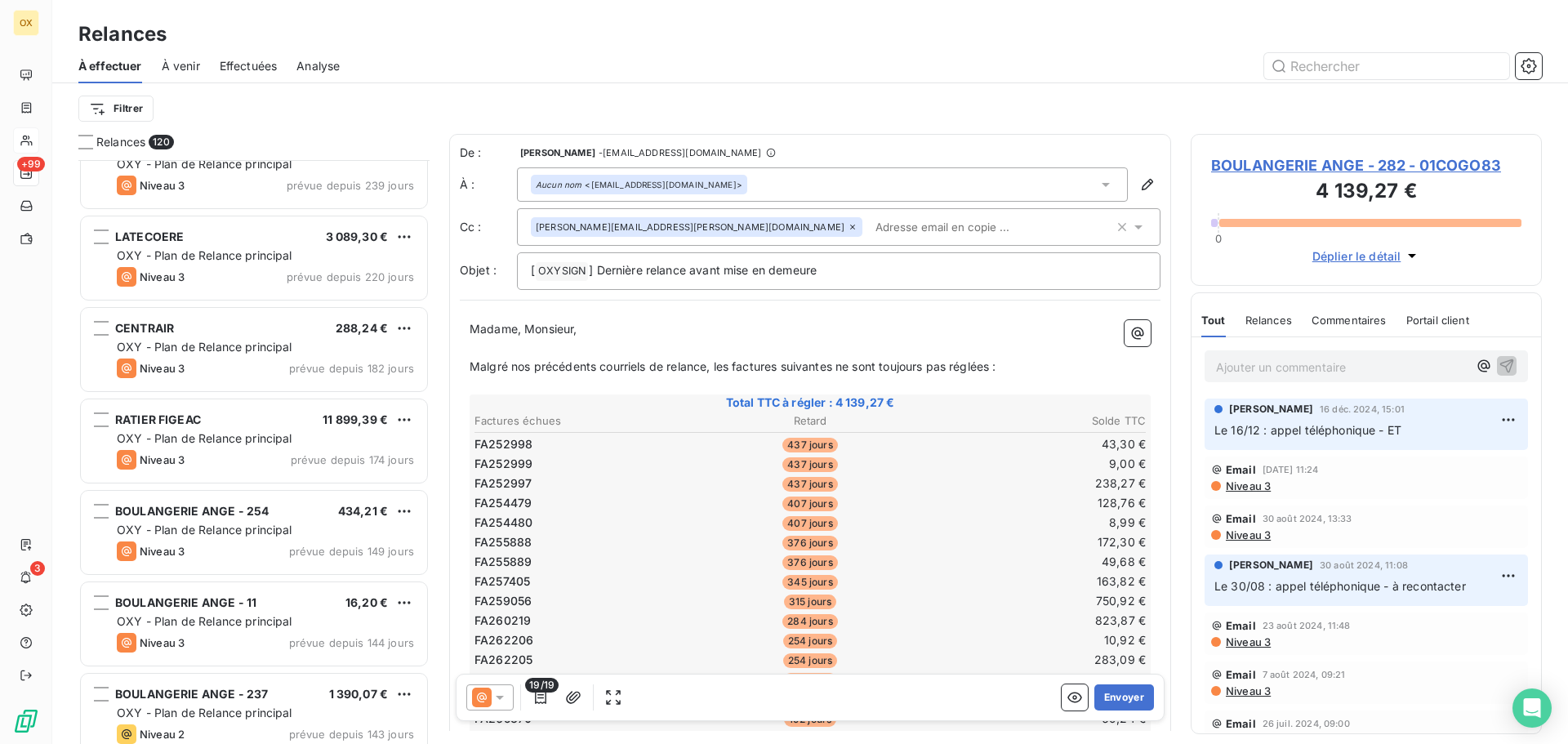
scroll to position [1062, 0]
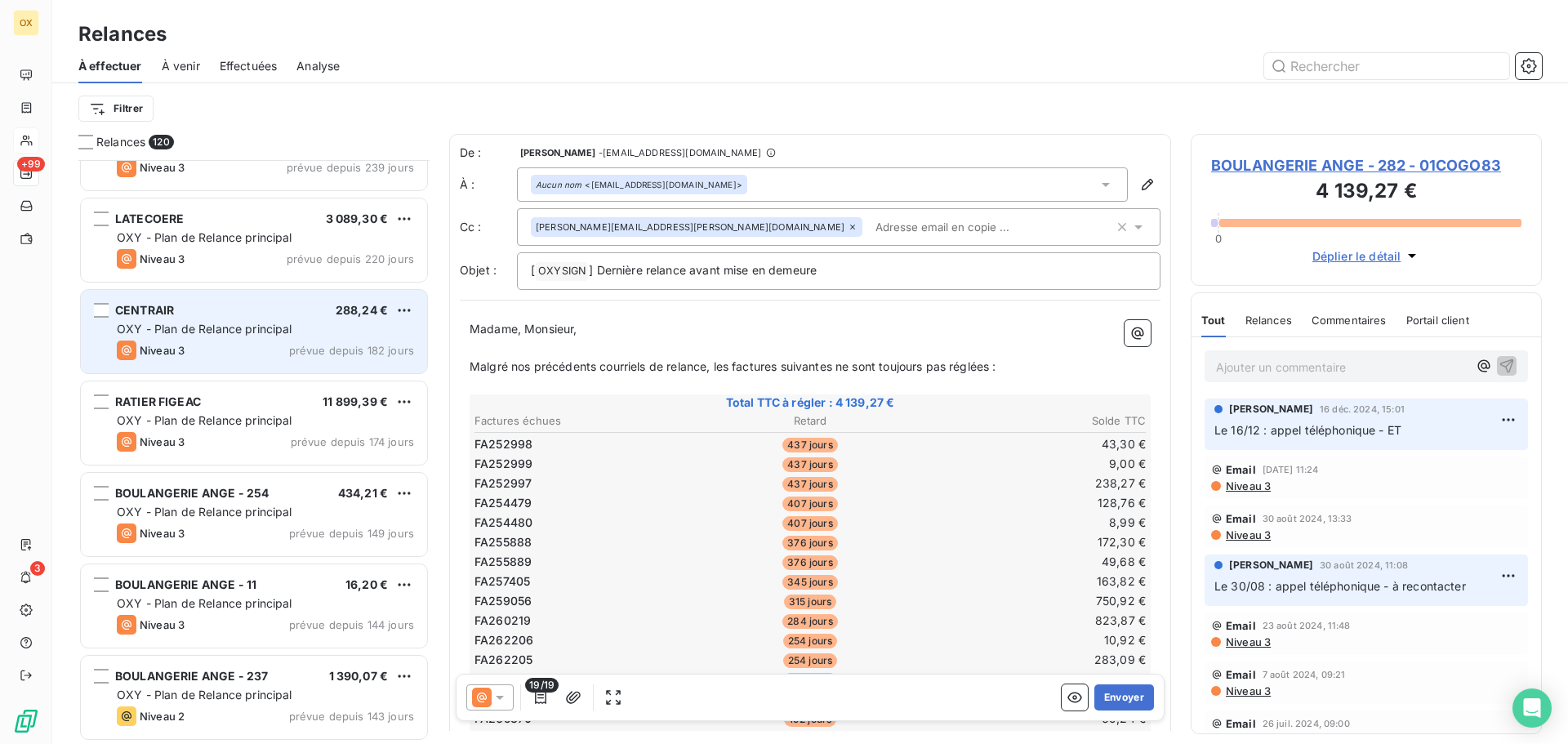
click at [237, 351] on div "Niveau 3 prévue depuis 182 jours" at bounding box center [266, 350] width 298 height 20
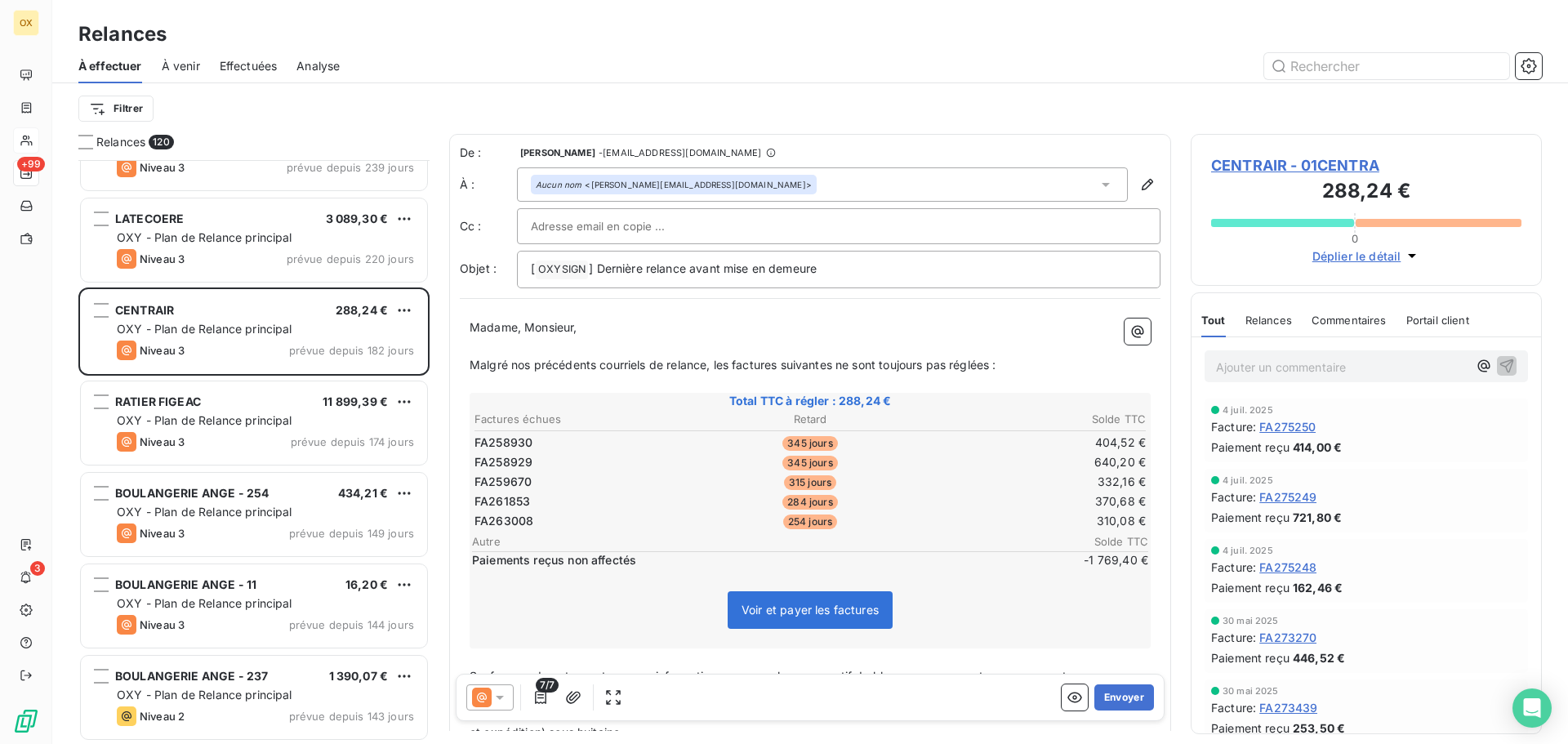
click at [1371, 165] on span "CENTRAIR - 01CENTRA" at bounding box center [1367, 166] width 311 height 22
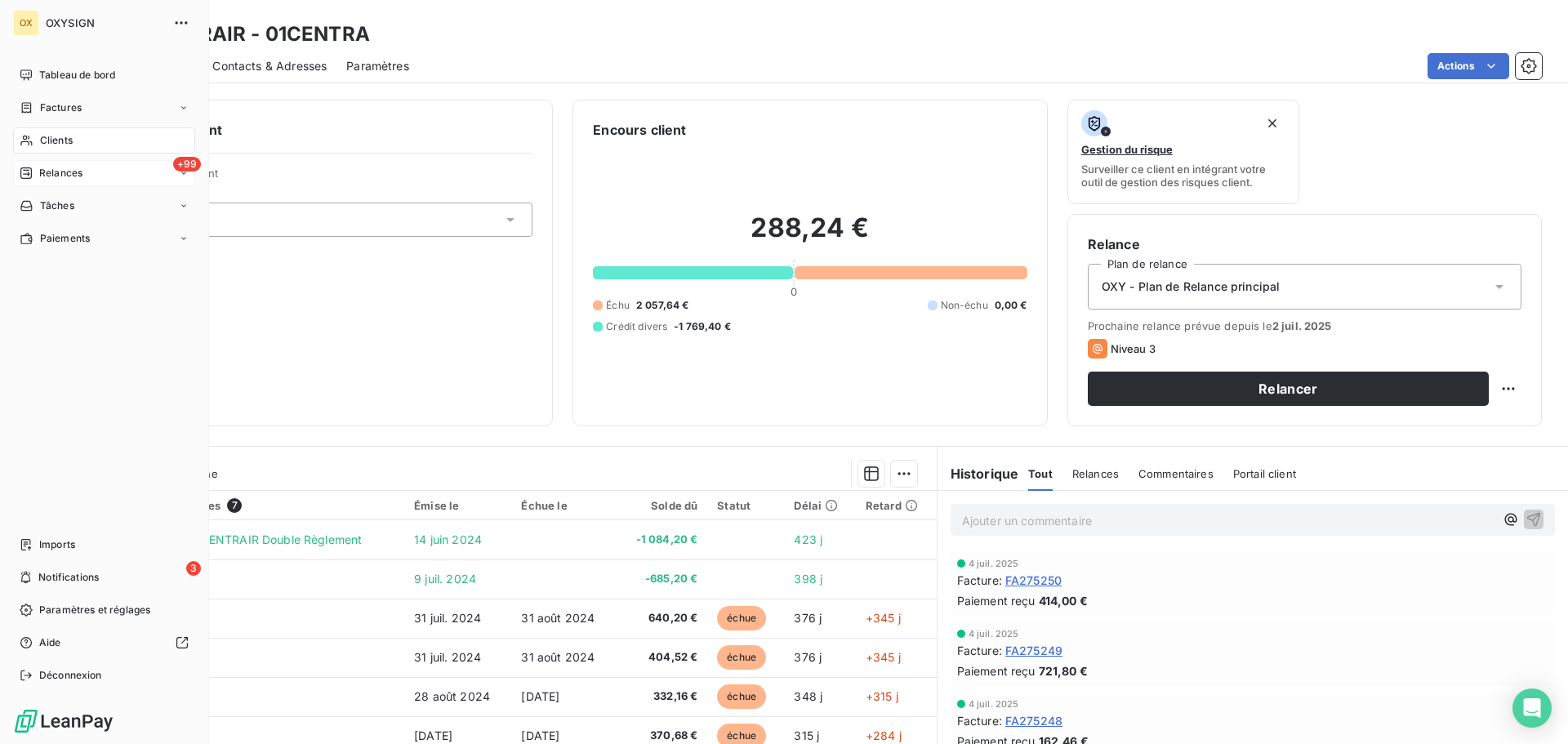
click at [42, 173] on span "Relances" at bounding box center [60, 173] width 44 height 15
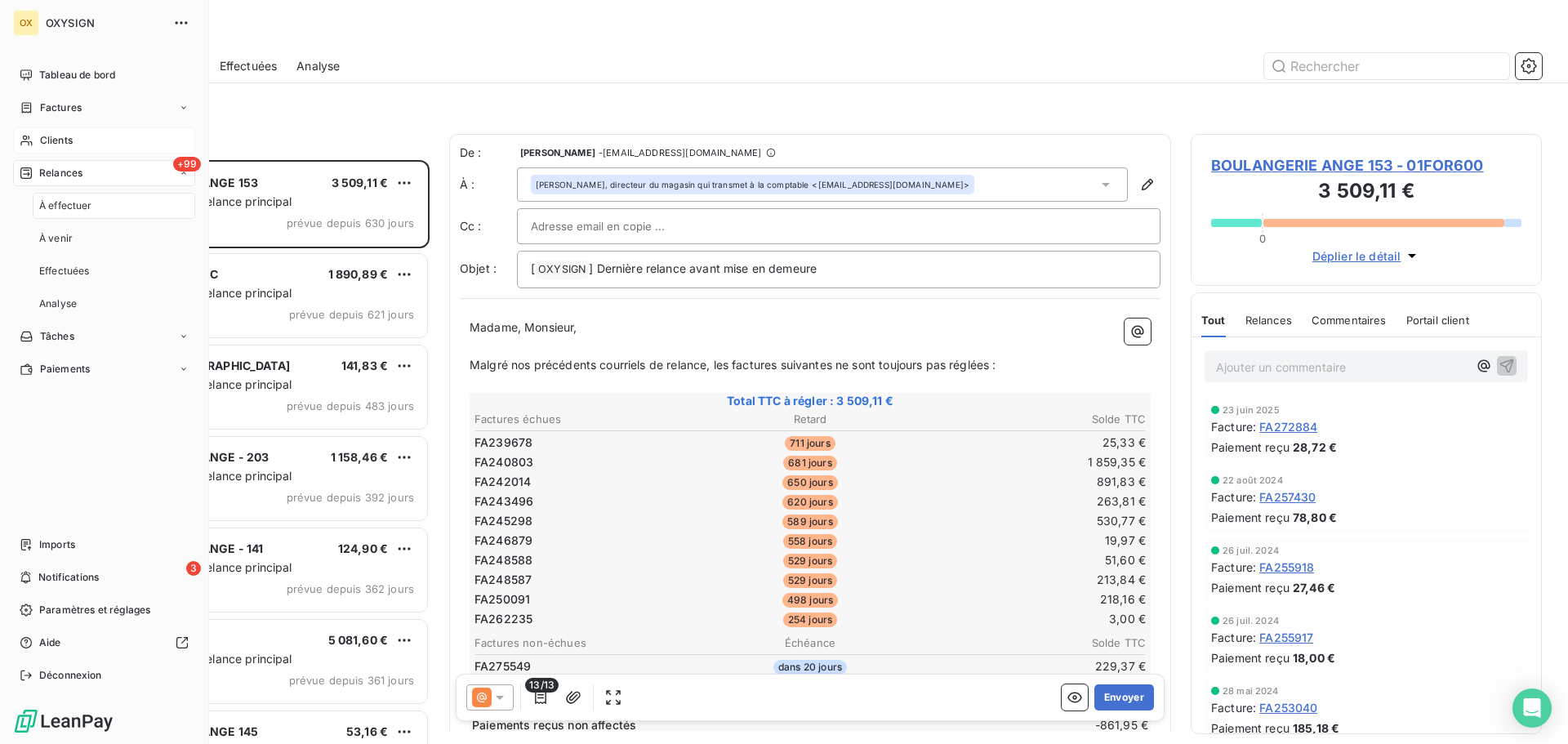
scroll to position [571, 339]
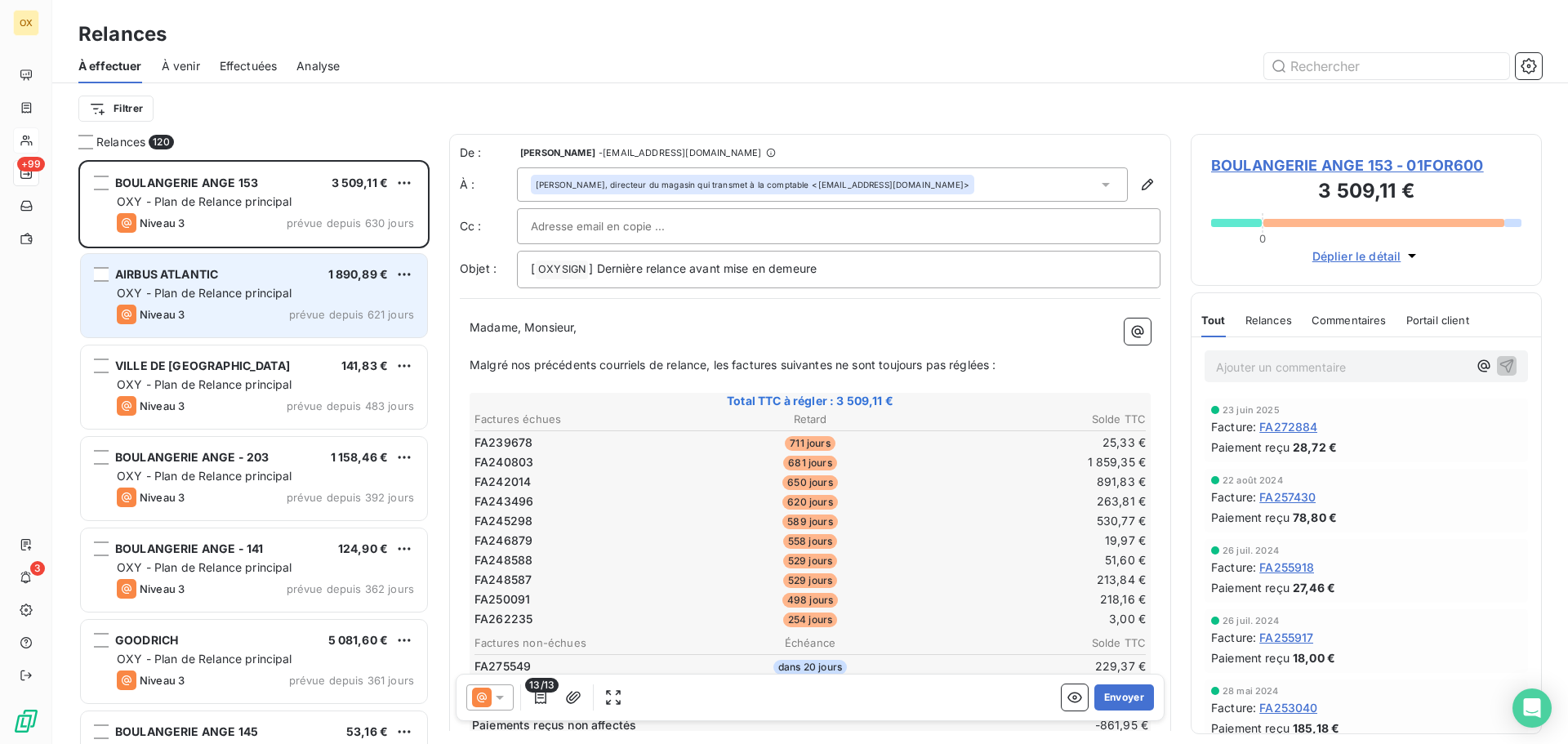
click at [183, 302] on div "AIRBUS ATLANTIC 1 890,89 € OXY - Plan de Relance principal Niveau 3 prévue depu…" at bounding box center [254, 296] width 346 height 84
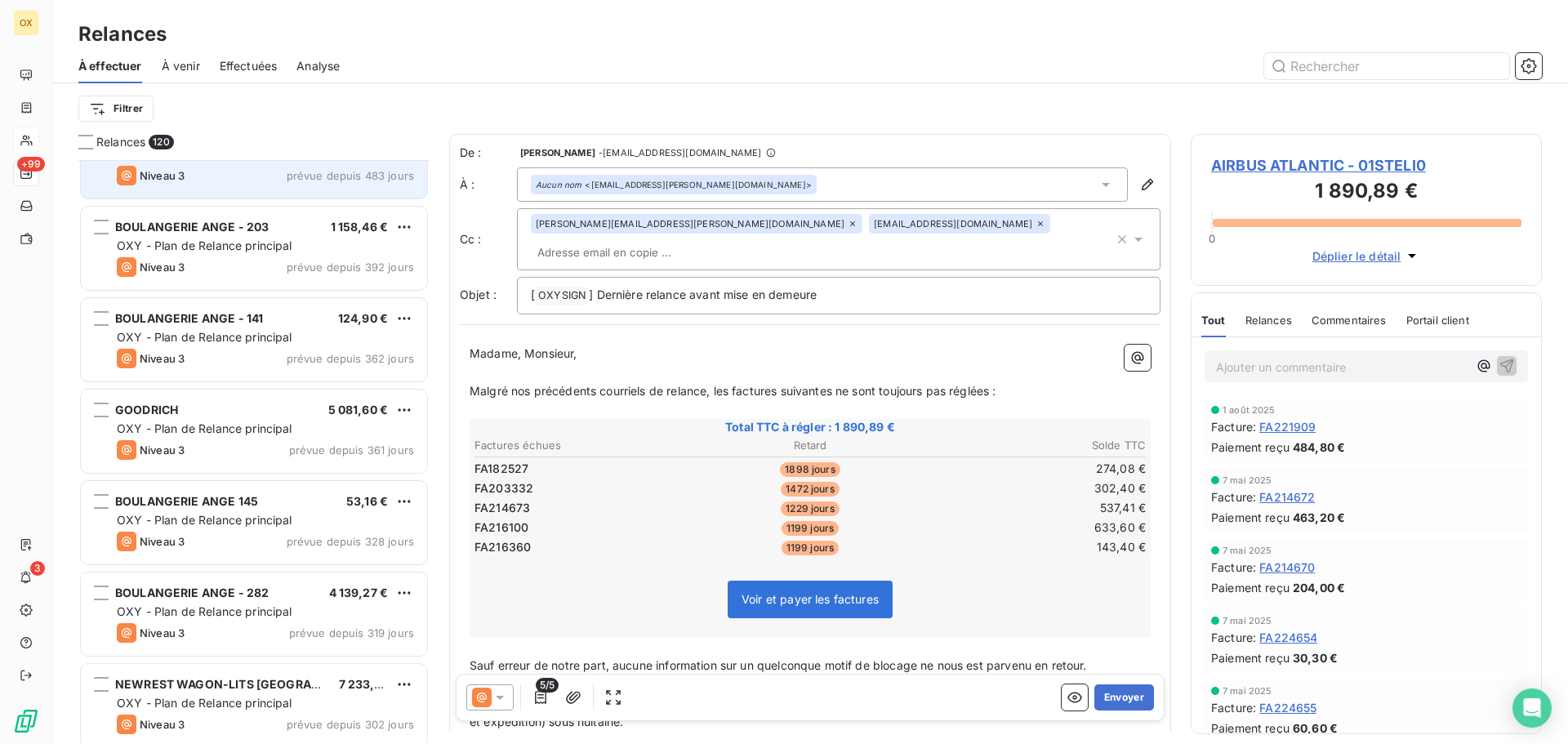
scroll to position [246, 0]
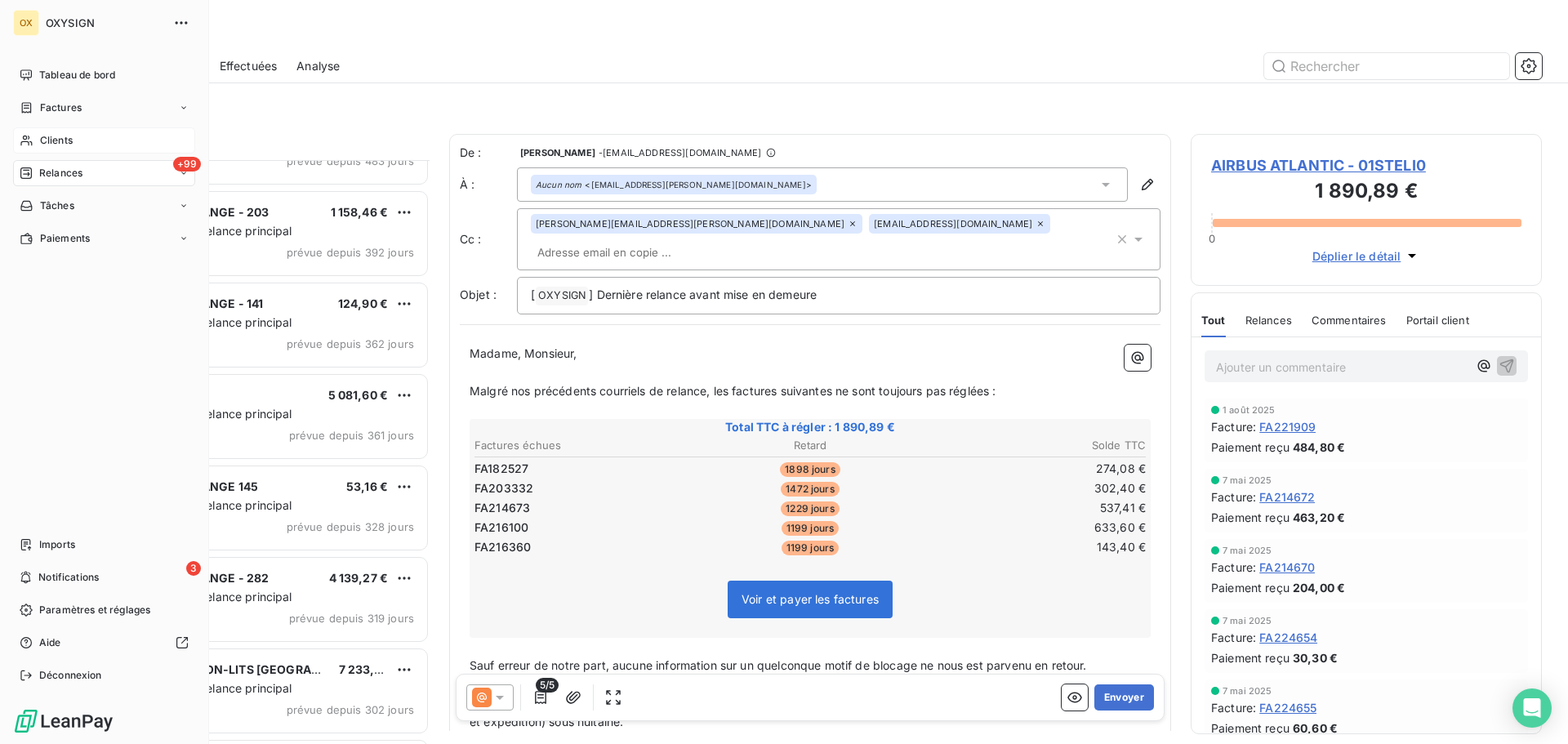
click at [63, 131] on div "Clients" at bounding box center [104, 140] width 182 height 26
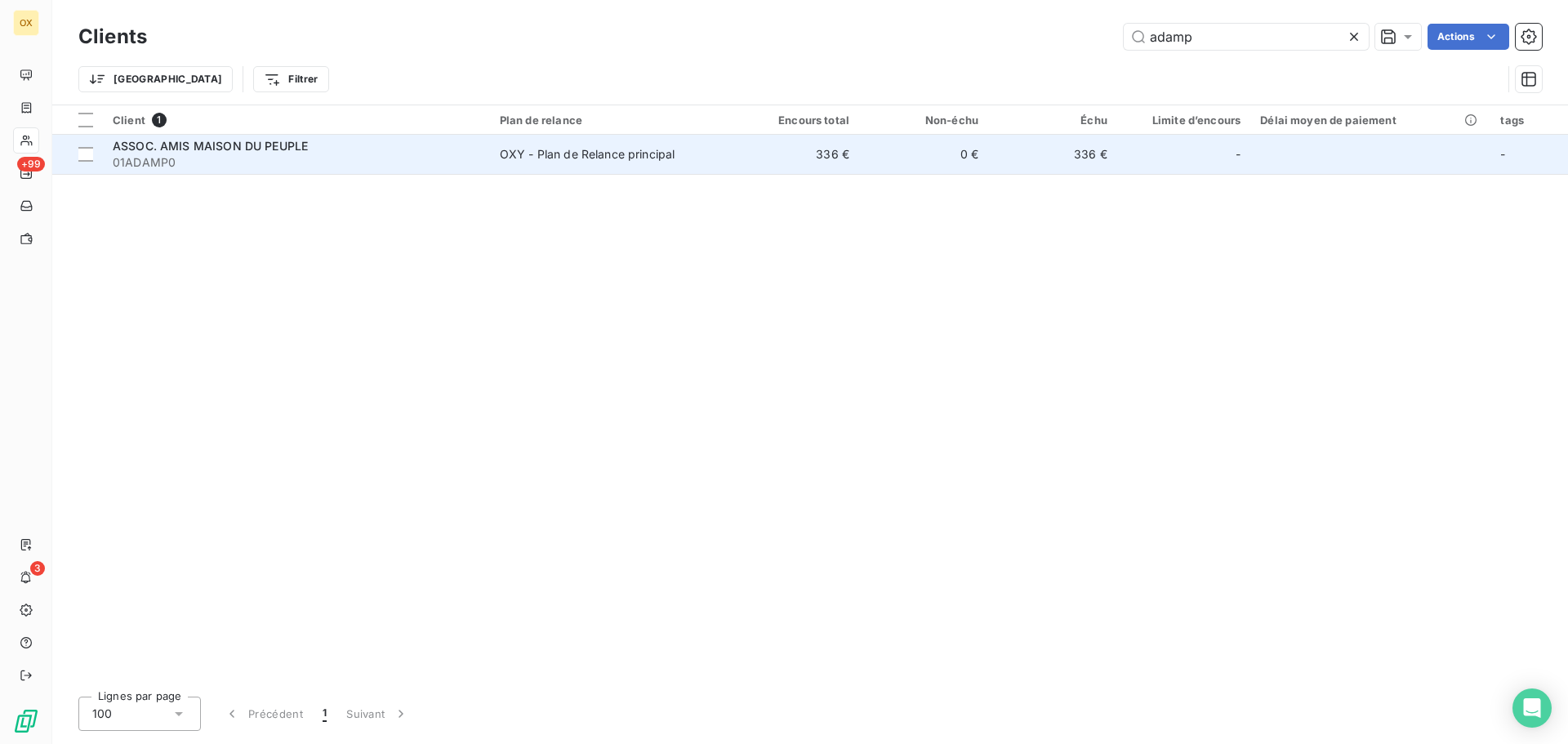
type input "adamp"
click at [240, 168] on span "01ADAMP0" at bounding box center [296, 163] width 368 height 17
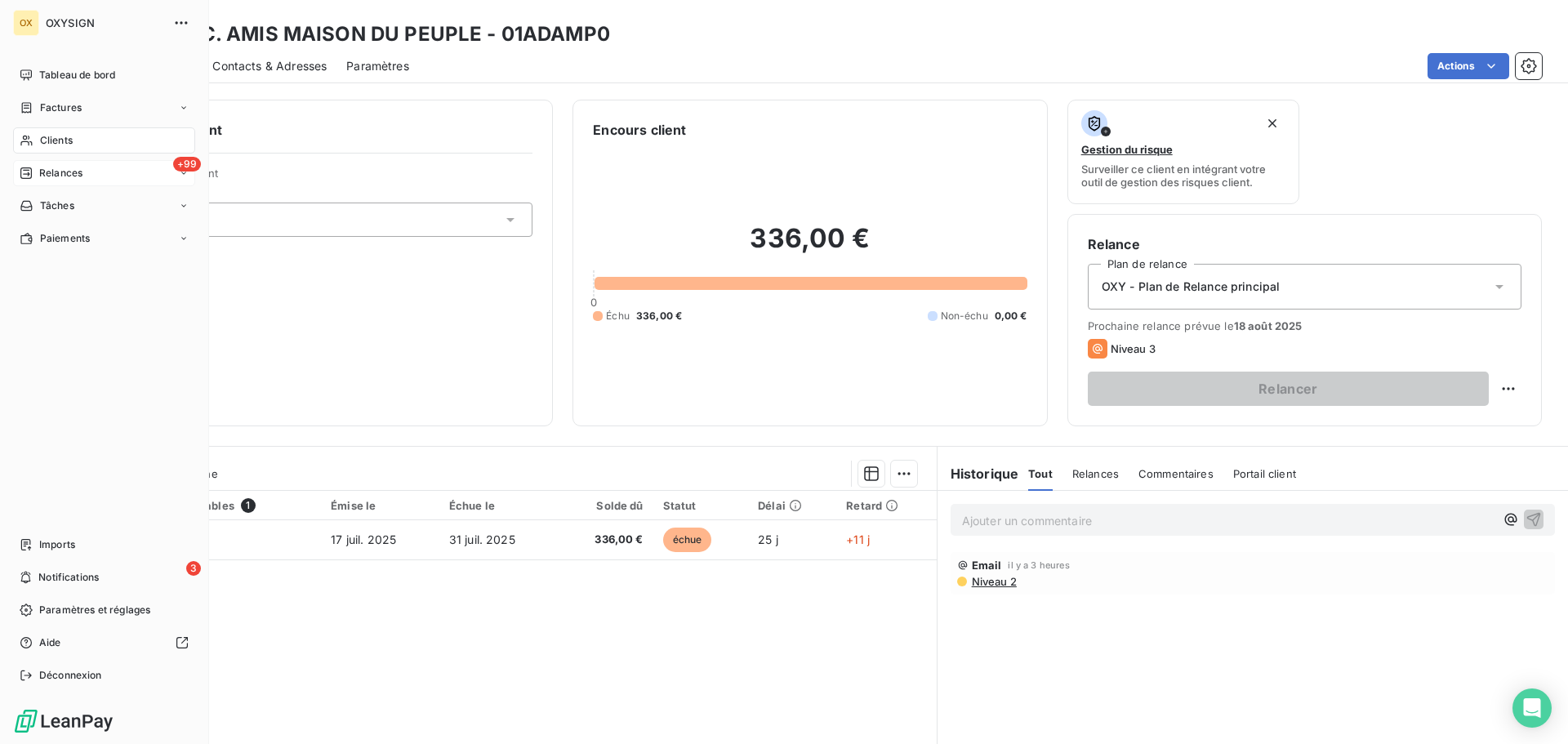
click at [62, 173] on span "Relances" at bounding box center [60, 173] width 44 height 15
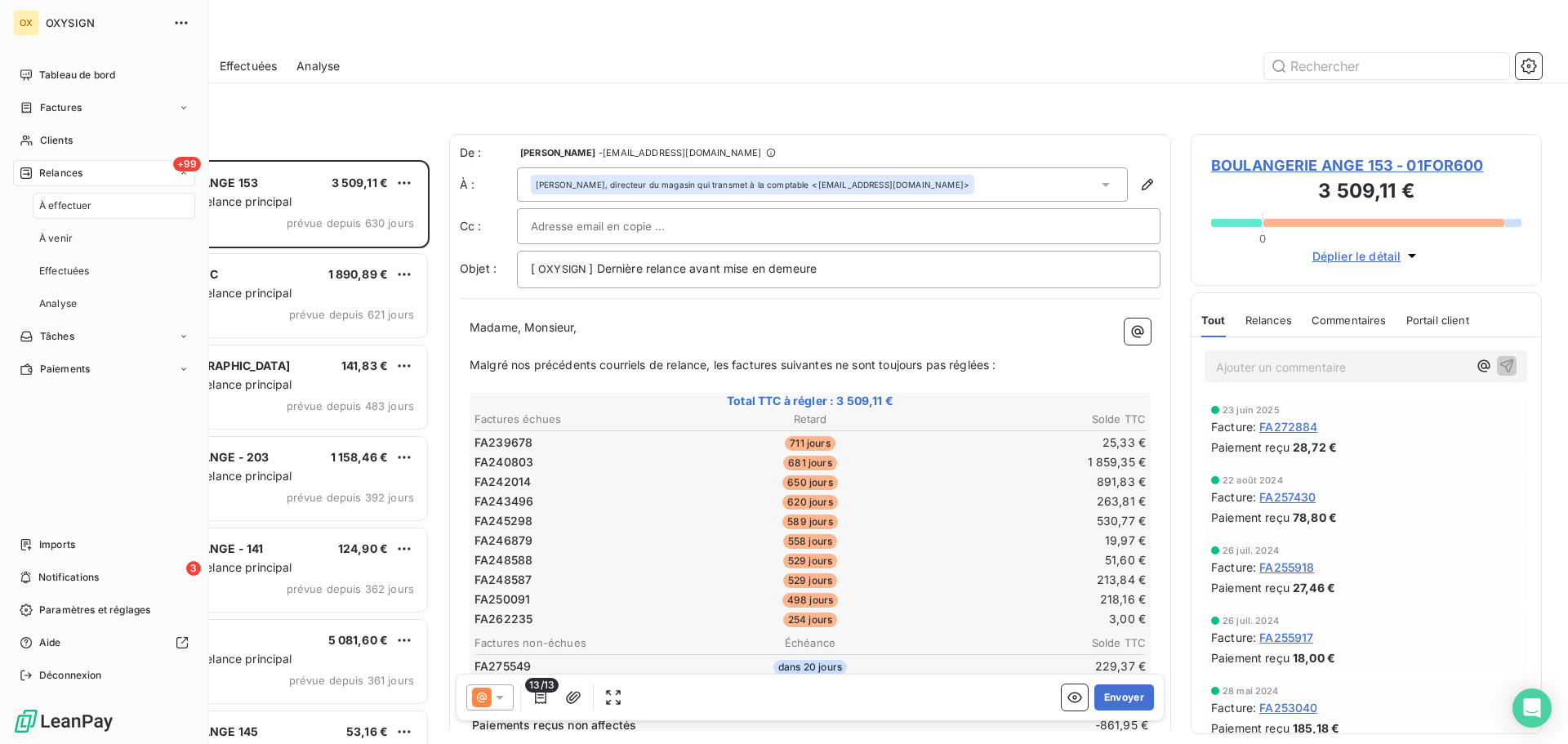
scroll to position [571, 339]
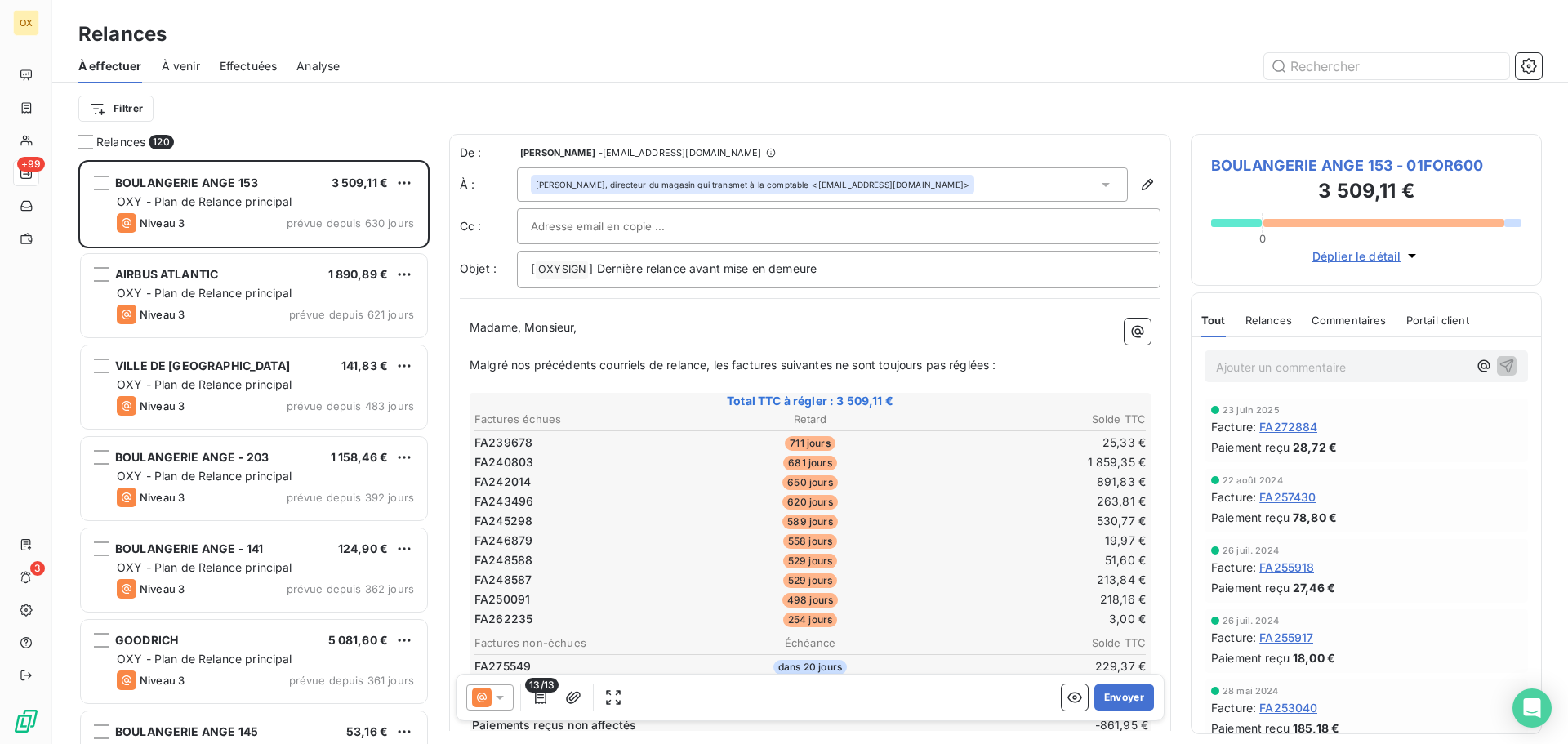
click at [242, 66] on span "Effectuées" at bounding box center [248, 66] width 58 height 17
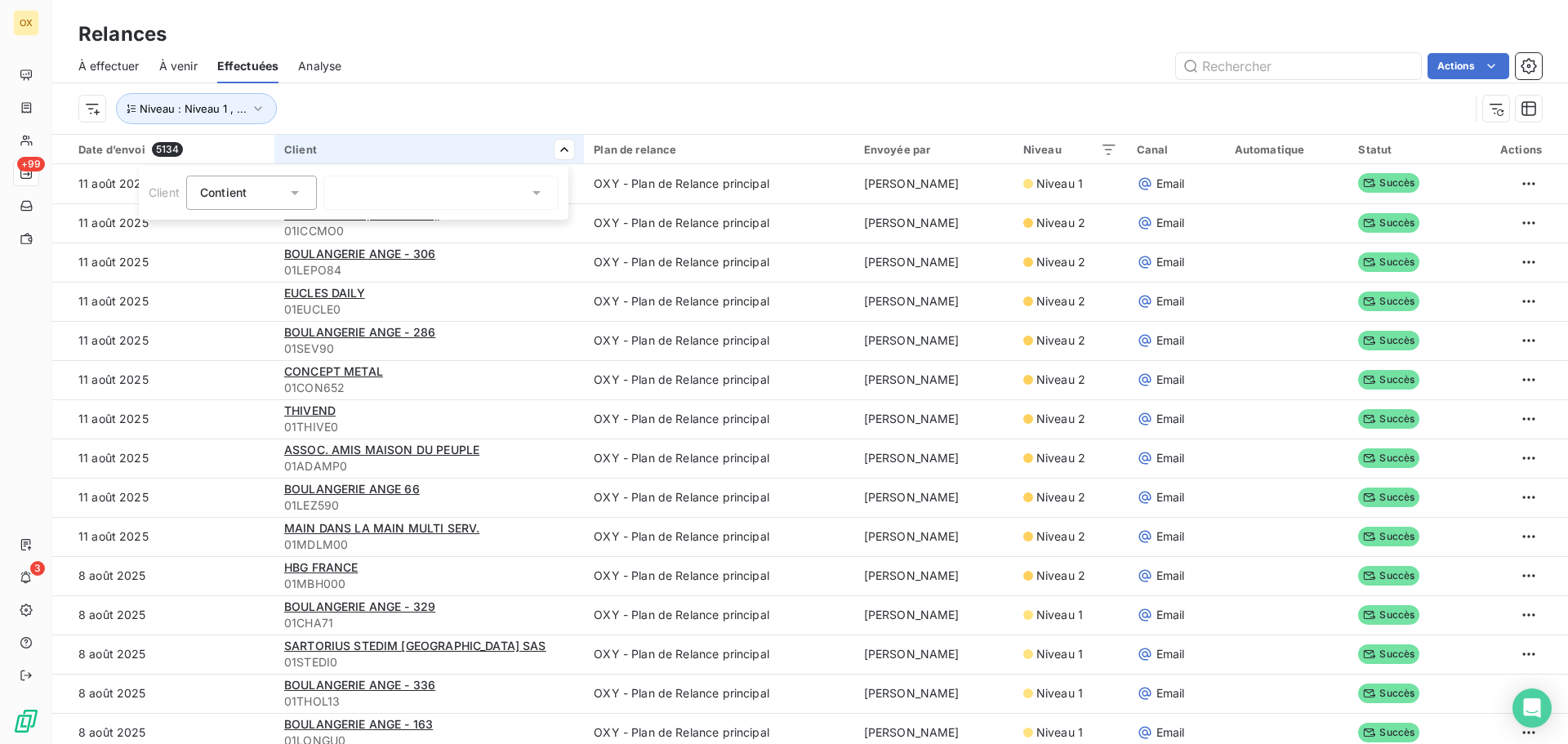
click at [541, 103] on html "OX +99 3 Relances À effectuer À venir Effectuées Analyse Actions Niveau : Nivea…" at bounding box center [784, 372] width 1568 height 744
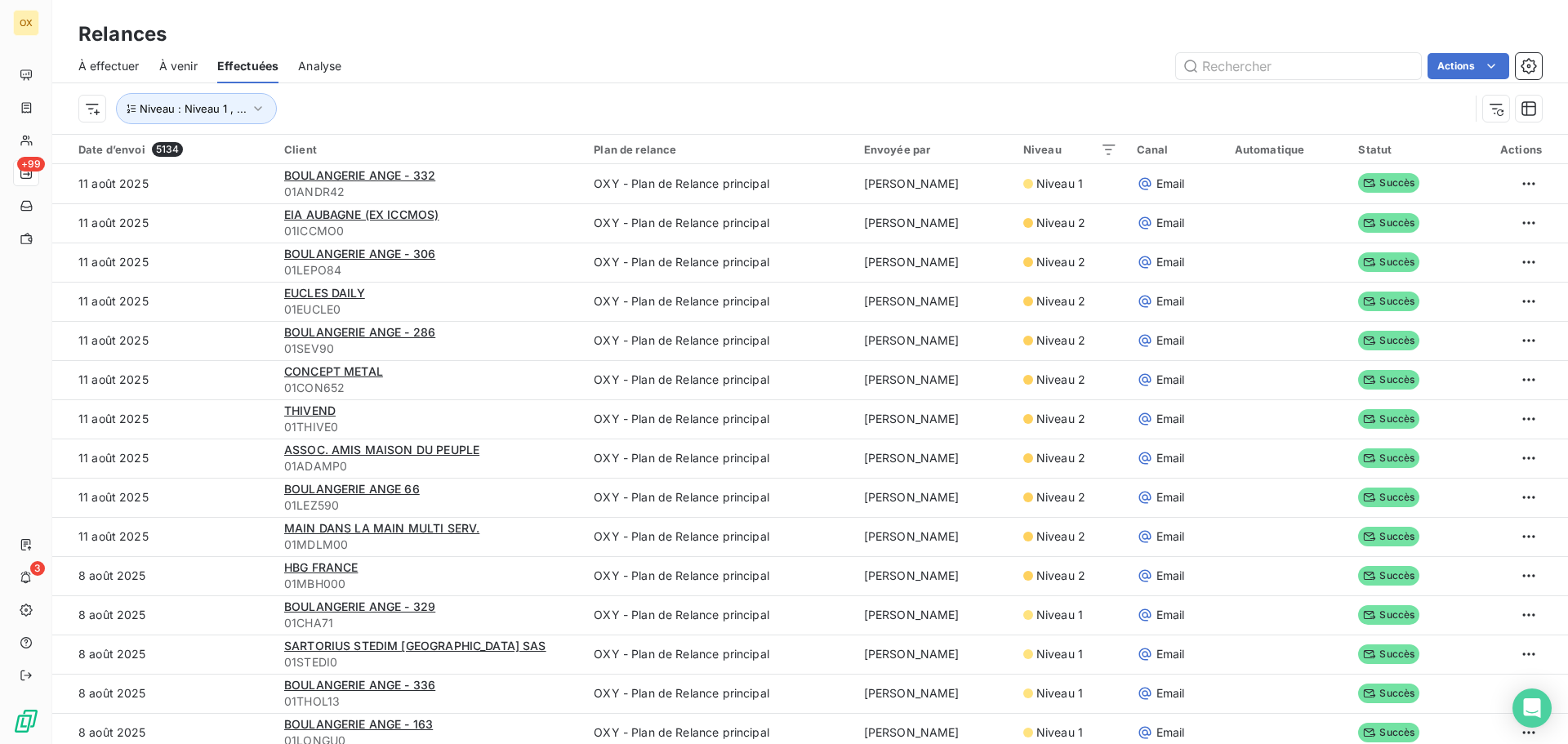
scroll to position [56, 0]
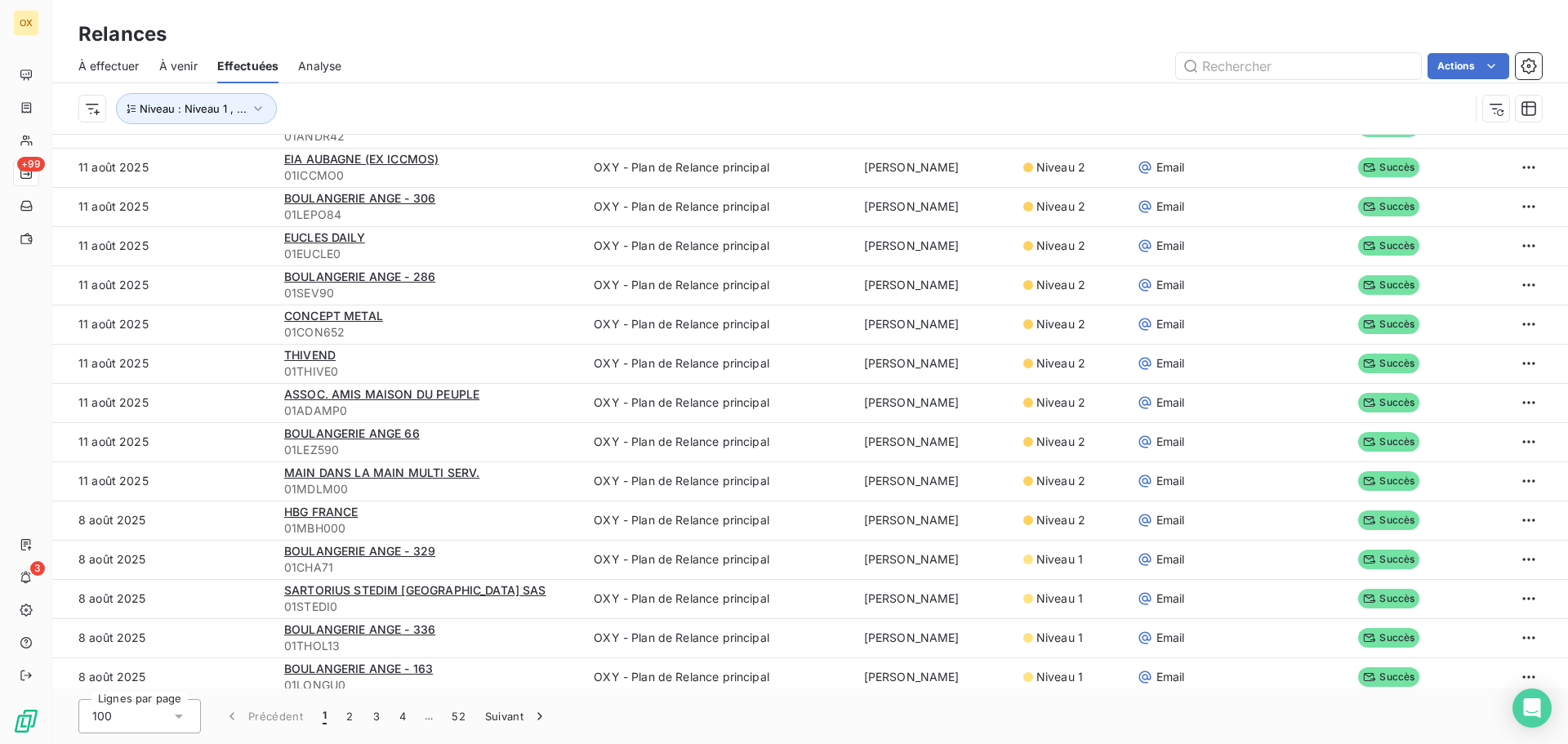
click at [177, 708] on icon at bounding box center [179, 716] width 17 height 17
click at [98, 617] on div at bounding box center [97, 622] width 17 height 17
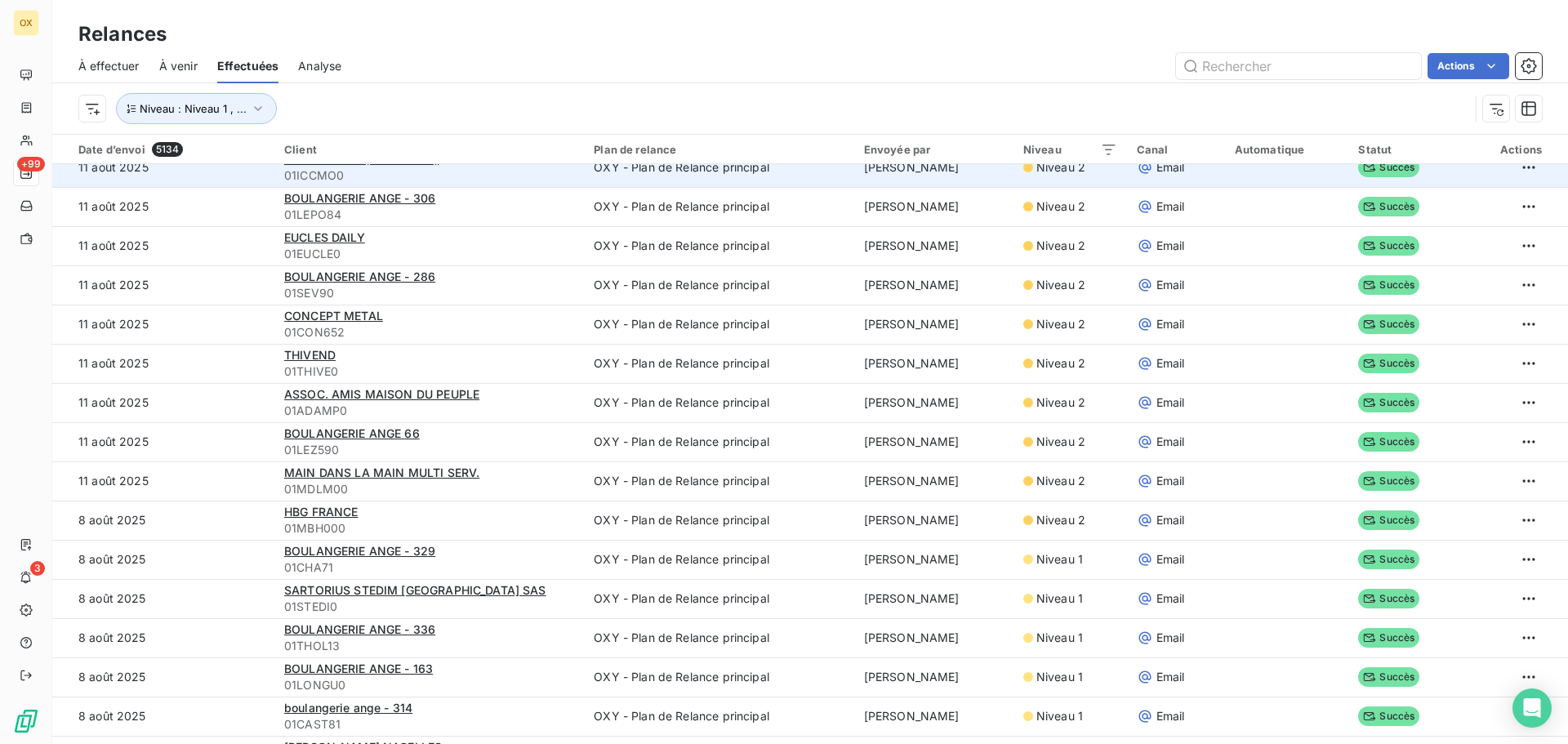
scroll to position [0, 0]
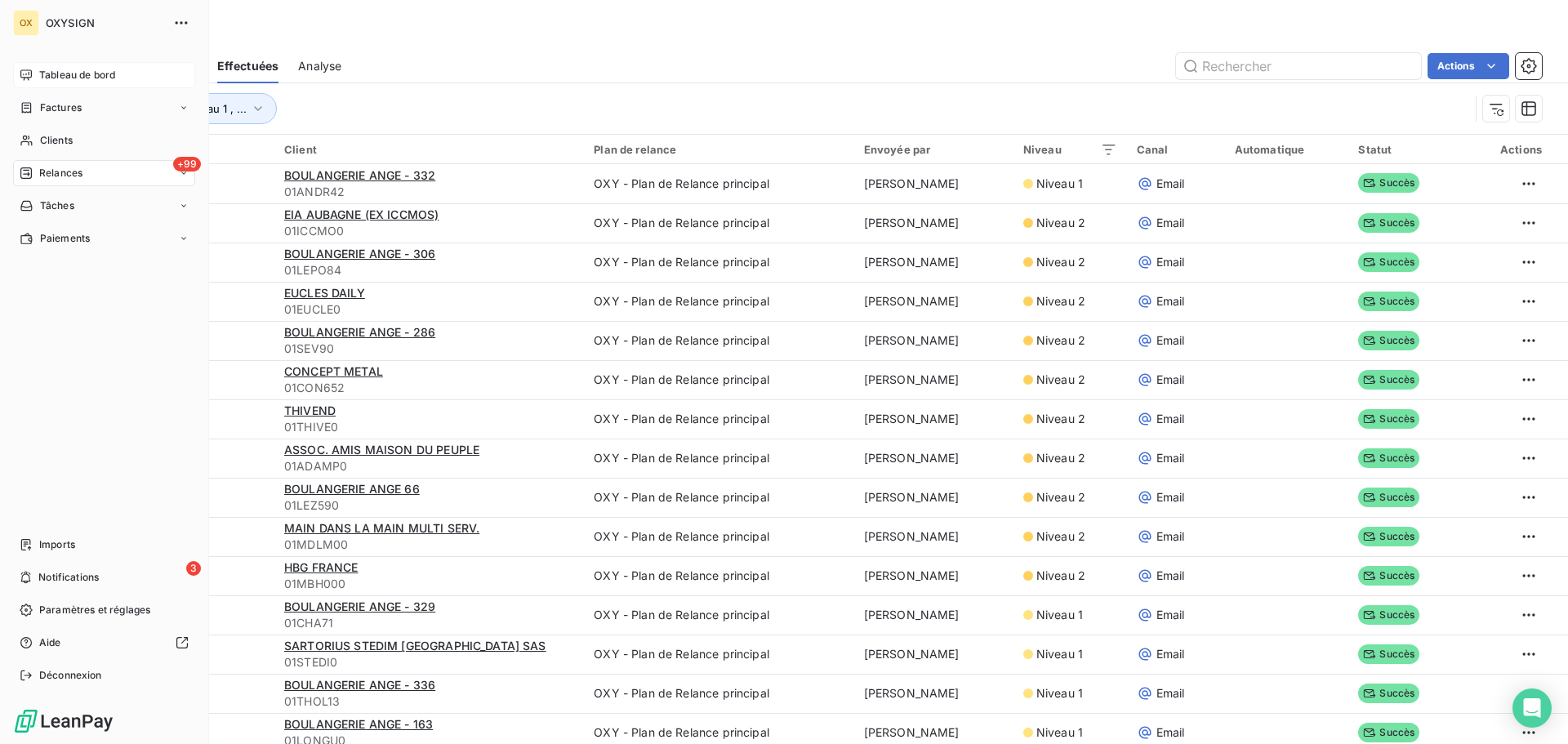
click at [49, 77] on span "Tableau de bord" at bounding box center [77, 75] width 76 height 15
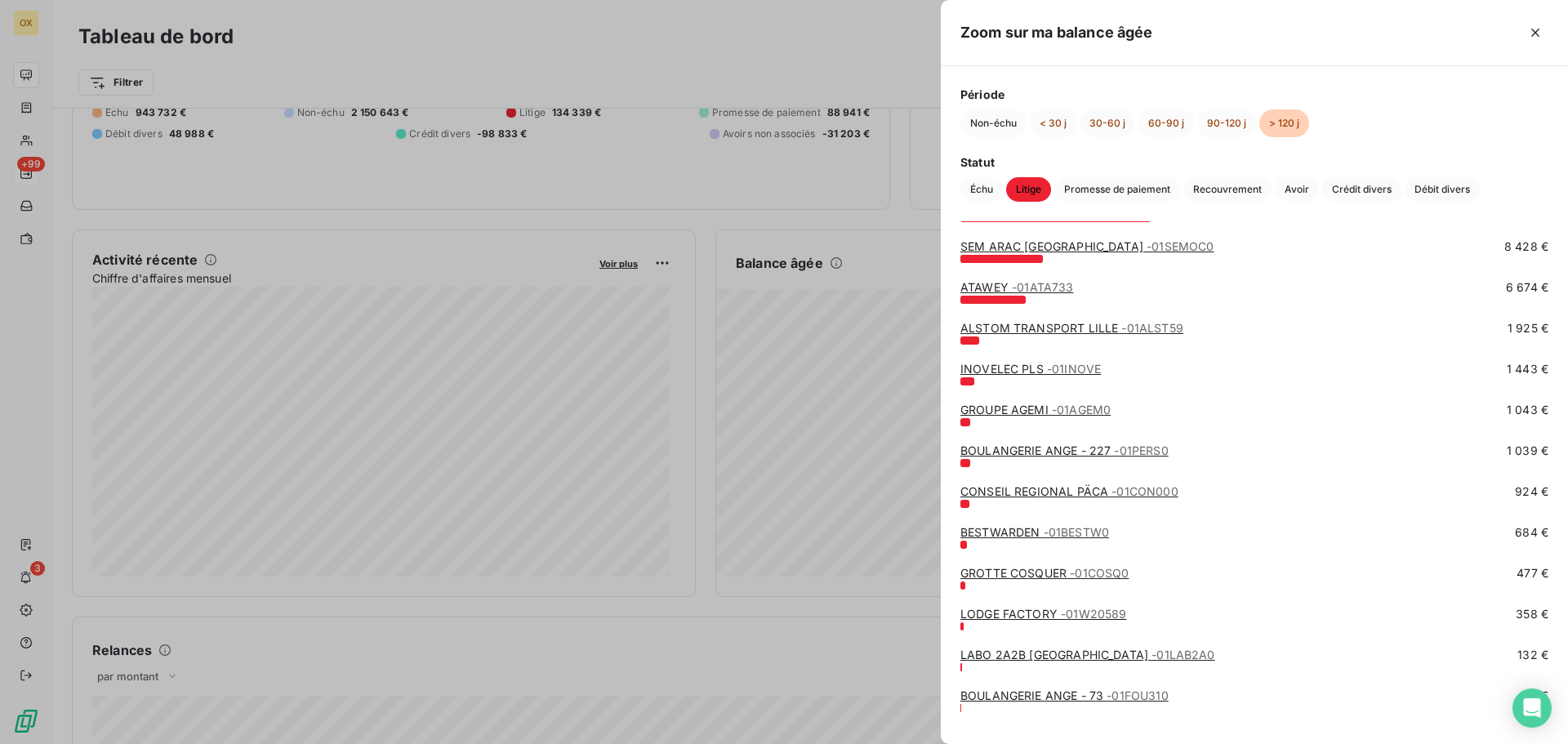
scroll to position [149, 0]
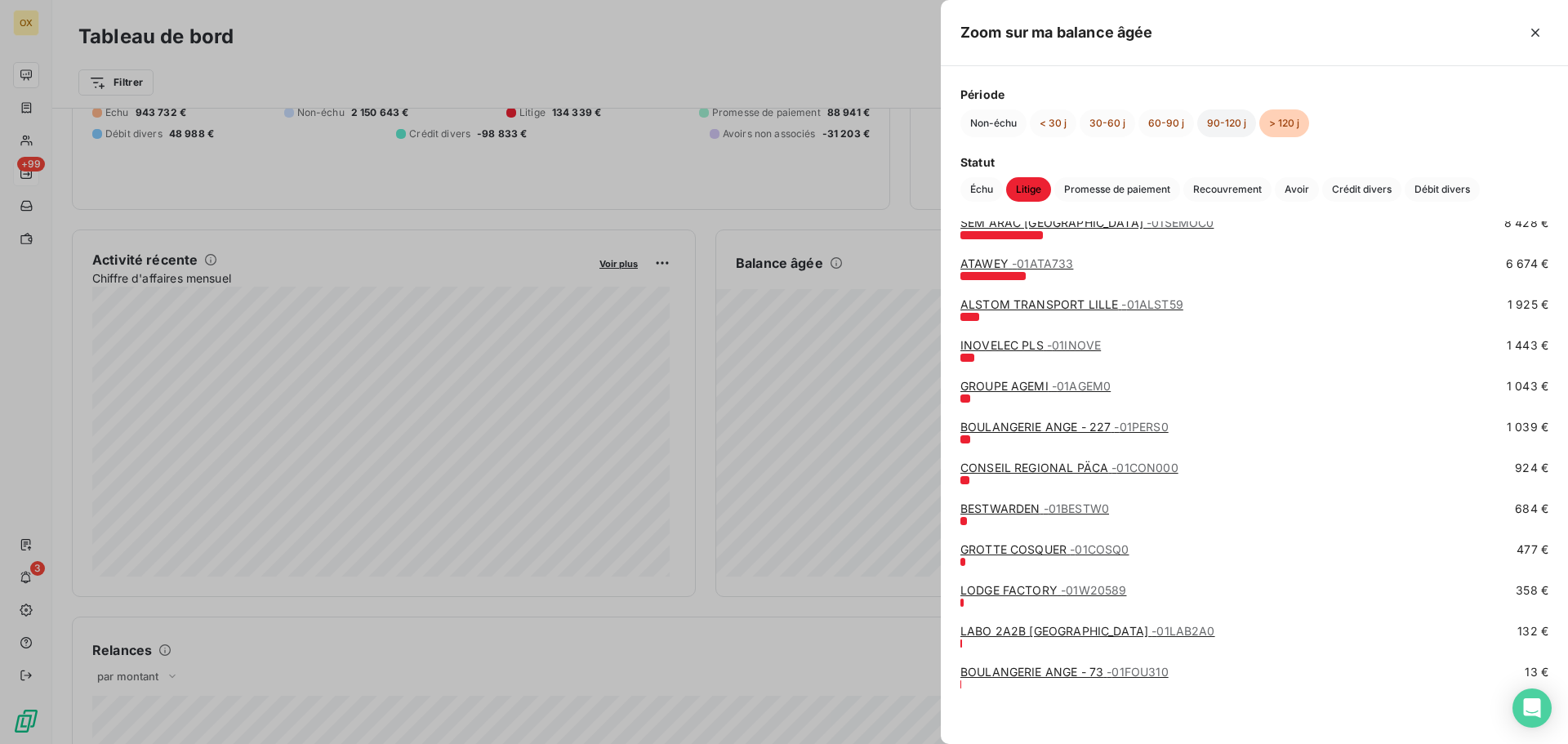
click at [1221, 120] on button "90-120 j" at bounding box center [1226, 124] width 59 height 28
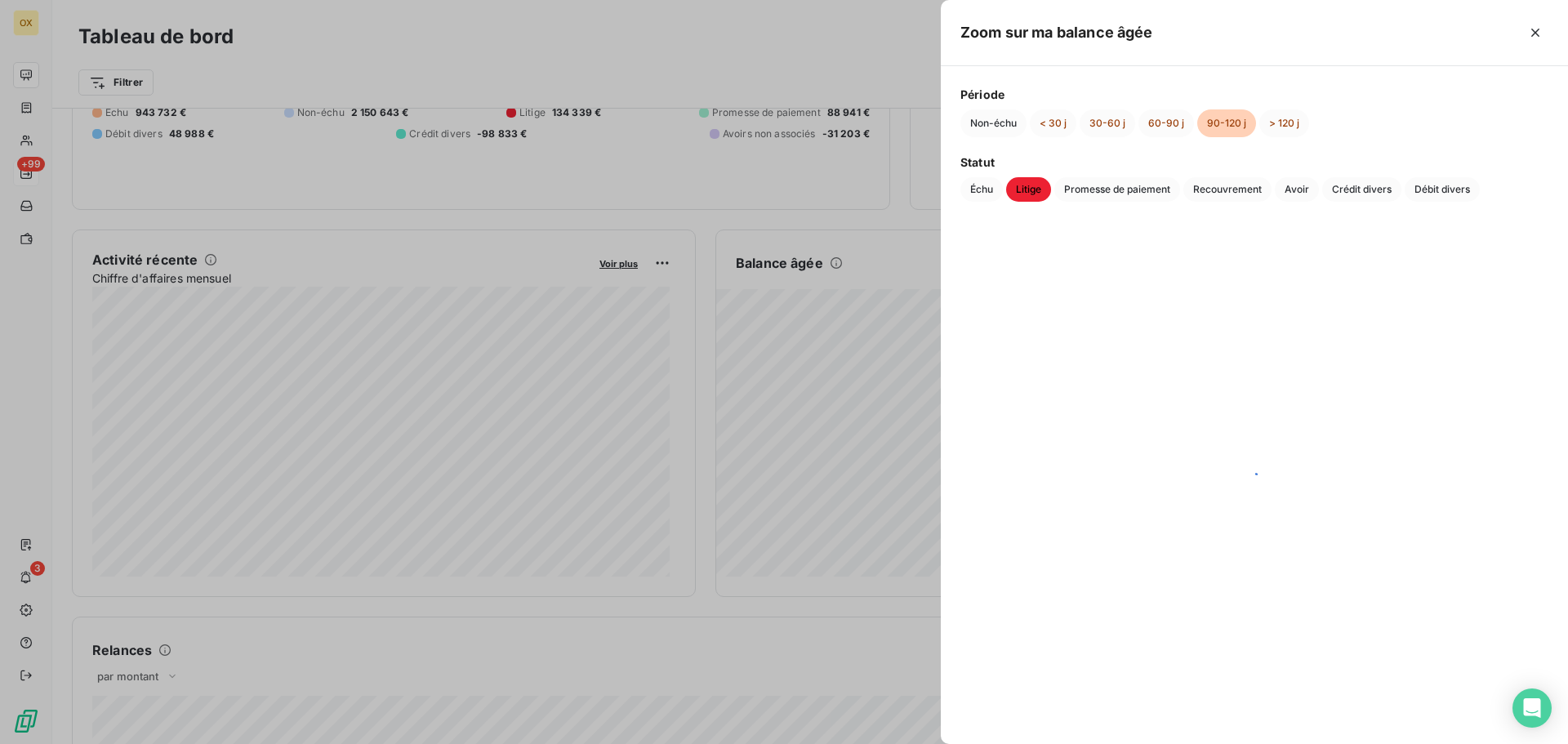
scroll to position [0, 0]
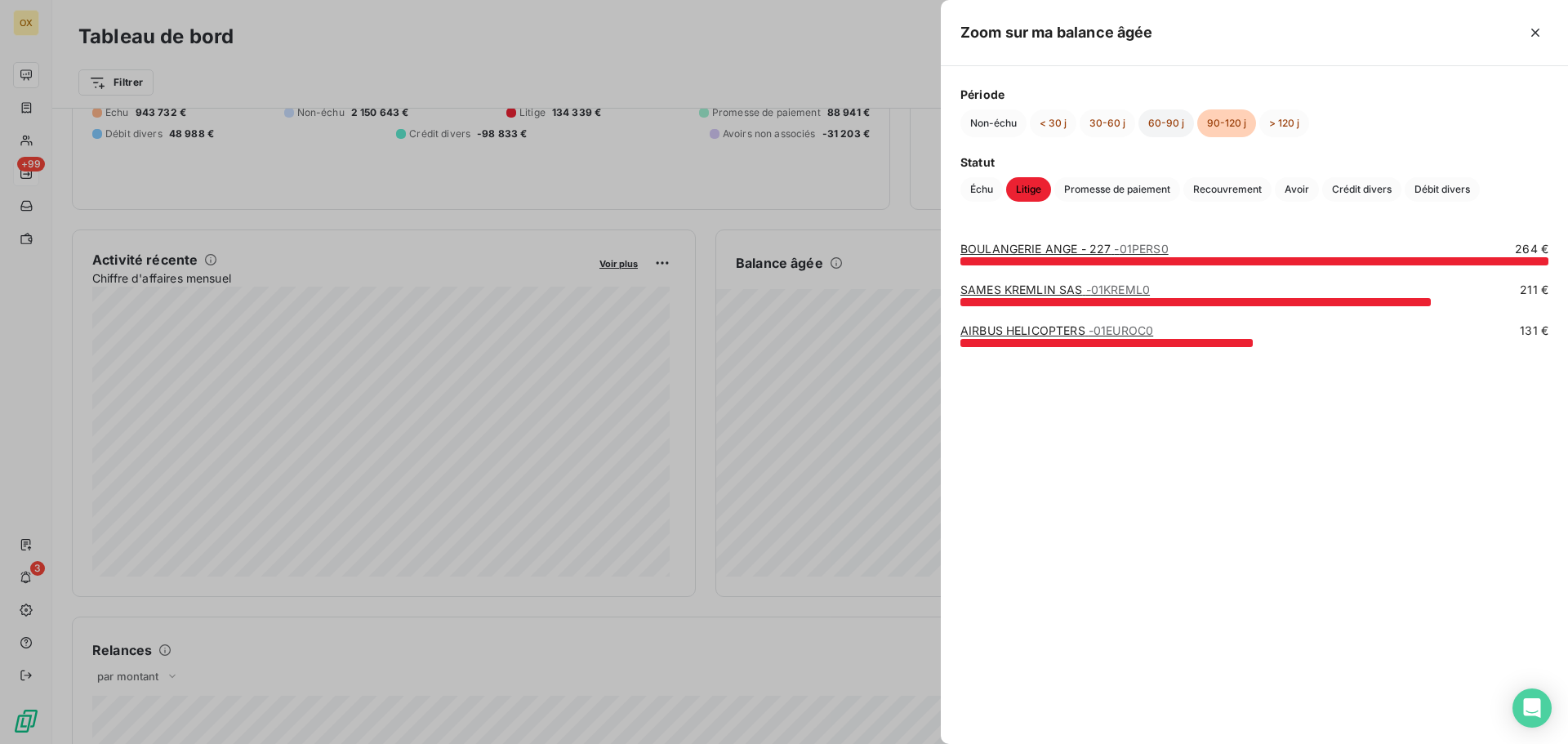
click at [1160, 120] on button "60-90 j" at bounding box center [1167, 124] width 56 height 28
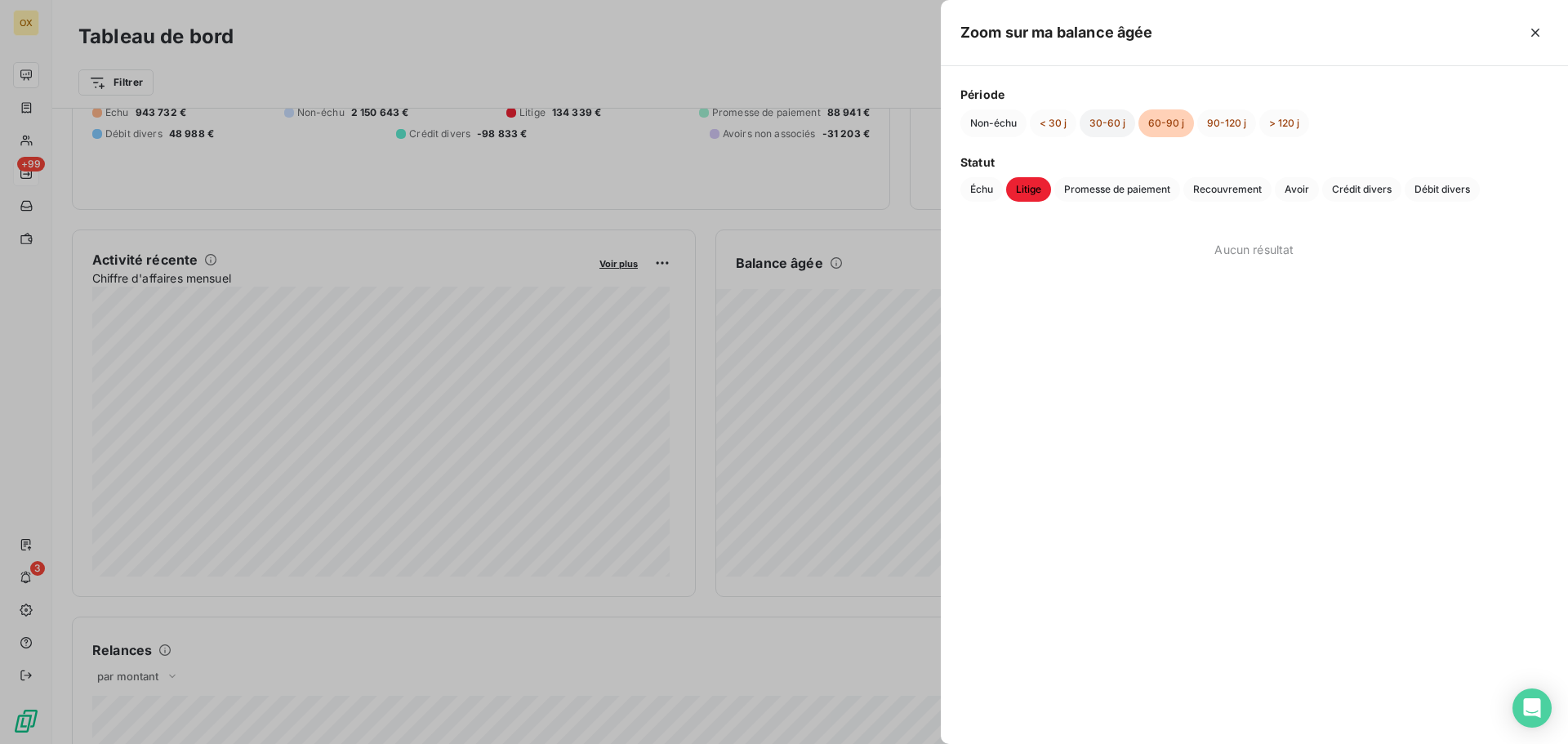
click at [1100, 112] on button "30-60 j" at bounding box center [1107, 124] width 56 height 28
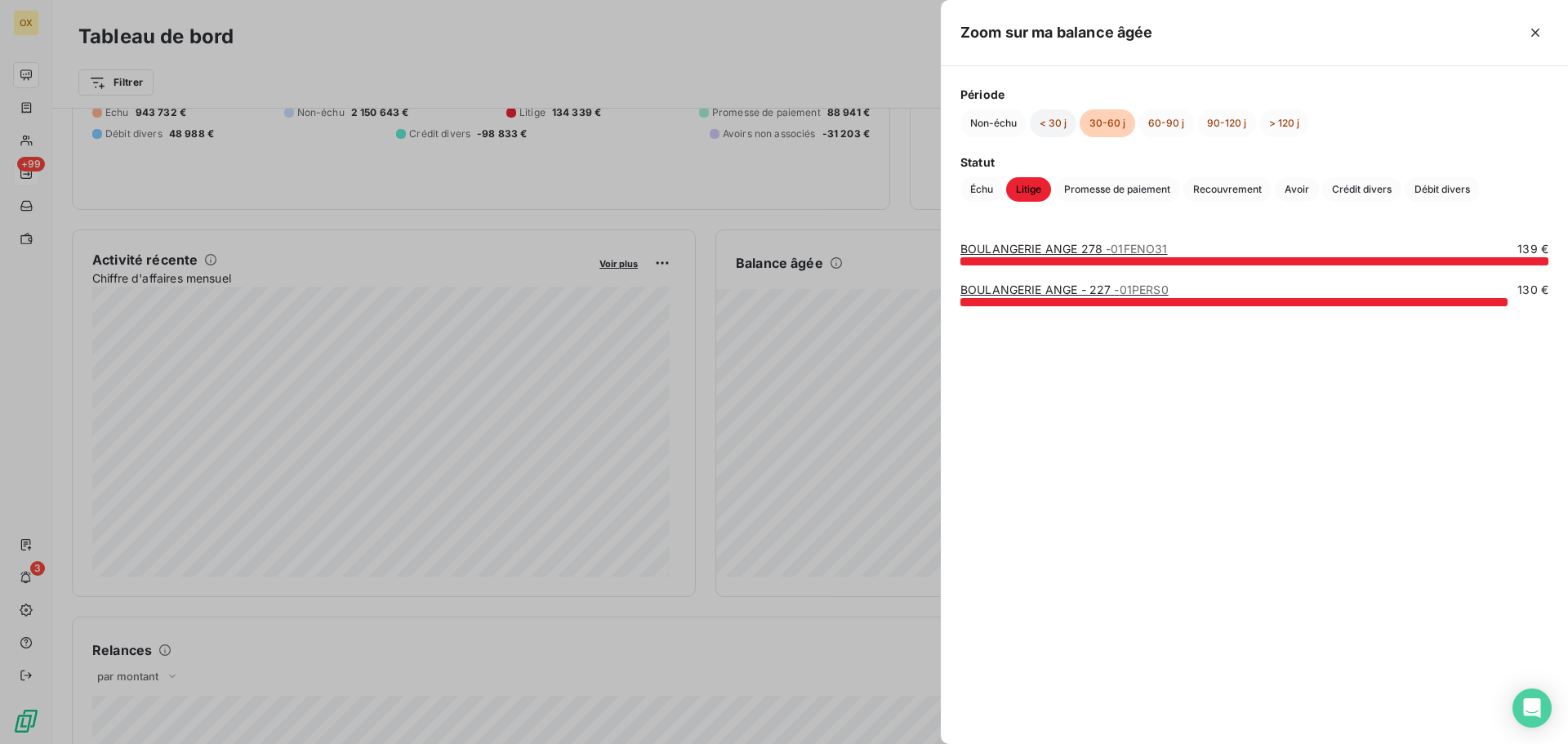
click at [1046, 117] on button "< 30 j" at bounding box center [1053, 124] width 47 height 28
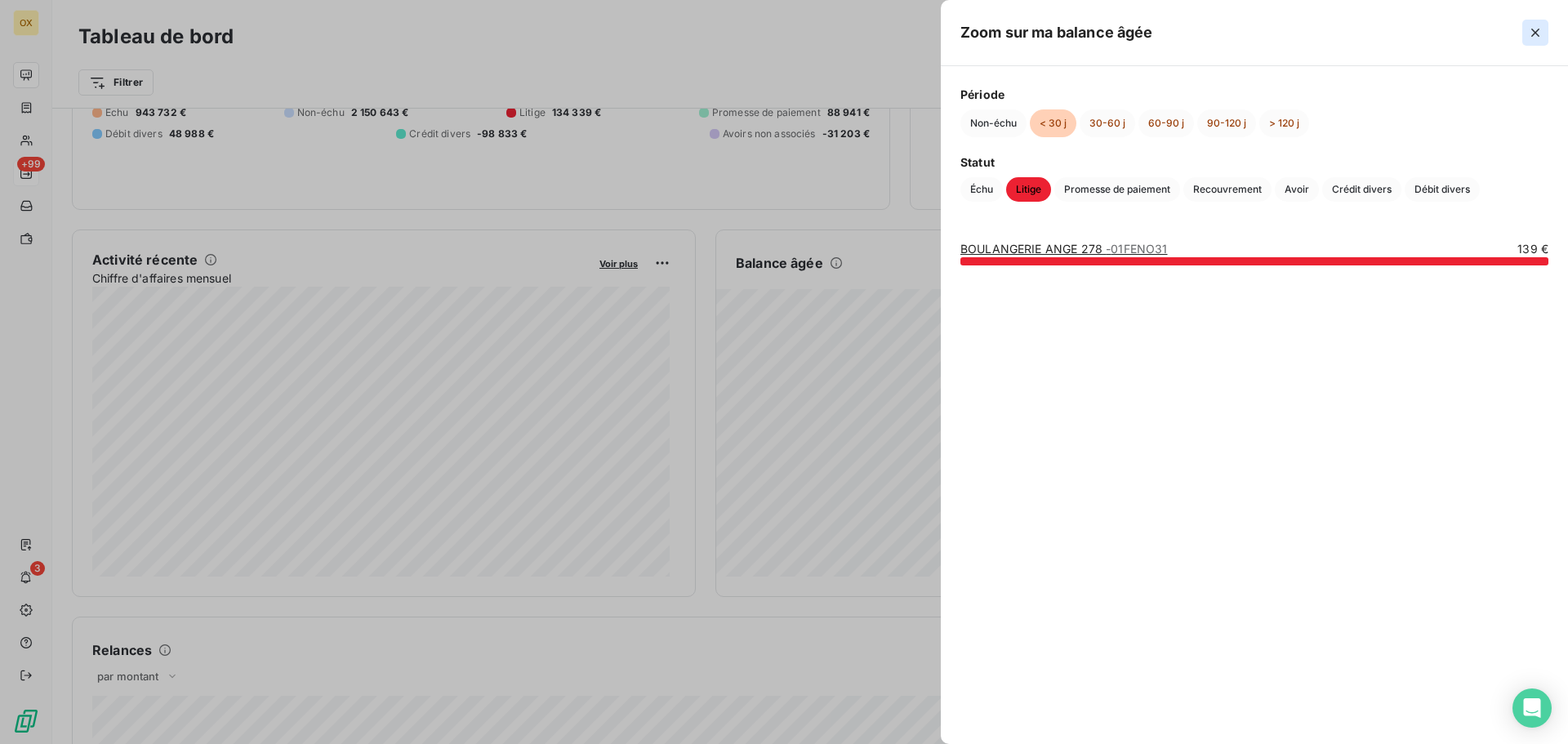
click at [1534, 28] on icon "button" at bounding box center [1536, 33] width 17 height 17
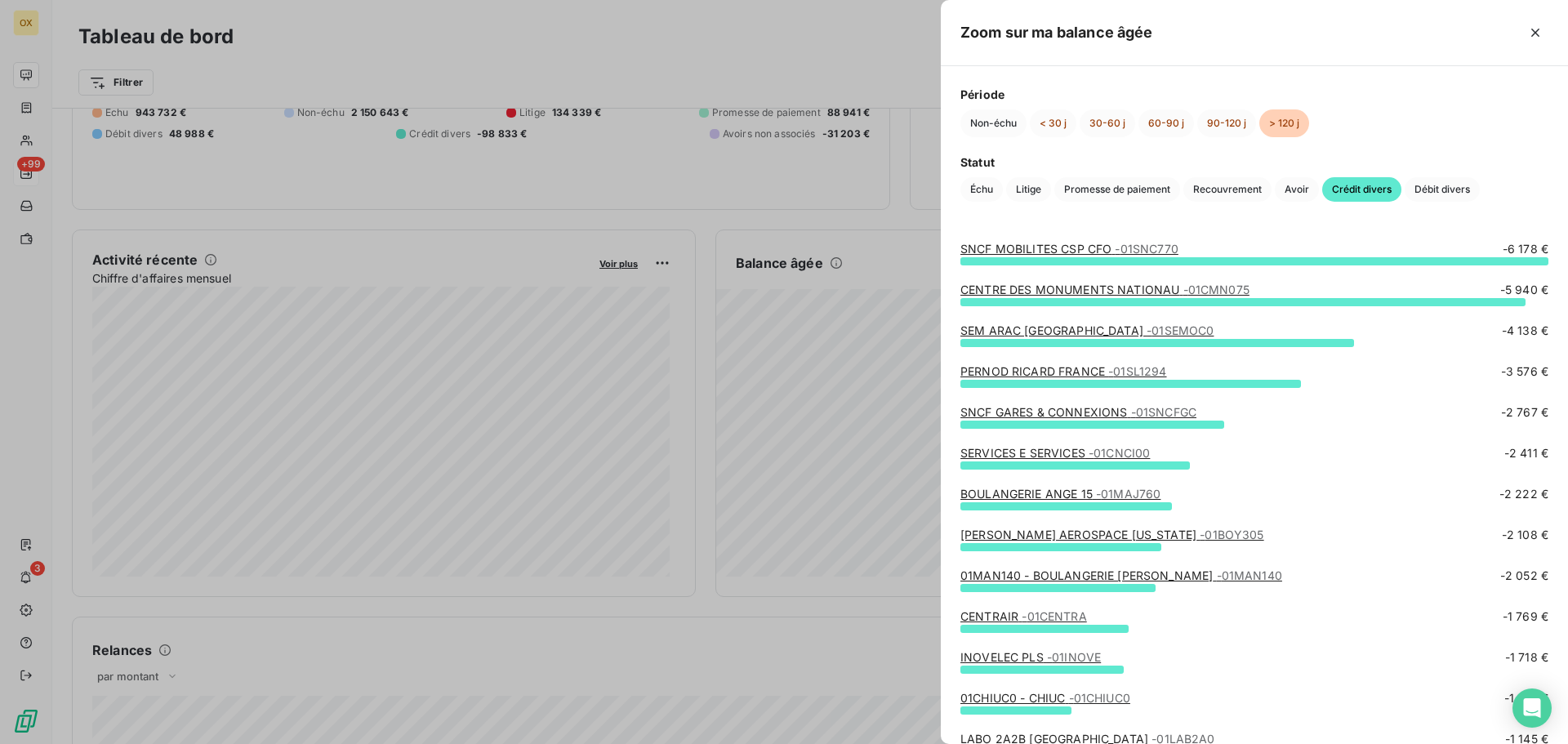
click at [1068, 331] on link "SEM ARAC [GEOGRAPHIC_DATA] - 01SEMOC0" at bounding box center [1087, 330] width 253 height 14
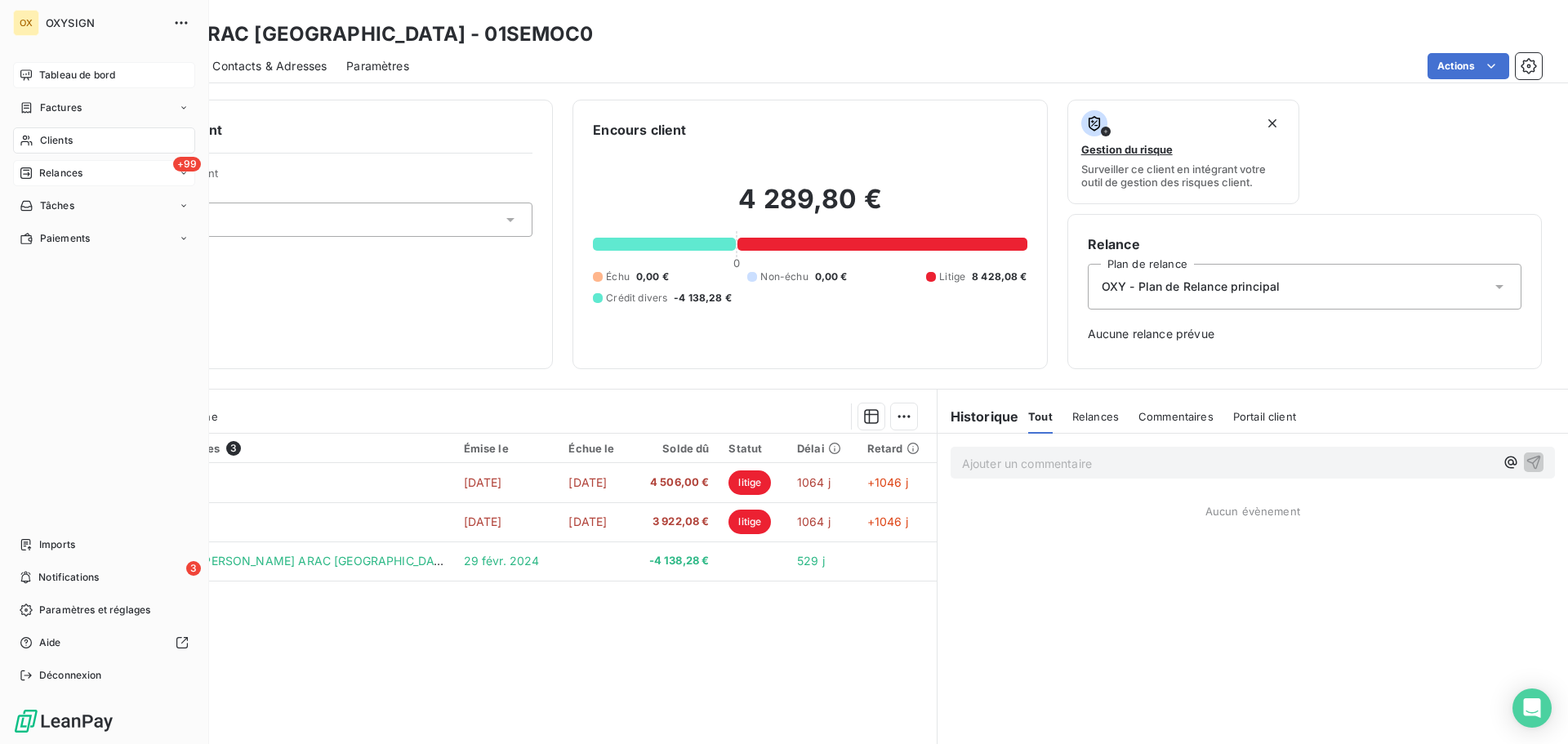
click at [43, 73] on span "Tableau de bord" at bounding box center [77, 75] width 76 height 15
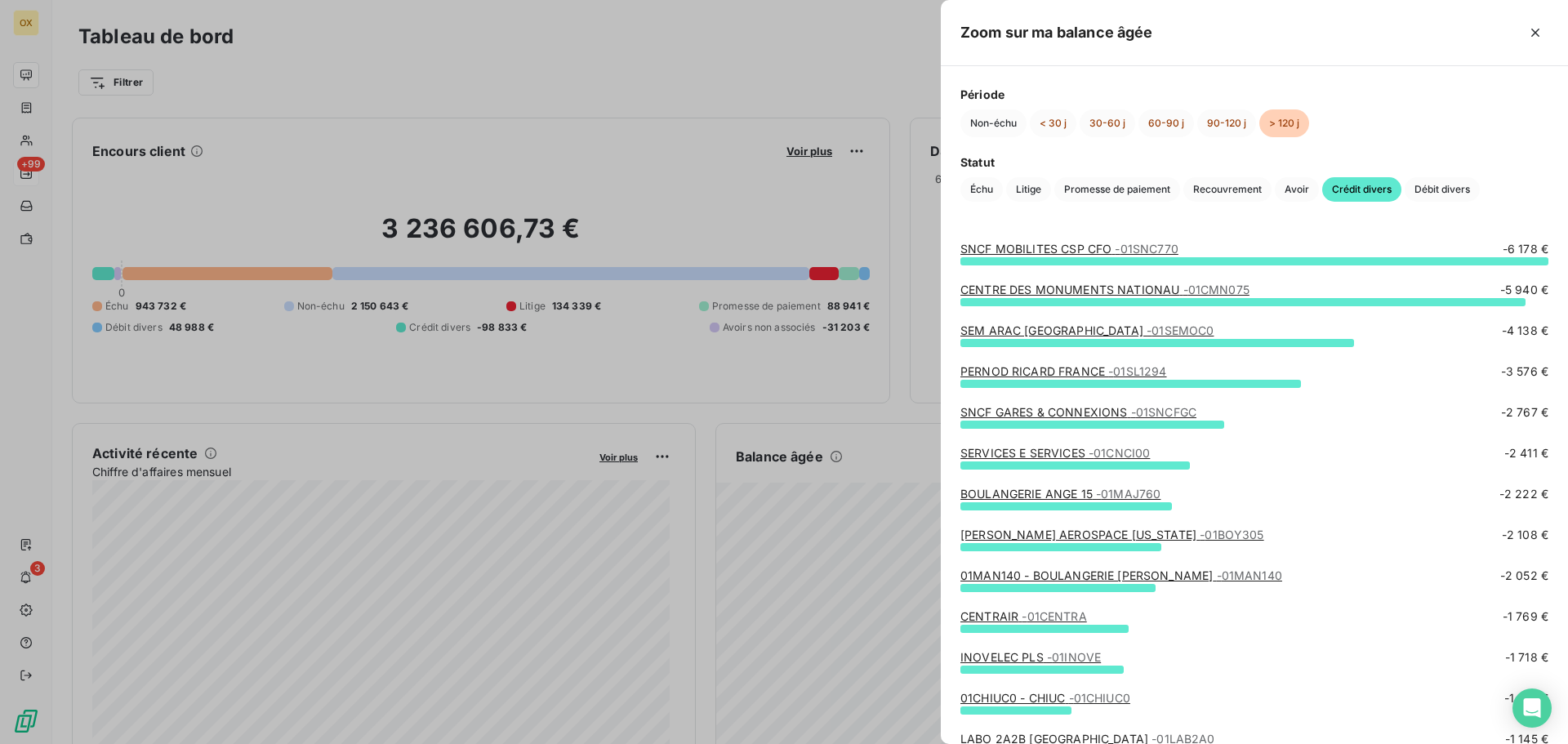
click at [1048, 414] on link "SNCF GARES & CONNEXIONS - 01SNCFGC" at bounding box center [1079, 411] width 236 height 14
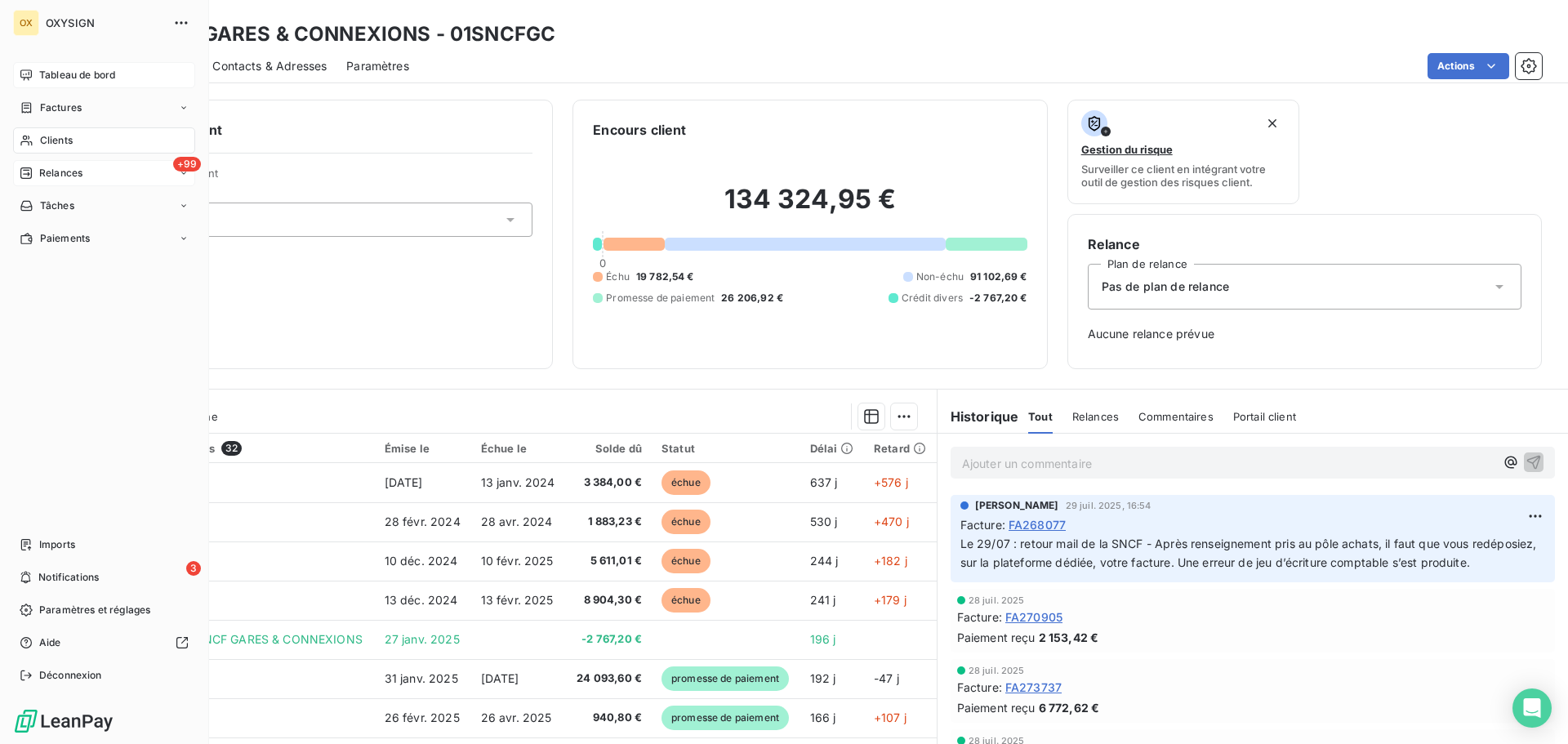
click at [35, 75] on div "Tableau de bord" at bounding box center [104, 75] width 182 height 26
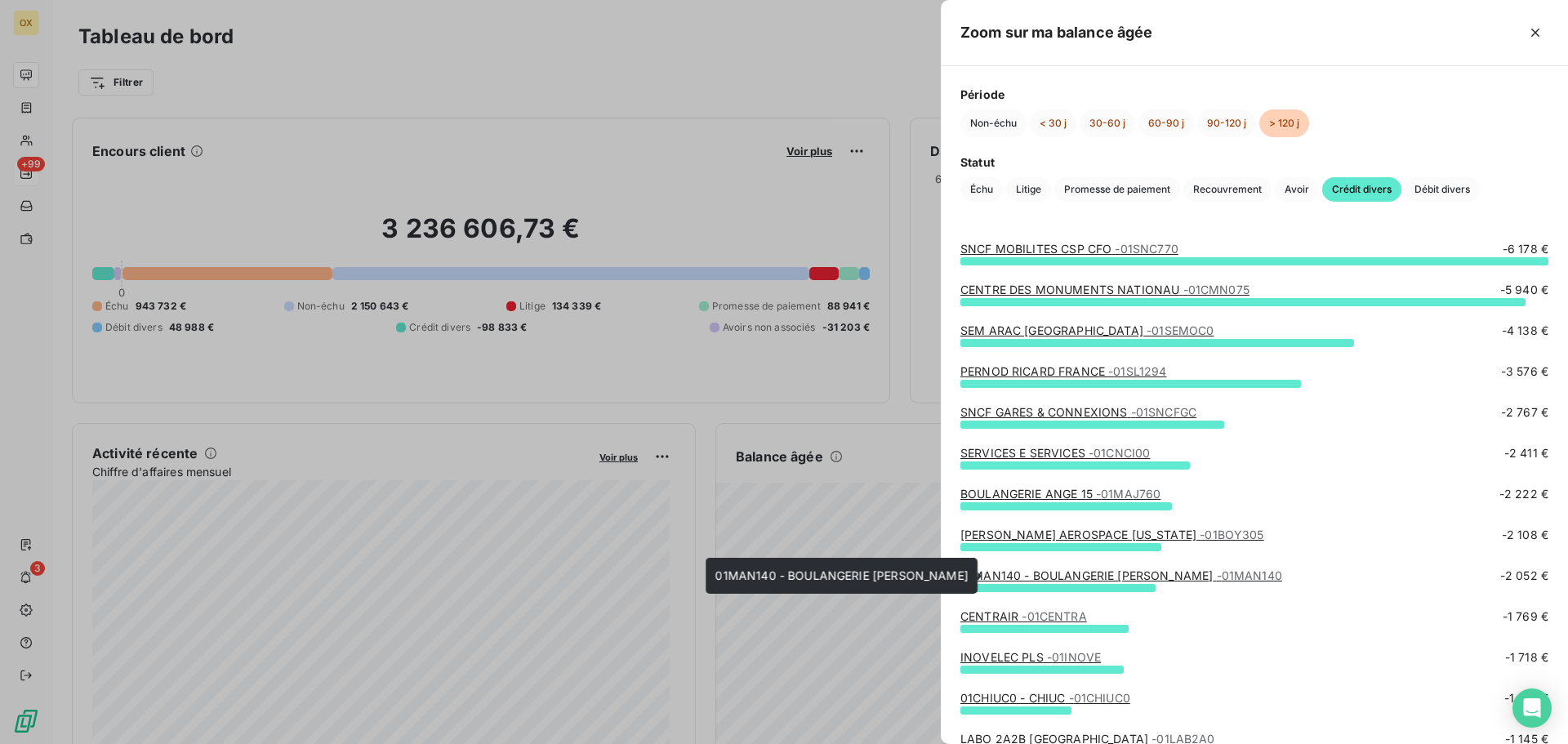
click at [1053, 576] on link "01MAN140 - BOULANGERIE MANON SAS - 01MAN140" at bounding box center [1121, 575] width 322 height 14
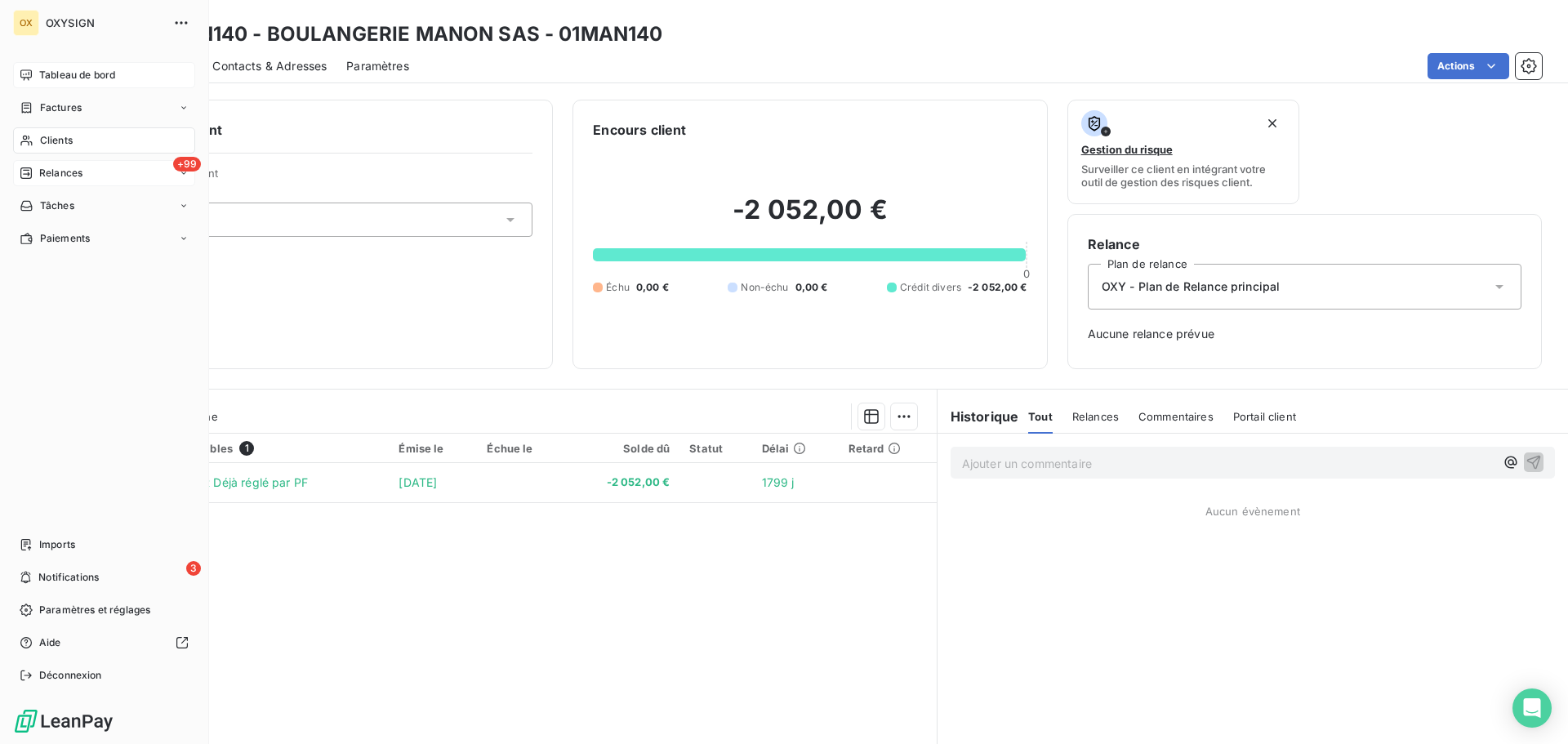
click at [48, 70] on span "Tableau de bord" at bounding box center [77, 75] width 76 height 15
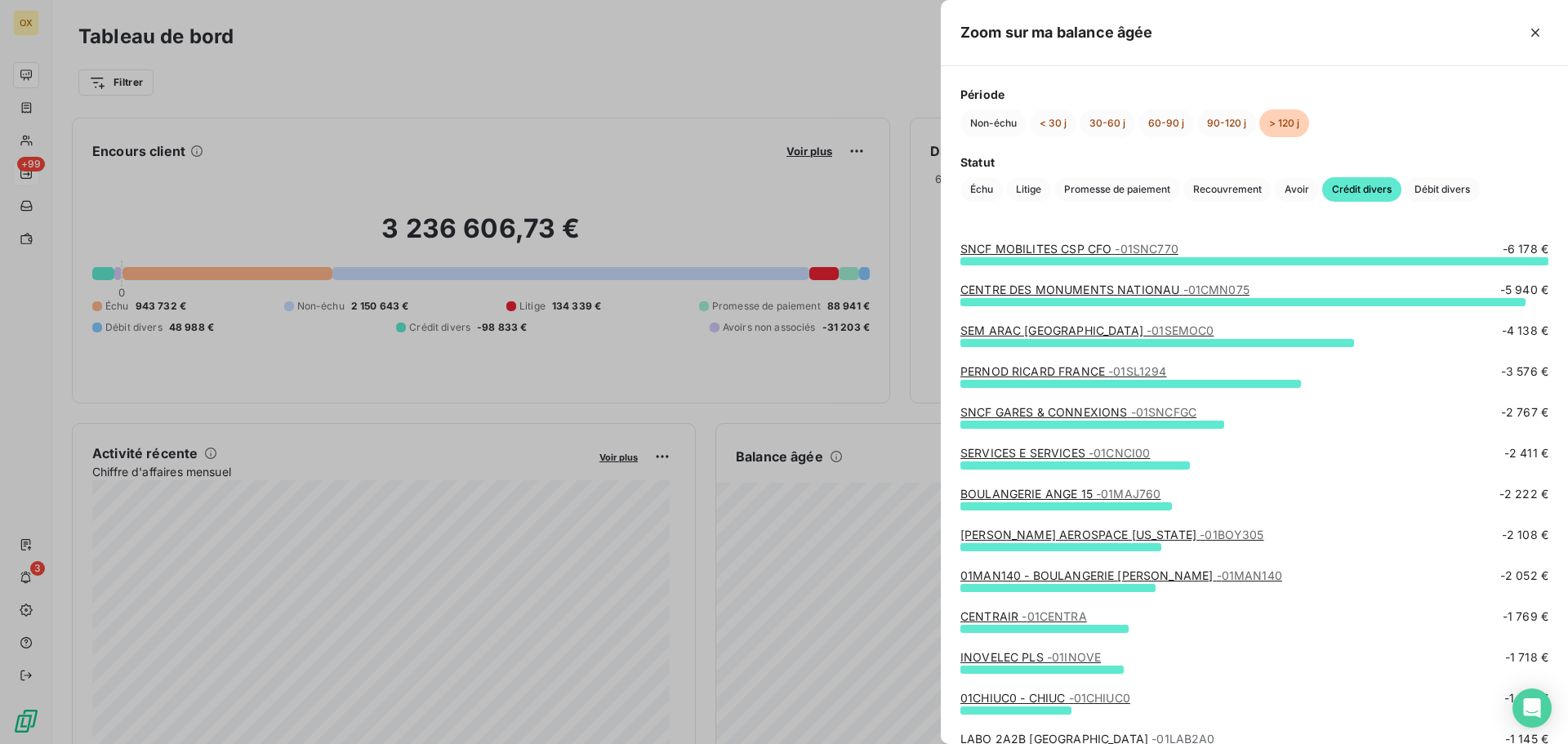
click at [1027, 572] on link "01MAN140 - BOULANGERIE MANON SAS - 01MAN140" at bounding box center [1121, 575] width 322 height 14
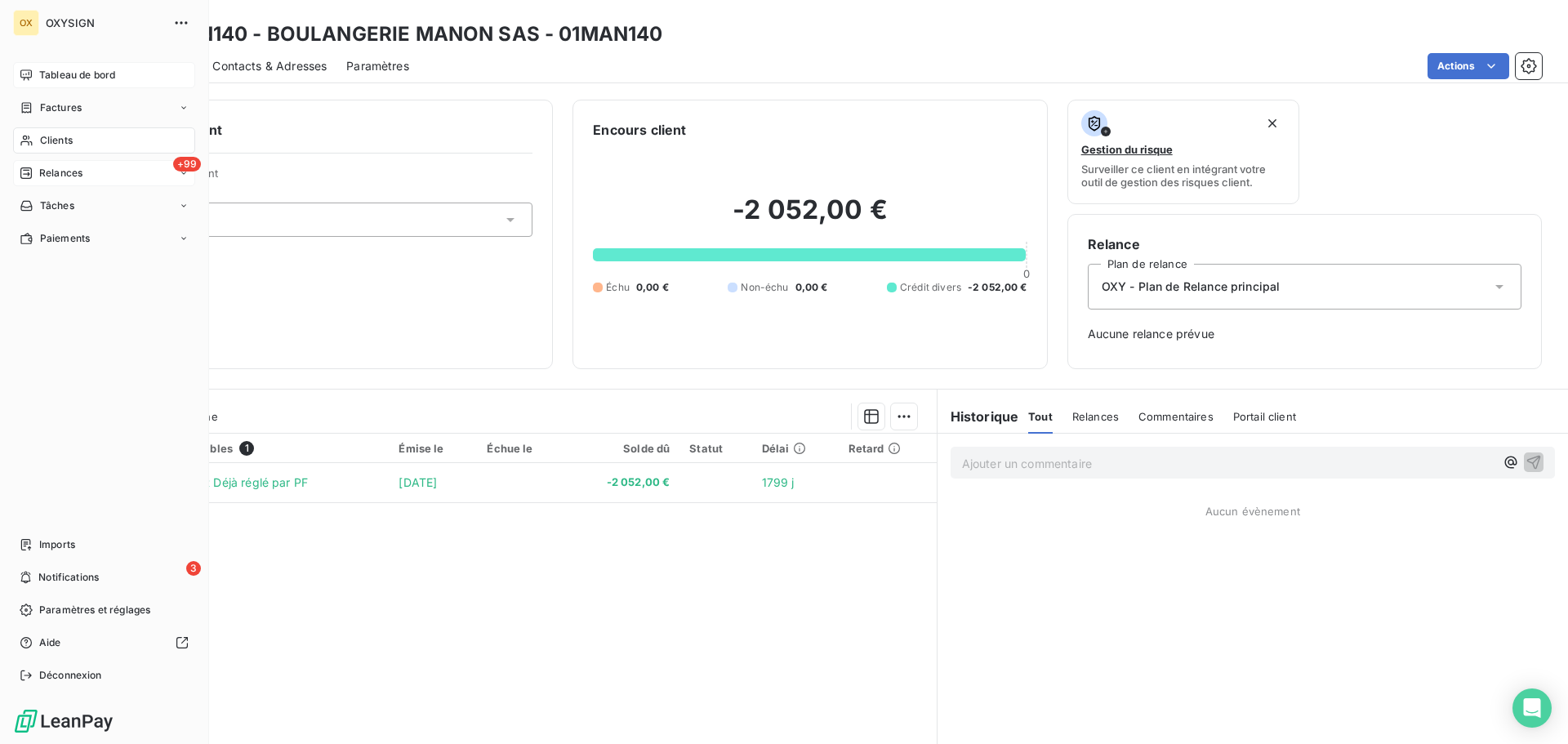
click at [50, 75] on span "Tableau de bord" at bounding box center [77, 75] width 76 height 15
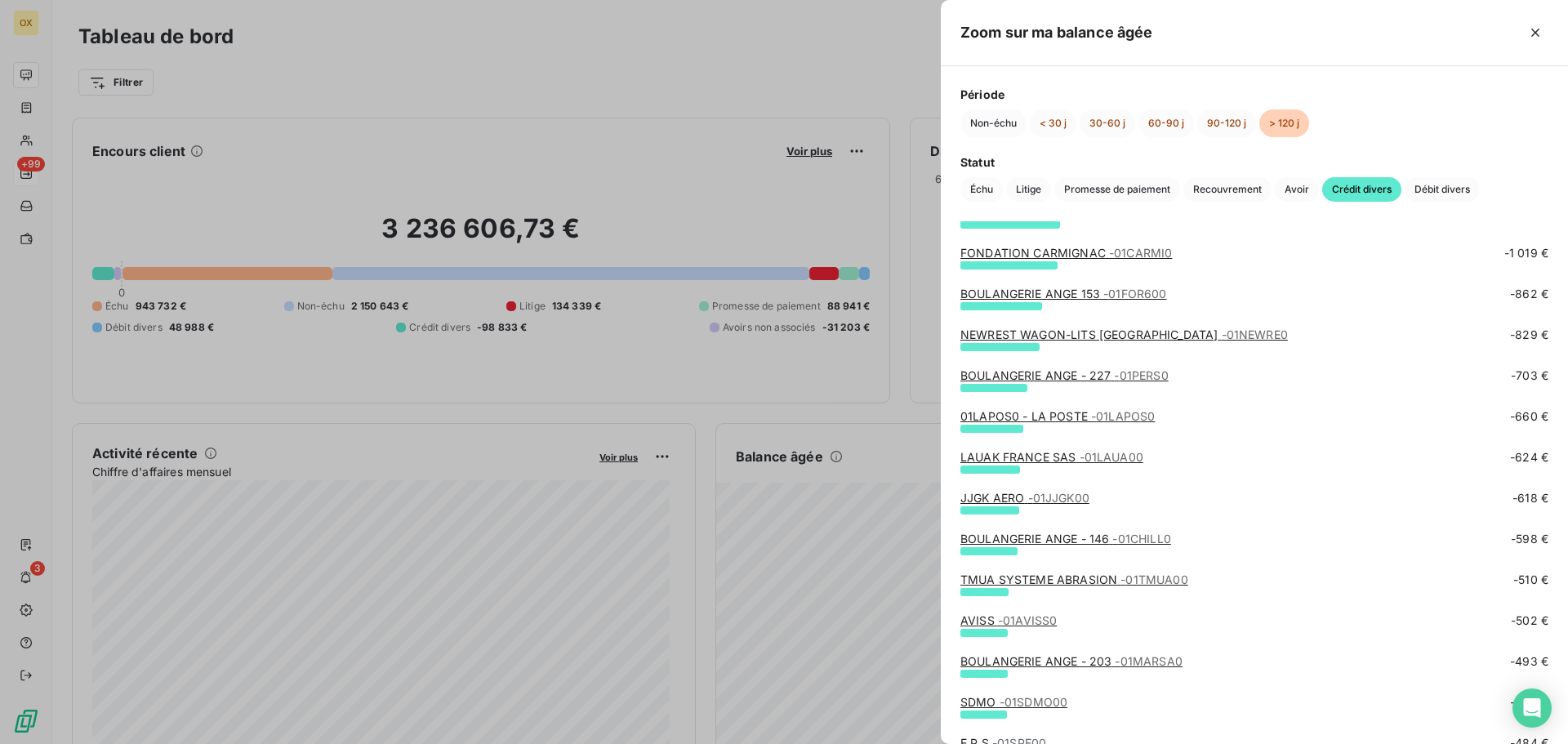
scroll to position [571, 0]
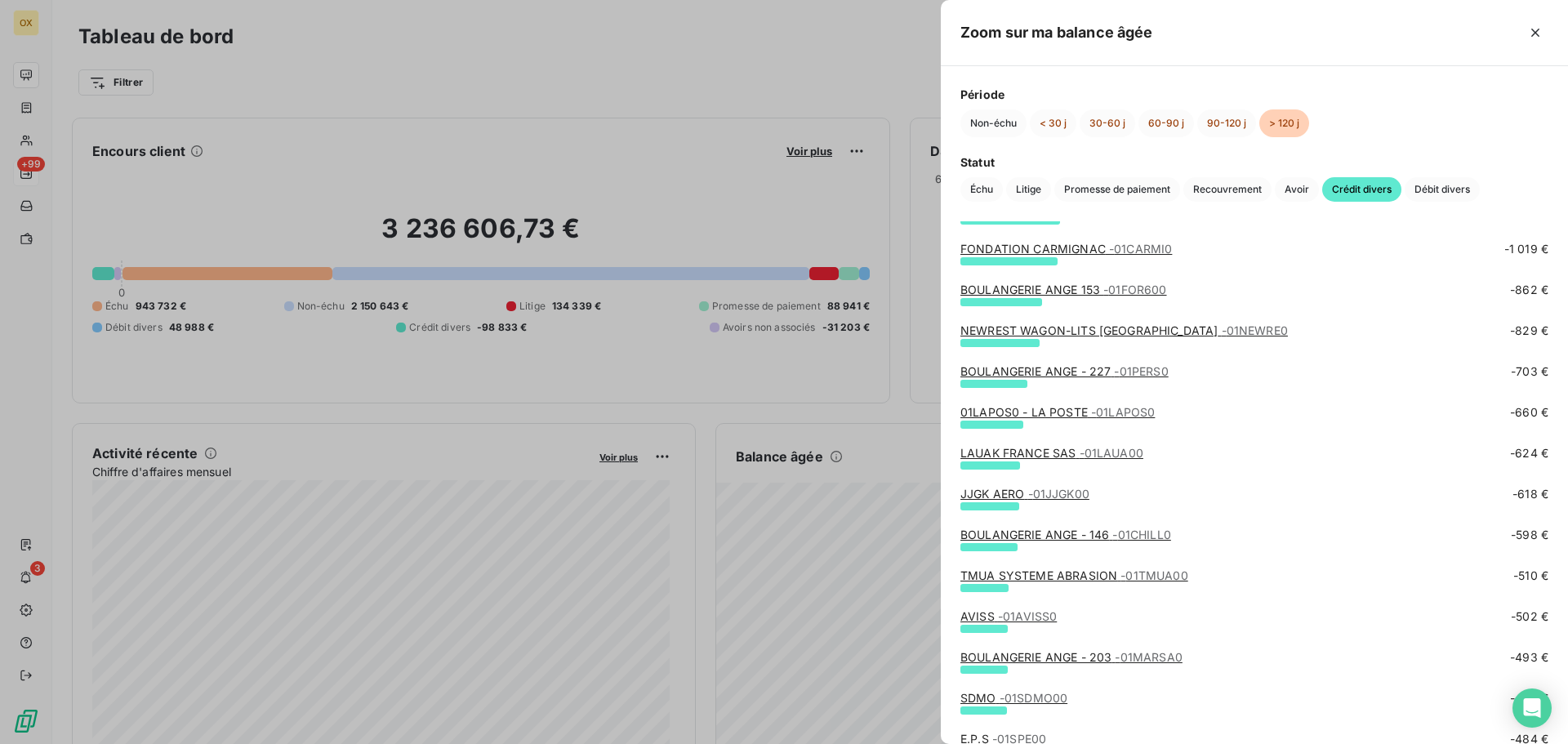
click at [999, 494] on link "JJGK AERO - 01JJGK00" at bounding box center [1025, 493] width 129 height 14
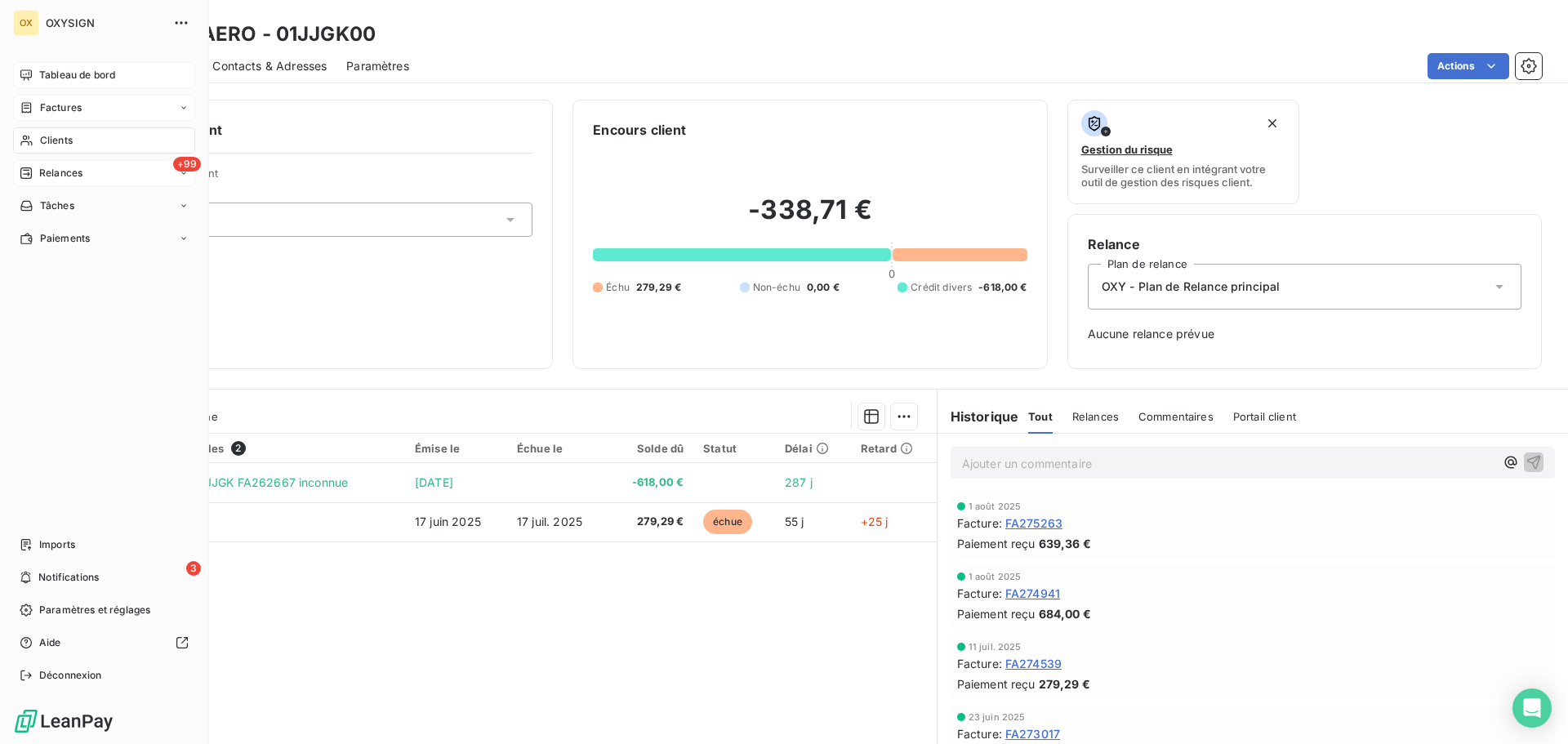
click at [50, 110] on span "Factures" at bounding box center [60, 108] width 42 height 15
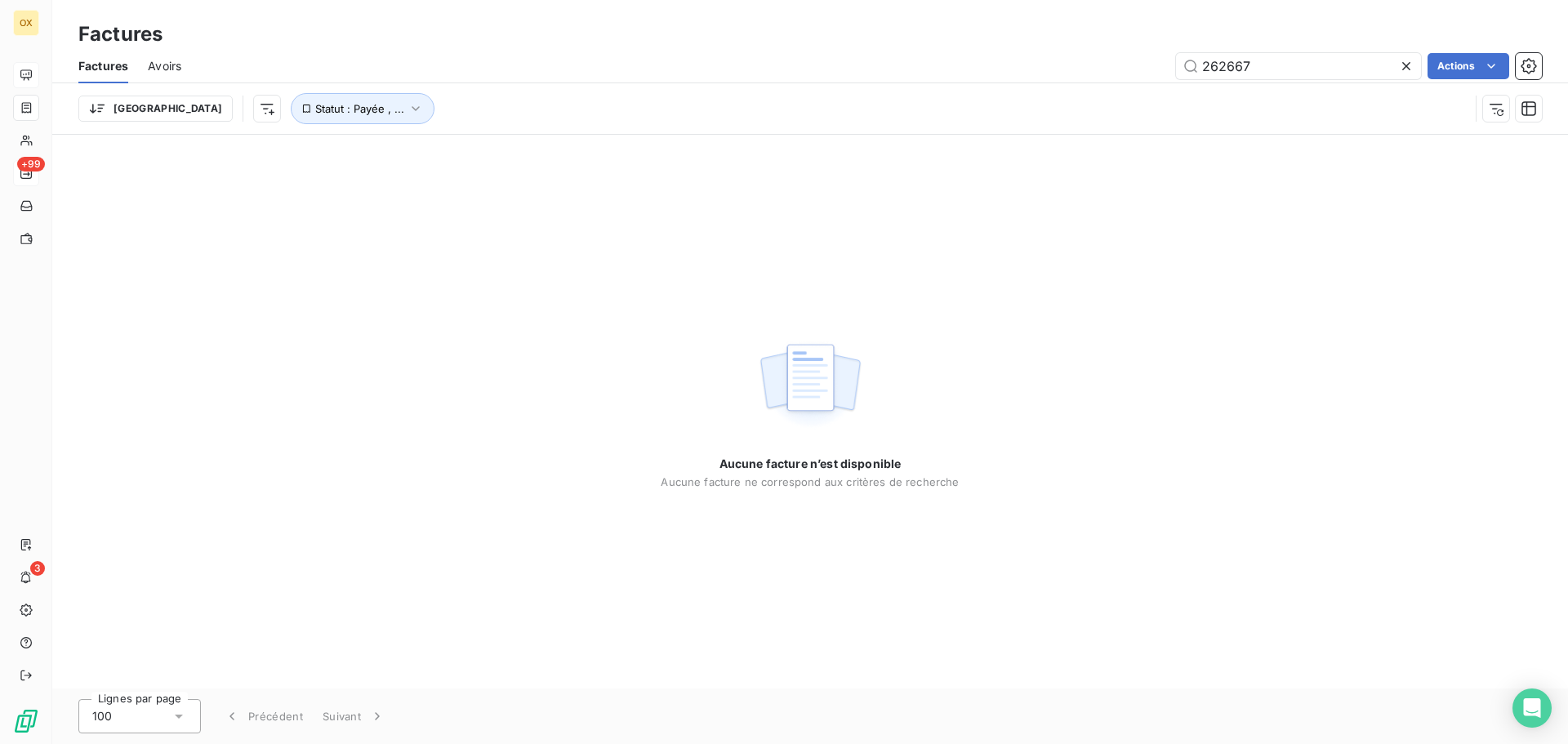
type input "262667"
click at [1410, 65] on icon at bounding box center [1407, 66] width 17 height 17
